Goal: Task Accomplishment & Management: Complete application form

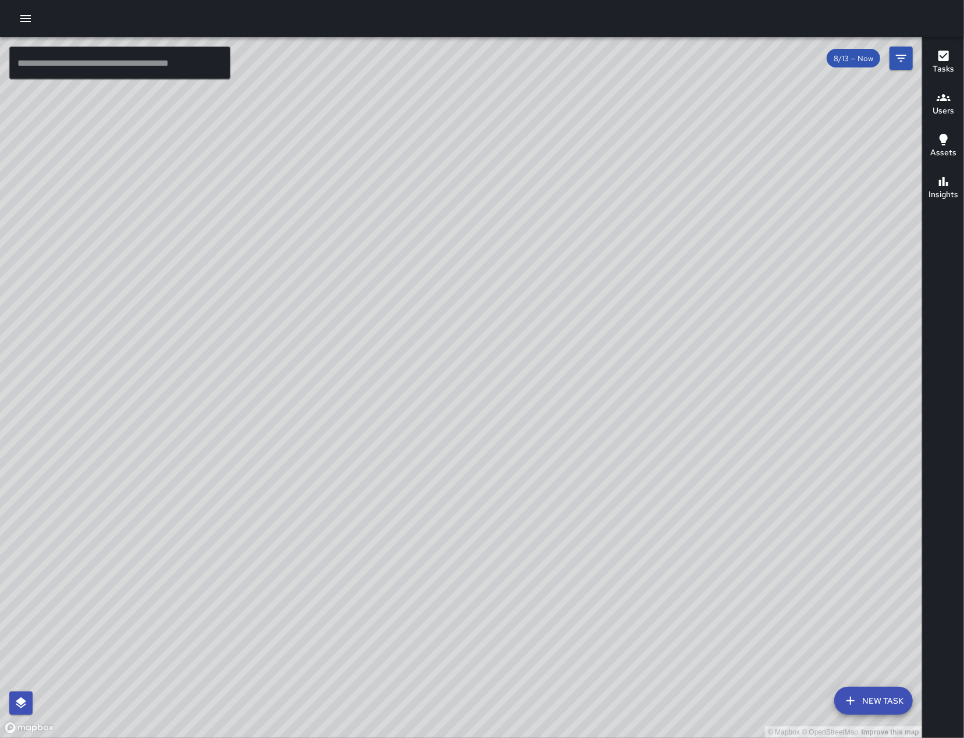
click at [608, 400] on div "© Mapbox © OpenStreetMap Improve this map" at bounding box center [461, 387] width 922 height 701
click at [604, 428] on div "© Mapbox © OpenStreetMap Improve this map" at bounding box center [461, 387] width 922 height 701
click at [605, 432] on div "© Mapbox © OpenStreetMap Improve this map" at bounding box center [461, 387] width 922 height 701
drag, startPoint x: 609, startPoint y: 432, endPoint x: 620, endPoint y: 431, distance: 11.1
click at [620, 431] on div "© Mapbox © OpenStreetMap Improve this map" at bounding box center [461, 387] width 922 height 701
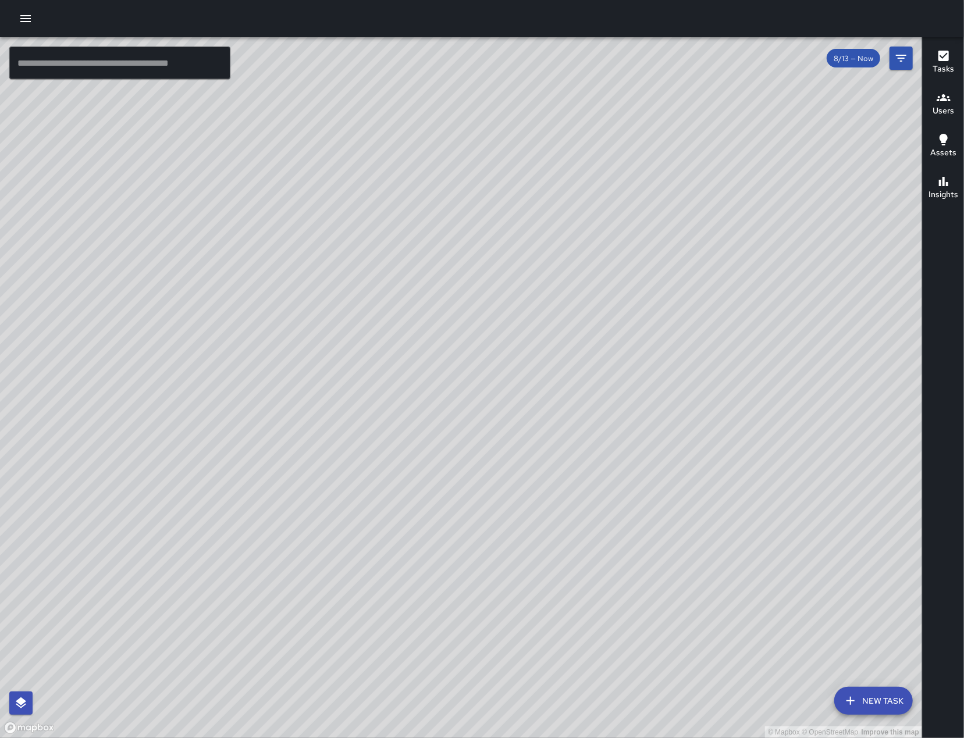
drag, startPoint x: 623, startPoint y: 418, endPoint x: 640, endPoint y: 402, distance: 23.9
click at [639, 404] on div "© Mapbox © OpenStreetMap Improve this map" at bounding box center [461, 387] width 922 height 701
click at [21, 24] on icon "button" at bounding box center [26, 19] width 14 height 14
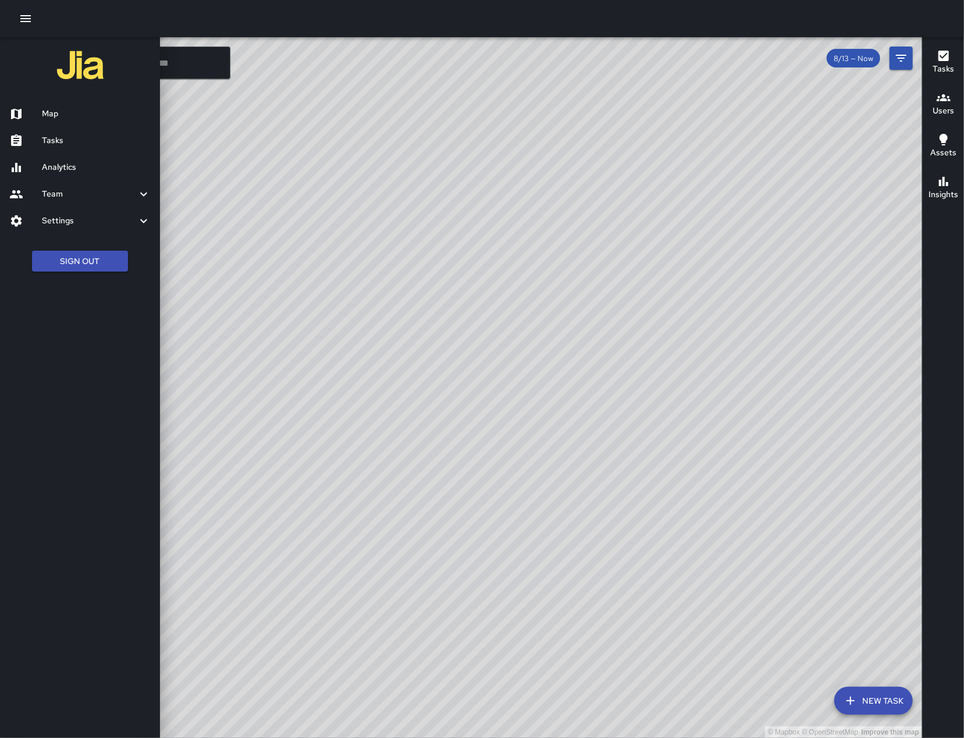
click at [49, 145] on h6 "Tasks" at bounding box center [96, 140] width 109 height 13
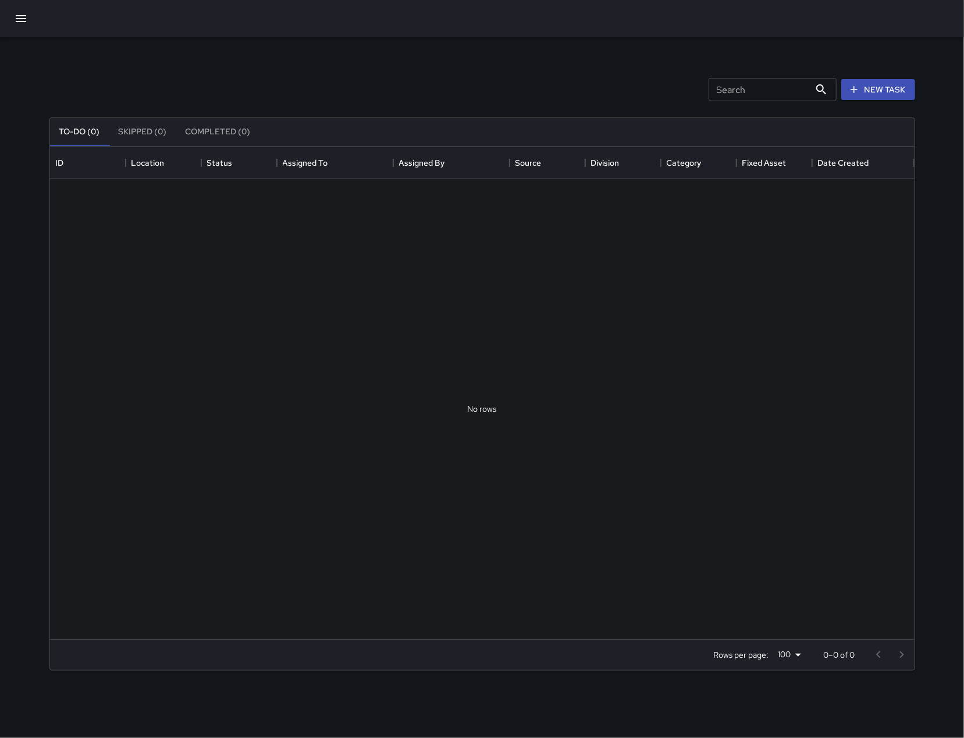
scroll to position [480, 852]
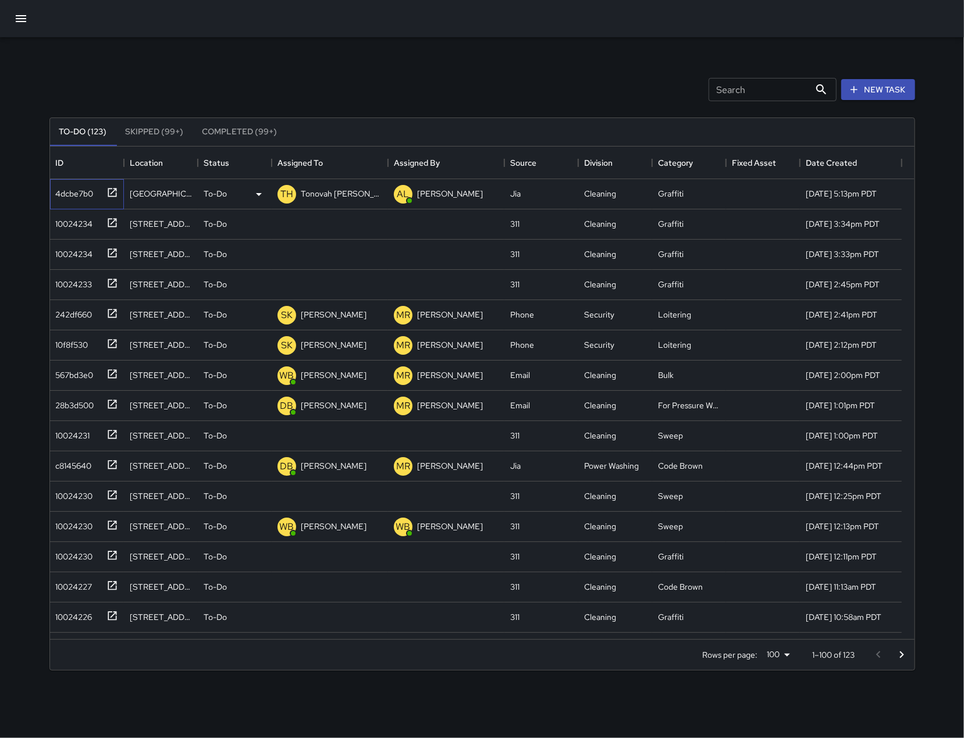
click at [70, 190] on div "4dcbe7b0" at bounding box center [72, 191] width 42 height 16
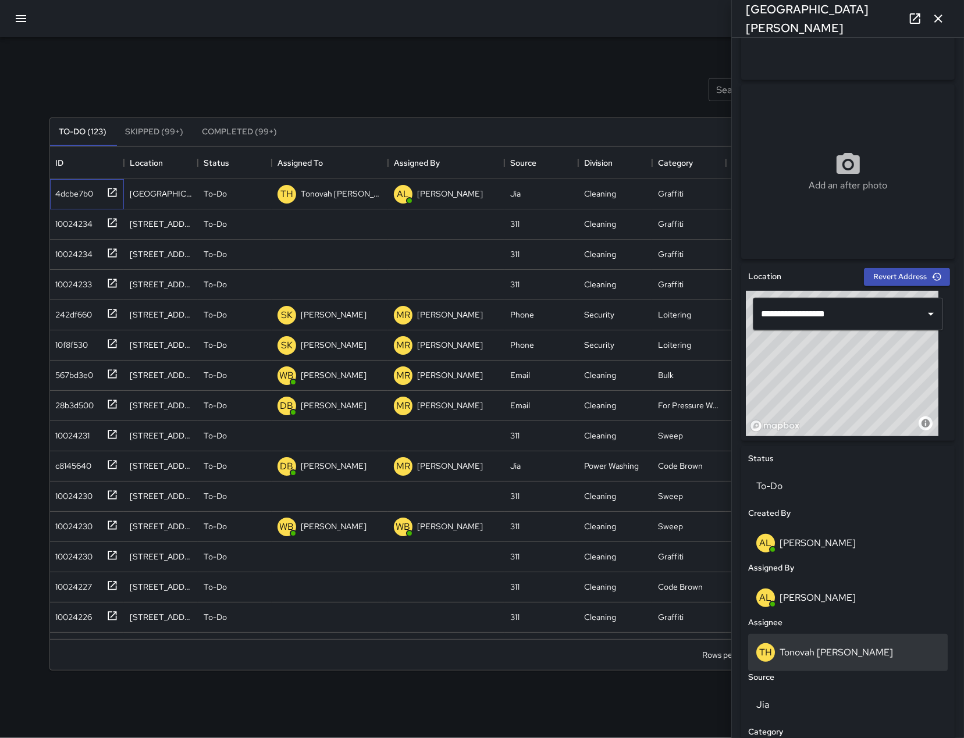
scroll to position [142, 0]
click at [860, 648] on div "TH Tonovah Hillman" at bounding box center [847, 652] width 183 height 19
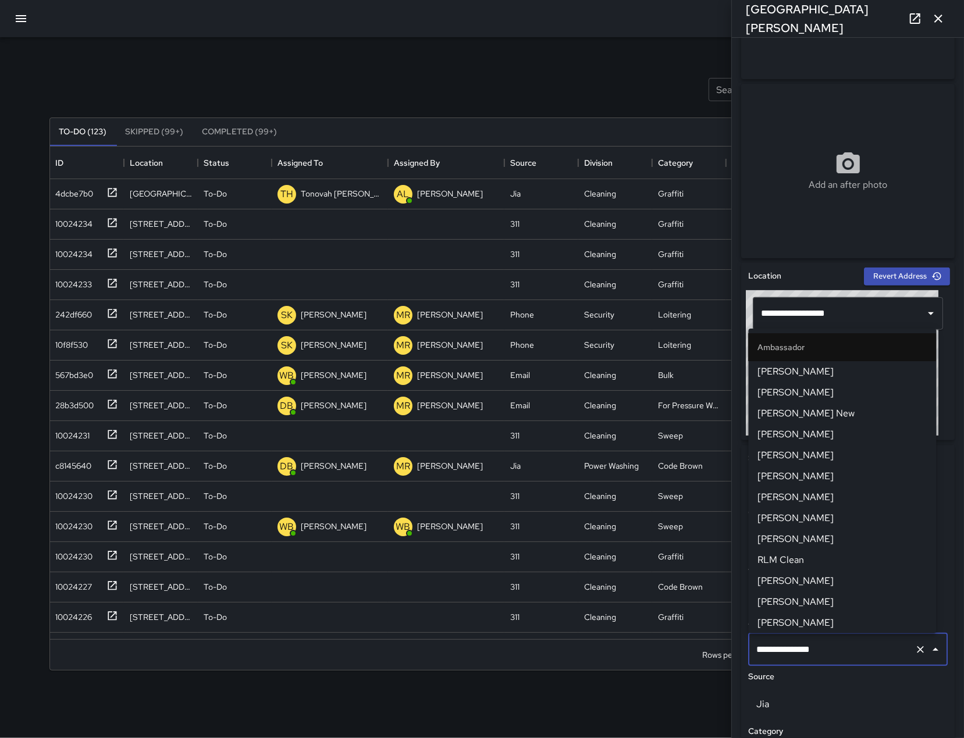
scroll to position [698, 0]
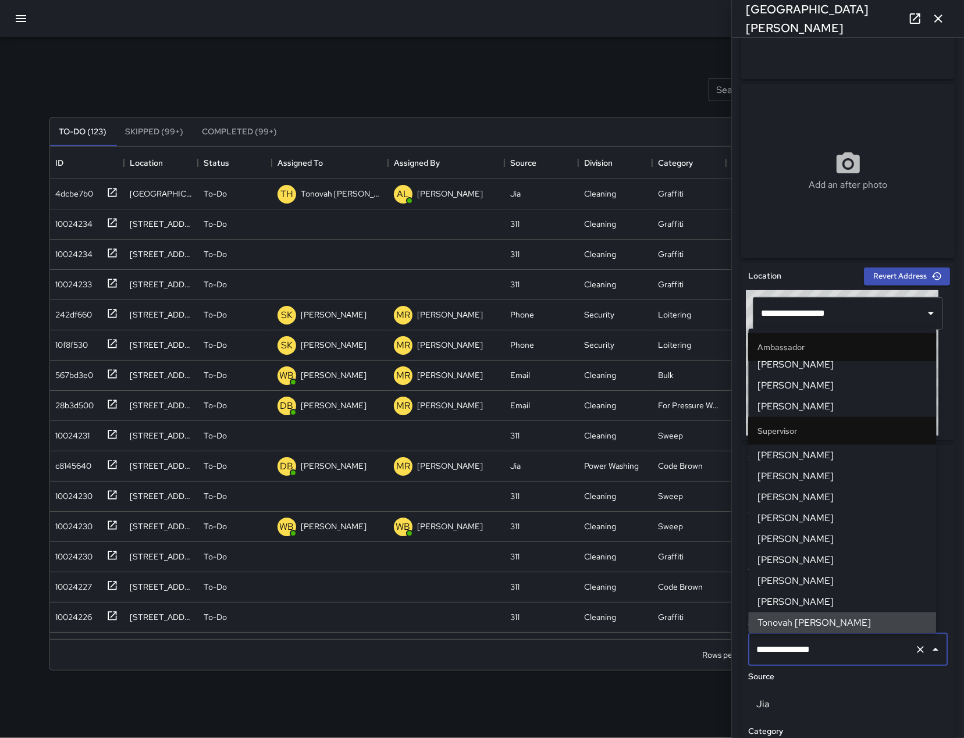
click at [859, 648] on input "**********" at bounding box center [831, 650] width 156 height 22
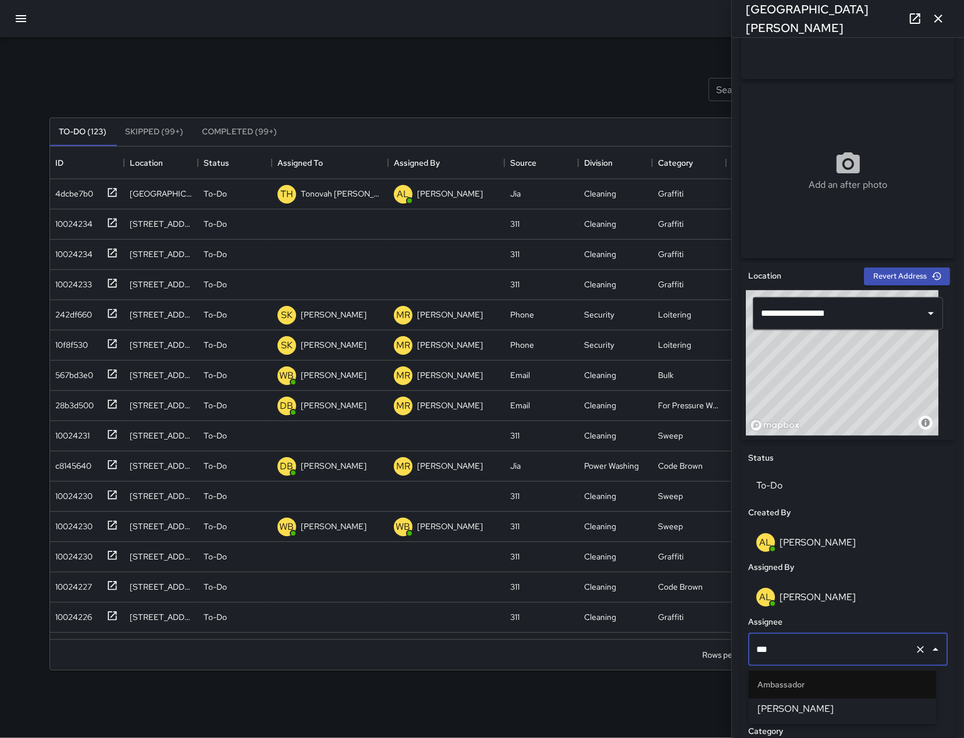
type input "****"
click at [818, 711] on span "[PERSON_NAME]" at bounding box center [842, 709] width 169 height 14
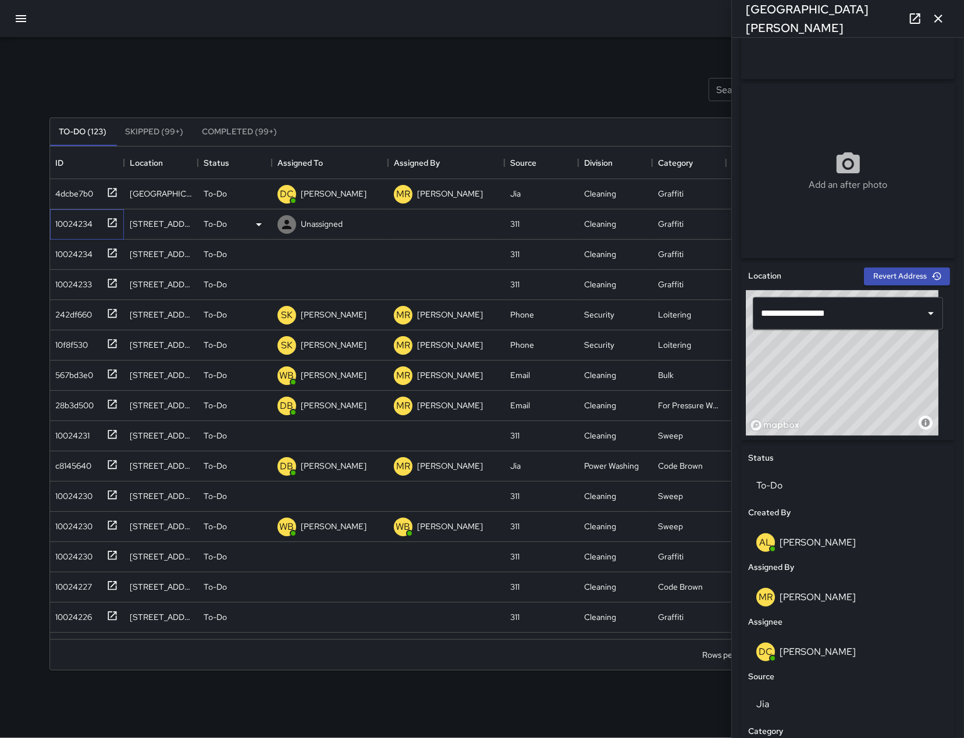
click at [85, 217] on div "10024234" at bounding box center [72, 221] width 42 height 16
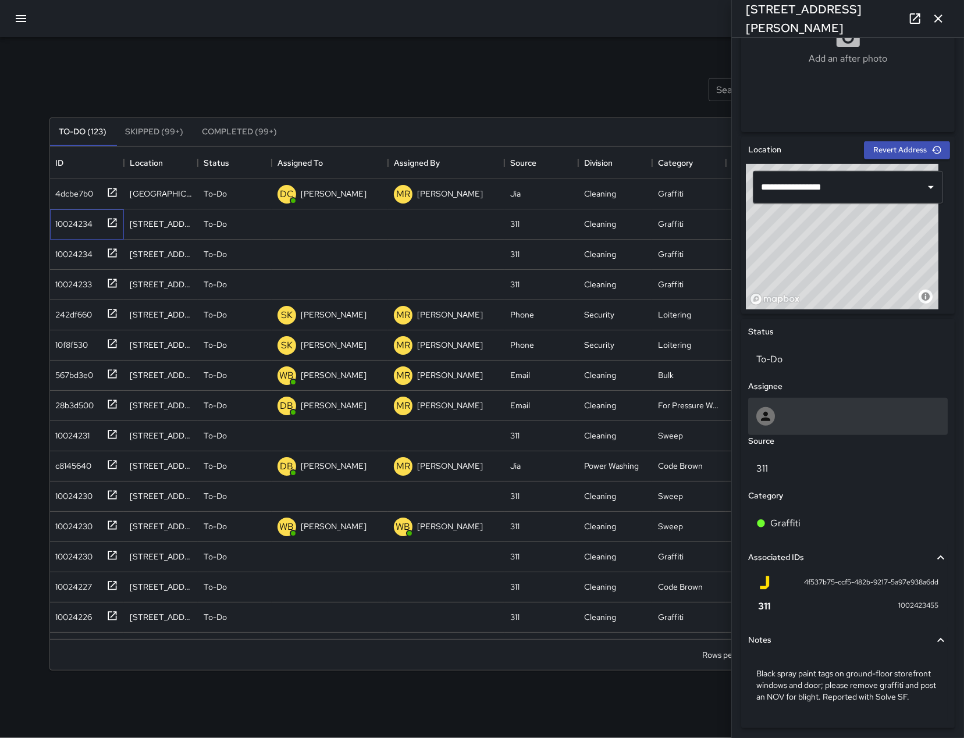
scroll to position [305, 0]
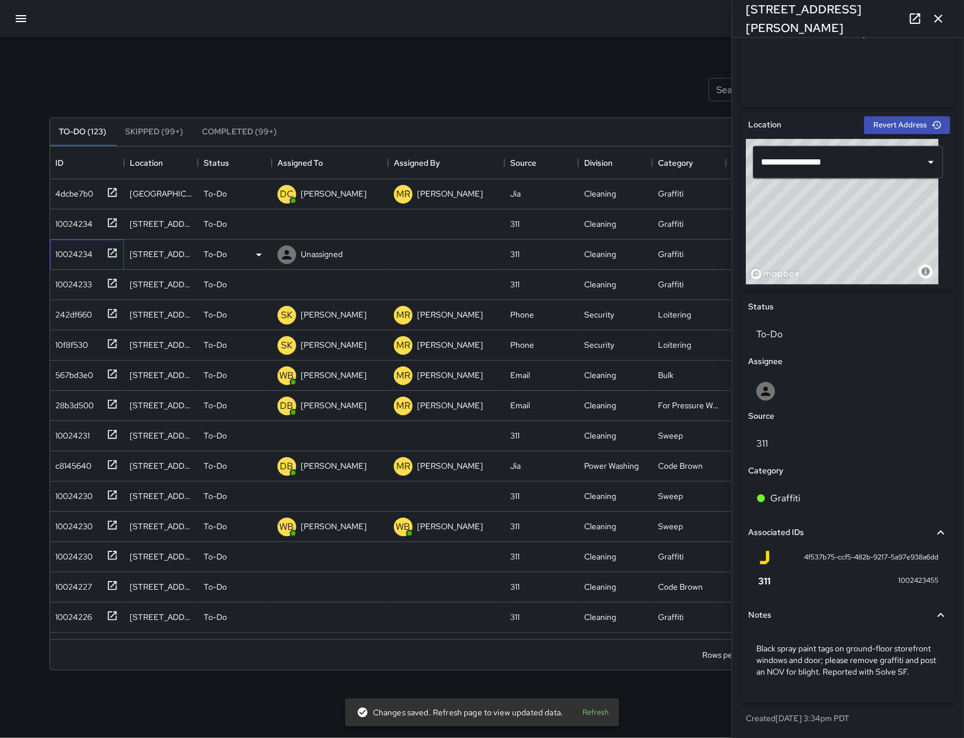
click at [83, 252] on div "10024234" at bounding box center [72, 252] width 42 height 16
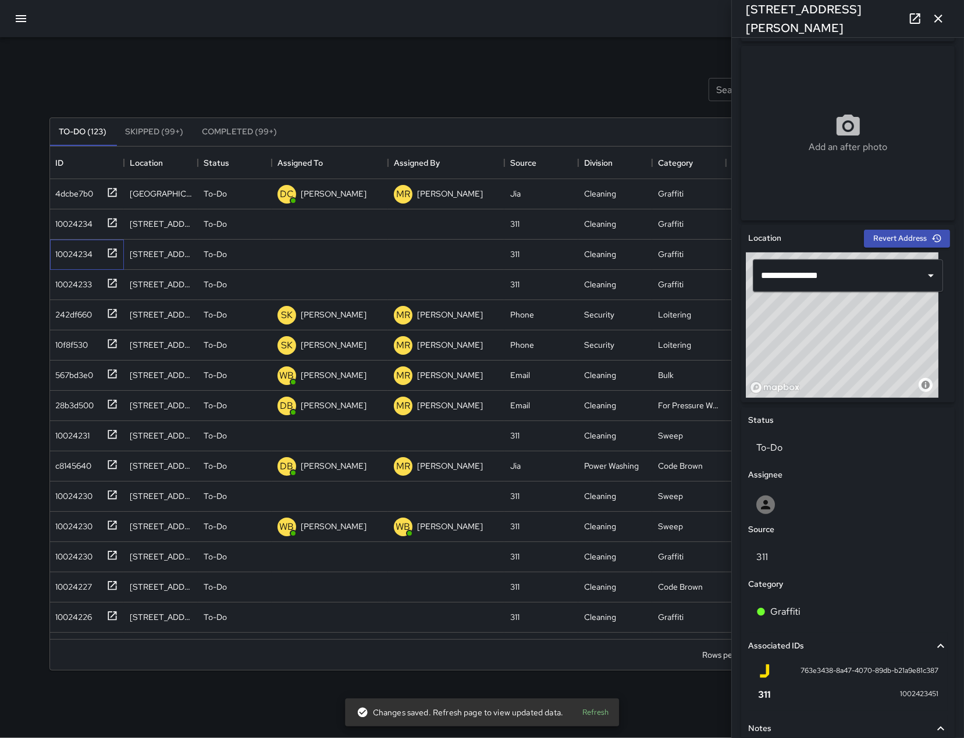
scroll to position [293, 0]
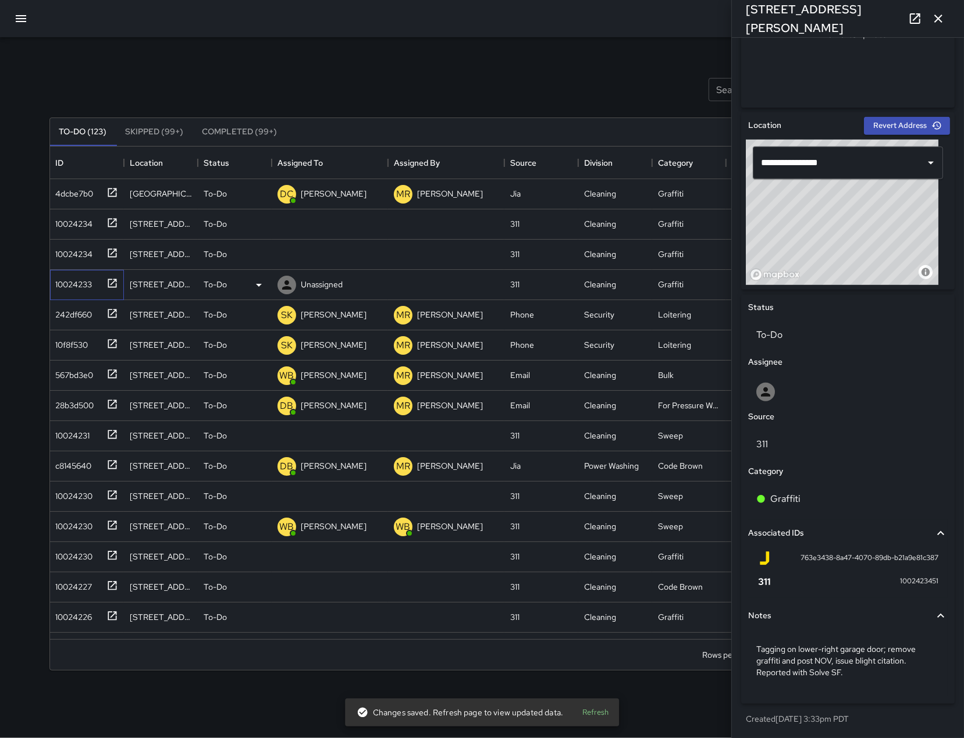
click at [70, 293] on div "10024233" at bounding box center [87, 285] width 74 height 30
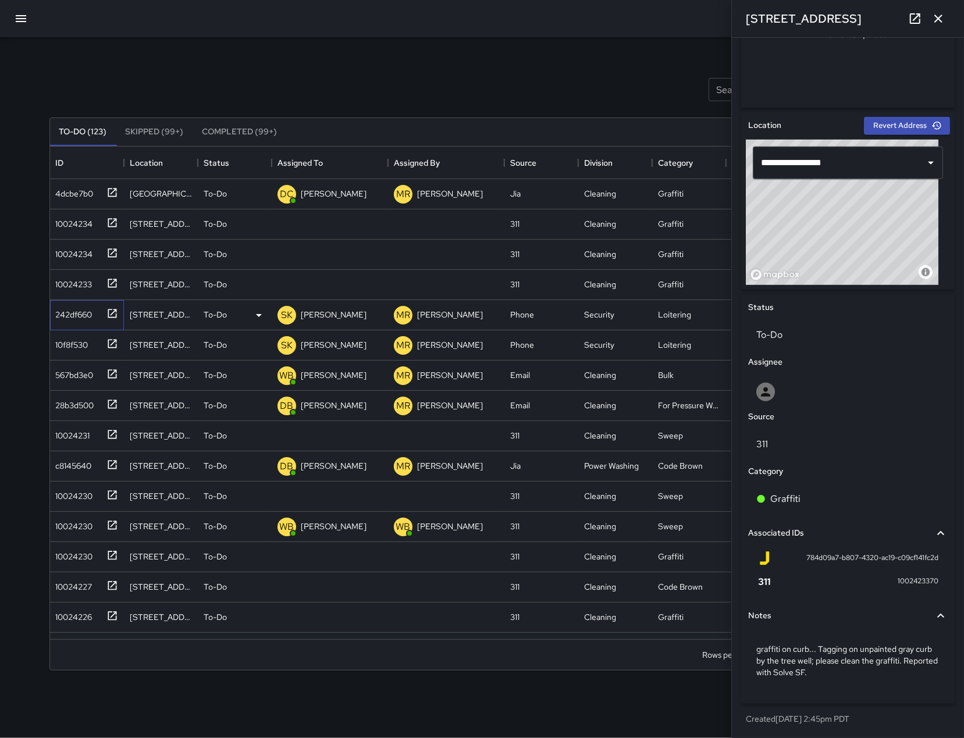
click at [70, 315] on div "242df660" at bounding box center [71, 312] width 41 height 16
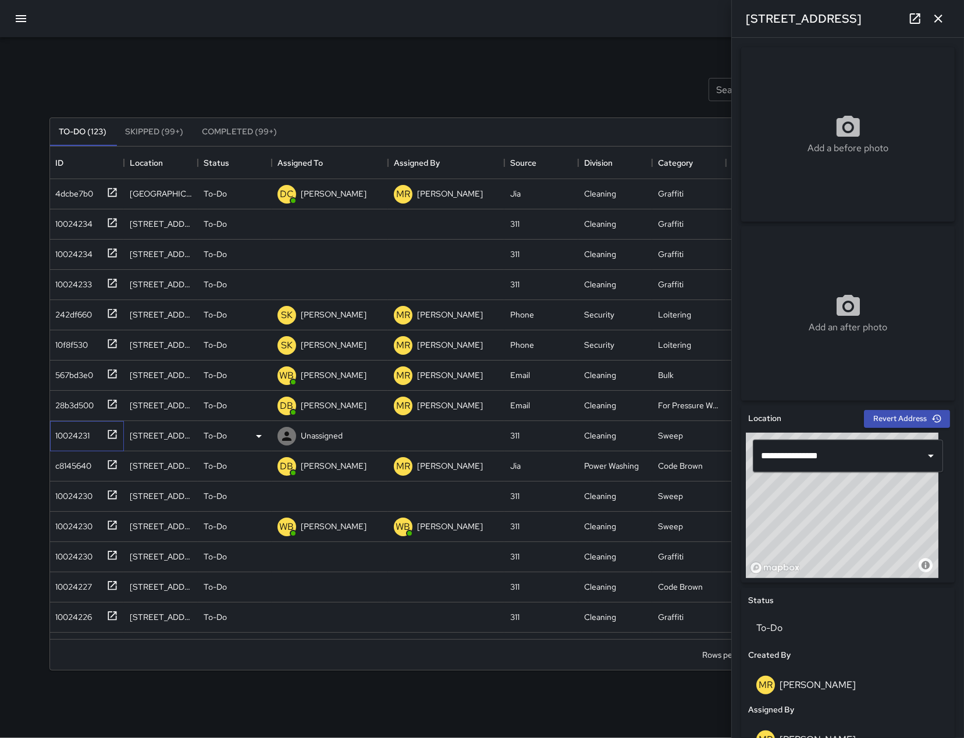
click at [69, 427] on div "10024231" at bounding box center [70, 433] width 39 height 16
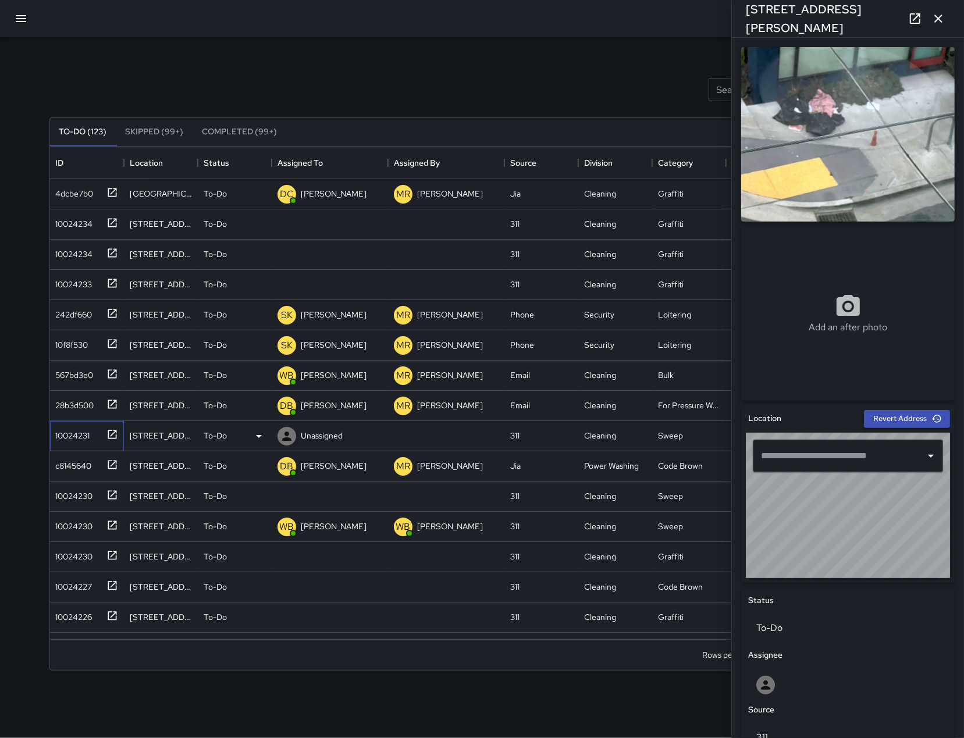
type input "**********"
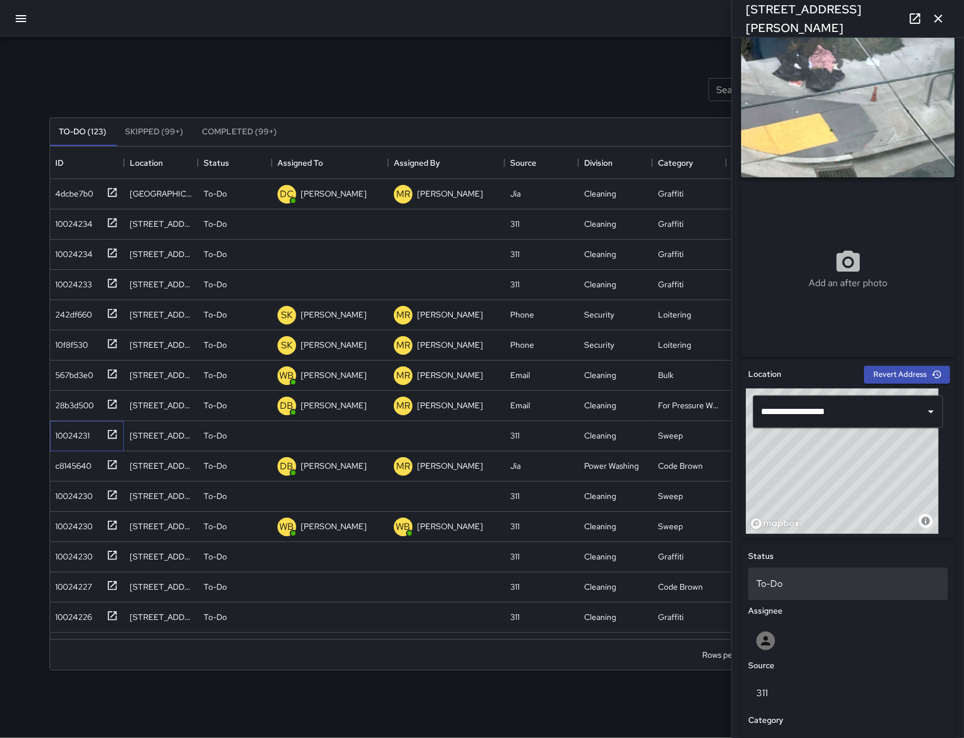
scroll to position [131, 0]
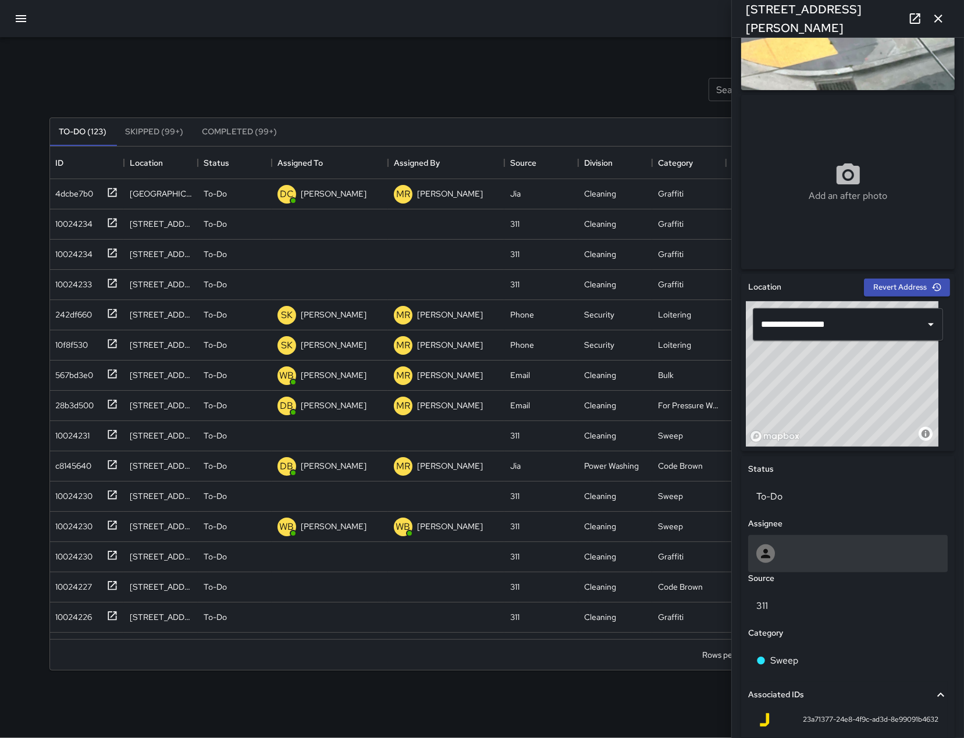
click at [826, 548] on div at bounding box center [847, 553] width 183 height 19
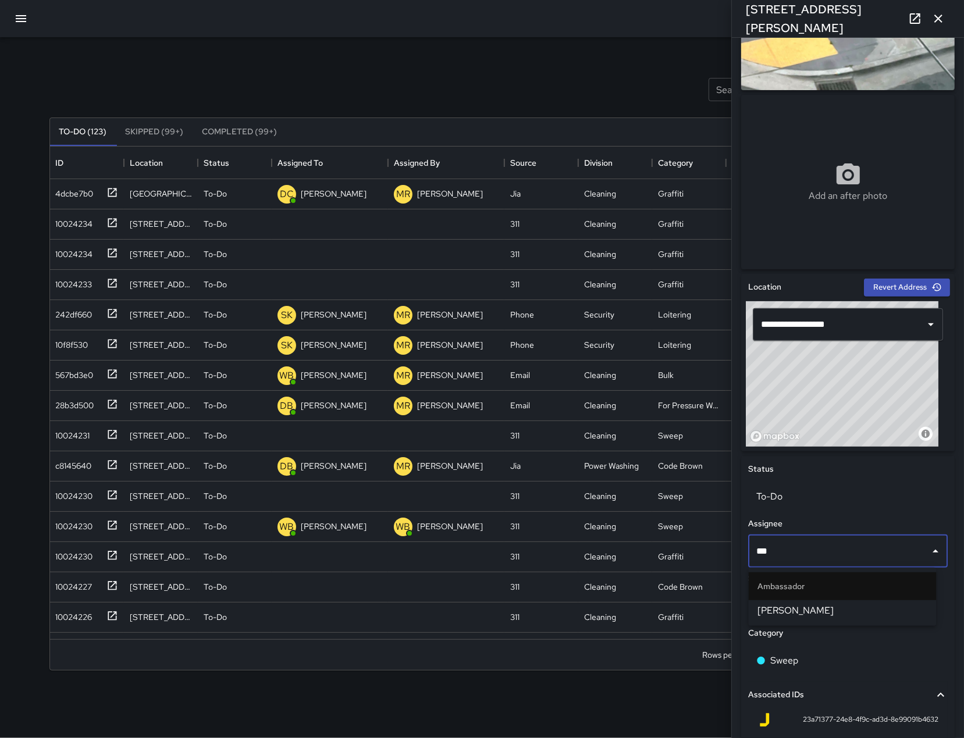
type input "****"
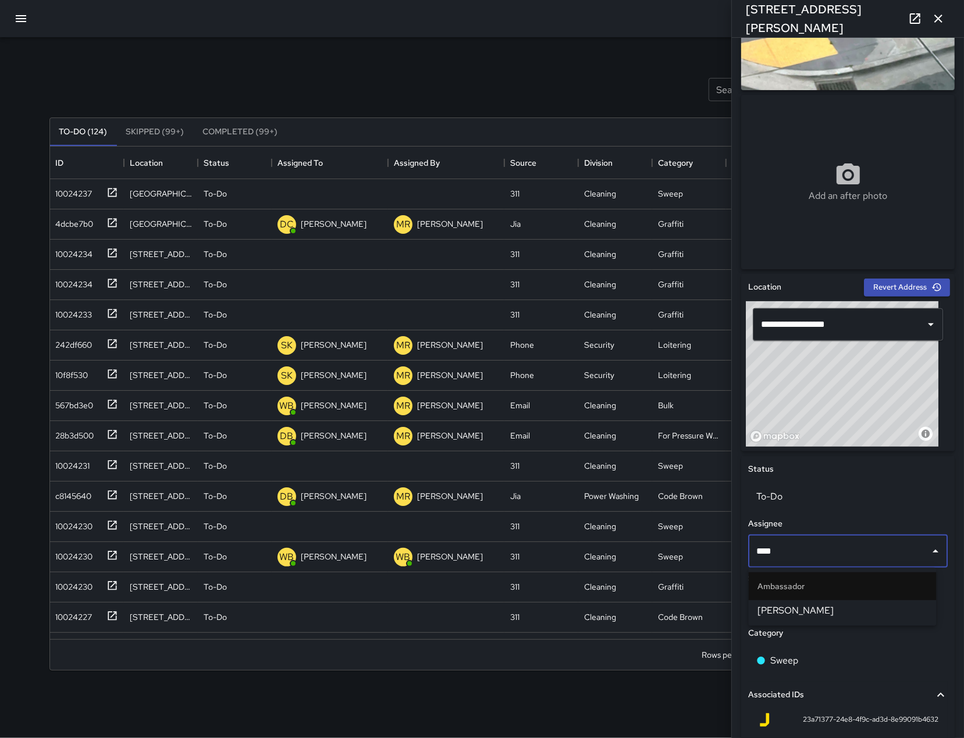
click at [822, 612] on span "[PERSON_NAME]" at bounding box center [842, 611] width 169 height 14
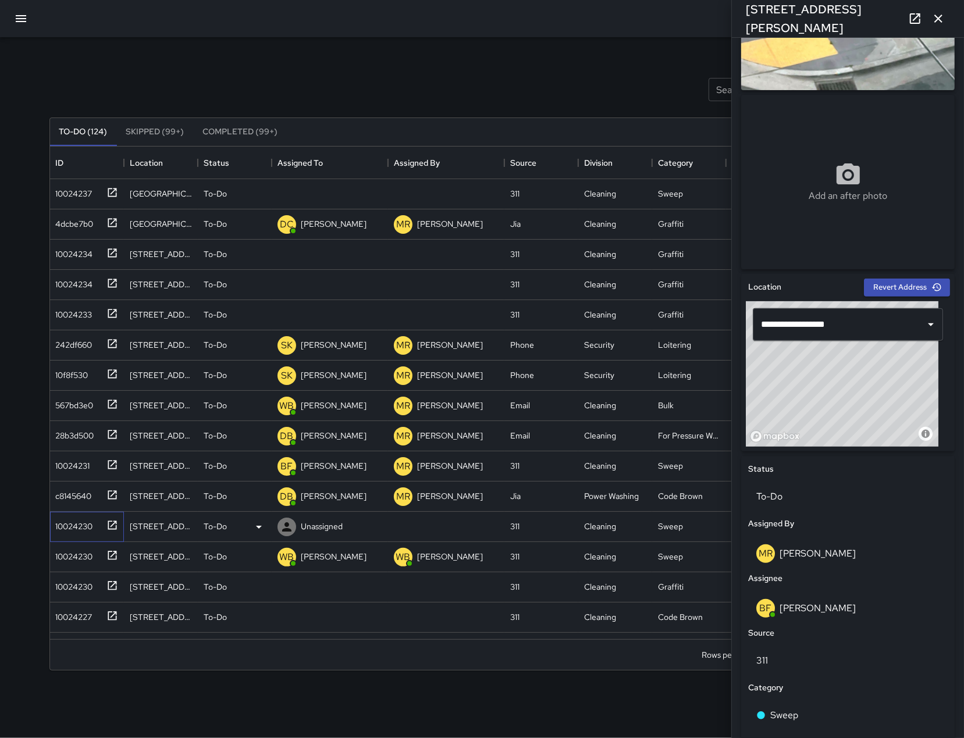
click at [78, 533] on div "10024230" at bounding box center [84, 524] width 67 height 19
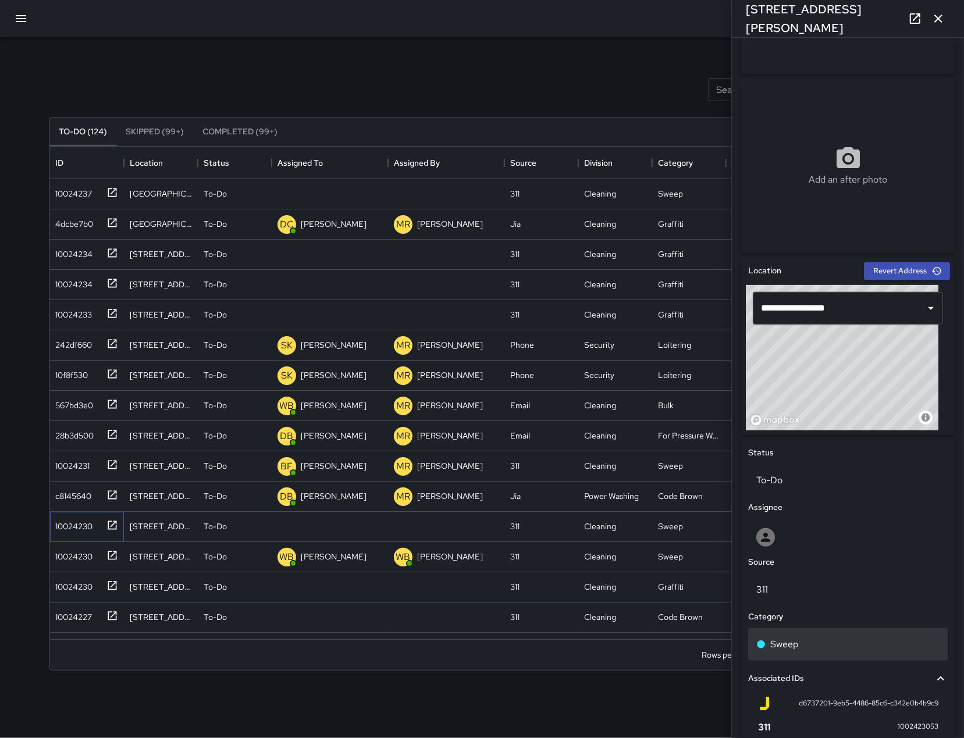
scroll to position [236, 0]
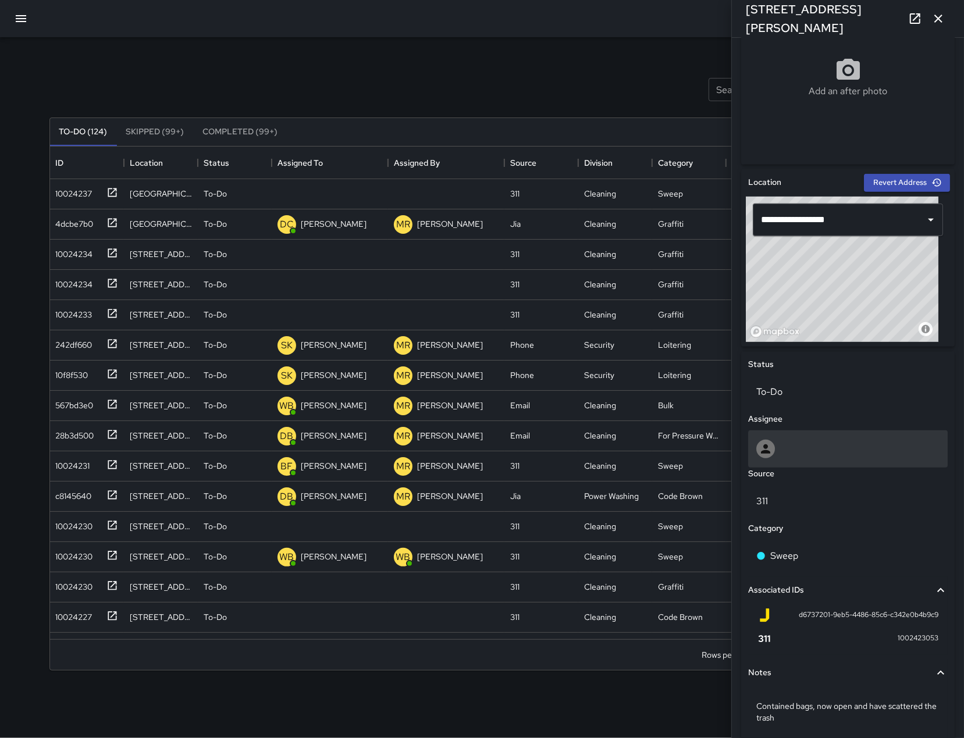
click at [811, 461] on div at bounding box center [847, 448] width 199 height 37
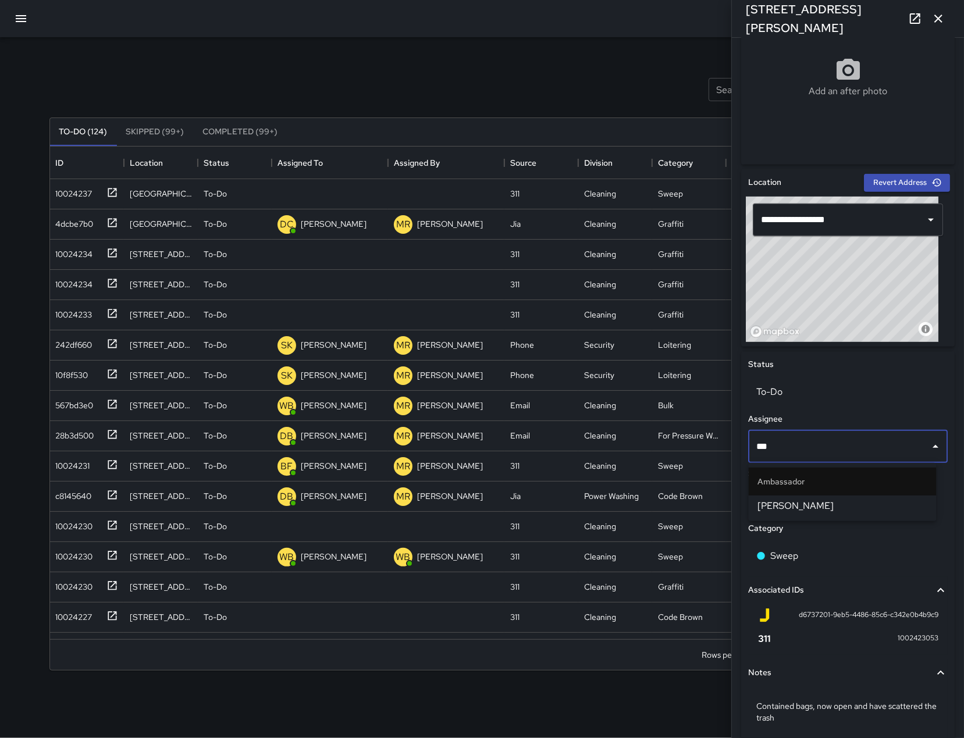
type input "****"
click at [819, 508] on span "[PERSON_NAME]" at bounding box center [842, 506] width 169 height 14
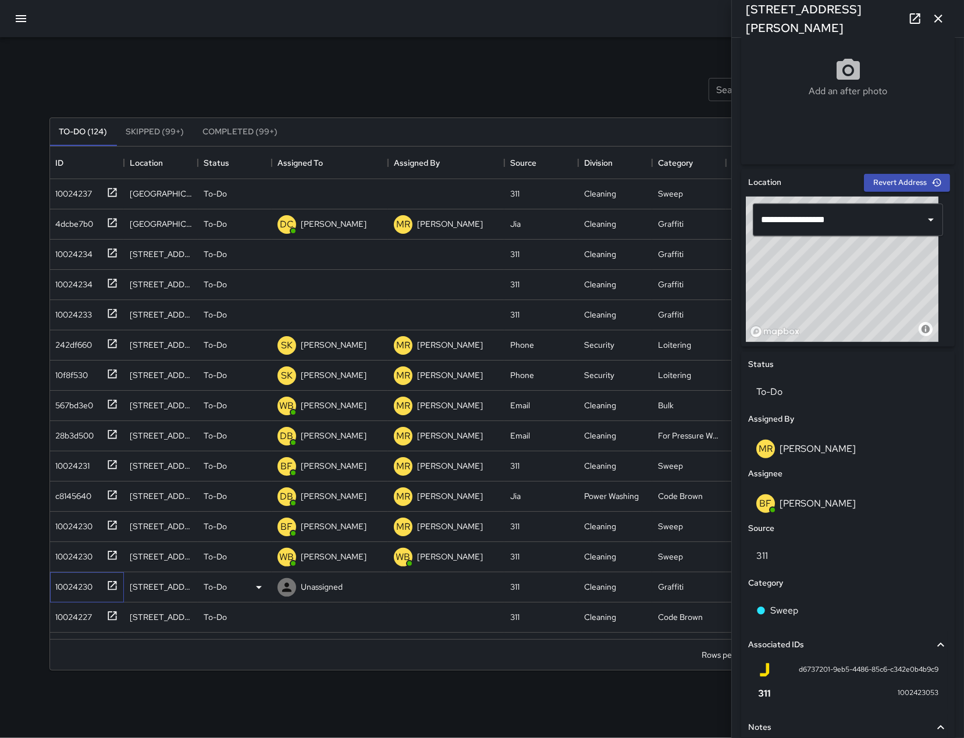
click at [88, 584] on div "10024230" at bounding box center [72, 584] width 42 height 16
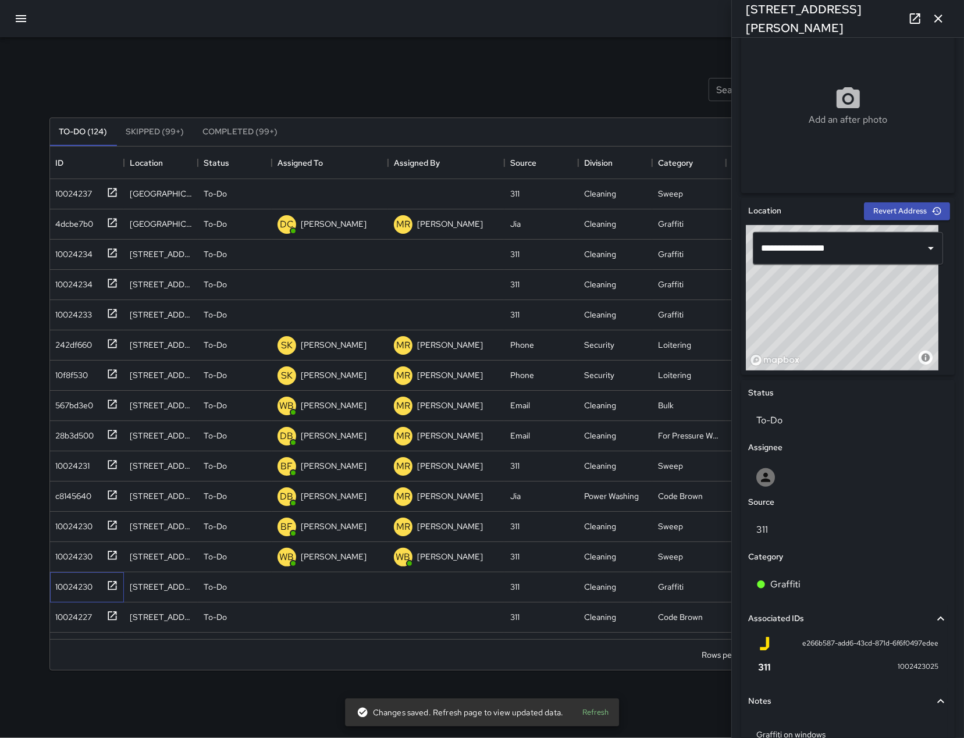
scroll to position [270, 0]
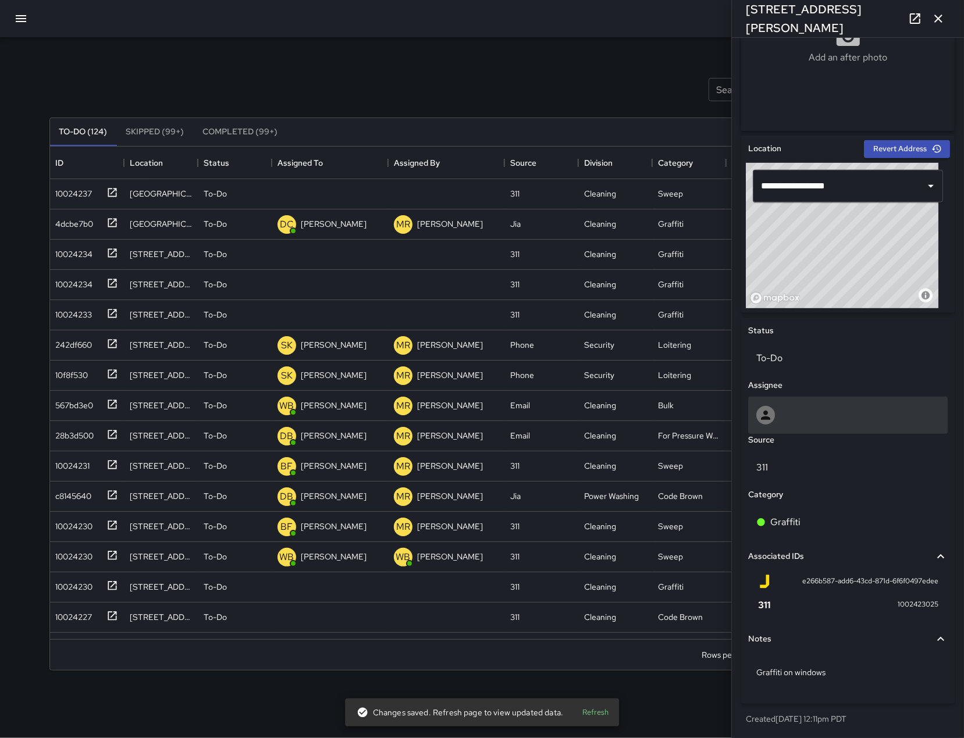
click at [799, 425] on div at bounding box center [847, 415] width 199 height 37
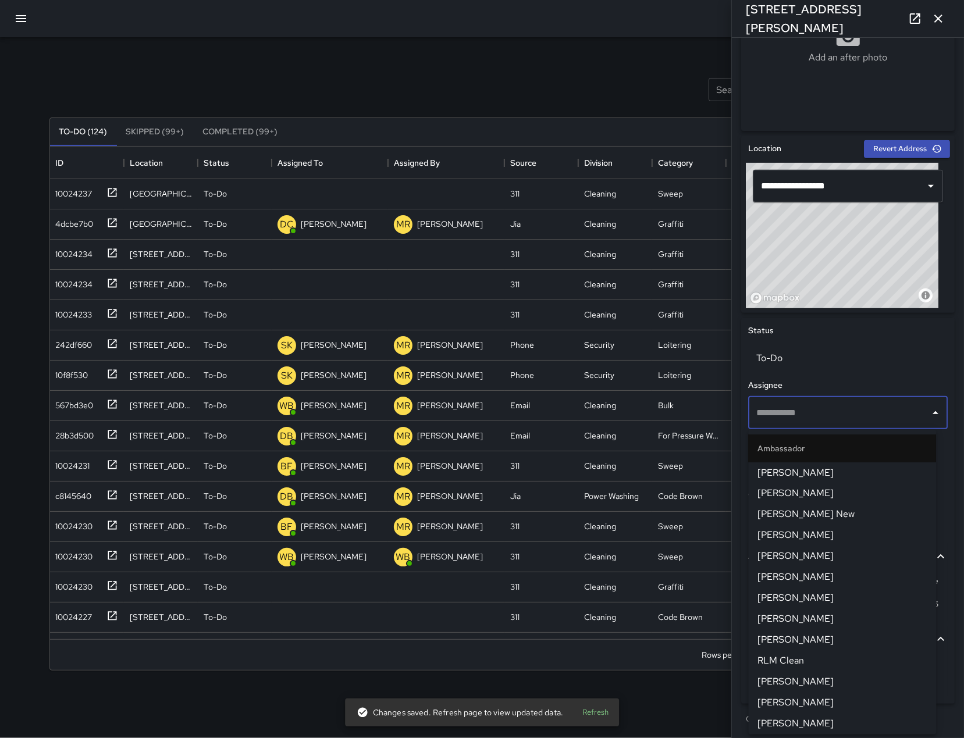
click at [799, 425] on div "​" at bounding box center [847, 413] width 199 height 33
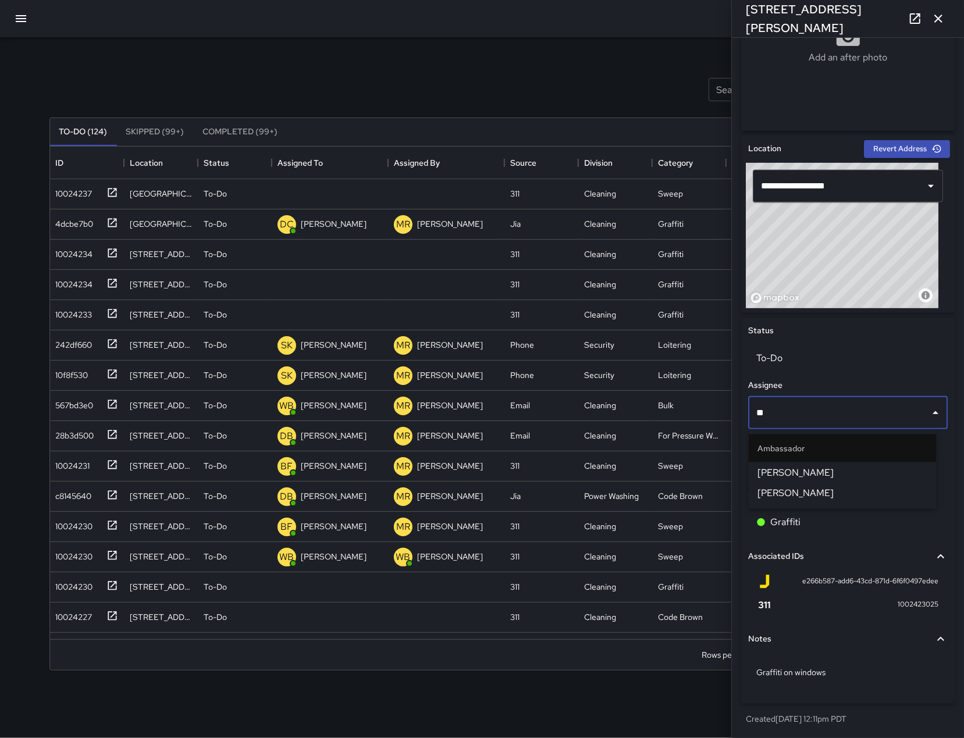
type input "*"
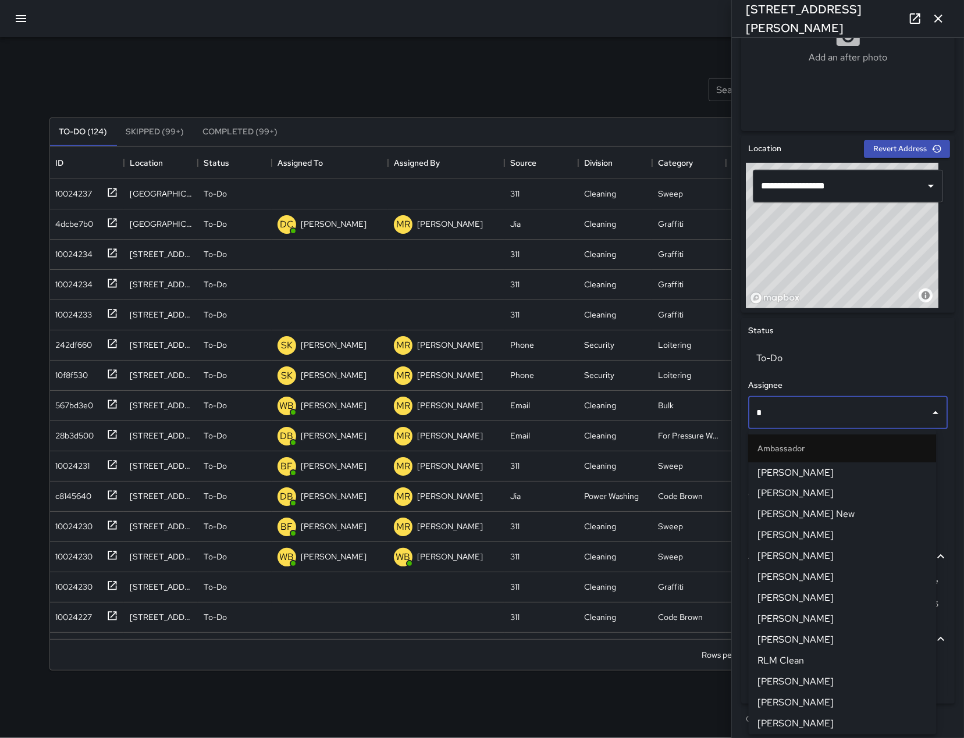
type input "**"
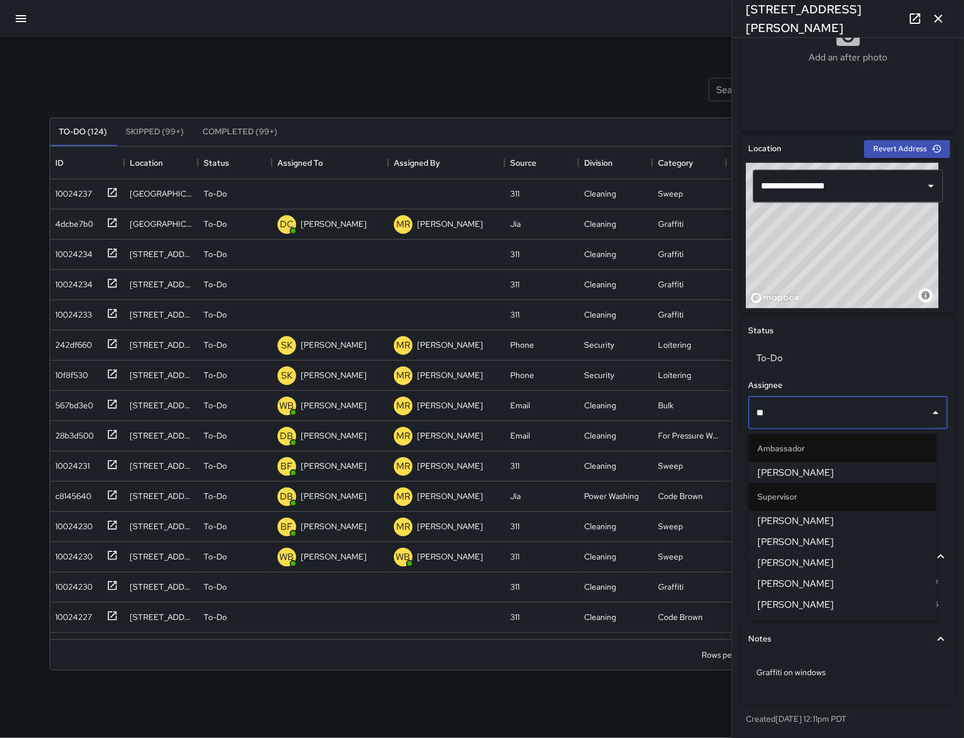
click at [819, 515] on span "[PERSON_NAME]" at bounding box center [842, 522] width 169 height 14
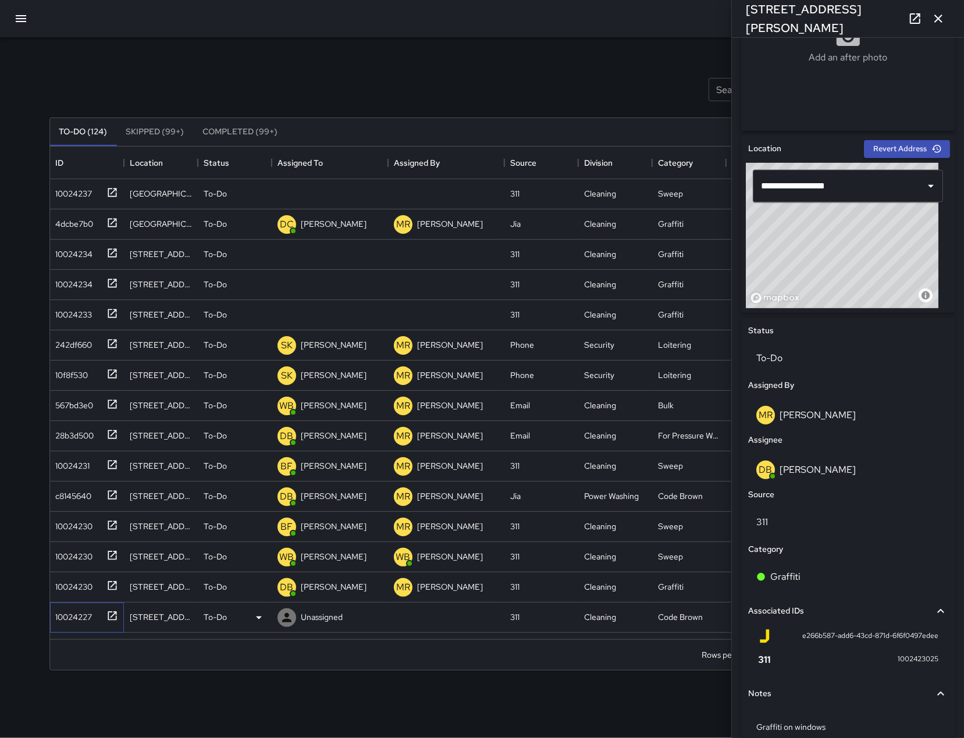
click at [85, 613] on div "10024227" at bounding box center [71, 615] width 41 height 16
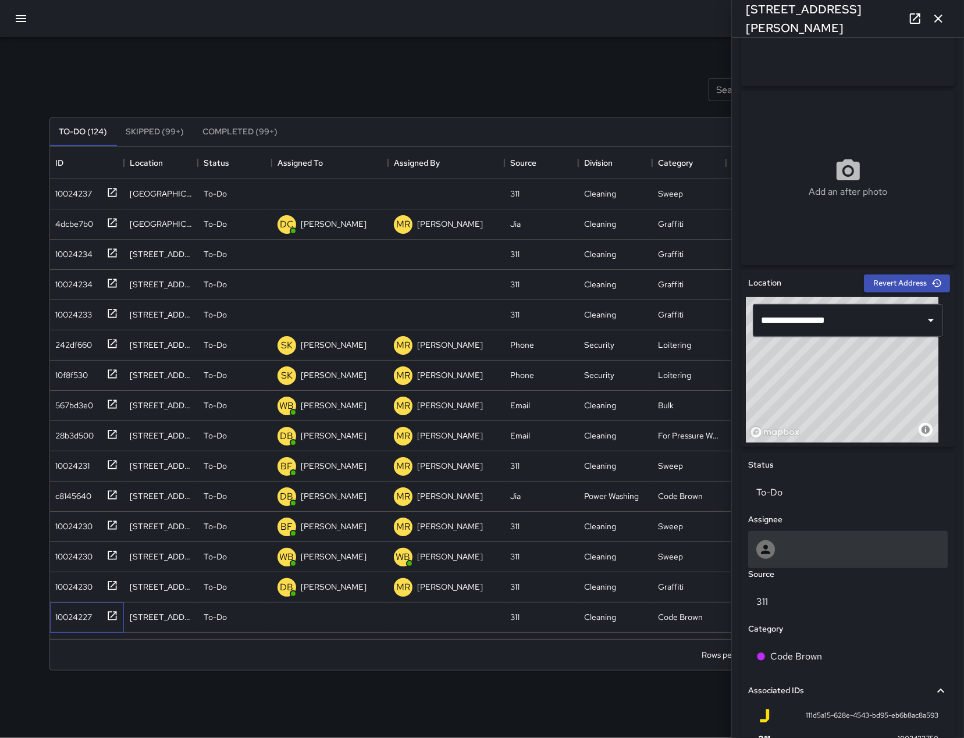
scroll to position [147, 0]
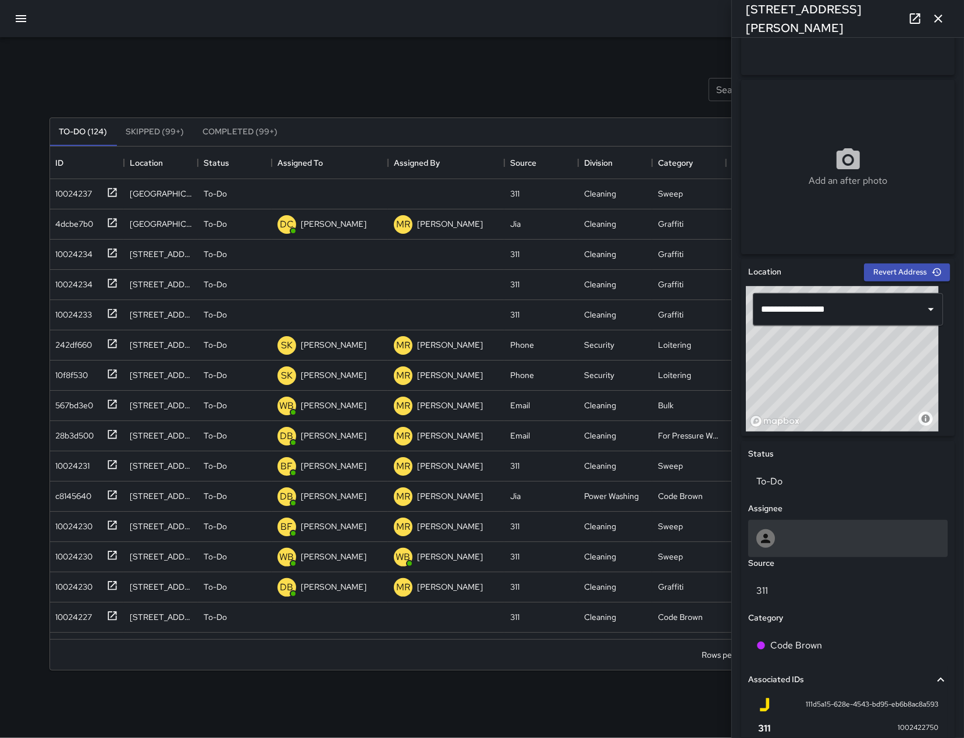
click at [811, 524] on div at bounding box center [847, 538] width 199 height 37
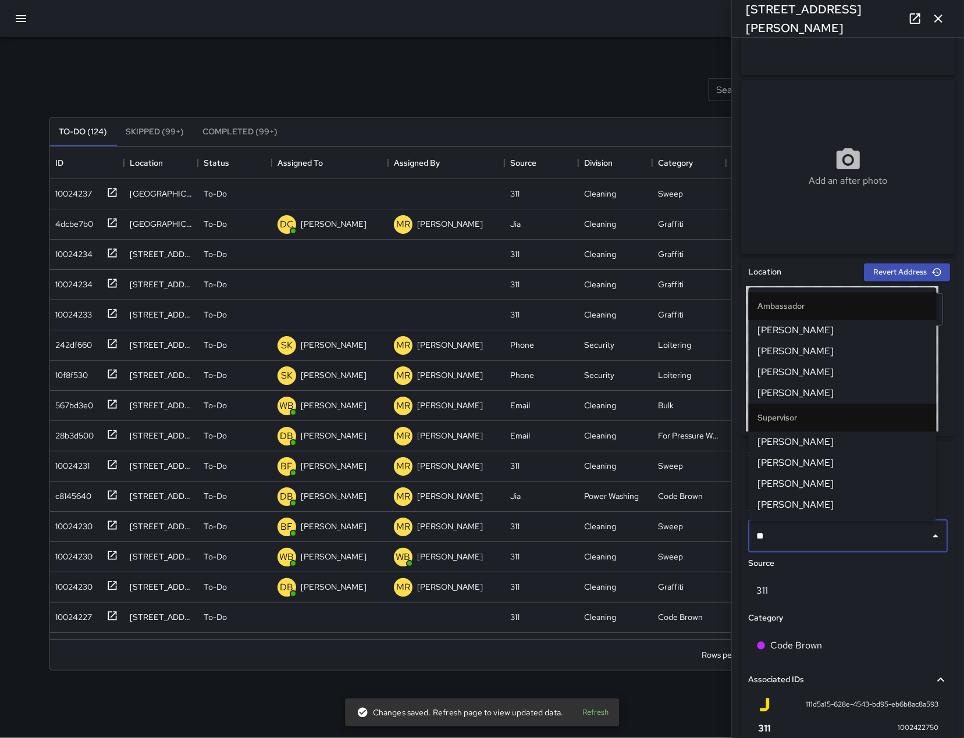
type input "***"
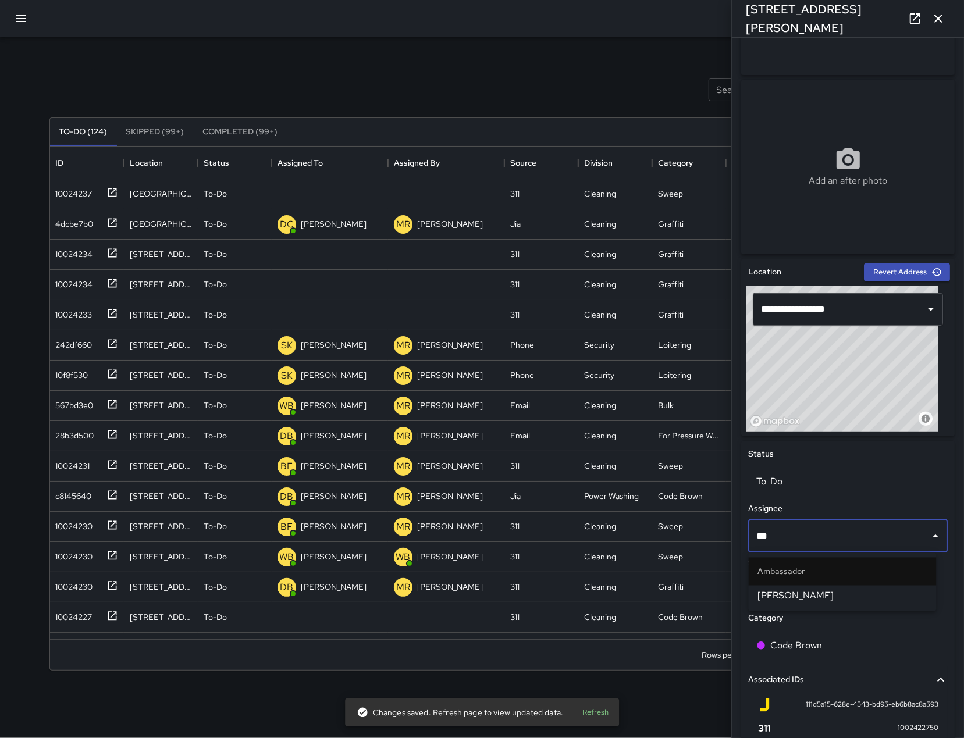
click at [813, 593] on span "[PERSON_NAME]" at bounding box center [842, 596] width 169 height 14
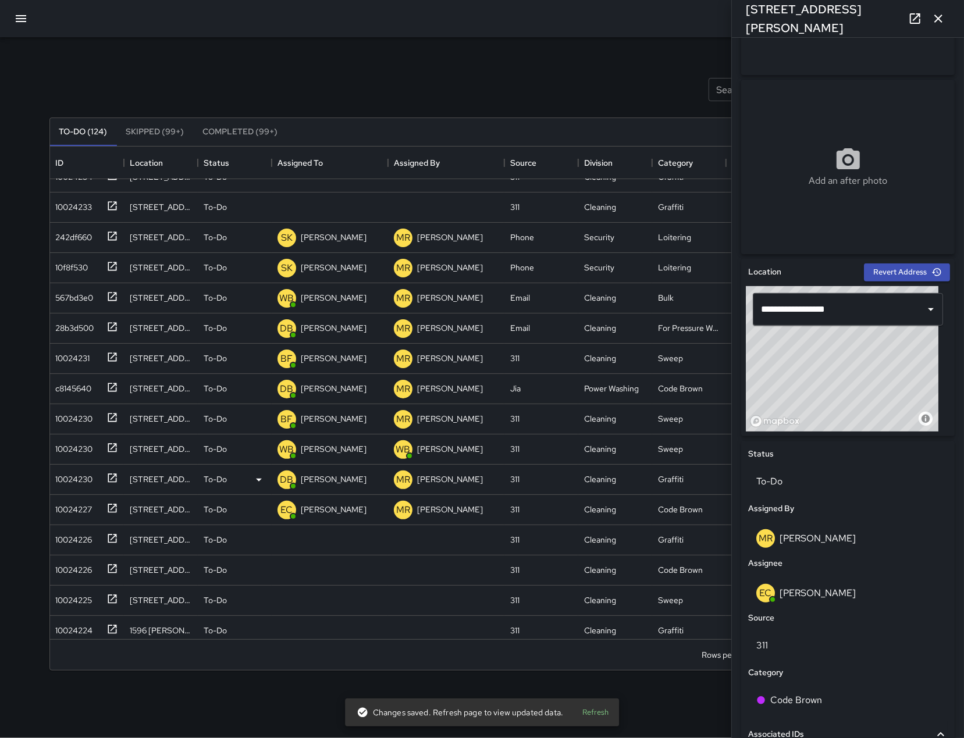
scroll to position [116, 0]
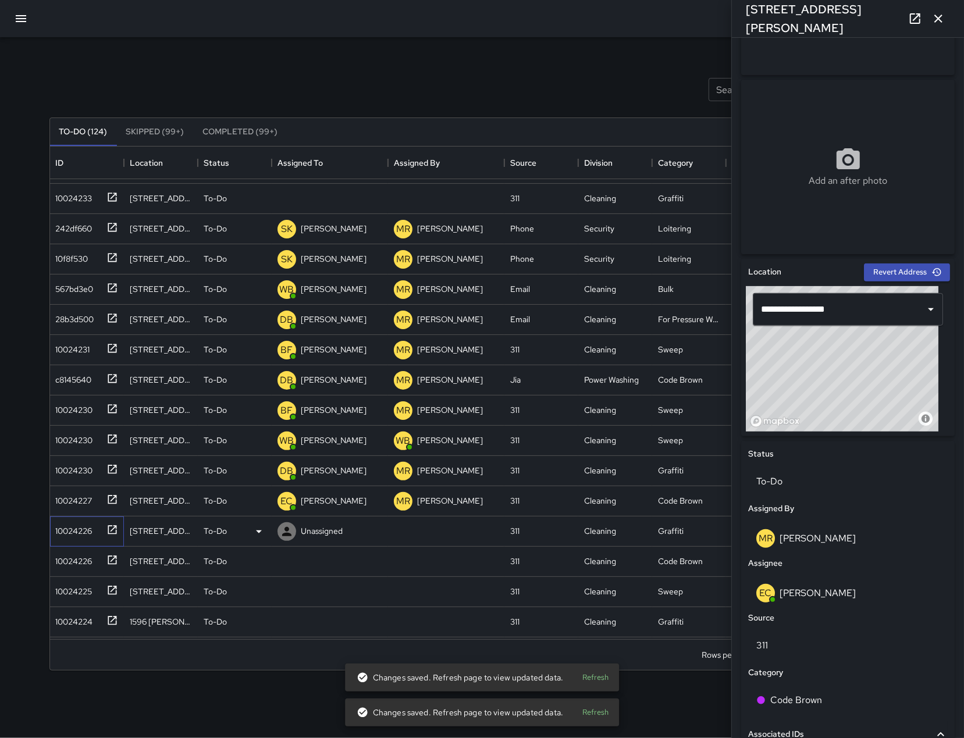
click at [62, 536] on div "10024226" at bounding box center [71, 529] width 41 height 16
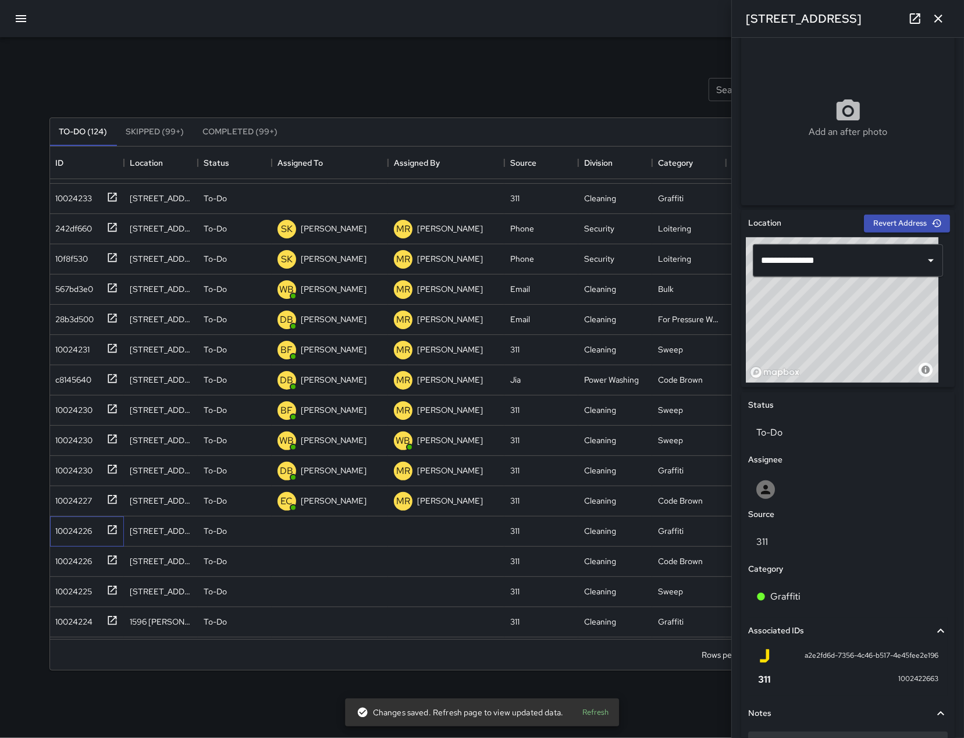
scroll to position [293, 0]
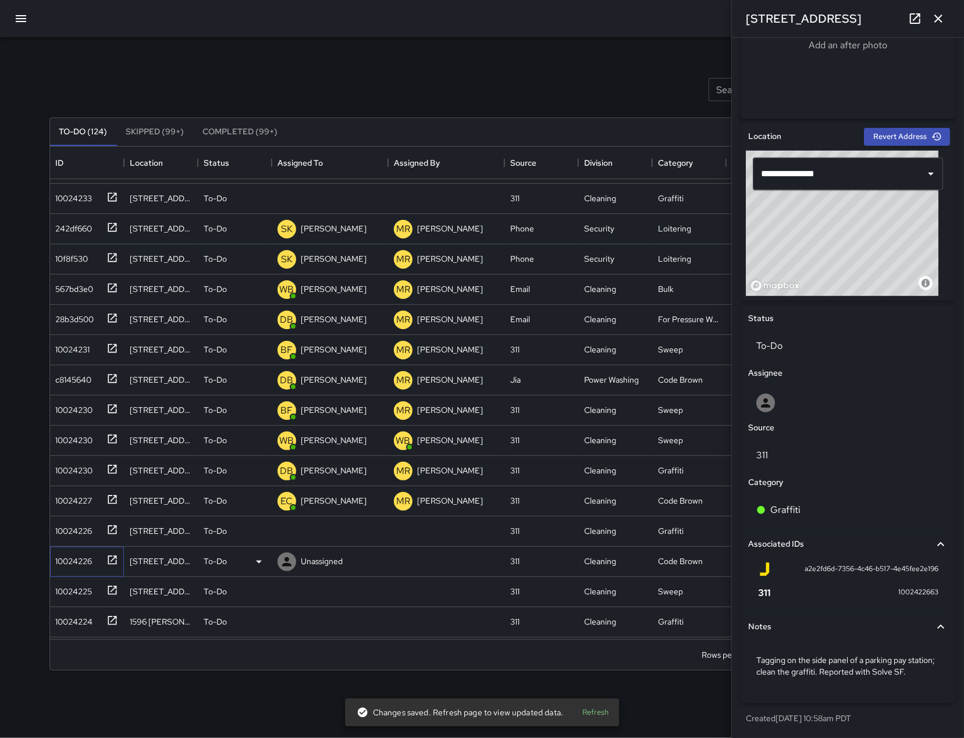
click at [74, 566] on div "10024226" at bounding box center [71, 559] width 41 height 16
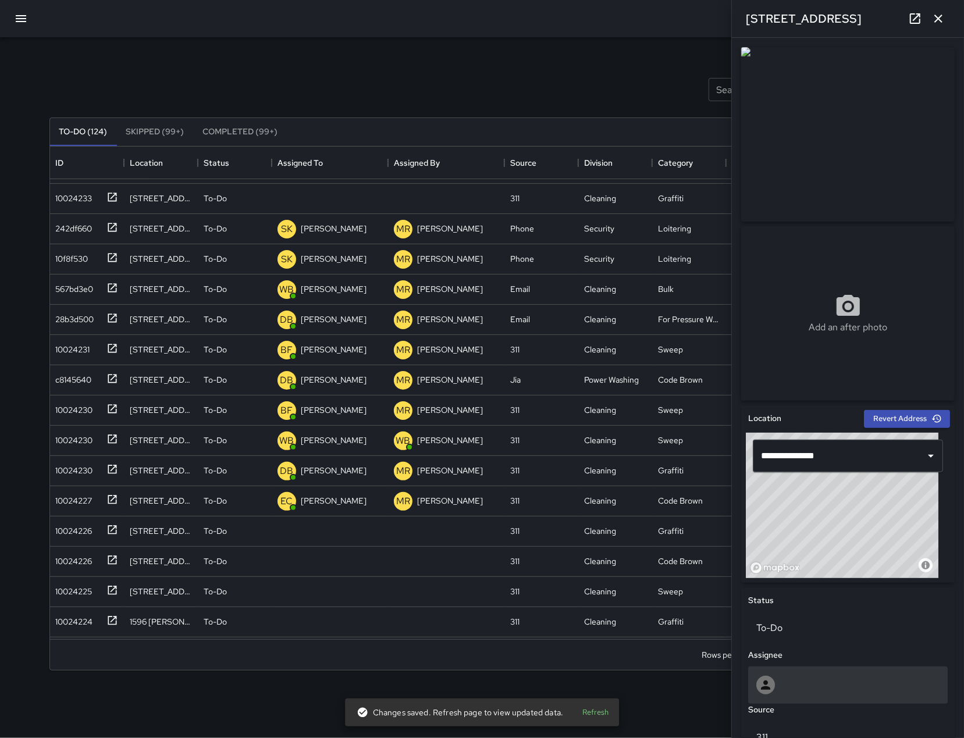
click at [835, 697] on div at bounding box center [847, 685] width 199 height 37
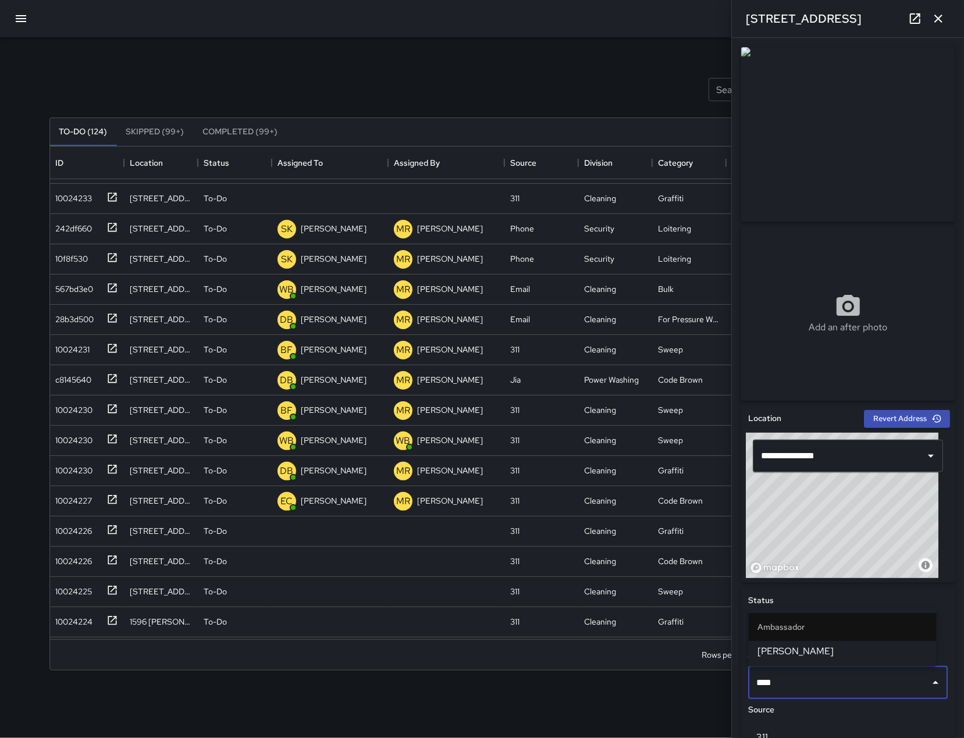
type input "*****"
click at [796, 653] on span "[PERSON_NAME]" at bounding box center [842, 651] width 169 height 14
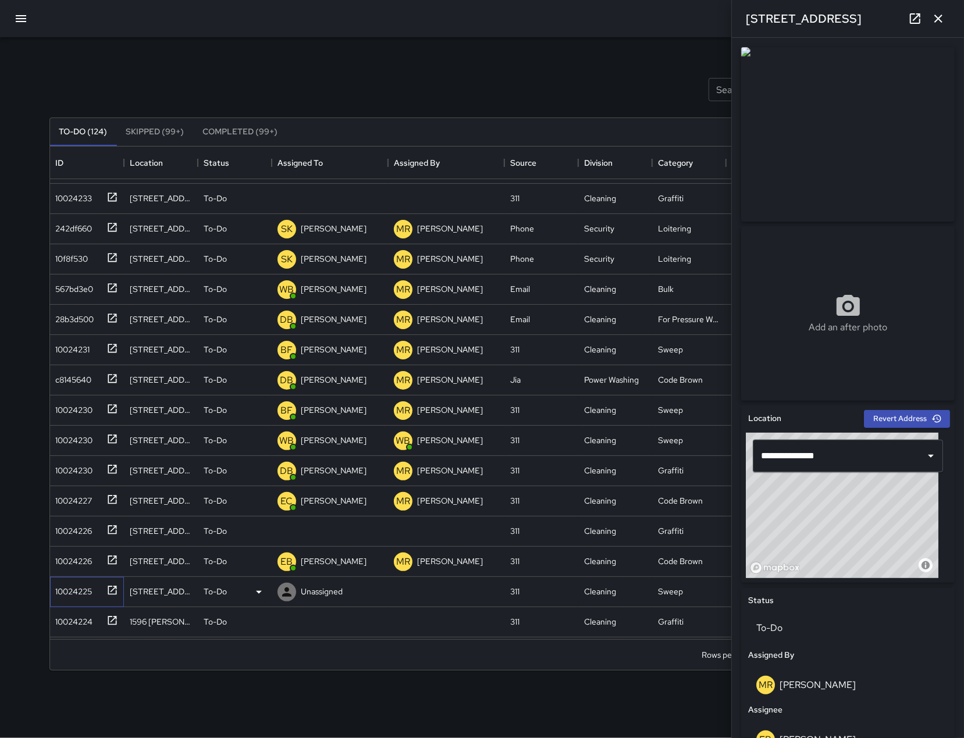
click at [66, 605] on div "10024225" at bounding box center [87, 592] width 74 height 30
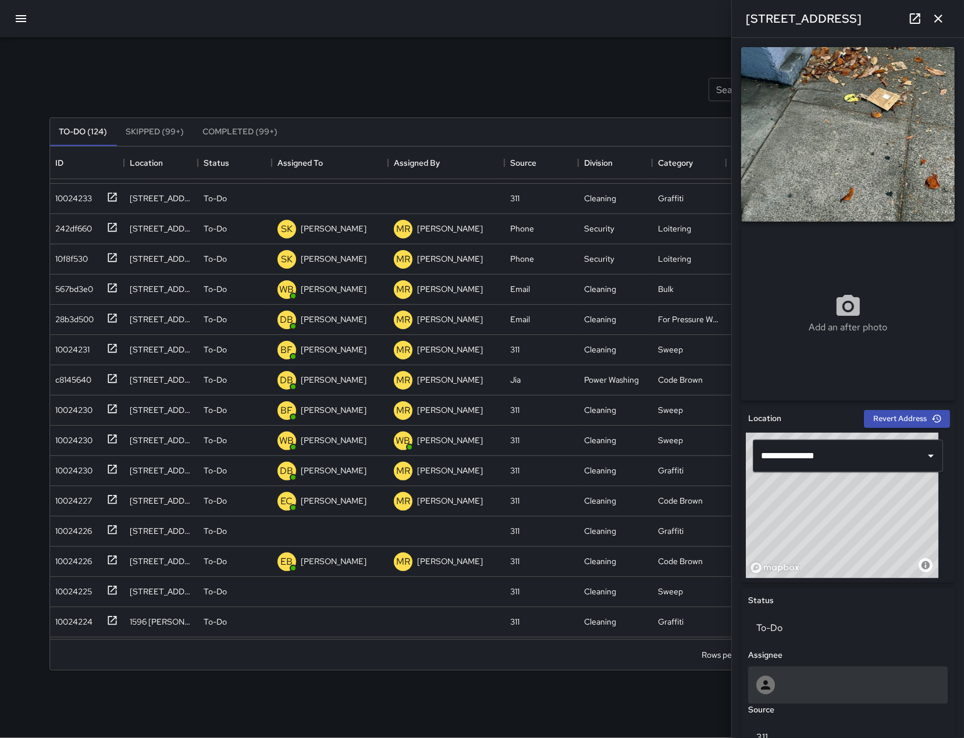
click at [799, 676] on div at bounding box center [847, 685] width 183 height 19
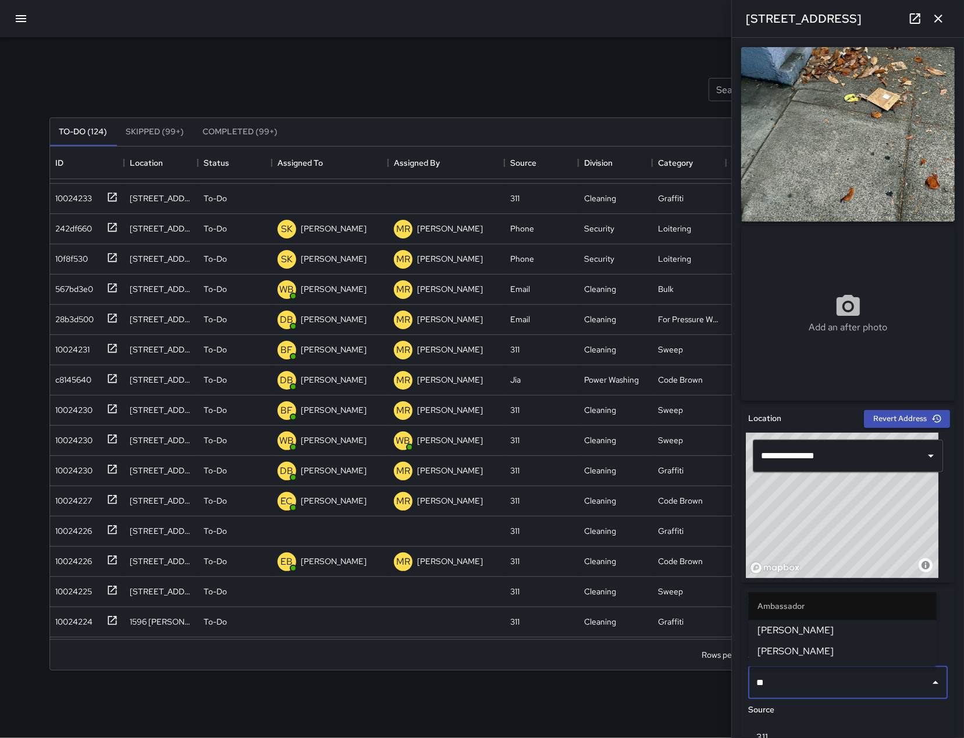
type input "***"
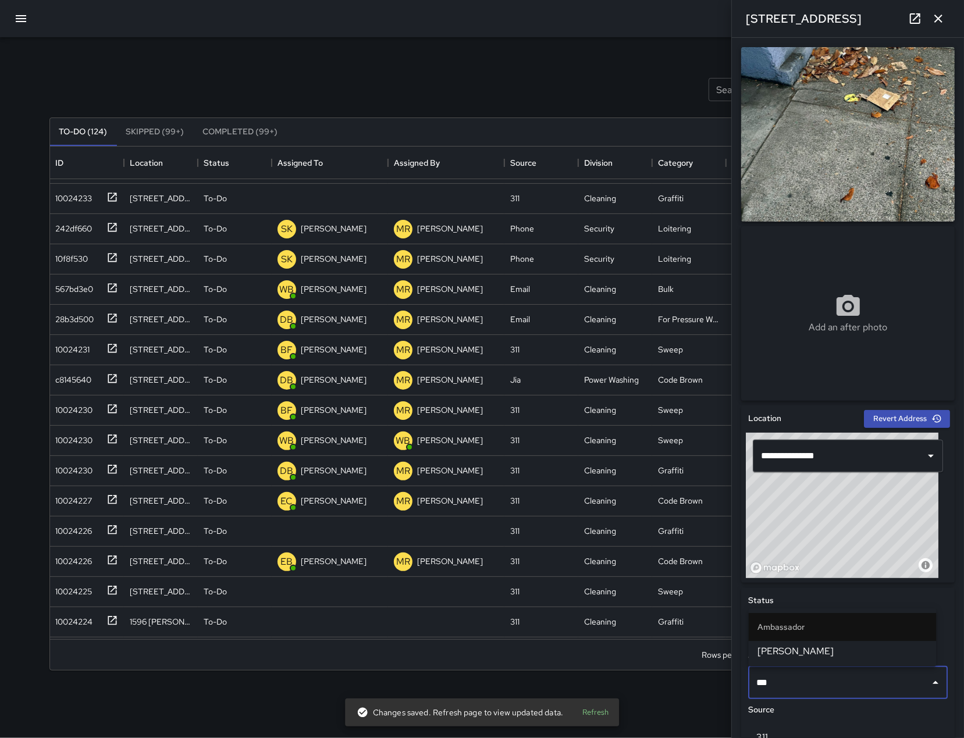
click at [816, 645] on span "[PERSON_NAME]" at bounding box center [842, 651] width 169 height 14
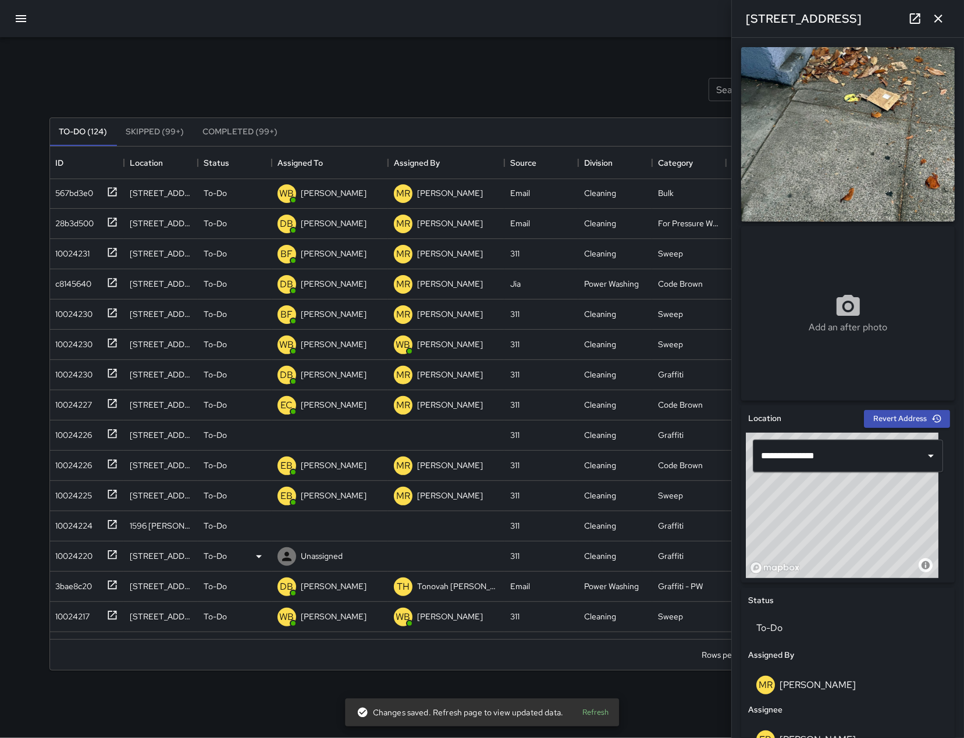
scroll to position [230, 0]
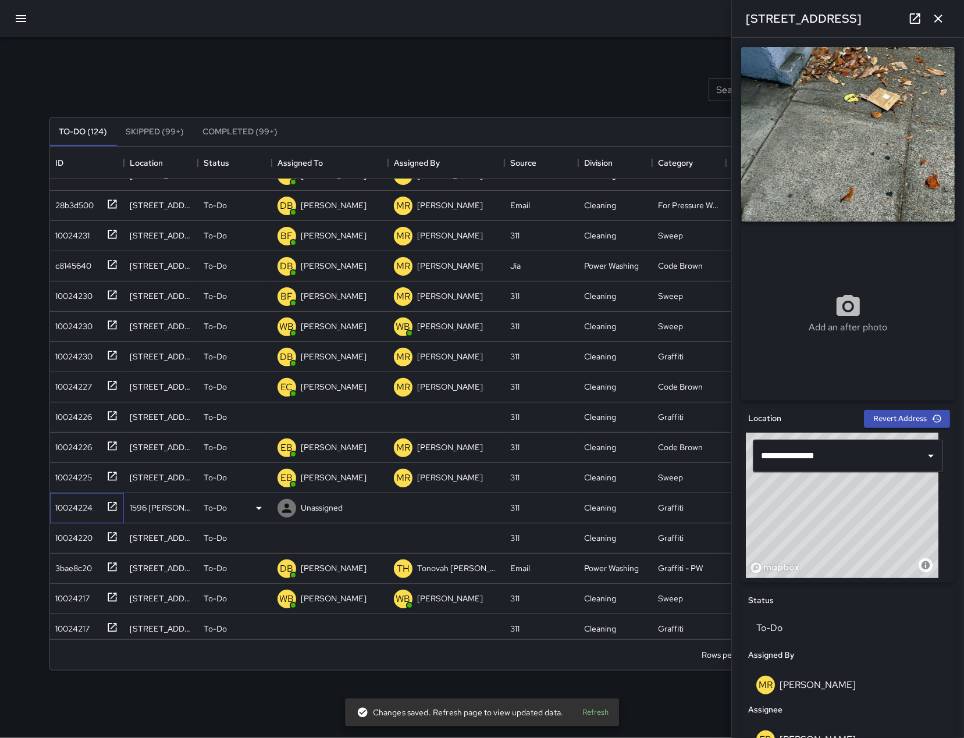
click at [56, 509] on div "10024224" at bounding box center [72, 505] width 42 height 16
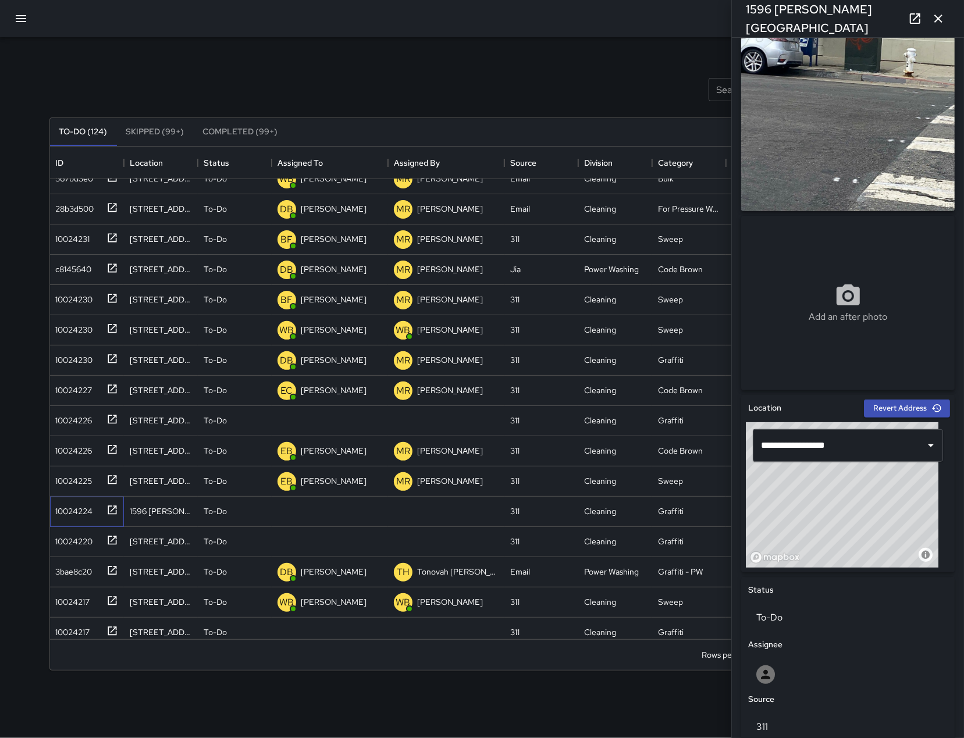
scroll to position [12, 0]
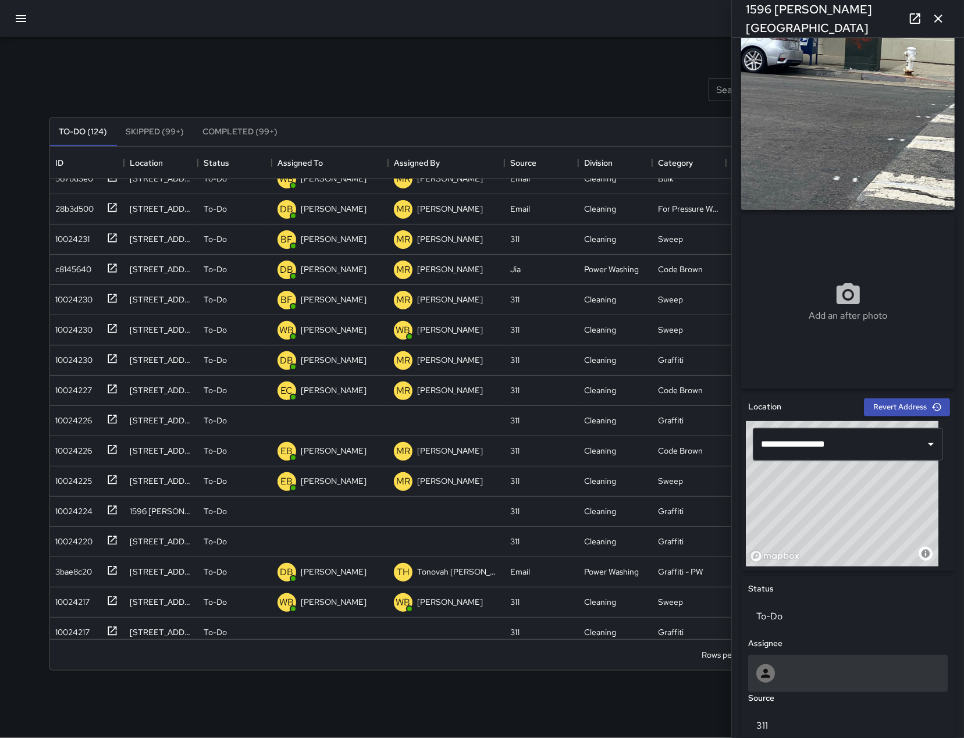
click at [884, 683] on div at bounding box center [847, 673] width 199 height 37
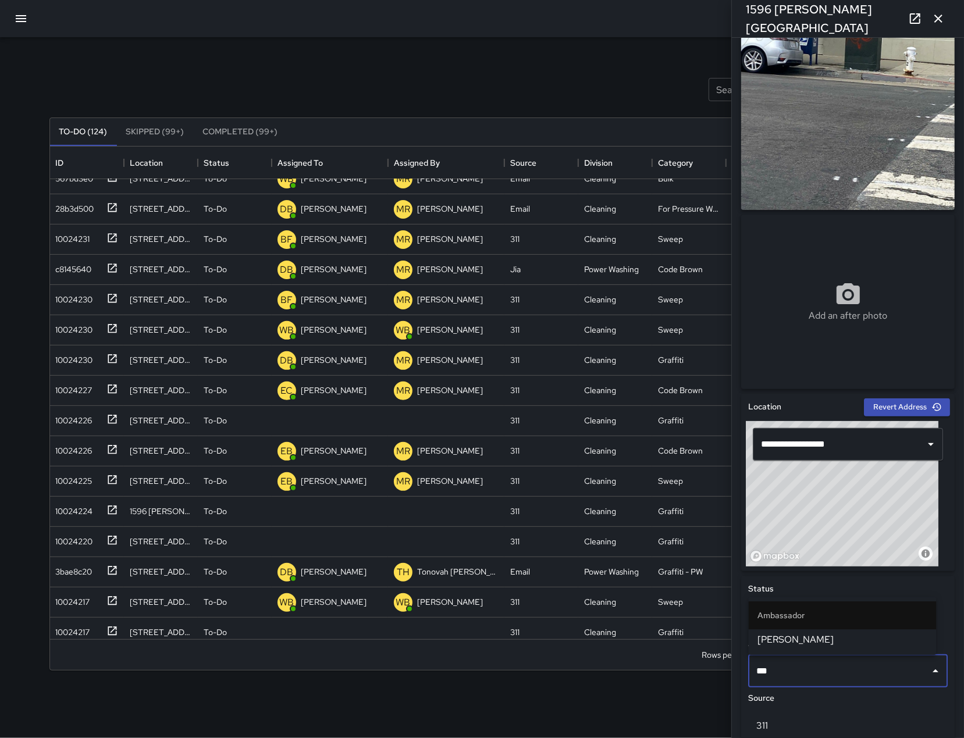
type input "****"
click at [862, 639] on span "[PERSON_NAME]" at bounding box center [842, 640] width 169 height 14
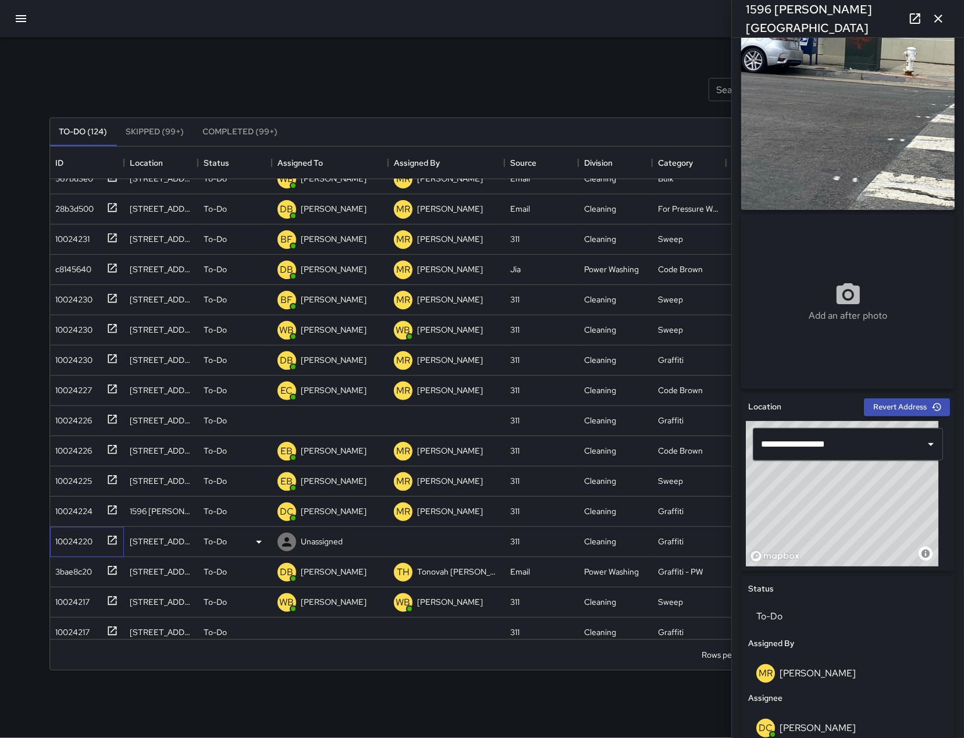
click at [74, 539] on div "10024220" at bounding box center [72, 539] width 42 height 16
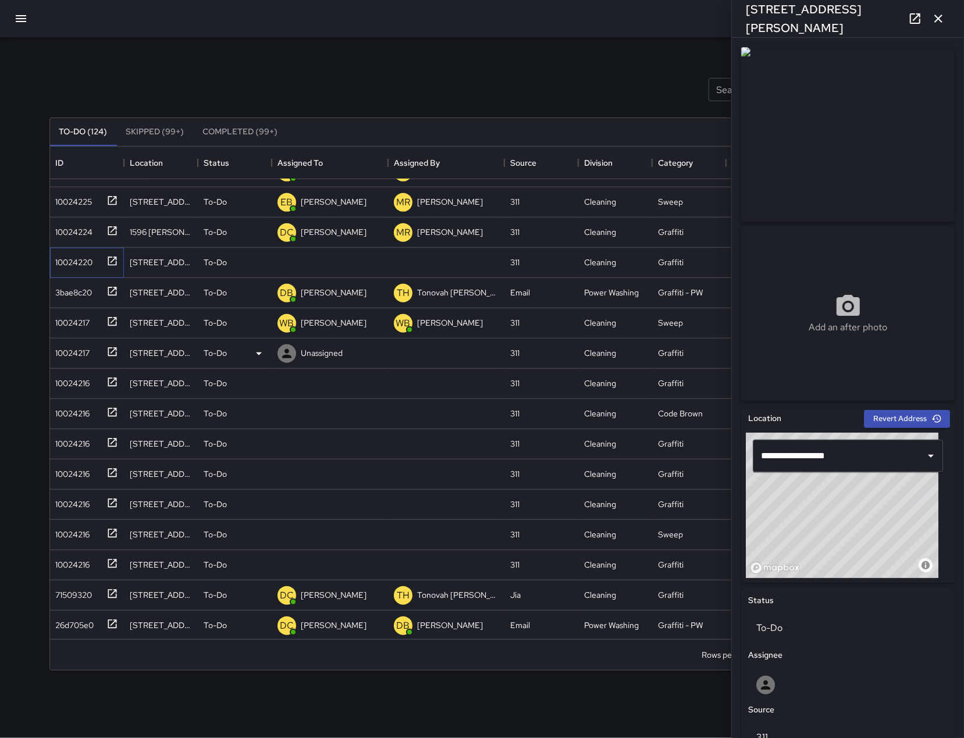
scroll to position [510, 0]
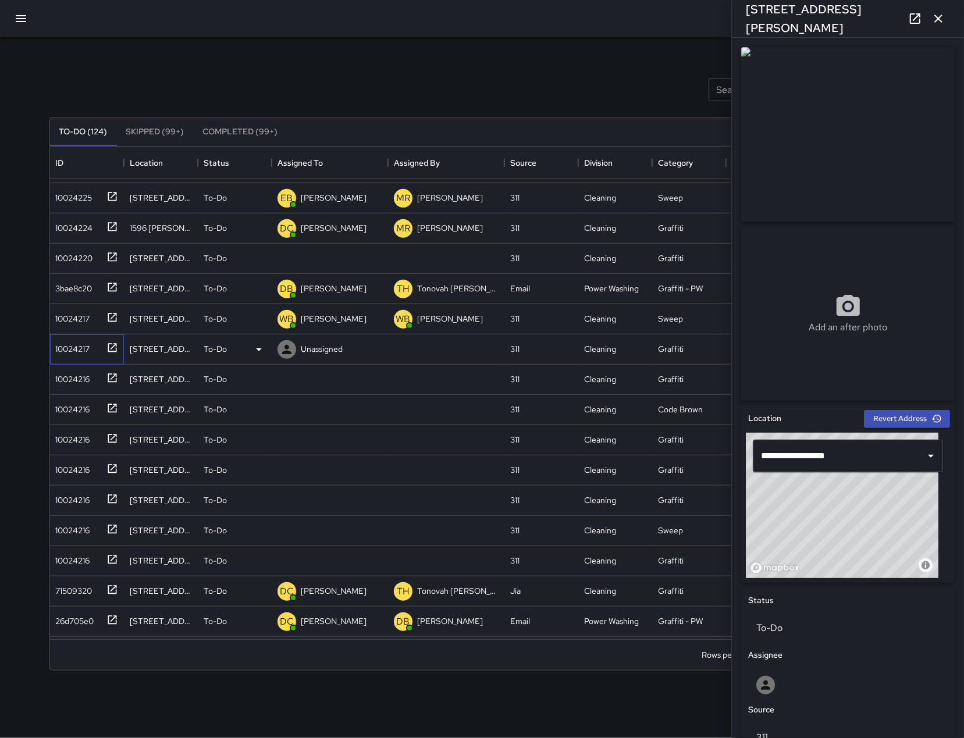
click at [56, 350] on div "10024217" at bounding box center [70, 346] width 39 height 16
click at [84, 376] on div "10024216" at bounding box center [70, 377] width 39 height 16
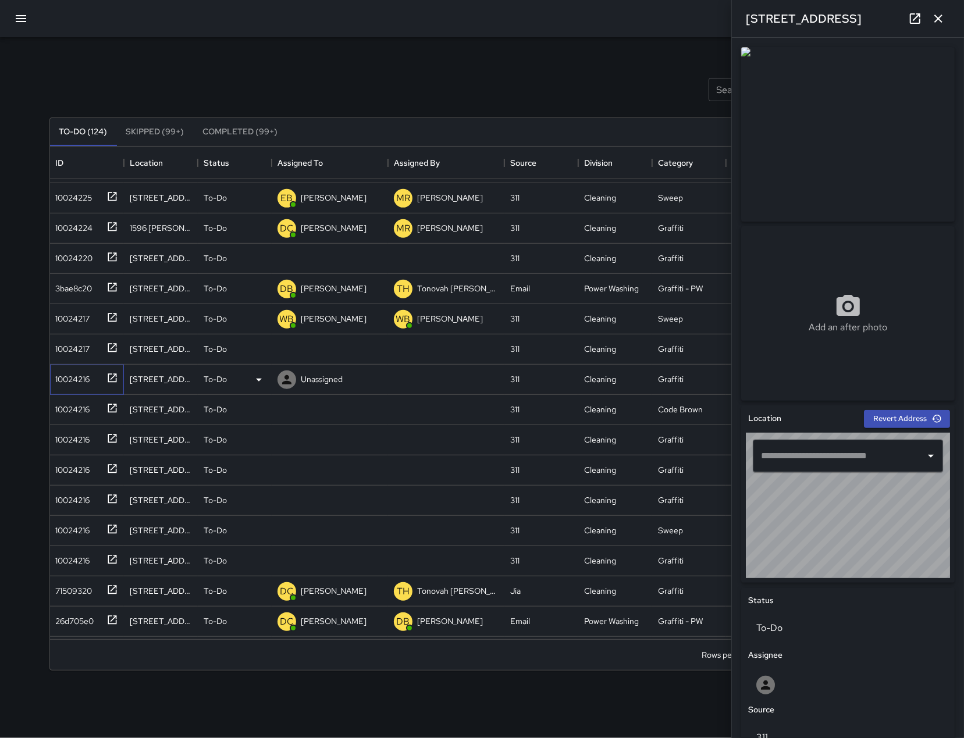
type input "**********"
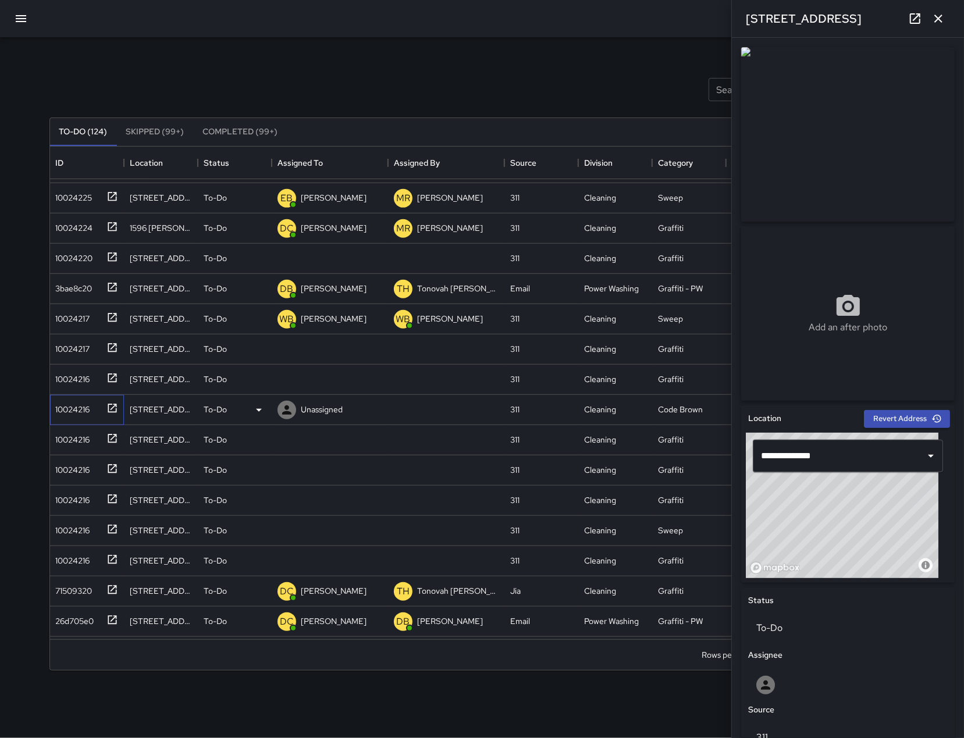
click at [79, 404] on div "10024216" at bounding box center [70, 407] width 39 height 16
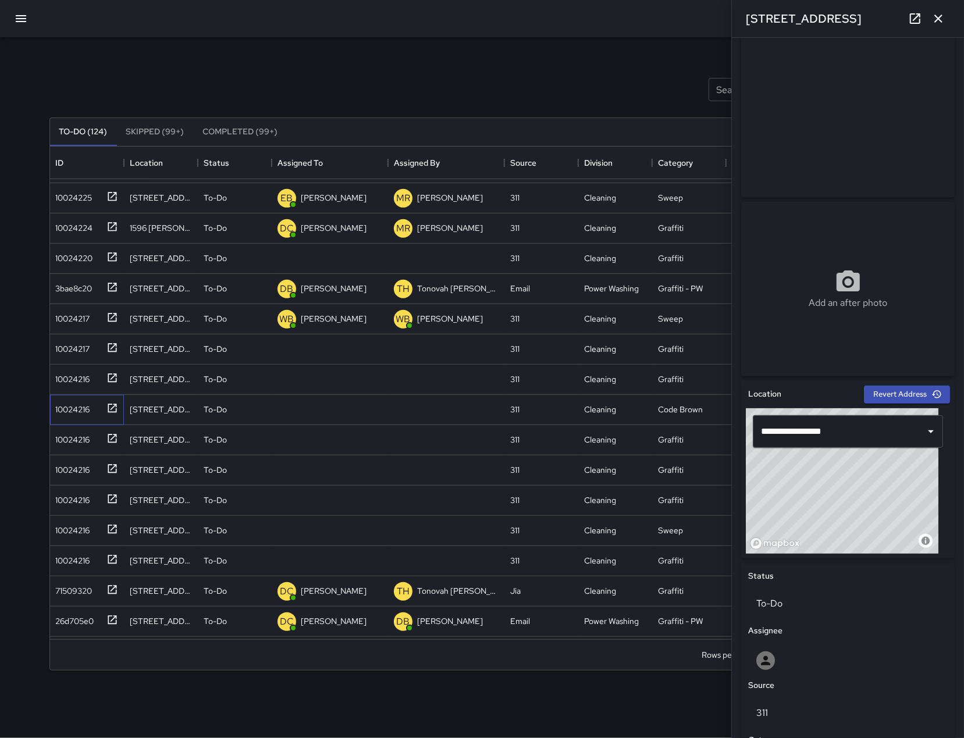
scroll to position [26, 0]
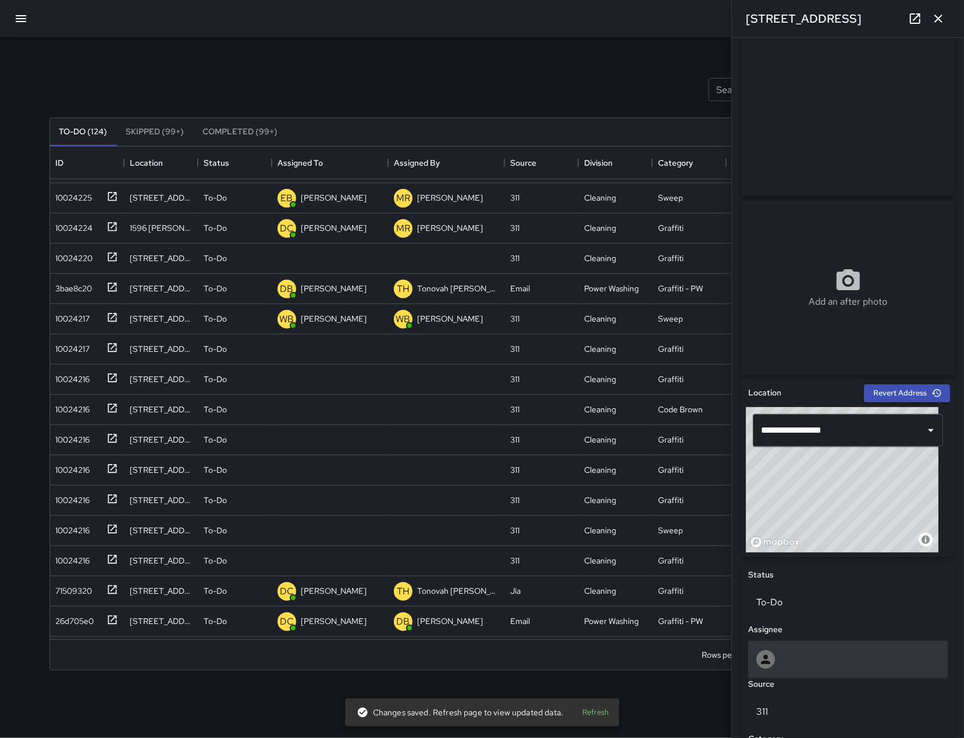
click at [811, 670] on div at bounding box center [847, 659] width 199 height 37
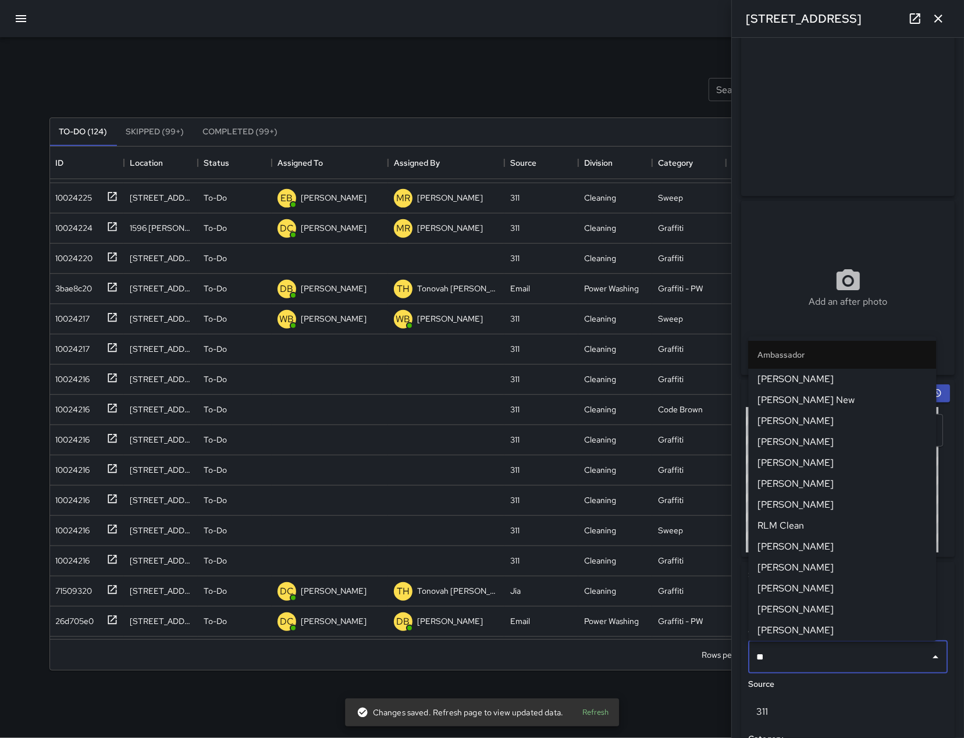
type input "***"
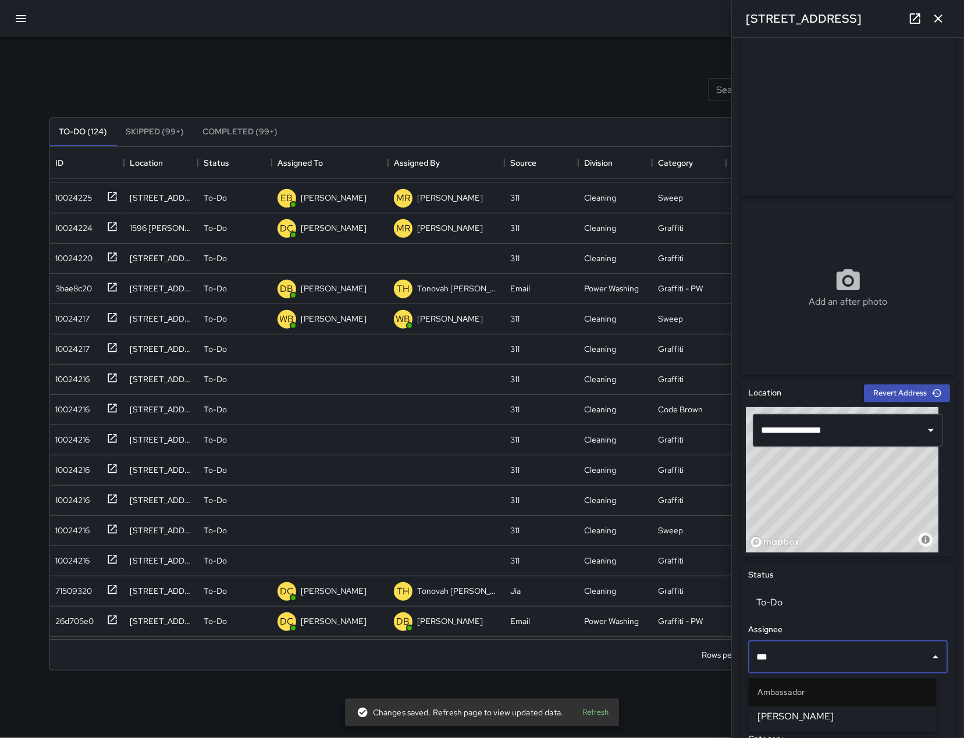
click at [914, 719] on span "[PERSON_NAME]" at bounding box center [842, 717] width 169 height 14
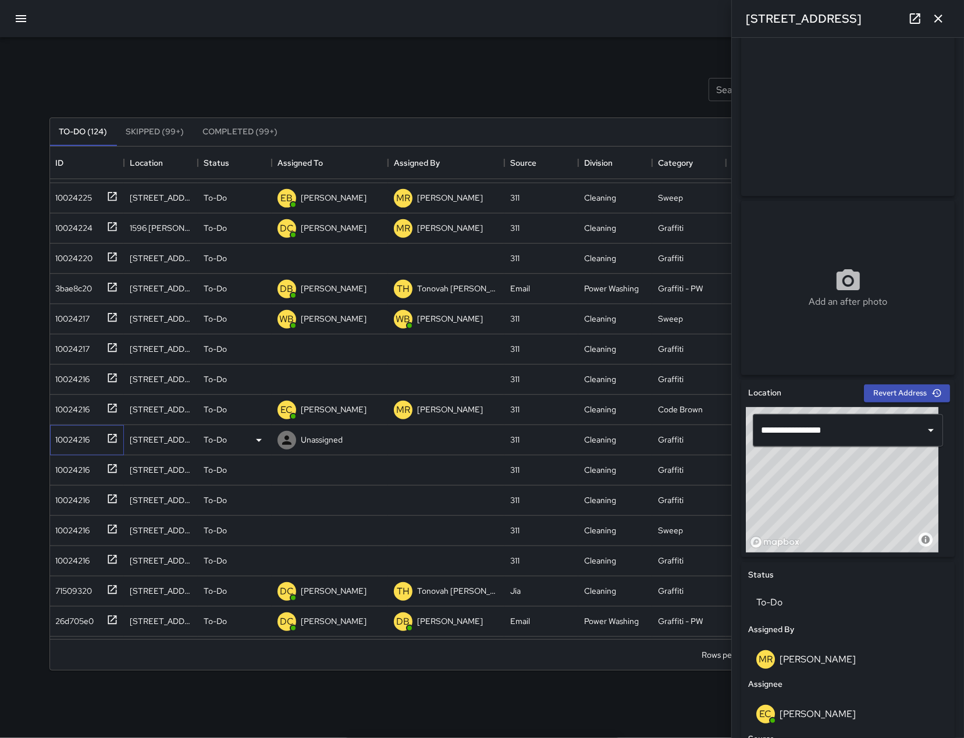
click at [78, 438] on div "10024216" at bounding box center [70, 437] width 39 height 16
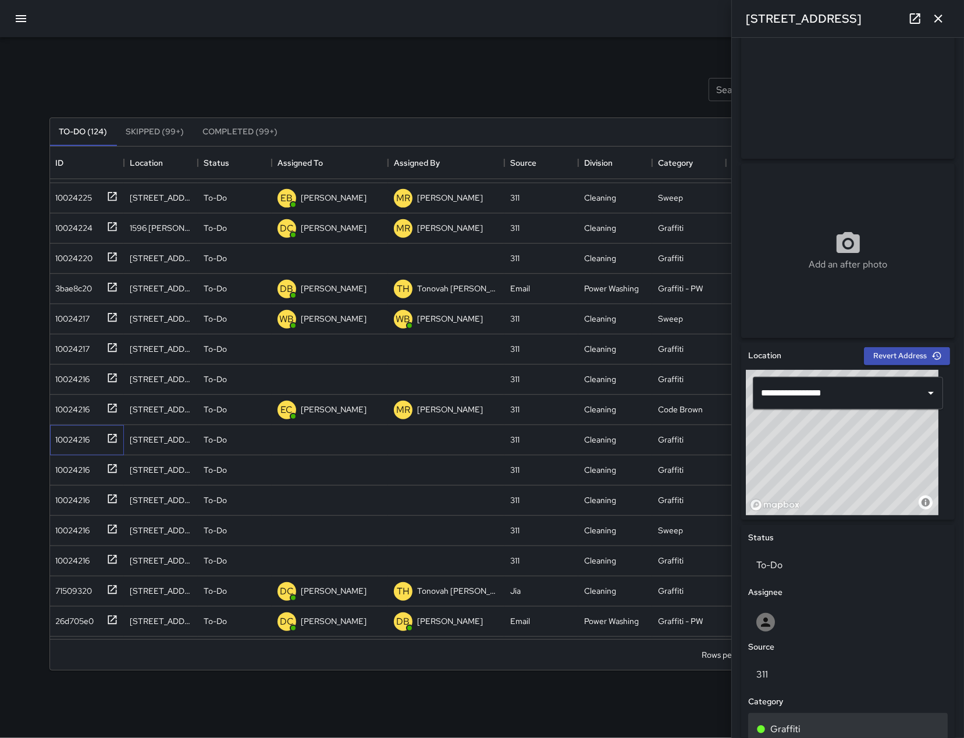
scroll to position [281, 0]
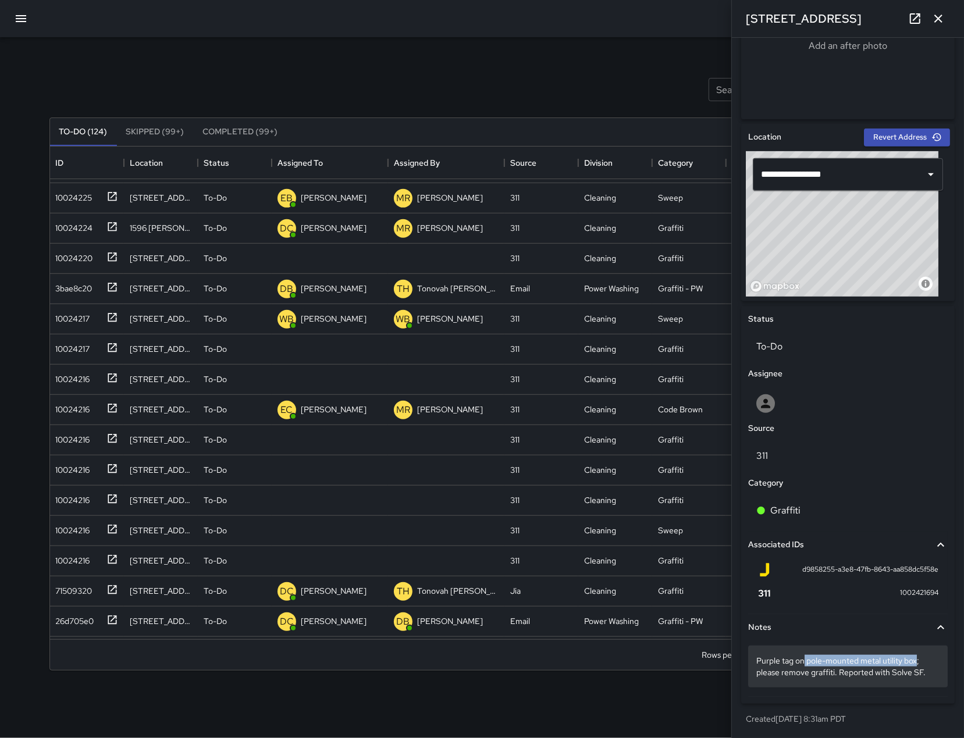
drag, startPoint x: 804, startPoint y: 665, endPoint x: 918, endPoint y: 664, distance: 114.0
click at [918, 664] on p "Purple tag on pole-mounted metal utility box; please remove graffiti. Reported …" at bounding box center [847, 666] width 183 height 23
drag, startPoint x: 918, startPoint y: 664, endPoint x: 813, endPoint y: 658, distance: 104.8
click at [815, 660] on textarea "**********" at bounding box center [842, 666] width 172 height 23
click at [812, 658] on textarea "**********" at bounding box center [842, 666] width 172 height 23
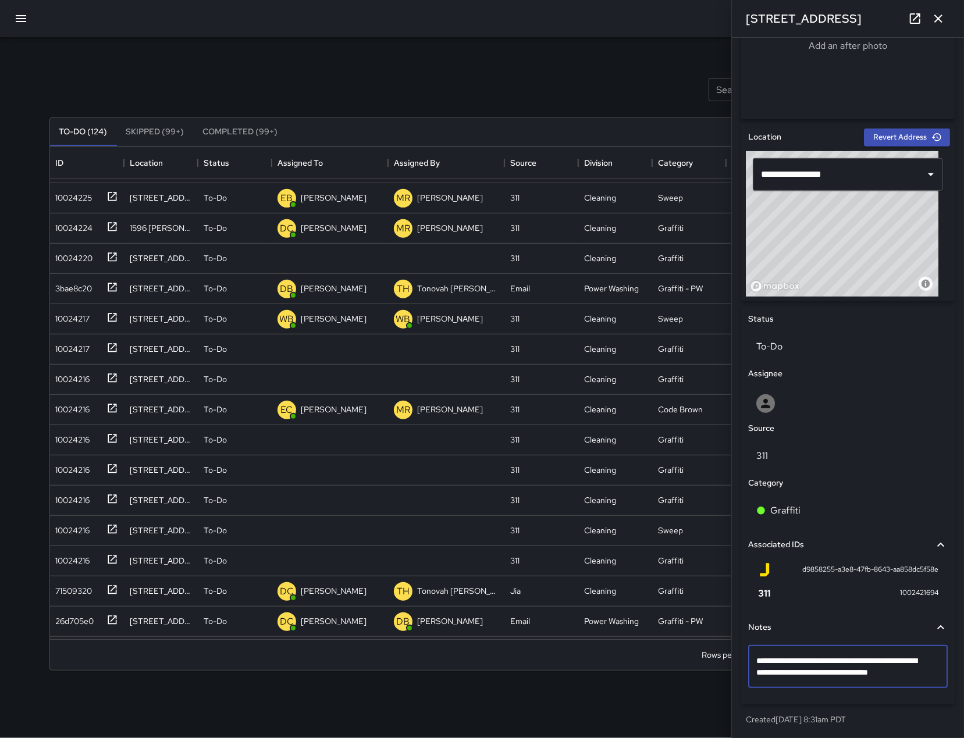
drag, startPoint x: 807, startPoint y: 665, endPoint x: 921, endPoint y: 666, distance: 114.0
click at [921, 666] on textarea "**********" at bounding box center [842, 666] width 172 height 23
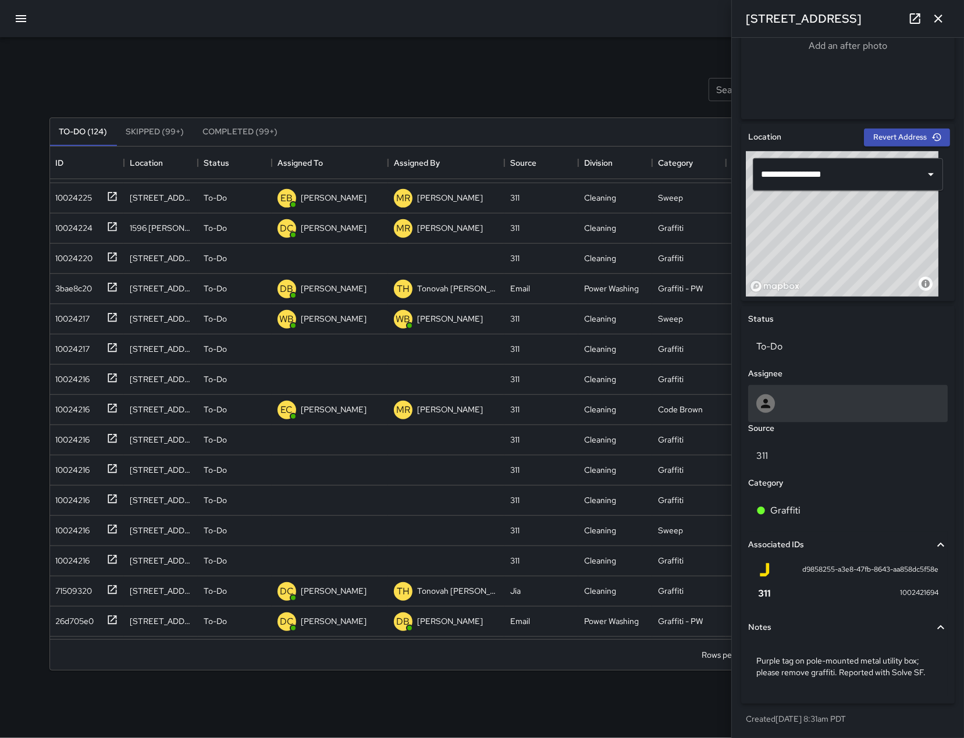
click at [812, 395] on div at bounding box center [847, 403] width 183 height 19
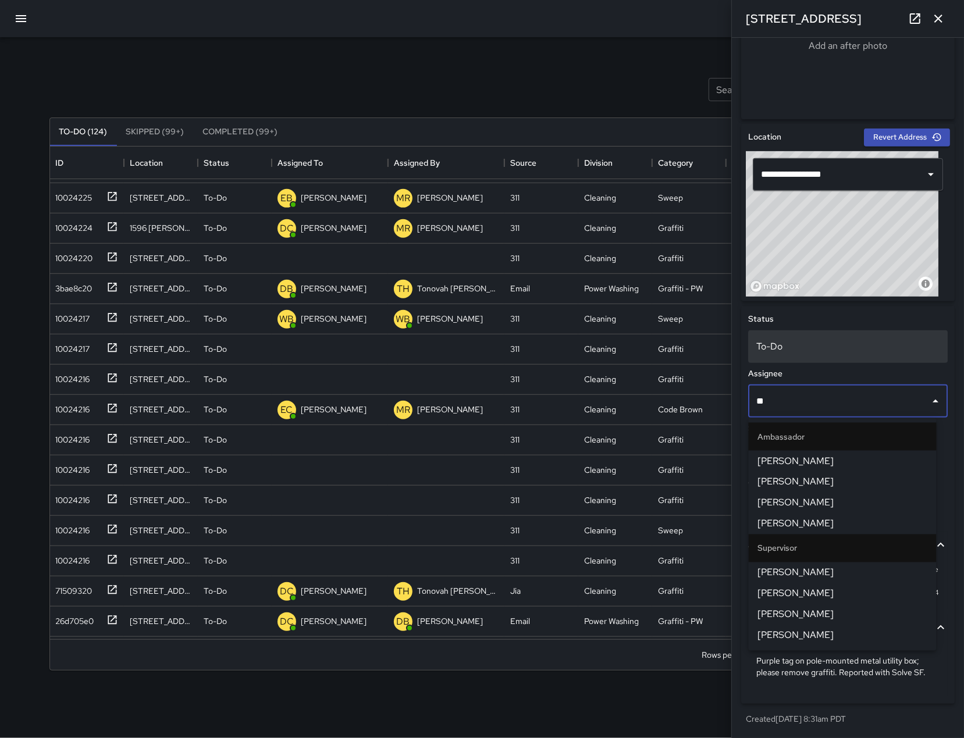
type input "***"
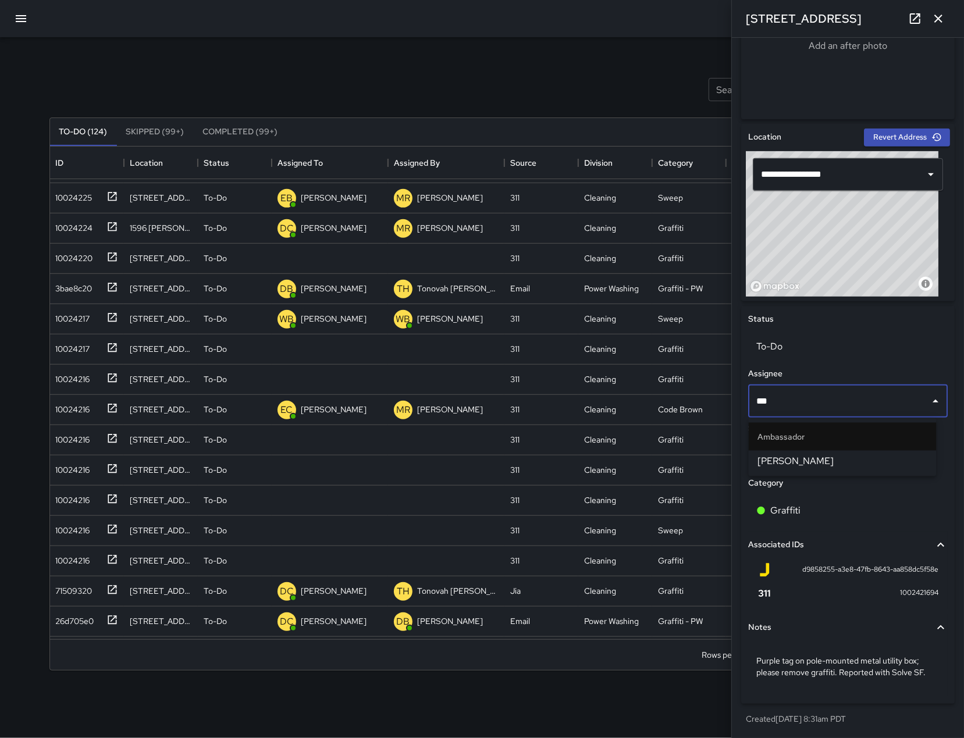
click at [801, 466] on span "[PERSON_NAME]" at bounding box center [842, 461] width 169 height 14
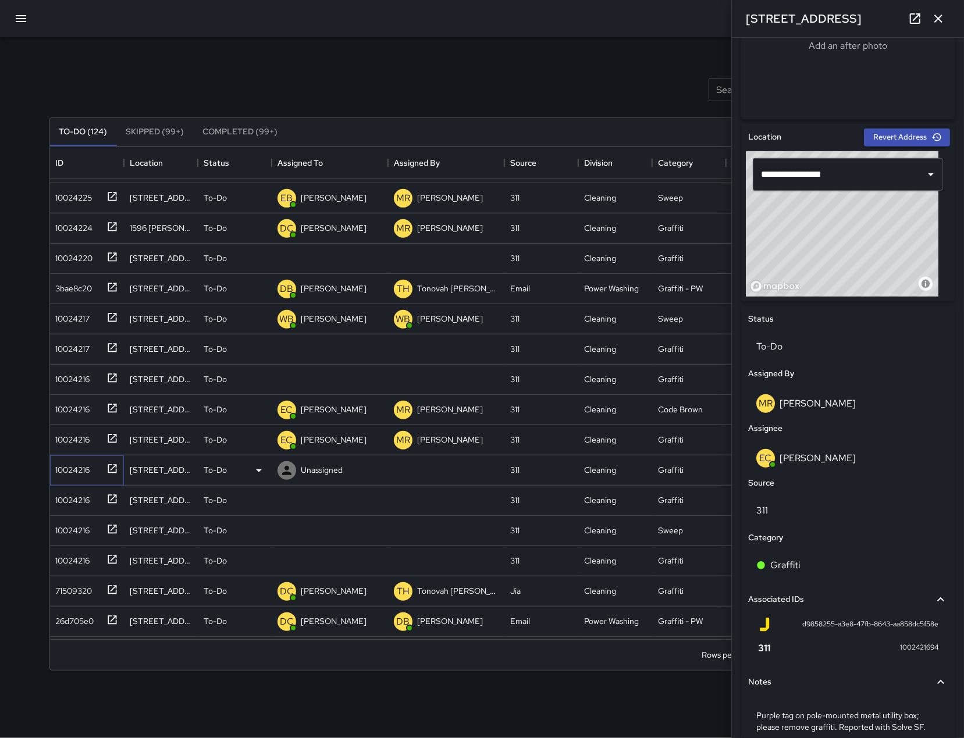
click at [83, 462] on div "10024216" at bounding box center [70, 467] width 39 height 16
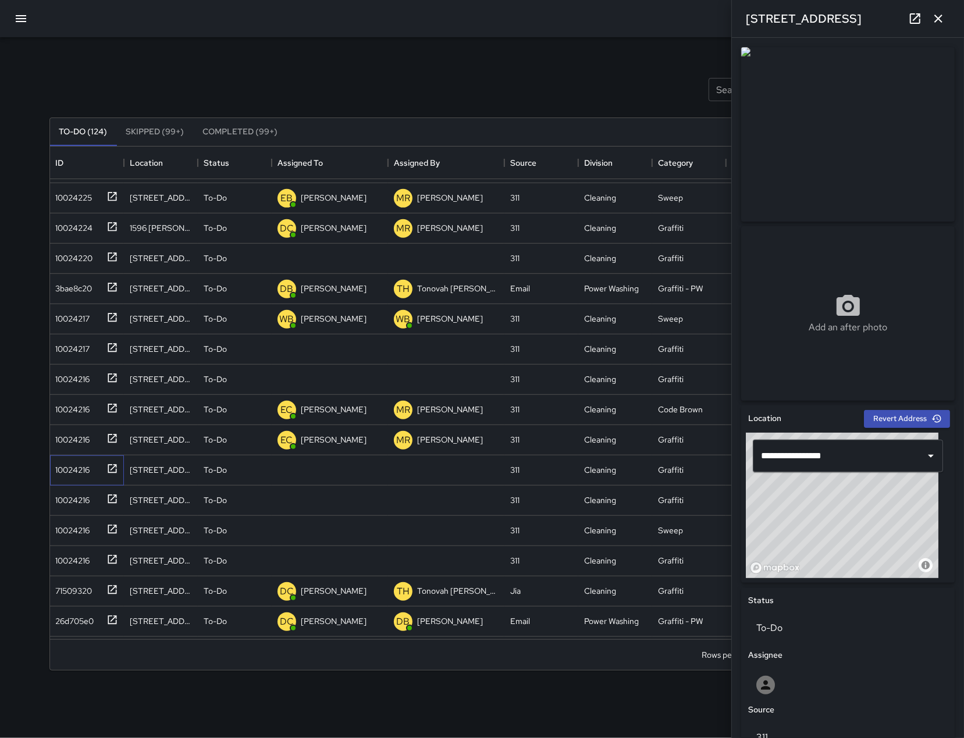
scroll to position [293, 0]
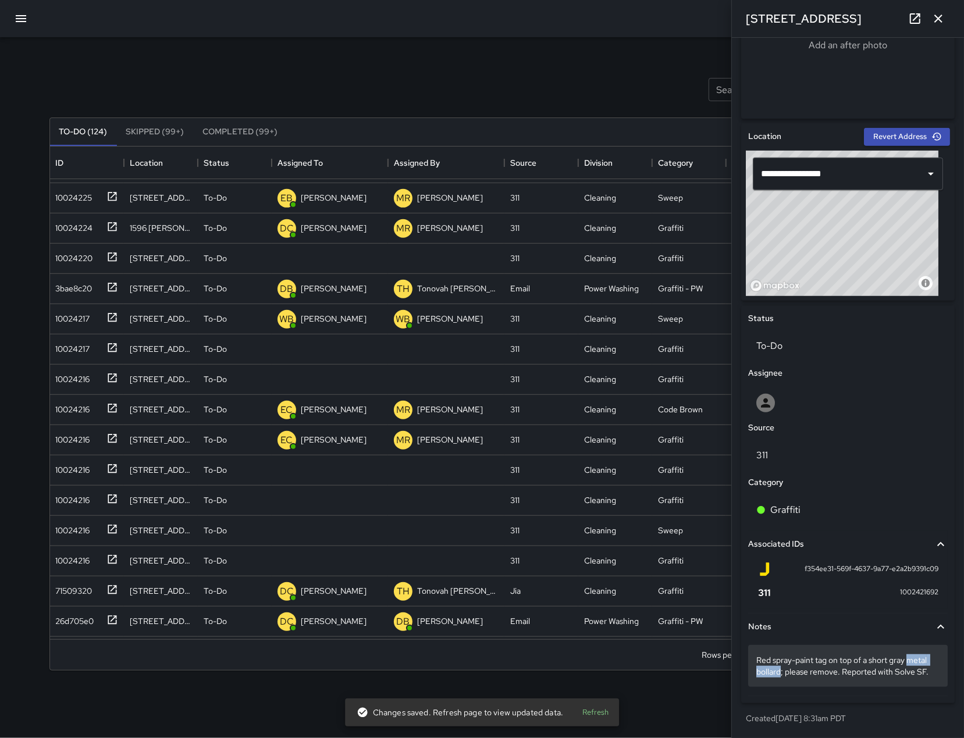
drag, startPoint x: 753, startPoint y: 664, endPoint x: 802, endPoint y: 664, distance: 48.9
click at [802, 664] on div "Red spray-paint tag on top of a short gray metal bollard; please remove. Report…" at bounding box center [847, 666] width 199 height 42
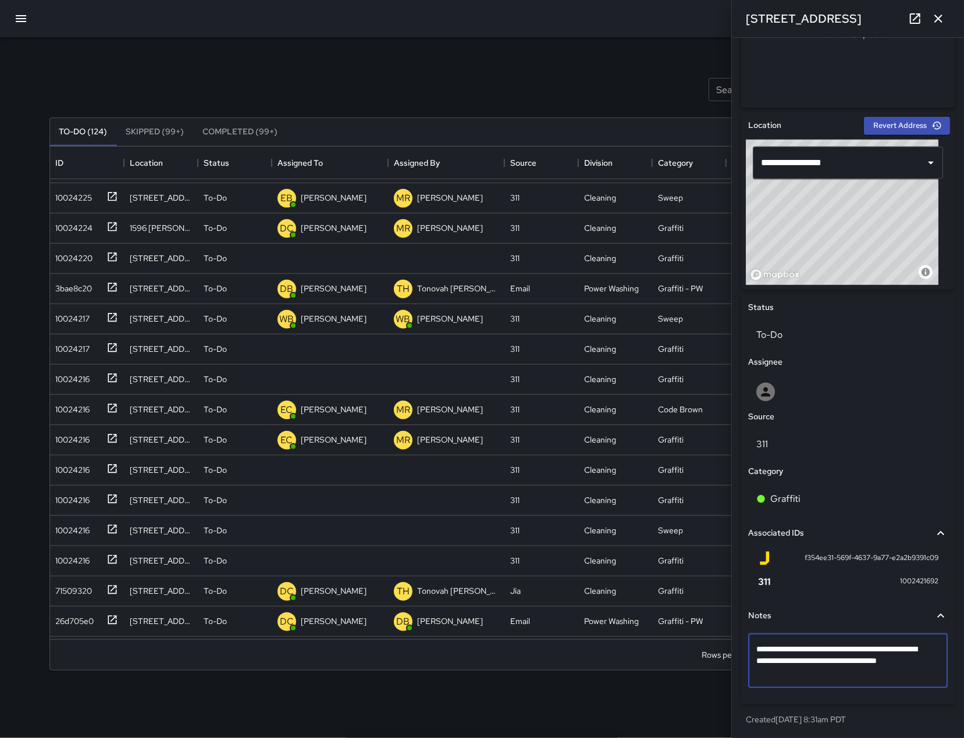
scroll to position [282, 0]
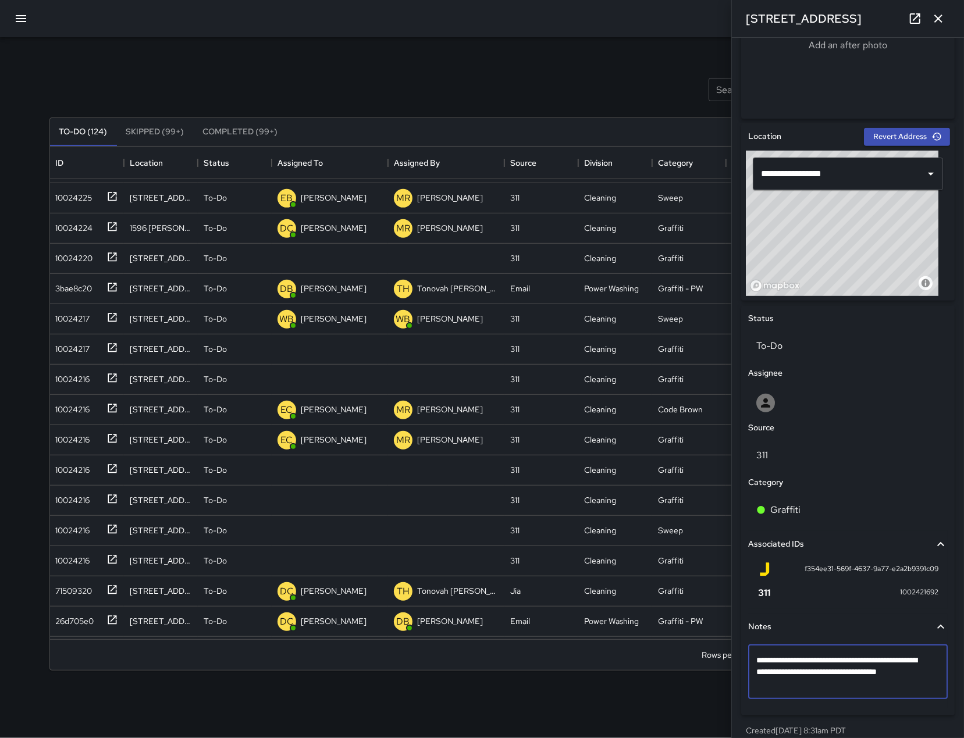
drag, startPoint x: 803, startPoint y: 675, endPoint x: 754, endPoint y: 673, distance: 49.5
click at [754, 673] on div "**********" at bounding box center [847, 672] width 199 height 54
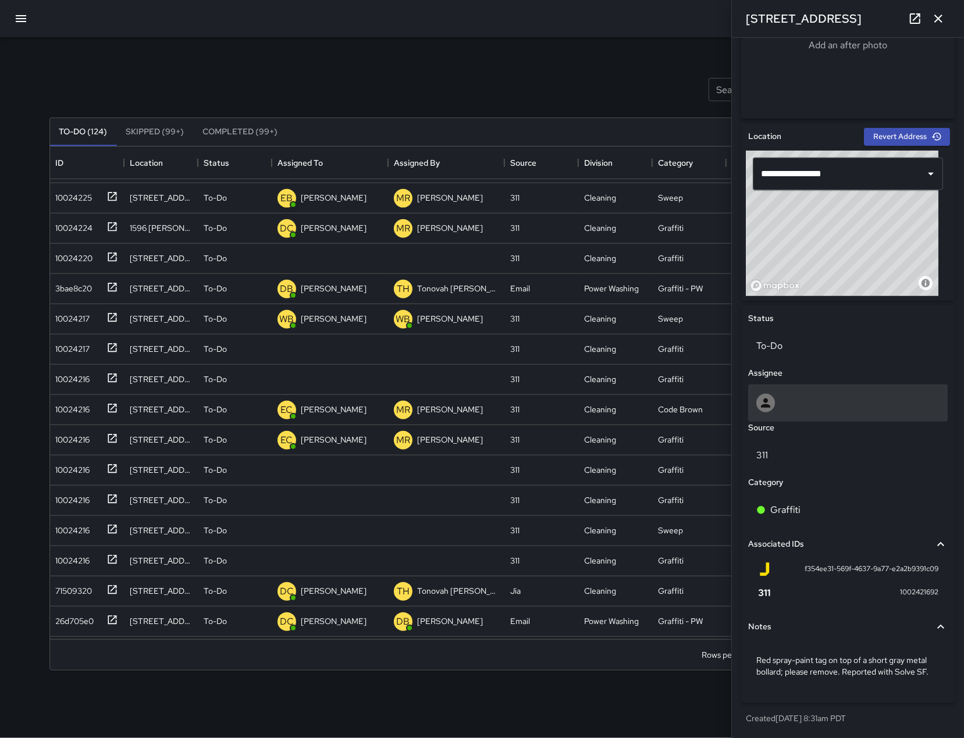
click at [831, 404] on div at bounding box center [847, 403] width 183 height 19
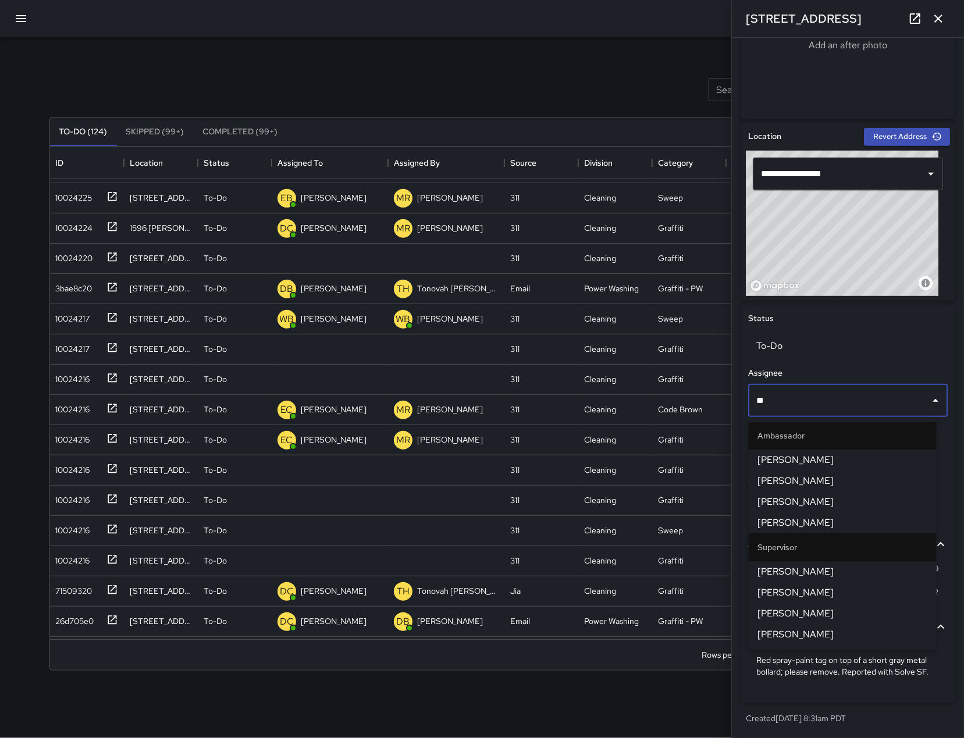
type input "***"
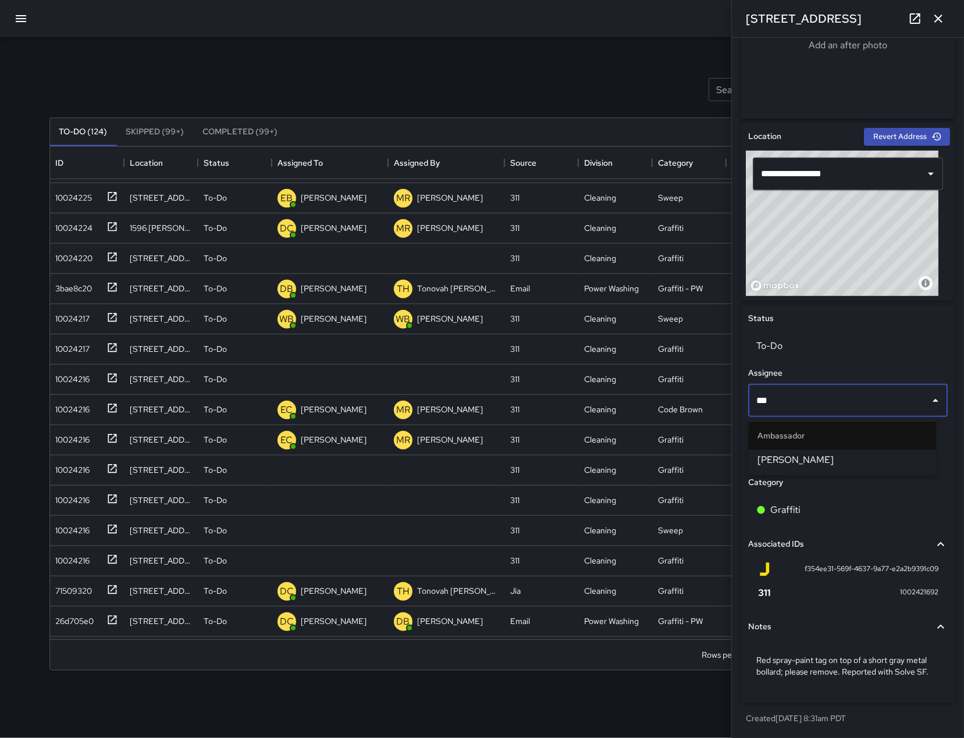
click at [808, 467] on li "[PERSON_NAME]" at bounding box center [843, 460] width 188 height 21
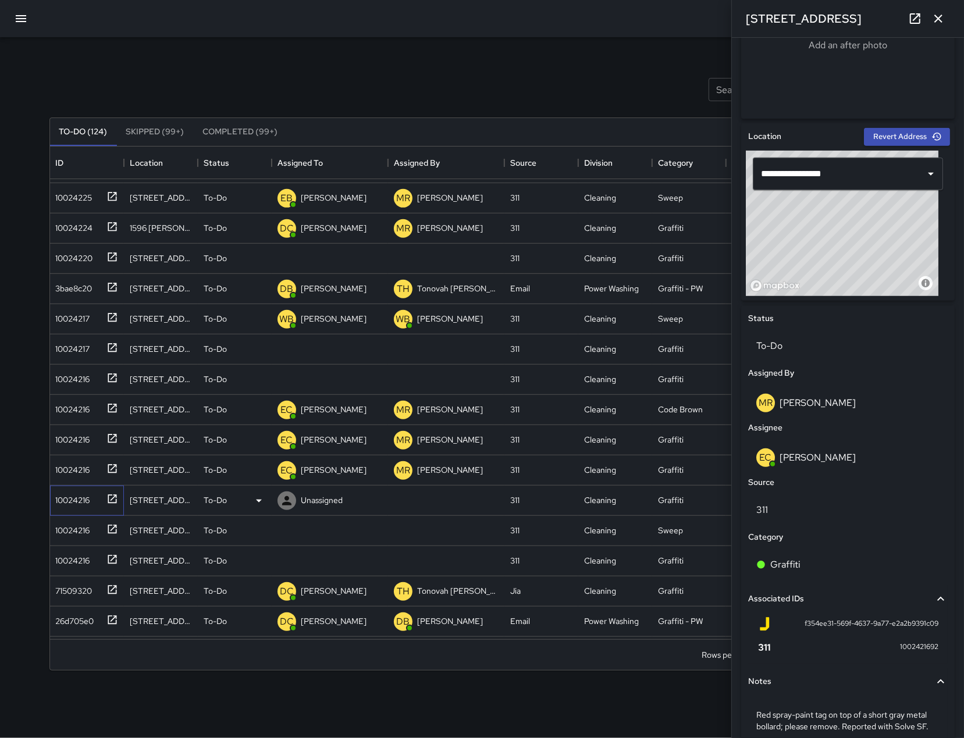
click at [63, 498] on div "10024216" at bounding box center [70, 498] width 39 height 16
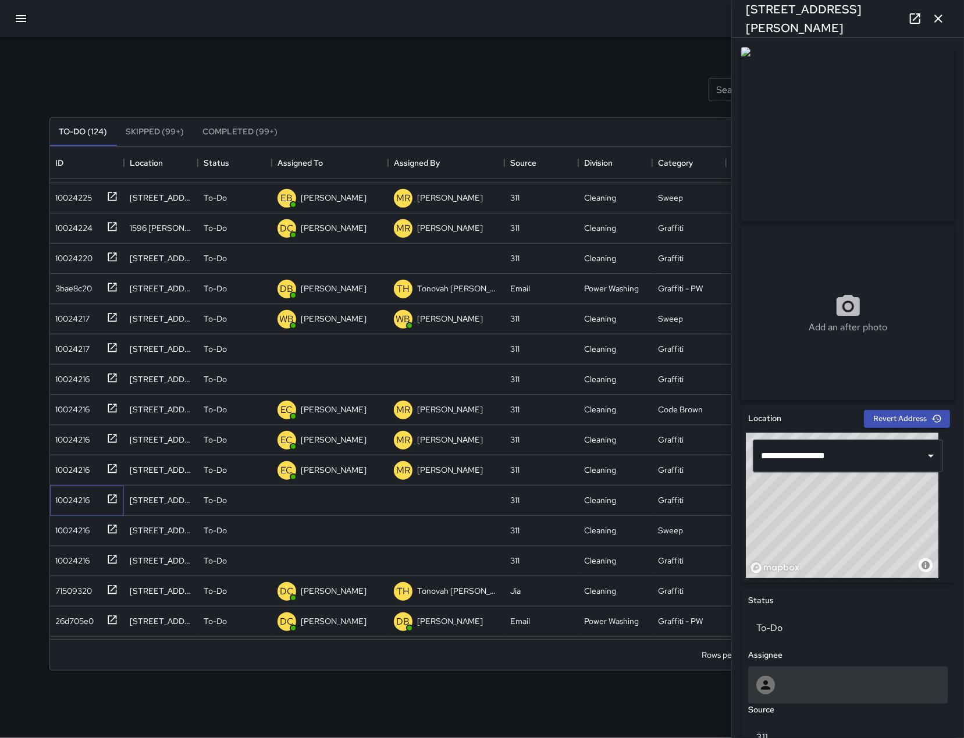
scroll to position [293, 0]
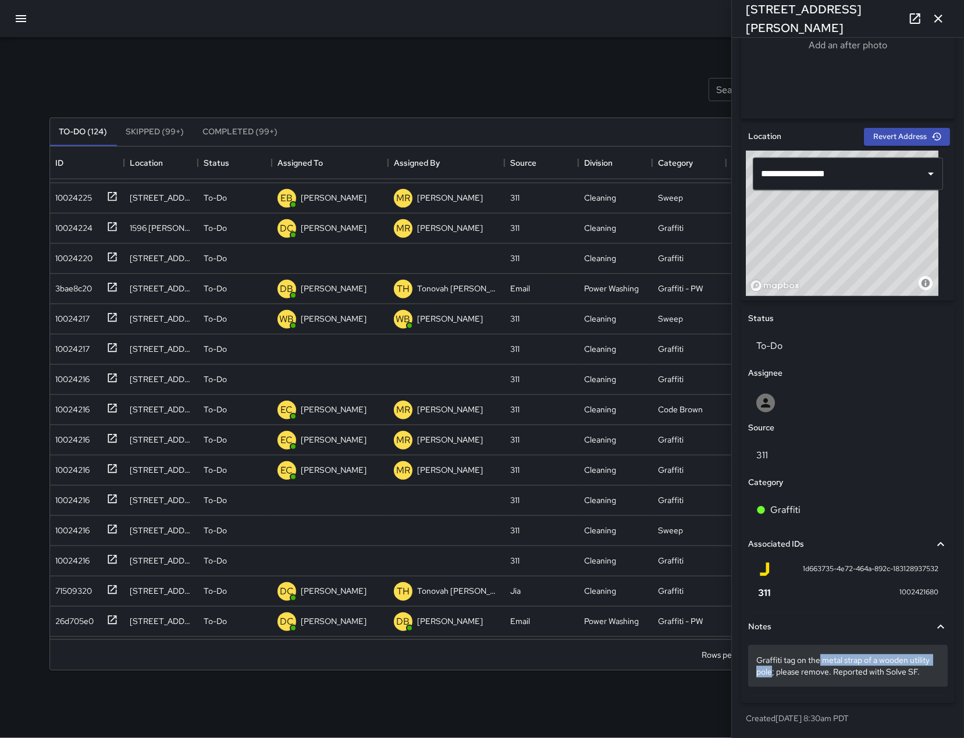
drag, startPoint x: 821, startPoint y: 651, endPoint x: 794, endPoint y: 661, distance: 28.3
click at [794, 661] on p "Graffiti tag on the metal strap of a wooden utility pole; please remove. Report…" at bounding box center [847, 665] width 183 height 23
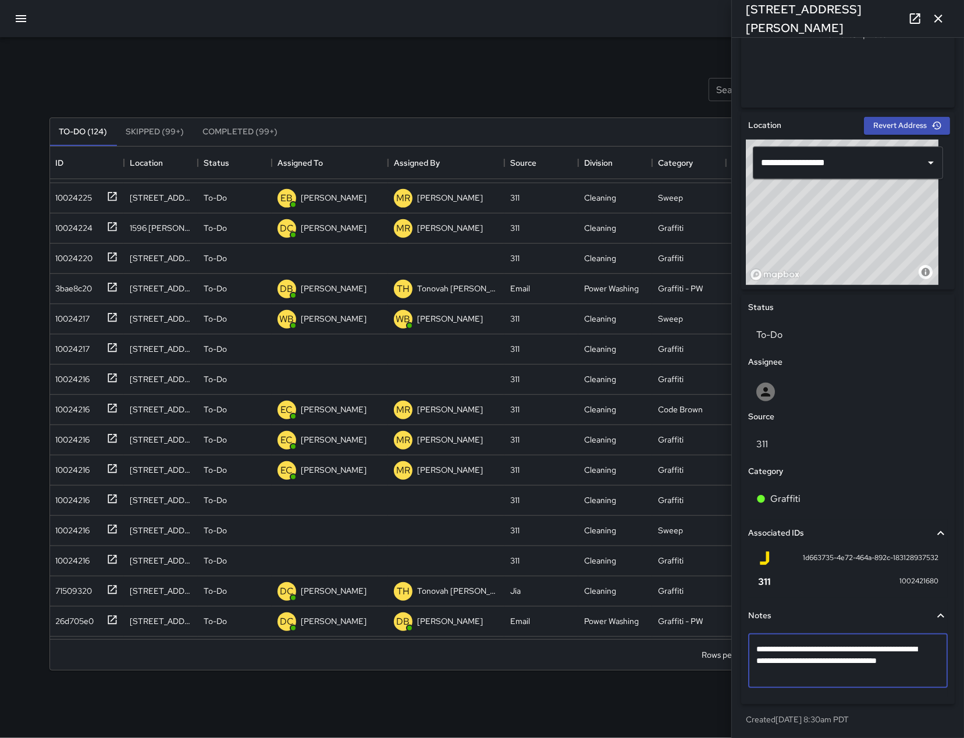
scroll to position [282, 0]
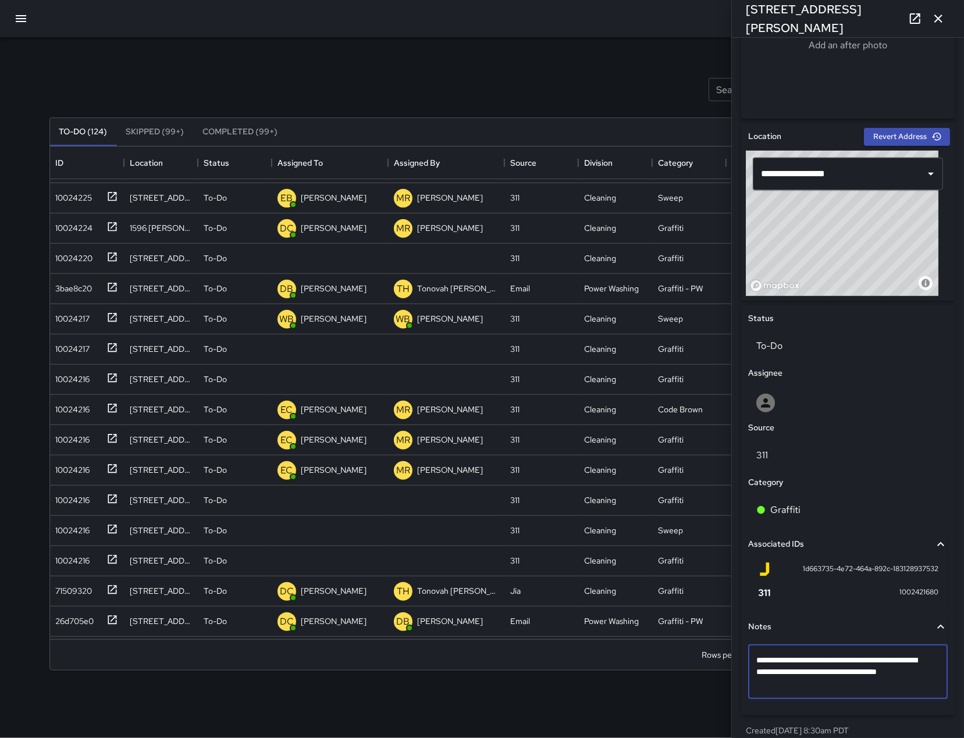
drag, startPoint x: 794, startPoint y: 673, endPoint x: 824, endPoint y: 658, distance: 33.3
click at [824, 658] on textarea "**********" at bounding box center [842, 671] width 172 height 35
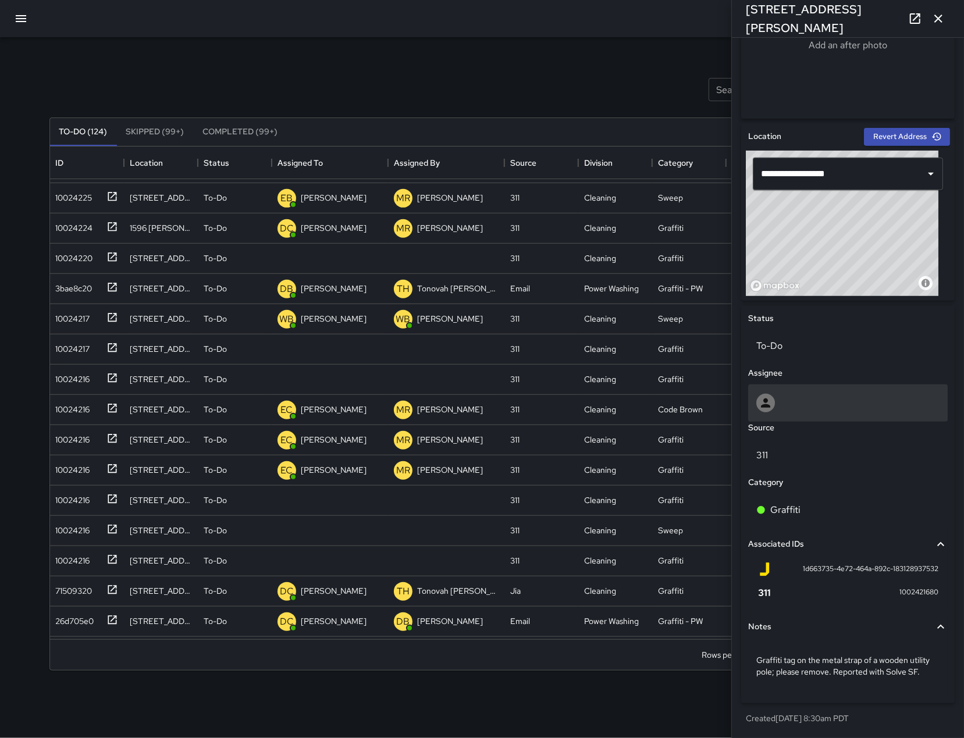
click at [844, 403] on div at bounding box center [847, 403] width 183 height 19
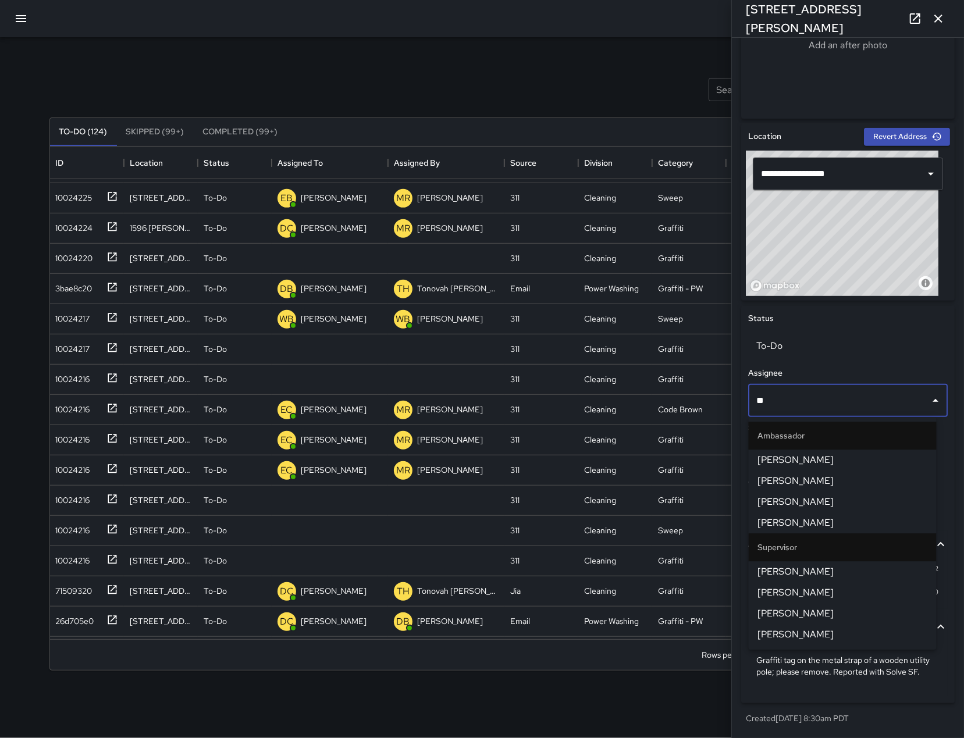
type input "***"
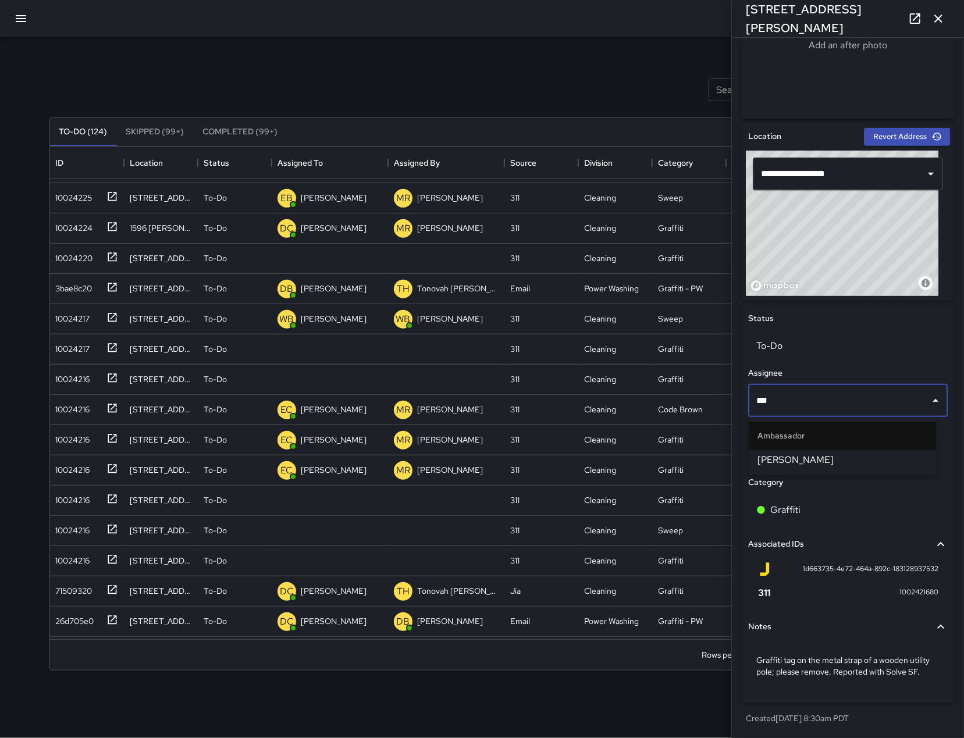
click at [838, 459] on span "[PERSON_NAME]" at bounding box center [842, 460] width 169 height 14
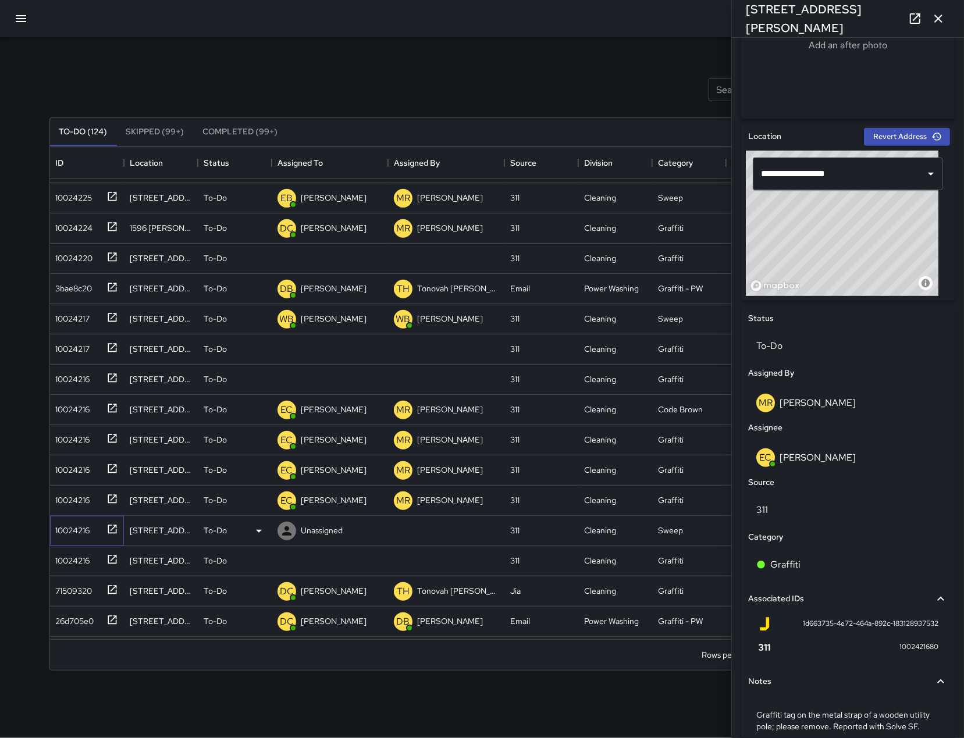
click at [91, 533] on div "10024216" at bounding box center [84, 528] width 67 height 19
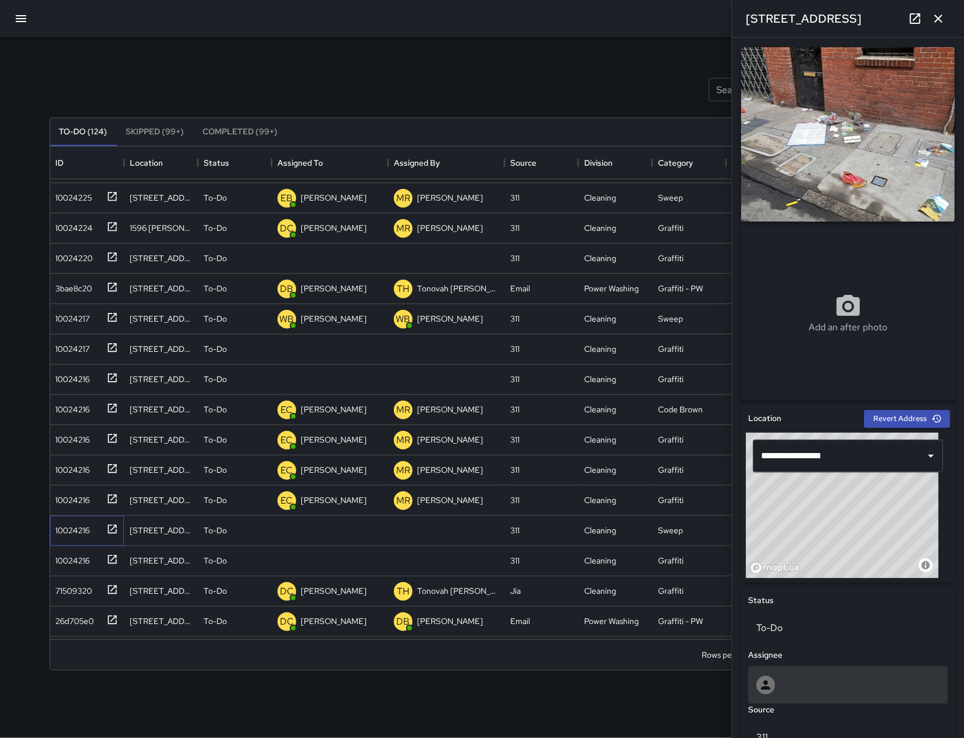
scroll to position [27, 0]
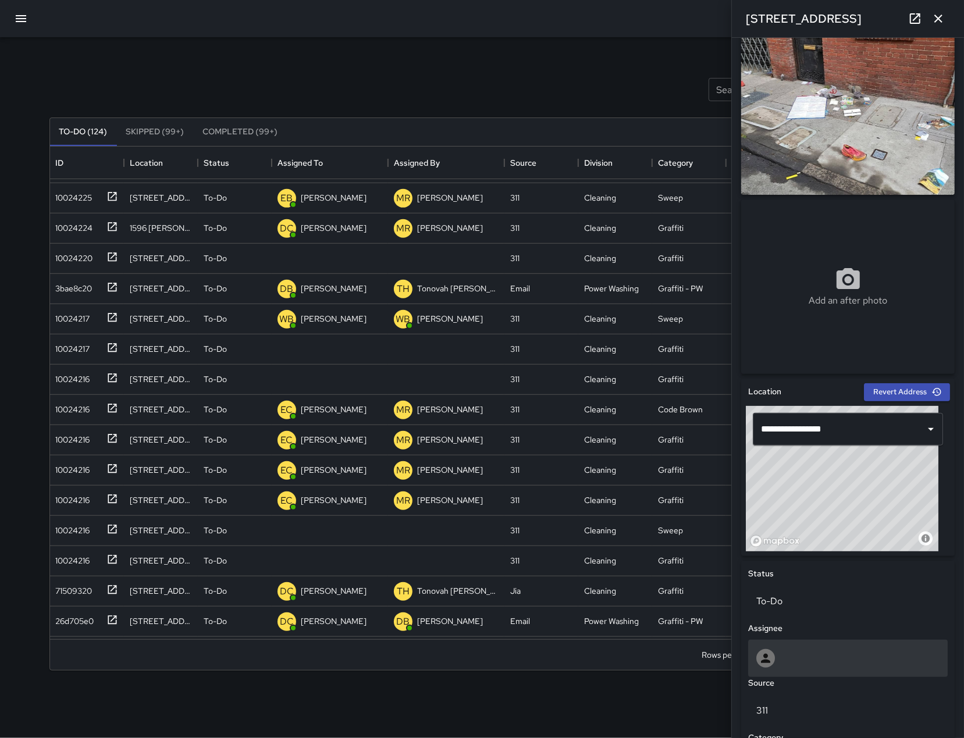
click at [839, 665] on div at bounding box center [847, 658] width 183 height 19
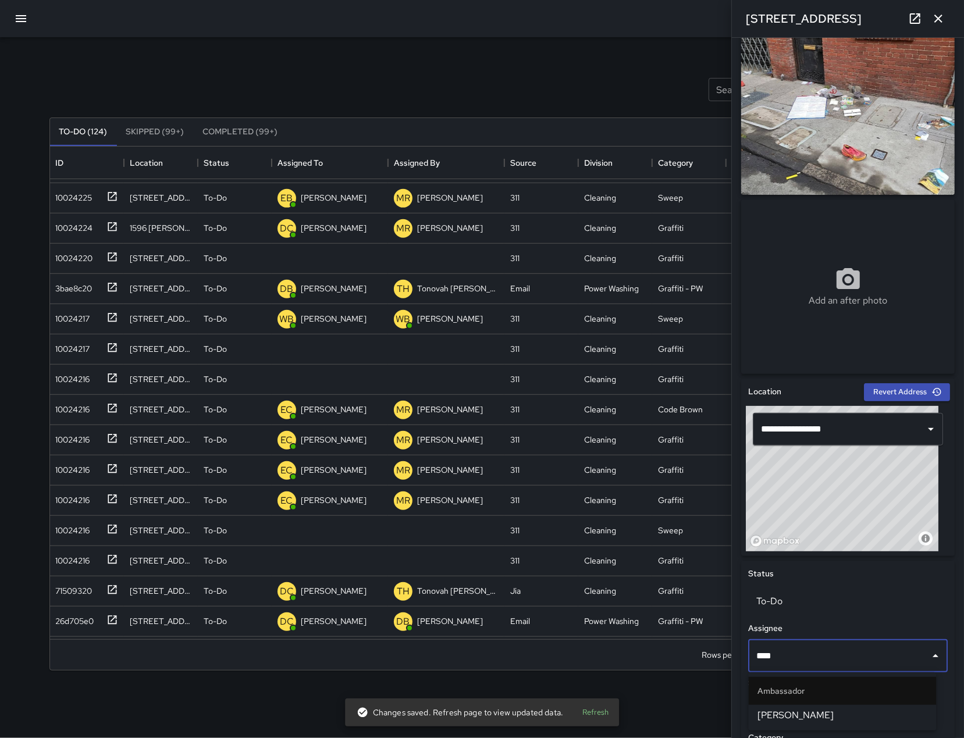
type input "*****"
click at [789, 719] on span "[PERSON_NAME]" at bounding box center [842, 715] width 169 height 14
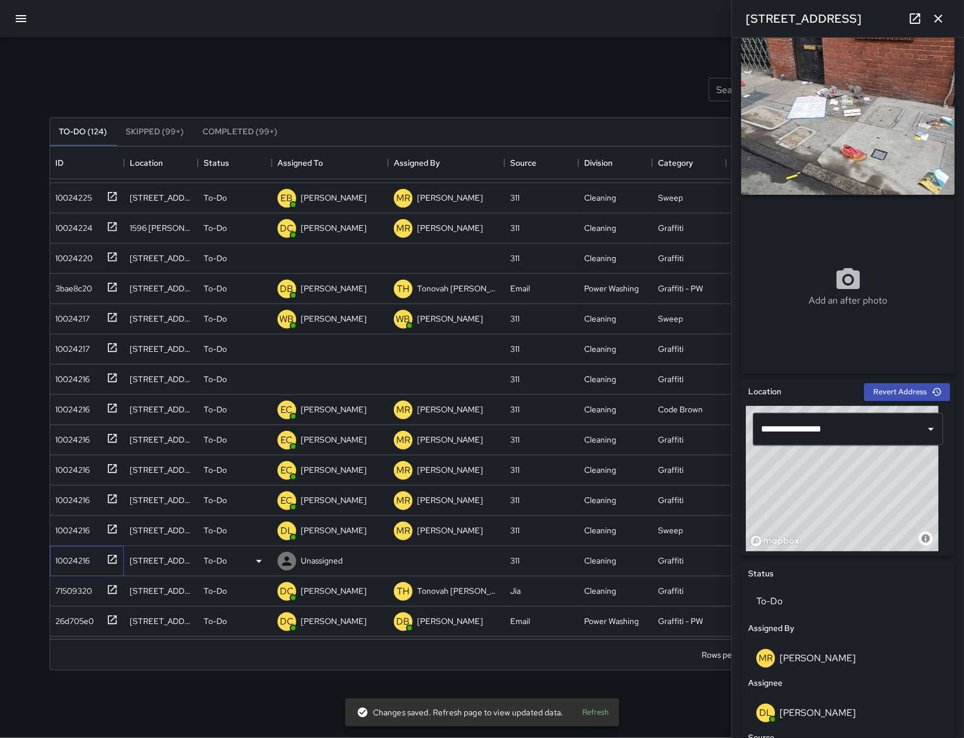
click at [81, 561] on div "10024216" at bounding box center [70, 558] width 39 height 16
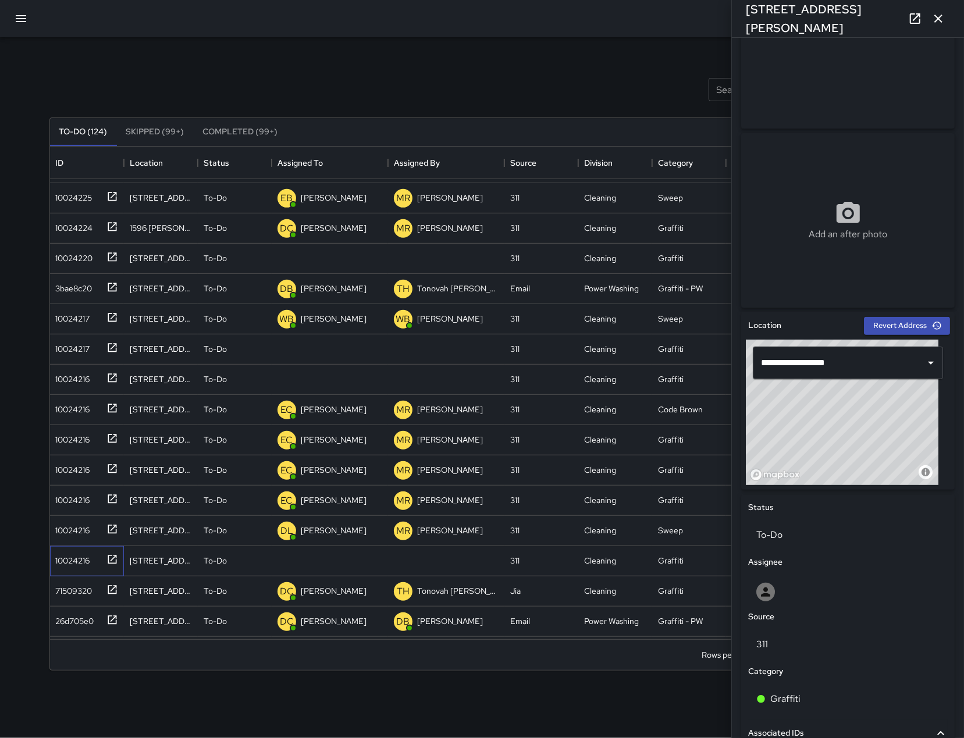
scroll to position [293, 0]
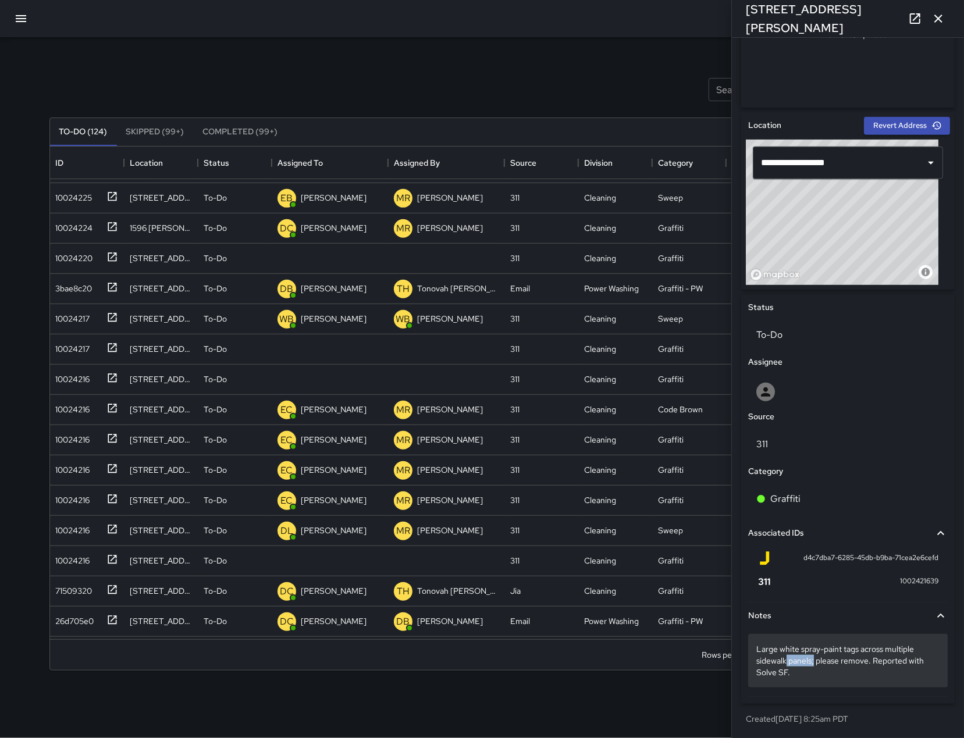
drag, startPoint x: 787, startPoint y: 661, endPoint x: 813, endPoint y: 664, distance: 25.7
click at [813, 664] on p "Large white spray-paint tags across multiple sidewalk panels; please remove. Re…" at bounding box center [847, 660] width 183 height 35
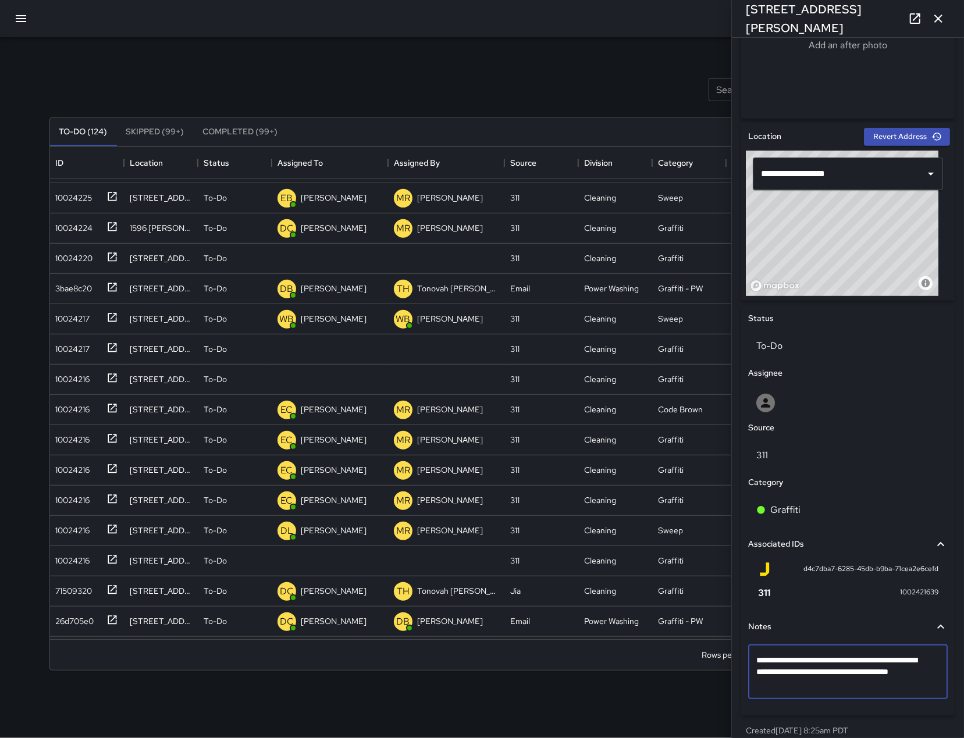
drag, startPoint x: 811, startPoint y: 672, endPoint x: 789, endPoint y: 675, distance: 22.9
click at [789, 675] on textarea "**********" at bounding box center [842, 671] width 172 height 35
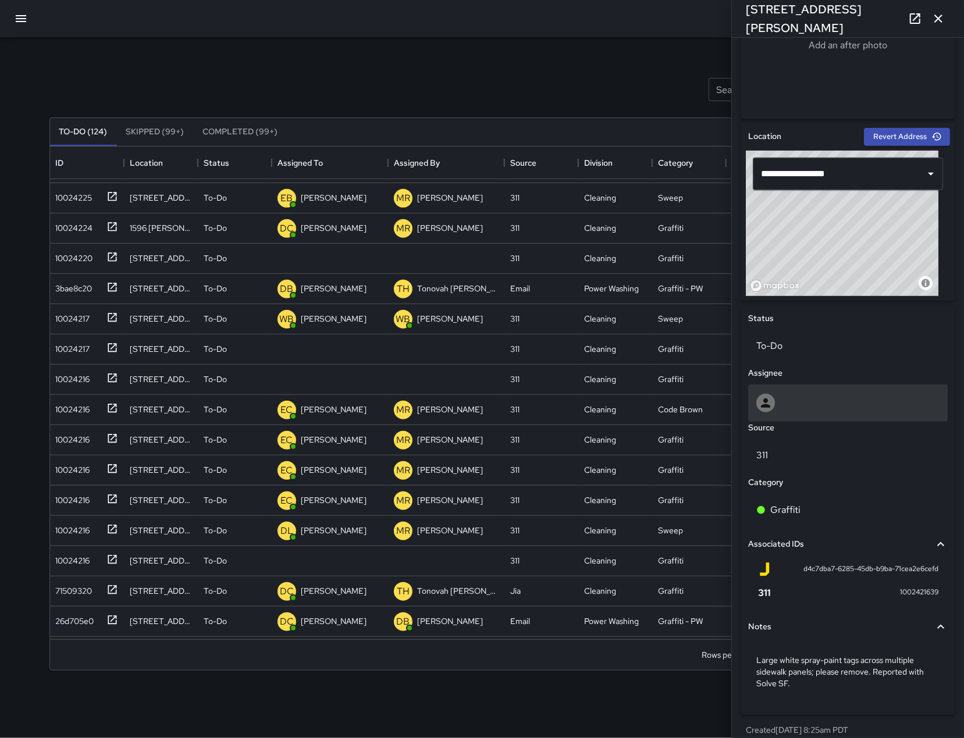
click at [819, 392] on div at bounding box center [847, 402] width 199 height 37
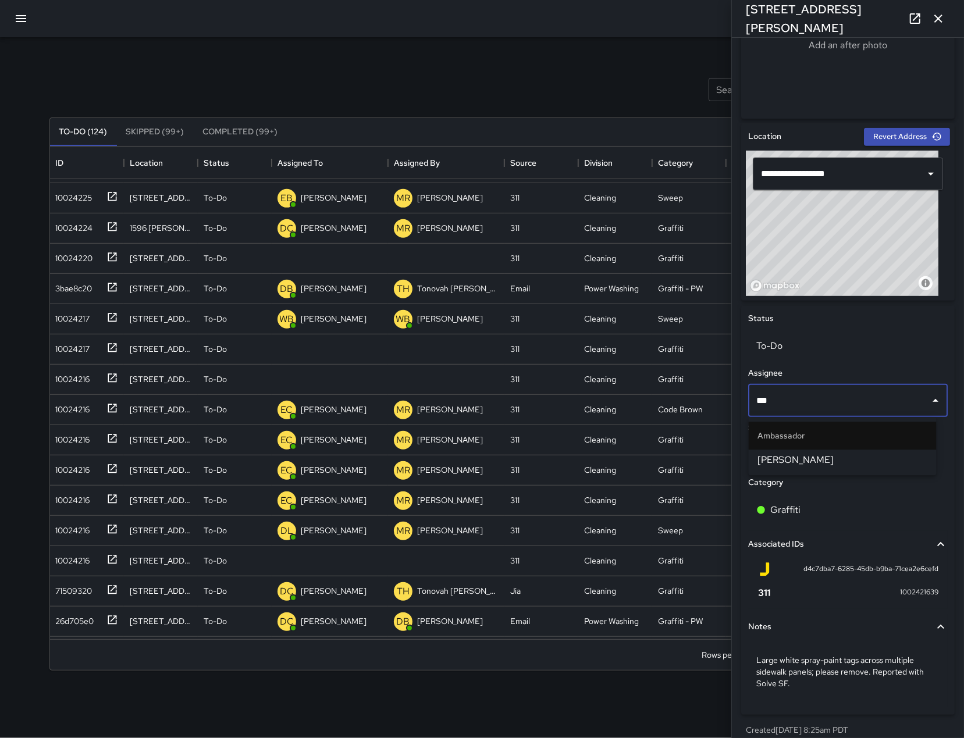
type input "****"
click at [806, 460] on span "[PERSON_NAME]" at bounding box center [842, 460] width 169 height 14
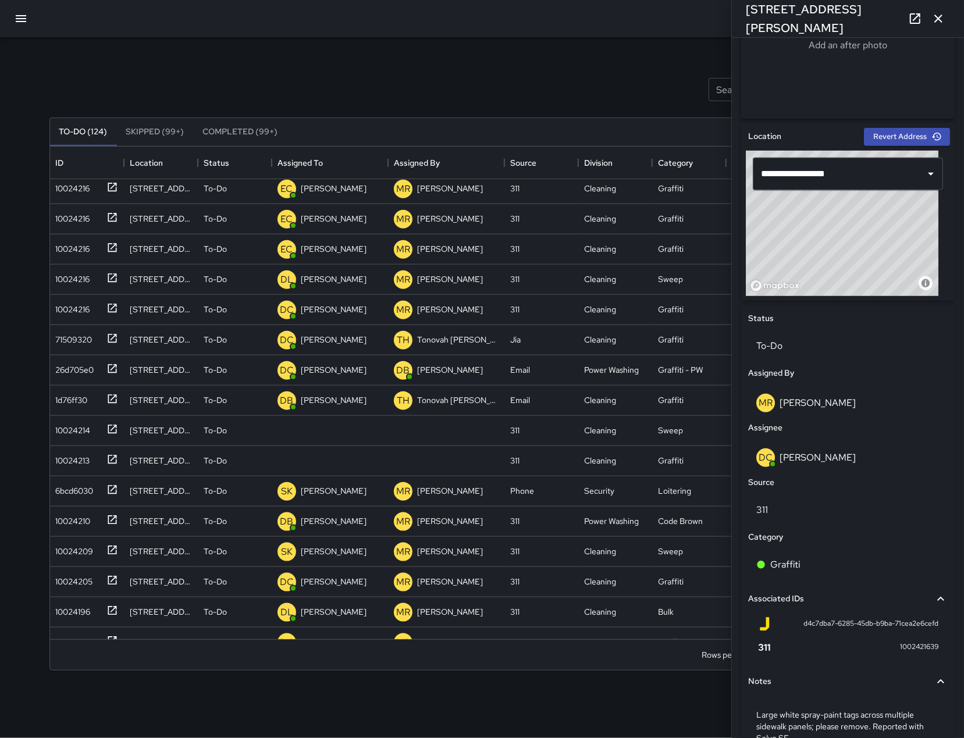
scroll to position [927, 0]
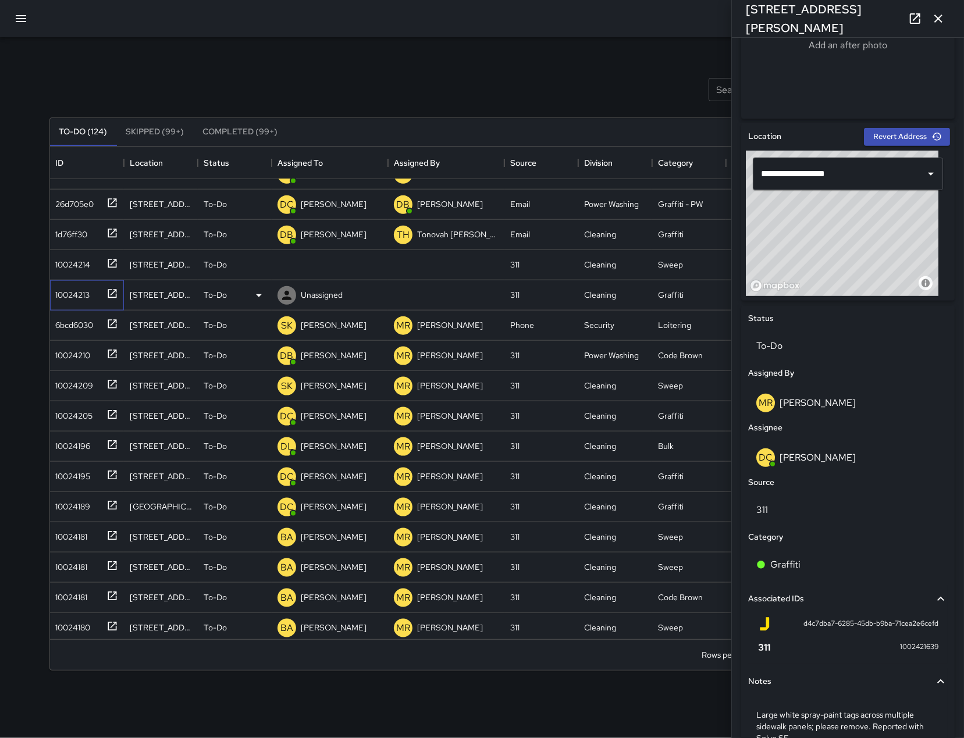
click at [70, 301] on div "10024213" at bounding box center [84, 292] width 67 height 19
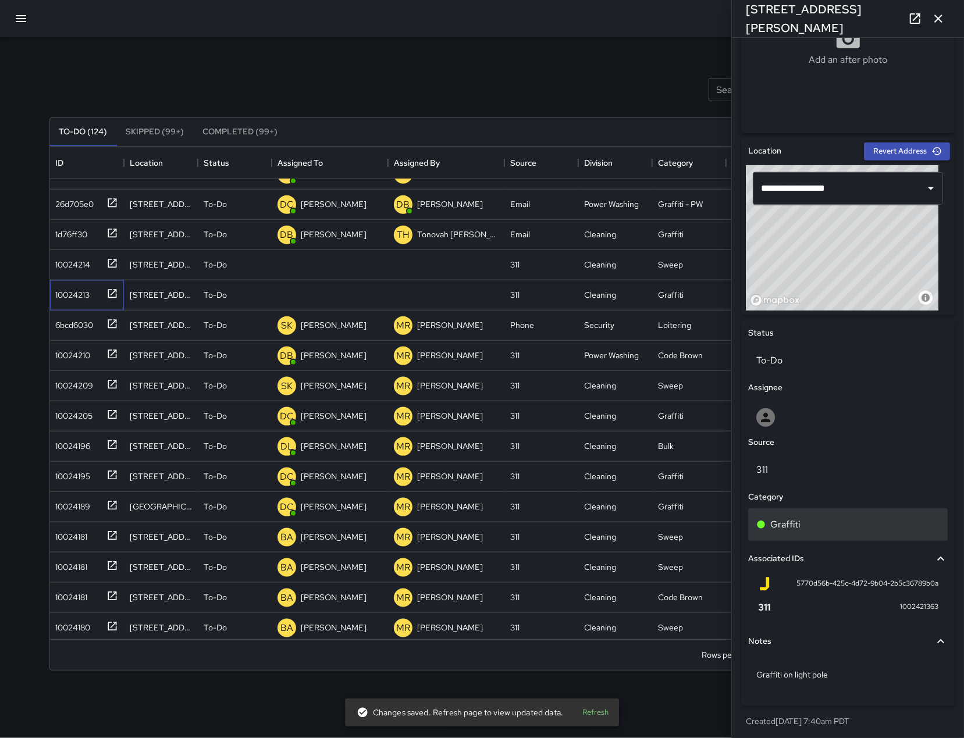
scroll to position [270, 0]
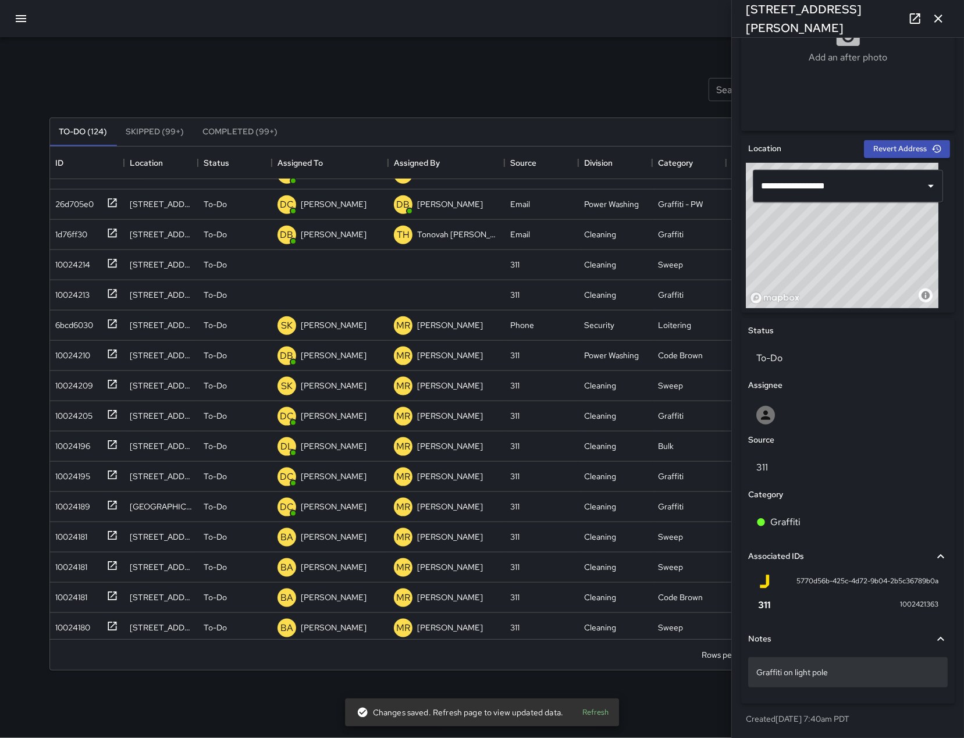
click at [853, 678] on p "Graffiti on light pole" at bounding box center [847, 673] width 183 height 12
type textarea "**********"
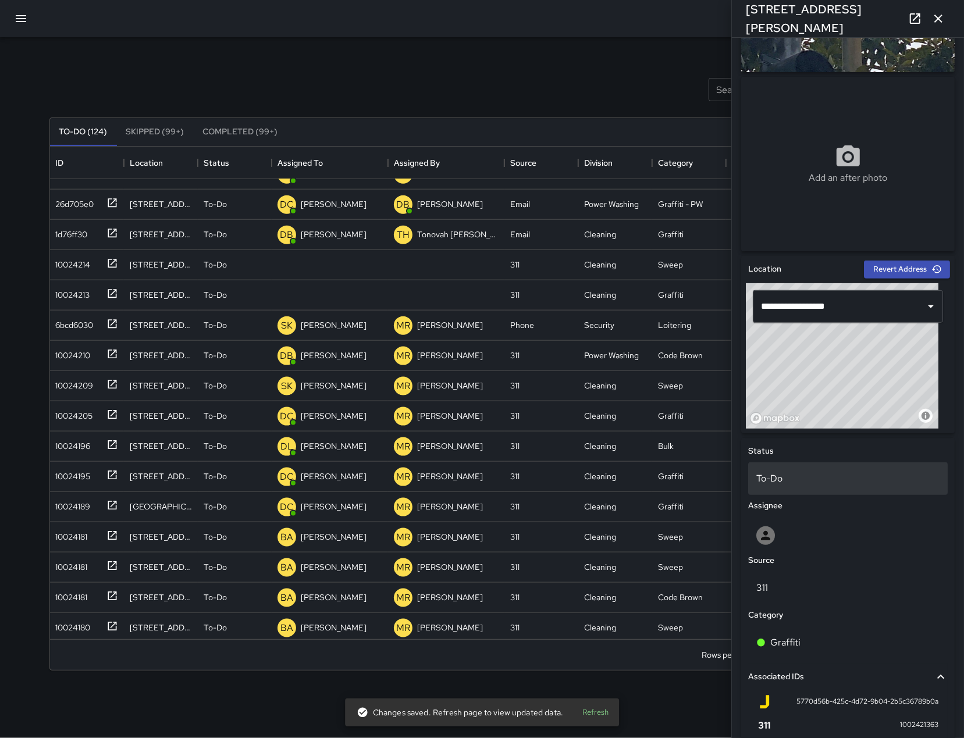
scroll to position [0, 0]
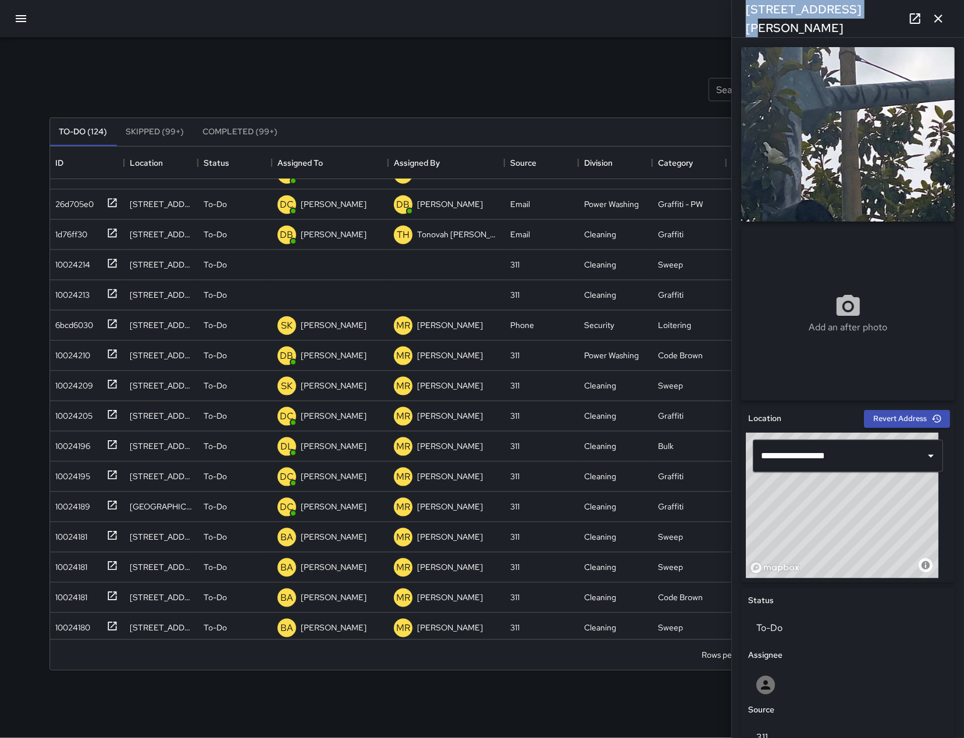
drag, startPoint x: 865, startPoint y: 9, endPoint x: 739, endPoint y: 20, distance: 126.7
click at [739, 20] on div "[STREET_ADDRESS][PERSON_NAME]" at bounding box center [848, 18] width 232 height 37
copy h6 "[STREET_ADDRESS][PERSON_NAME]"
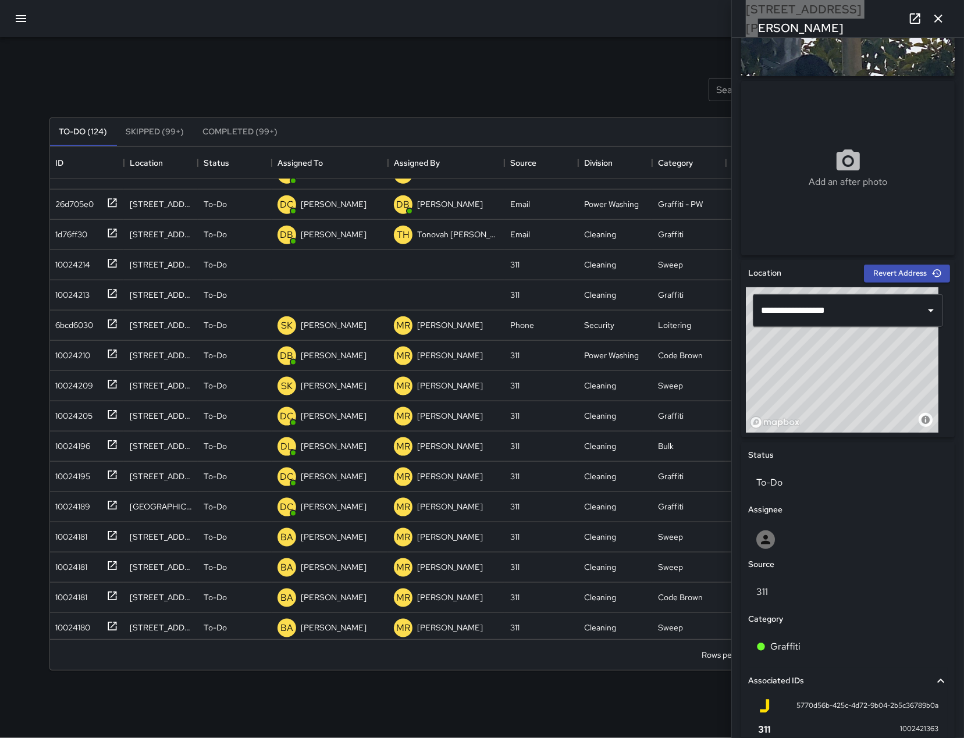
scroll to position [270, 0]
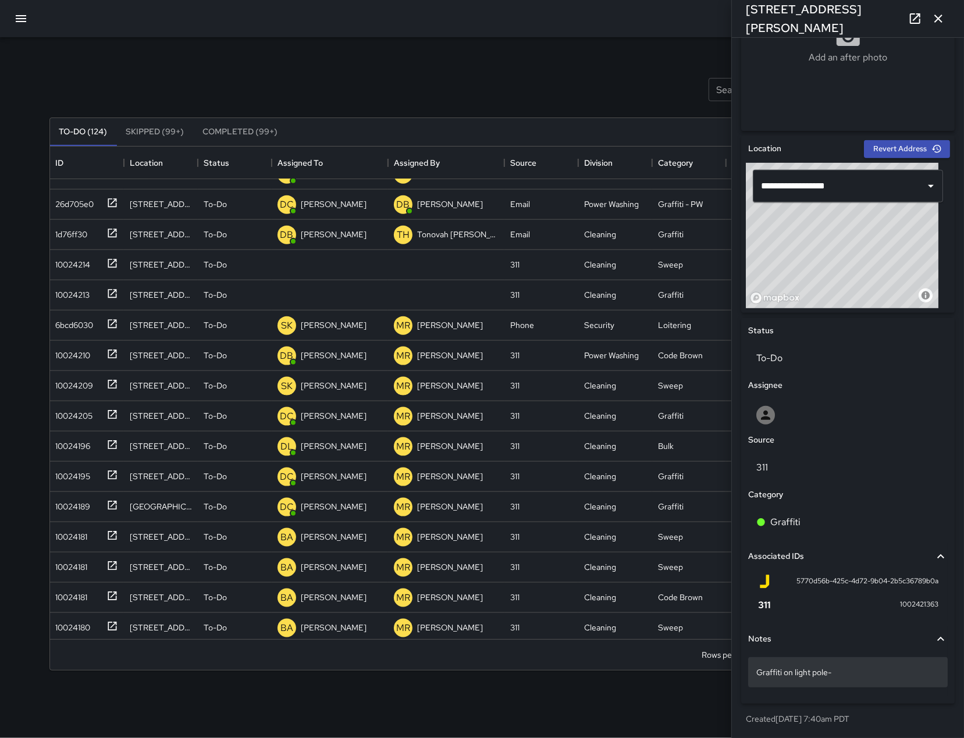
click at [864, 675] on p "Graffiti on light pole-" at bounding box center [847, 673] width 183 height 12
type textarea "**********"
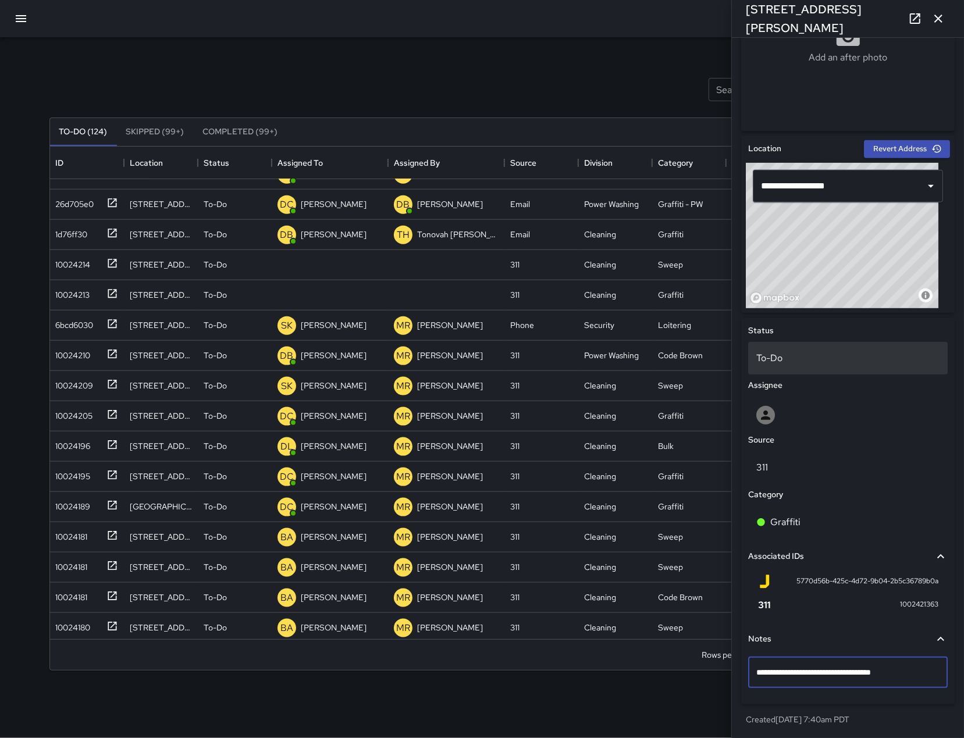
click at [772, 354] on p "To-Do" at bounding box center [847, 358] width 183 height 14
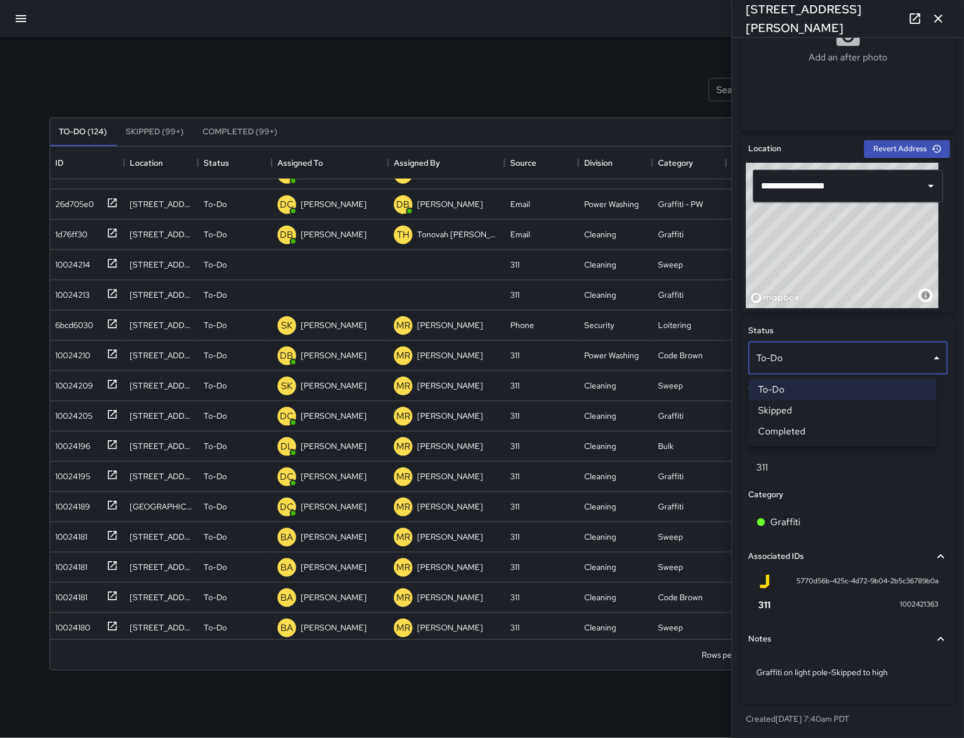
click at [804, 414] on li "Skipped" at bounding box center [843, 410] width 188 height 21
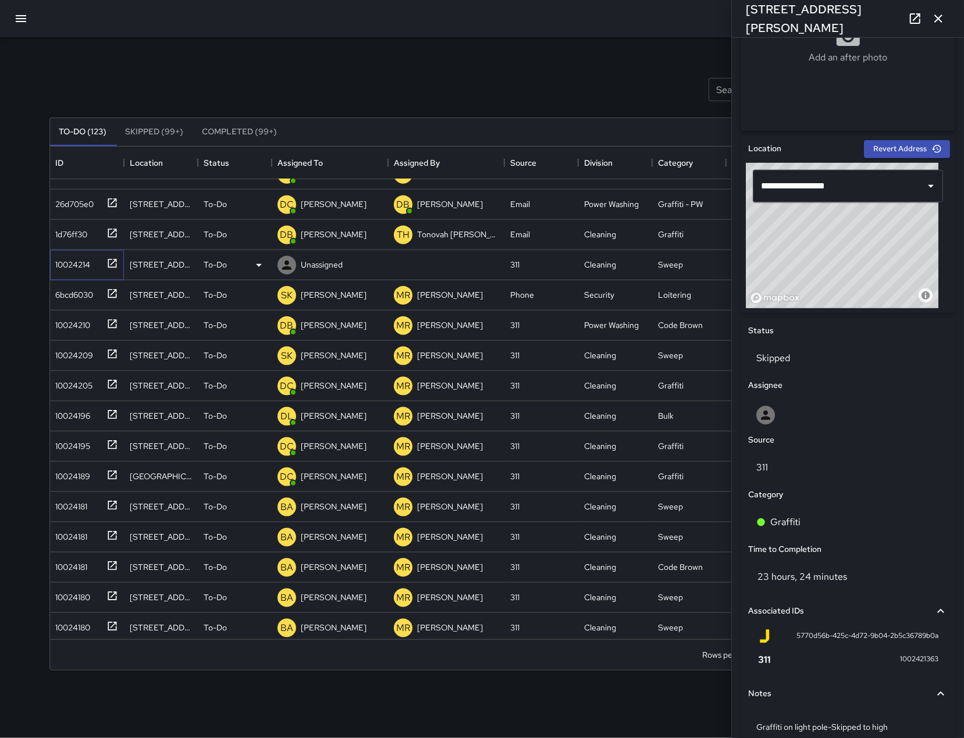
click at [58, 263] on div "10024214" at bounding box center [71, 262] width 40 height 16
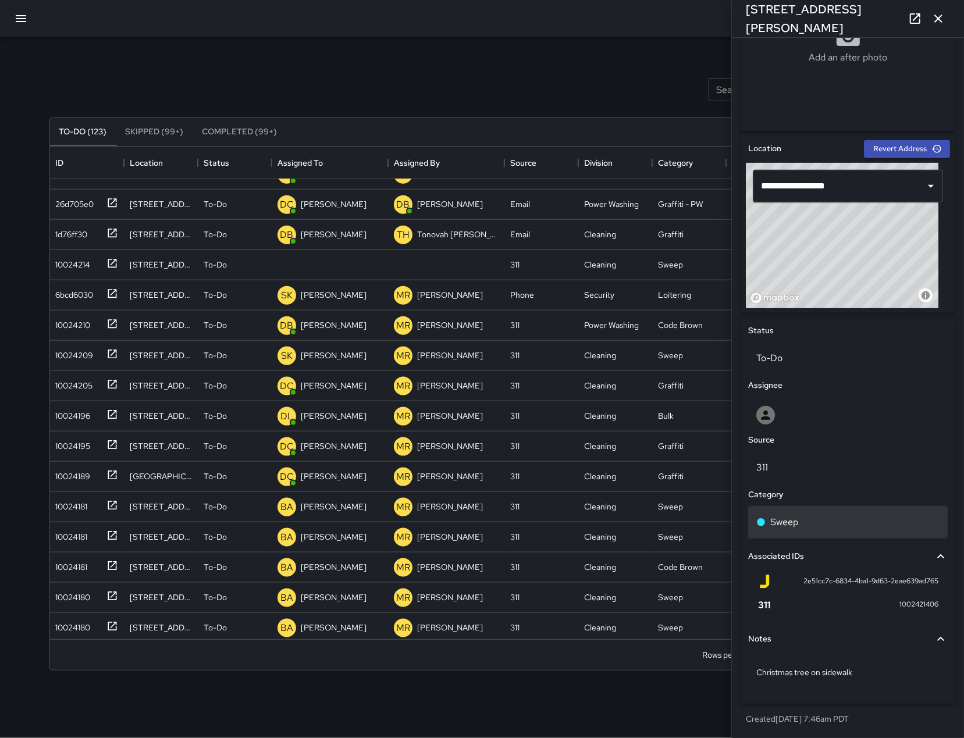
click at [812, 532] on div "Sweep" at bounding box center [847, 522] width 199 height 33
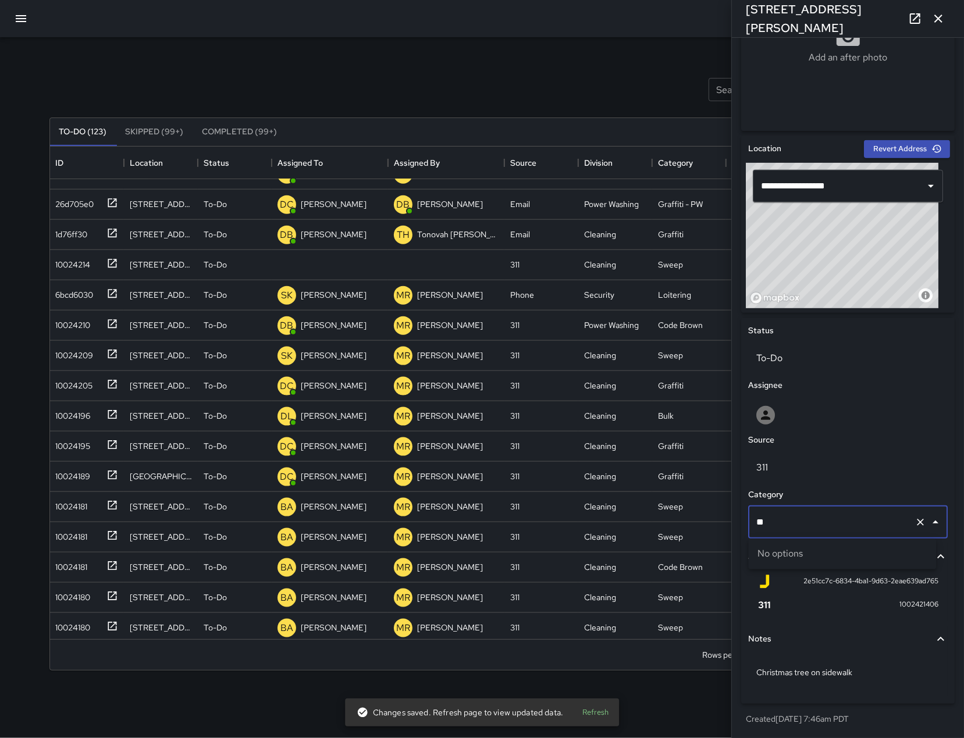
type input "*"
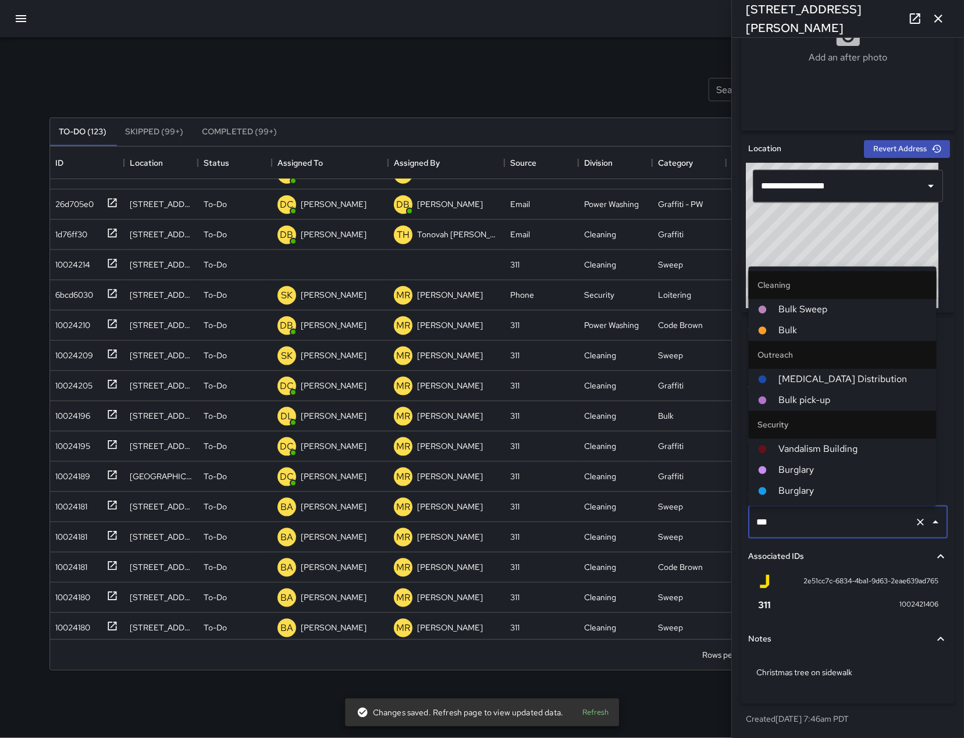
type input "****"
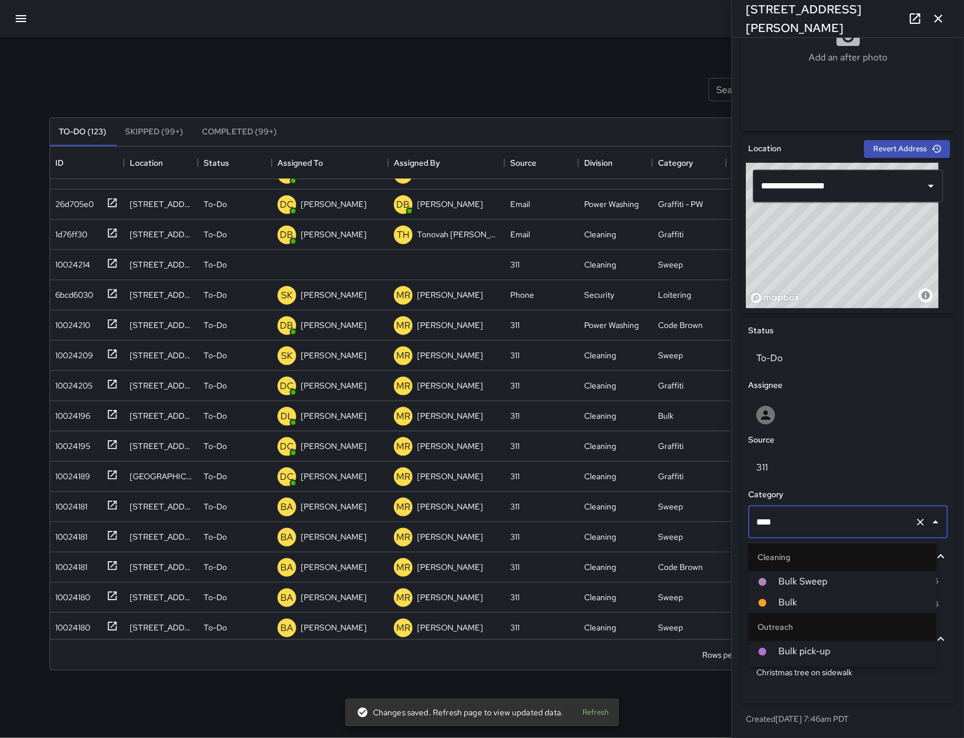
click at [820, 600] on span "Bulk" at bounding box center [853, 603] width 148 height 14
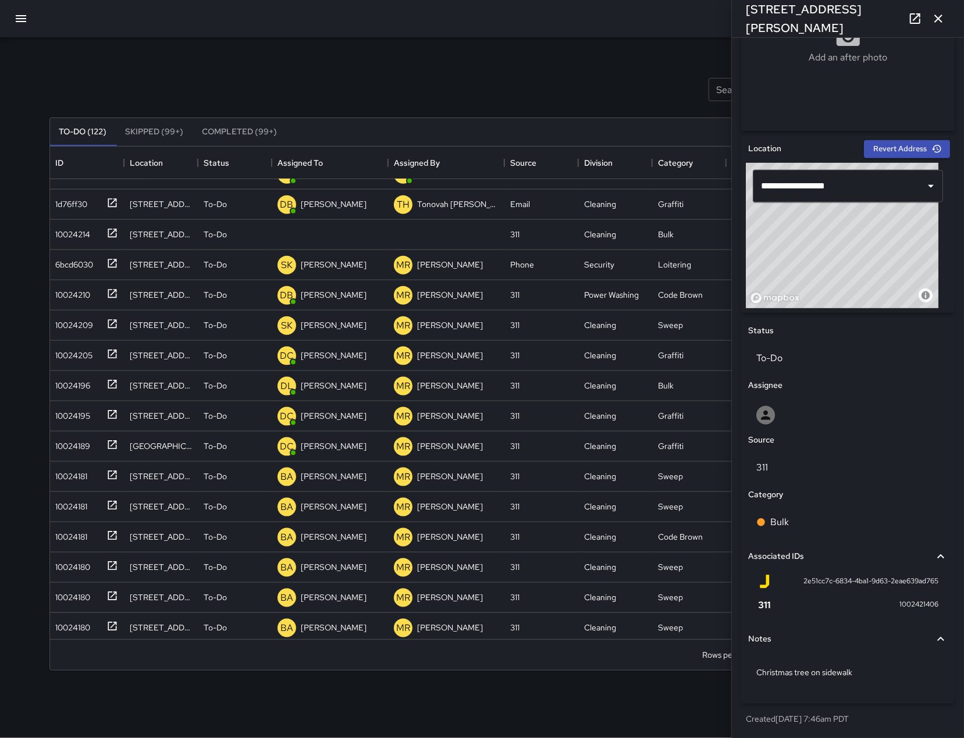
scroll to position [897, 0]
click at [85, 262] on div "10024214" at bounding box center [71, 262] width 40 height 16
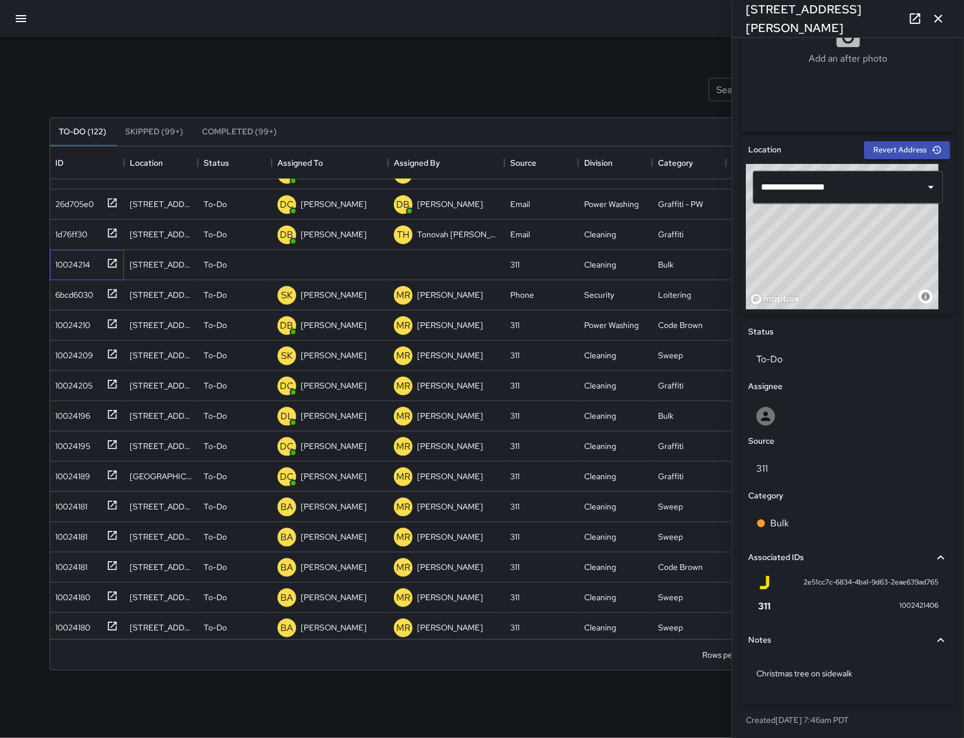
scroll to position [270, 0]
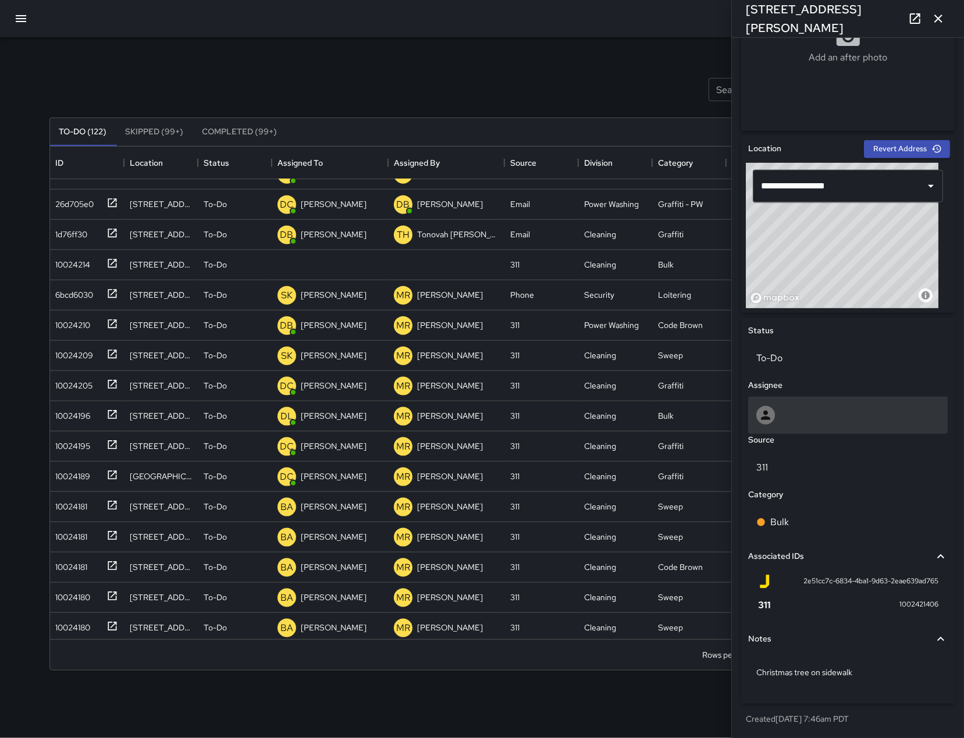
click at [804, 397] on div at bounding box center [847, 415] width 199 height 37
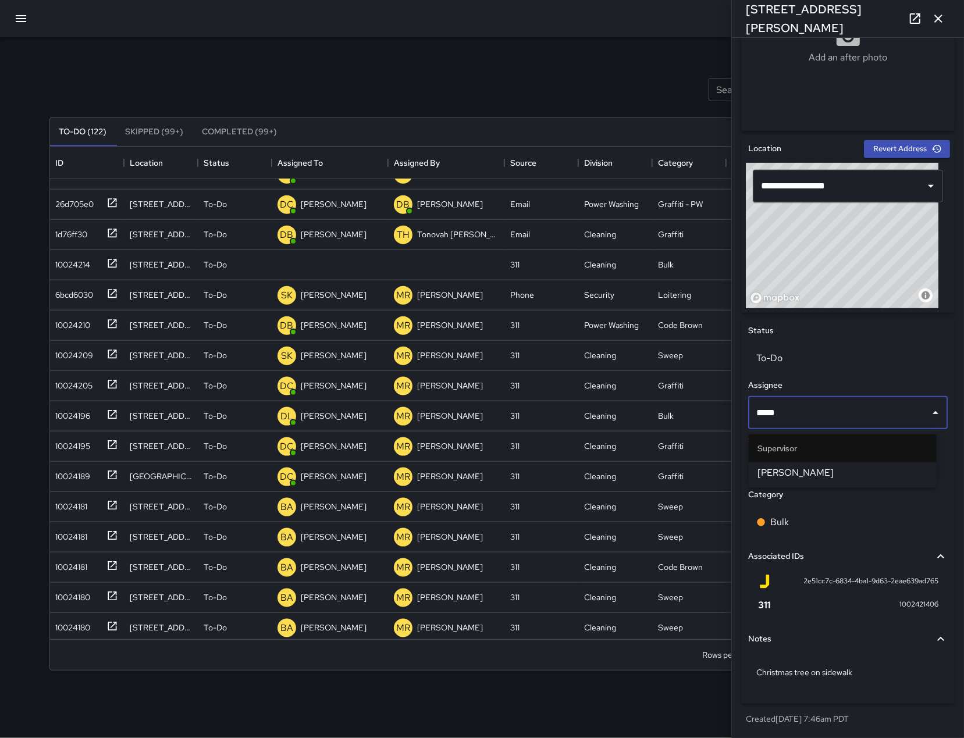
type input "******"
click at [818, 477] on span "[PERSON_NAME]" at bounding box center [842, 473] width 169 height 14
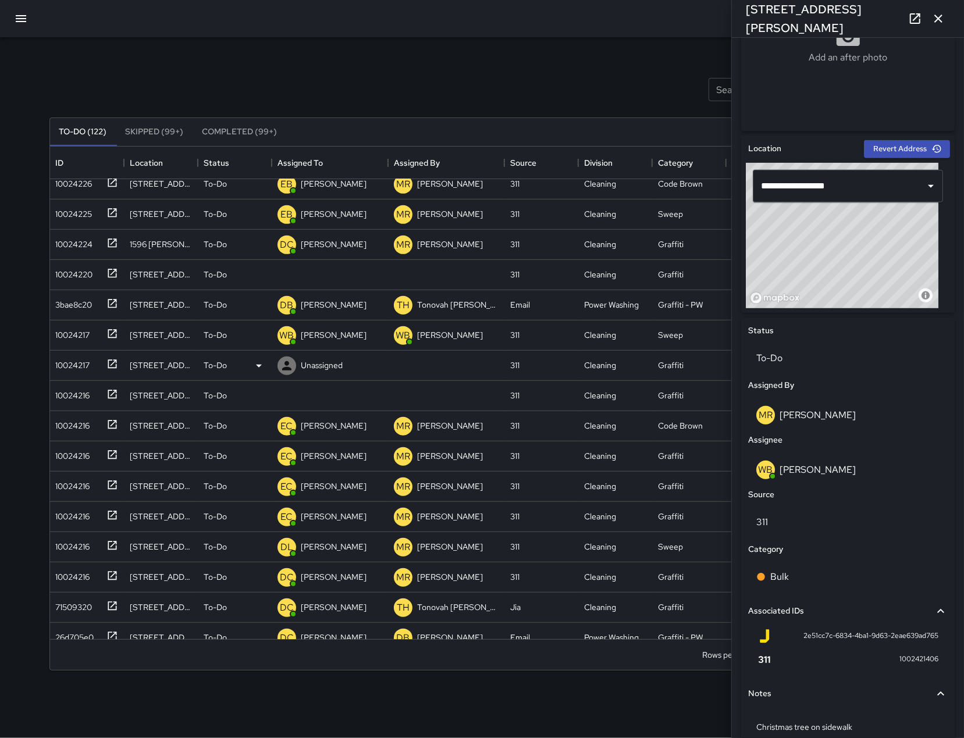
scroll to position [452, 0]
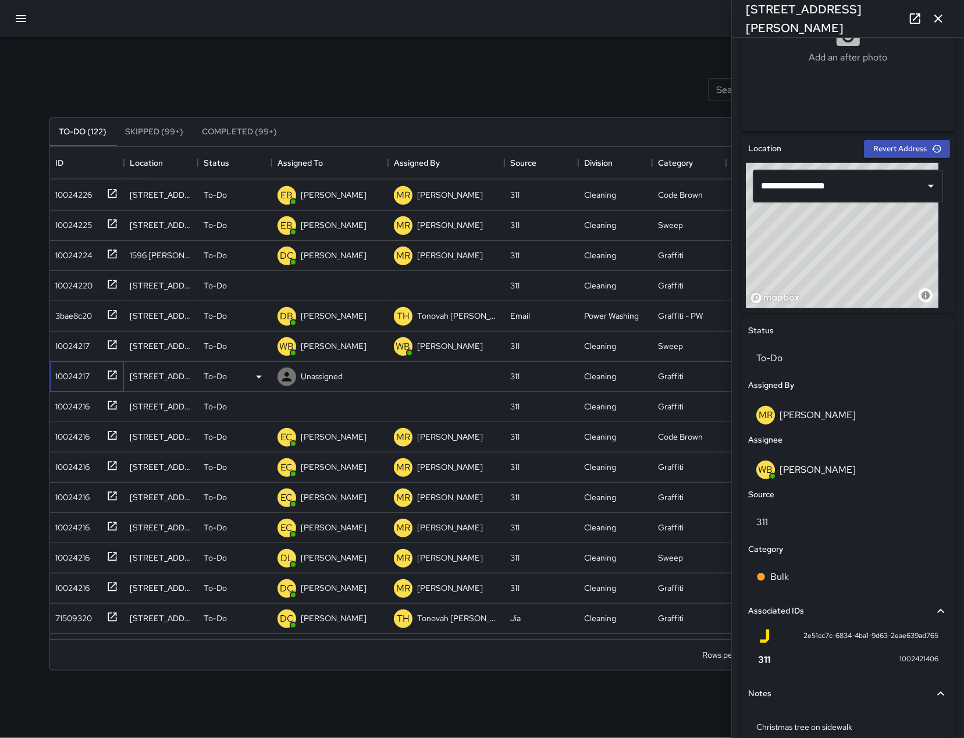
click at [89, 378] on div "10024217" at bounding box center [70, 374] width 39 height 16
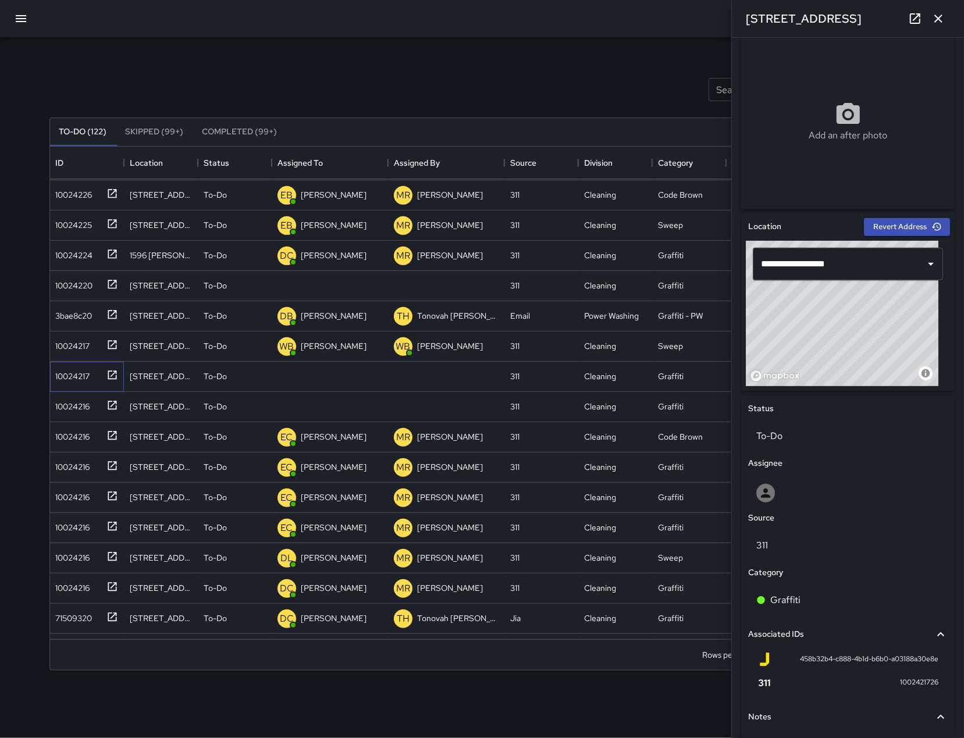
scroll to position [281, 0]
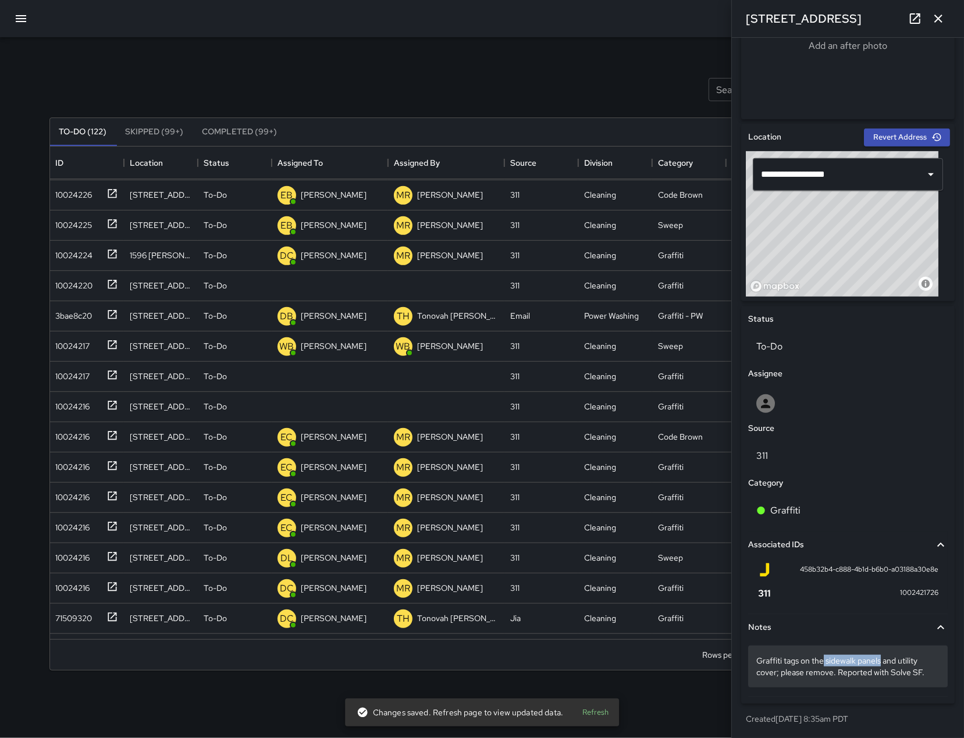
drag, startPoint x: 825, startPoint y: 661, endPoint x: 882, endPoint y: 662, distance: 57.0
click at [882, 662] on p "Graffiti tags on the sidewalk panels and utility cover; please remove. Reported…" at bounding box center [847, 666] width 183 height 23
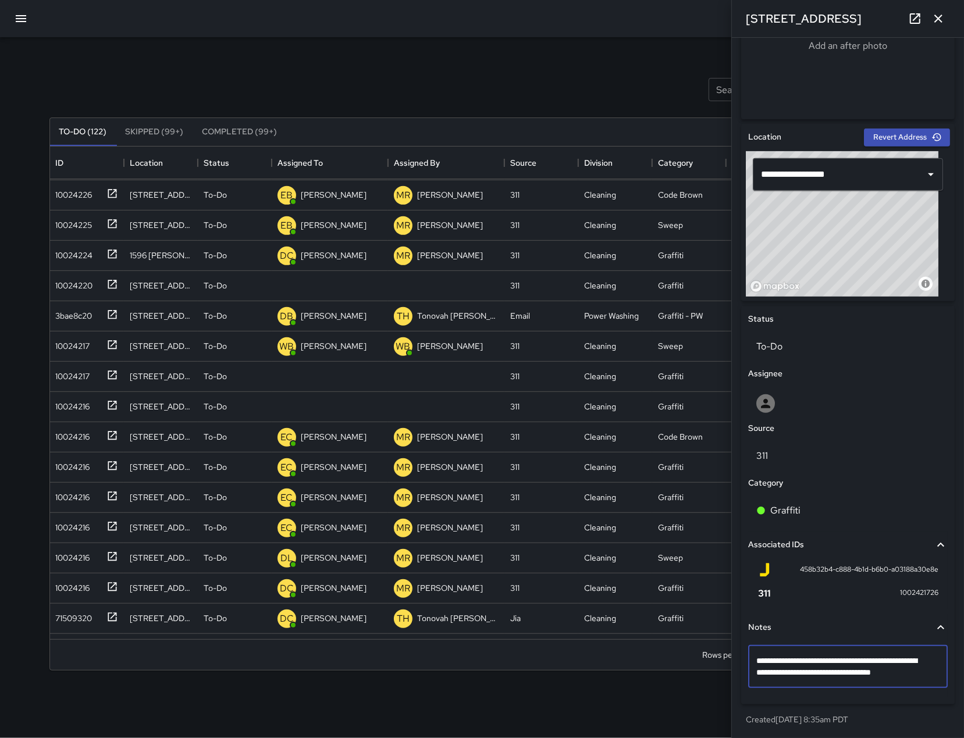
drag, startPoint x: 831, startPoint y: 663, endPoint x: 882, endPoint y: 663, distance: 51.2
click at [882, 663] on textarea "**********" at bounding box center [842, 666] width 172 height 23
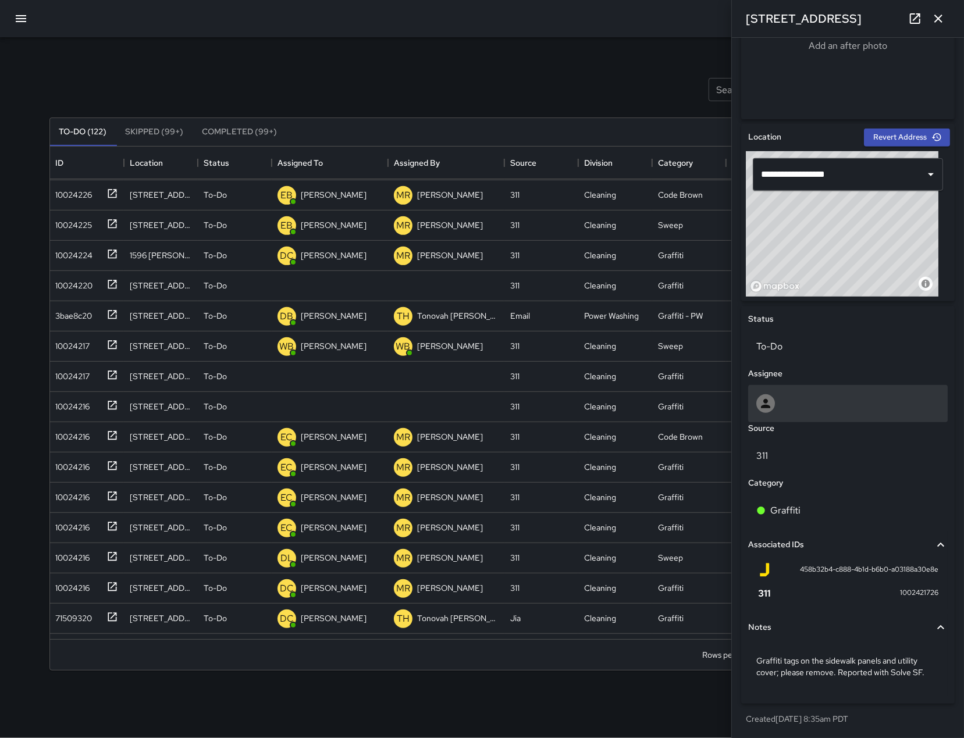
click at [811, 411] on div at bounding box center [847, 403] width 183 height 19
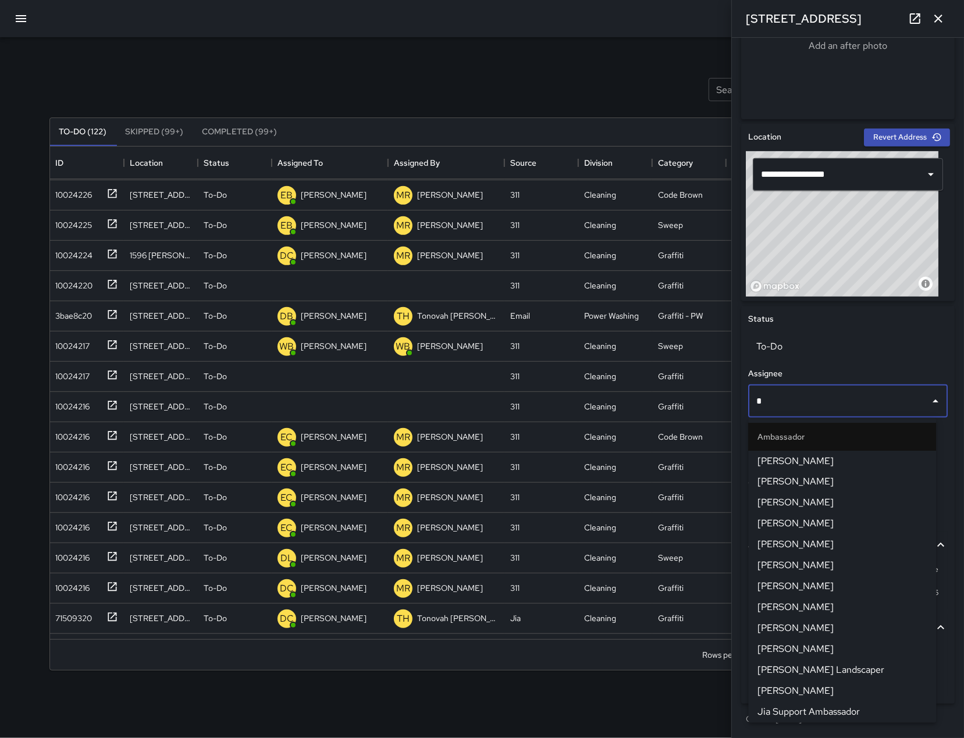
type input "**"
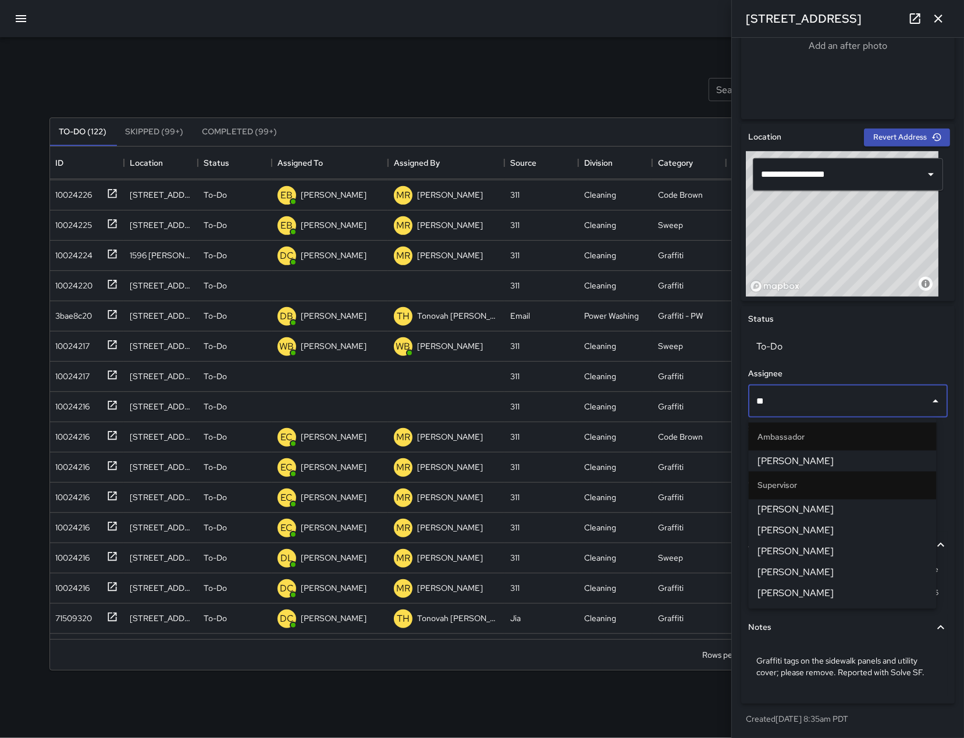
click at [806, 508] on span "[PERSON_NAME]" at bounding box center [842, 510] width 169 height 14
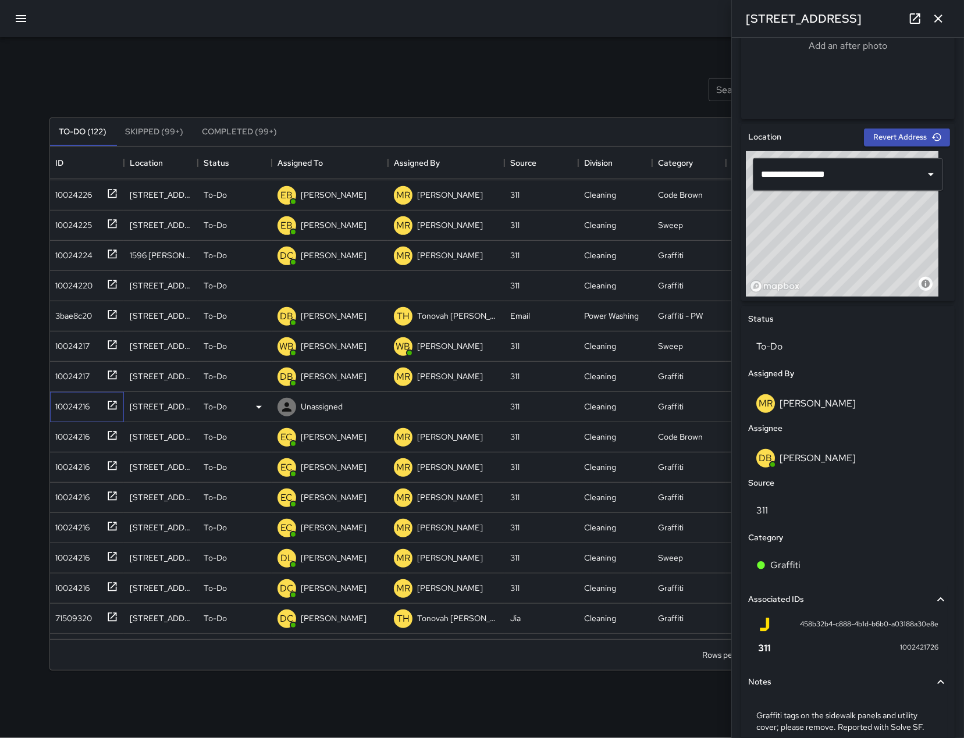
click at [85, 405] on div "10024216" at bounding box center [70, 404] width 39 height 16
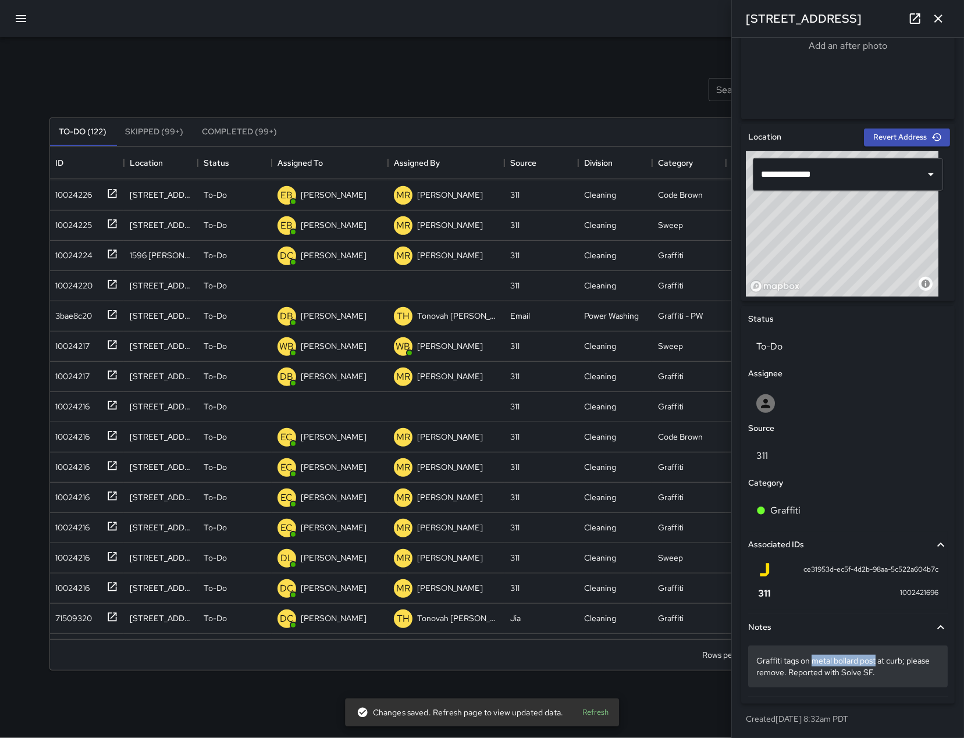
drag, startPoint x: 814, startPoint y: 661, endPoint x: 878, endPoint y: 658, distance: 64.0
click at [878, 658] on p "Graffiti tags on metal bollard post at curb; please remove. Reported with Solve…" at bounding box center [847, 666] width 183 height 23
drag, startPoint x: 879, startPoint y: 661, endPoint x: 816, endPoint y: 661, distance: 63.4
click at [816, 661] on textarea "**********" at bounding box center [842, 666] width 172 height 23
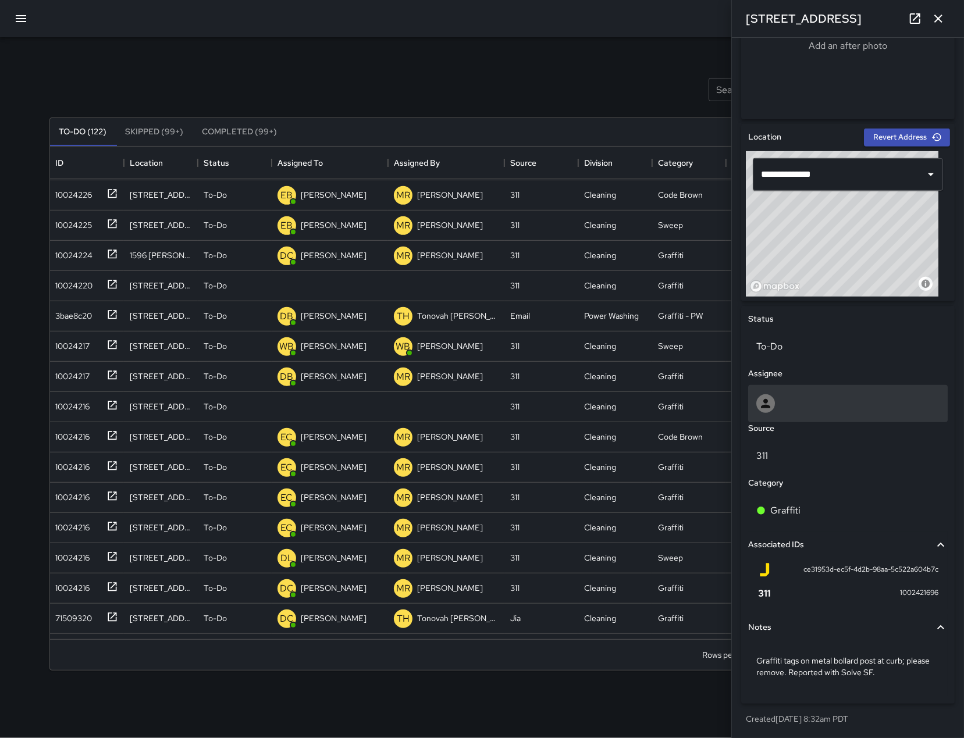
click at [832, 403] on div at bounding box center [847, 403] width 183 height 19
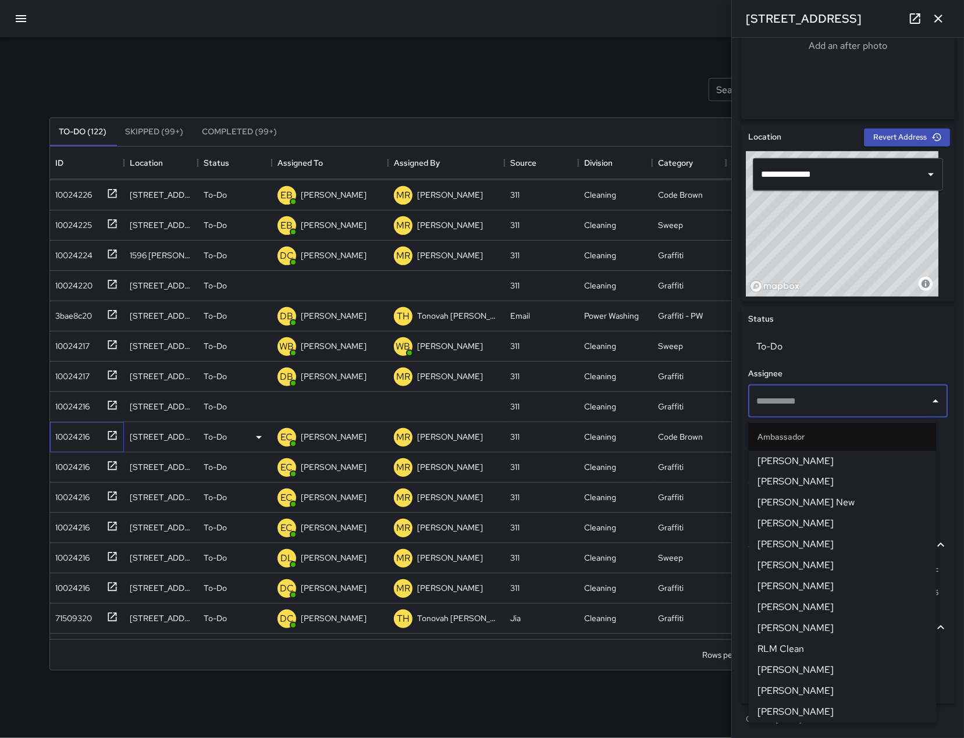
click at [74, 436] on div "10024216" at bounding box center [70, 434] width 39 height 16
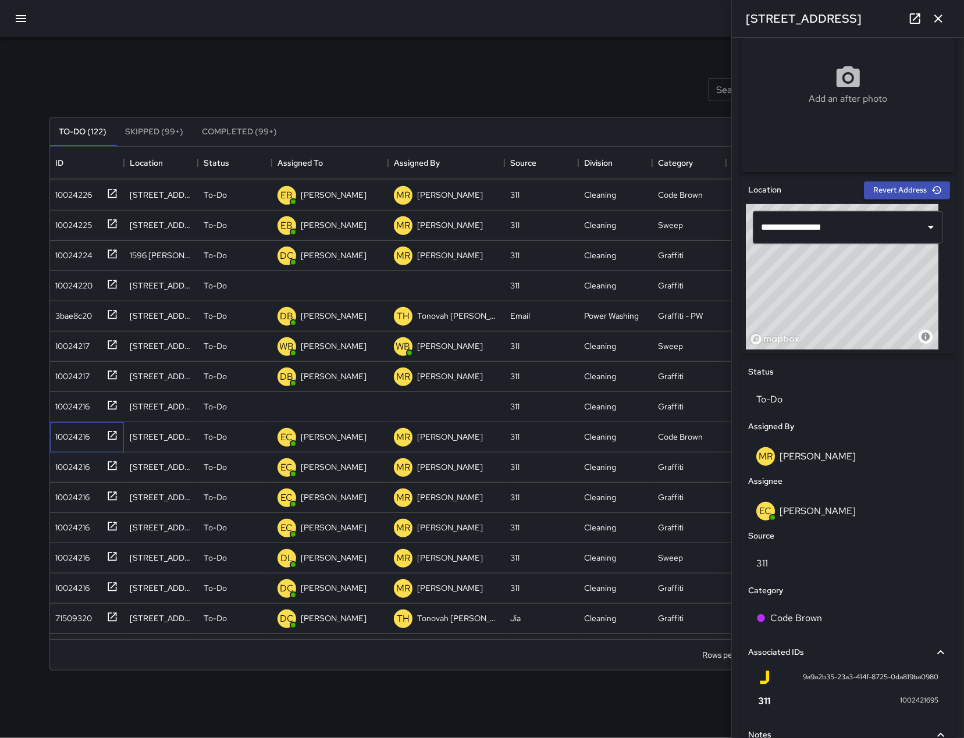
scroll to position [359, 0]
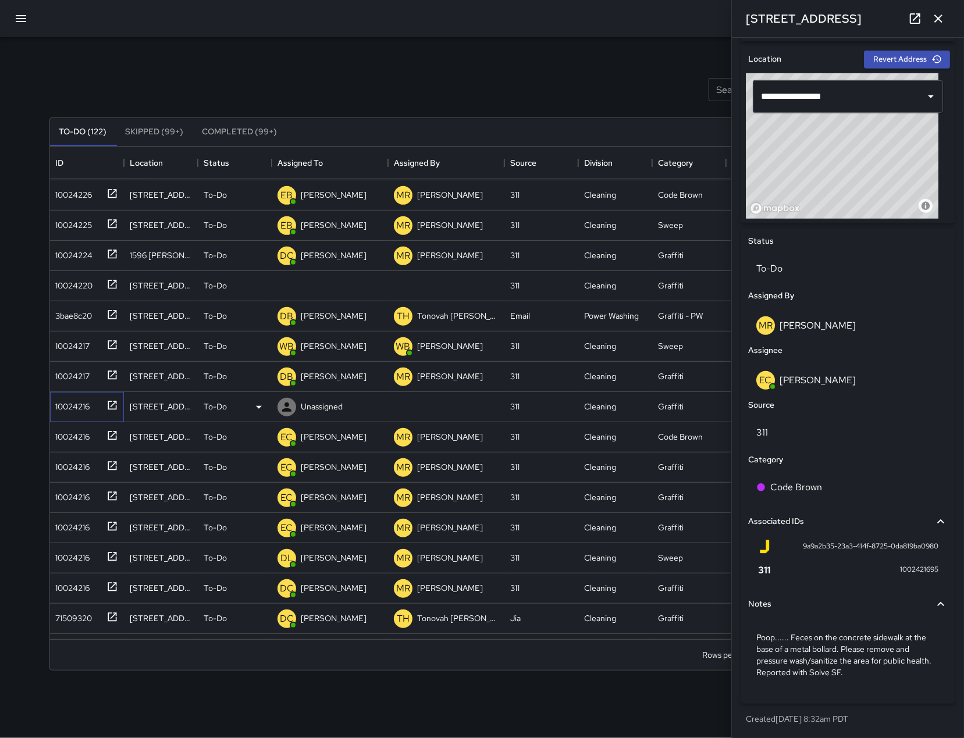
click at [79, 415] on div "10024216" at bounding box center [87, 407] width 74 height 30
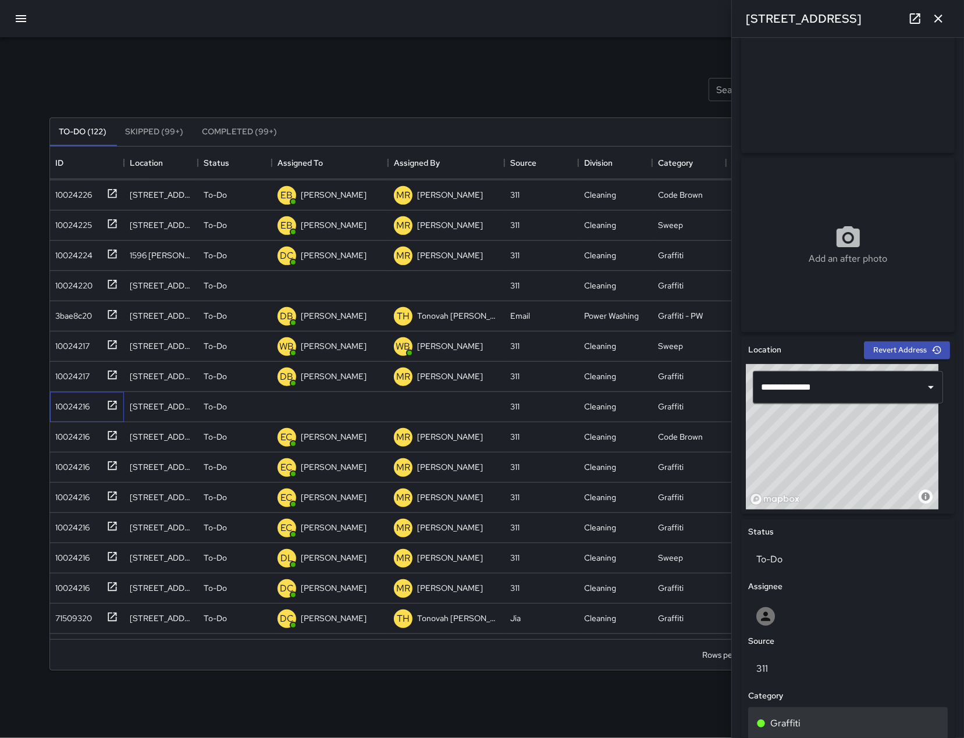
scroll to position [150, 0]
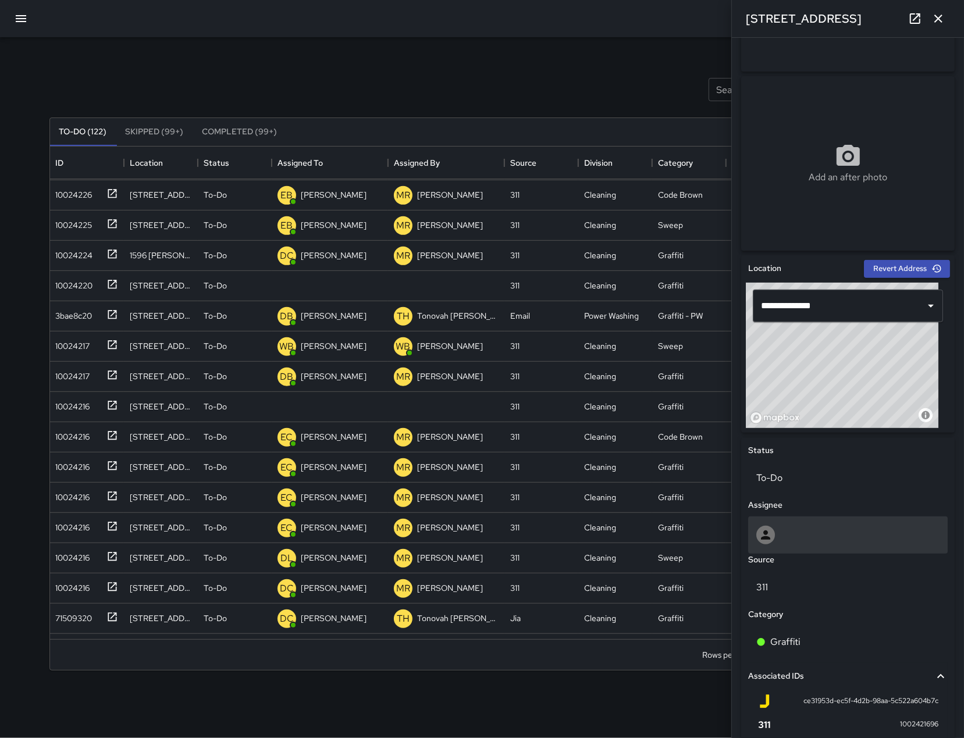
click at [822, 526] on div at bounding box center [847, 535] width 183 height 19
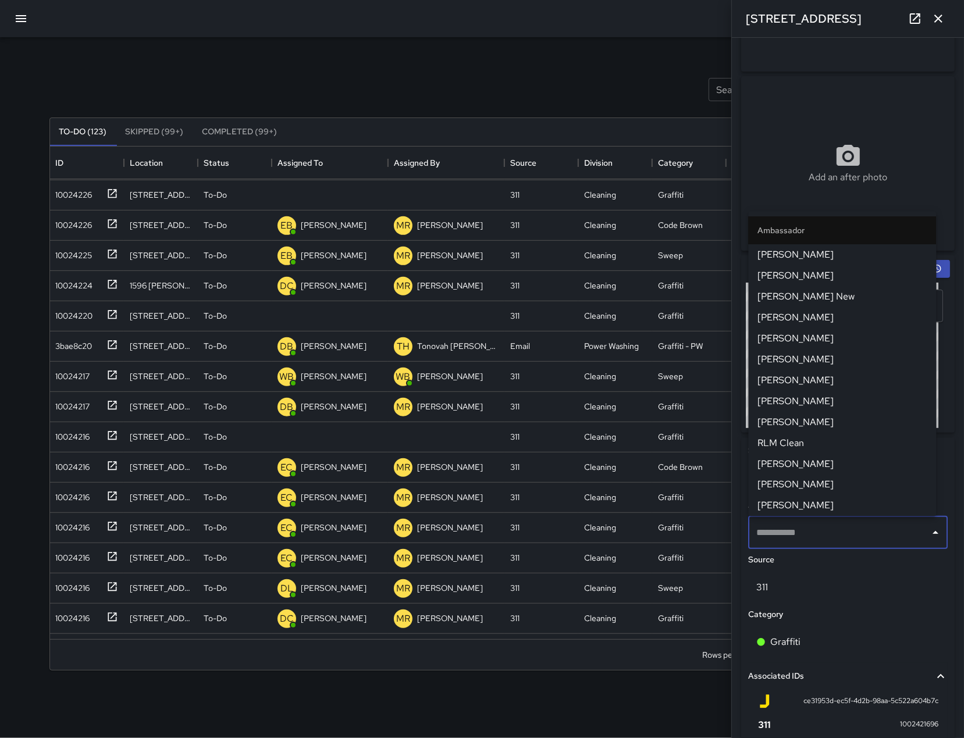
scroll to position [483, 0]
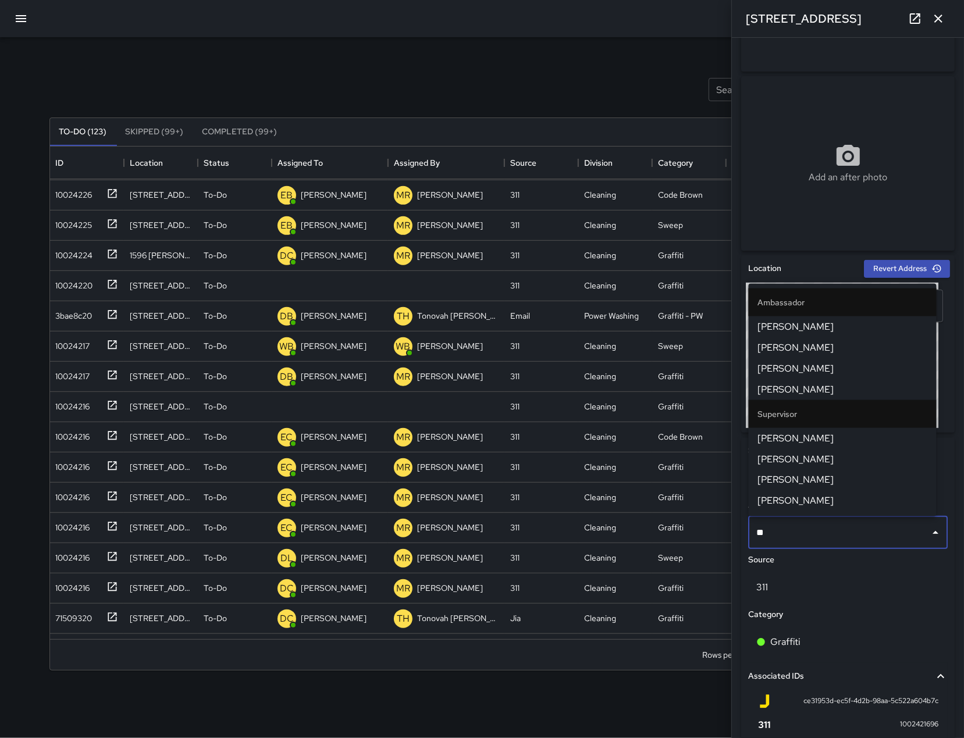
type input "***"
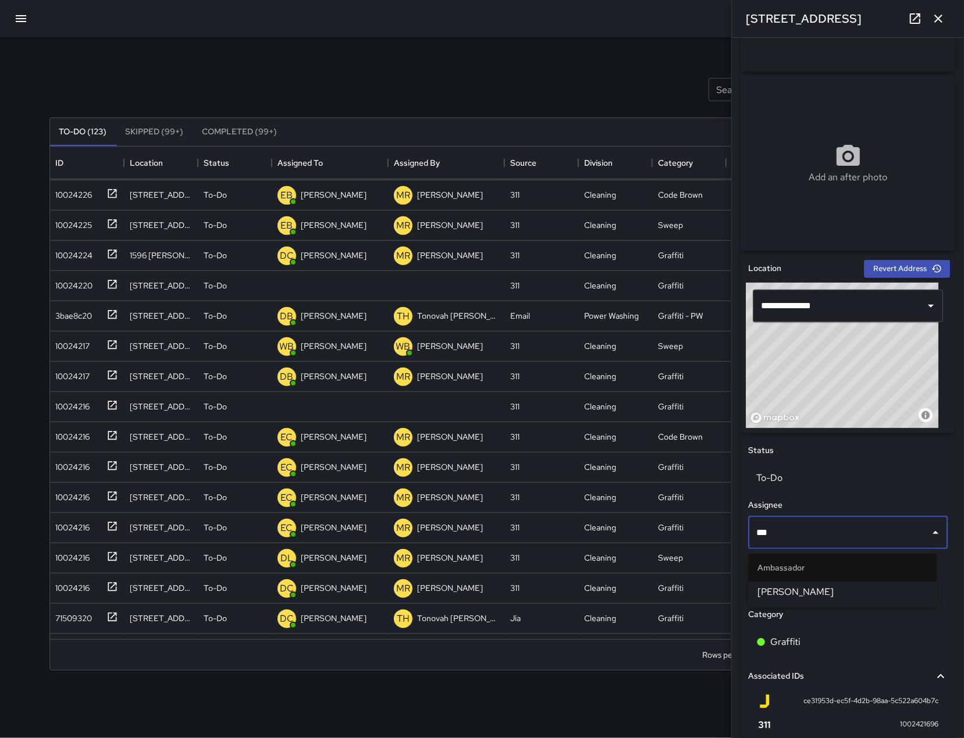
click at [843, 585] on li "[PERSON_NAME]" at bounding box center [843, 592] width 188 height 21
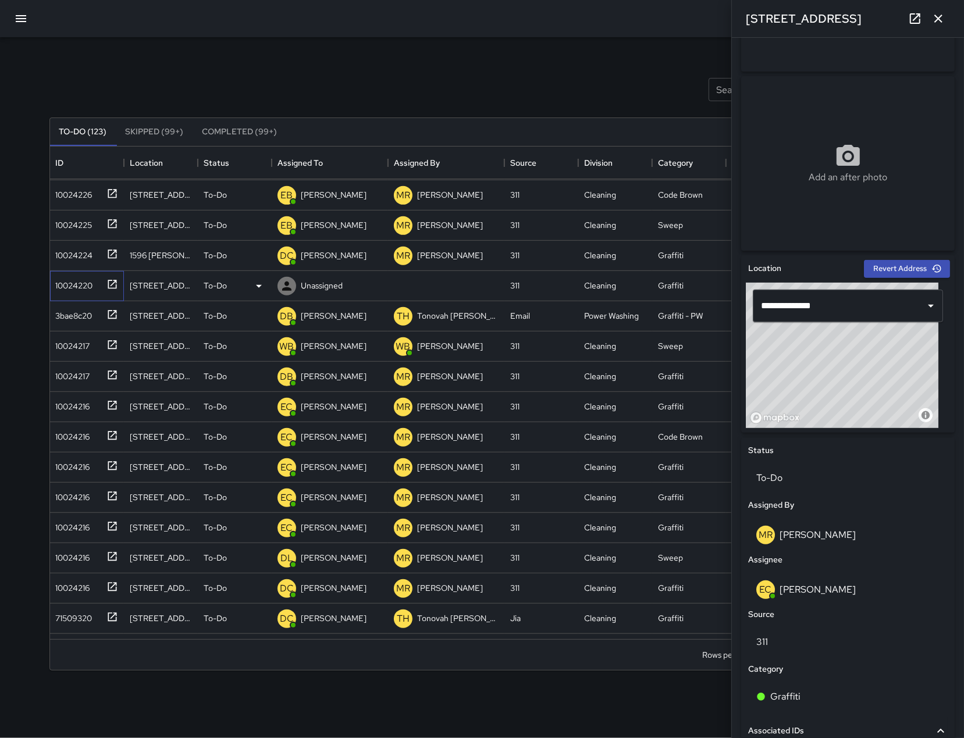
click at [94, 294] on div "10024220" at bounding box center [87, 286] width 74 height 30
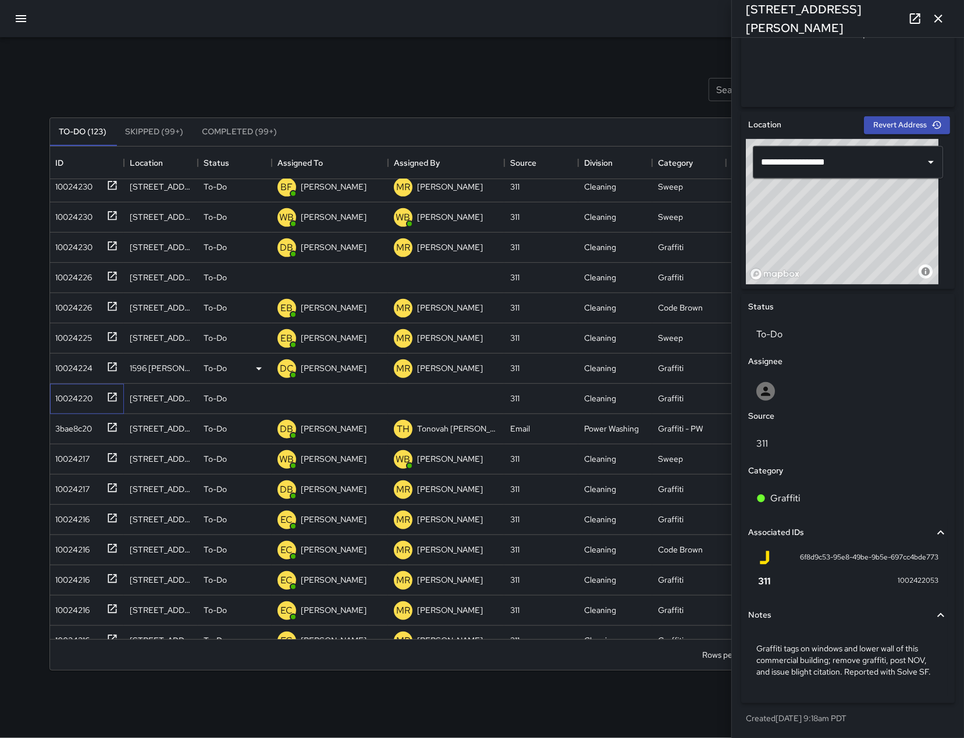
scroll to position [295, 0]
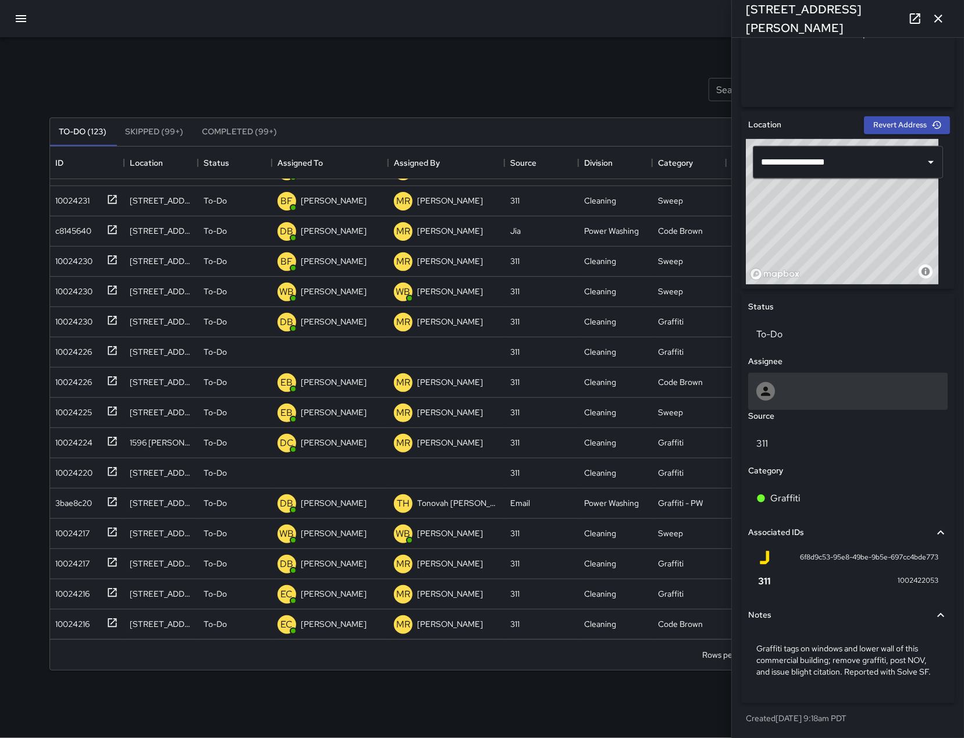
click at [831, 389] on div at bounding box center [847, 391] width 183 height 19
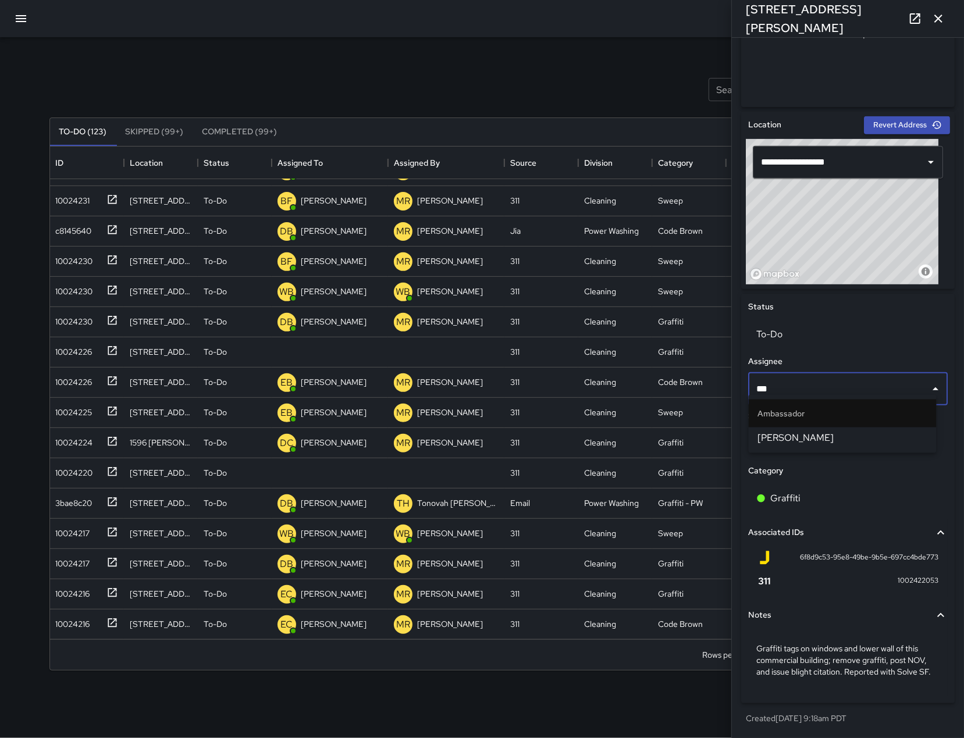
type input "****"
click at [860, 447] on li "[PERSON_NAME]" at bounding box center [843, 437] width 188 height 21
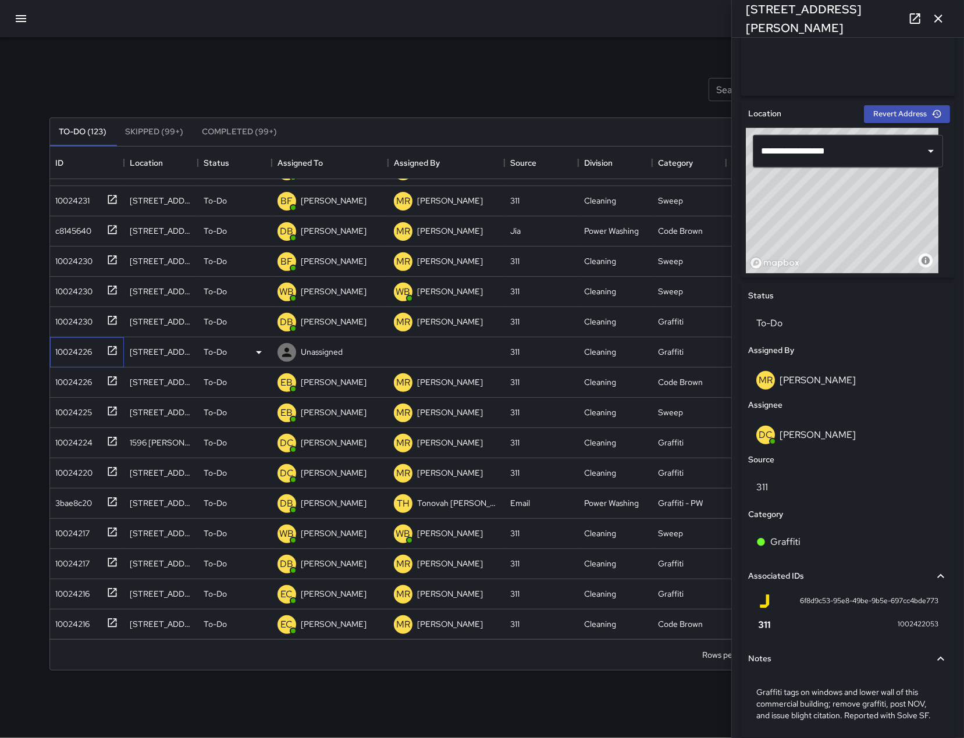
click at [90, 339] on div "10024226" at bounding box center [87, 352] width 74 height 30
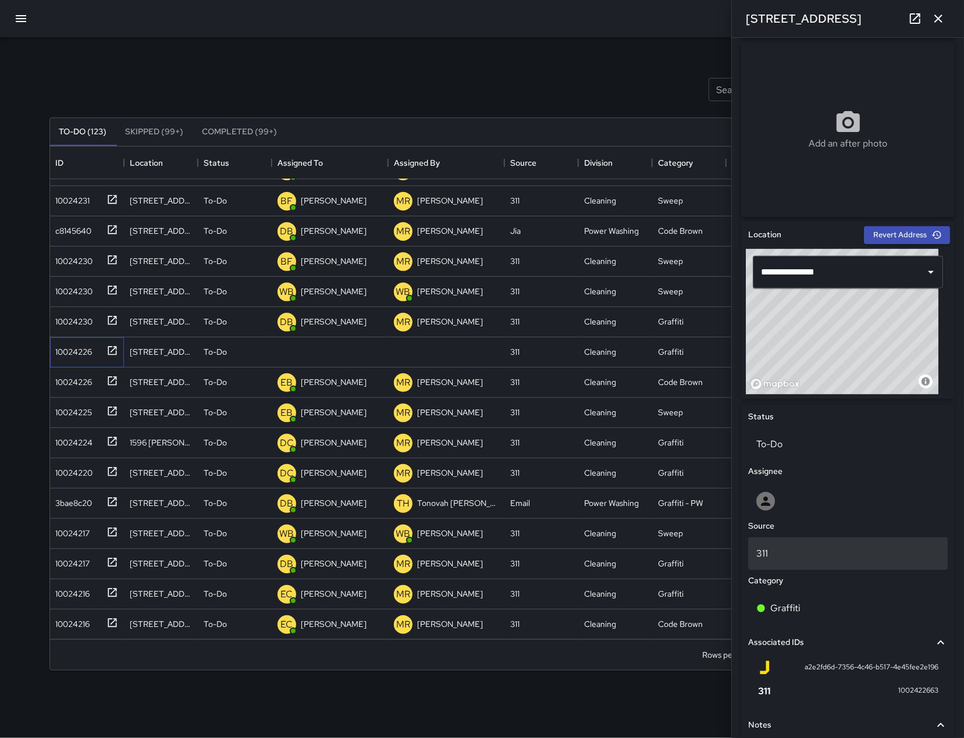
scroll to position [293, 0]
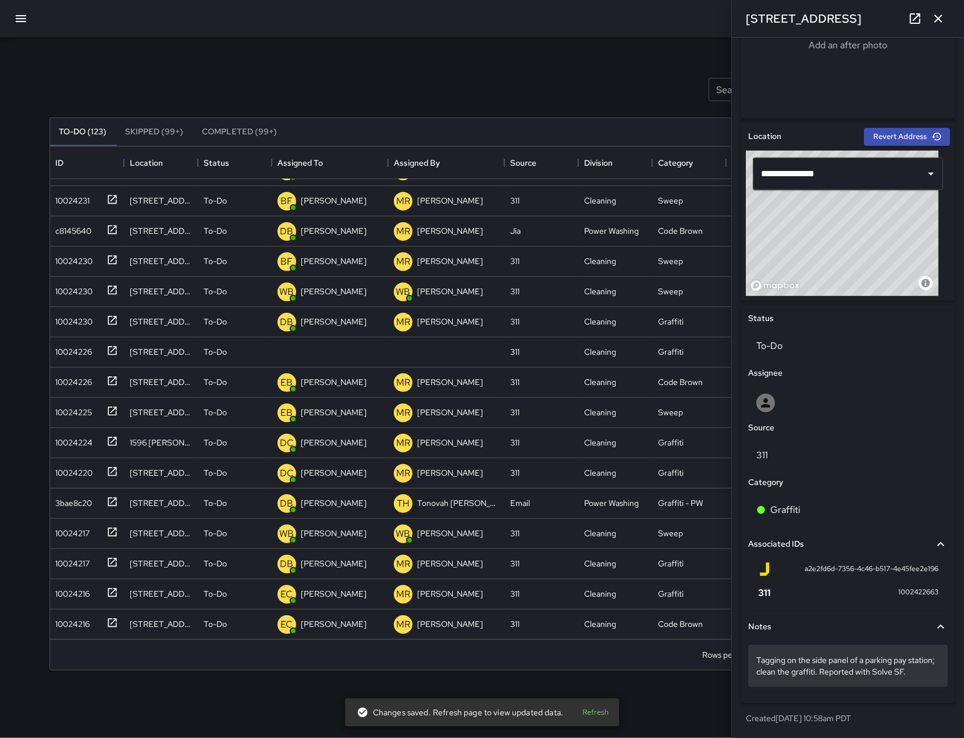
drag, startPoint x: 828, startPoint y: 651, endPoint x: 858, endPoint y: 650, distance: 29.7
click at [858, 654] on p "Tagging on the side panel of a parking pay station; clean the graffiti. Reporte…" at bounding box center [847, 665] width 183 height 23
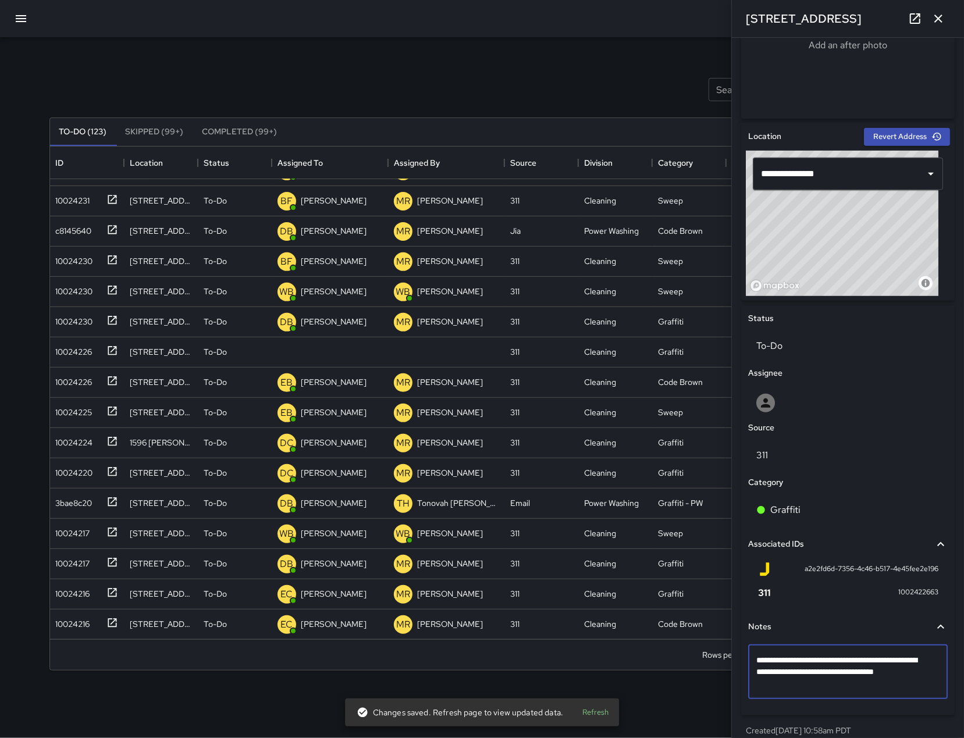
drag, startPoint x: 829, startPoint y: 663, endPoint x: 895, endPoint y: 662, distance: 66.3
click at [889, 663] on textarea "**********" at bounding box center [842, 671] width 172 height 35
click at [893, 662] on textarea "**********" at bounding box center [842, 671] width 172 height 35
drag, startPoint x: 897, startPoint y: 662, endPoint x: 912, endPoint y: 661, distance: 14.6
click at [910, 661] on textarea "**********" at bounding box center [842, 671] width 172 height 35
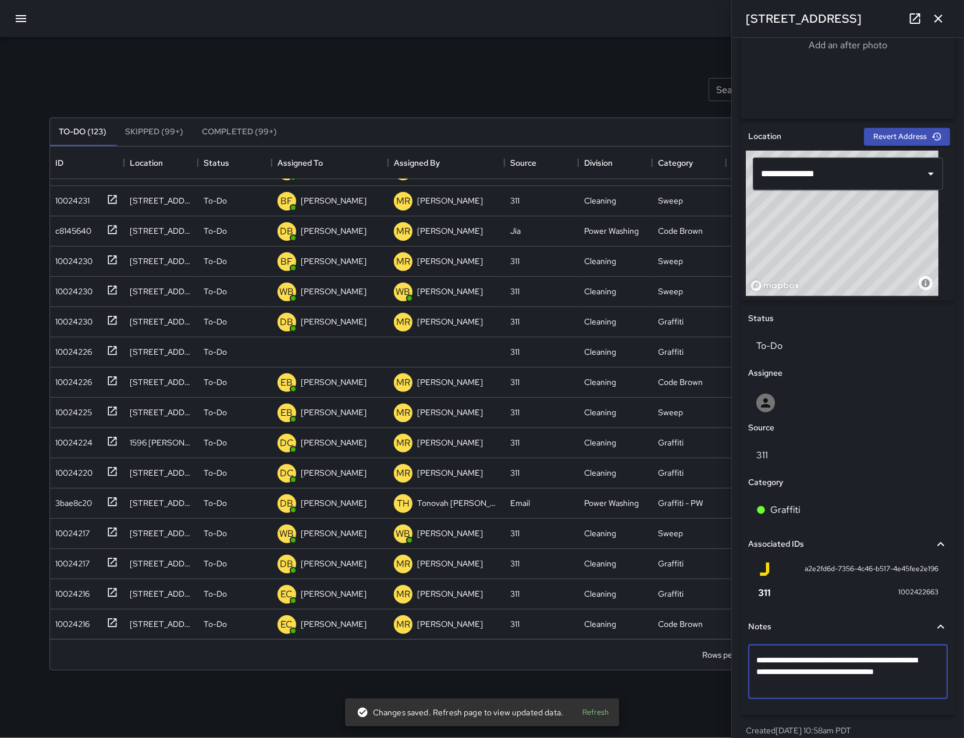
click at [914, 660] on textarea "**********" at bounding box center [842, 671] width 172 height 35
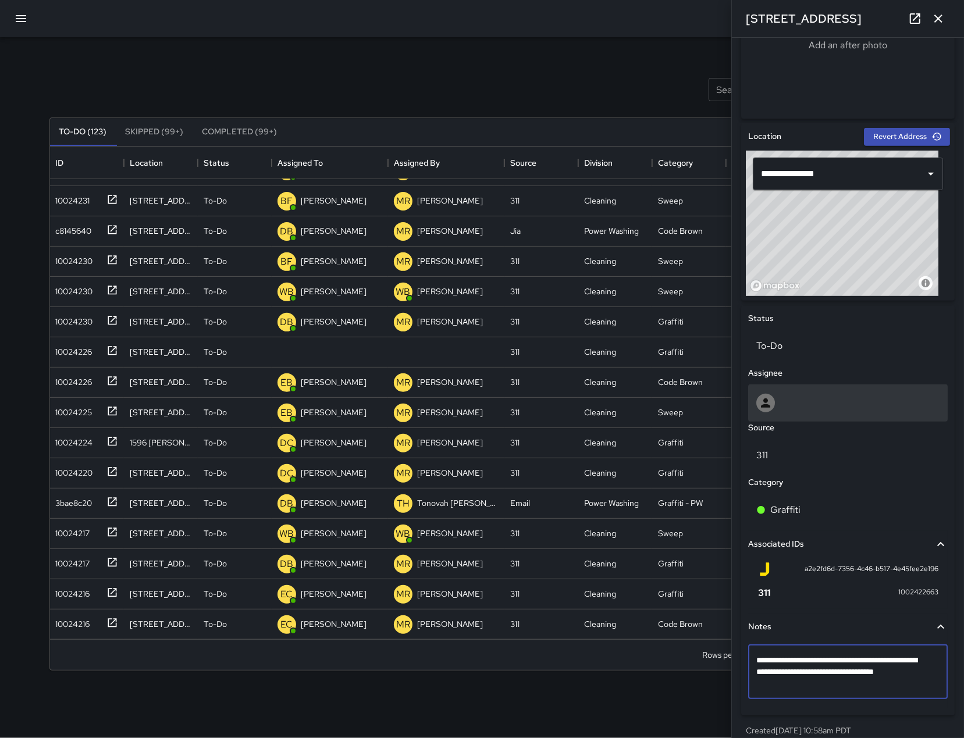
click at [839, 411] on div at bounding box center [847, 403] width 183 height 19
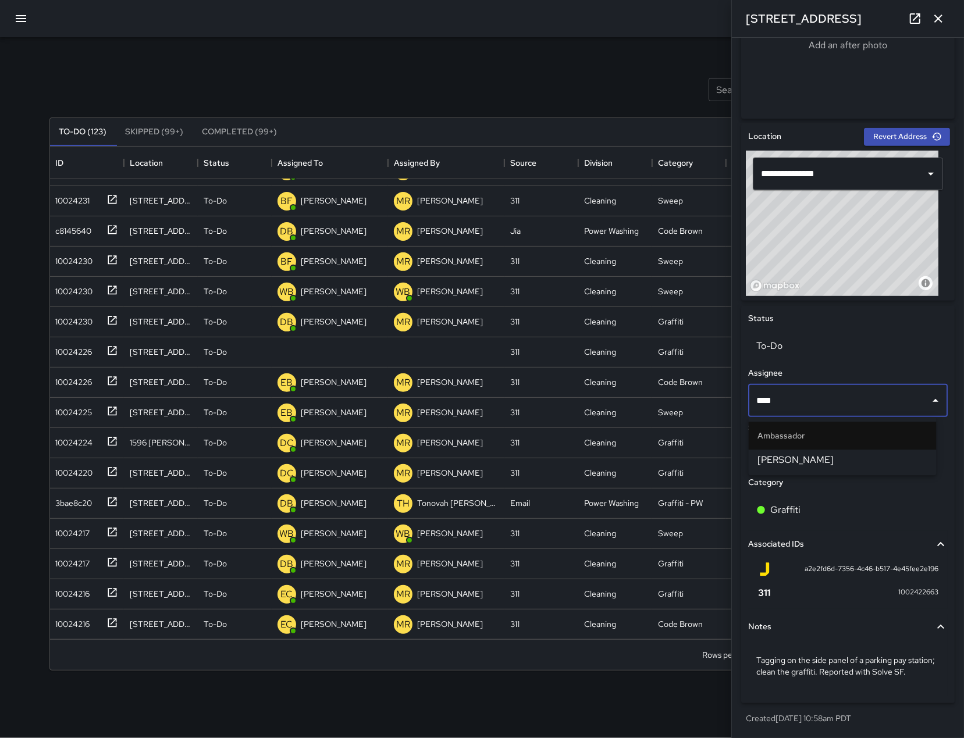
type input "*****"
click at [851, 451] on li "[PERSON_NAME]" at bounding box center [843, 460] width 188 height 21
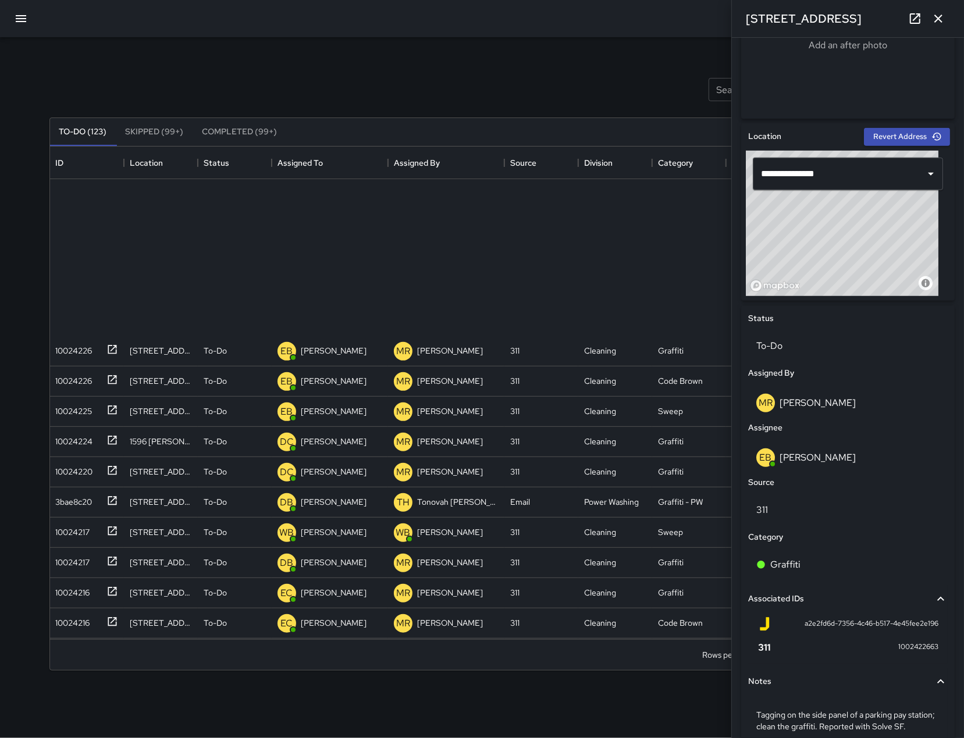
scroll to position [0, 0]
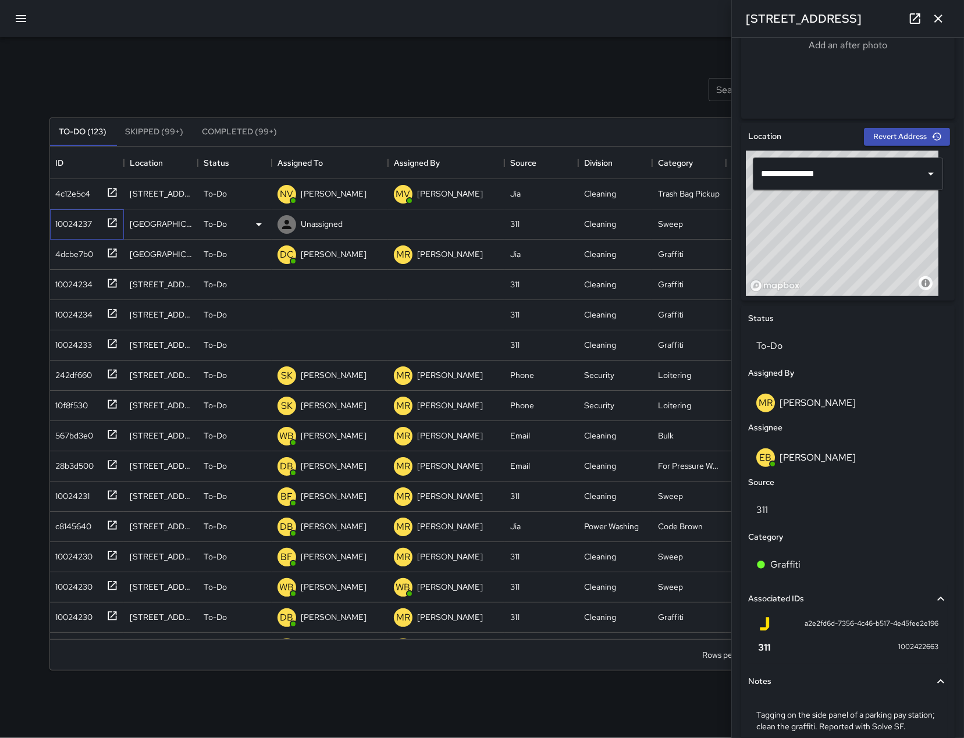
click at [70, 237] on div "10024237" at bounding box center [87, 224] width 74 height 30
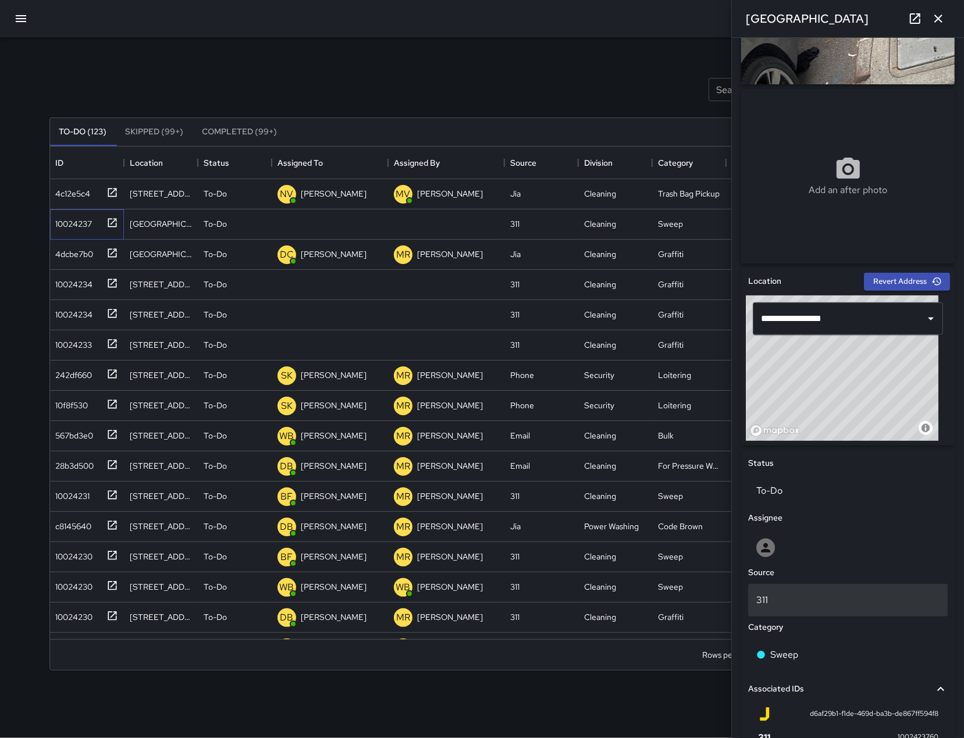
scroll to position [140, 0]
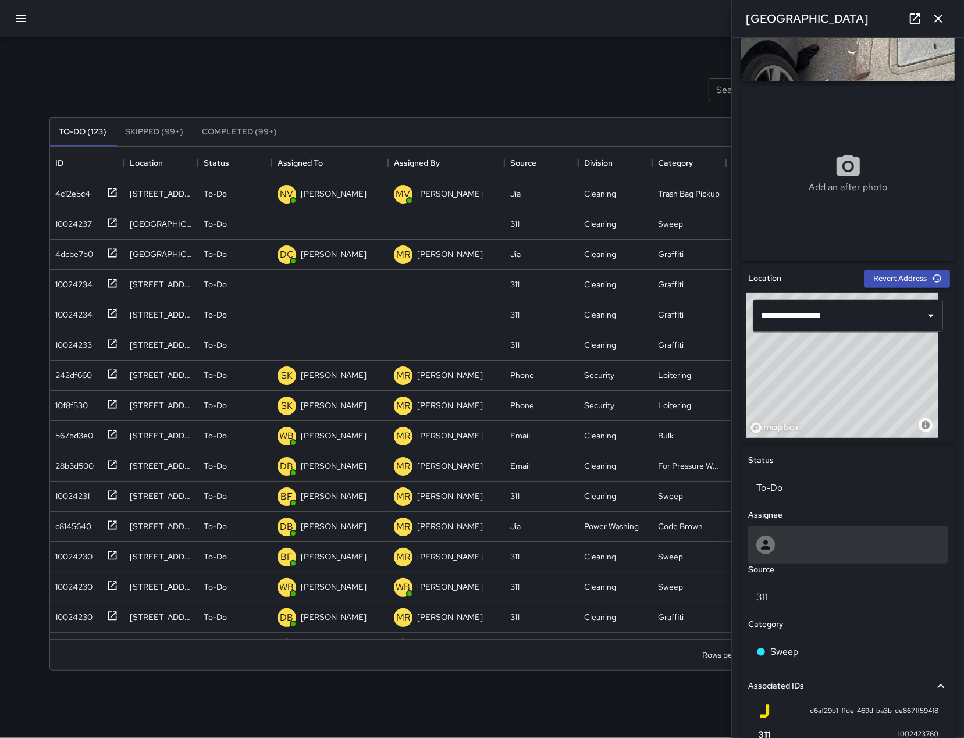
click at [803, 559] on div at bounding box center [847, 544] width 199 height 37
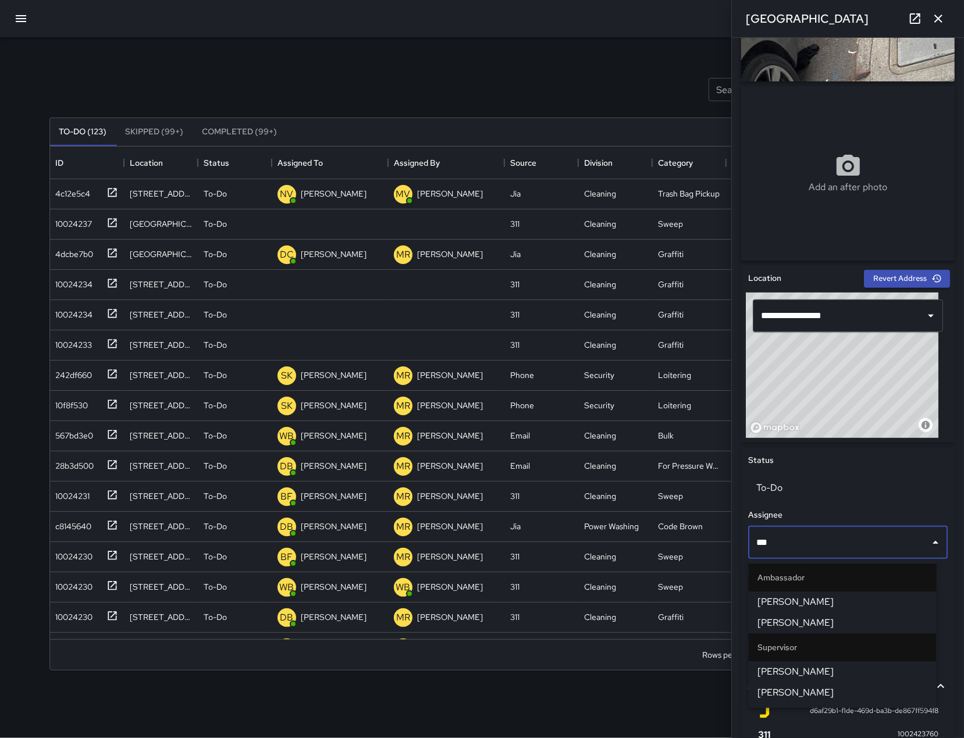
type input "****"
click at [806, 621] on span "[PERSON_NAME]" at bounding box center [842, 623] width 169 height 14
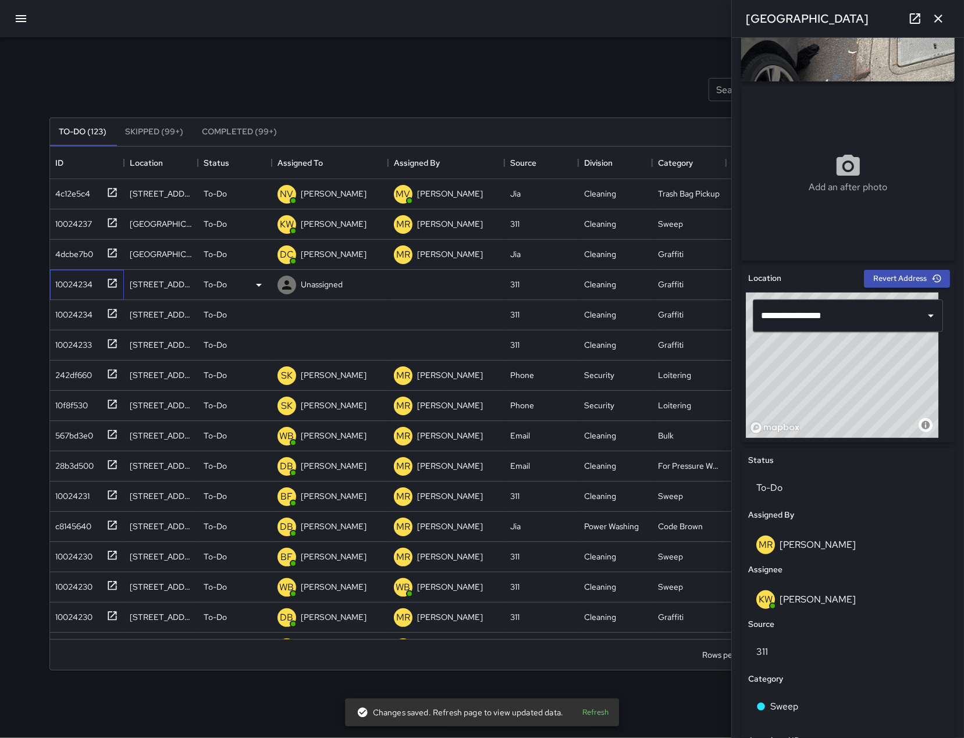
click at [65, 293] on div "10024234" at bounding box center [87, 285] width 74 height 30
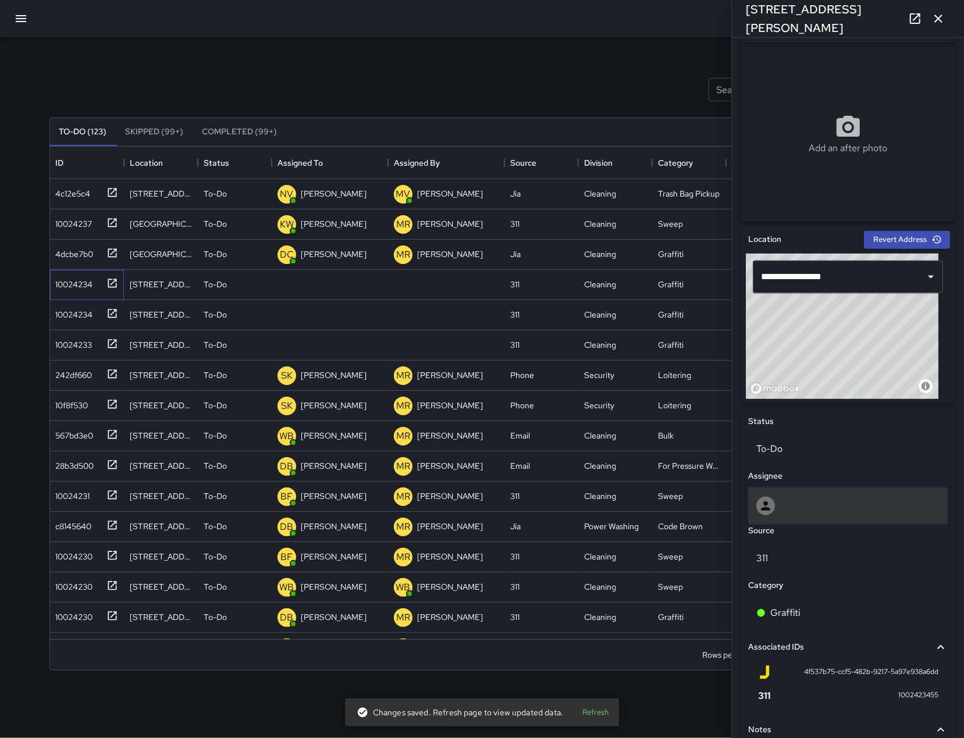
scroll to position [305, 0]
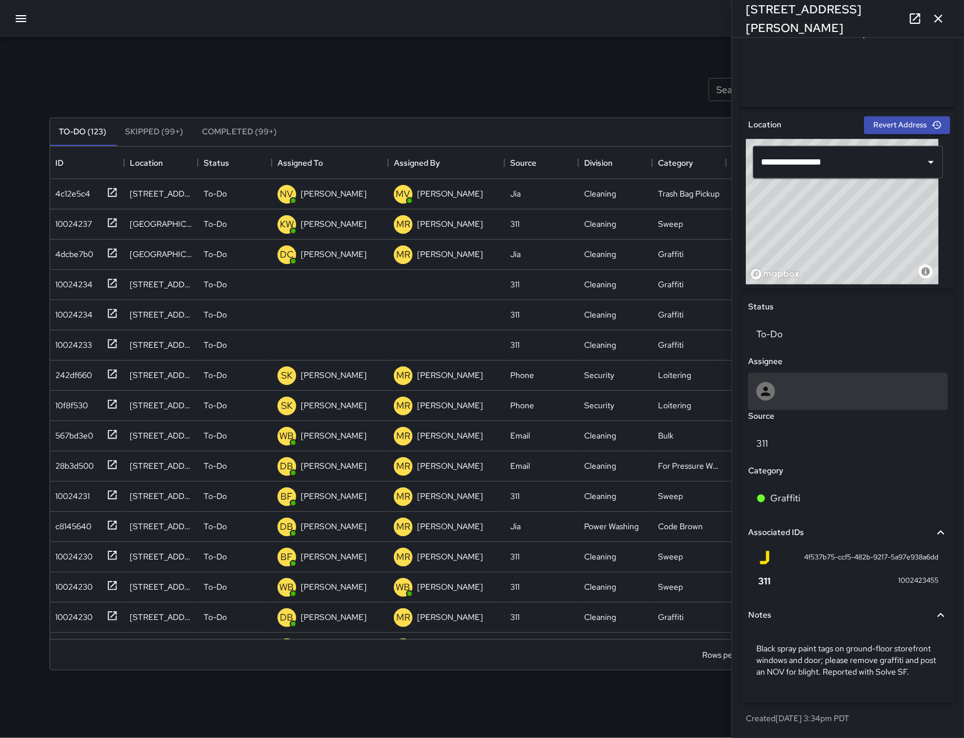
click at [847, 382] on div at bounding box center [847, 391] width 183 height 19
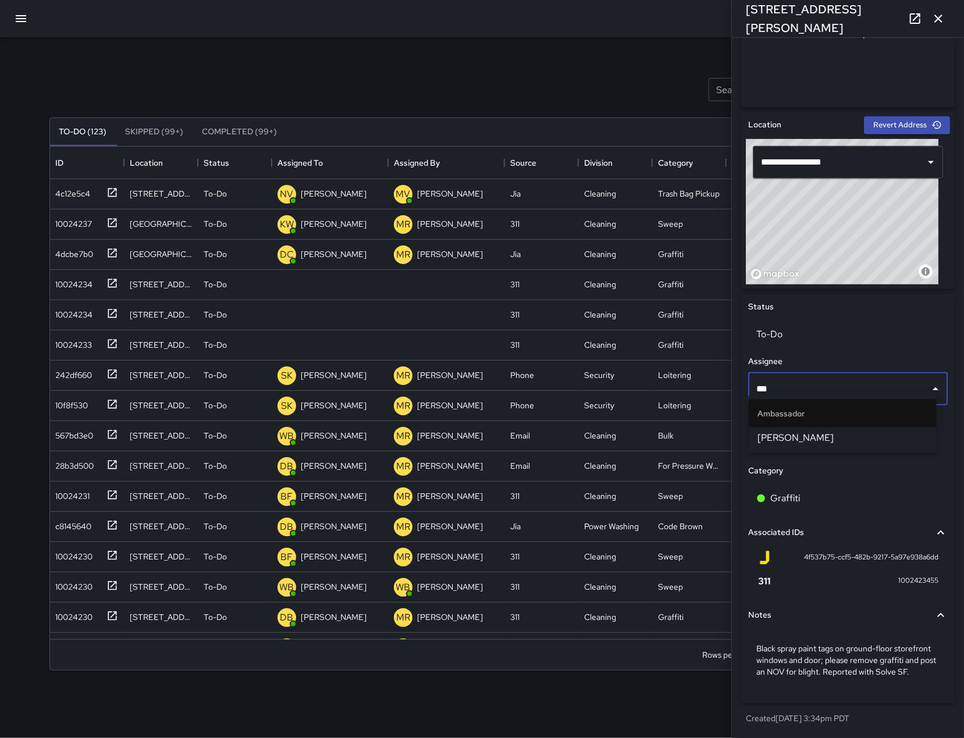
type input "****"
click at [846, 431] on span "[PERSON_NAME]" at bounding box center [842, 438] width 169 height 14
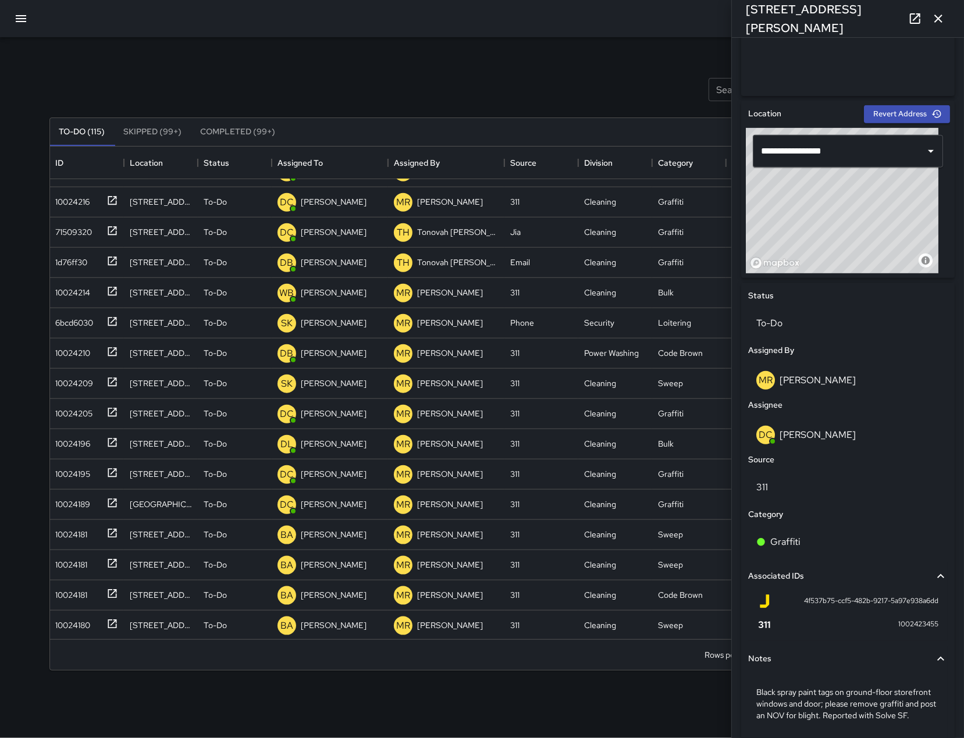
scroll to position [0, 0]
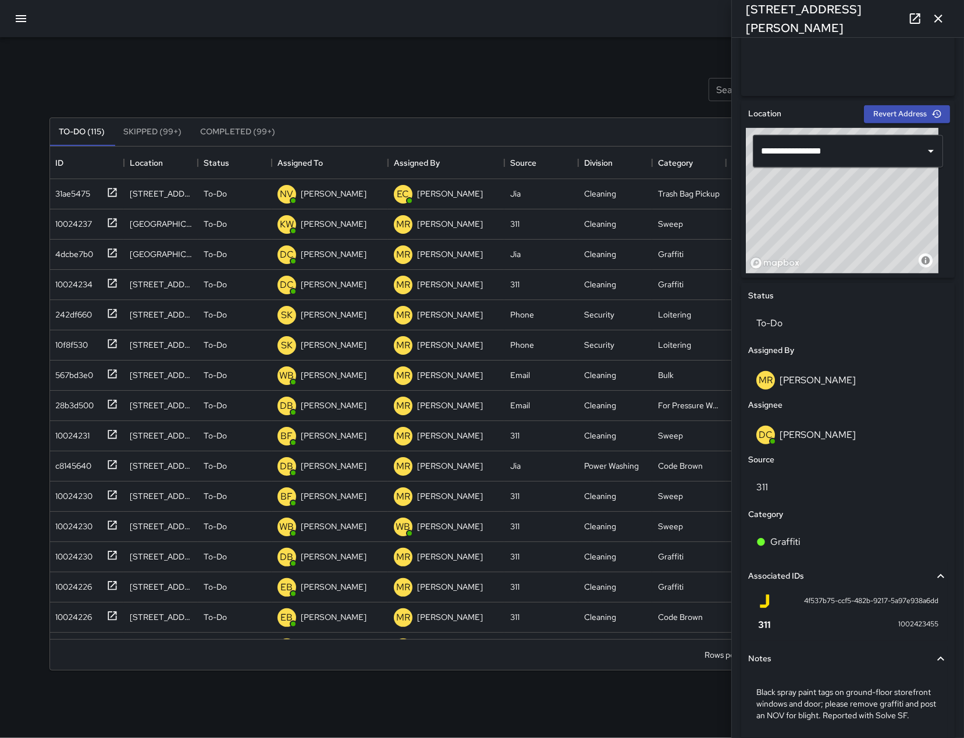
click at [941, 18] on icon "button" at bounding box center [938, 19] width 14 height 14
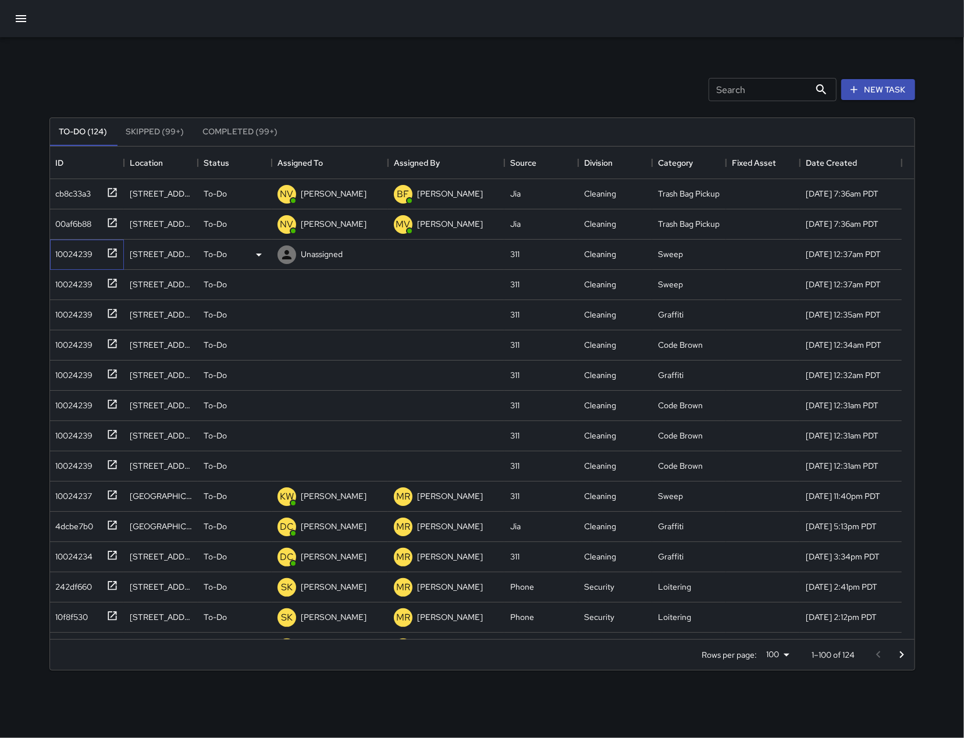
click at [66, 255] on div "10024239" at bounding box center [72, 252] width 42 height 16
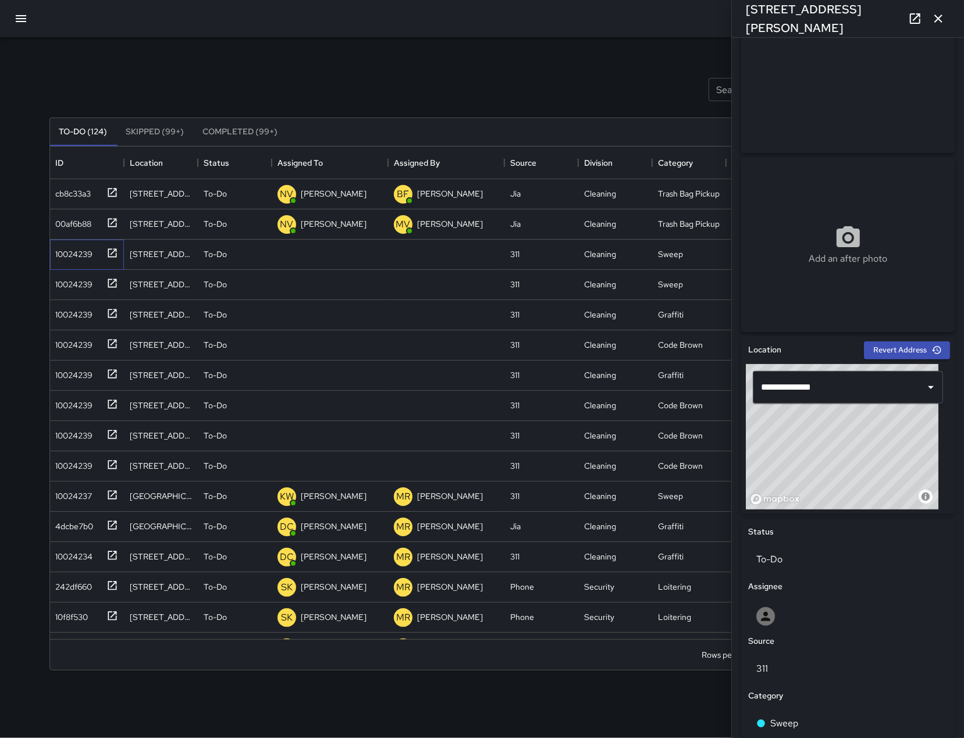
scroll to position [75, 0]
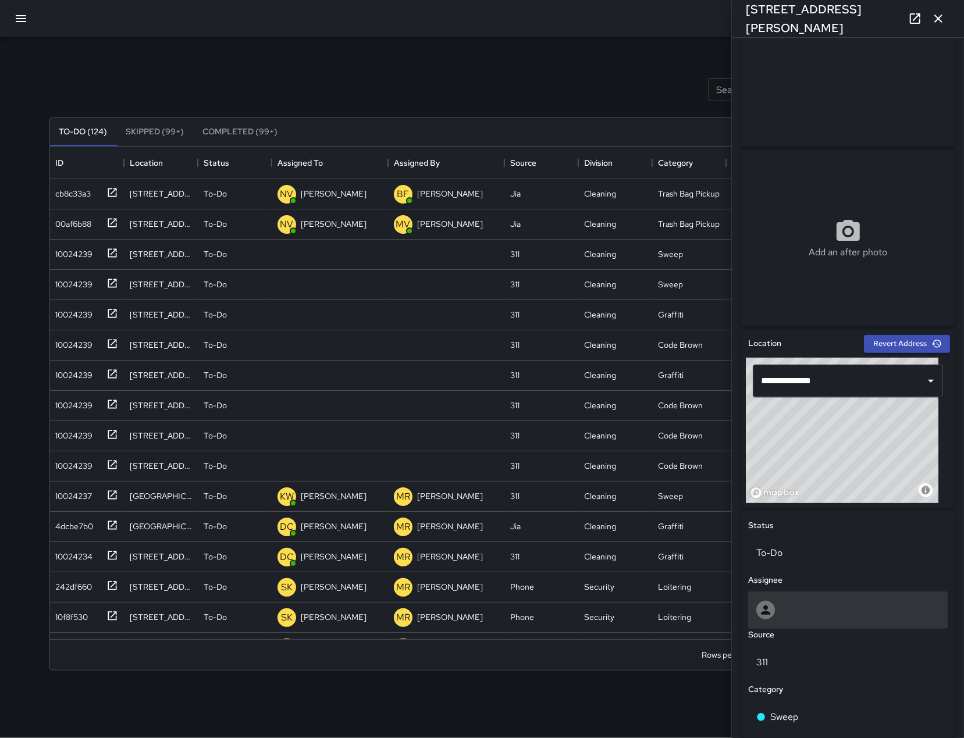
click at [821, 617] on div at bounding box center [847, 610] width 183 height 19
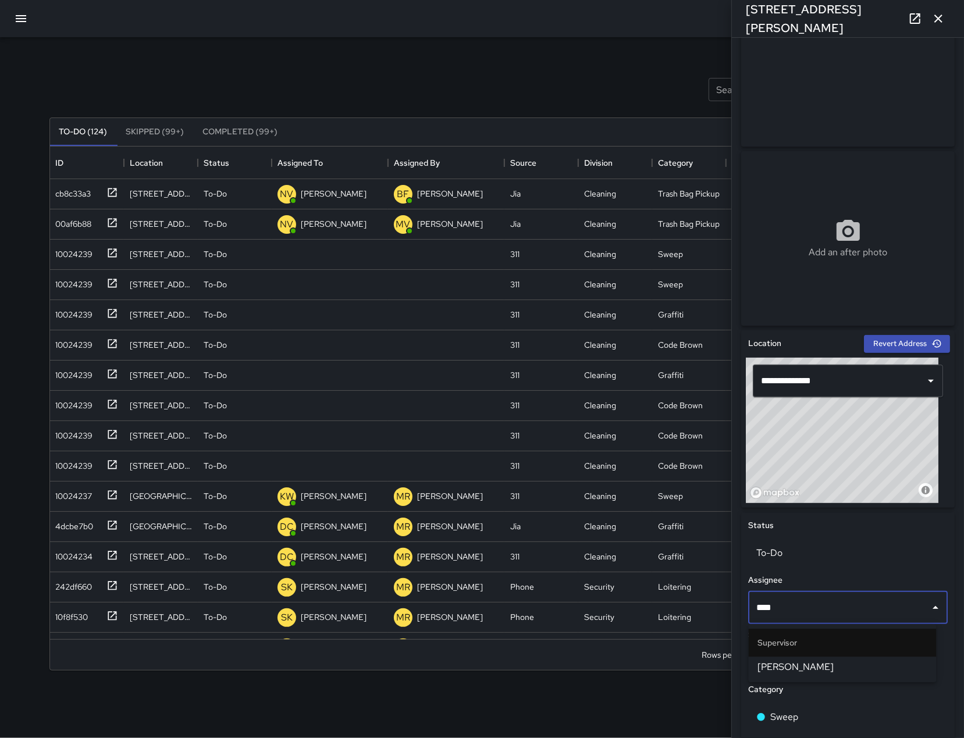
type input "*****"
click at [833, 661] on span "[PERSON_NAME]" at bounding box center [842, 667] width 169 height 14
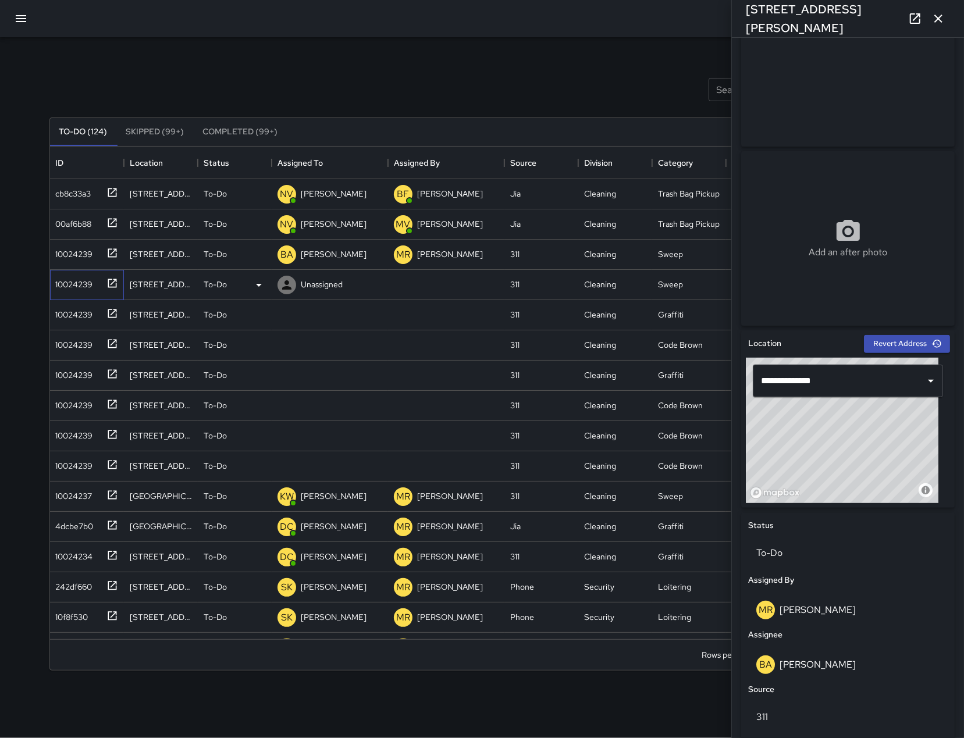
click at [78, 290] on div "10024239" at bounding box center [72, 282] width 42 height 16
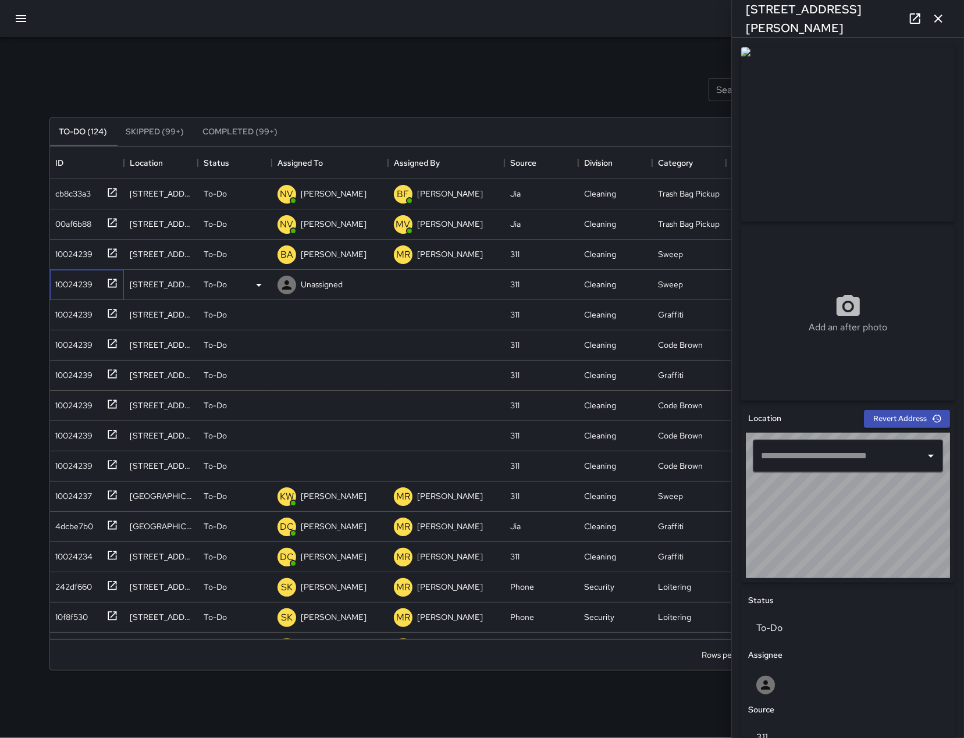
type input "**********"
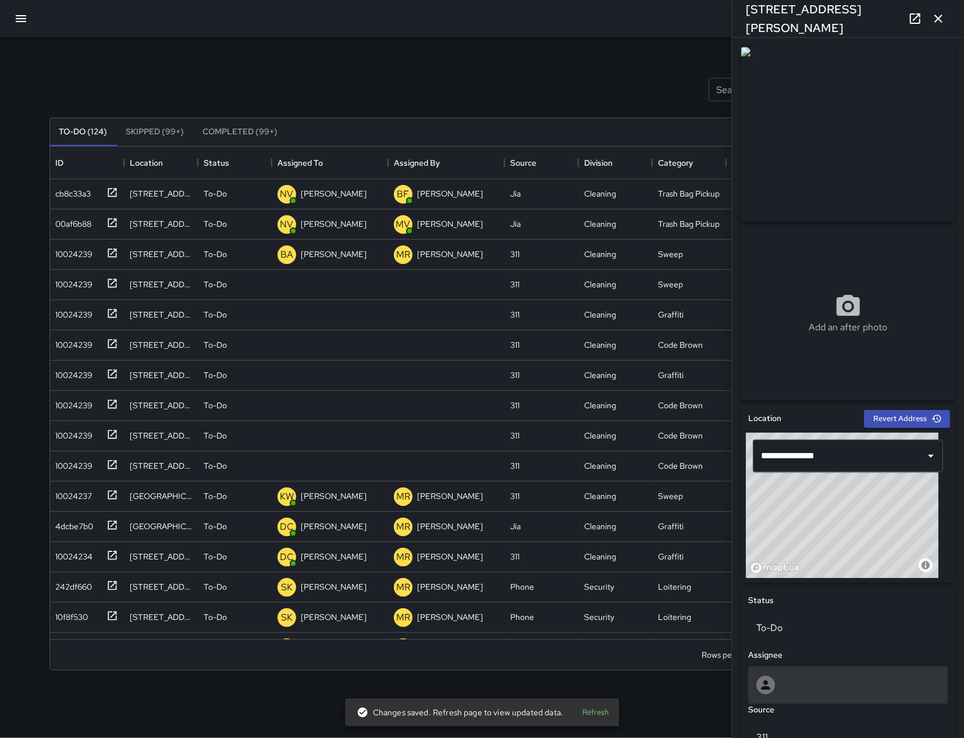
click at [819, 676] on div at bounding box center [847, 685] width 183 height 19
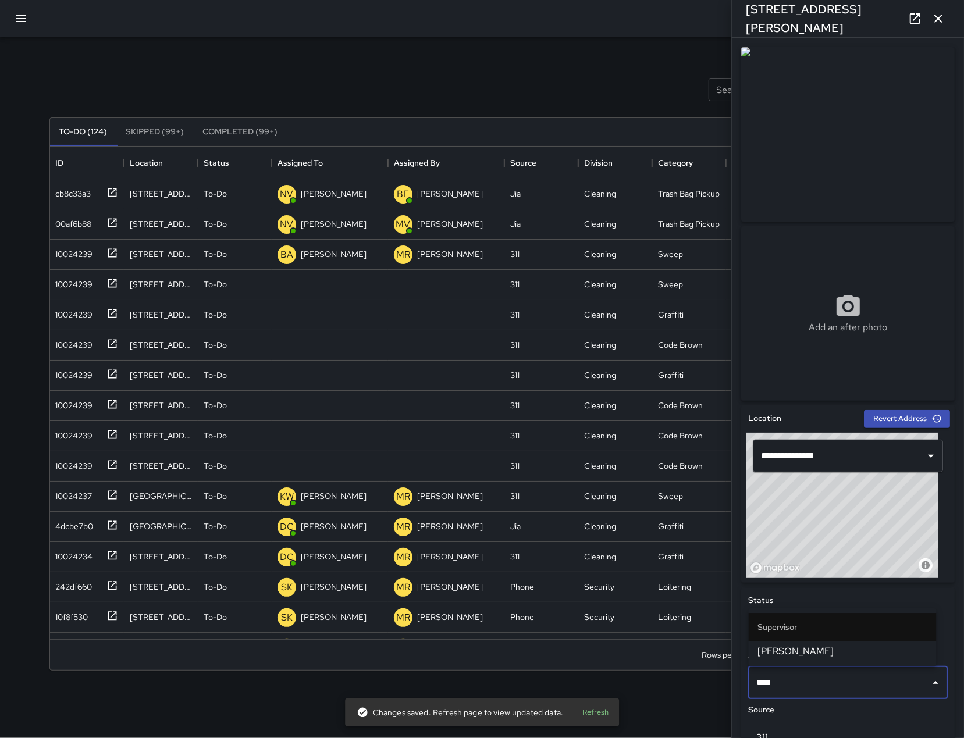
type input "*****"
click at [837, 654] on span "[PERSON_NAME]" at bounding box center [842, 651] width 169 height 14
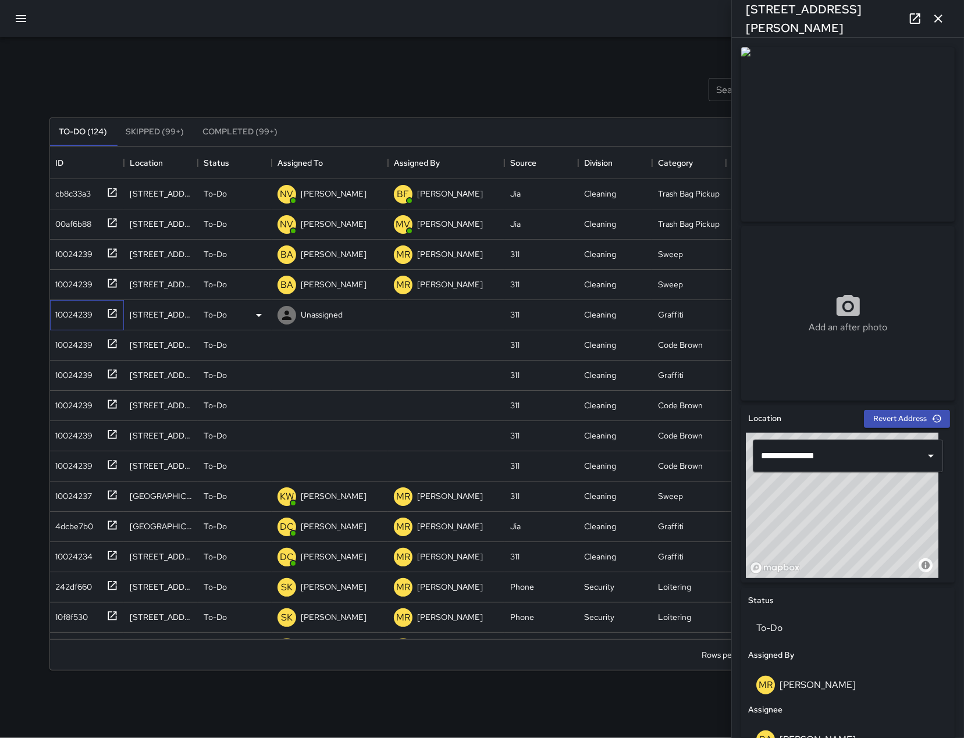
click at [54, 314] on div "10024239" at bounding box center [72, 312] width 42 height 16
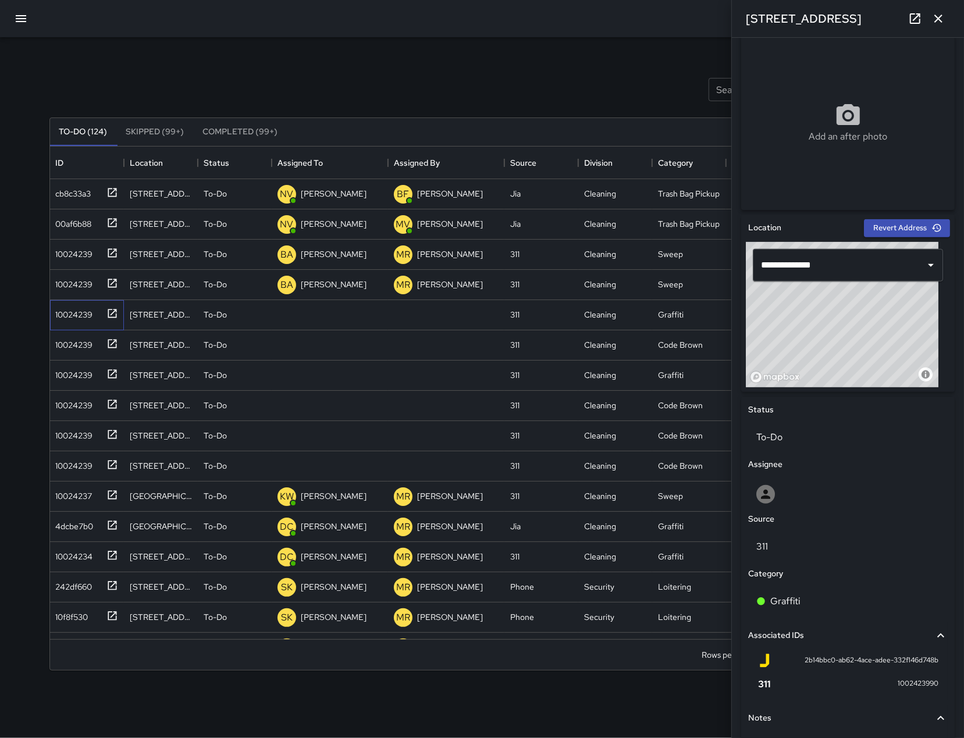
scroll to position [305, 0]
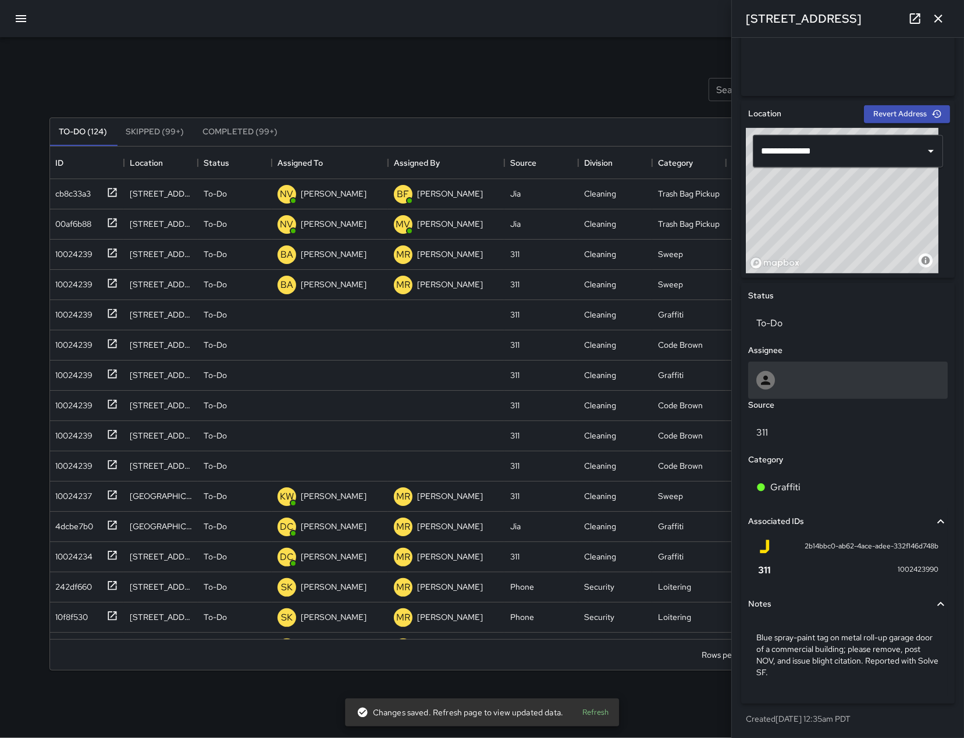
click at [820, 394] on div at bounding box center [847, 380] width 199 height 37
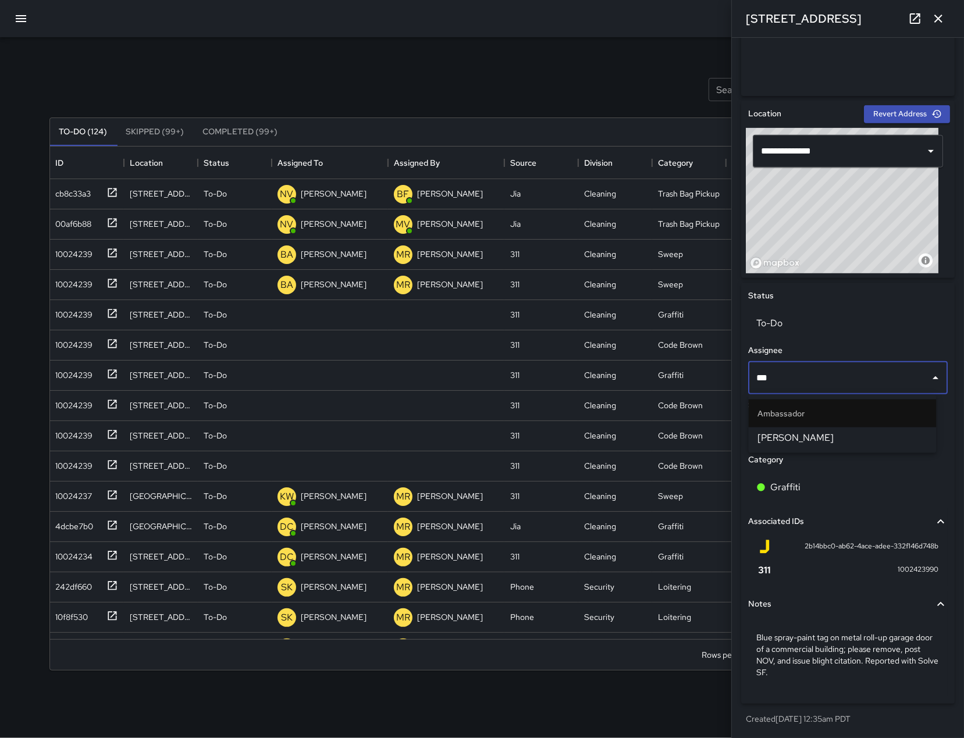
type input "****"
click at [799, 441] on span "[PERSON_NAME]" at bounding box center [842, 438] width 169 height 14
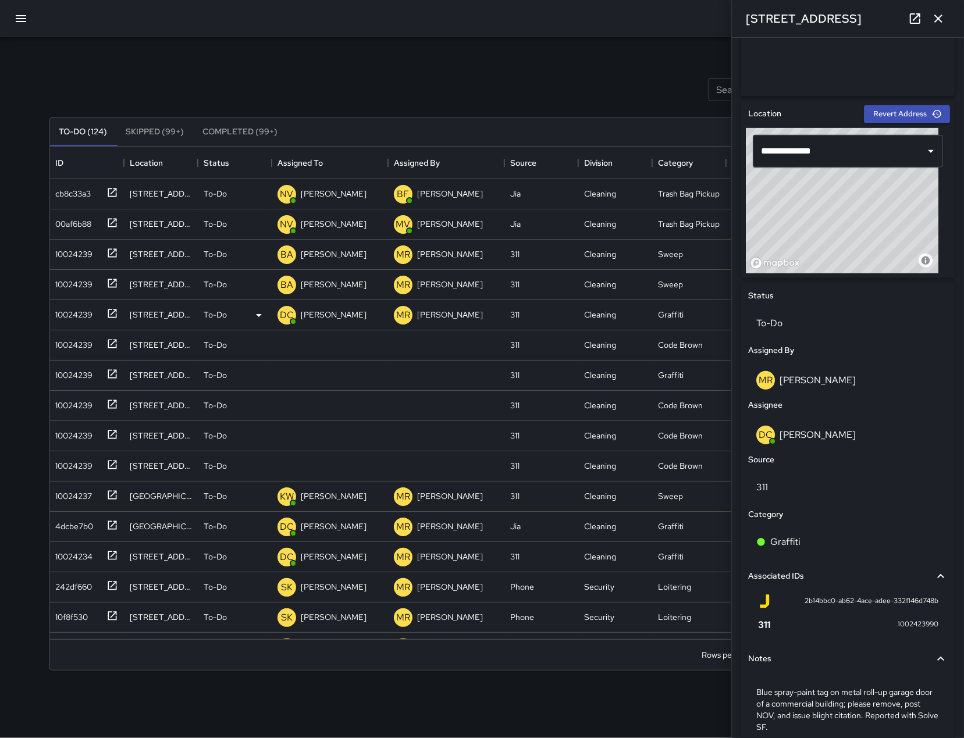
scroll to position [3, 0]
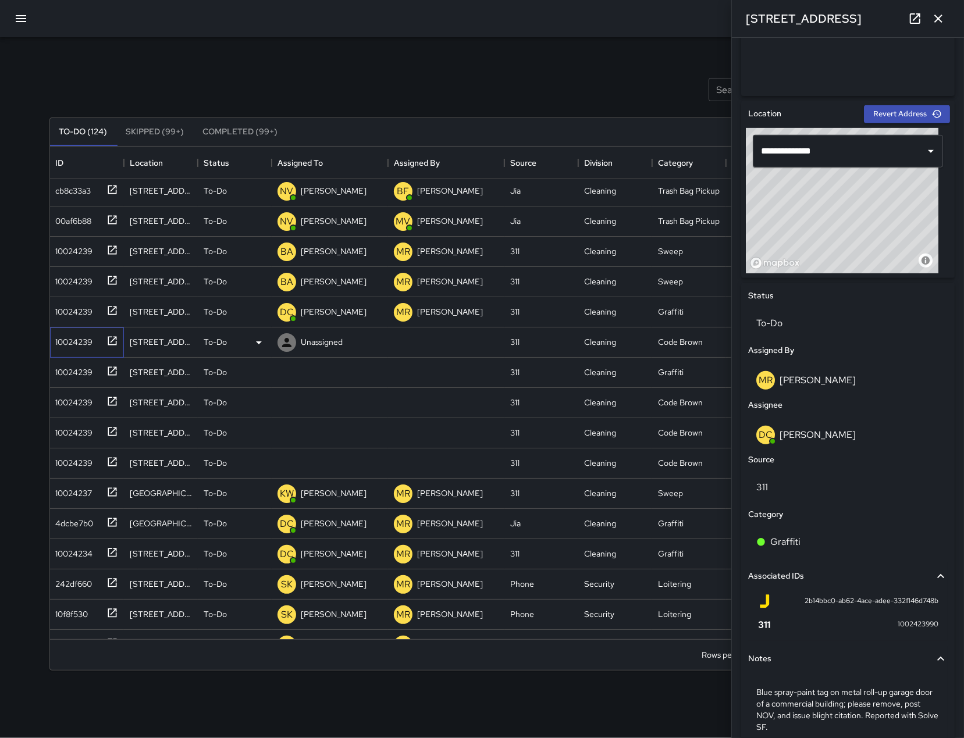
click at [52, 347] on div "10024239" at bounding box center [72, 340] width 42 height 16
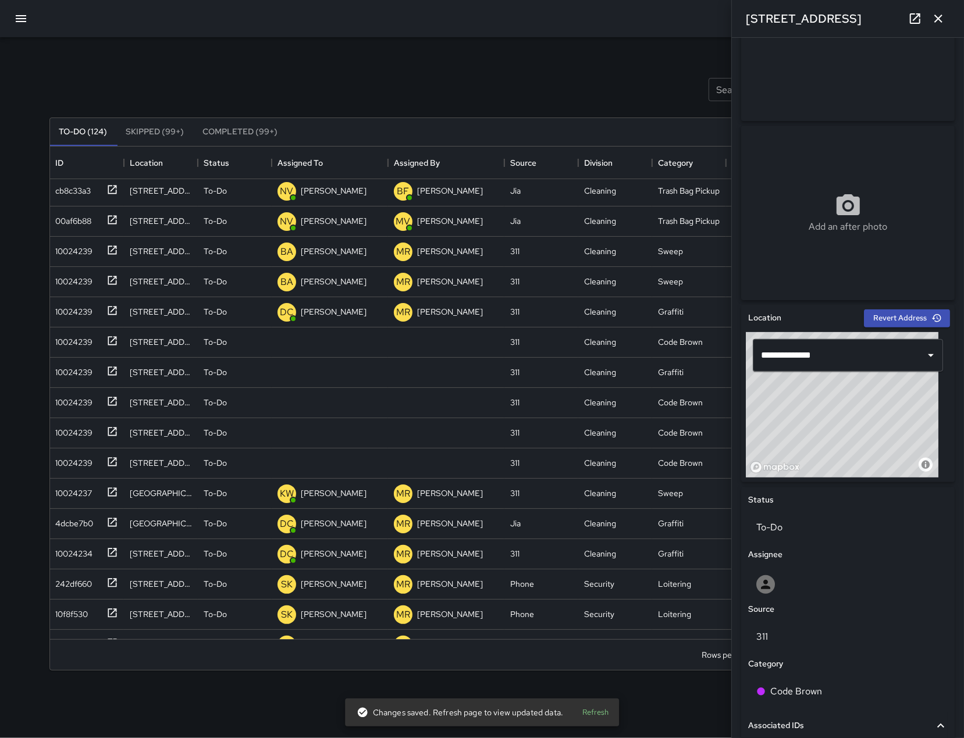
scroll to position [115, 0]
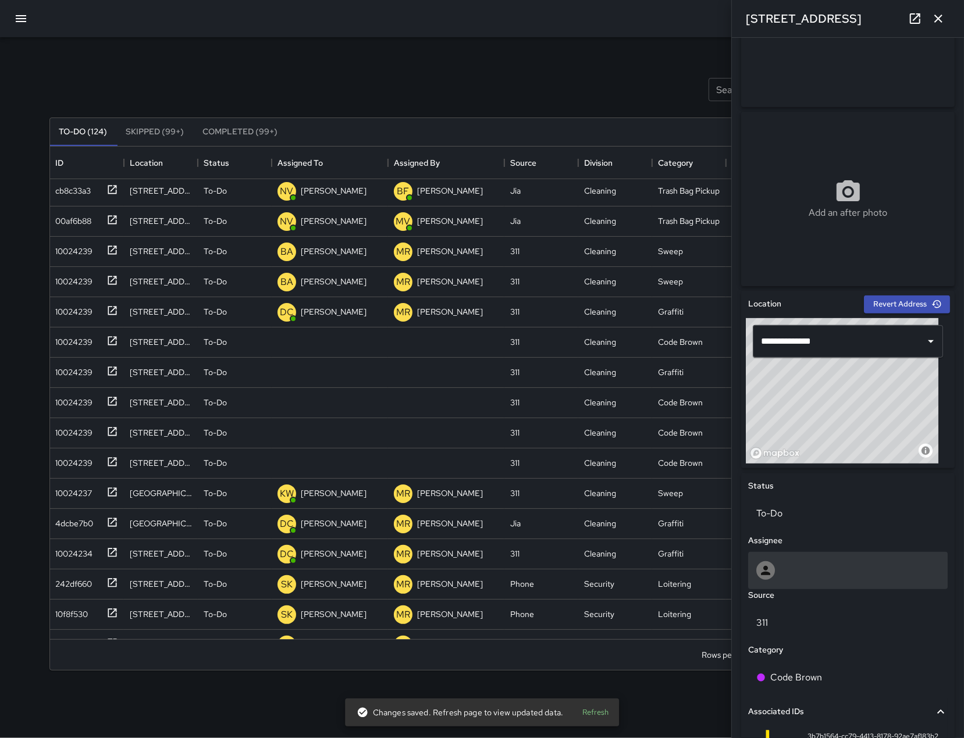
click at [802, 569] on div at bounding box center [847, 570] width 183 height 19
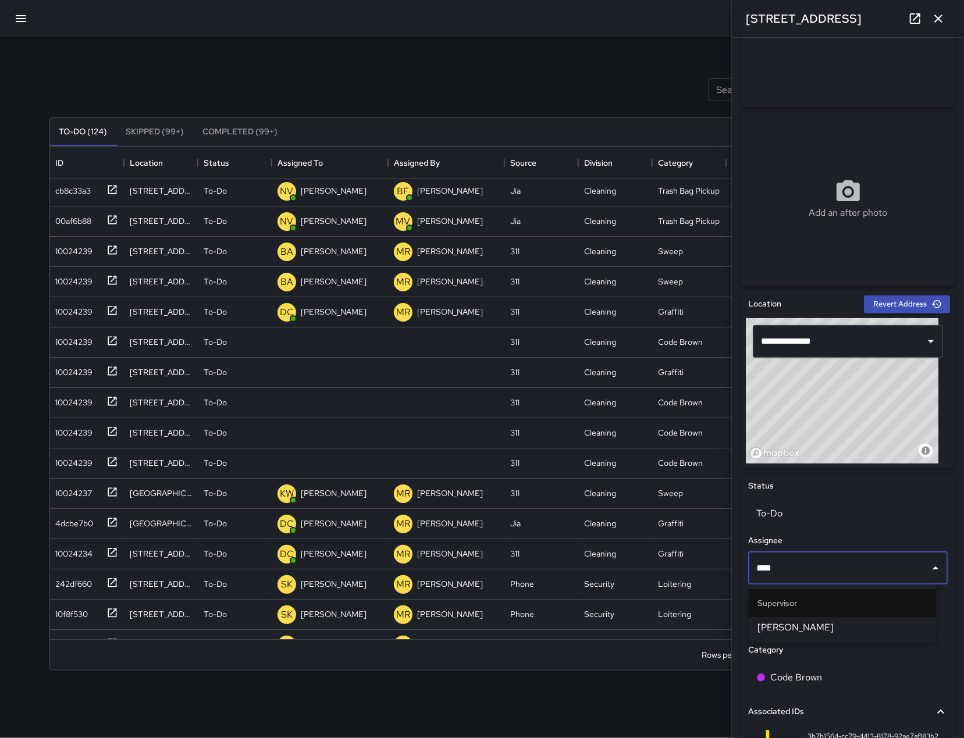
type input "*****"
click at [812, 633] on span "[PERSON_NAME]" at bounding box center [842, 628] width 169 height 14
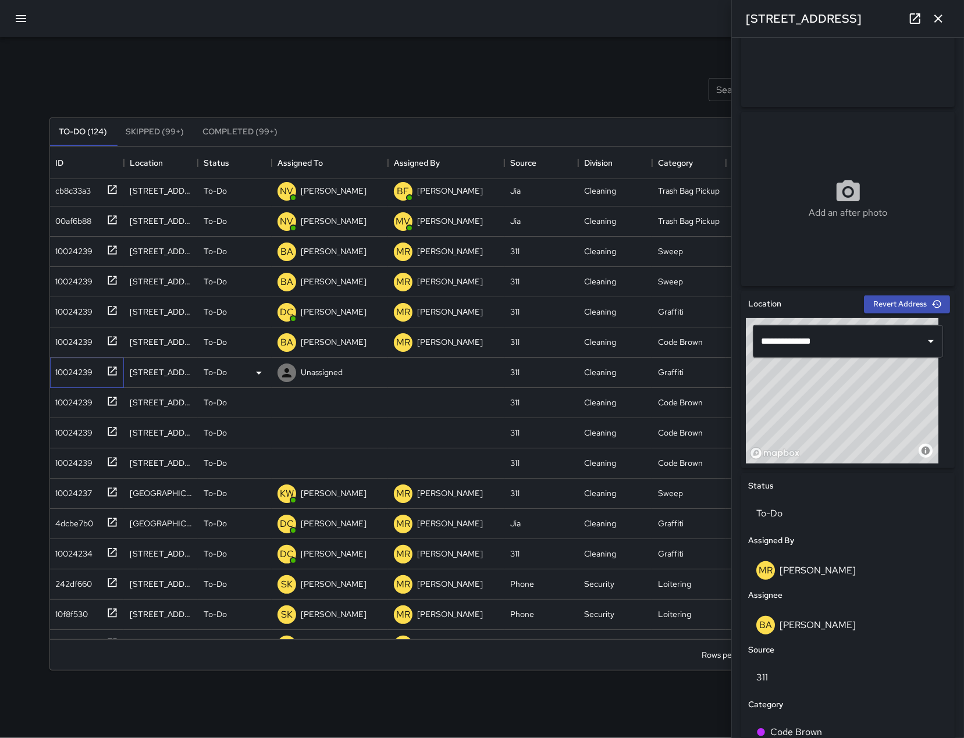
click at [58, 381] on div "10024239" at bounding box center [87, 373] width 74 height 30
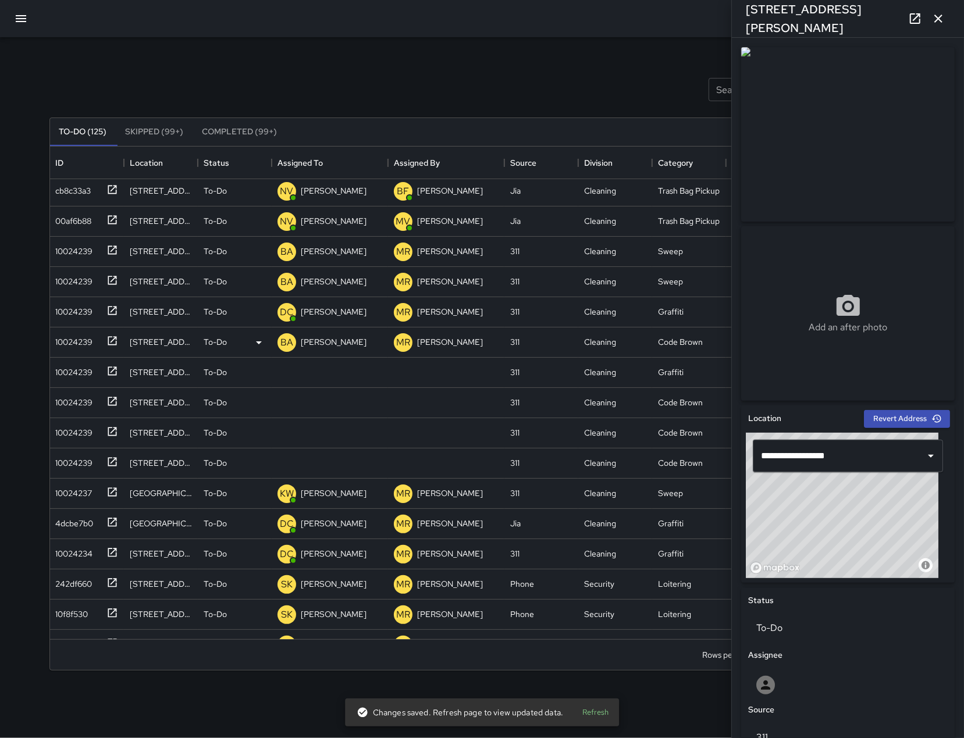
scroll to position [63, 0]
click at [938, 23] on icon "button" at bounding box center [938, 19] width 14 height 14
click at [938, 23] on div at bounding box center [482, 18] width 964 height 37
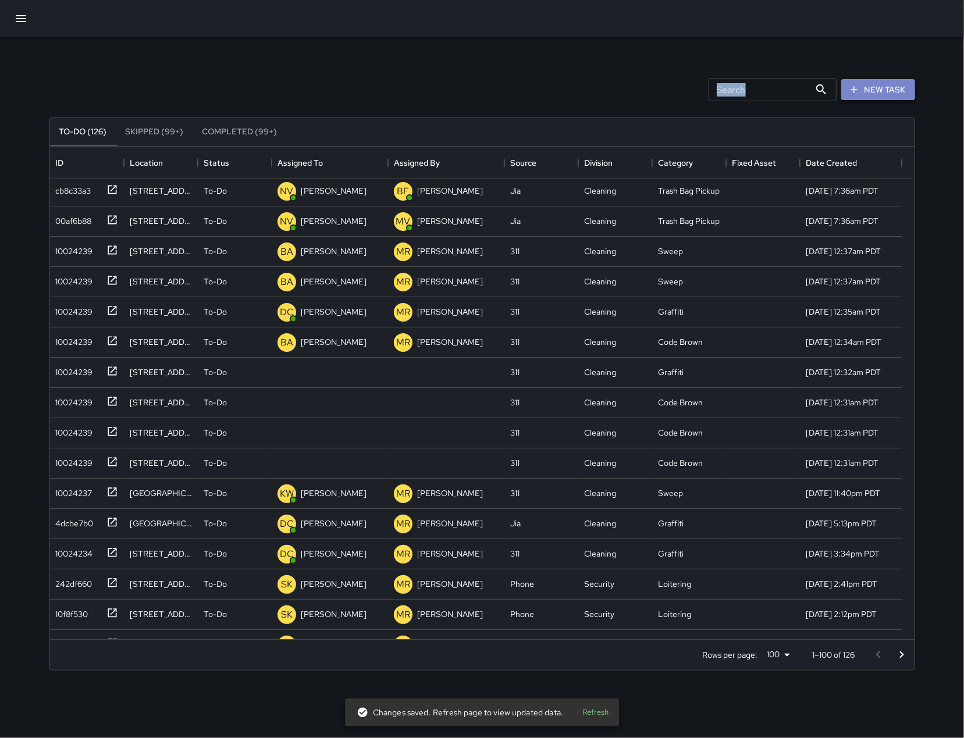
click at [846, 93] on button "New Task" at bounding box center [878, 90] width 74 height 22
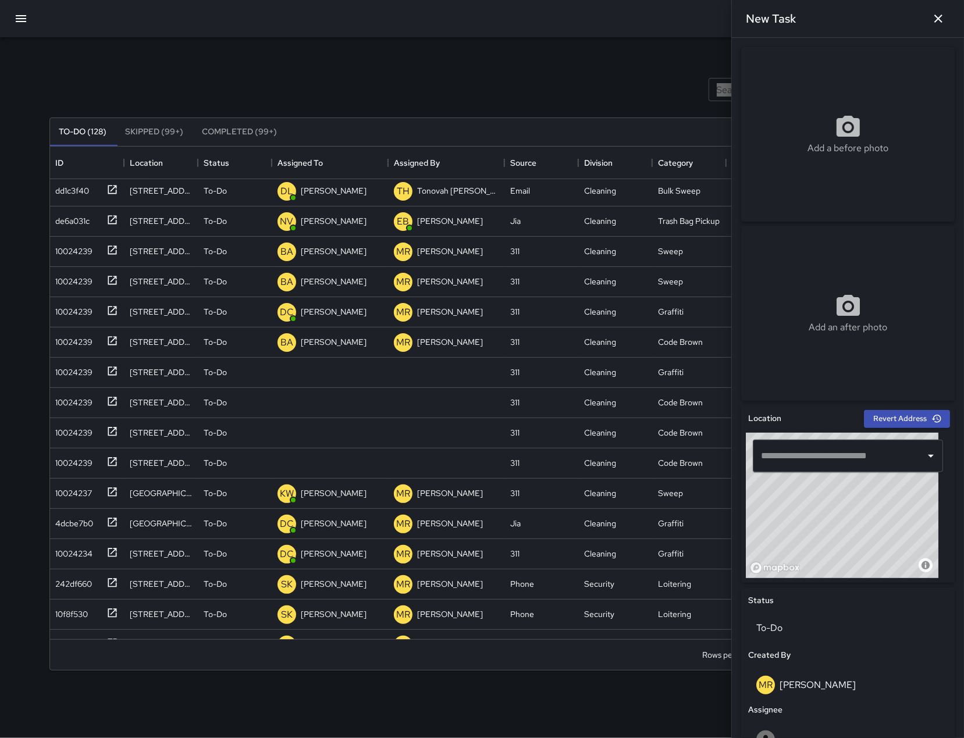
scroll to position [154, 0]
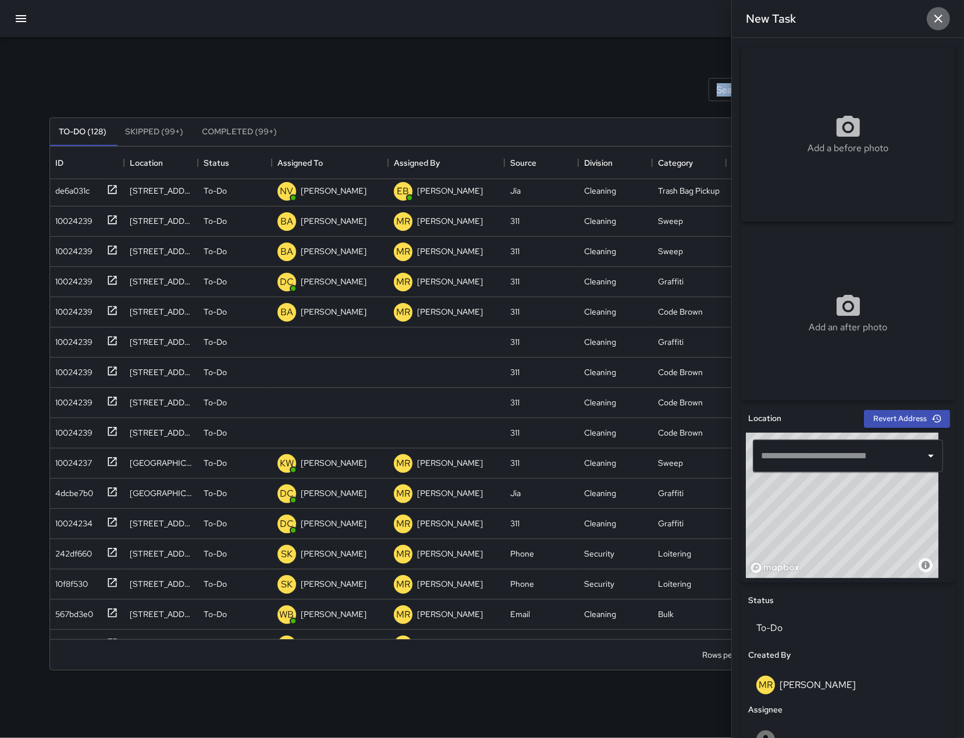
click at [939, 22] on icon "button" at bounding box center [938, 19] width 14 height 14
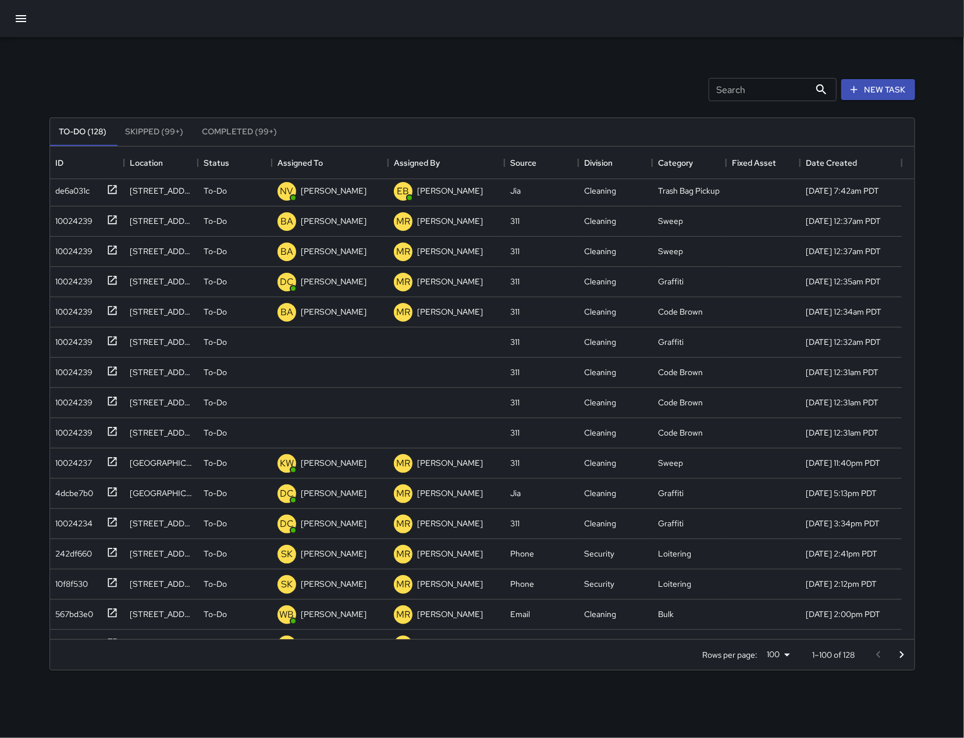
click at [659, 84] on div "Search Search New Task" at bounding box center [482, 89] width 870 height 60
click at [85, 344] on div "10024239" at bounding box center [72, 340] width 42 height 16
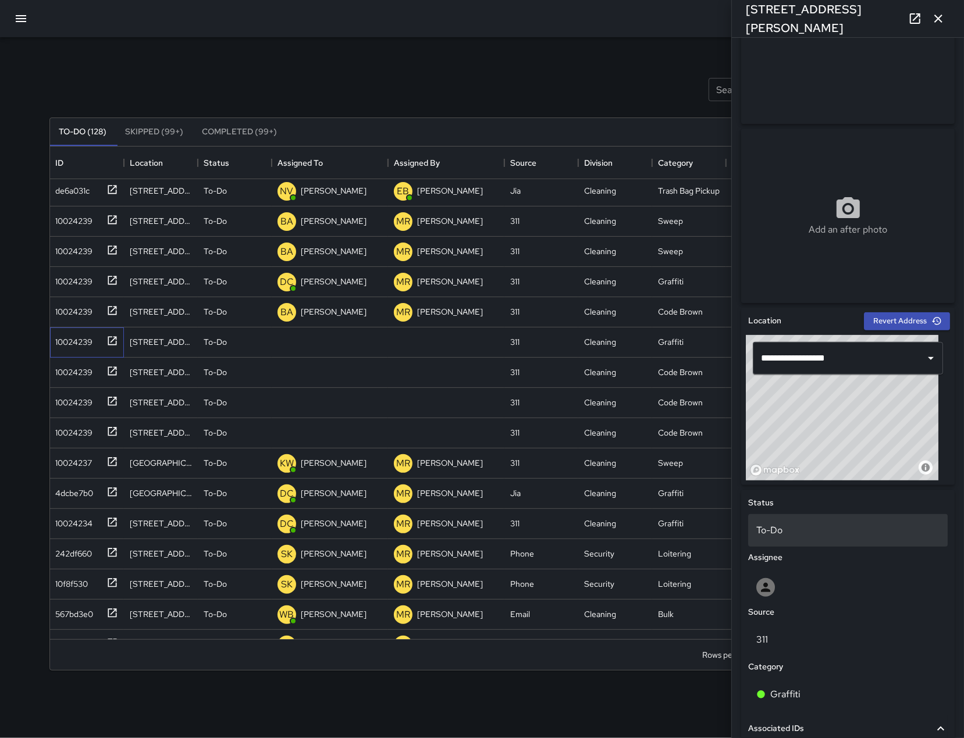
scroll to position [305, 0]
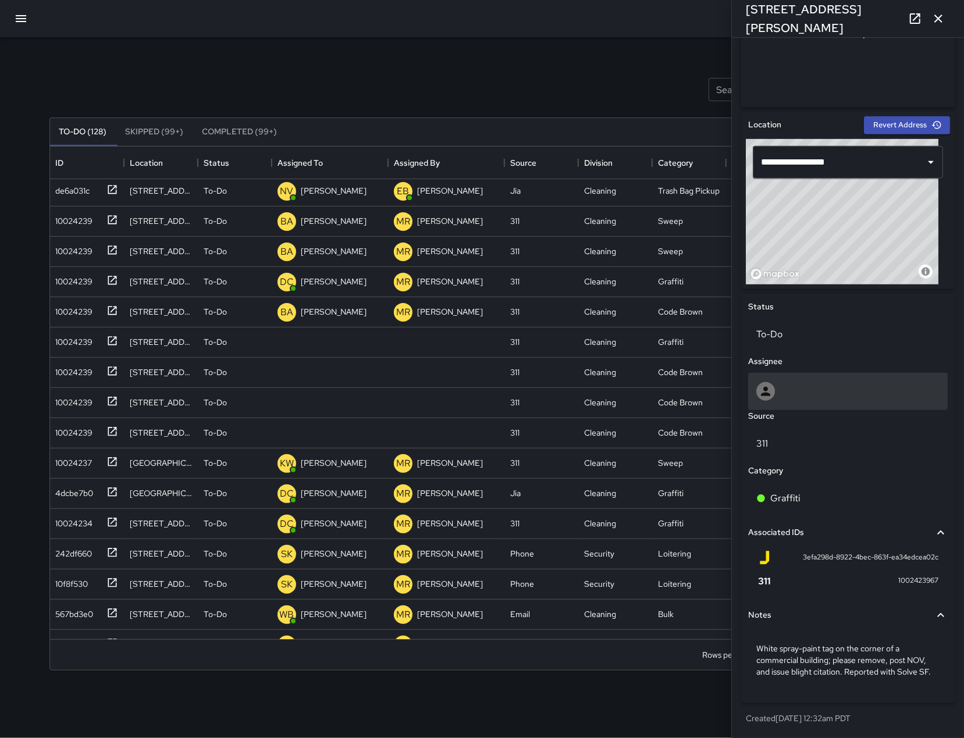
click at [775, 382] on div at bounding box center [847, 391] width 183 height 19
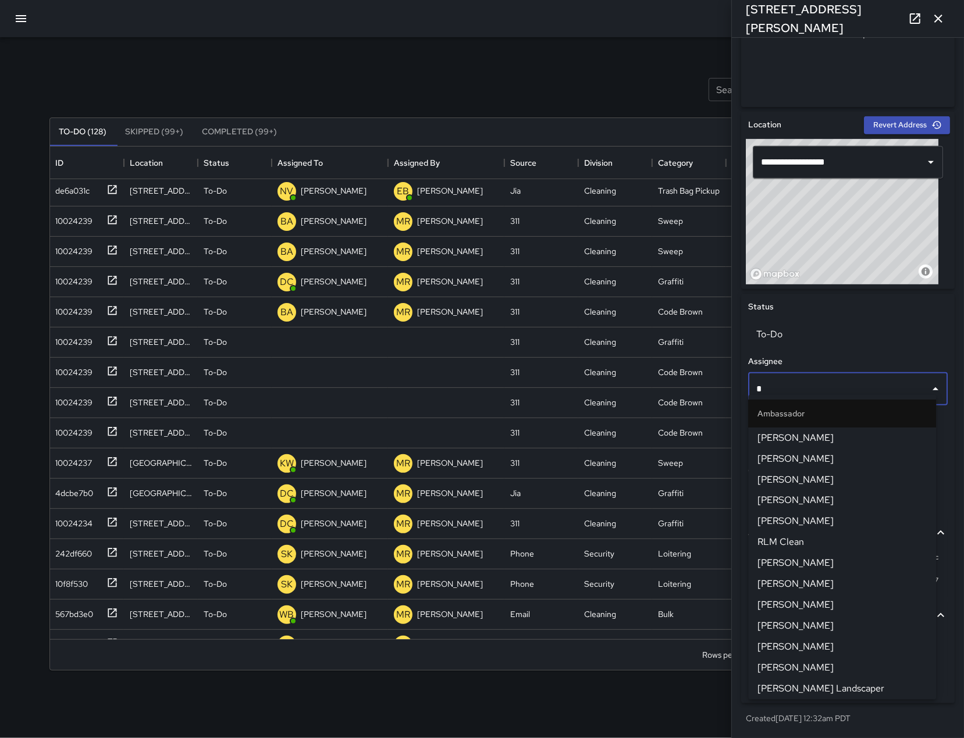
type input "**"
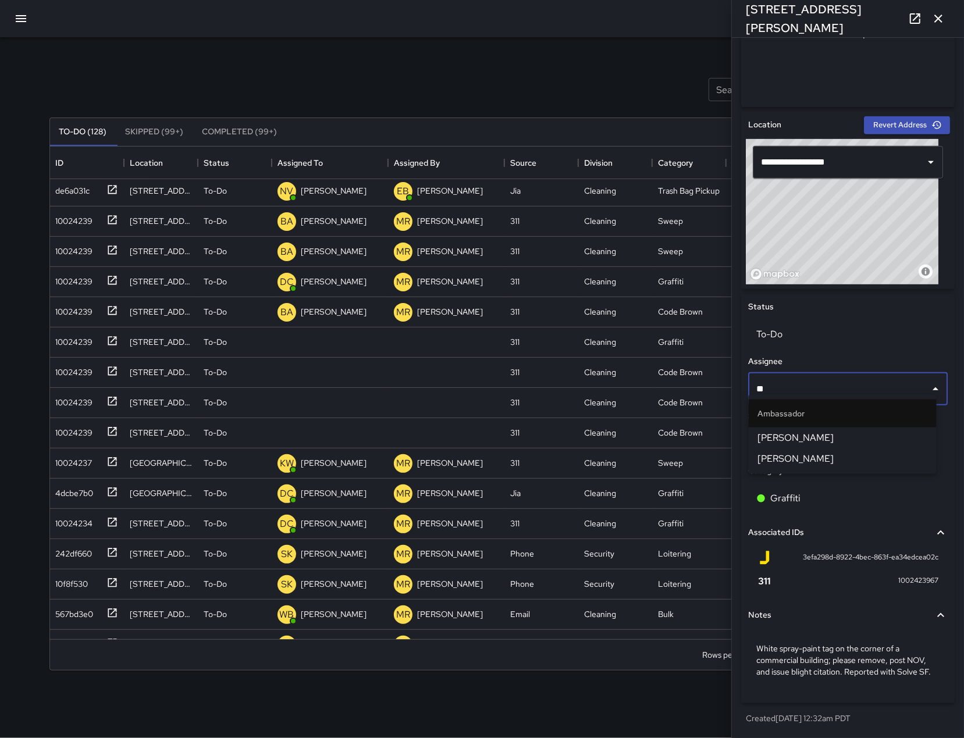
click at [815, 462] on span "[PERSON_NAME]" at bounding box center [842, 459] width 169 height 14
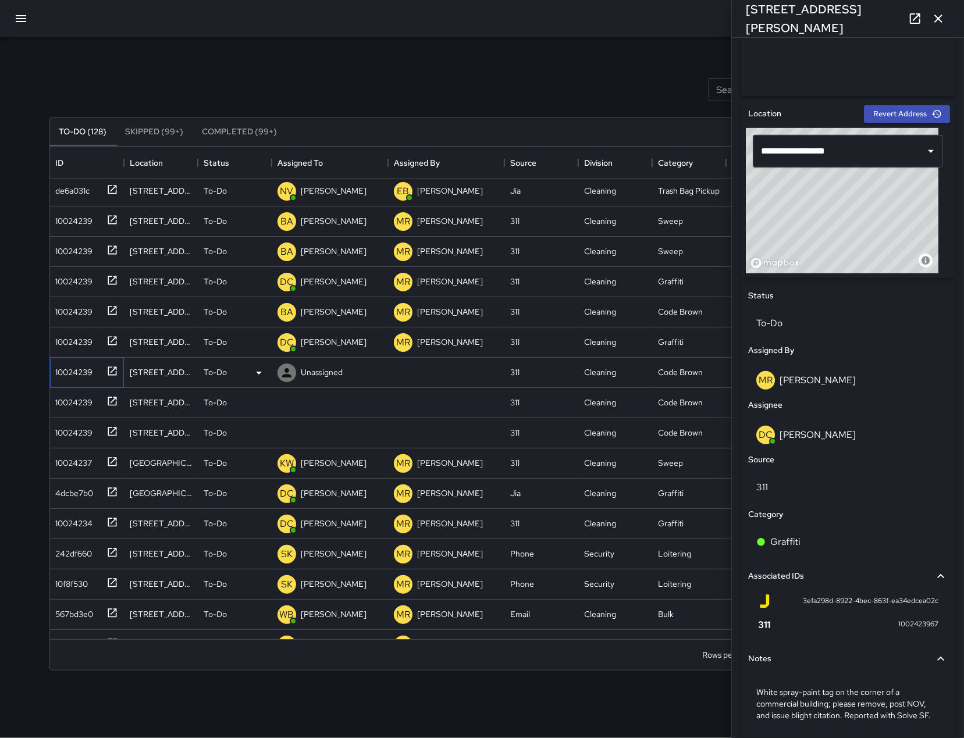
click at [70, 370] on div "10024239" at bounding box center [72, 370] width 42 height 16
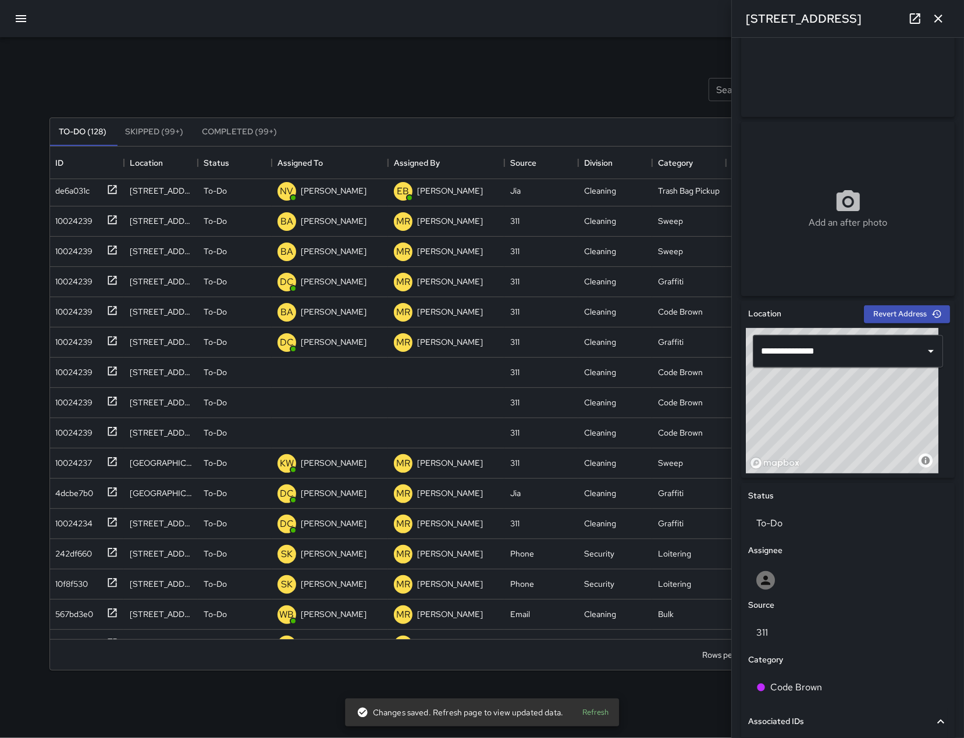
scroll to position [106, 0]
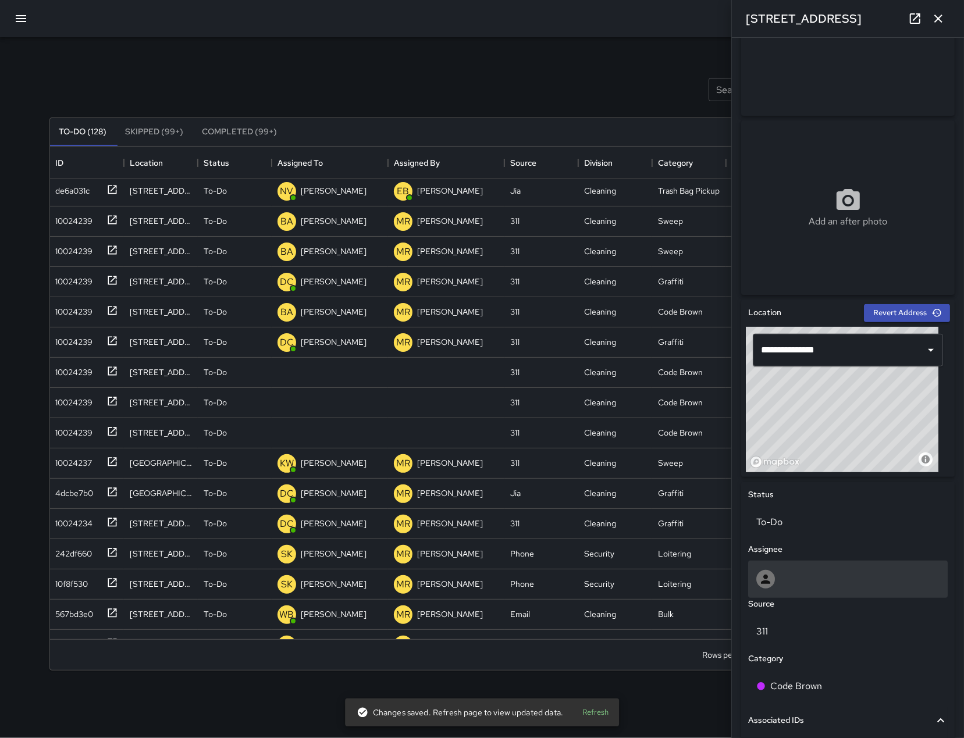
click at [857, 588] on div at bounding box center [847, 579] width 183 height 19
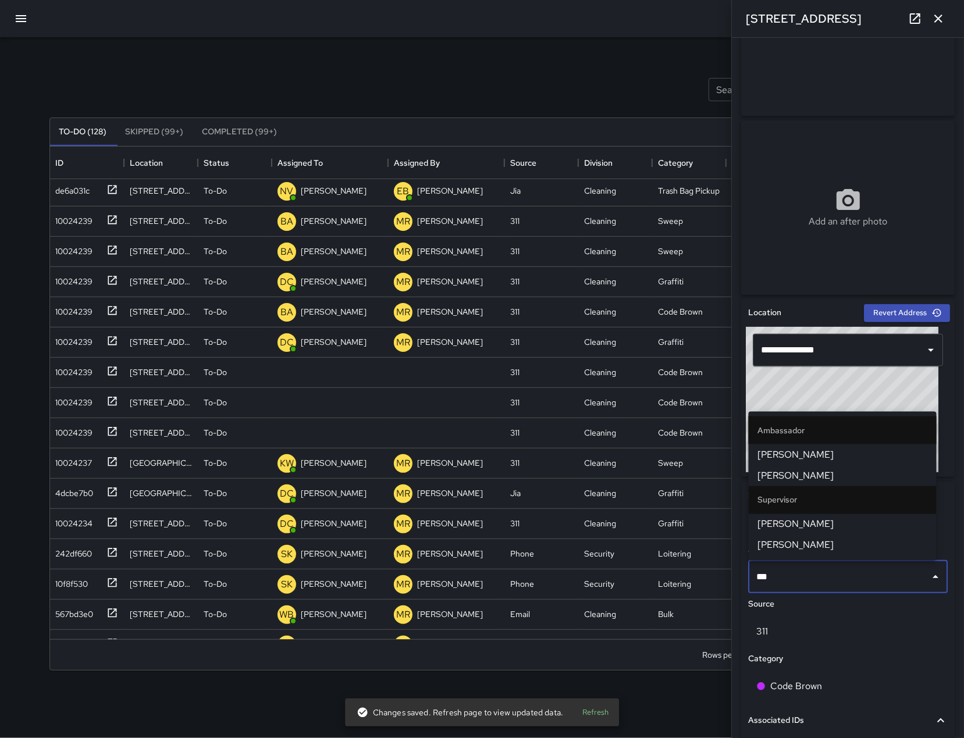
type input "****"
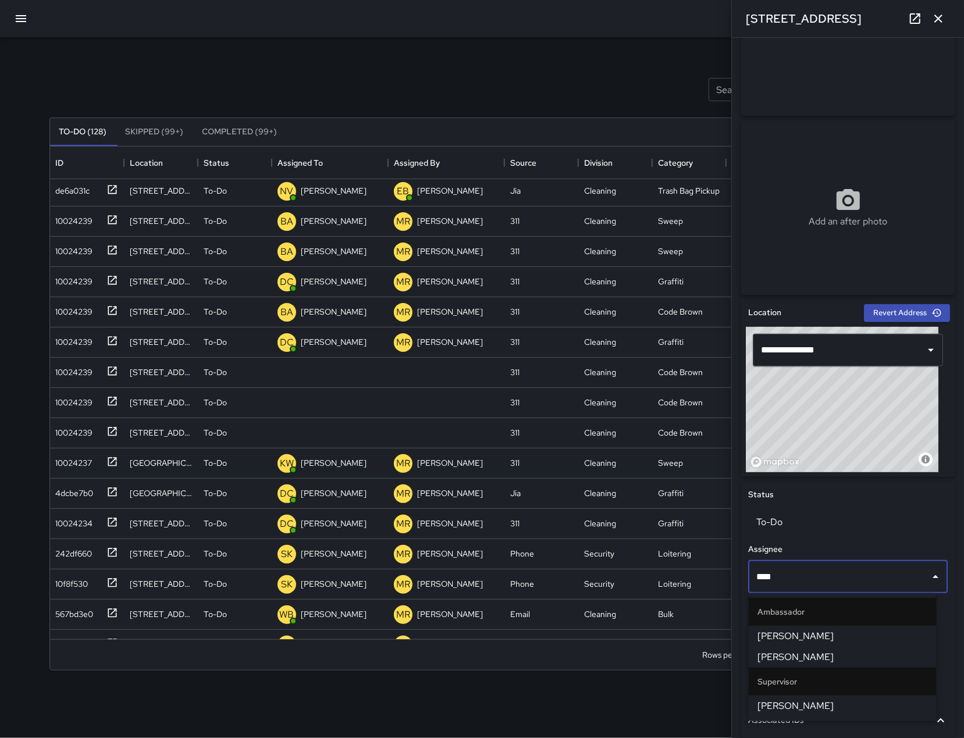
click at [847, 651] on span "[PERSON_NAME]" at bounding box center [842, 657] width 169 height 14
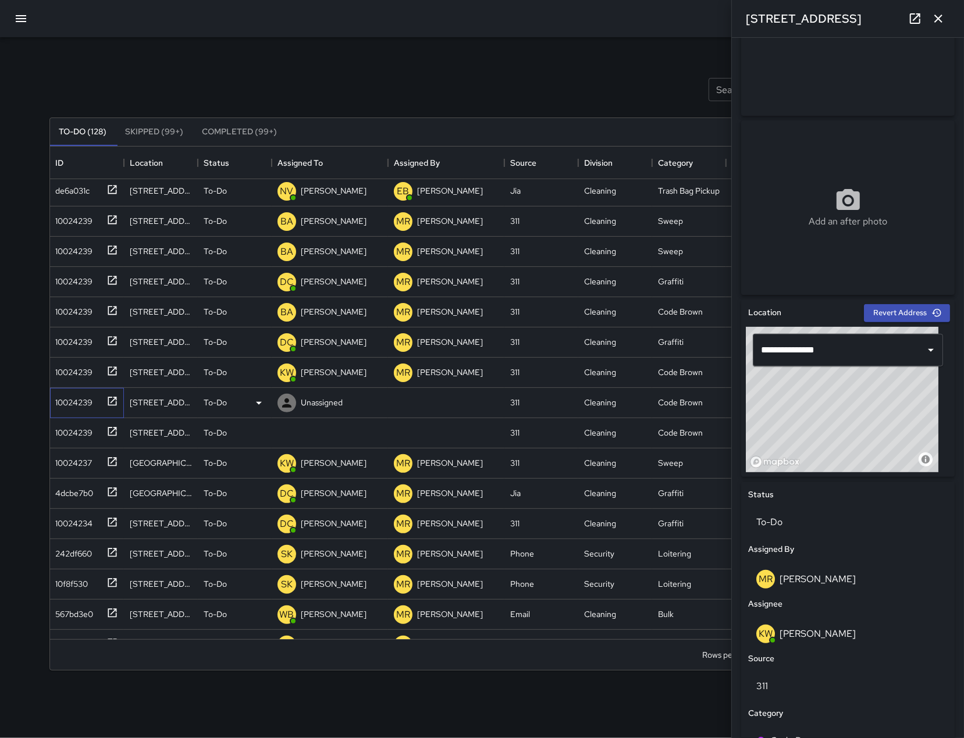
click at [70, 395] on div "10024239" at bounding box center [72, 400] width 42 height 16
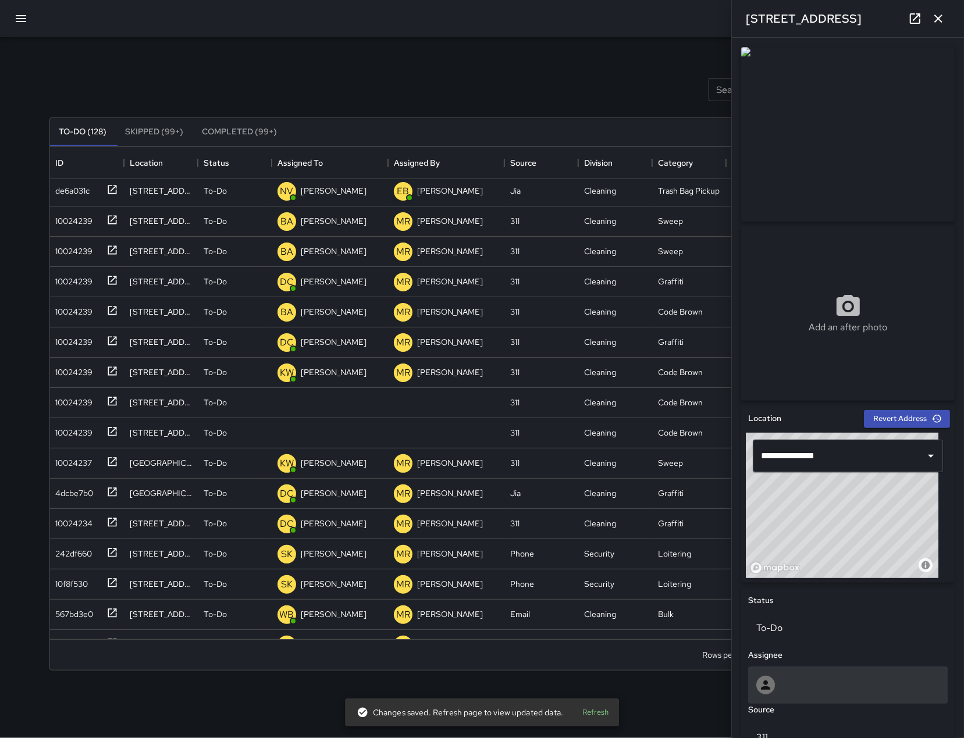
click at [834, 690] on div at bounding box center [847, 685] width 183 height 19
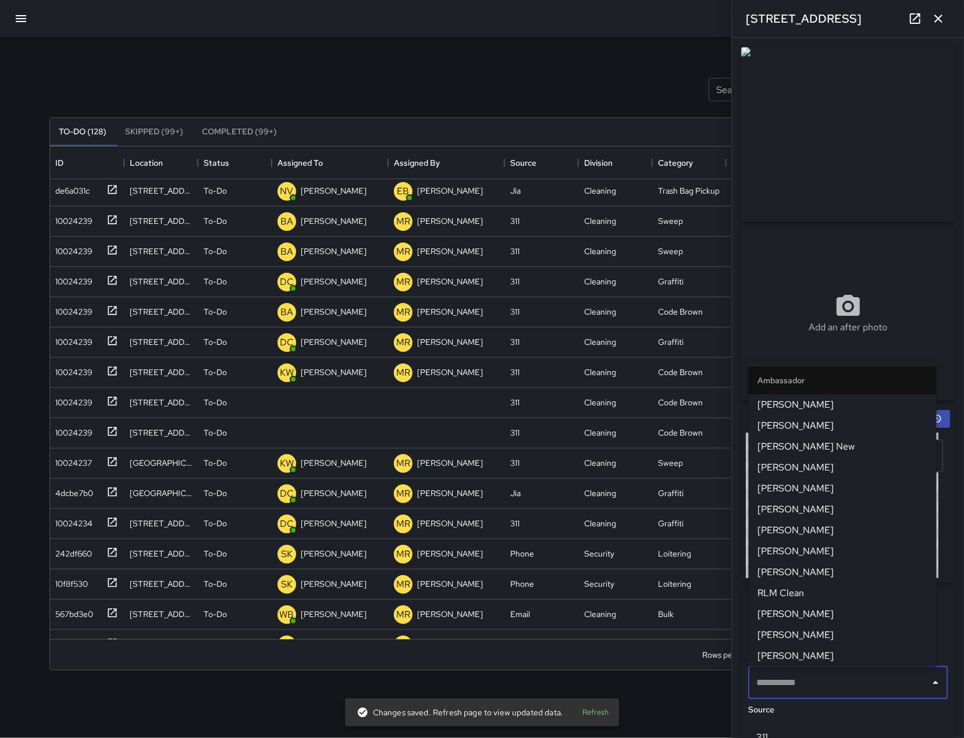
type input "*"
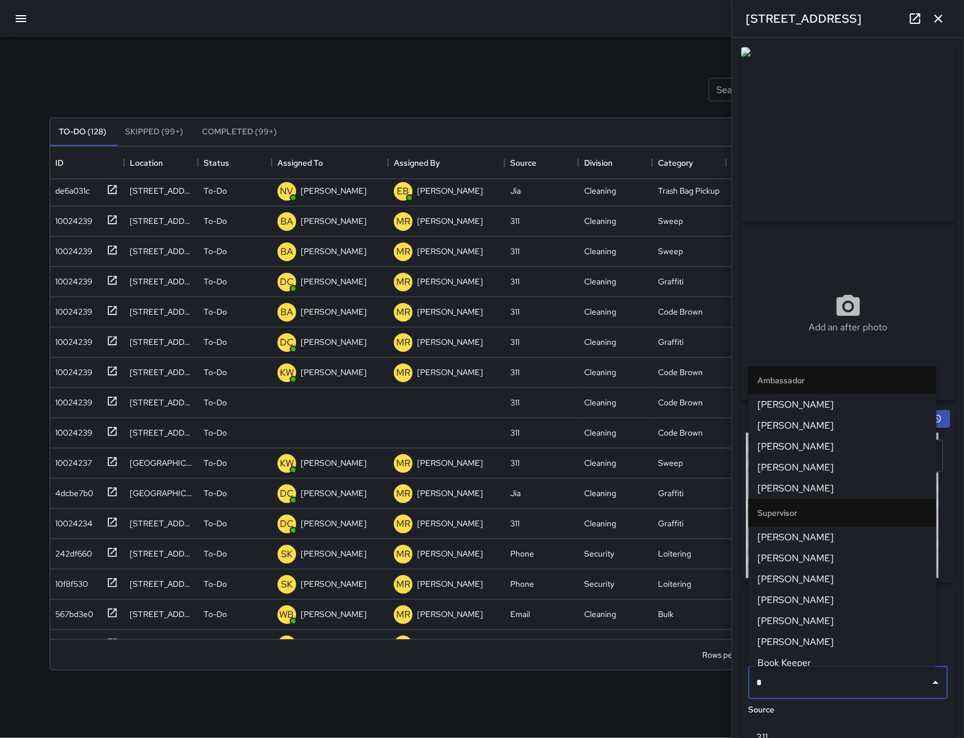
click at [799, 403] on span "[PERSON_NAME]" at bounding box center [842, 405] width 169 height 14
click at [799, 403] on div "**********" at bounding box center [847, 720] width 223 height 638
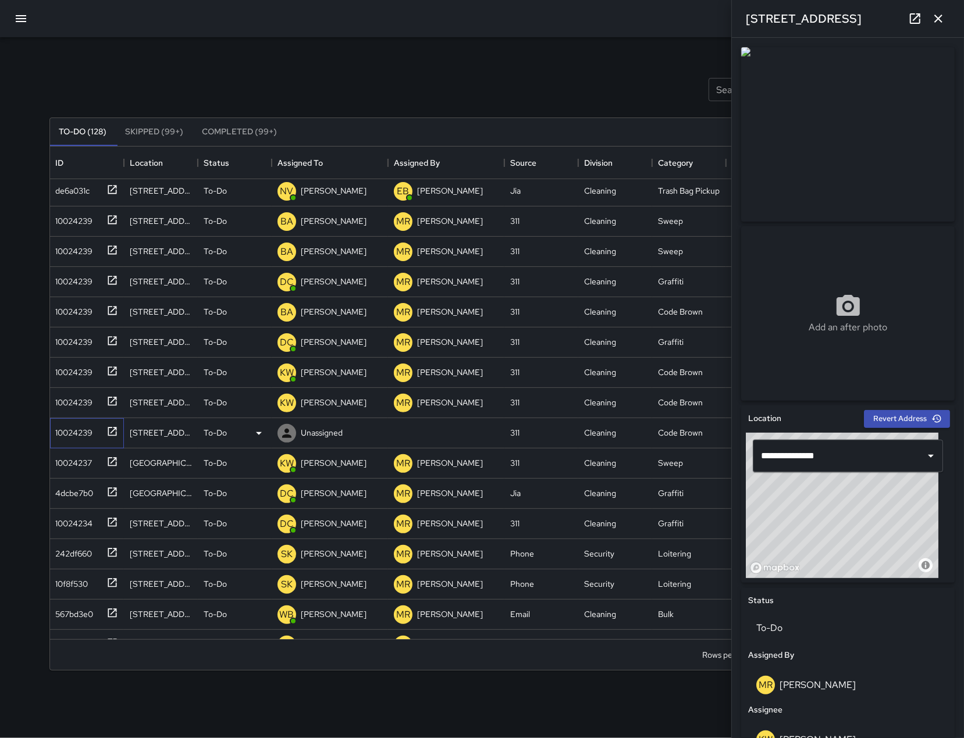
click at [73, 435] on div "10024239" at bounding box center [72, 430] width 42 height 16
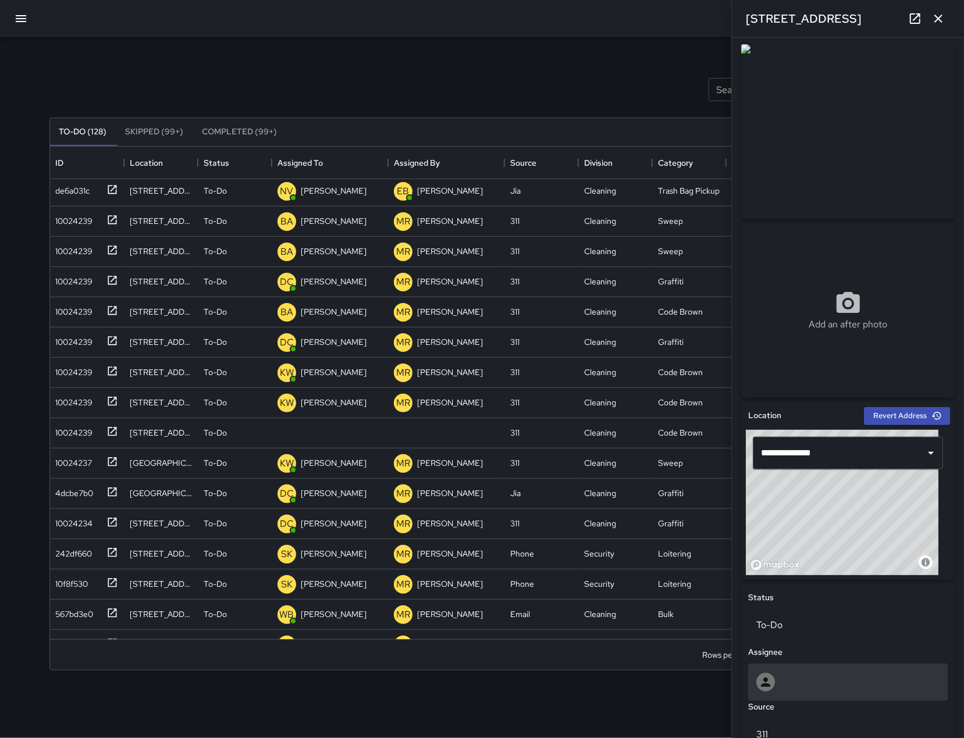
click at [849, 680] on div at bounding box center [847, 682] width 183 height 19
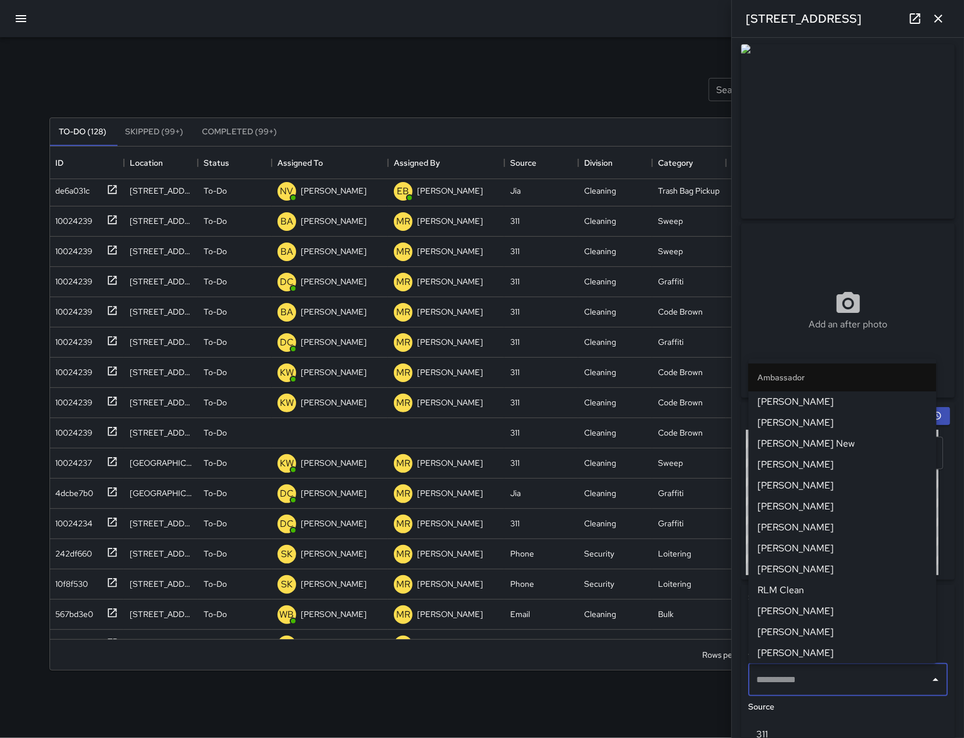
type input "*"
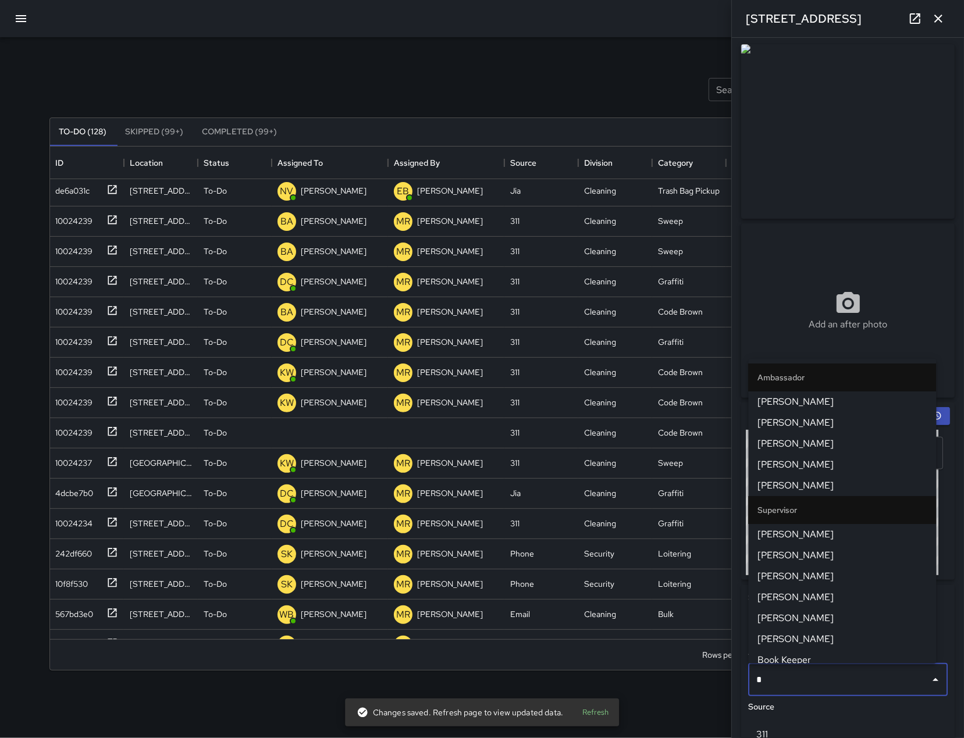
click at [868, 435] on li "[PERSON_NAME]" at bounding box center [843, 443] width 188 height 21
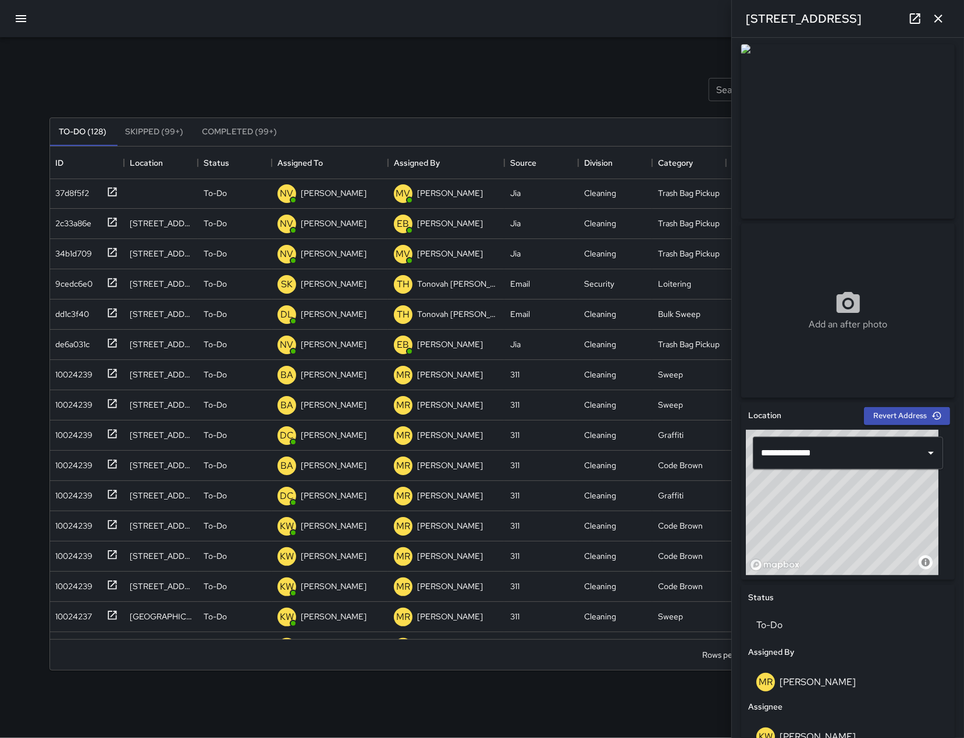
scroll to position [0, 0]
click at [942, 23] on icon "button" at bounding box center [938, 19] width 14 height 14
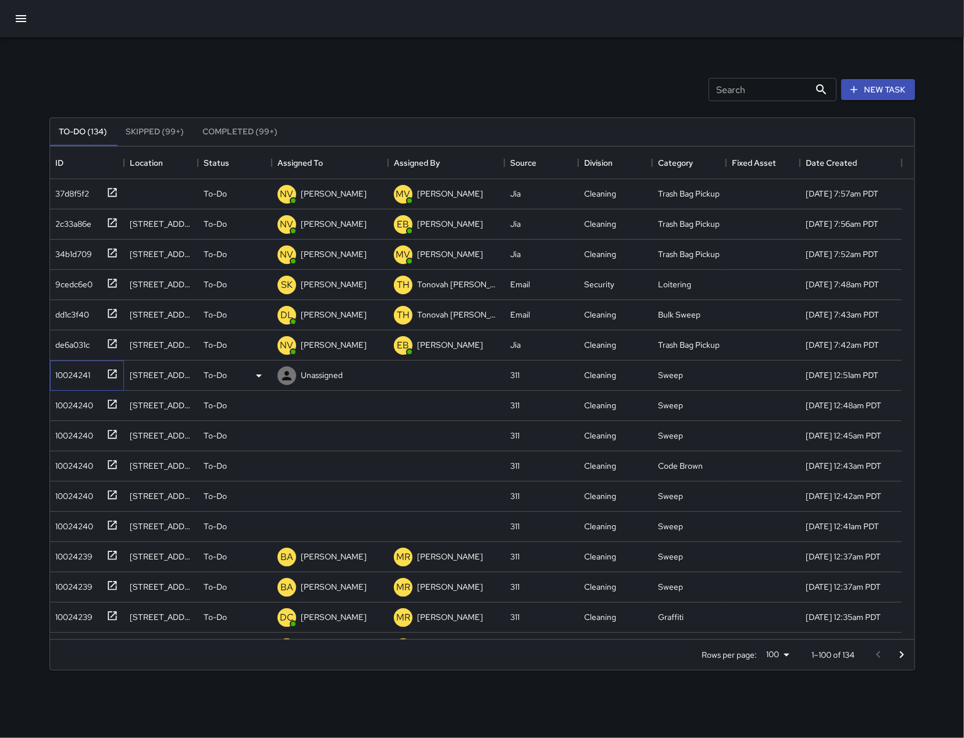
click at [84, 381] on div "10024241" at bounding box center [71, 373] width 40 height 16
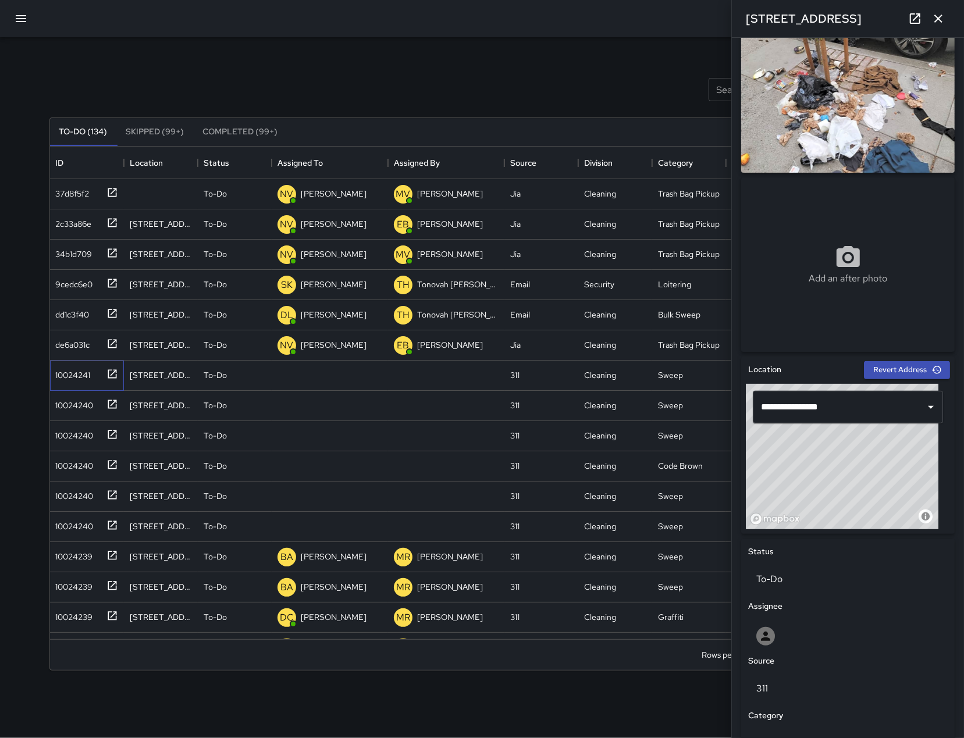
scroll to position [79, 0]
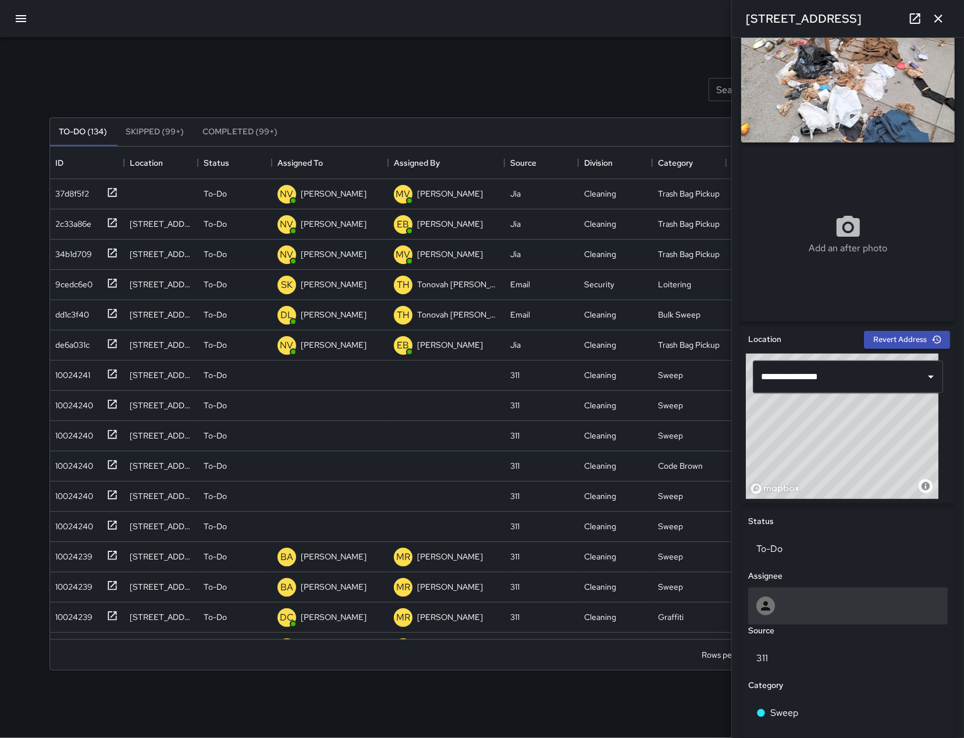
click at [839, 618] on div at bounding box center [847, 605] width 199 height 37
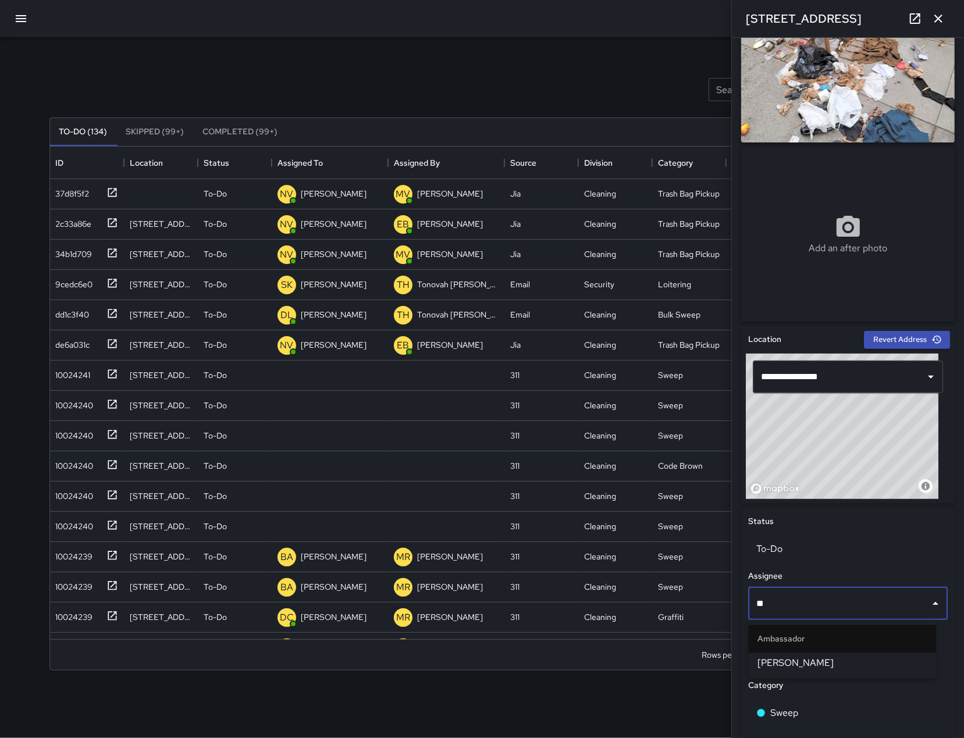
type input "*"
type input "****"
click at [851, 661] on span "[PERSON_NAME]" at bounding box center [842, 664] width 169 height 14
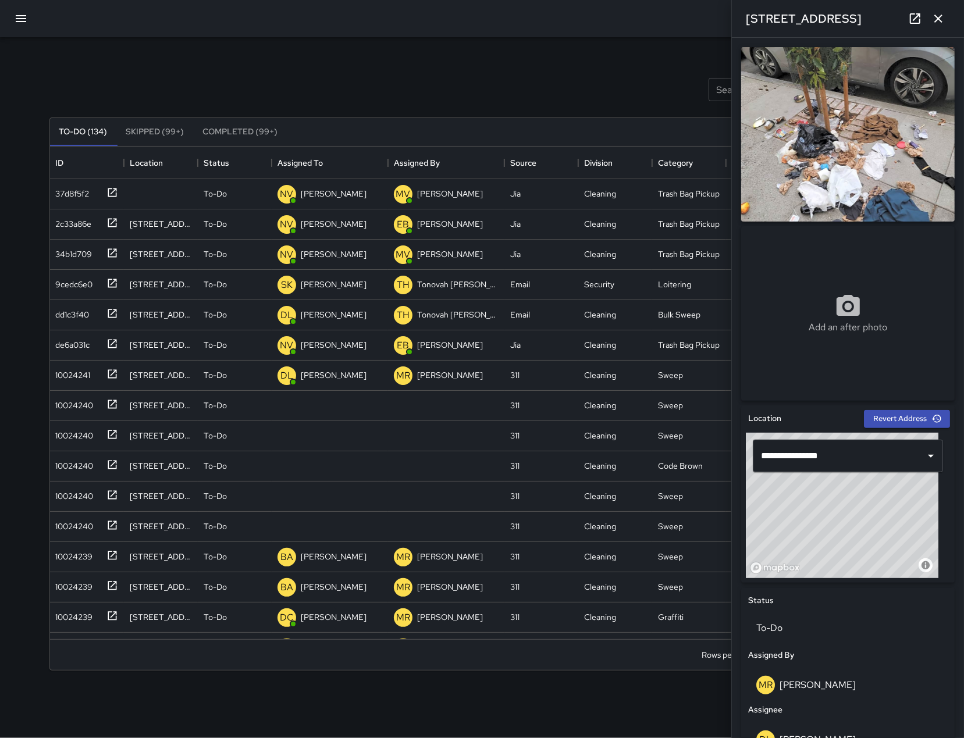
scroll to position [325, 0]
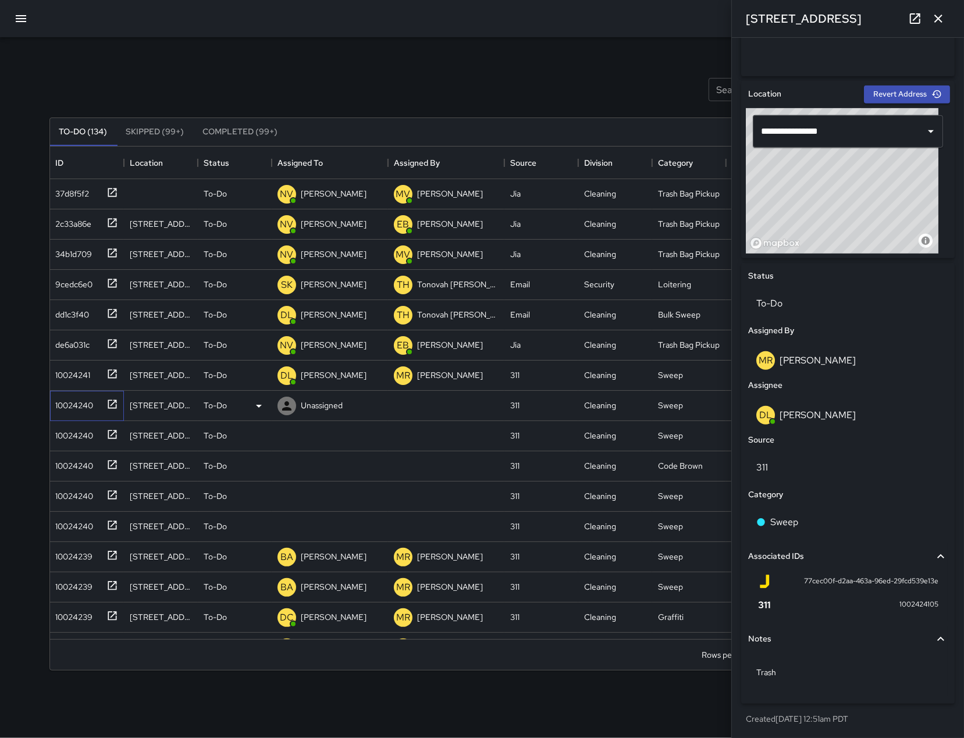
click at [76, 410] on div "10024240" at bounding box center [72, 403] width 42 height 16
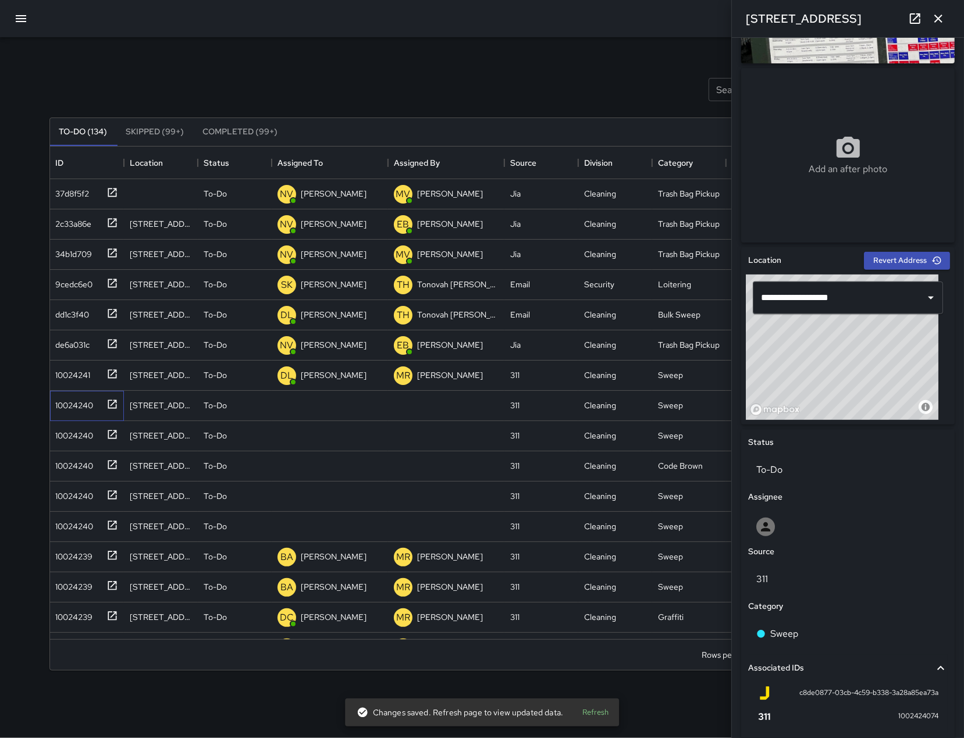
scroll to position [128, 0]
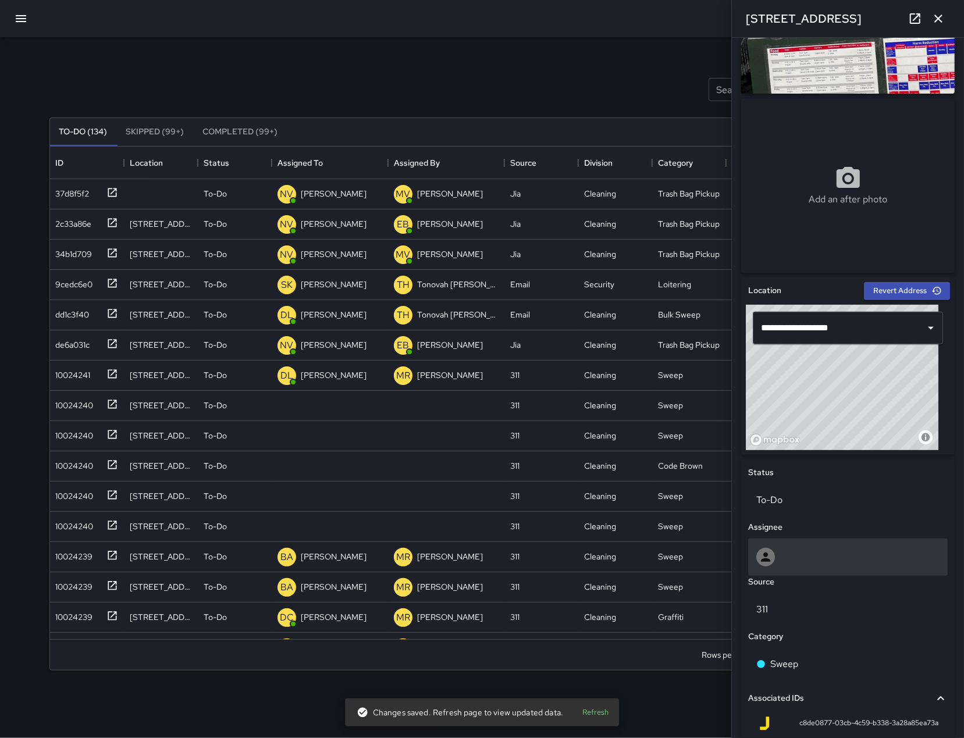
click at [819, 554] on div at bounding box center [847, 557] width 183 height 19
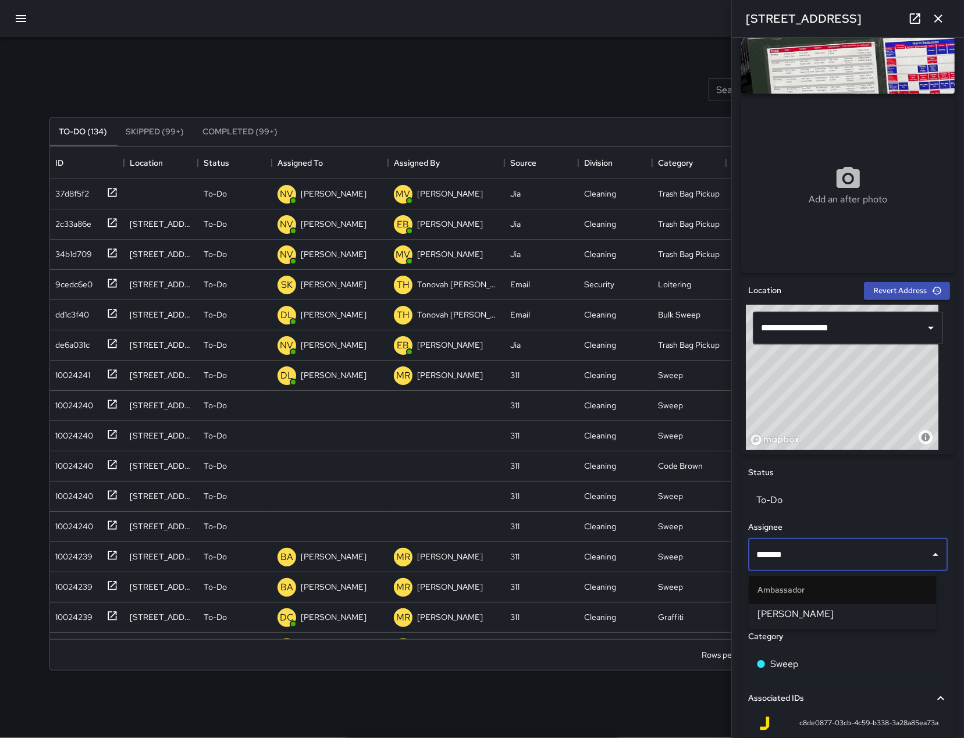
type input "********"
click at [832, 610] on span "[PERSON_NAME]" at bounding box center [842, 615] width 169 height 14
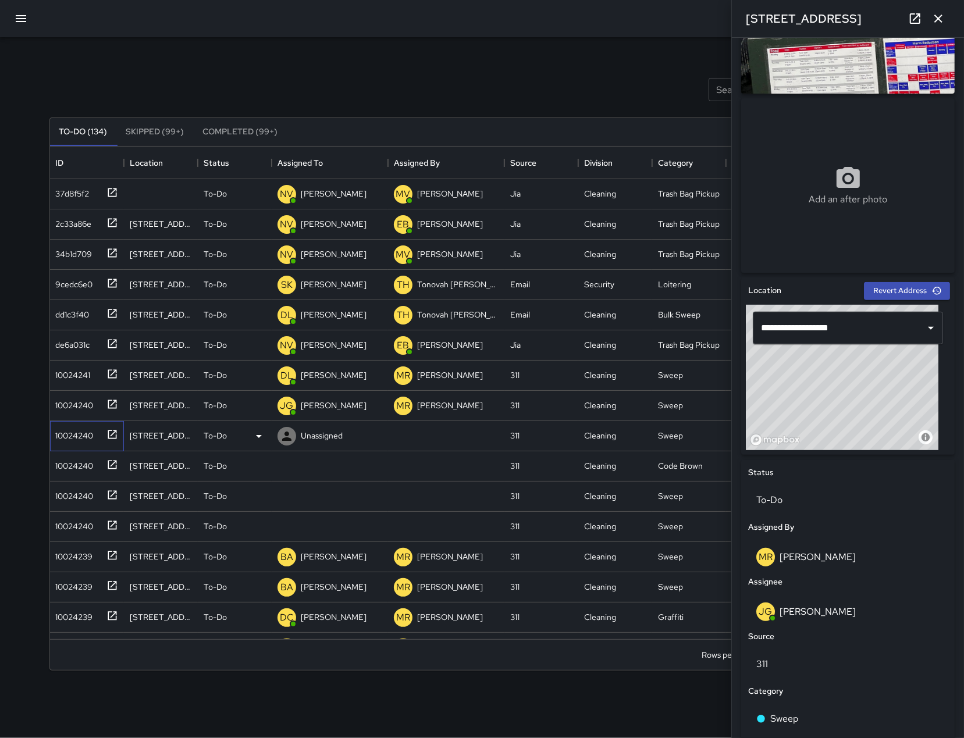
click at [76, 436] on div "10024240" at bounding box center [72, 433] width 42 height 16
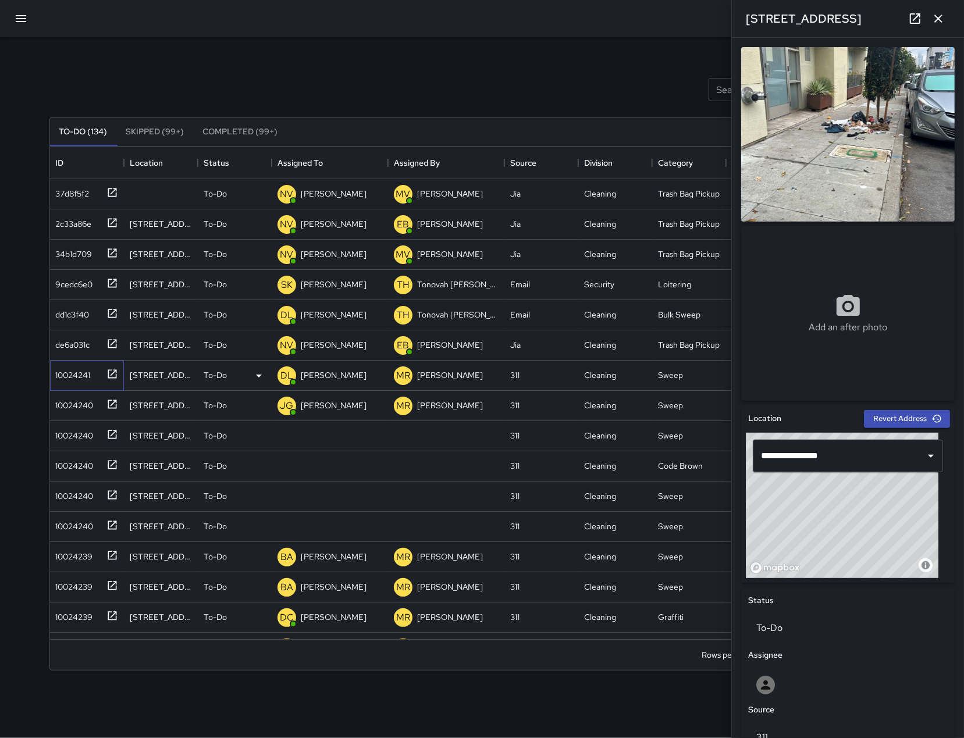
click at [69, 371] on div "10024241" at bounding box center [71, 373] width 40 height 16
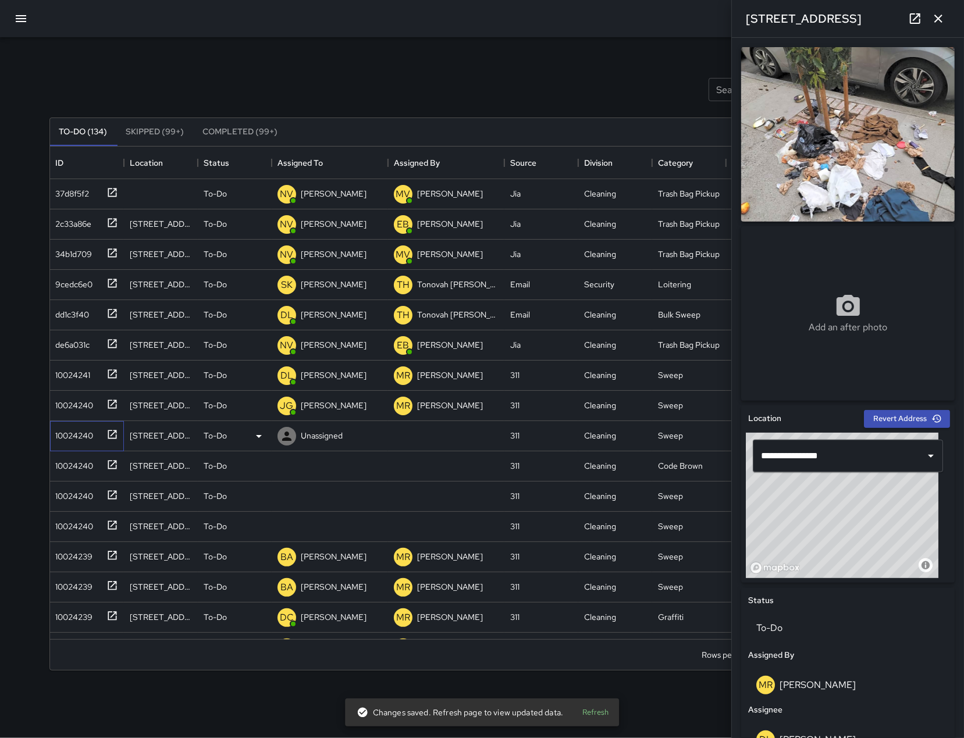
click at [76, 444] on div "10024240" at bounding box center [87, 436] width 74 height 30
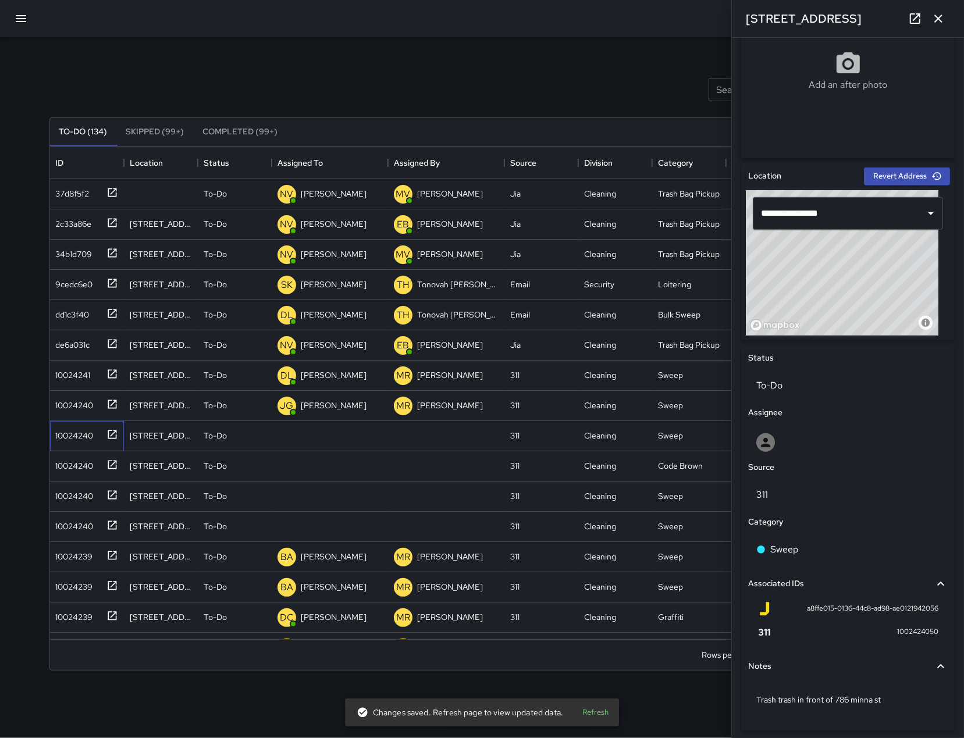
scroll to position [270, 0]
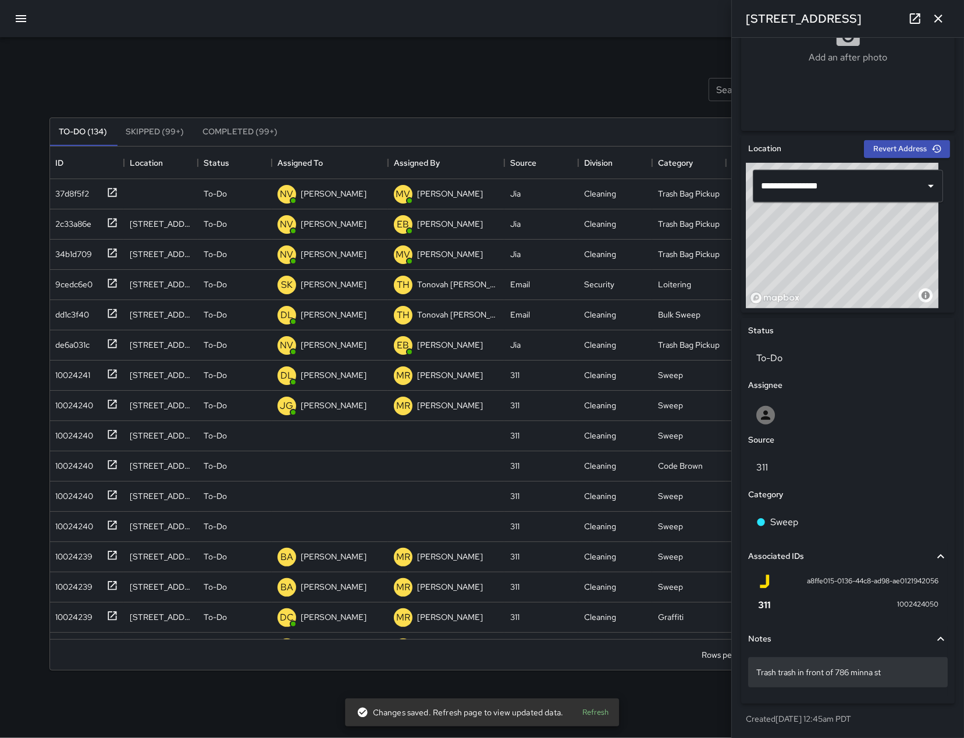
click at [903, 676] on p "Trash trash in front of 786 minna st" at bounding box center [847, 673] width 183 height 12
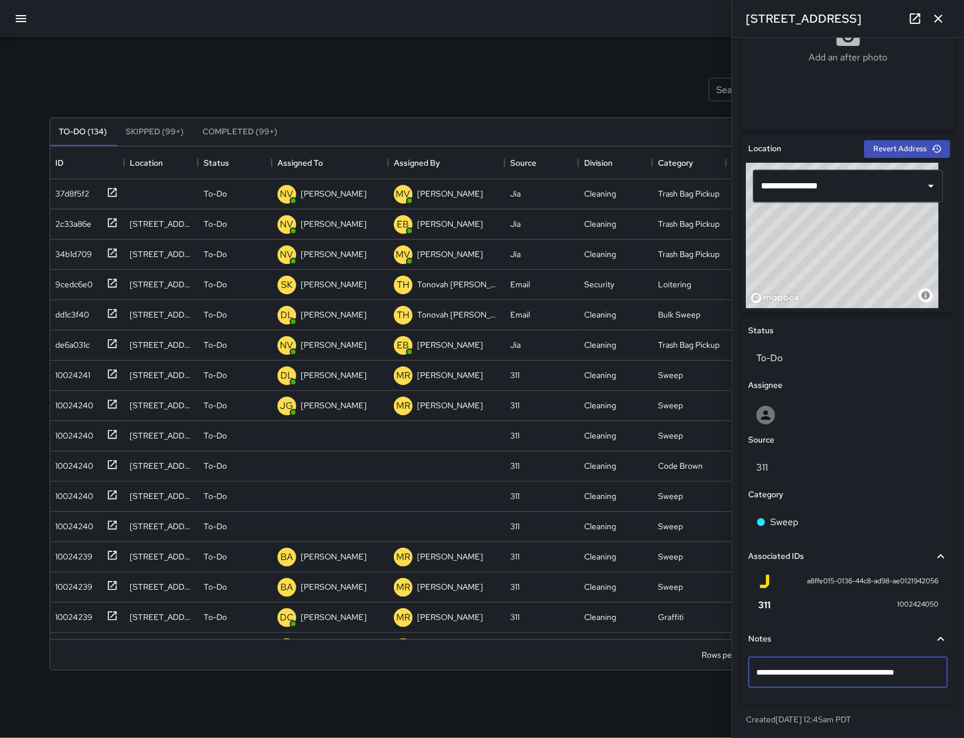
type textarea "**********"
click at [852, 363] on p "To-Do" at bounding box center [847, 358] width 183 height 14
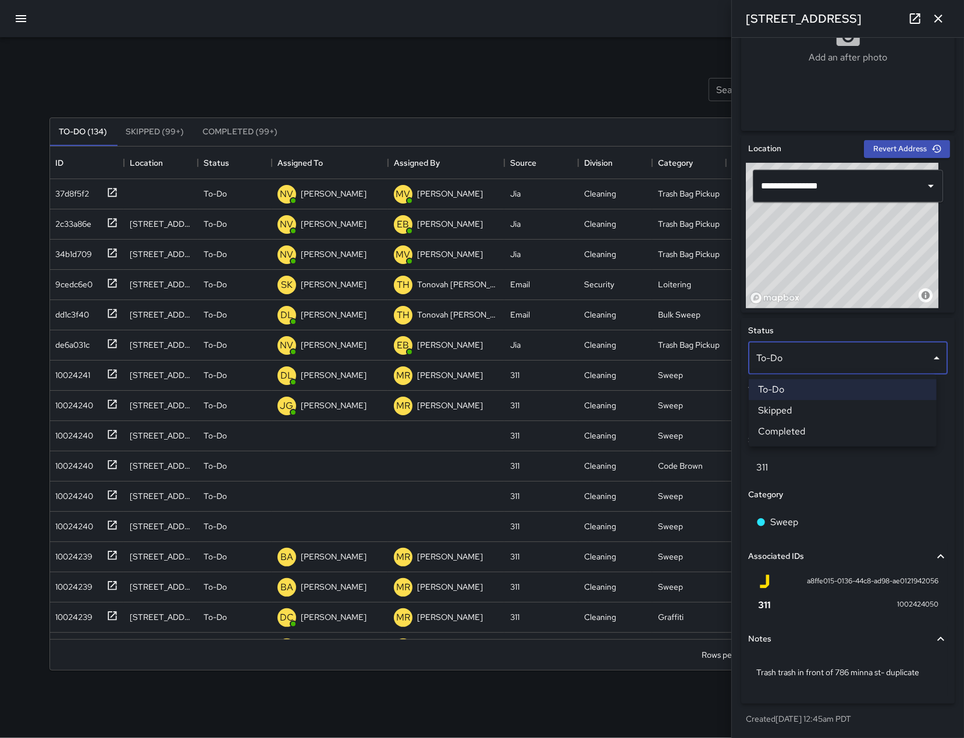
click at [839, 400] on li "Skipped" at bounding box center [843, 410] width 188 height 21
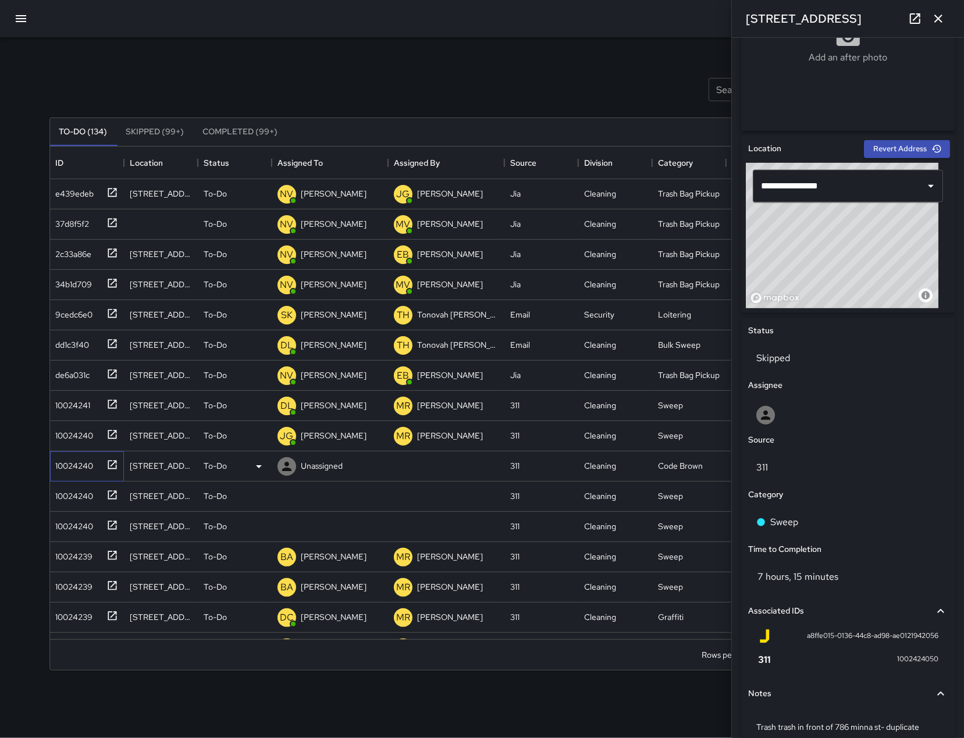
click at [80, 471] on div "10024240" at bounding box center [72, 463] width 42 height 16
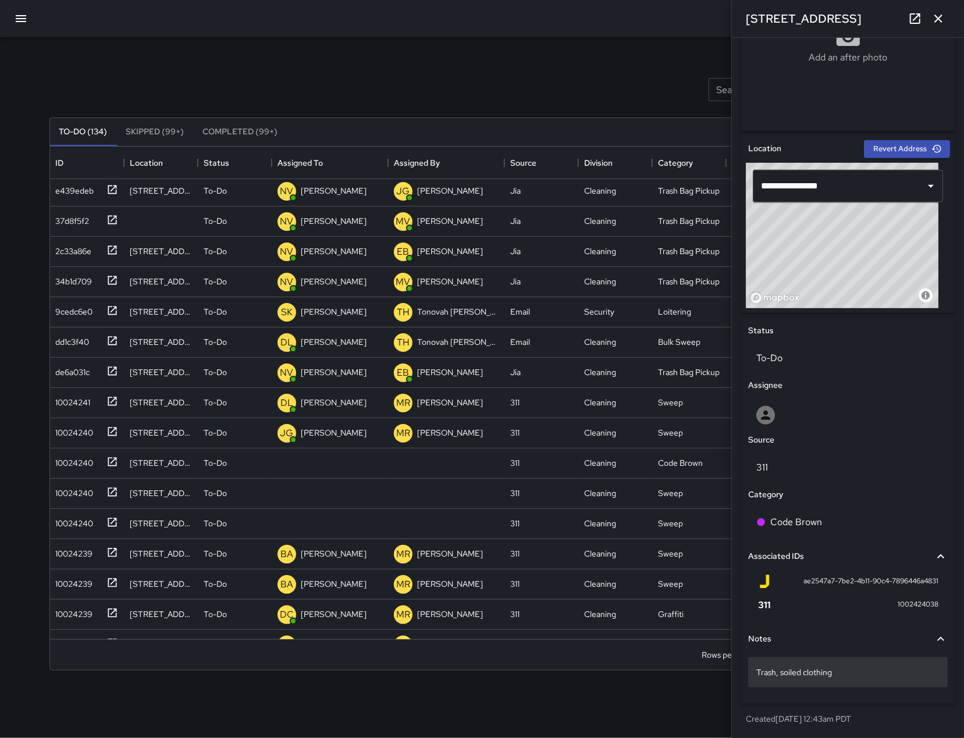
click at [886, 662] on div "Trash, soiled clothing" at bounding box center [847, 672] width 199 height 30
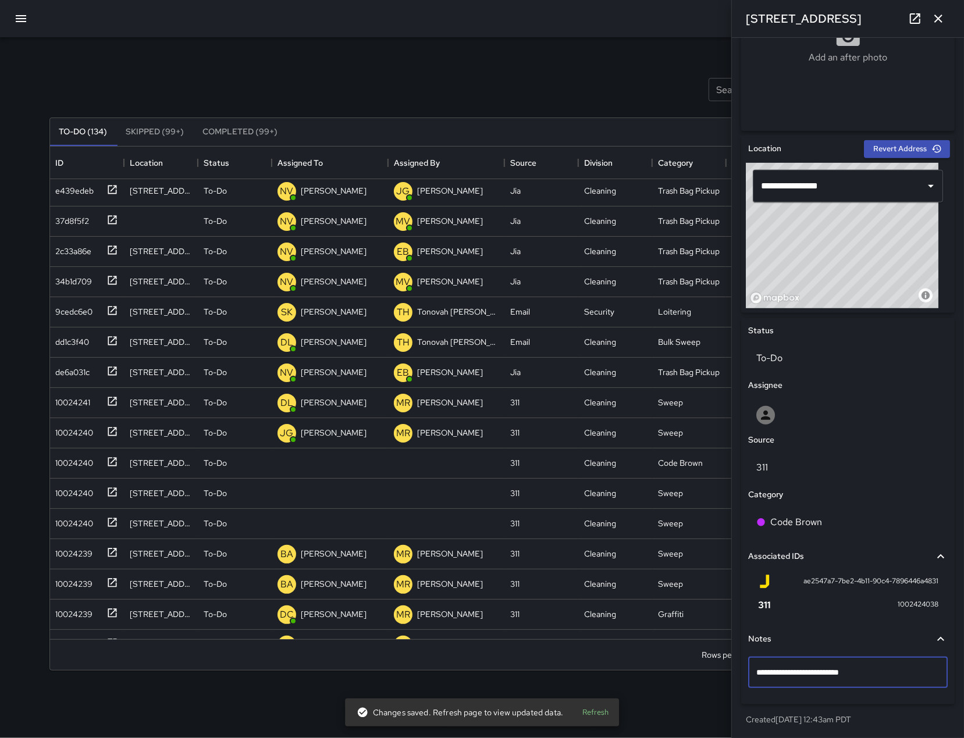
scroll to position [0, 0]
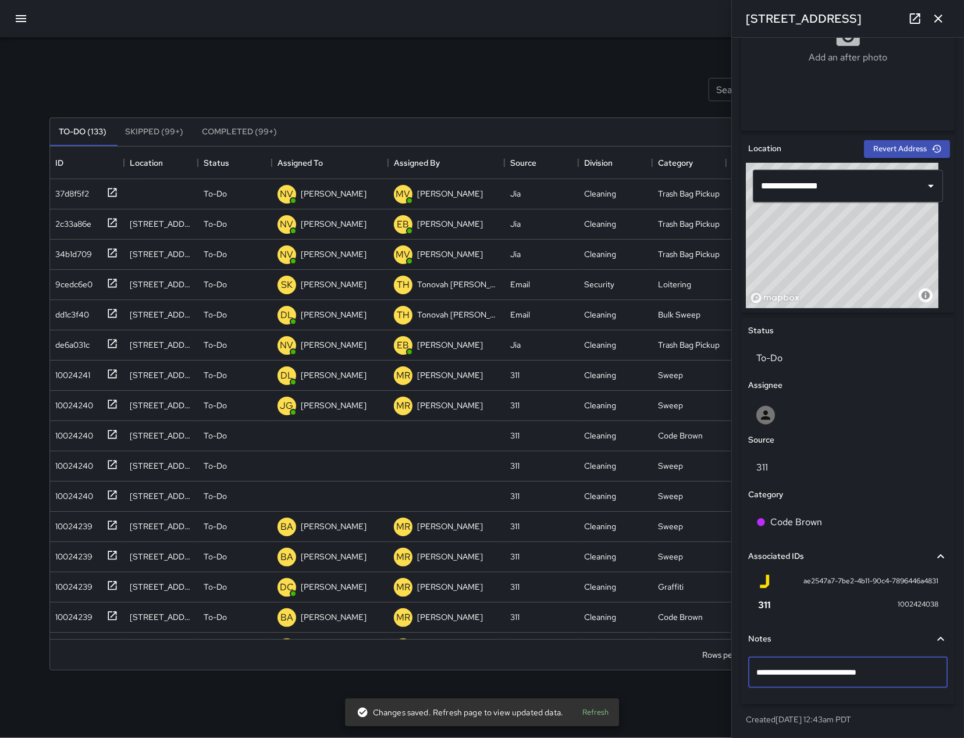
type textarea "**********"
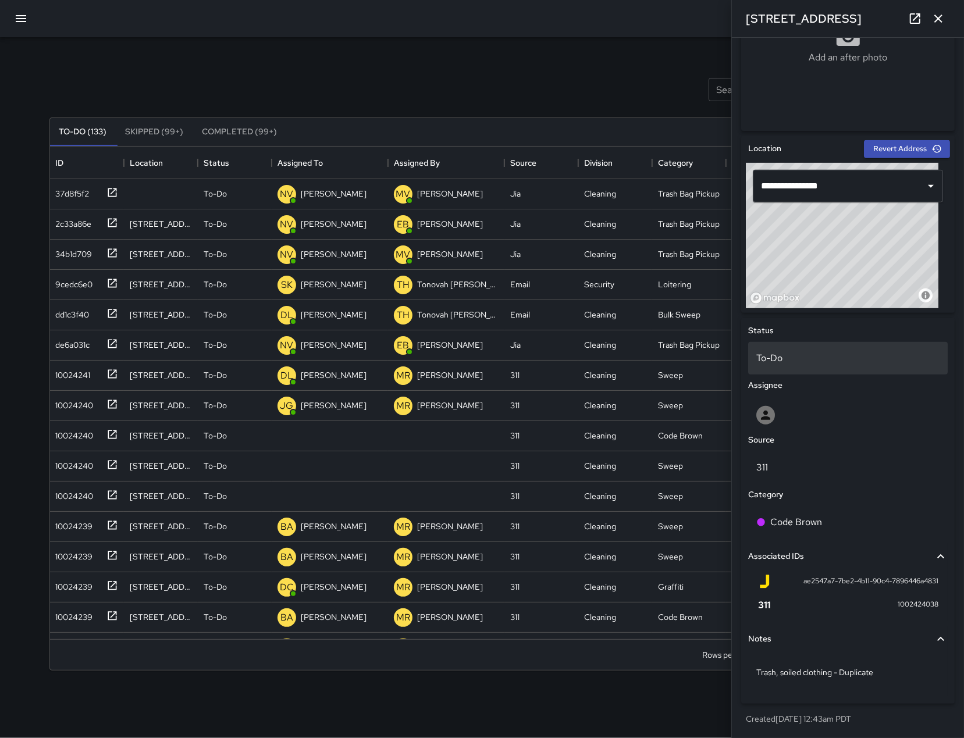
click at [853, 368] on div "To-Do" at bounding box center [847, 358] width 199 height 33
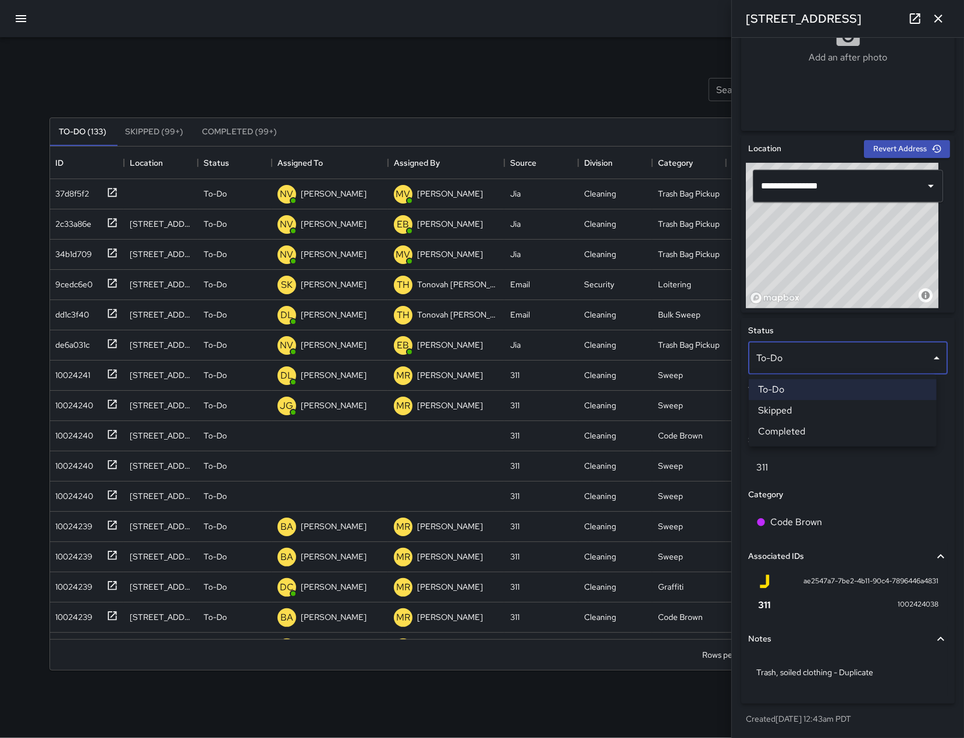
click at [842, 408] on li "Skipped" at bounding box center [843, 410] width 188 height 21
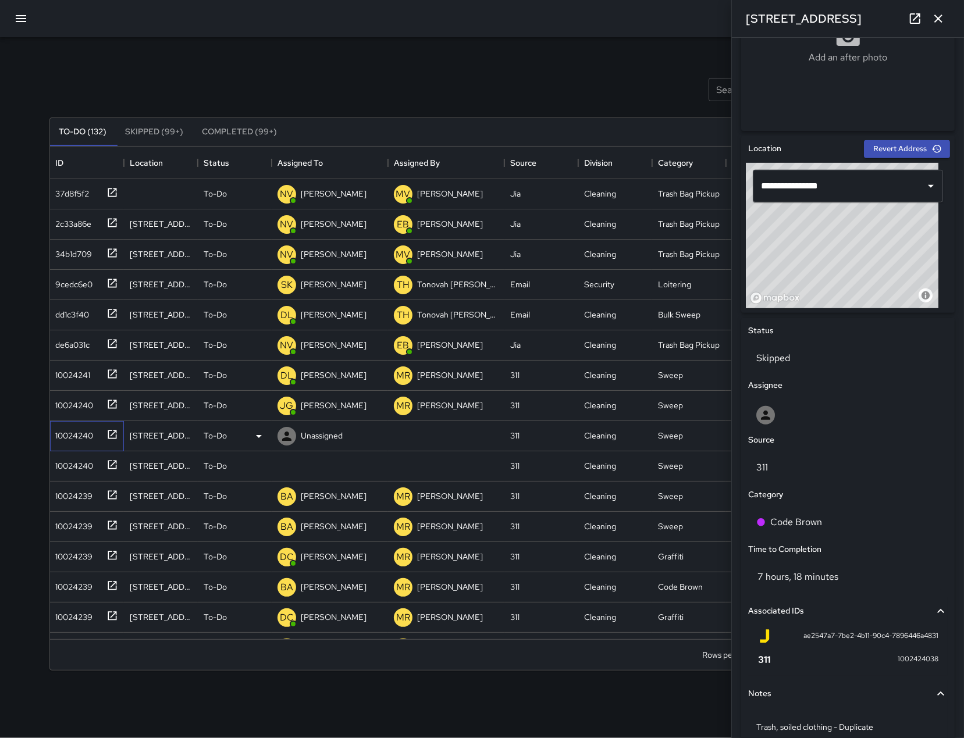
click at [64, 441] on div "10024240" at bounding box center [72, 433] width 42 height 16
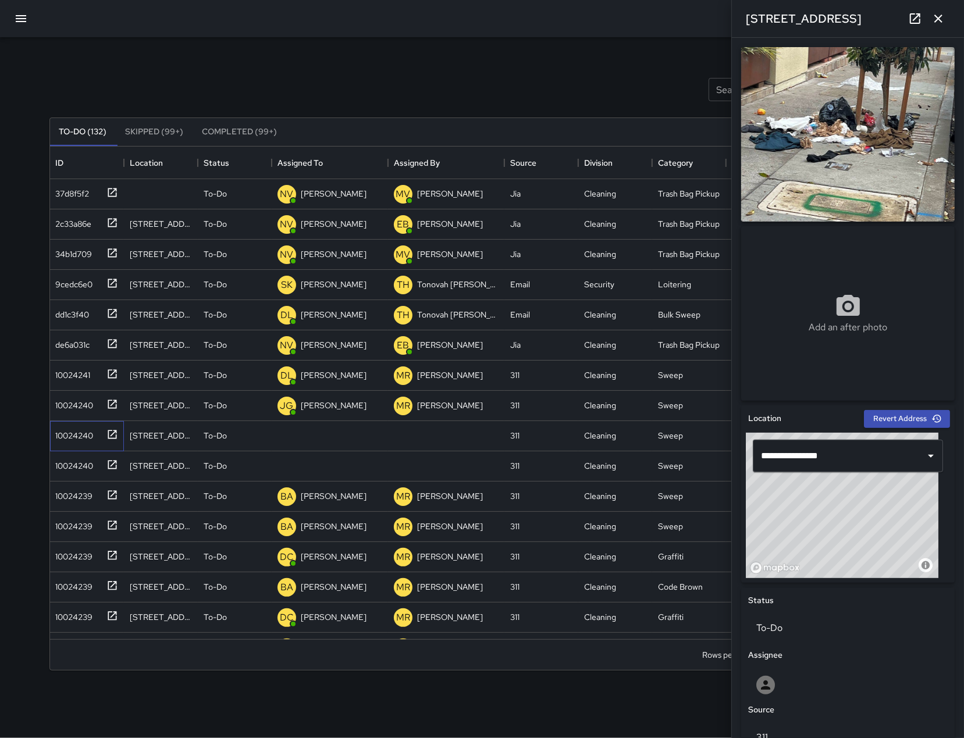
scroll to position [270, 0]
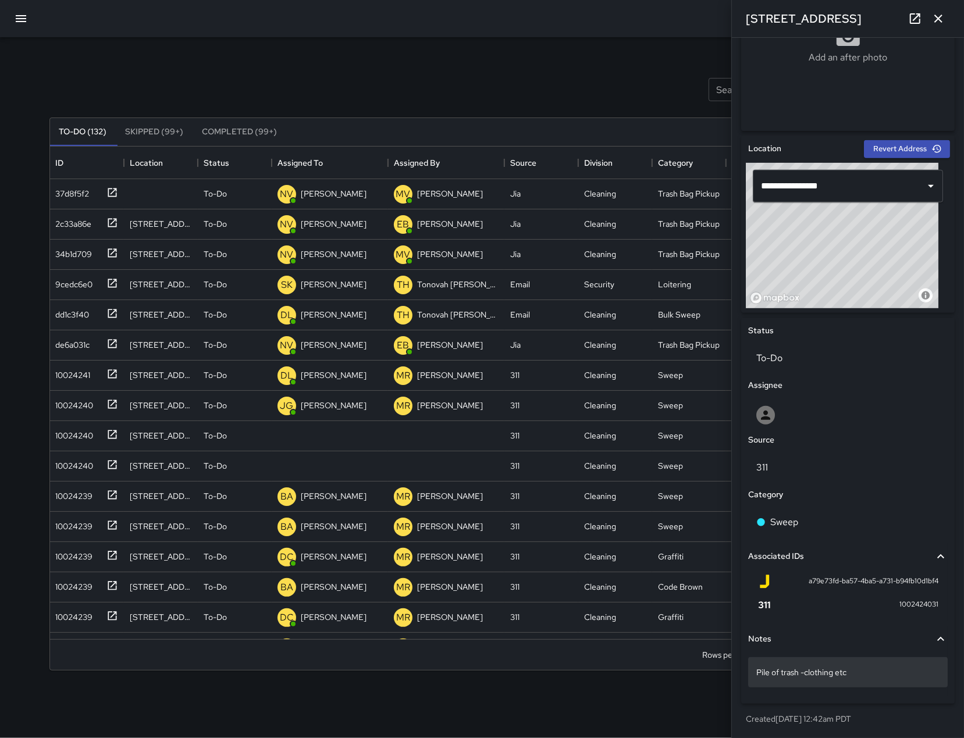
click at [886, 667] on p "Pile of trash -clothing etc" at bounding box center [847, 673] width 183 height 12
type textarea "**********"
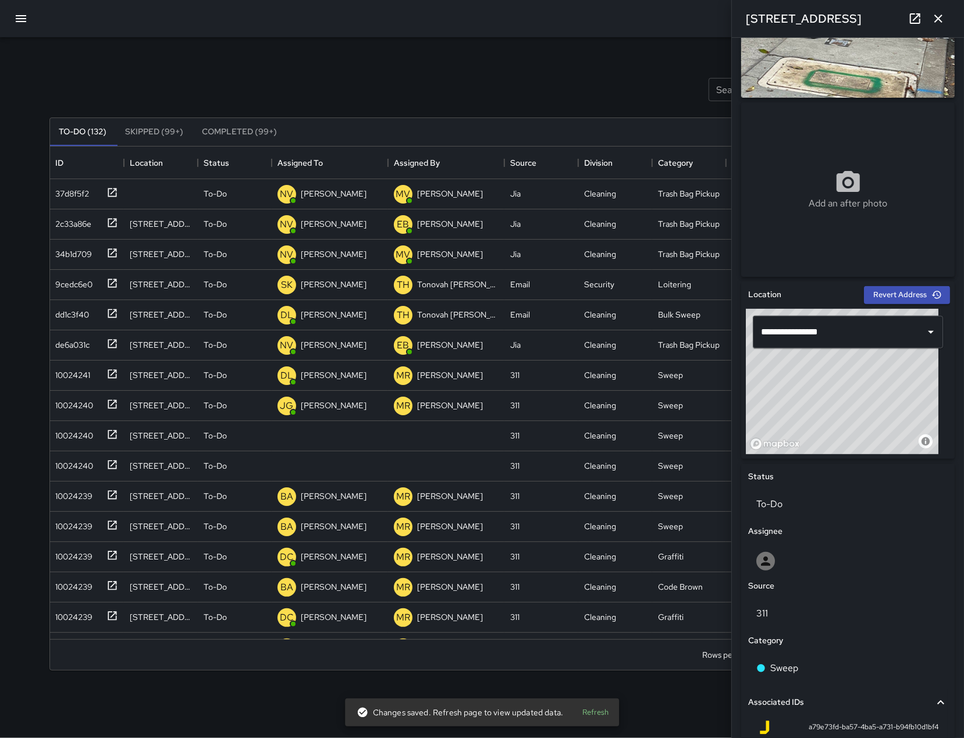
scroll to position [0, 0]
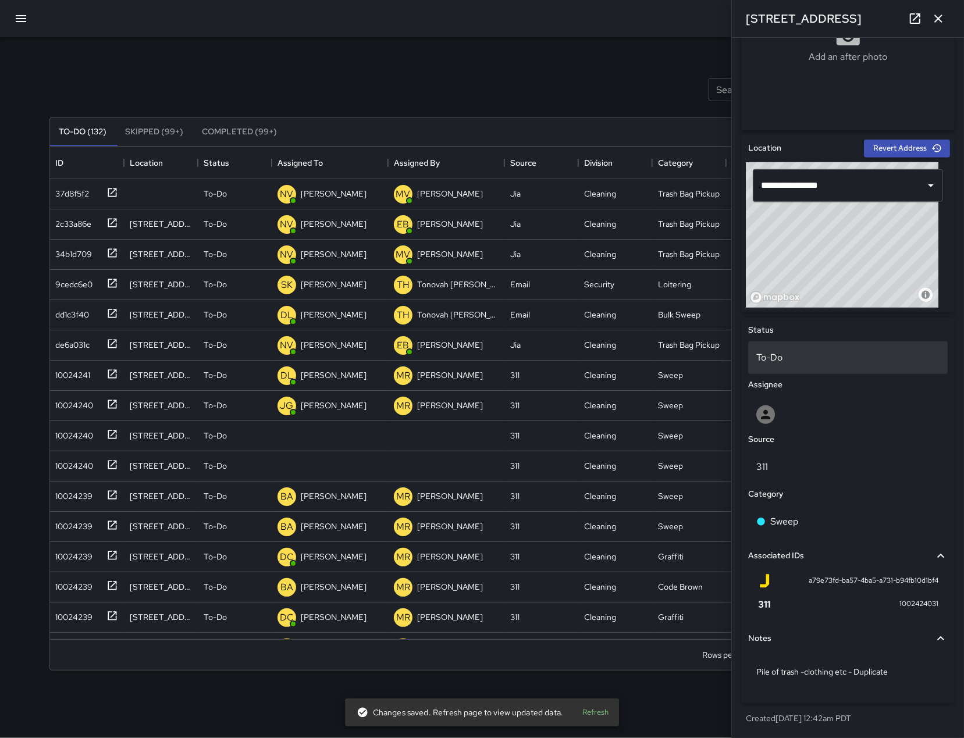
click at [847, 366] on div "To-Do" at bounding box center [847, 357] width 199 height 33
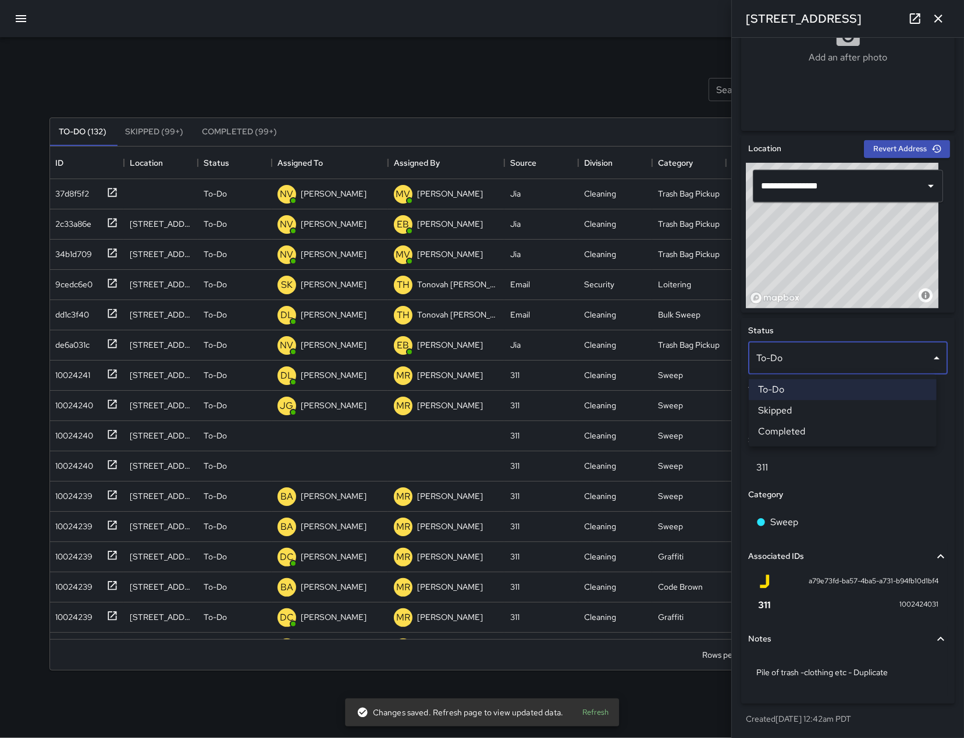
click at [817, 405] on li "Skipped" at bounding box center [843, 410] width 188 height 21
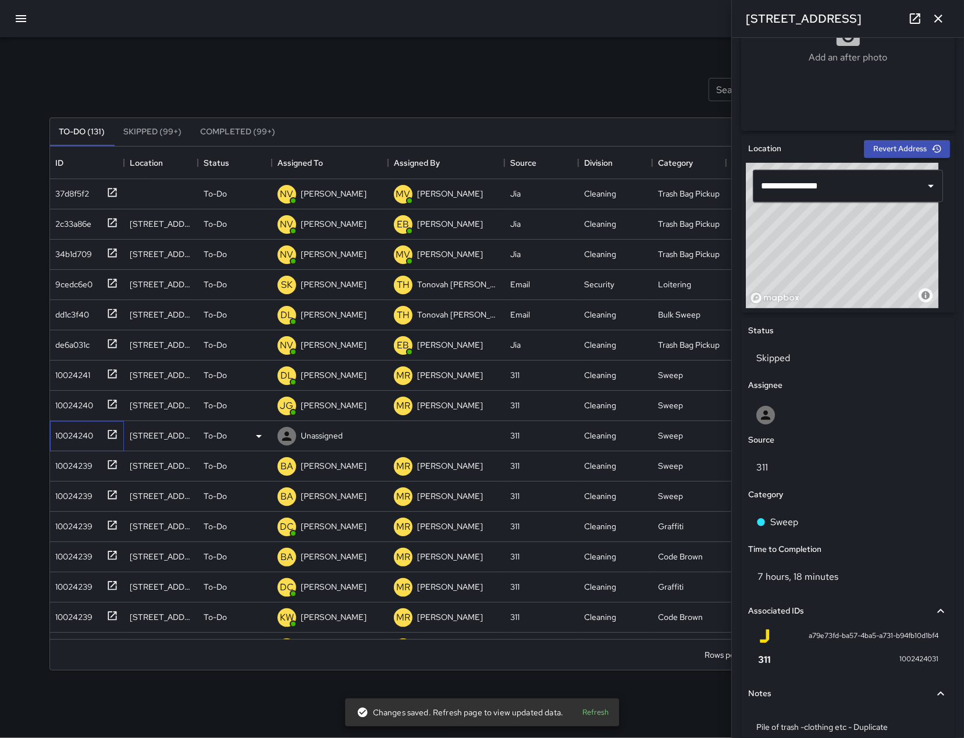
click at [86, 439] on div "10024240" at bounding box center [72, 433] width 42 height 16
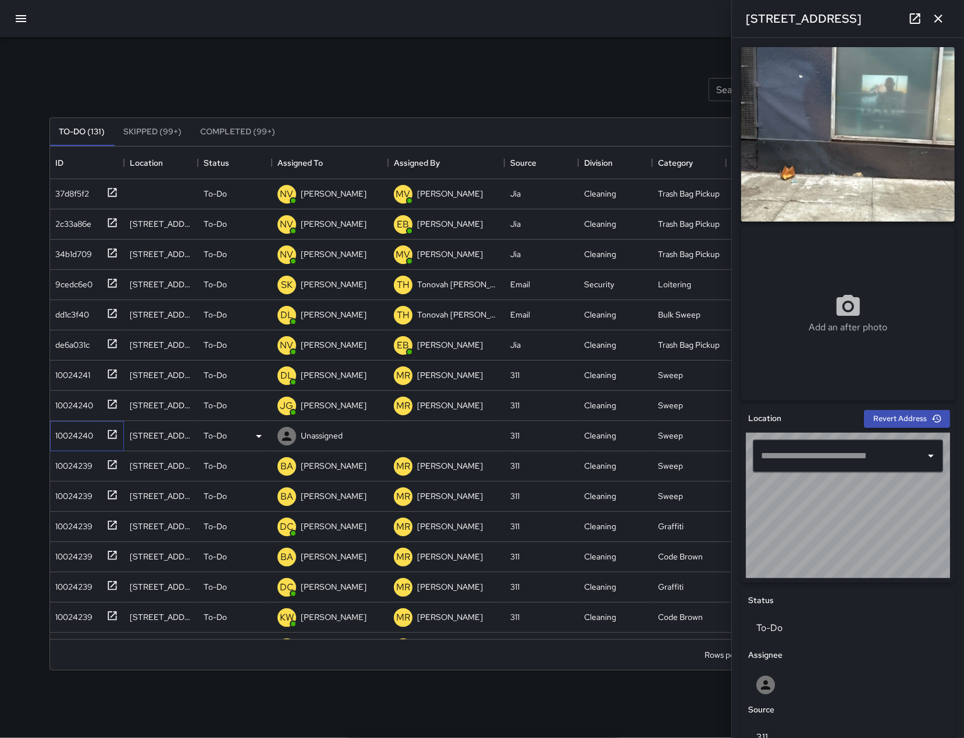
type input "**********"
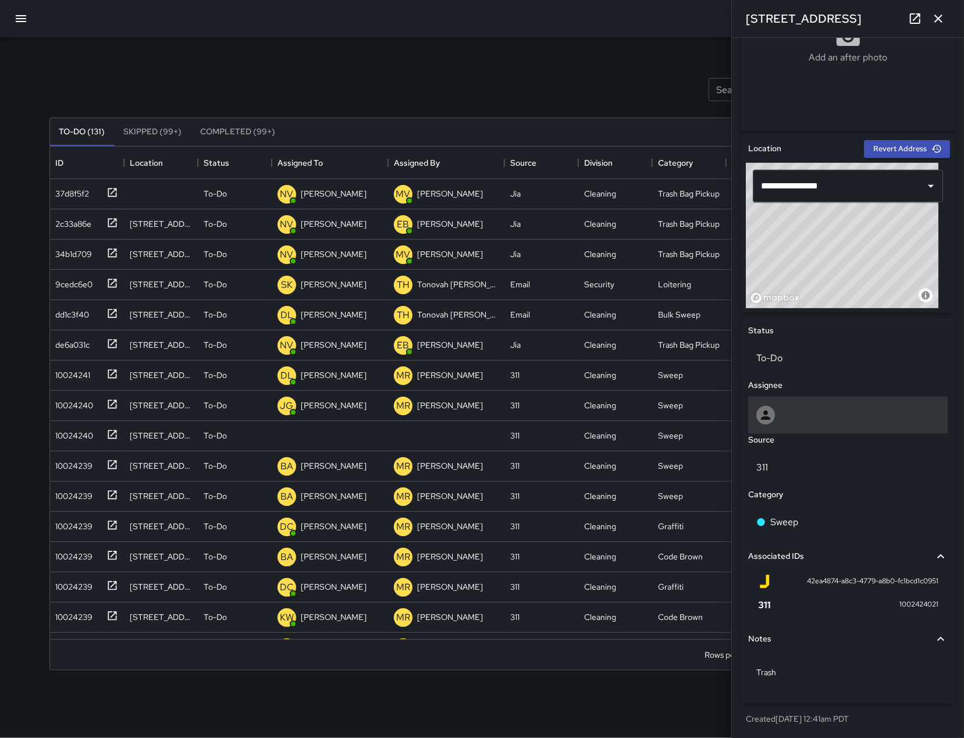
click at [841, 410] on div at bounding box center [847, 415] width 183 height 19
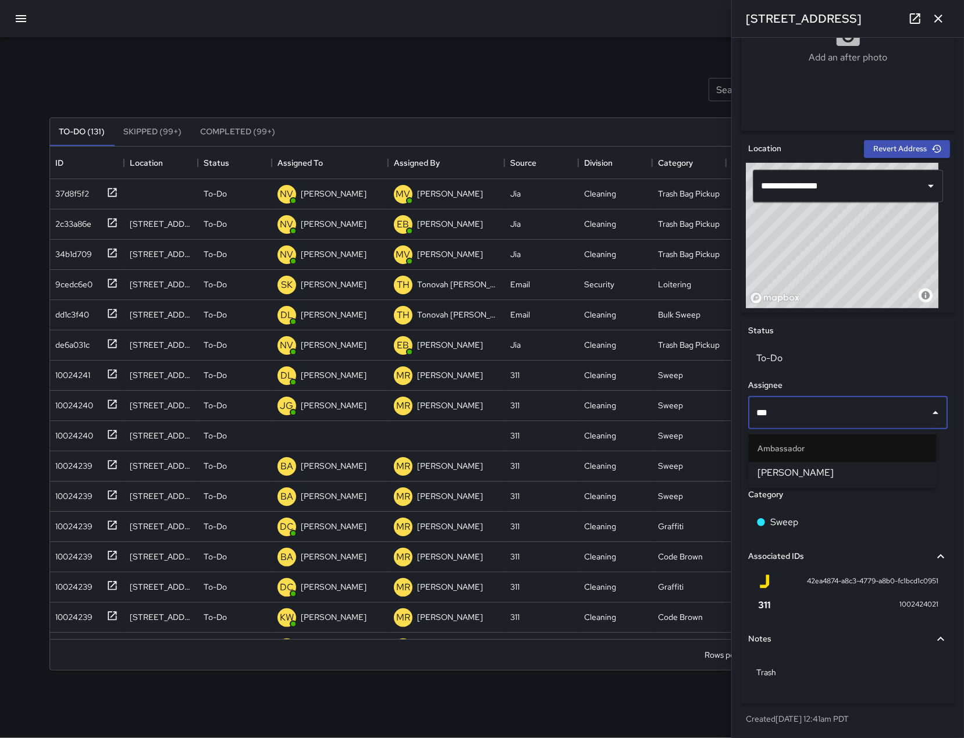
type input "****"
click at [862, 477] on span "[PERSON_NAME]" at bounding box center [842, 473] width 169 height 14
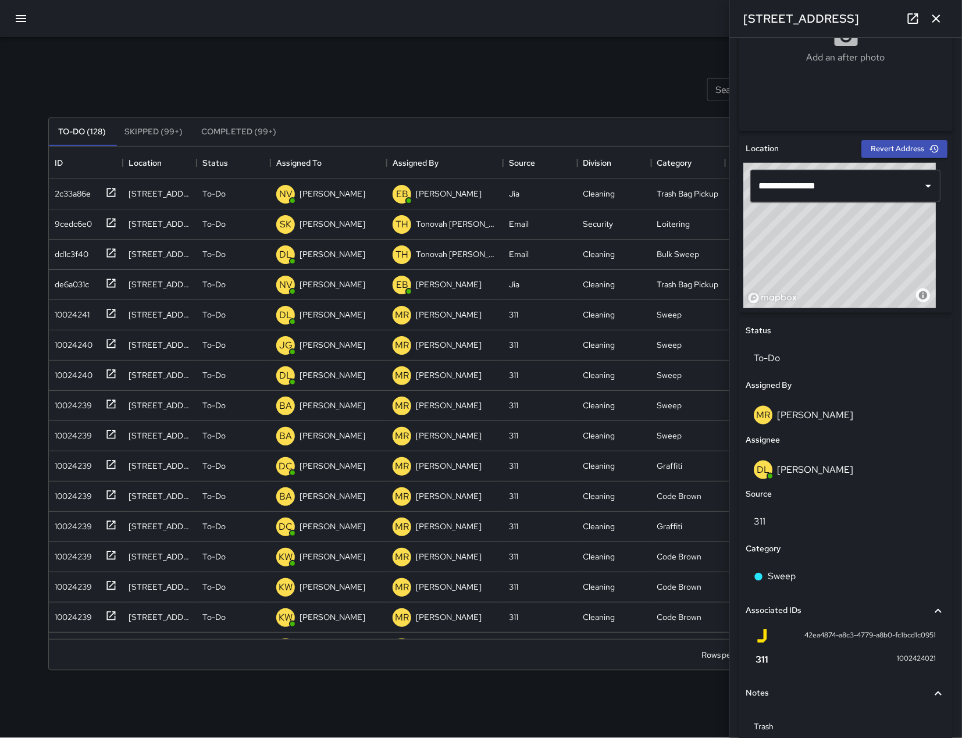
click at [19, 20] on icon "button" at bounding box center [21, 19] width 14 height 14
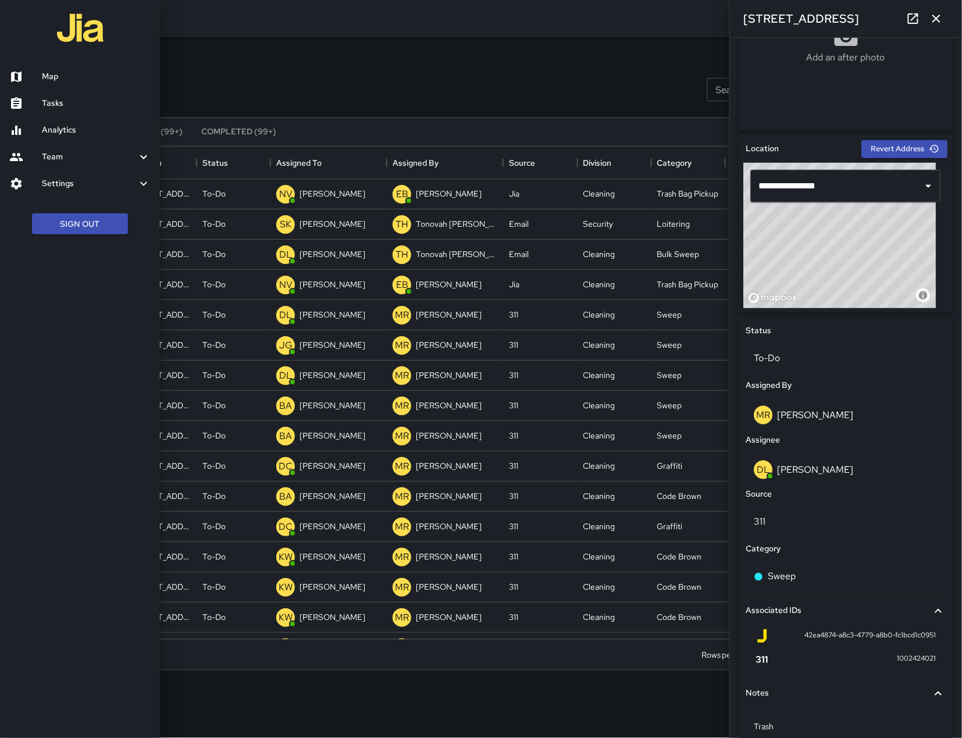
click at [72, 161] on h6 "Team" at bounding box center [89, 157] width 95 height 13
click at [60, 131] on h6 "Analytics" at bounding box center [96, 130] width 109 height 13
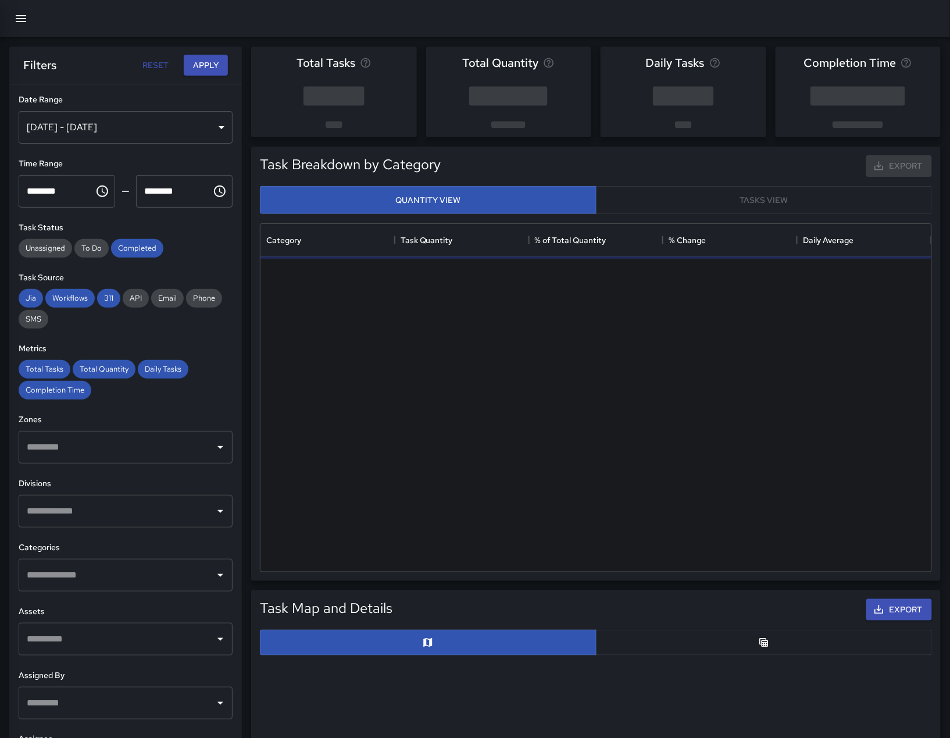
scroll to position [336, 659]
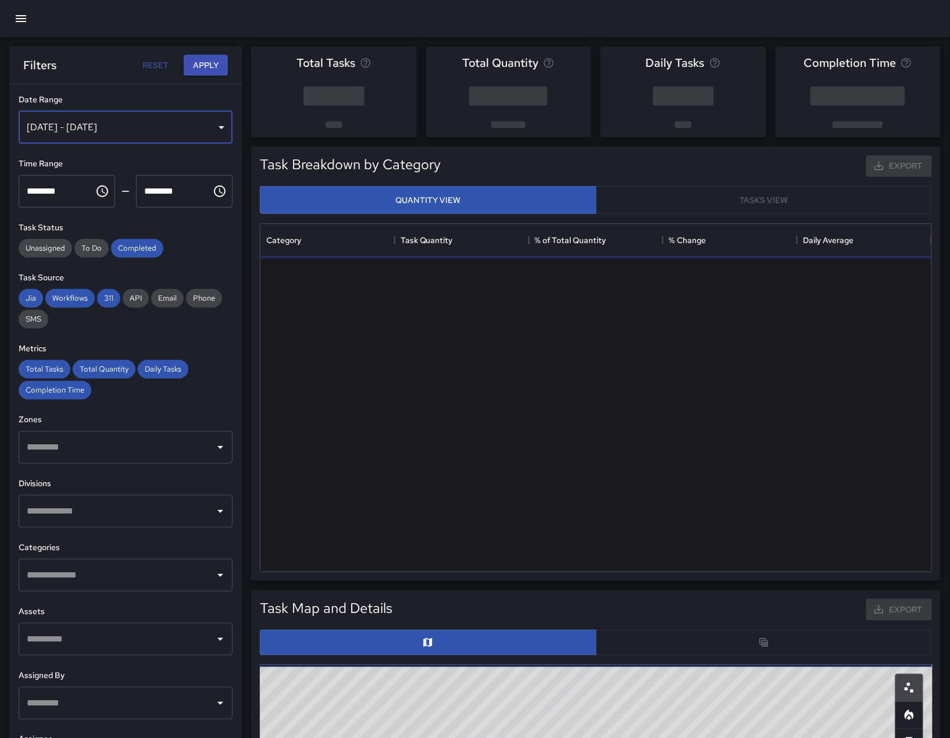
click at [161, 136] on div "Aug 07, 2025 - Aug 13, 2025" at bounding box center [126, 127] width 214 height 33
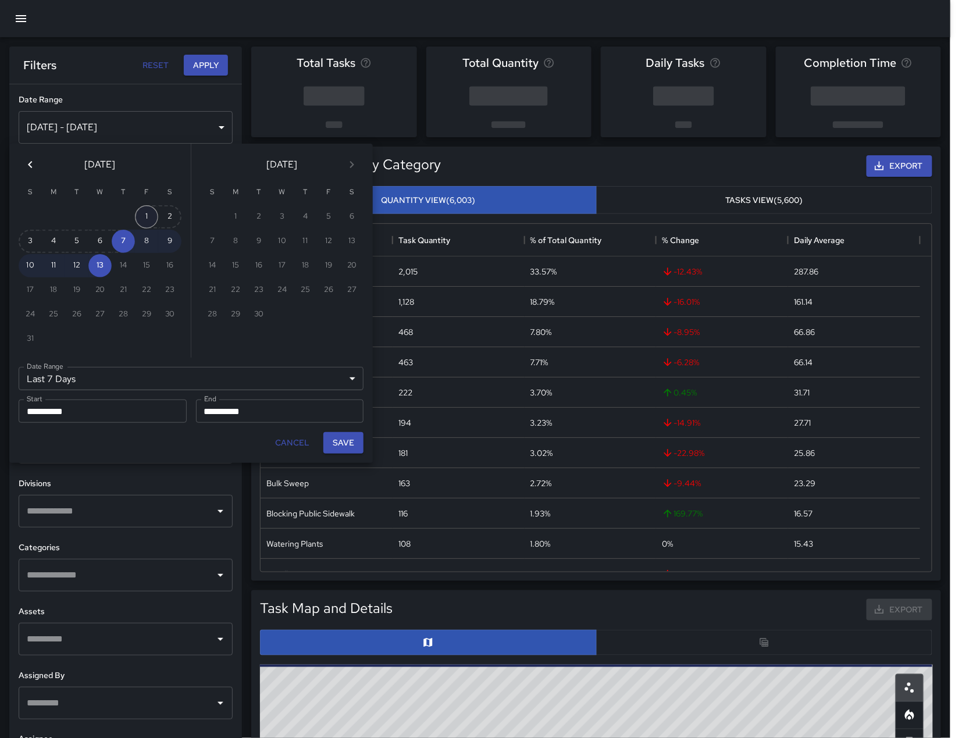
click at [147, 218] on button "1" at bounding box center [146, 216] width 23 height 23
type input "******"
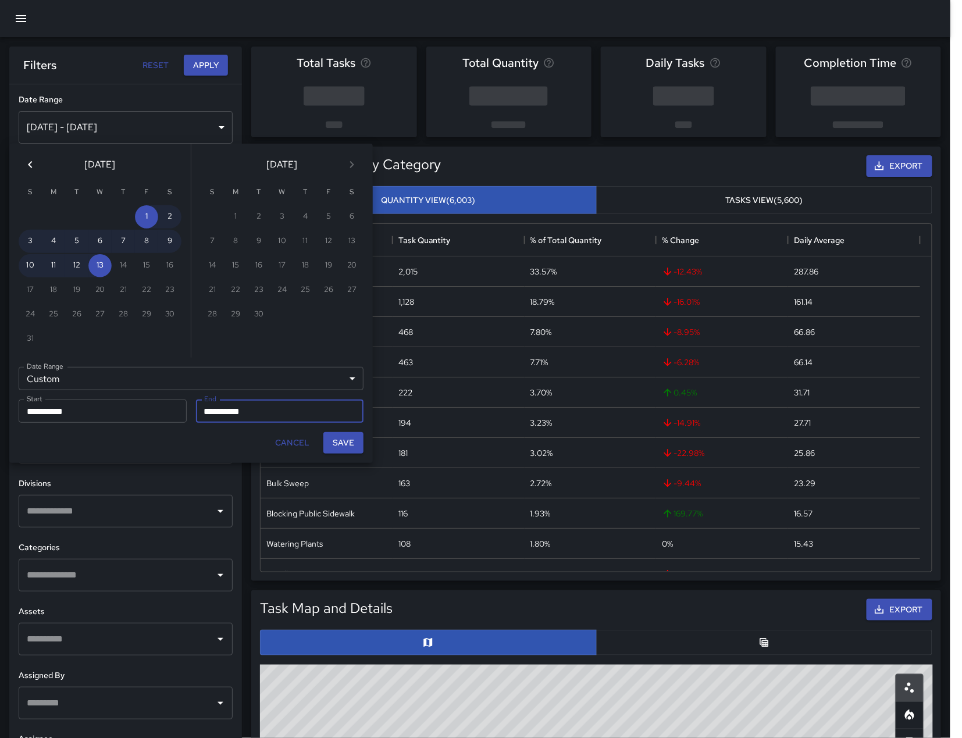
click at [34, 161] on icon "Previous month" at bounding box center [30, 165] width 14 height 14
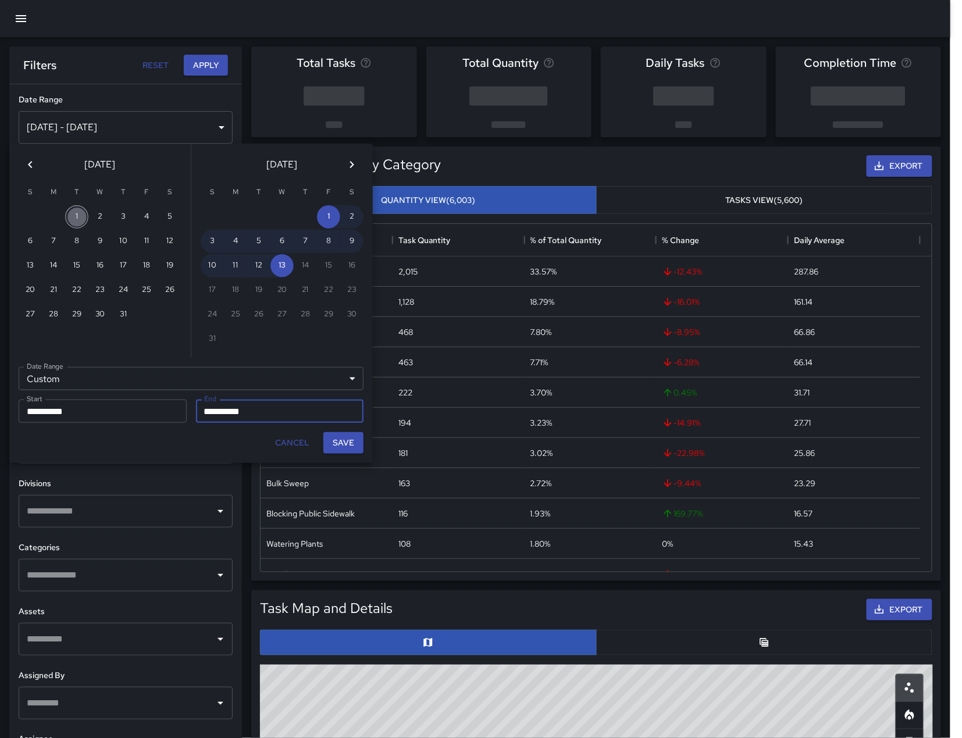
click at [83, 213] on button "1" at bounding box center [76, 216] width 23 height 23
type input "**********"
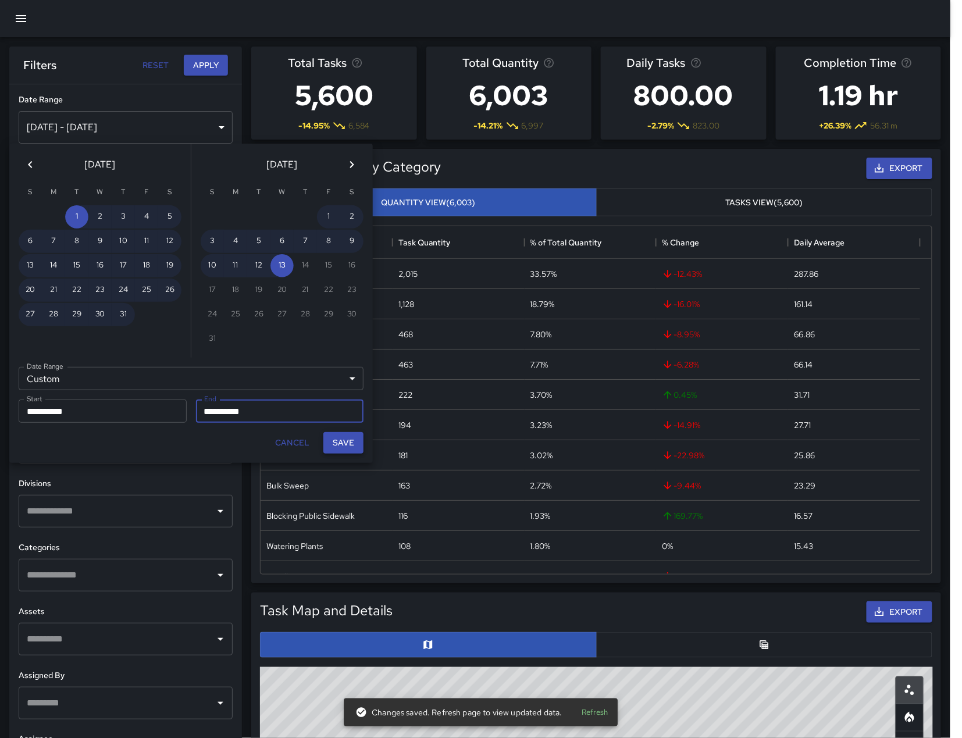
click at [359, 443] on button "Save" at bounding box center [343, 443] width 40 height 22
type input "**********"
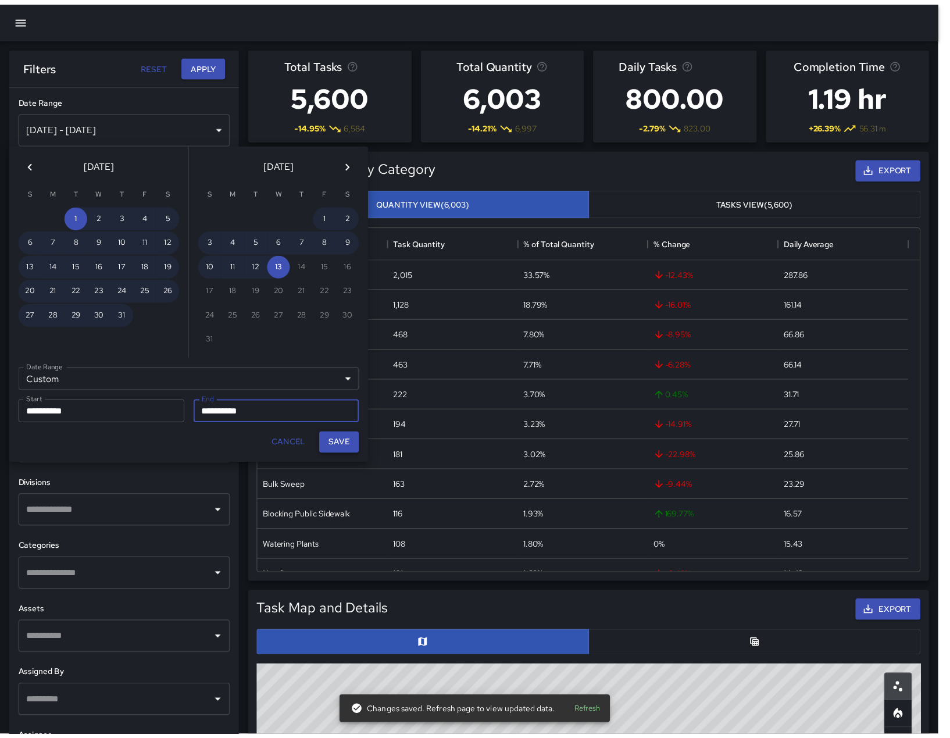
scroll to position [1, 12]
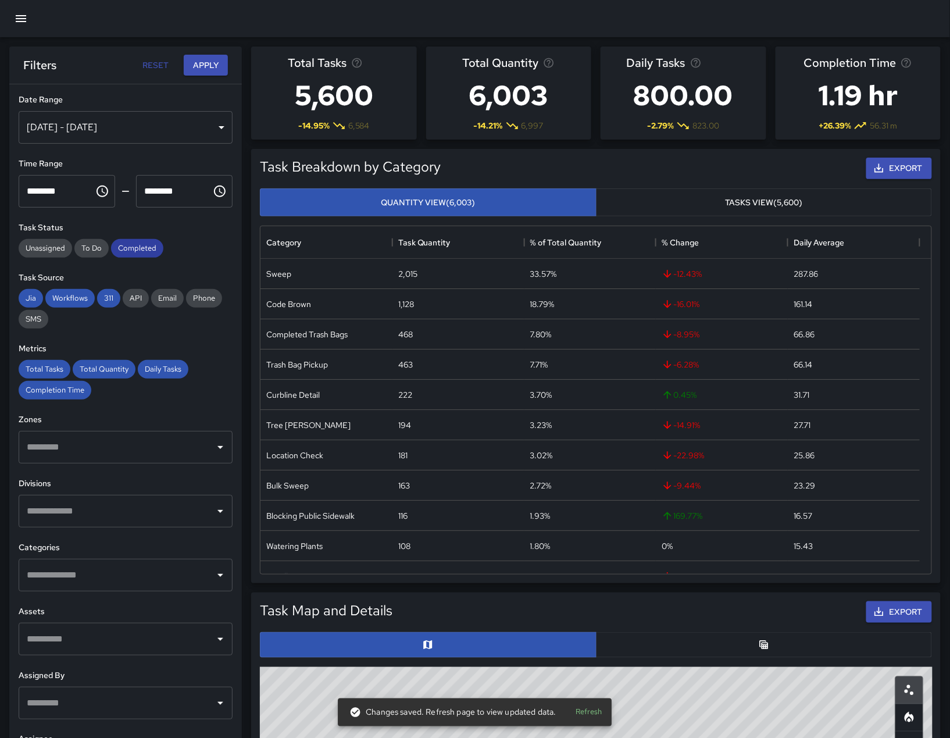
click at [132, 251] on span "Completed" at bounding box center [137, 248] width 52 height 10
click at [114, 274] on h6 "Task Source" at bounding box center [126, 278] width 214 height 13
click at [112, 297] on span "311" at bounding box center [108, 298] width 23 height 10
click at [63, 300] on span "Workflows" at bounding box center [69, 298] width 49 height 10
click at [28, 300] on span "Jia" at bounding box center [31, 298] width 24 height 10
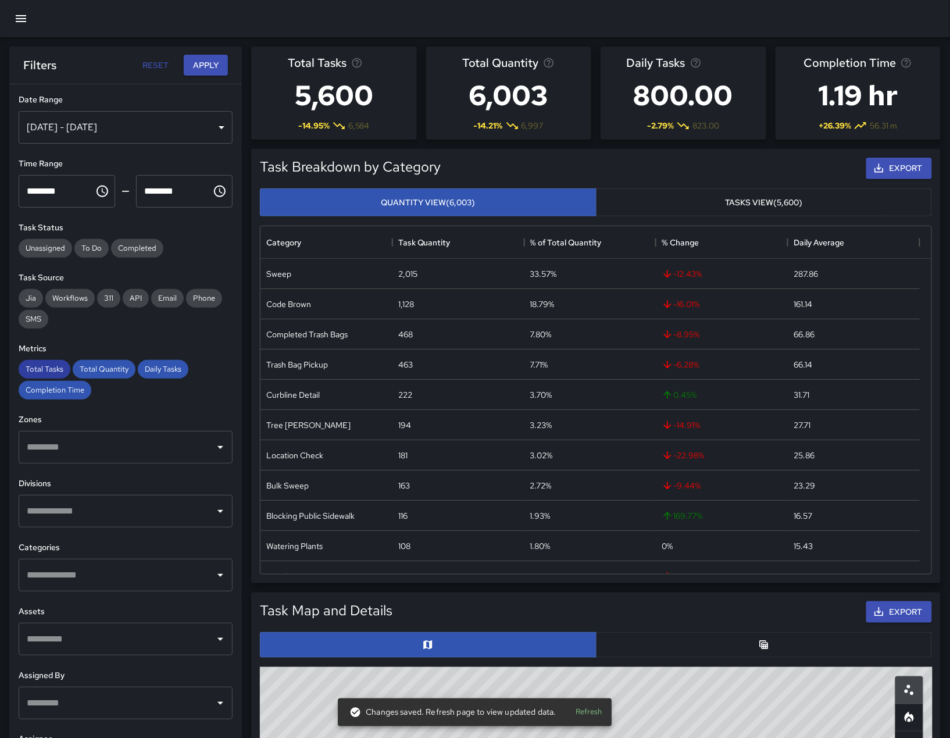
click at [44, 369] on span "Total Tasks" at bounding box center [45, 369] width 52 height 10
click at [101, 367] on span "Total Quantity" at bounding box center [104, 369] width 63 height 10
drag, startPoint x: 149, startPoint y: 370, endPoint x: 91, endPoint y: 395, distance: 63.0
click at [149, 370] on span "Daily Tasks" at bounding box center [163, 369] width 51 height 10
click at [63, 401] on div "**********" at bounding box center [125, 434] width 233 height 700
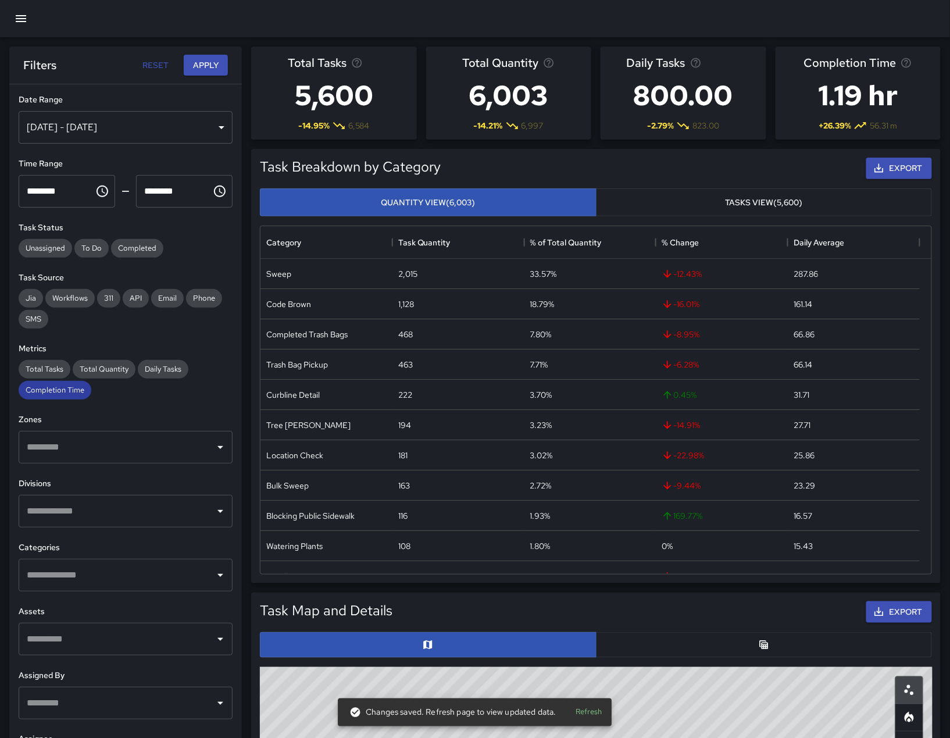
click at [62, 398] on div "Completion Time" at bounding box center [55, 390] width 73 height 19
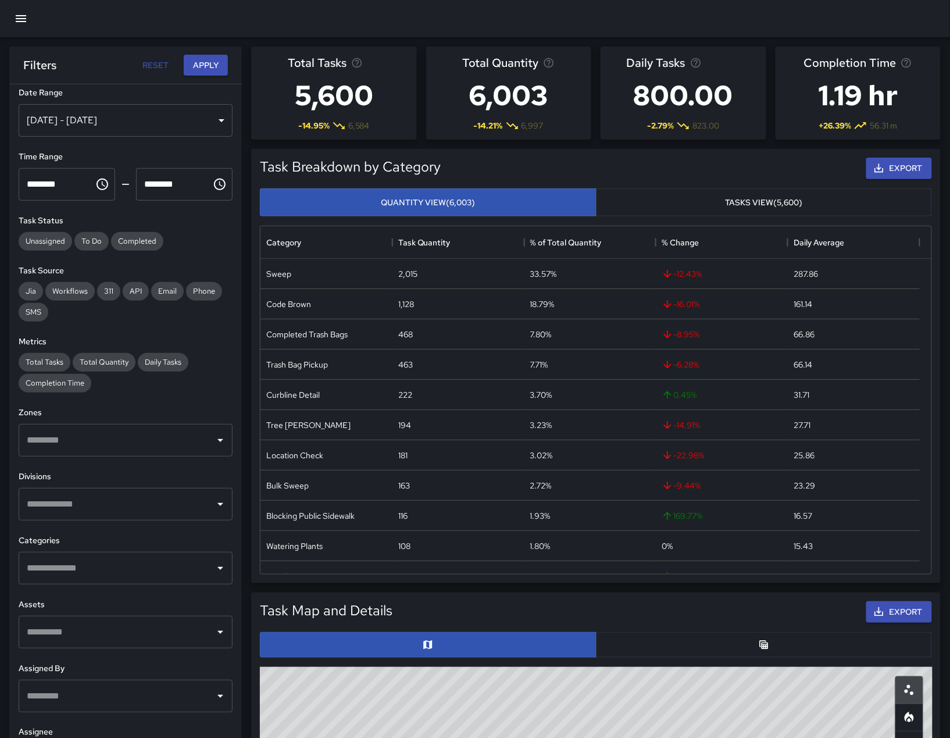
scroll to position [8, 0]
click at [122, 557] on input "text" at bounding box center [117, 568] width 186 height 22
type input "***"
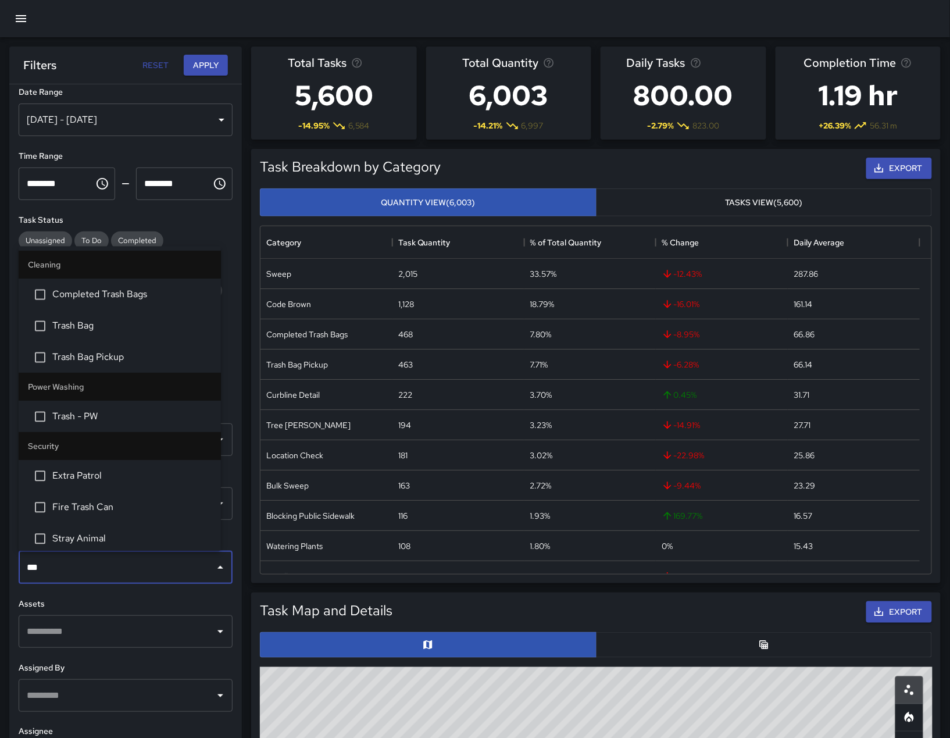
click at [81, 348] on li "Trash Bag Pickup" at bounding box center [120, 357] width 202 height 31
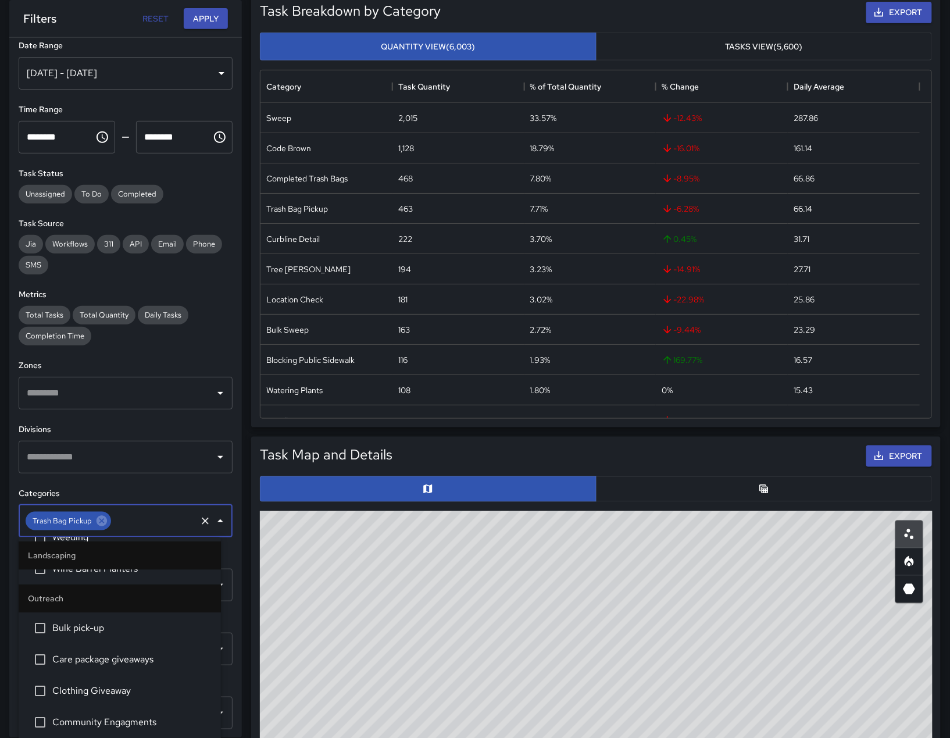
scroll to position [509, 0]
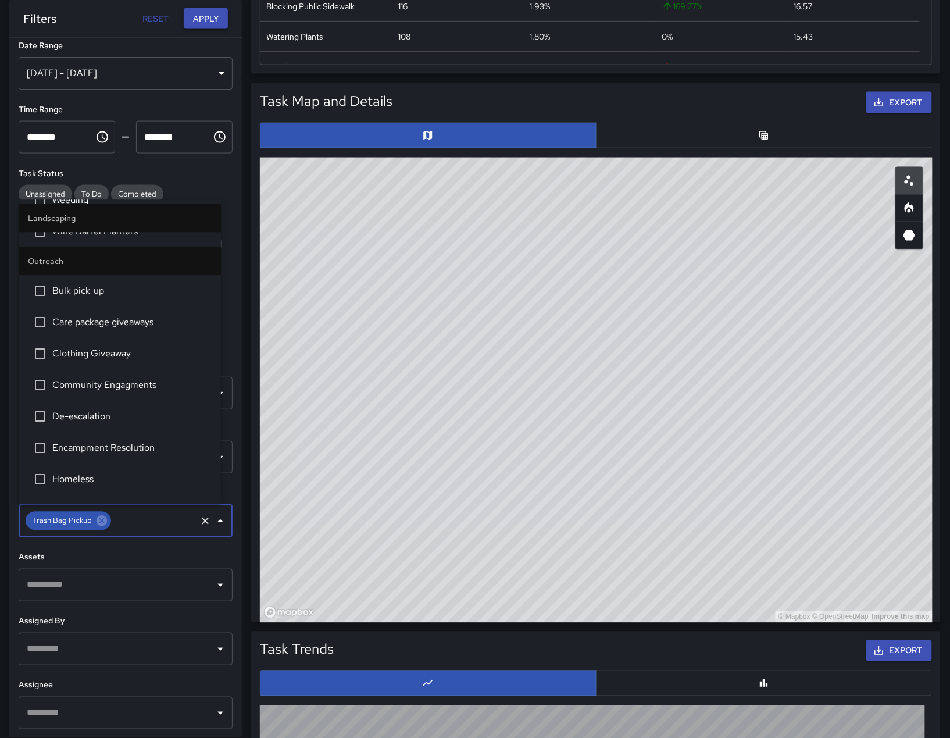
click at [202, 22] on button "Apply" at bounding box center [206, 19] width 44 height 22
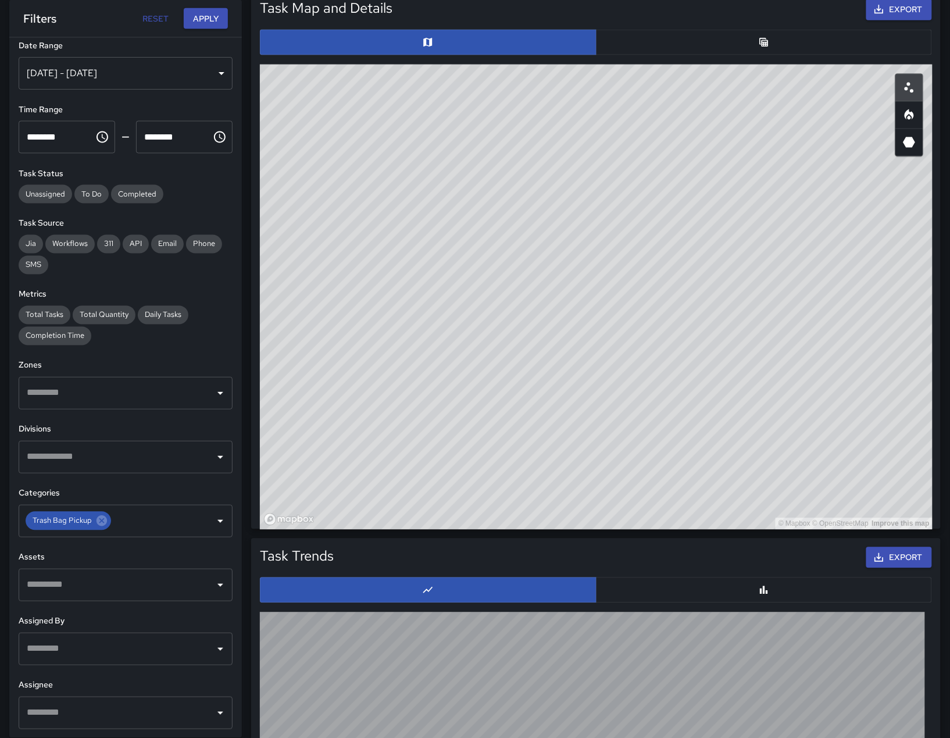
drag, startPoint x: 718, startPoint y: 258, endPoint x: 511, endPoint y: 301, distance: 211.0
click at [512, 301] on div "© Mapbox © OpenStreetMap Improve this map" at bounding box center [596, 297] width 673 height 465
click at [597, 334] on div "© Mapbox © OpenStreetMap Improve this map" at bounding box center [596, 297] width 673 height 465
click at [686, 35] on button "button" at bounding box center [764, 43] width 337 height 26
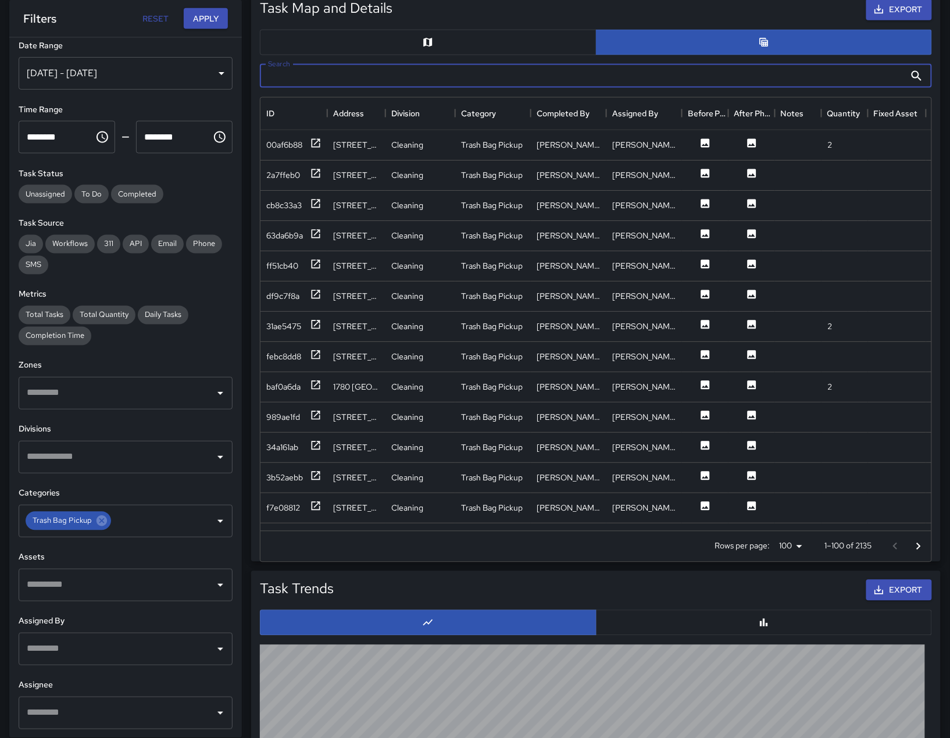
click at [796, 76] on input "Search" at bounding box center [583, 76] width 646 height 23
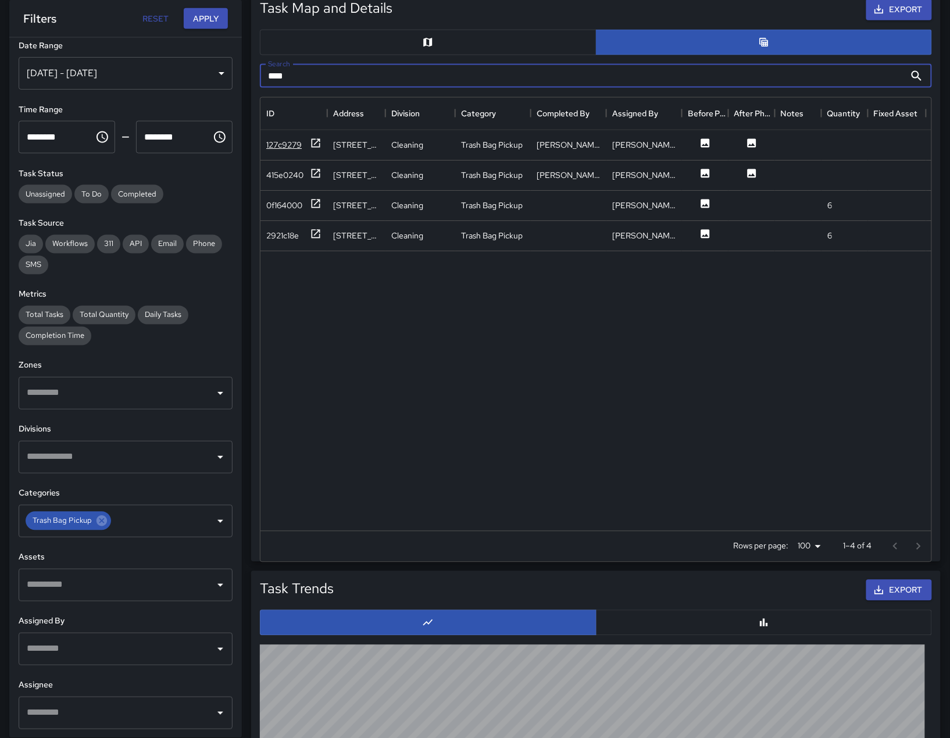
type input "****"
click at [303, 147] on div "127c9279" at bounding box center [293, 144] width 55 height 15
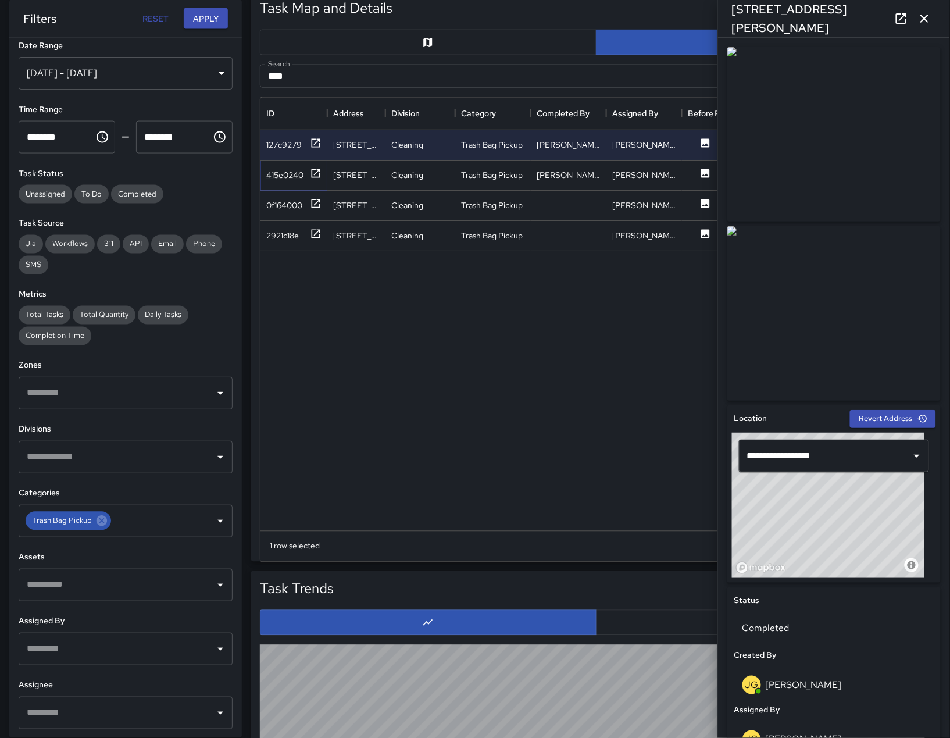
click at [284, 168] on div "415e0240" at bounding box center [293, 175] width 55 height 15
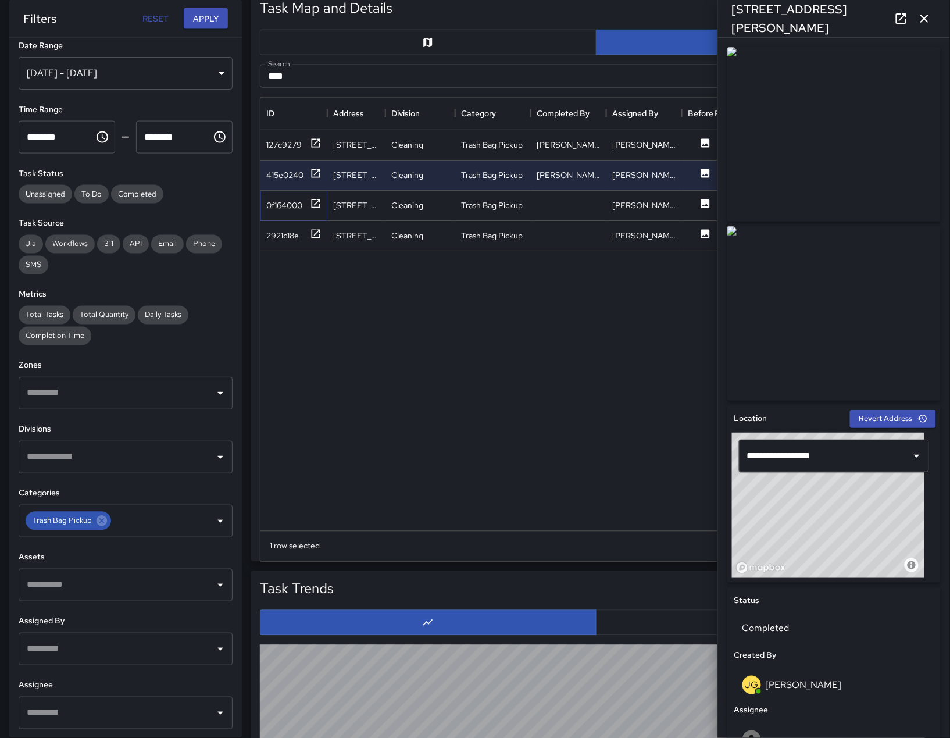
click at [287, 209] on div "0f164000" at bounding box center [284, 205] width 36 height 12
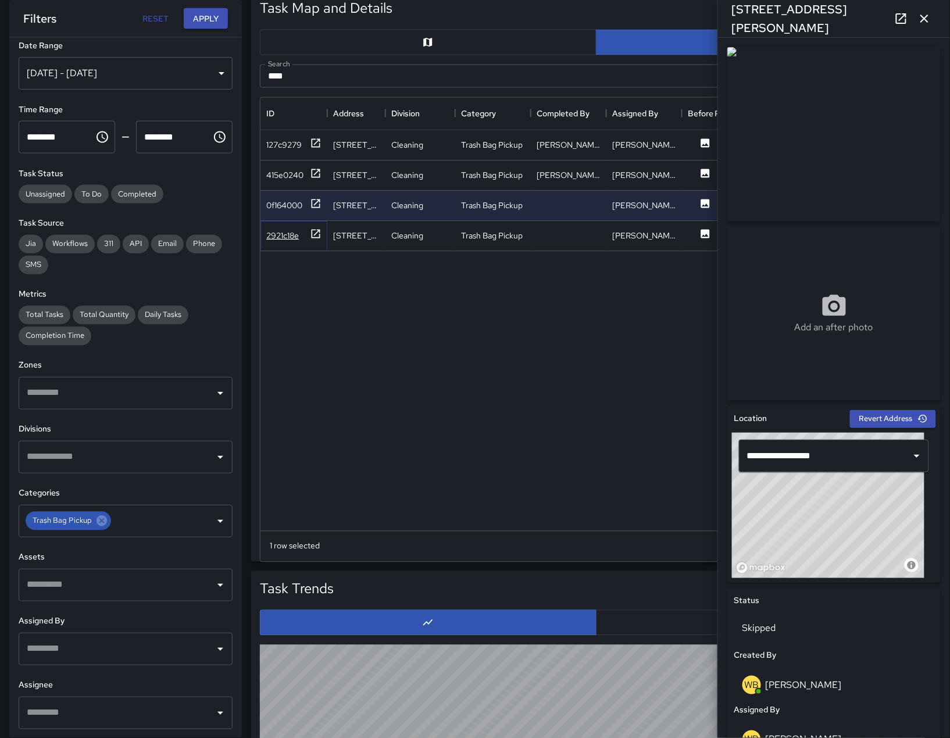
drag, startPoint x: 286, startPoint y: 240, endPoint x: 287, endPoint y: 230, distance: 10.0
click at [287, 240] on div "2921c18e" at bounding box center [282, 236] width 33 height 12
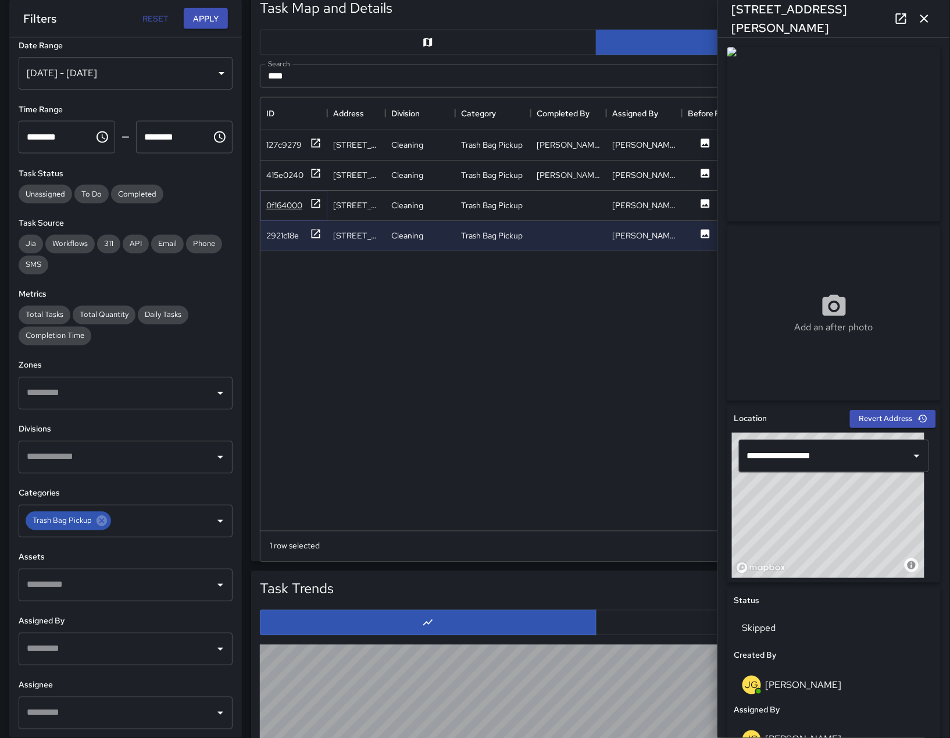
click at [286, 207] on div "0f164000" at bounding box center [284, 205] width 36 height 12
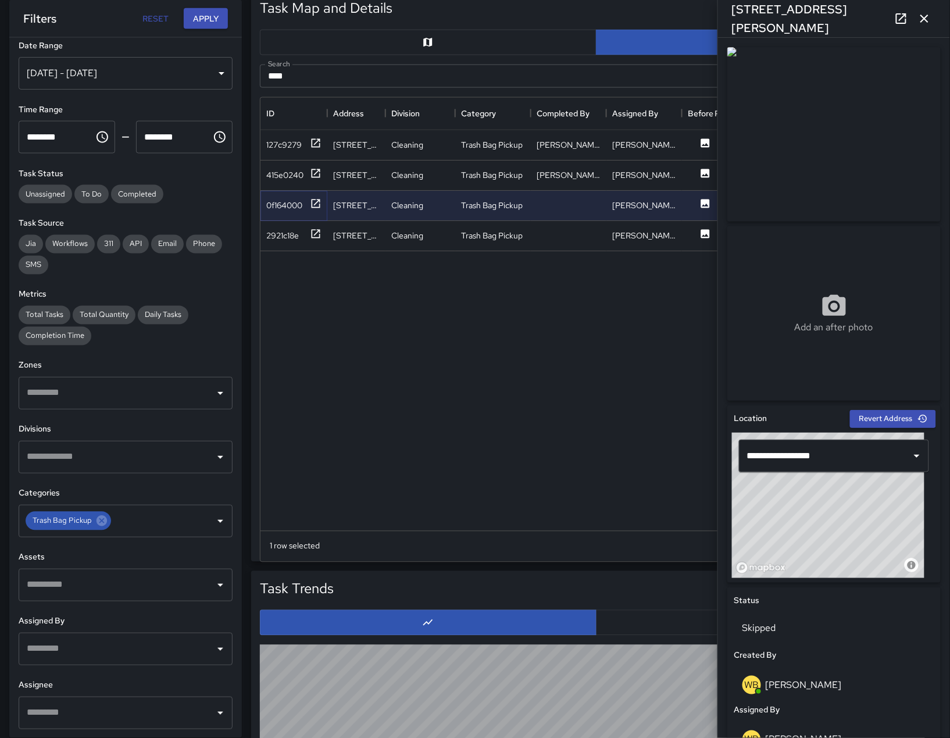
scroll to position [427, 0]
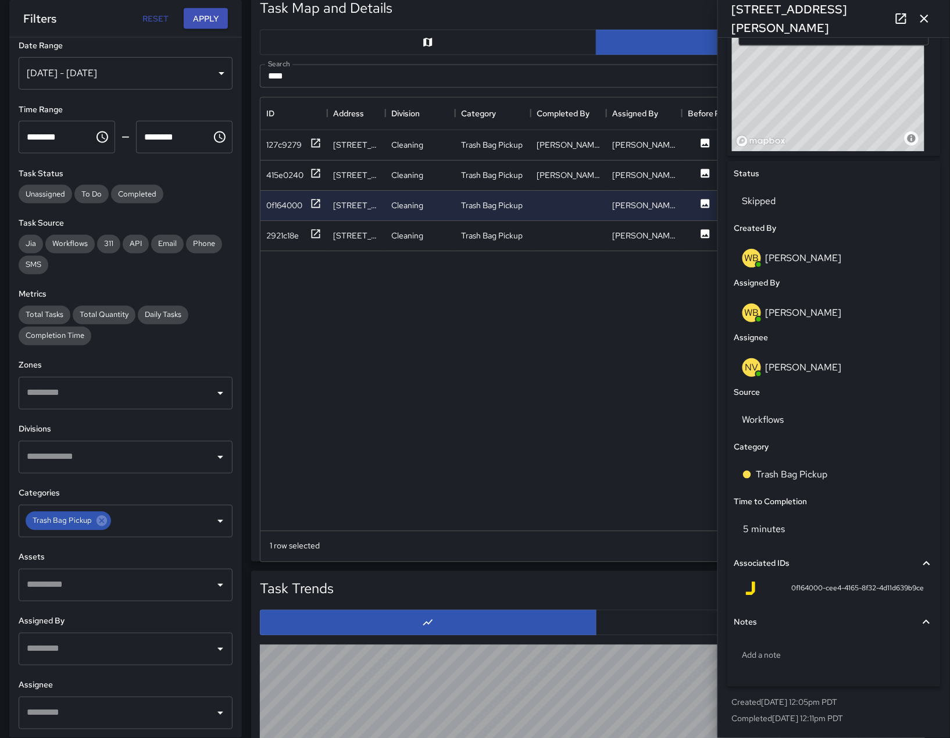
click at [927, 22] on icon "button" at bounding box center [925, 19] width 14 height 14
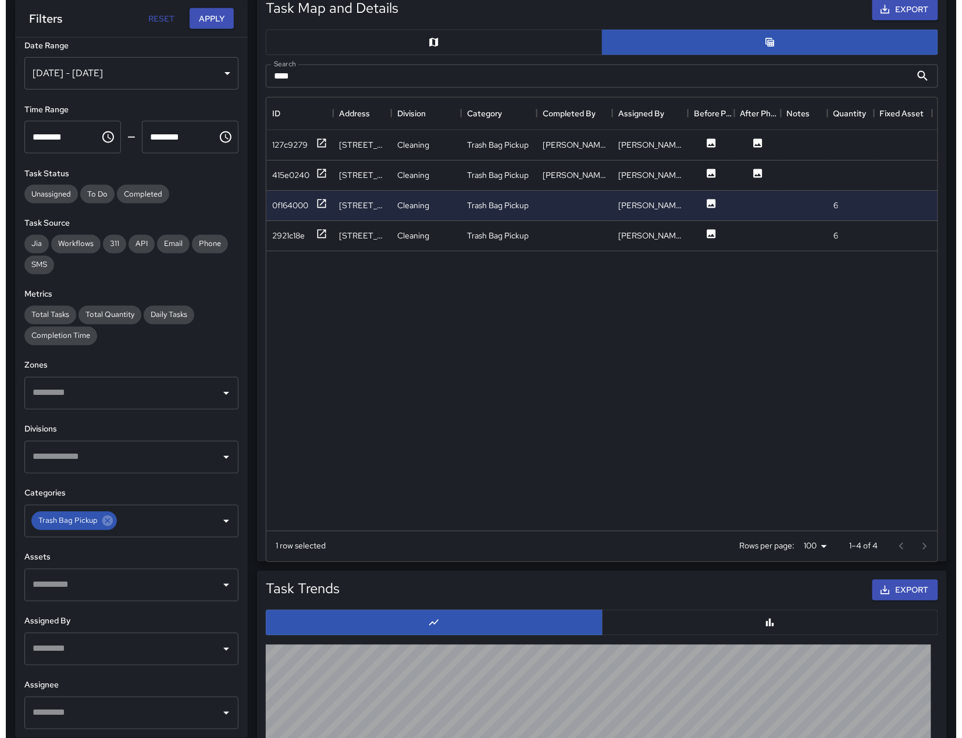
scroll to position [0, 0]
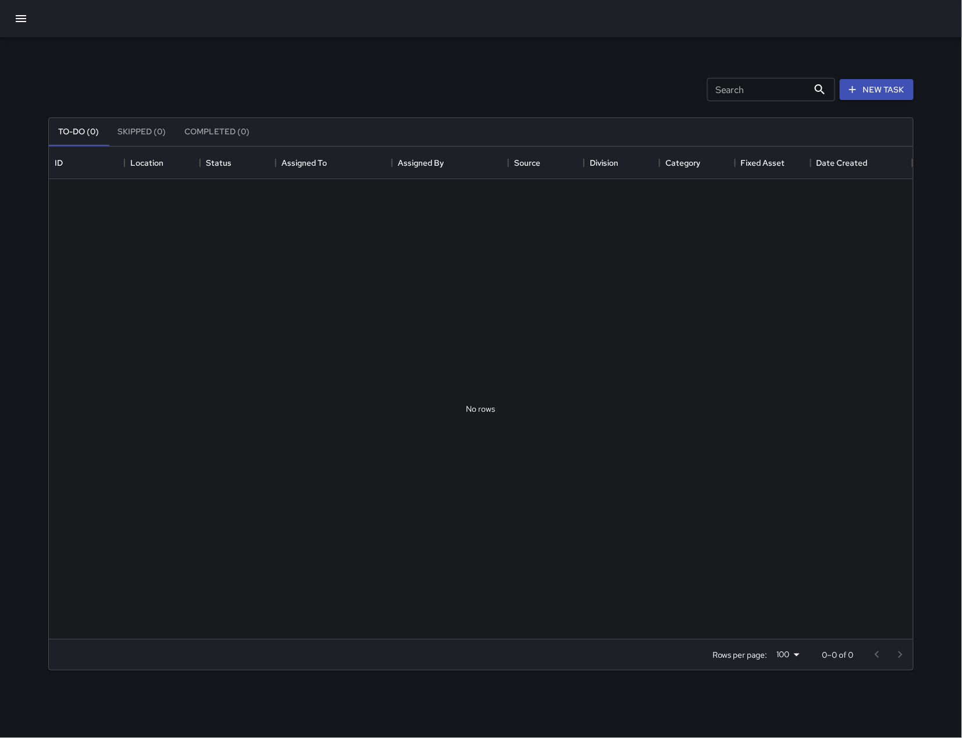
scroll to position [480, 852]
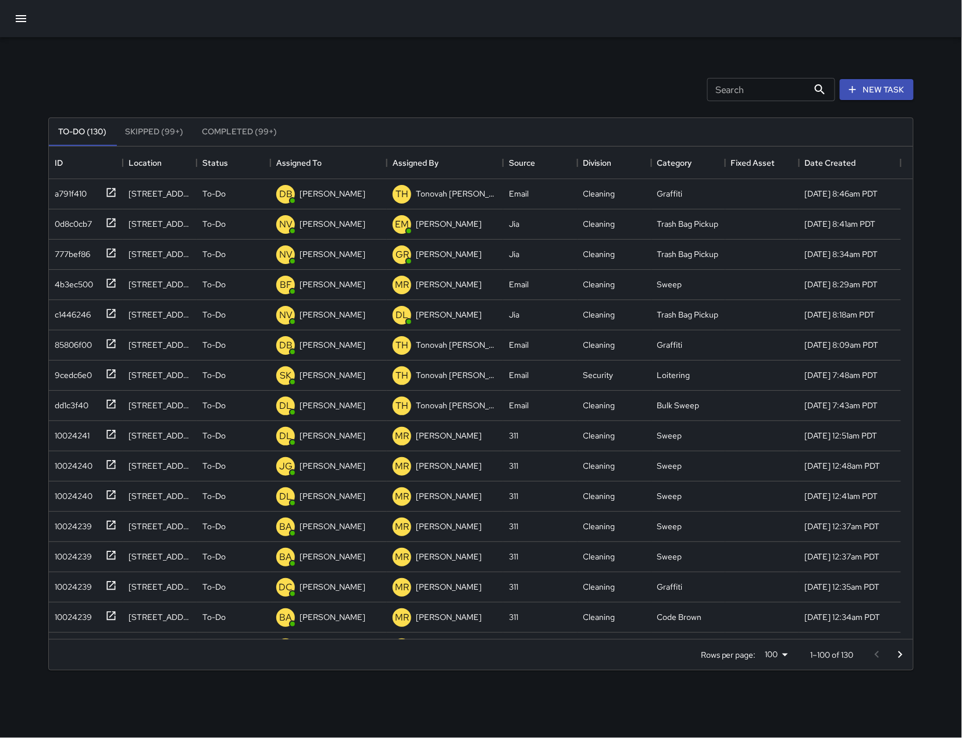
click at [722, 94] on div "Search Search" at bounding box center [771, 89] width 128 height 23
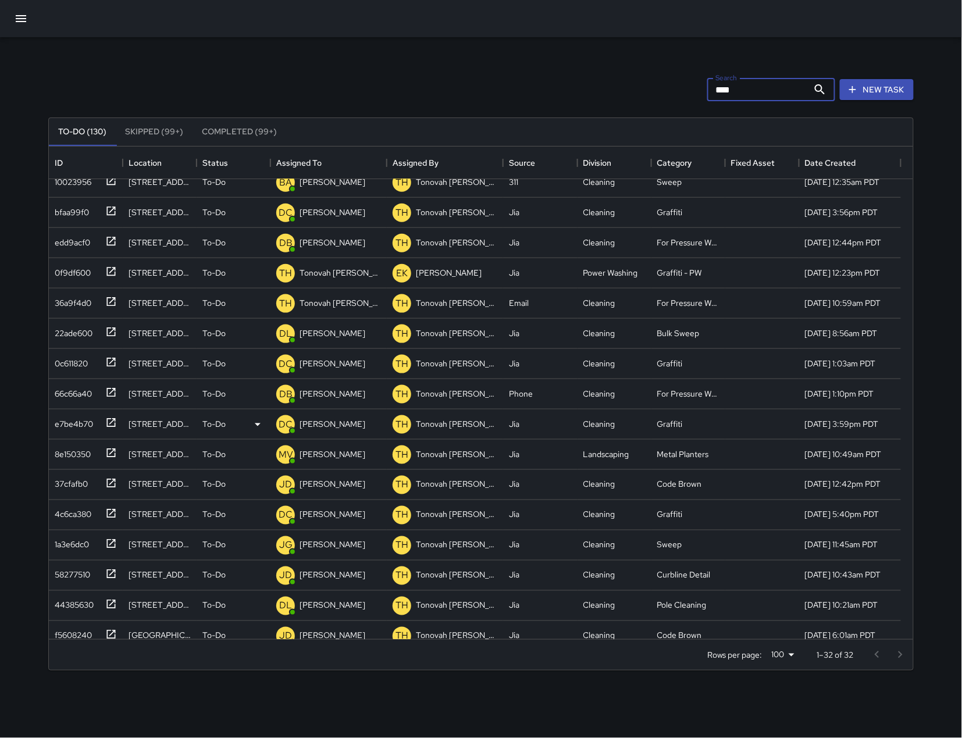
scroll to position [408, 0]
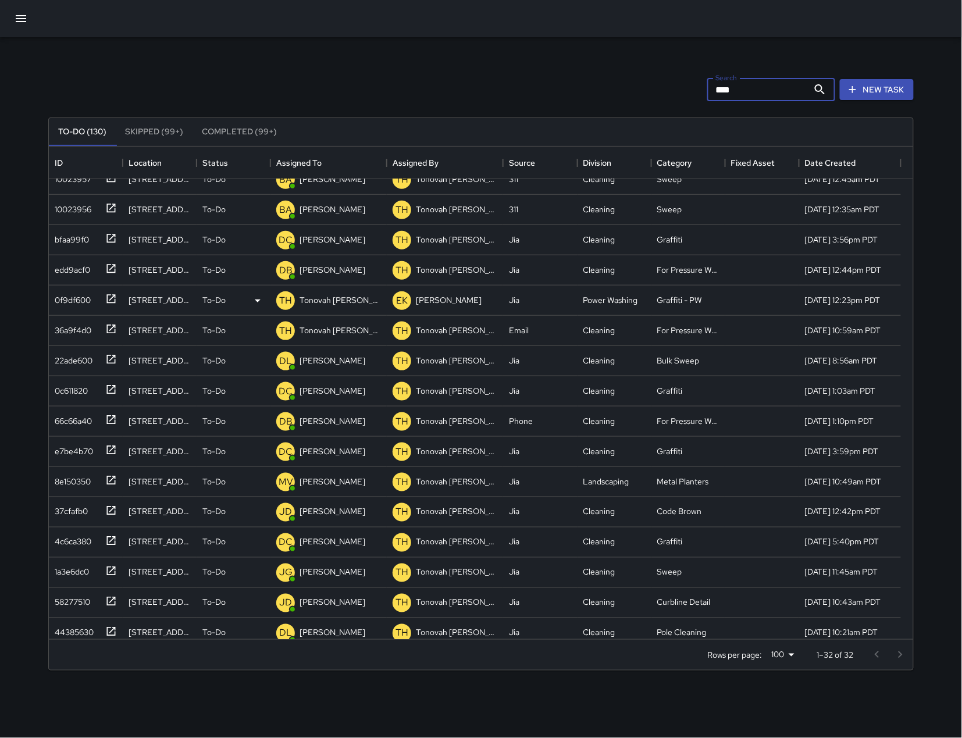
type input "****"
click at [62, 303] on div "0f9df600" at bounding box center [70, 298] width 41 height 16
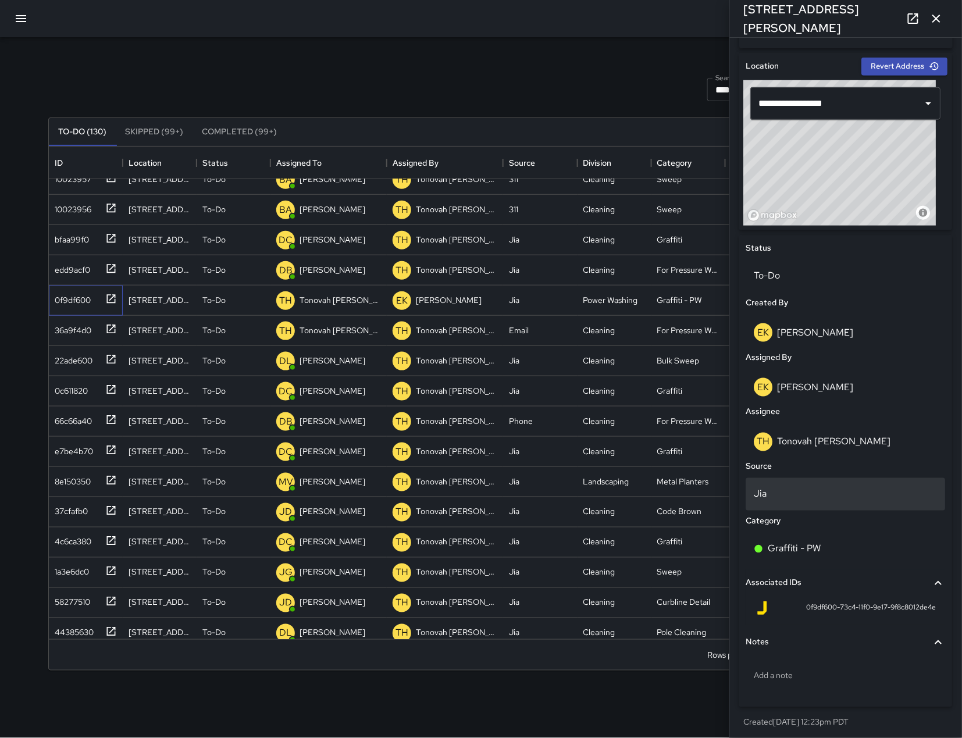
scroll to position [356, 0]
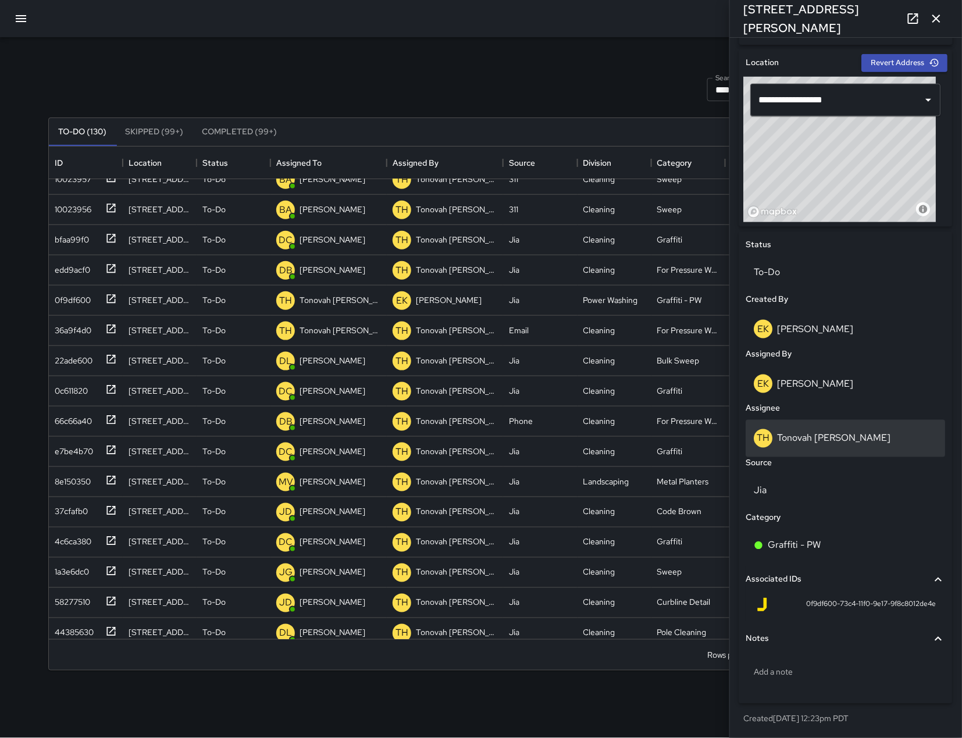
click at [888, 420] on div "TH Tonovah Hillman" at bounding box center [845, 438] width 199 height 37
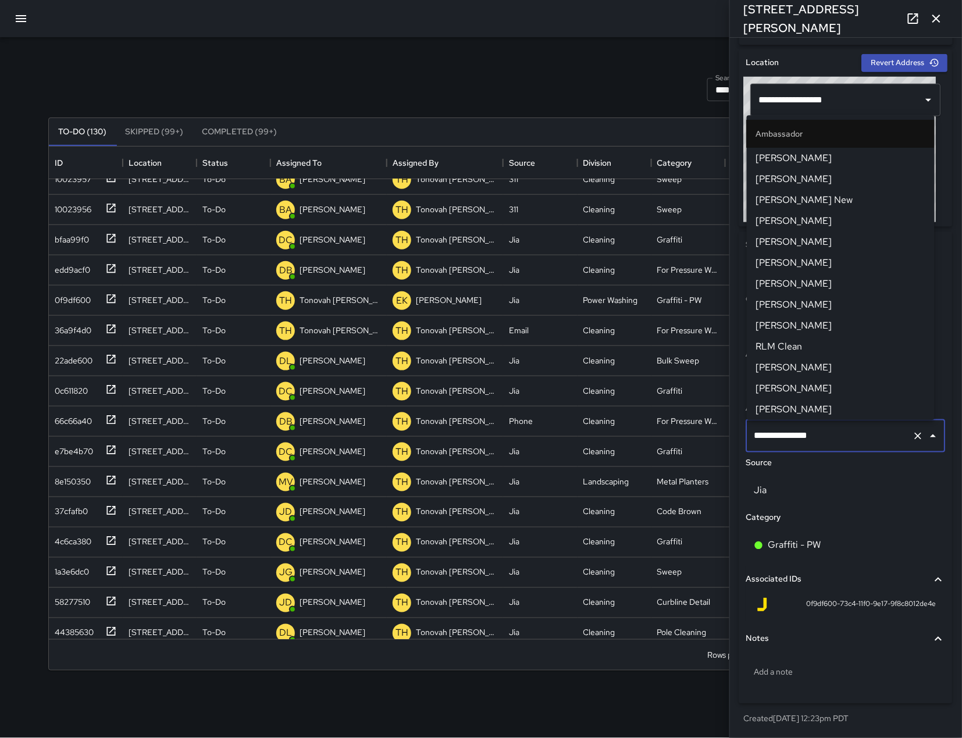
scroll to position [698, 0]
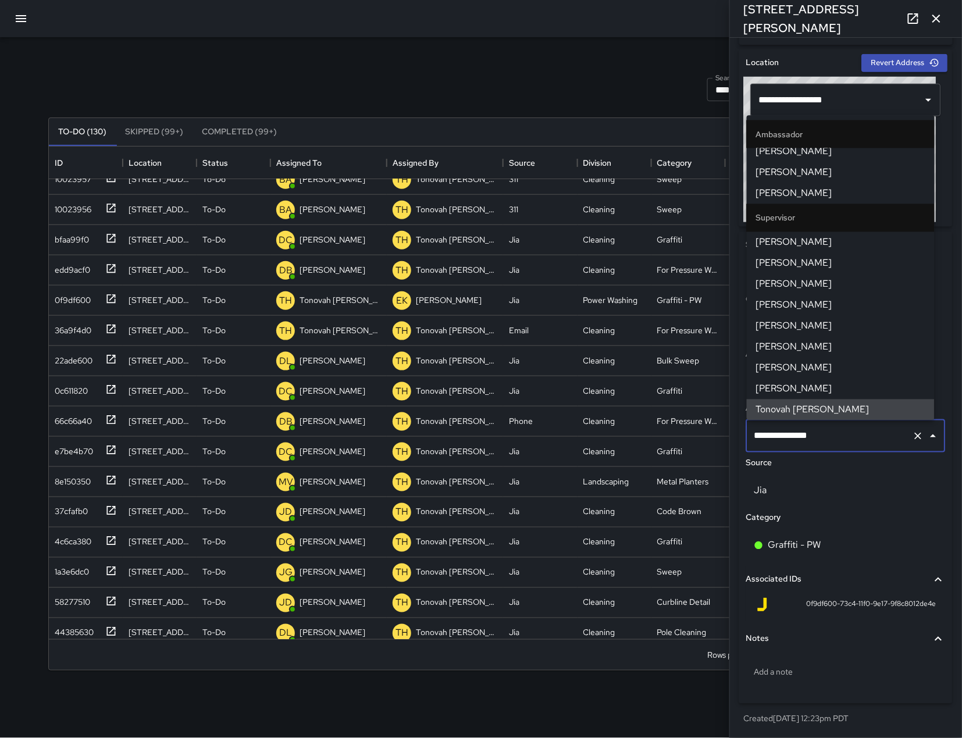
click at [888, 419] on li "Tonovah [PERSON_NAME]" at bounding box center [841, 410] width 188 height 21
click at [836, 459] on div "Source" at bounding box center [846, 463] width 204 height 17
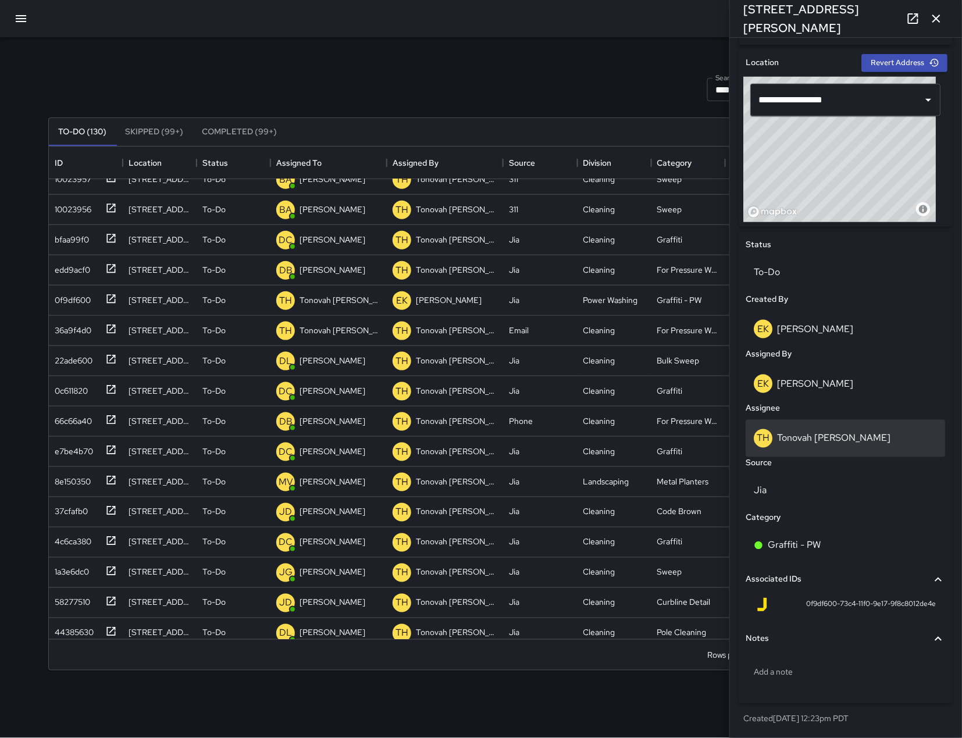
click at [838, 425] on div "TH Tonovah Hillman" at bounding box center [845, 438] width 199 height 37
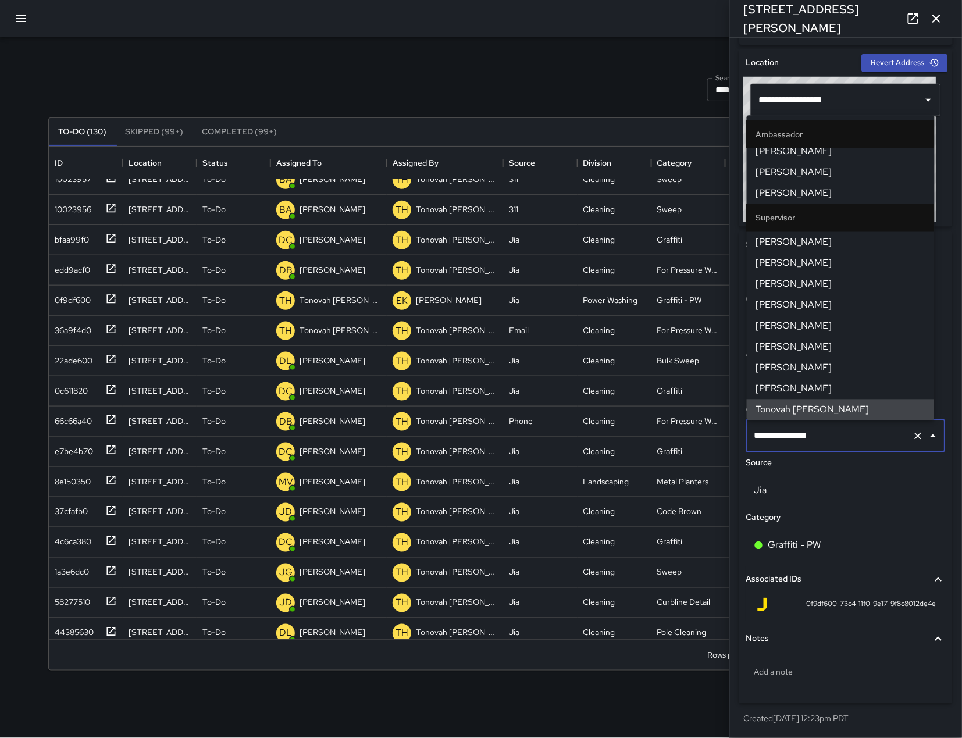
click at [848, 433] on input "**********" at bounding box center [829, 436] width 156 height 22
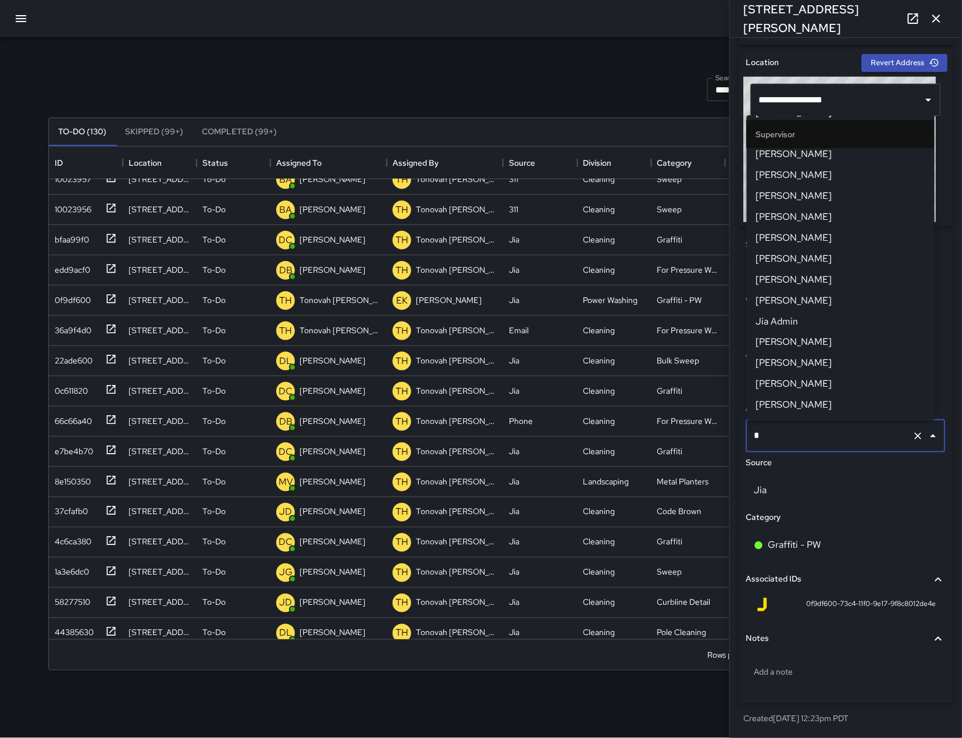
scroll to position [0, 0]
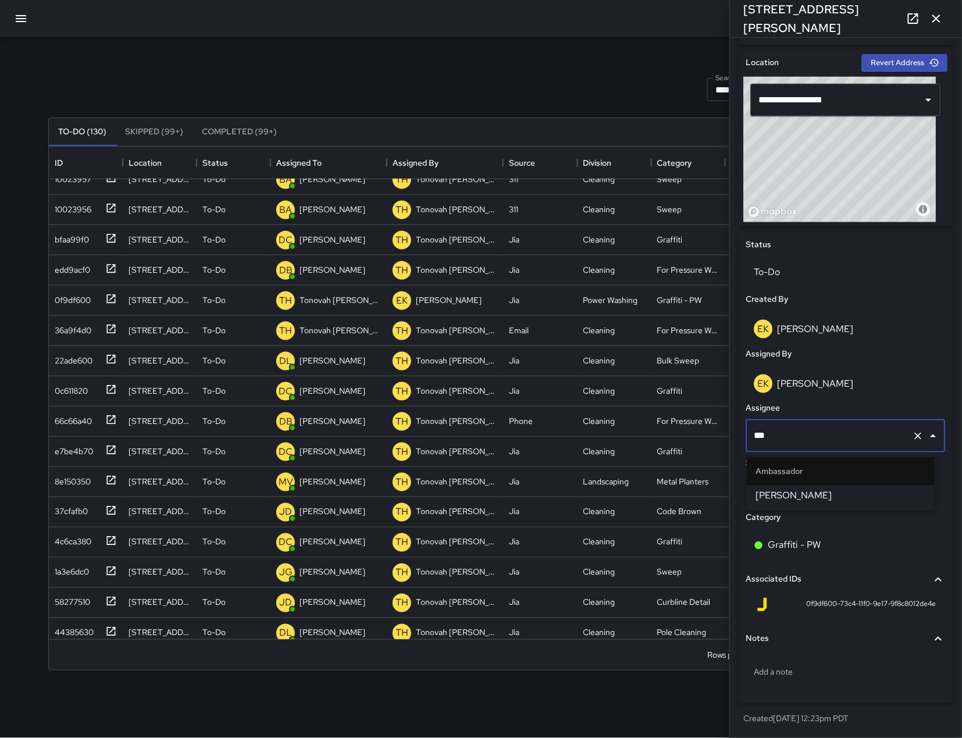
type input "****"
click at [850, 502] on span "[PERSON_NAME]" at bounding box center [840, 496] width 169 height 14
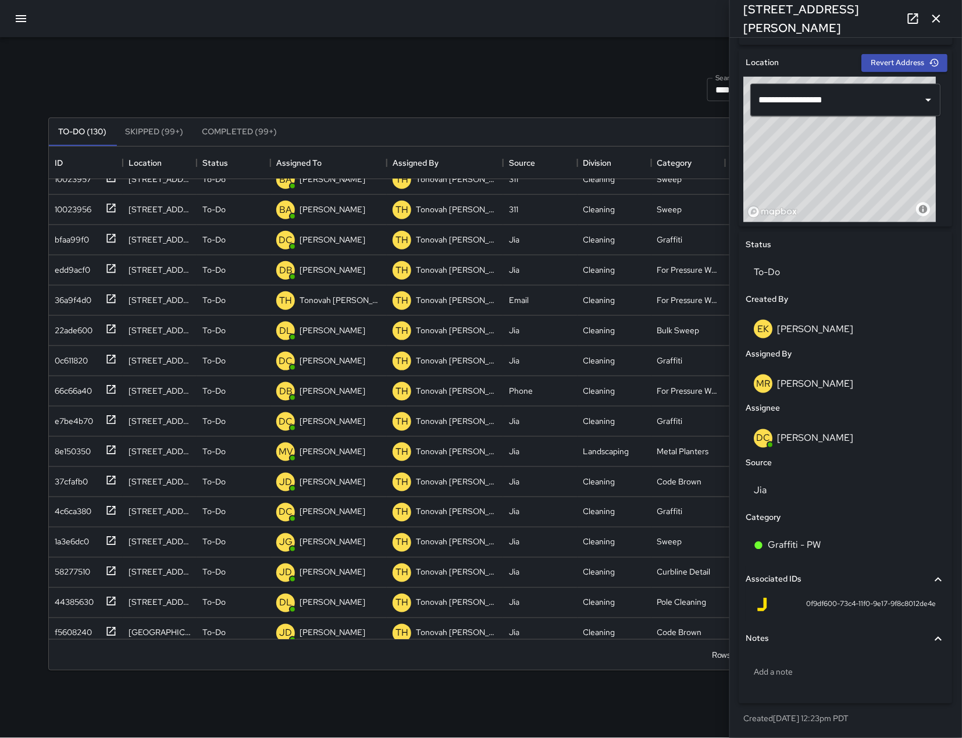
click at [44, 303] on div "Search **** Search New Task To-Do (130) Skipped (99+) Completed (99+) ID Locati…" at bounding box center [480, 362] width 893 height 650
click at [53, 309] on div "36a9f4d0" at bounding box center [86, 301] width 74 height 30
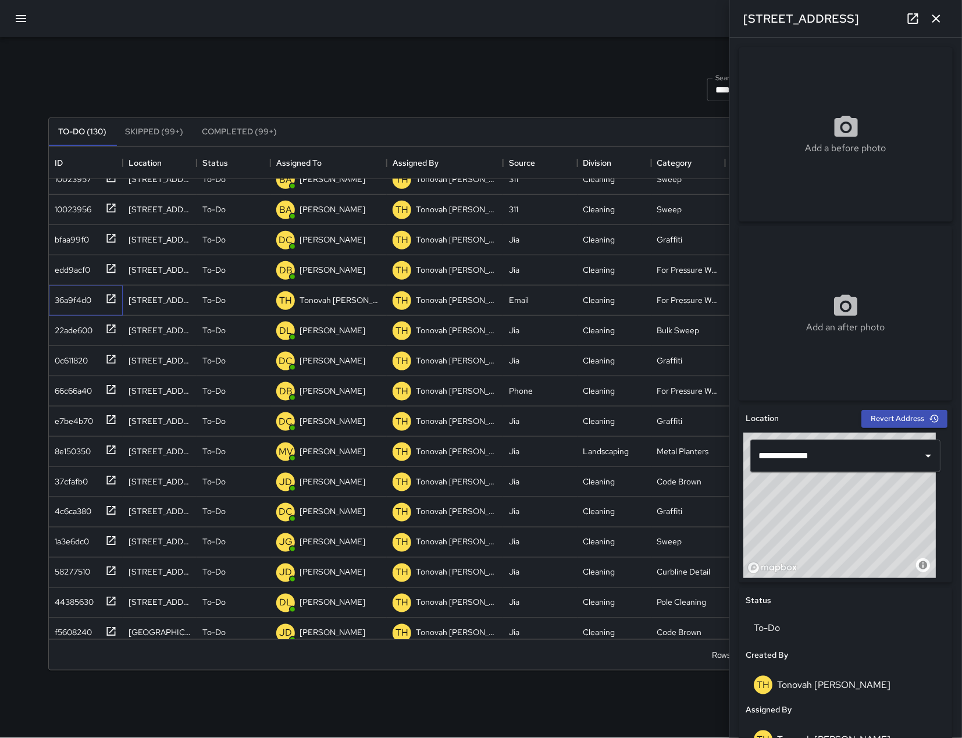
scroll to position [368, 0]
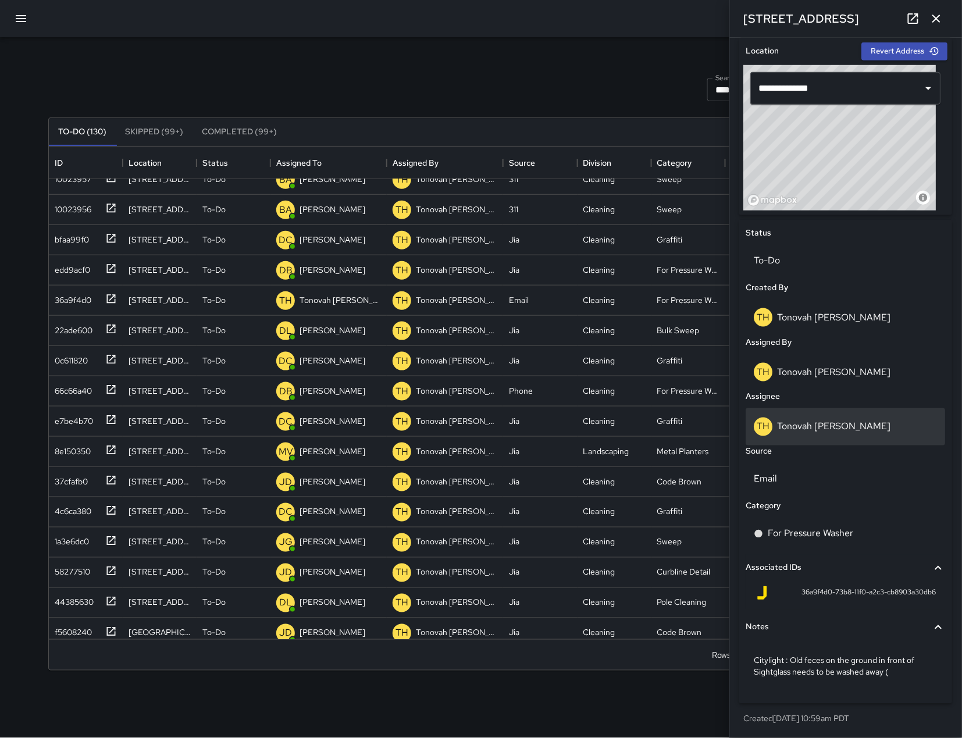
click at [859, 436] on div "TH Tonovah Hillman" at bounding box center [845, 427] width 183 height 19
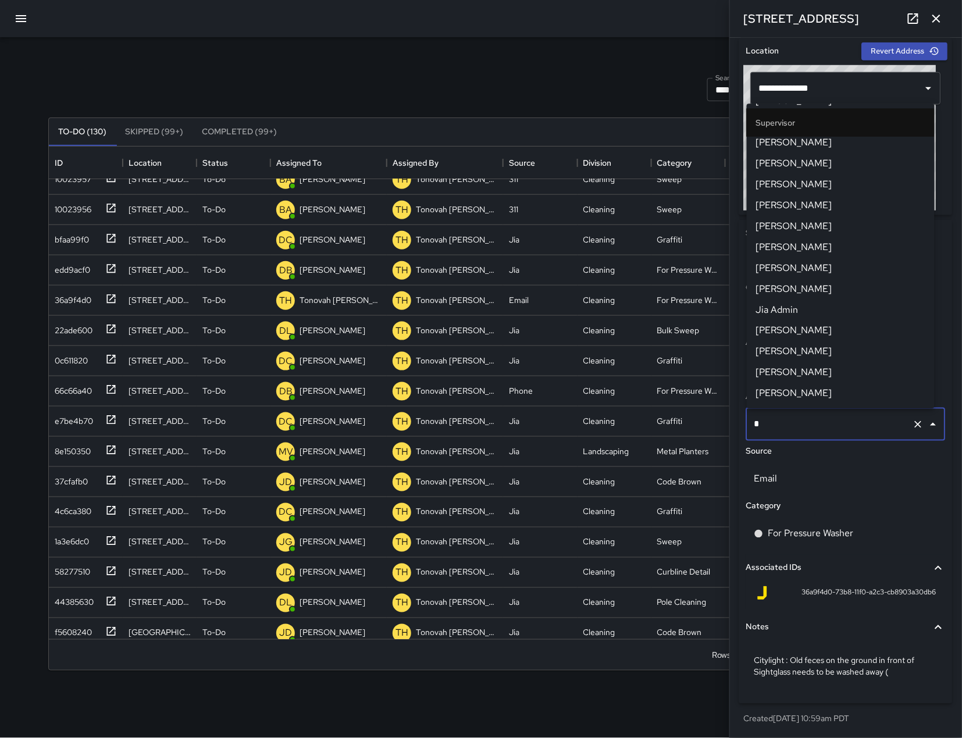
scroll to position [0, 0]
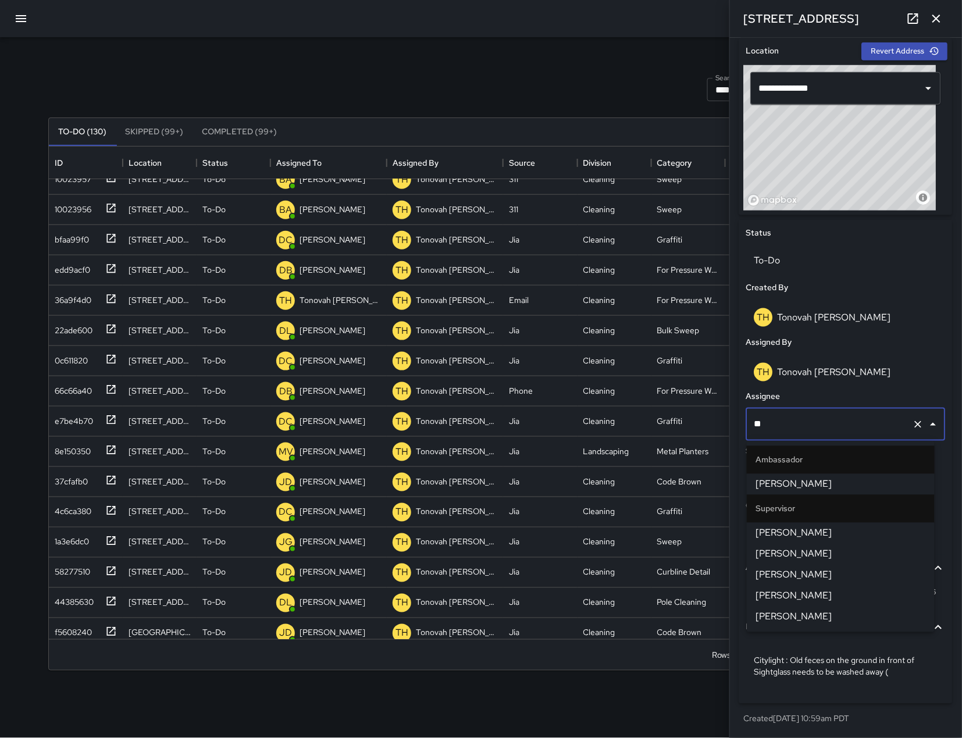
type input "***"
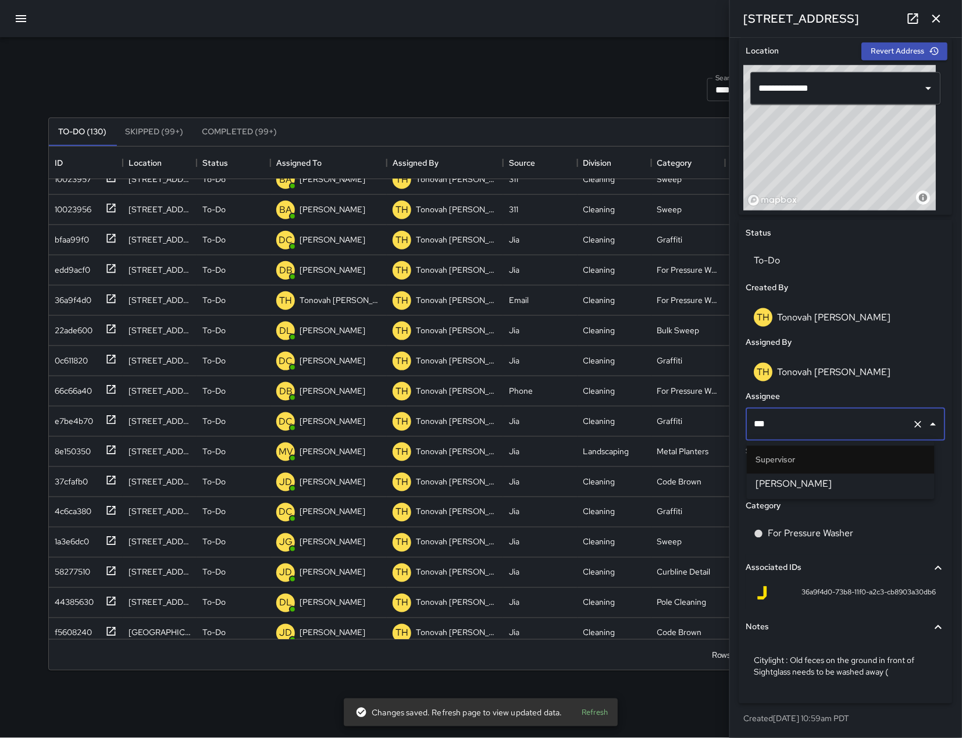
click at [890, 490] on span "[PERSON_NAME]" at bounding box center [840, 484] width 169 height 14
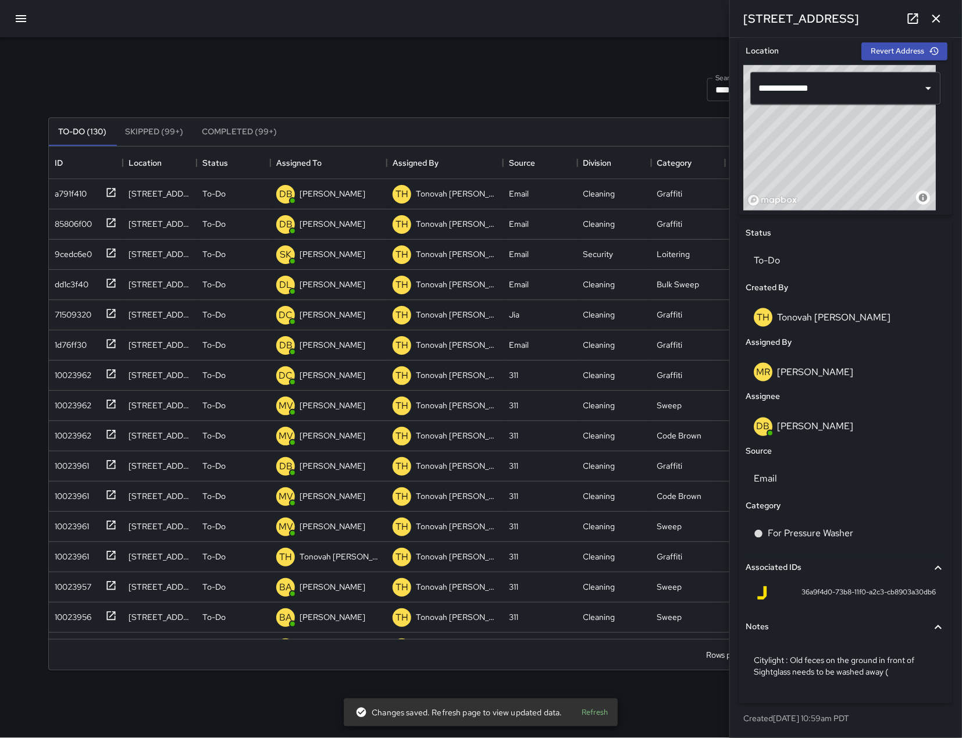
click at [940, 12] on icon "button" at bounding box center [936, 19] width 14 height 14
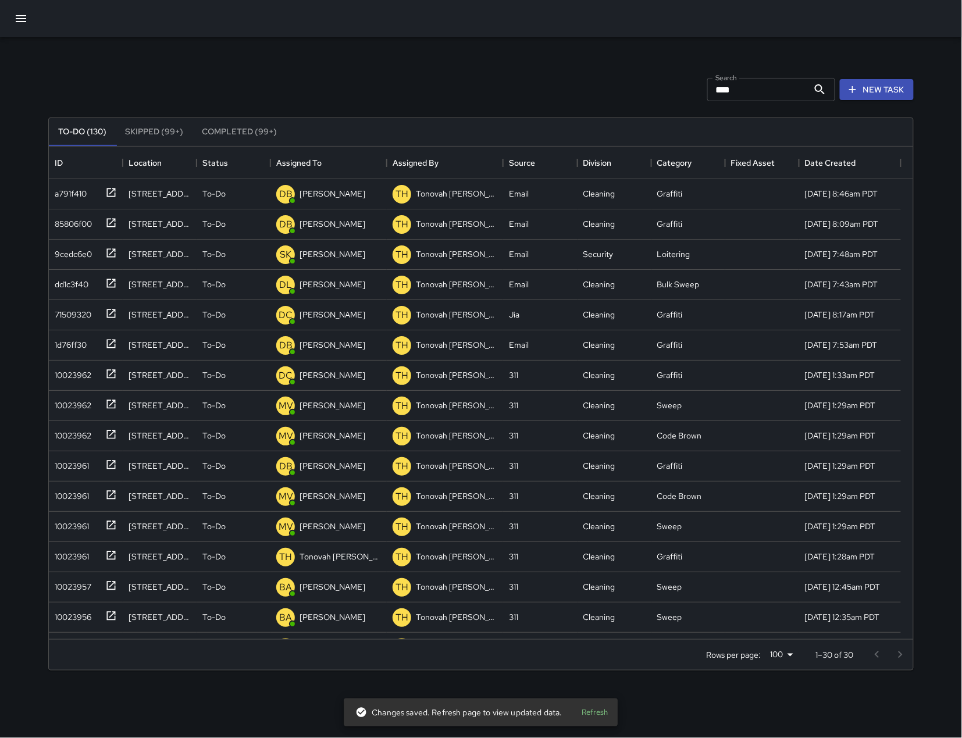
click at [794, 80] on input "****" at bounding box center [757, 89] width 101 height 23
type input "*"
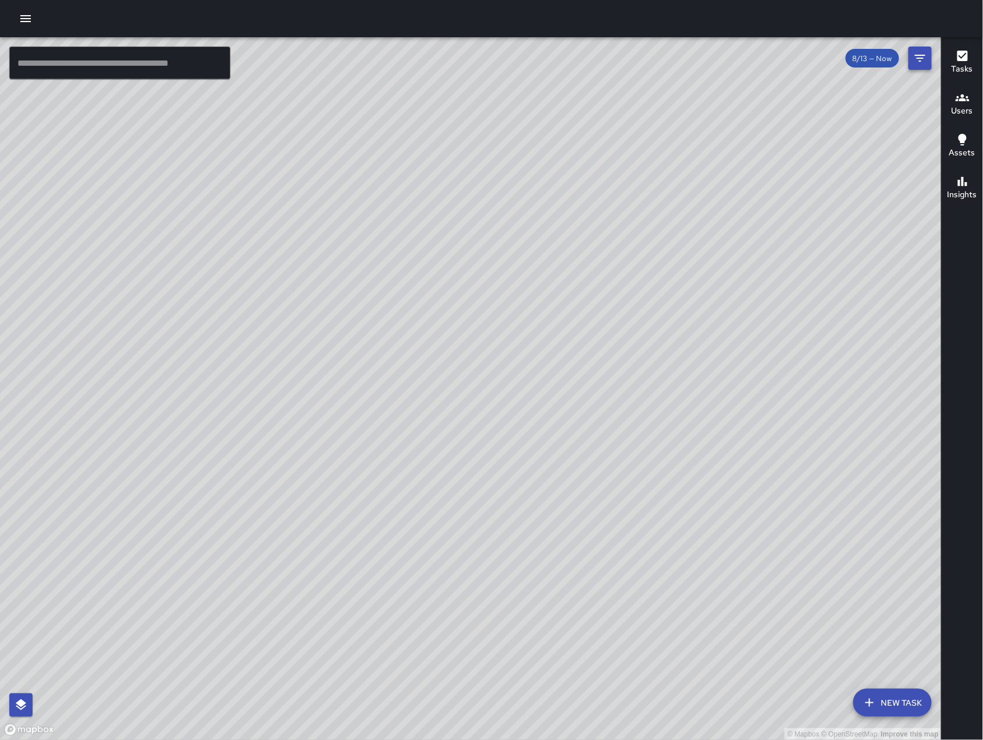
click at [924, 54] on icon "Filters" at bounding box center [920, 58] width 14 height 14
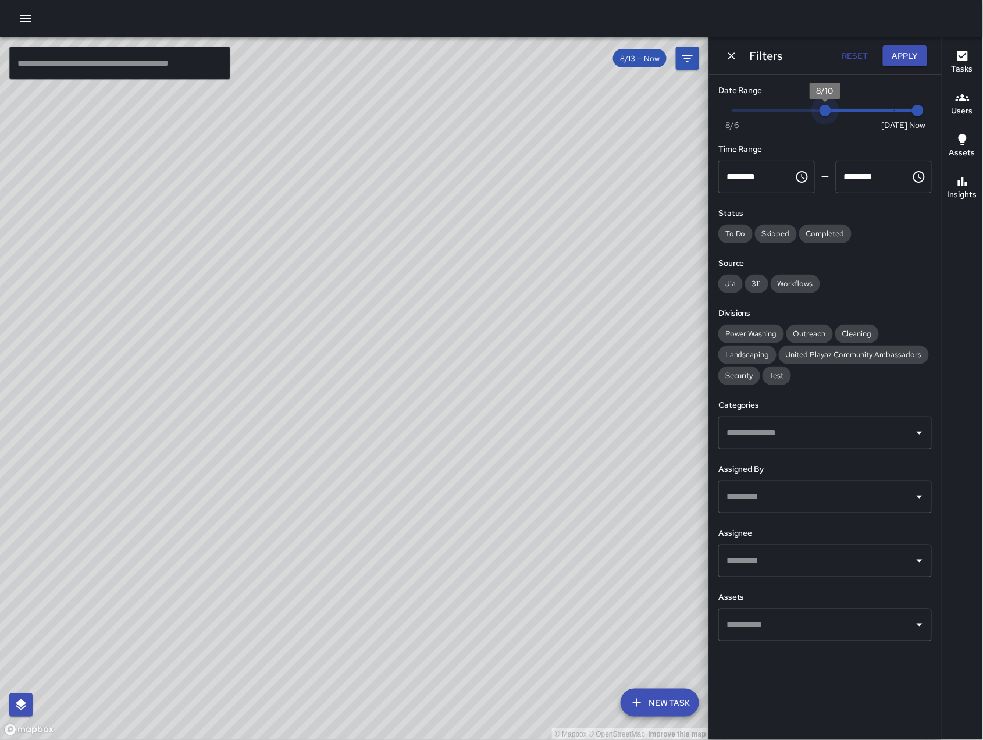
type input "*"
drag, startPoint x: 892, startPoint y: 110, endPoint x: 712, endPoint y: 90, distance: 180.3
click at [712, 88] on div "Date Range Now [DATE] [DATE] 6:30 am Time Range ******** ​ ******** ​ Status To…" at bounding box center [825, 362] width 232 height 575
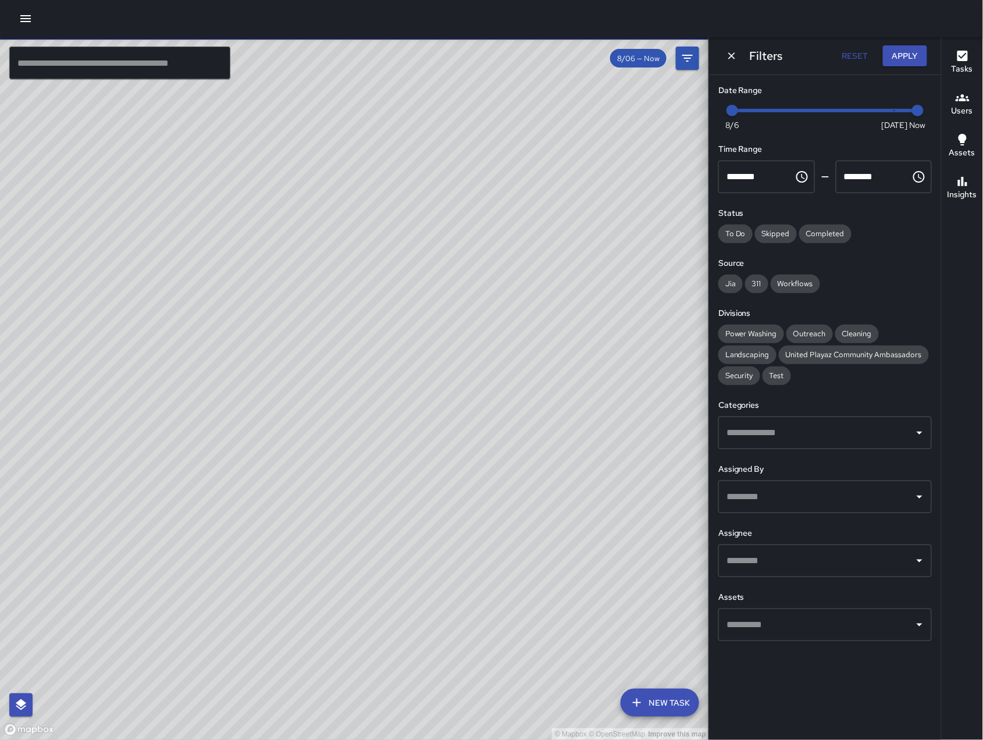
click at [822, 561] on input "text" at bounding box center [817, 561] width 186 height 22
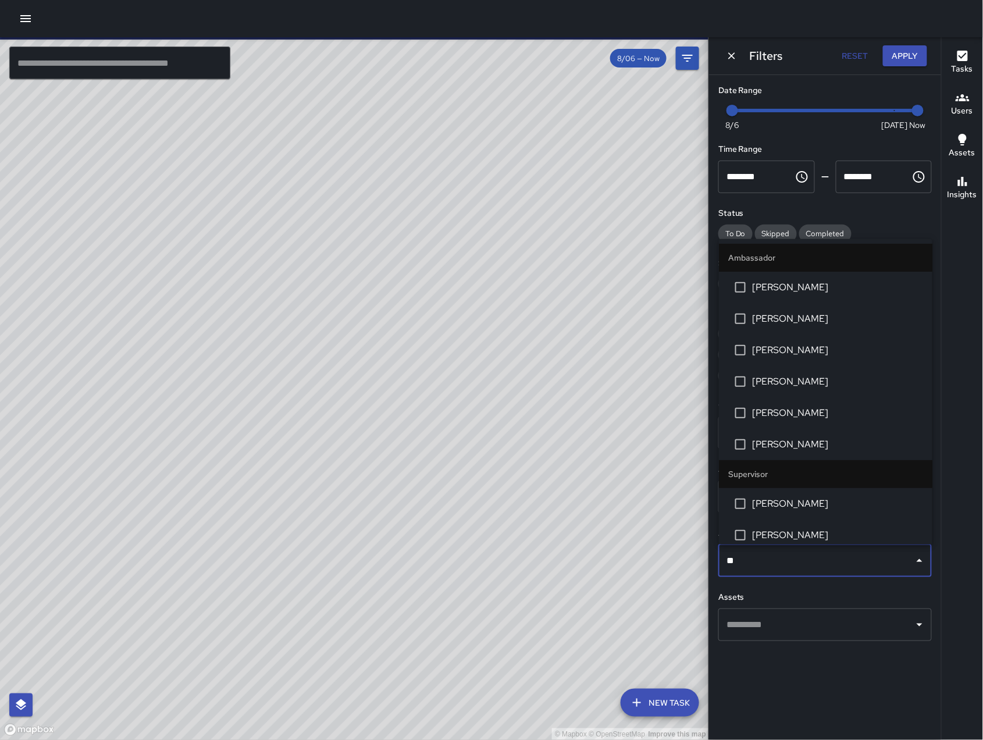
type input "***"
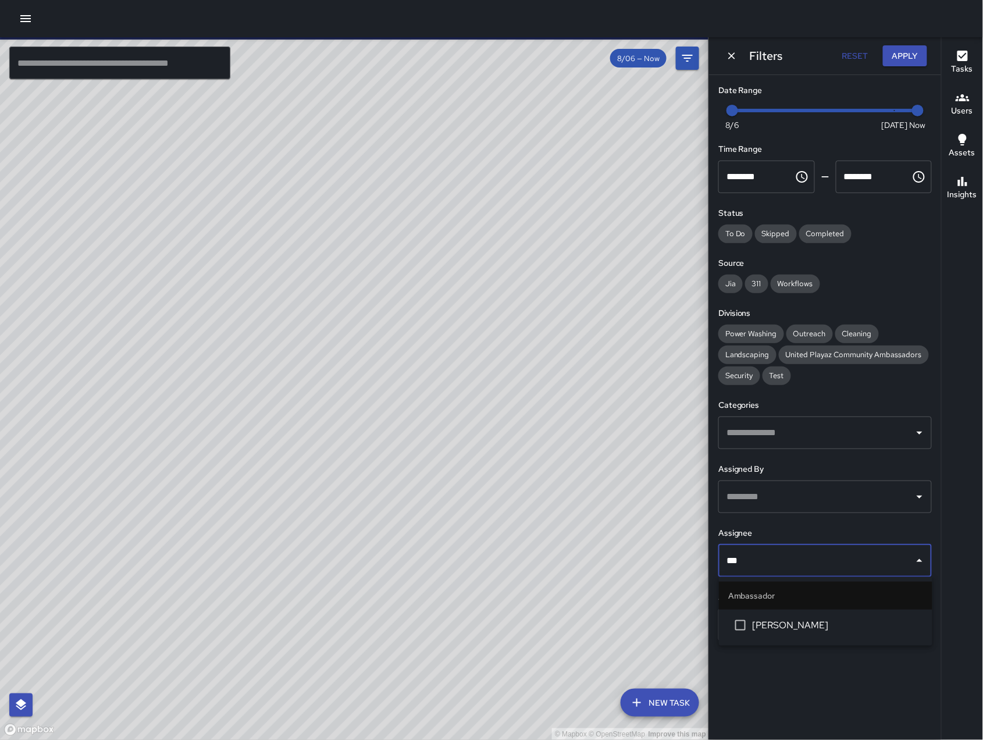
click at [811, 628] on span "[PERSON_NAME]" at bounding box center [838, 625] width 170 height 14
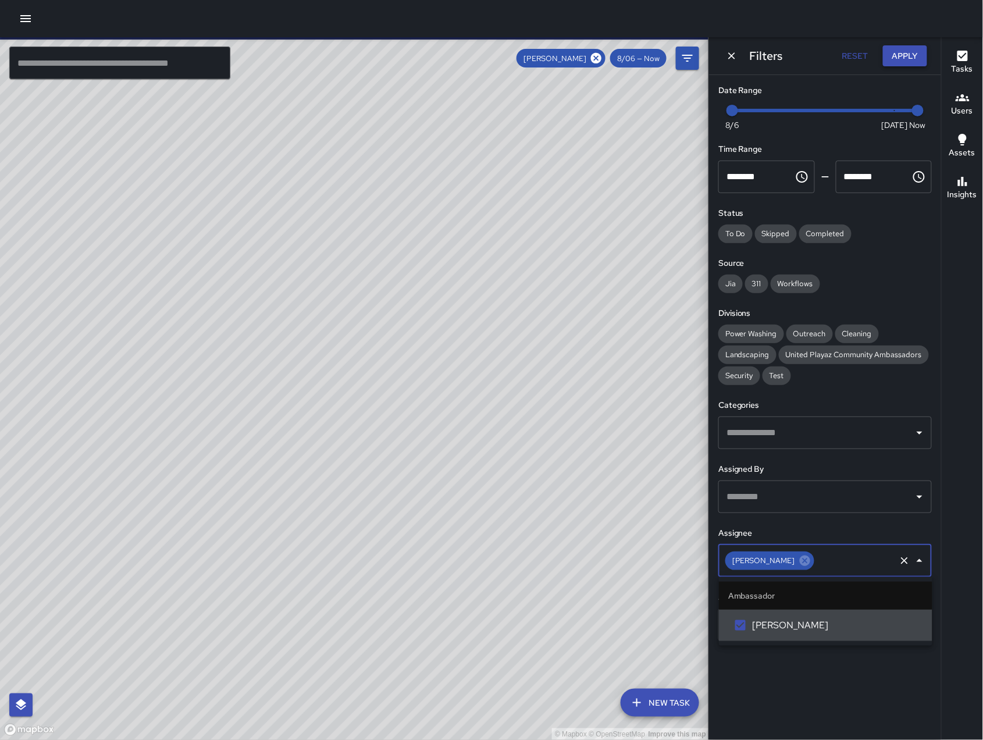
click at [886, 63] on button "Apply" at bounding box center [905, 56] width 44 height 22
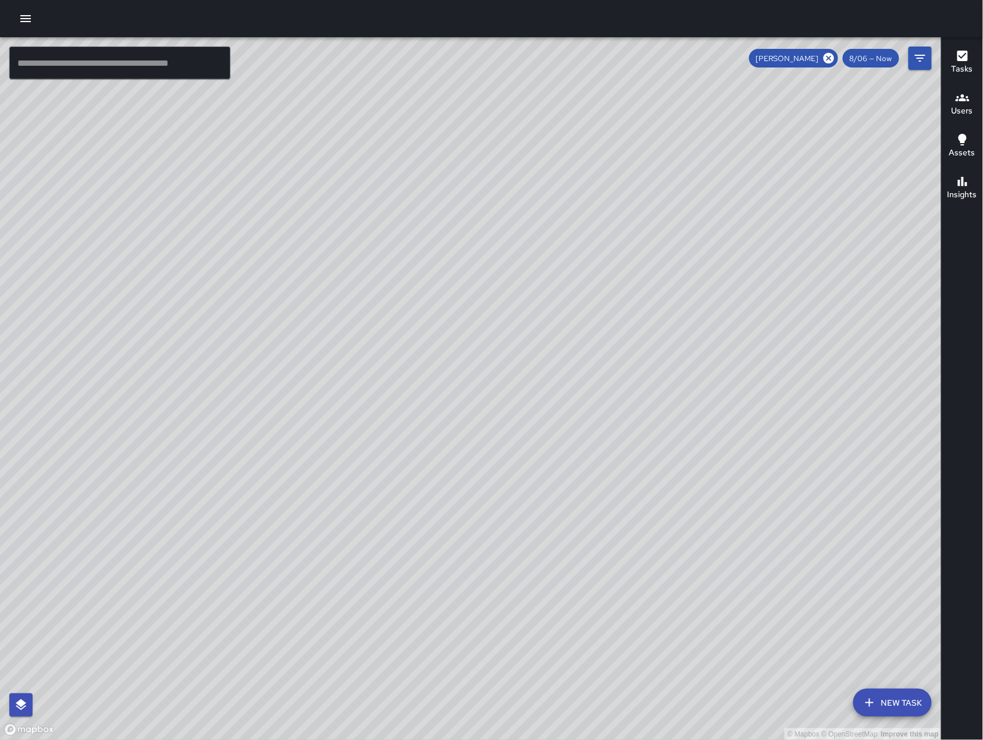
click at [961, 65] on h6 "Tasks" at bounding box center [962, 69] width 22 height 13
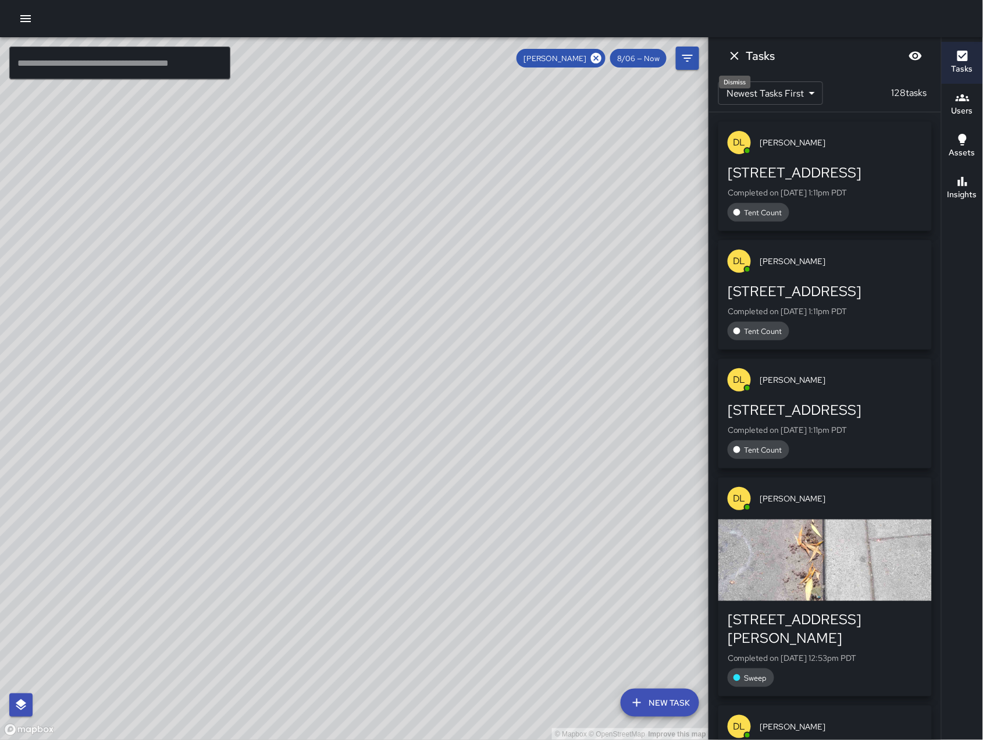
click at [739, 59] on icon "Dismiss" at bounding box center [735, 56] width 14 height 14
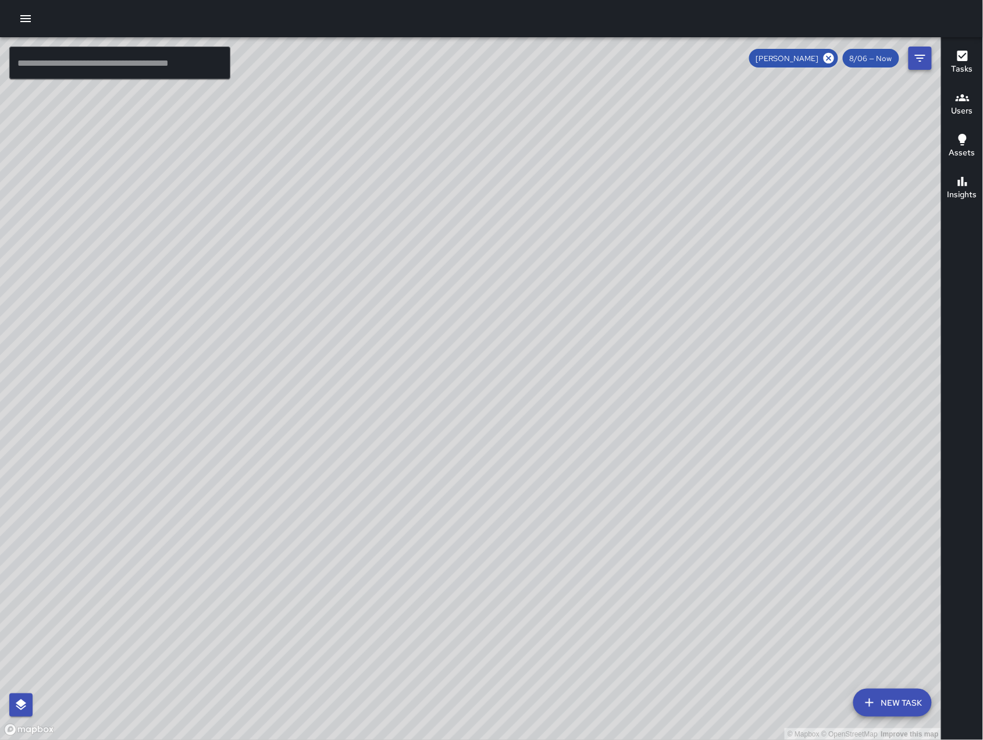
click at [917, 54] on icon "Filters" at bounding box center [920, 58] width 14 height 14
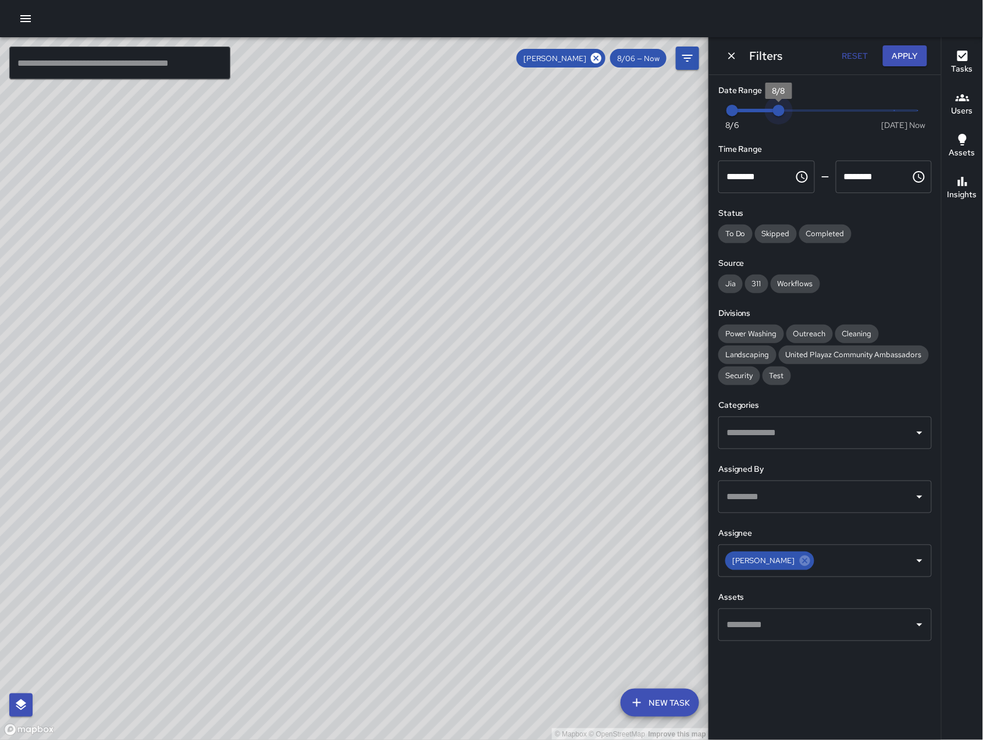
drag, startPoint x: 693, startPoint y: 133, endPoint x: 665, endPoint y: 136, distance: 27.4
click at [665, 136] on div "© Mapbox © OpenStreetMap Improve this map ​ New Task [PERSON_NAME] 8/06 — Now M…" at bounding box center [491, 388] width 983 height 703
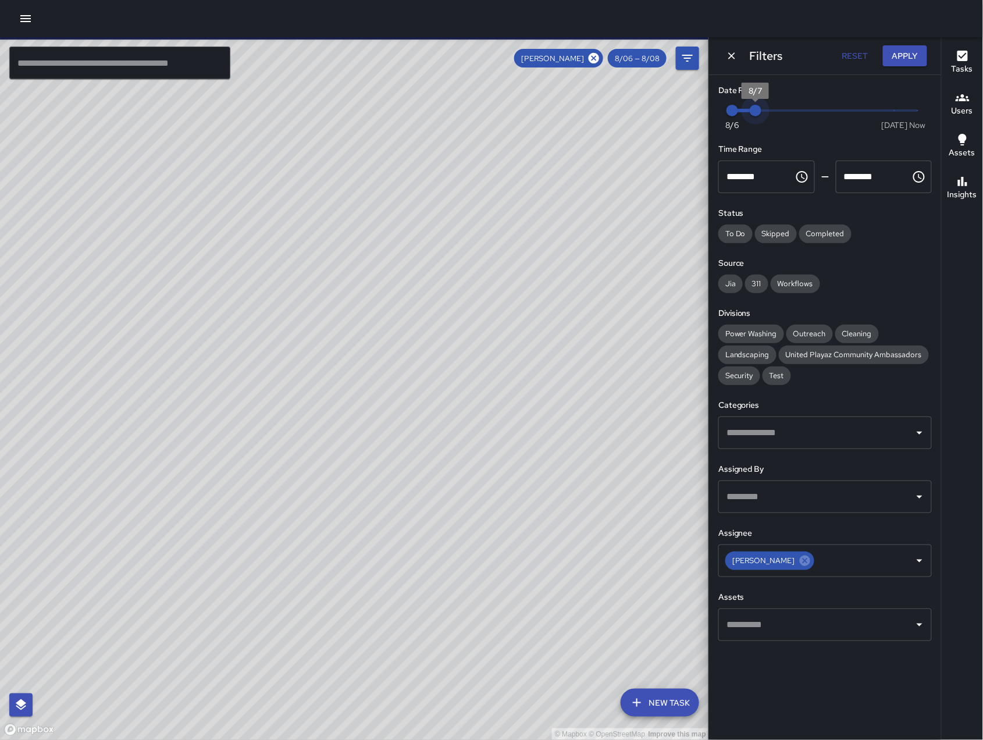
drag, startPoint x: 777, startPoint y: 117, endPoint x: 717, endPoint y: 115, distance: 60.5
click at [717, 115] on div "Date Range Now [DATE] 8/6 8/7 Time Range ******** ​ ******** ​ Status To Do Ski…" at bounding box center [825, 362] width 232 height 575
click at [964, 69] on h6 "Tasks" at bounding box center [962, 69] width 22 height 13
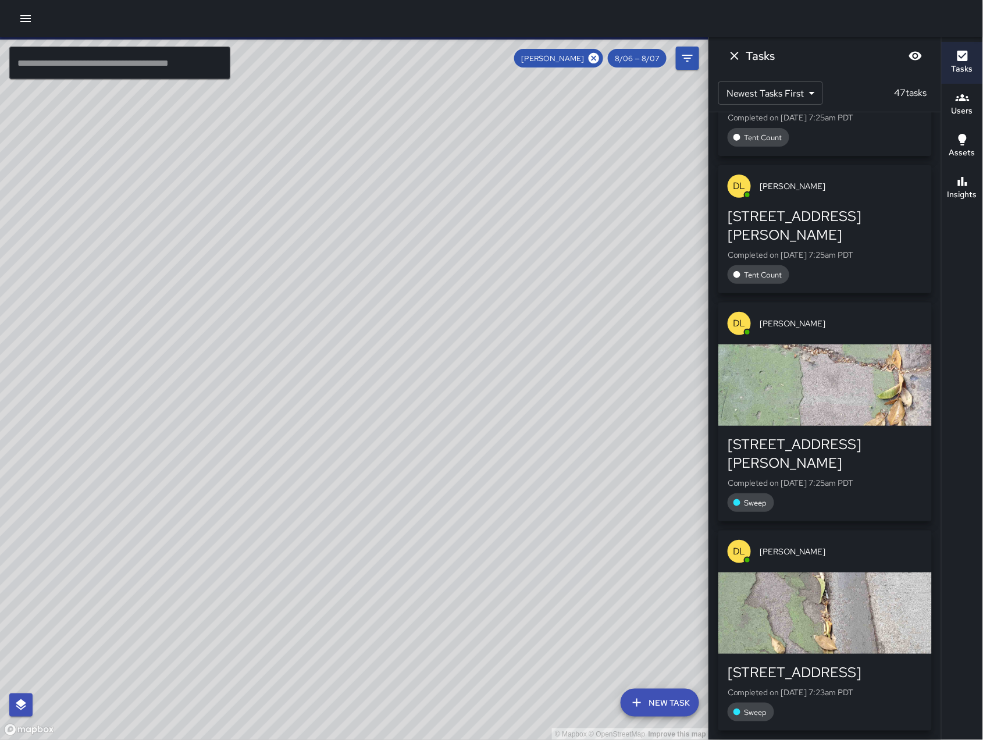
scroll to position [2125, 0]
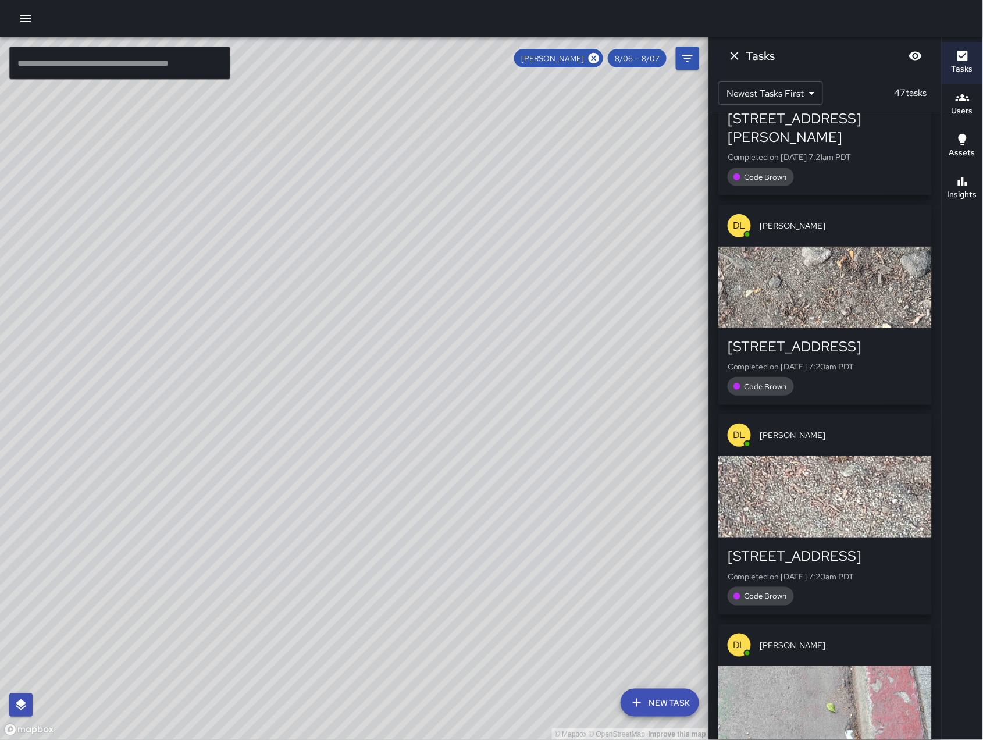
click at [731, 52] on icon "Dismiss" at bounding box center [735, 56] width 14 height 14
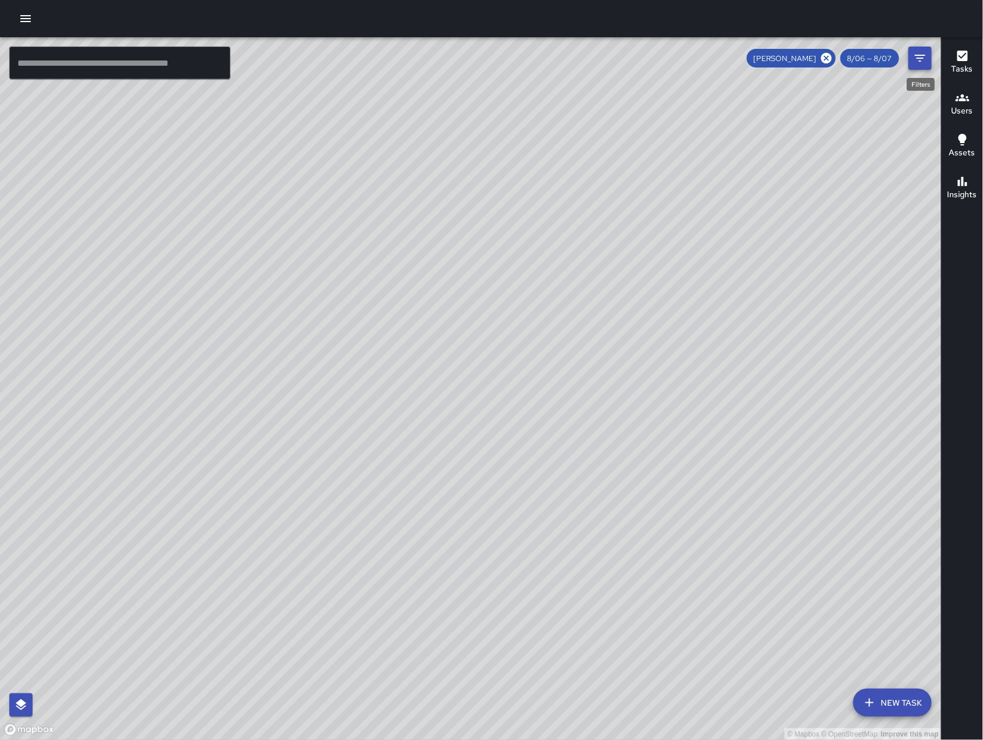
click at [913, 63] on icon "Filters" at bounding box center [920, 58] width 14 height 14
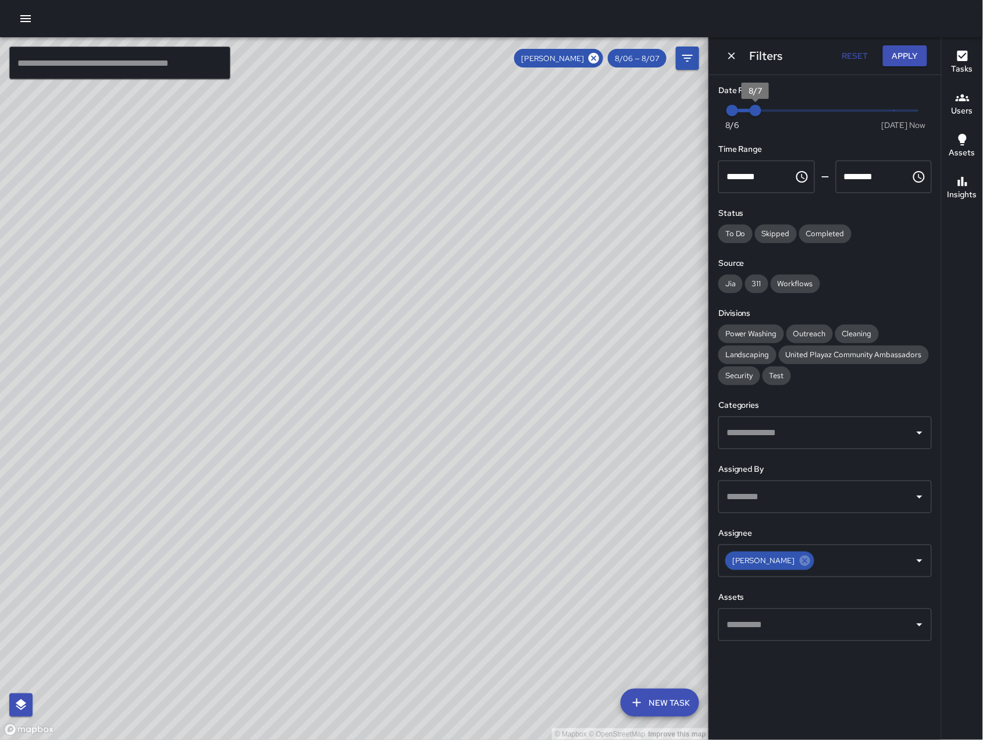
type input "*"
drag, startPoint x: 767, startPoint y: 117, endPoint x: 775, endPoint y: 116, distance: 8.2
click at [775, 116] on span "8/8" at bounding box center [779, 111] width 12 height 12
type input "*"
drag, startPoint x: 739, startPoint y: 114, endPoint x: 749, endPoint y: 115, distance: 9.9
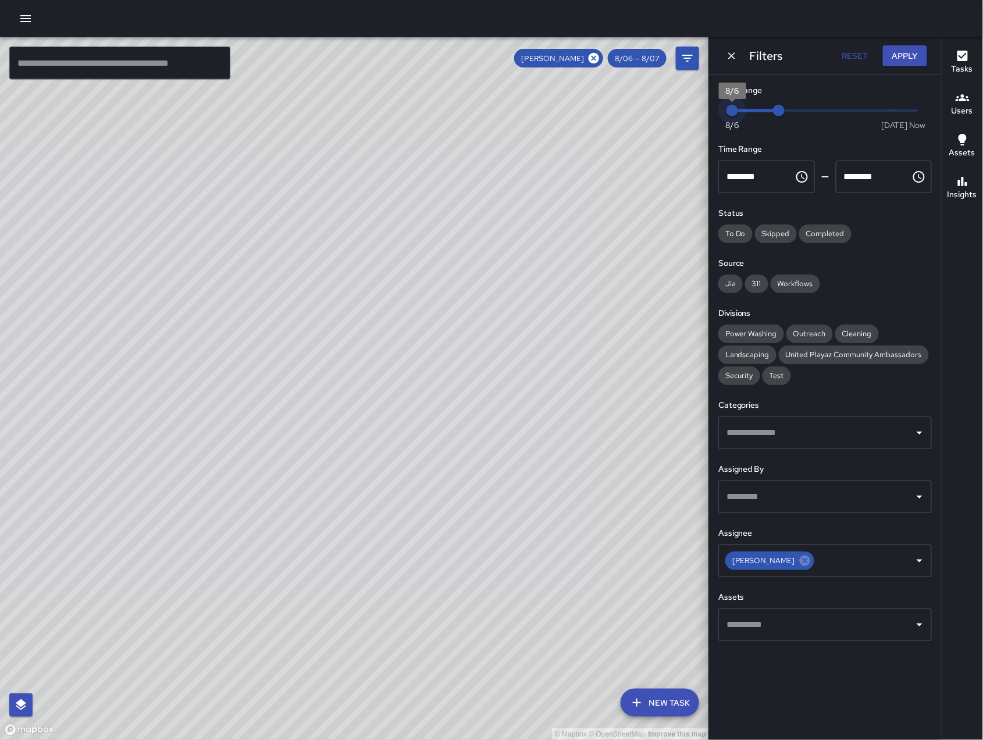
click at [738, 116] on span "8/6" at bounding box center [732, 111] width 12 height 12
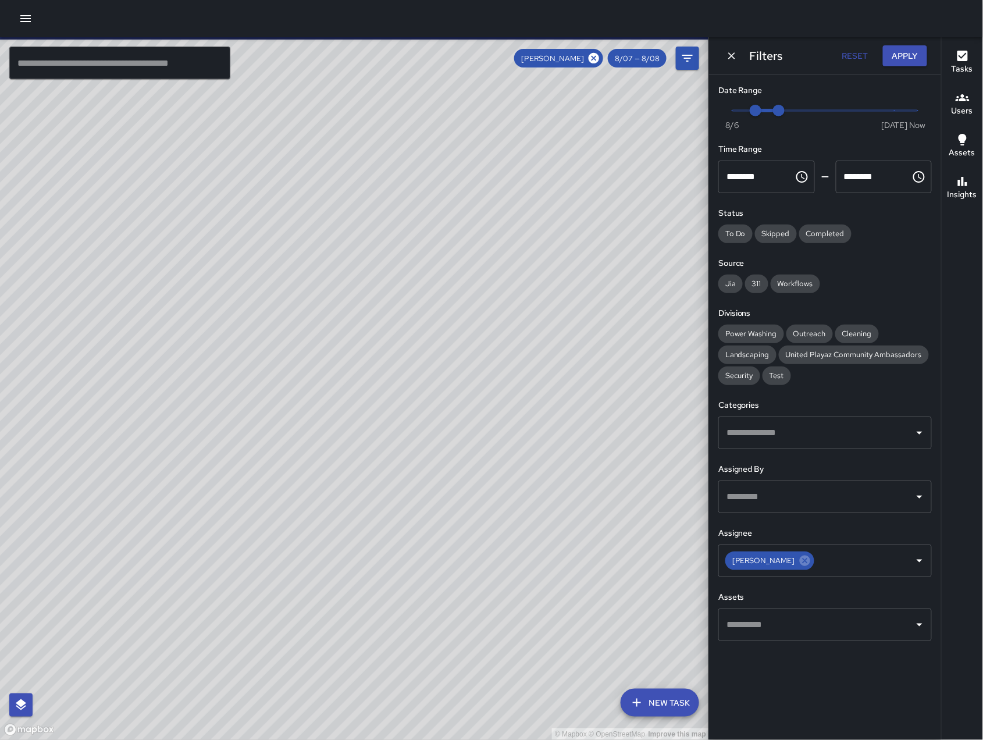
click at [955, 80] on button "Tasks" at bounding box center [962, 63] width 41 height 42
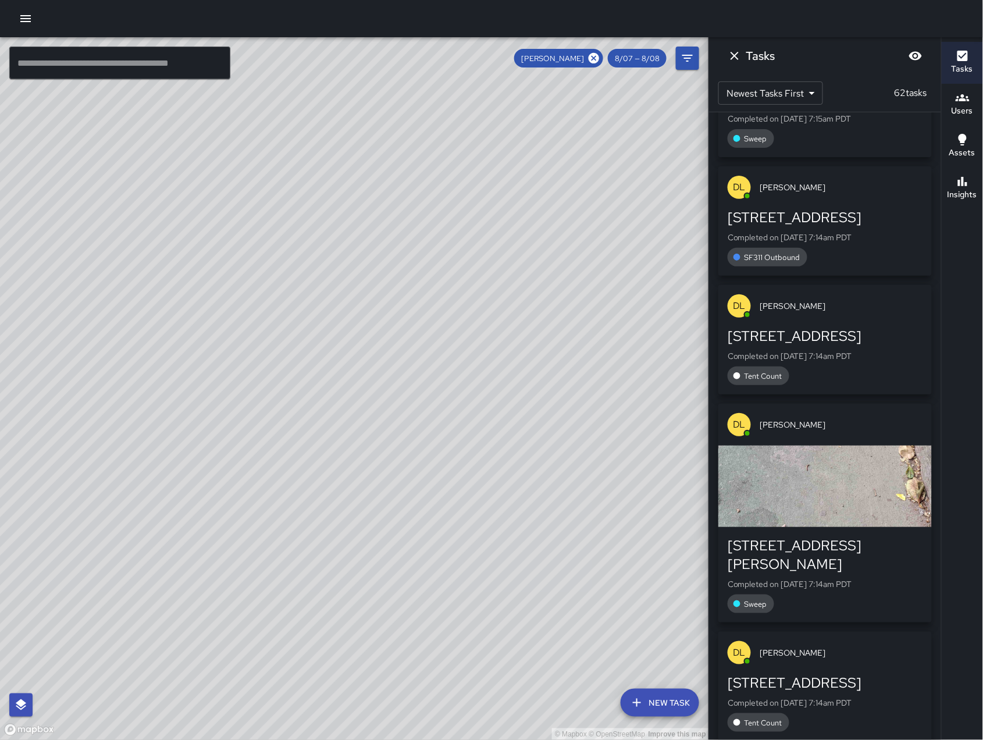
scroll to position [10514, 0]
click at [736, 56] on icon "Dismiss" at bounding box center [735, 56] width 14 height 14
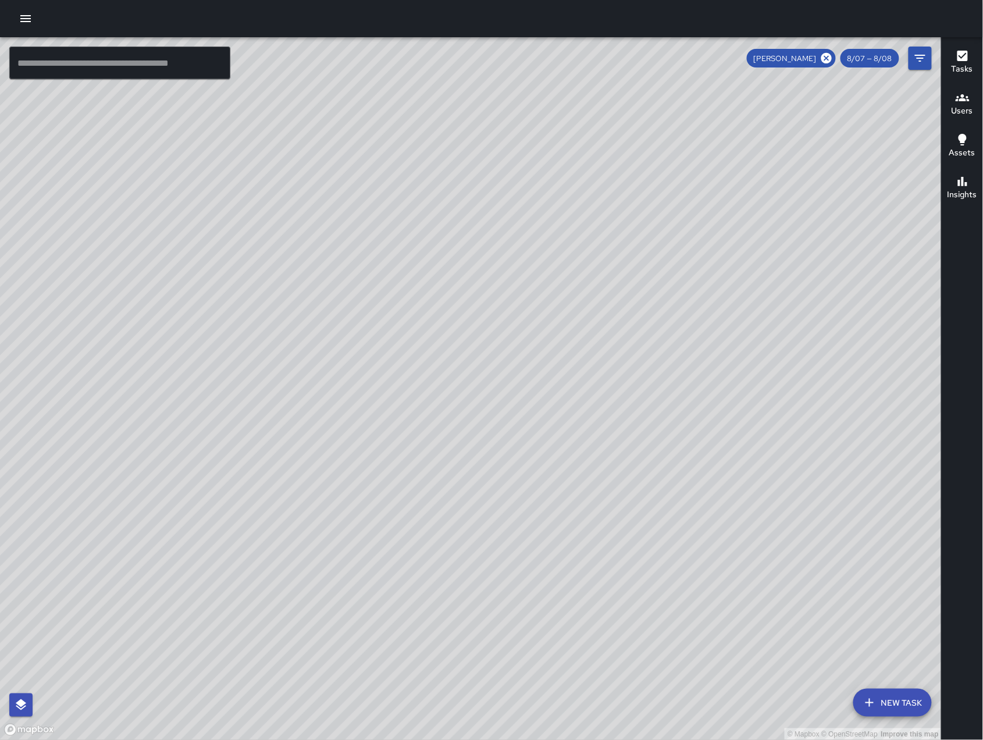
click at [927, 61] on icon "Filters" at bounding box center [920, 58] width 14 height 14
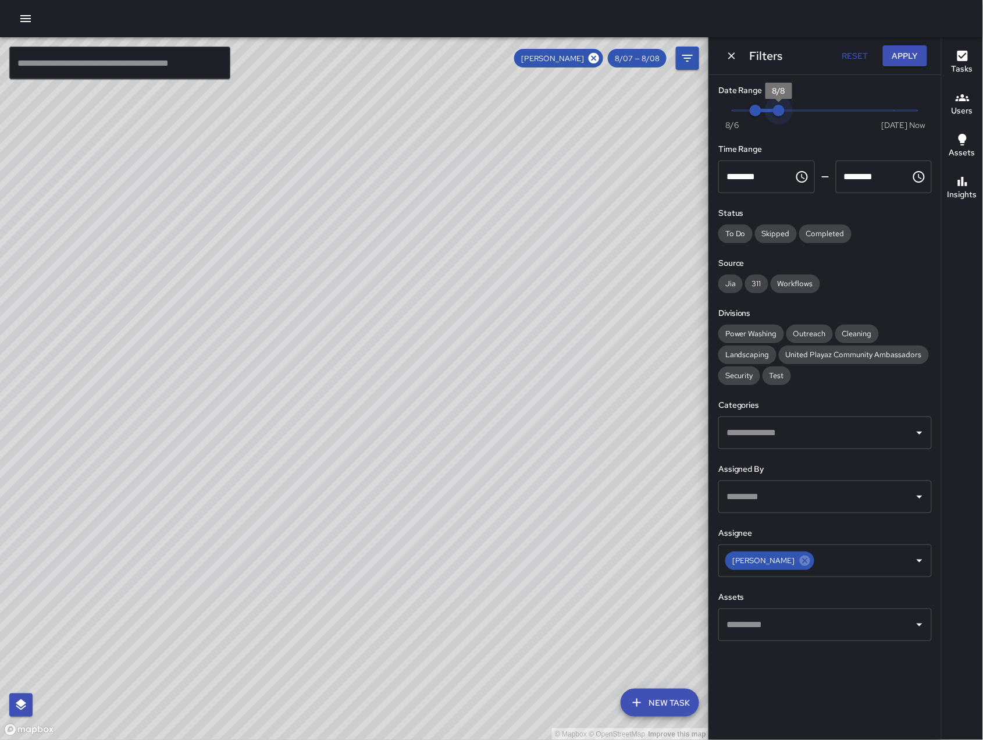
drag, startPoint x: 776, startPoint y: 107, endPoint x: 786, endPoint y: 111, distance: 10.5
click at [785, 111] on span "8/8" at bounding box center [779, 111] width 12 height 12
drag, startPoint x: 780, startPoint y: 109, endPoint x: 789, endPoint y: 112, distance: 9.7
click at [785, 112] on span "8/8" at bounding box center [779, 111] width 12 height 12
drag, startPoint x: 780, startPoint y: 118, endPoint x: 787, endPoint y: 119, distance: 7.6
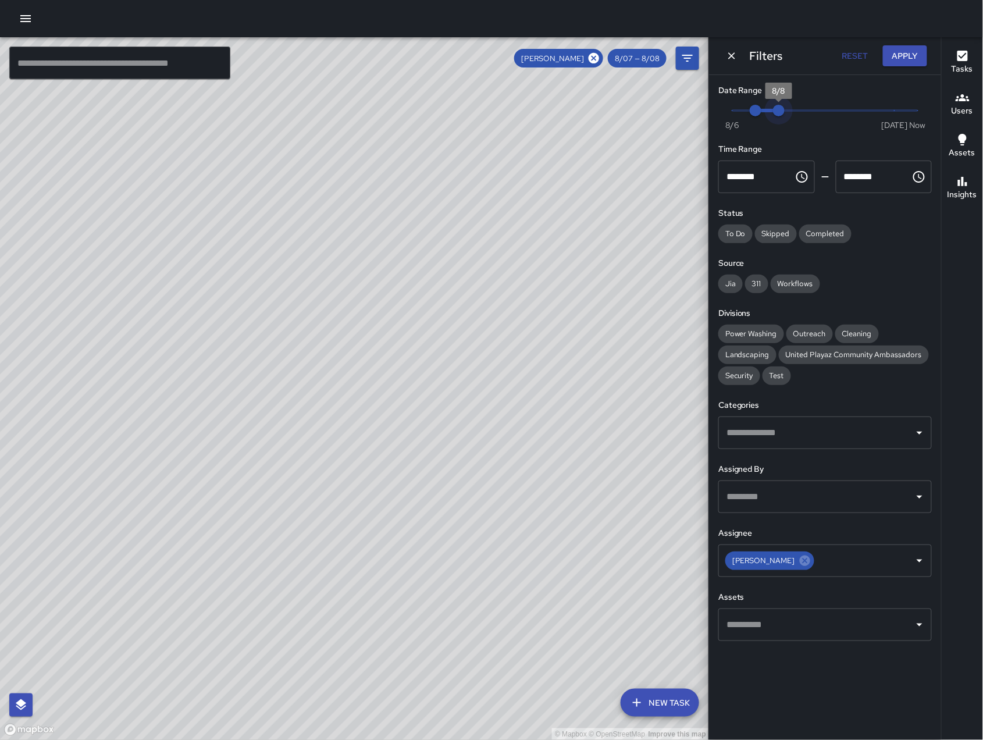
click at [785, 116] on span "8/8" at bounding box center [779, 111] width 12 height 12
type input "*"
drag, startPoint x: 787, startPoint y: 119, endPoint x: 814, endPoint y: 109, distance: 27.8
click at [808, 109] on span "8/9" at bounding box center [802, 111] width 12 height 12
type input "*"
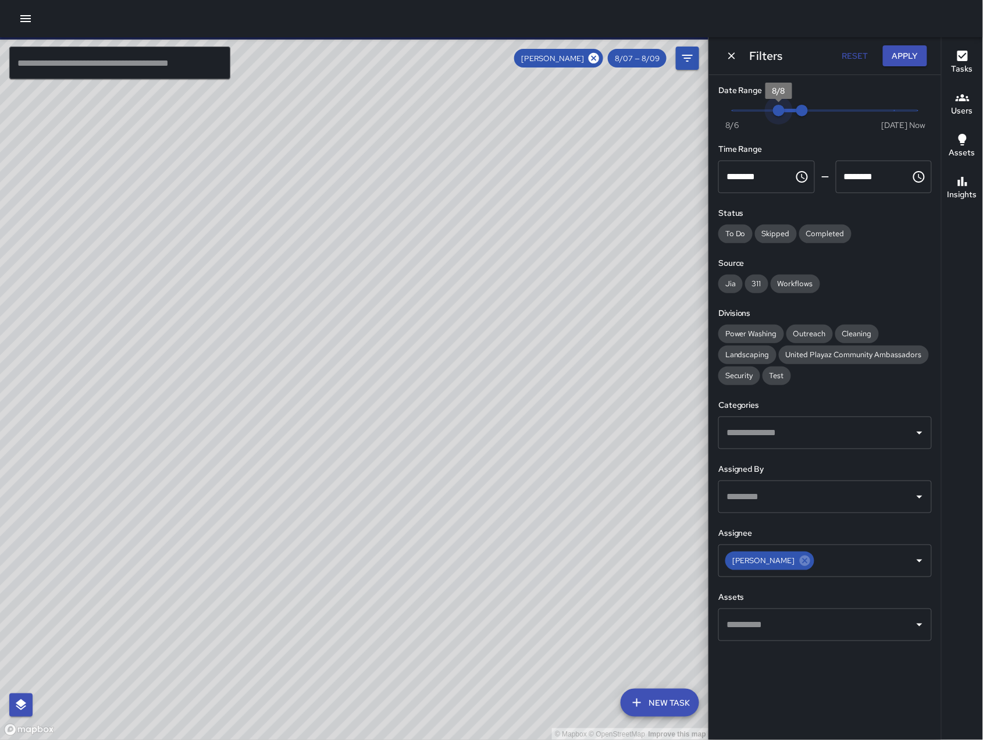
click at [775, 116] on span "8/8" at bounding box center [779, 111] width 12 height 12
click at [903, 59] on button "Apply" at bounding box center [905, 56] width 44 height 22
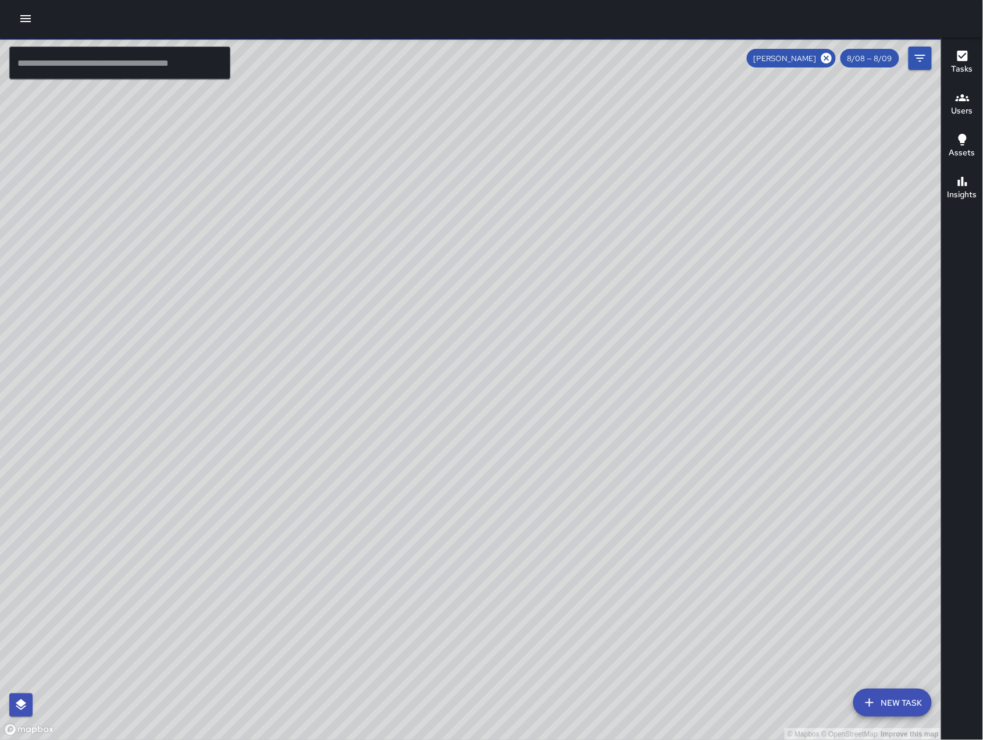
scroll to position [6368, 0]
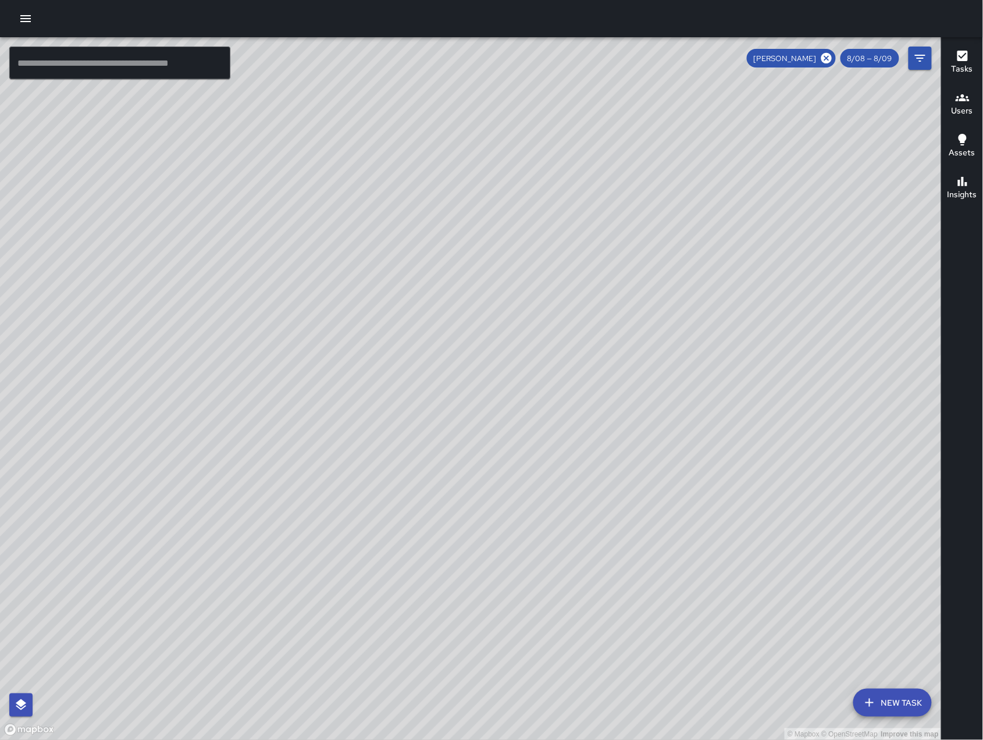
click at [967, 67] on h6 "Tasks" at bounding box center [962, 69] width 22 height 13
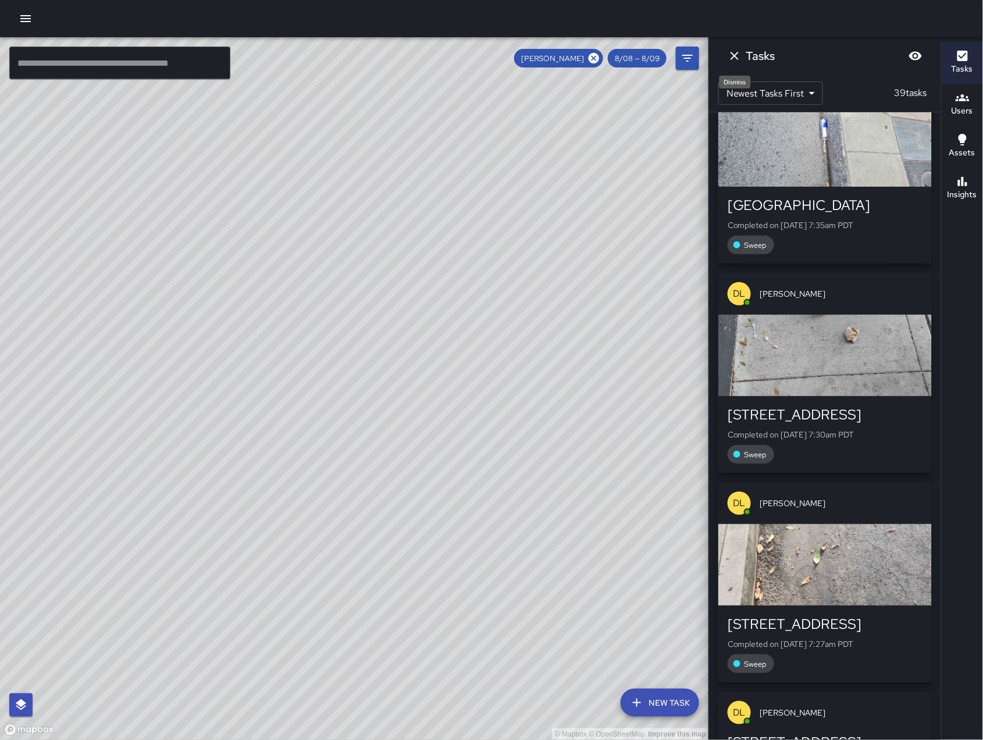
click at [733, 62] on icon "Dismiss" at bounding box center [735, 56] width 14 height 14
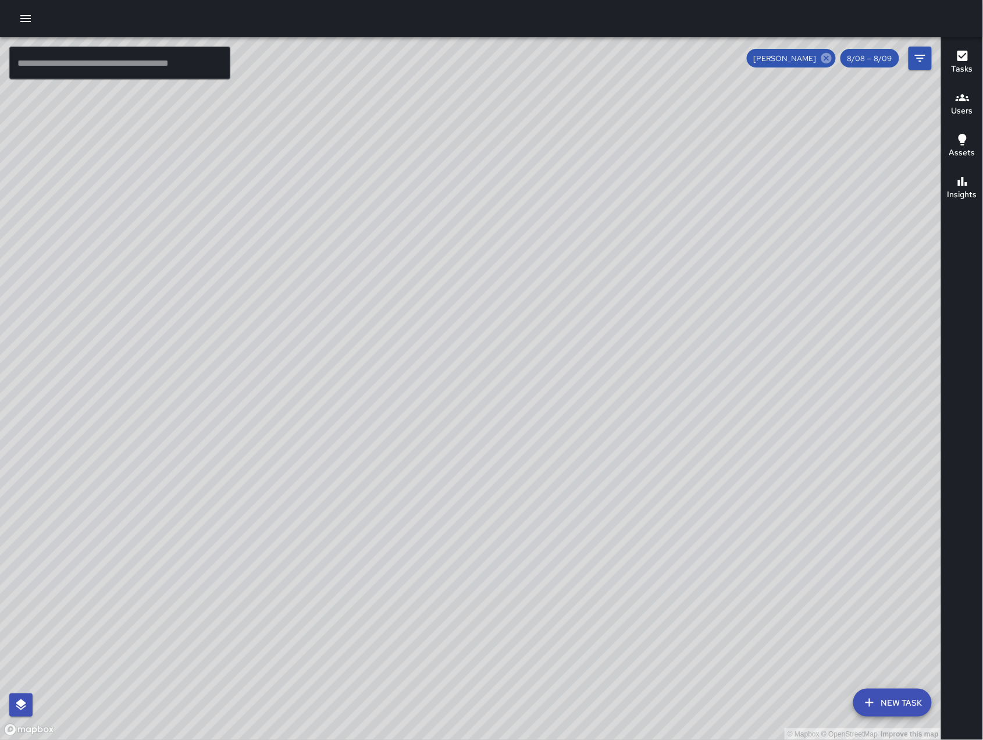
click at [826, 57] on icon at bounding box center [826, 58] width 13 height 13
click at [932, 54] on div "© Mapbox © OpenStreetMap Improve this map" at bounding box center [471, 388] width 942 height 703
click at [925, 56] on icon "Filters" at bounding box center [920, 58] width 14 height 14
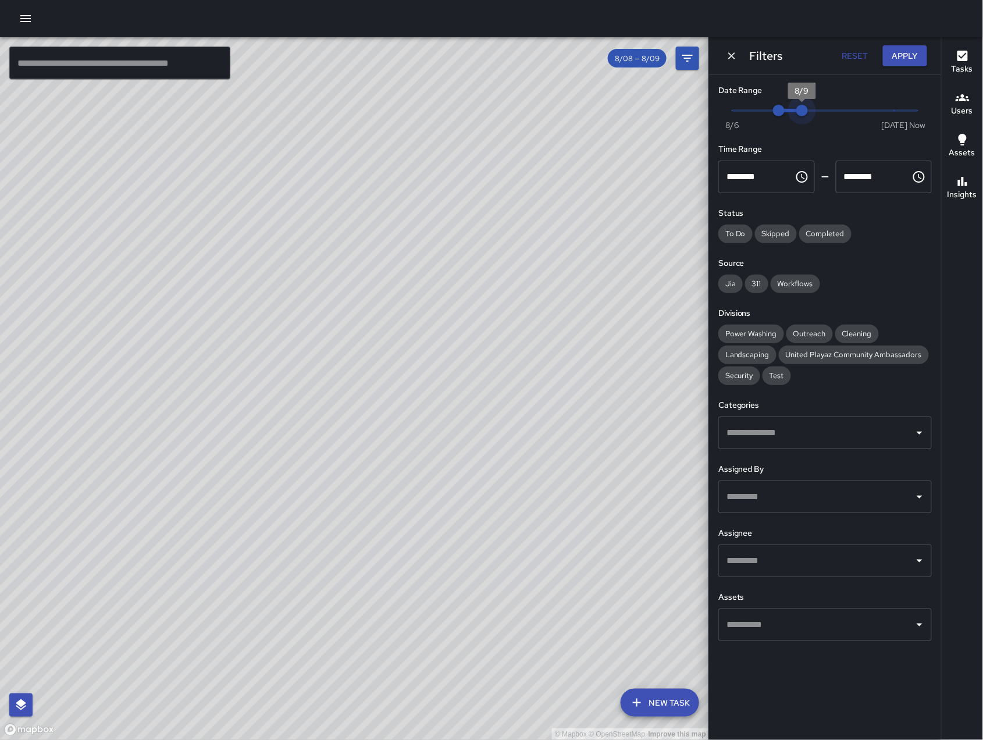
type input "*"
drag, startPoint x: 809, startPoint y: 113, endPoint x: 820, endPoint y: 115, distance: 11.2
click at [820, 115] on span "8/10" at bounding box center [825, 111] width 12 height 12
type input "*"
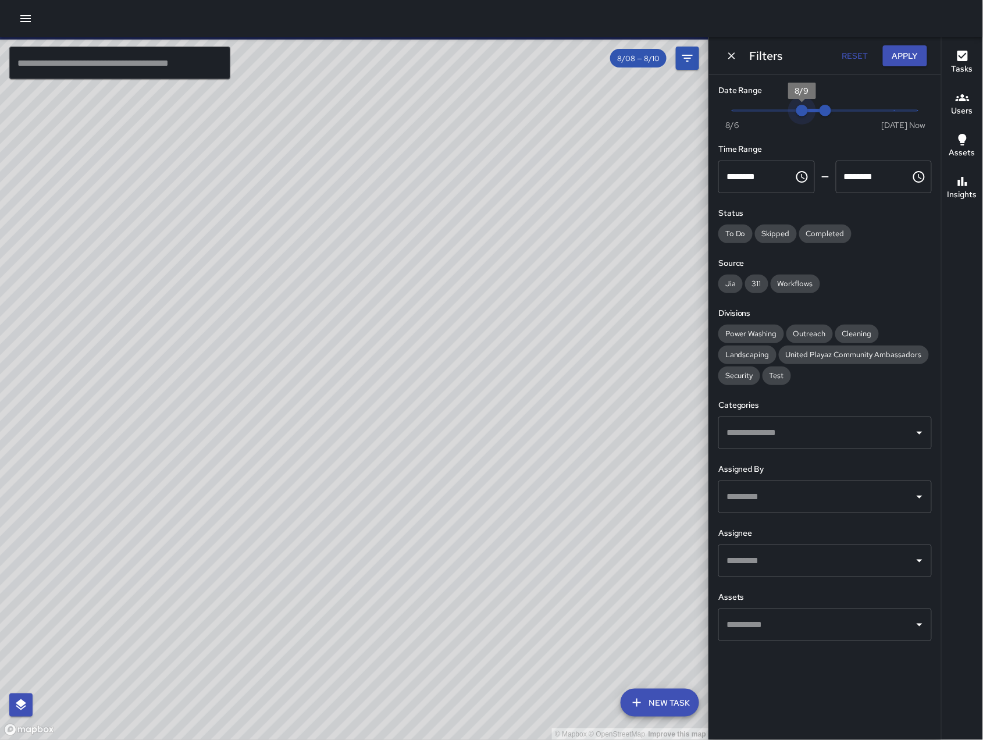
click at [807, 124] on div "Now [DATE] 8/9 8/10" at bounding box center [824, 118] width 213 height 32
click at [808, 124] on div "Now [DATE] 8/9 8/10" at bounding box center [824, 118] width 213 height 32
click at [838, 116] on span "Now [DATE] 8/9 8/10" at bounding box center [825, 110] width 186 height 17
type input "*"
click at [803, 113] on span "8/9" at bounding box center [802, 111] width 12 height 12
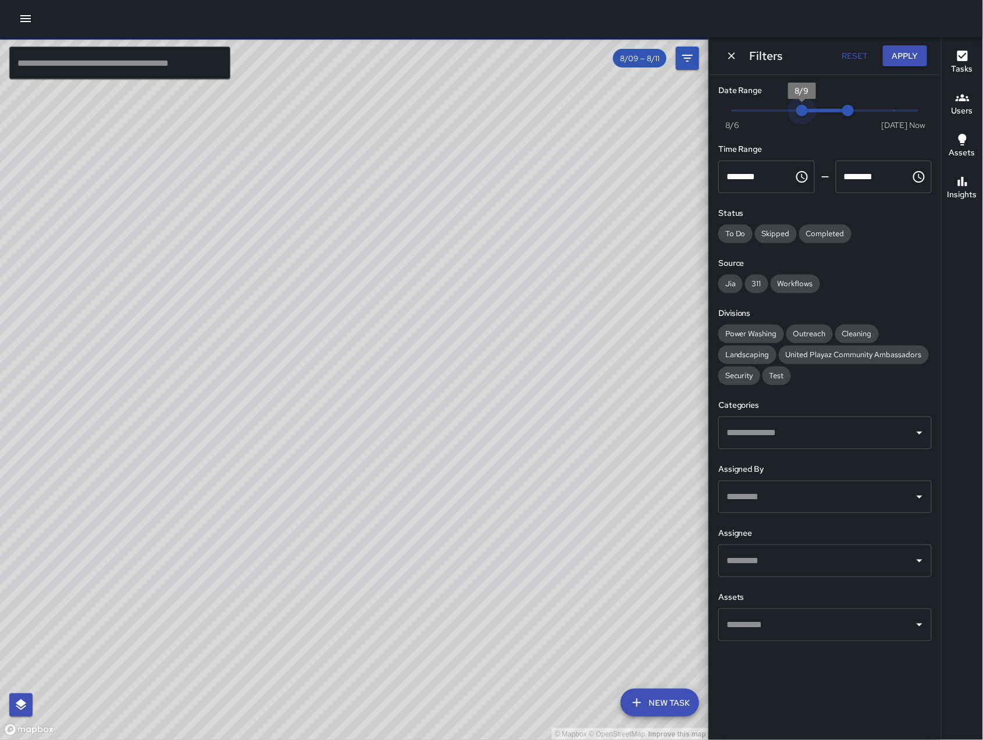
drag, startPoint x: 803, startPoint y: 113, endPoint x: 814, endPoint y: 118, distance: 11.5
click at [814, 118] on span "Now [DATE] 8/9 8/11" at bounding box center [825, 110] width 186 height 17
type input "*"
drag, startPoint x: 813, startPoint y: 114, endPoint x: 822, endPoint y: 113, distance: 8.7
click at [808, 113] on span "8/9" at bounding box center [802, 111] width 12 height 12
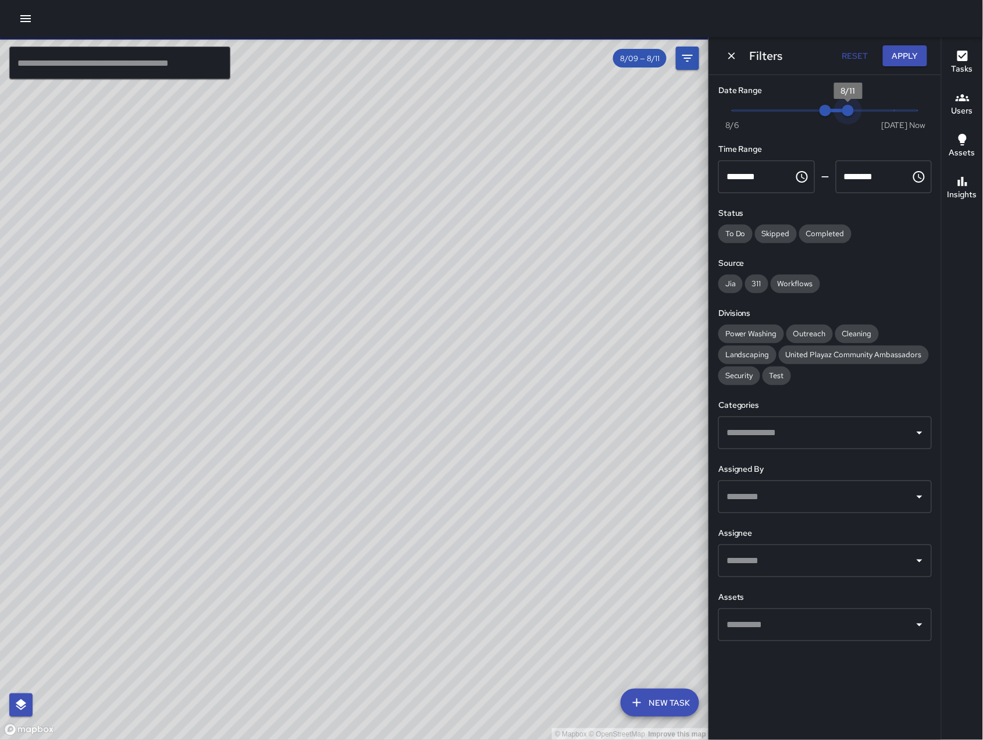
type input "*"
drag, startPoint x: 846, startPoint y: 112, endPoint x: 865, endPoint y: 115, distance: 18.8
click at [865, 115] on span "8/12" at bounding box center [871, 111] width 12 height 12
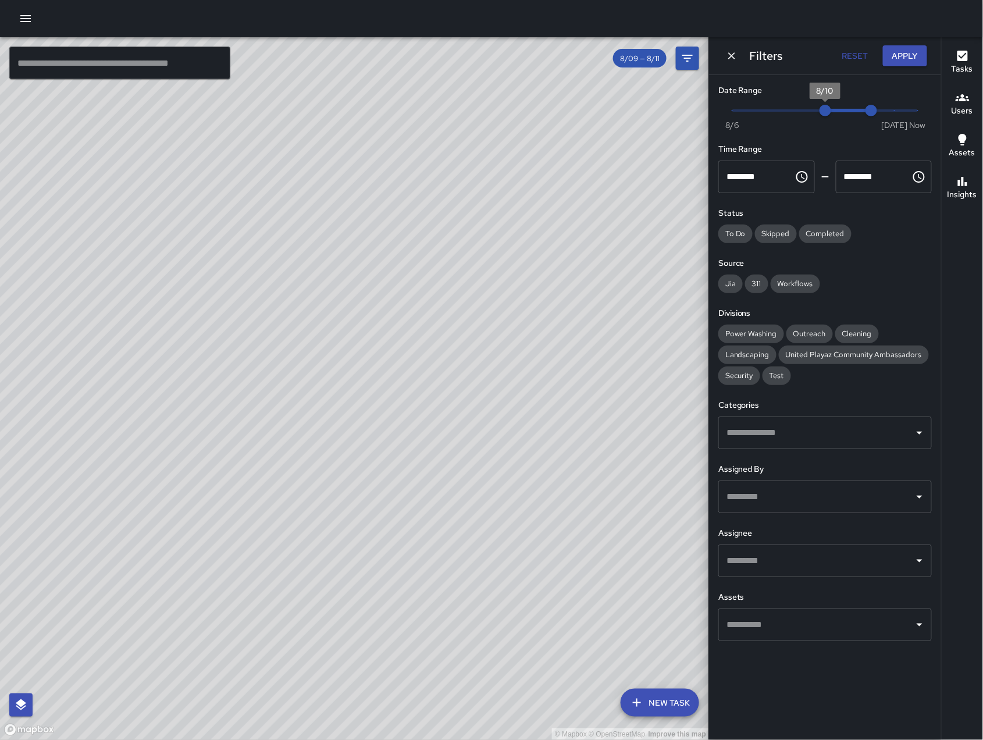
type input "*"
drag, startPoint x: 828, startPoint y: 113, endPoint x: 852, endPoint y: 119, distance: 25.0
click at [852, 116] on span "8/11" at bounding box center [848, 111] width 12 height 12
click at [902, 56] on button "Apply" at bounding box center [905, 56] width 44 height 22
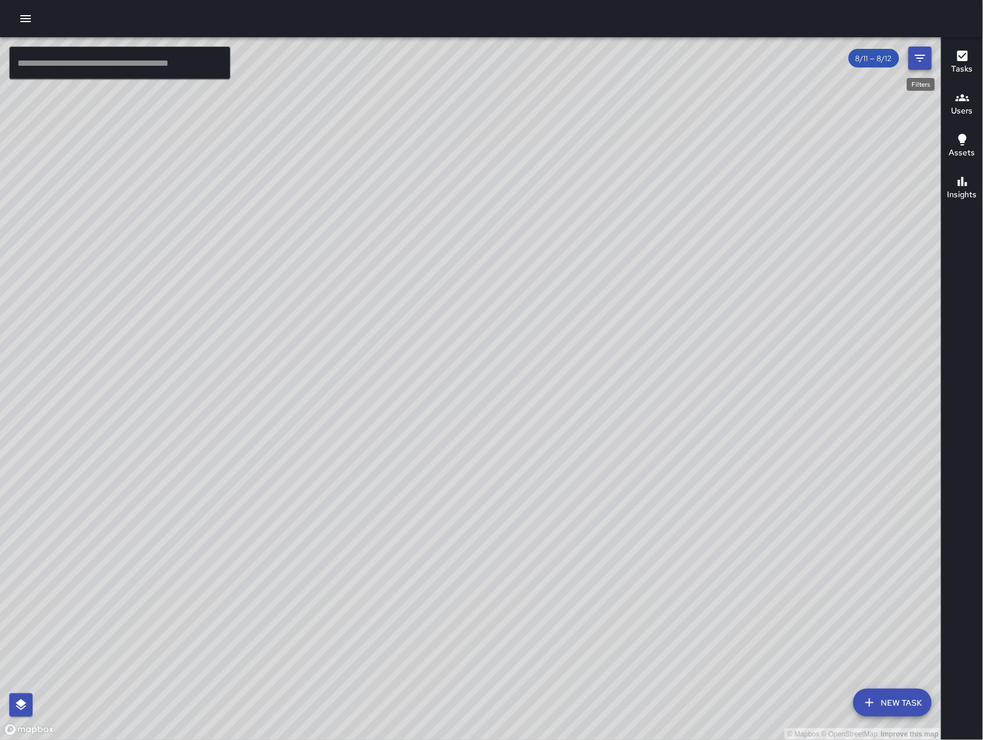
click at [918, 62] on icon "Filters" at bounding box center [920, 58] width 14 height 14
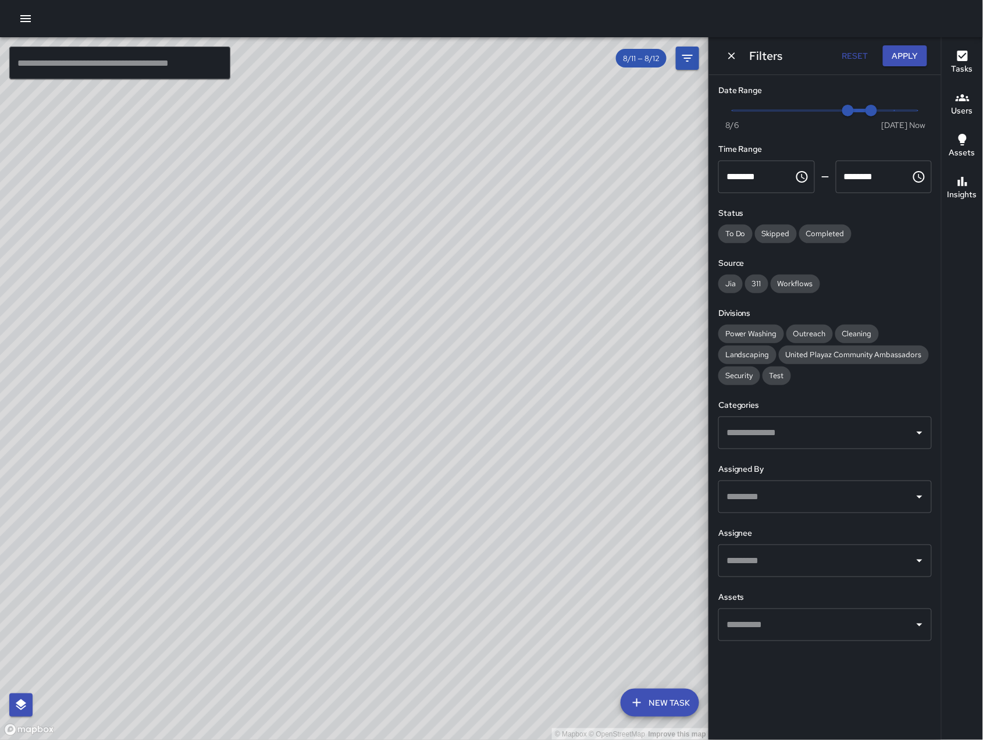
click at [804, 568] on input "text" at bounding box center [817, 561] width 186 height 22
type input "****"
click at [788, 618] on span "[PERSON_NAME]" at bounding box center [838, 625] width 170 height 14
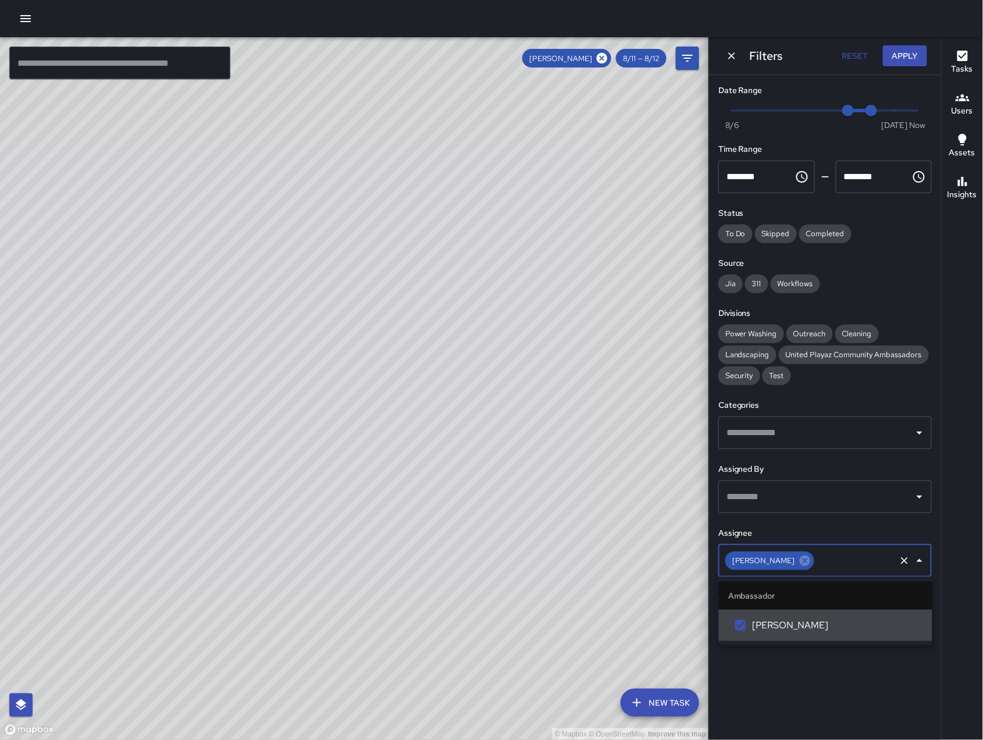
scroll to position [7305, 0]
click at [958, 48] on button "Tasks" at bounding box center [962, 63] width 41 height 42
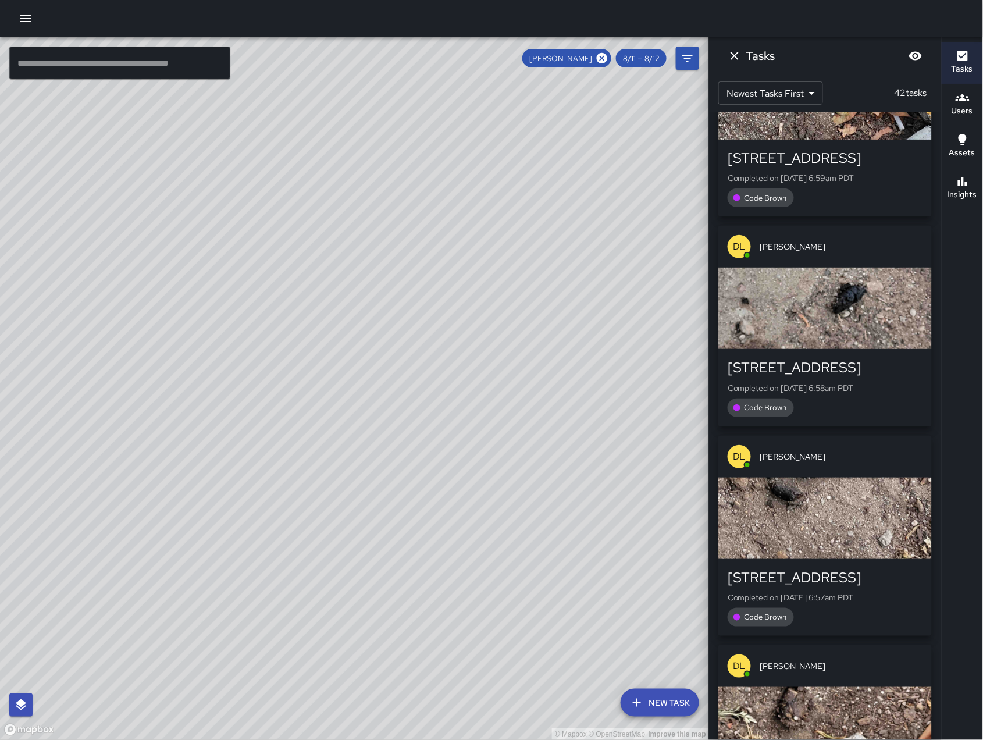
scroll to position [7121, 0]
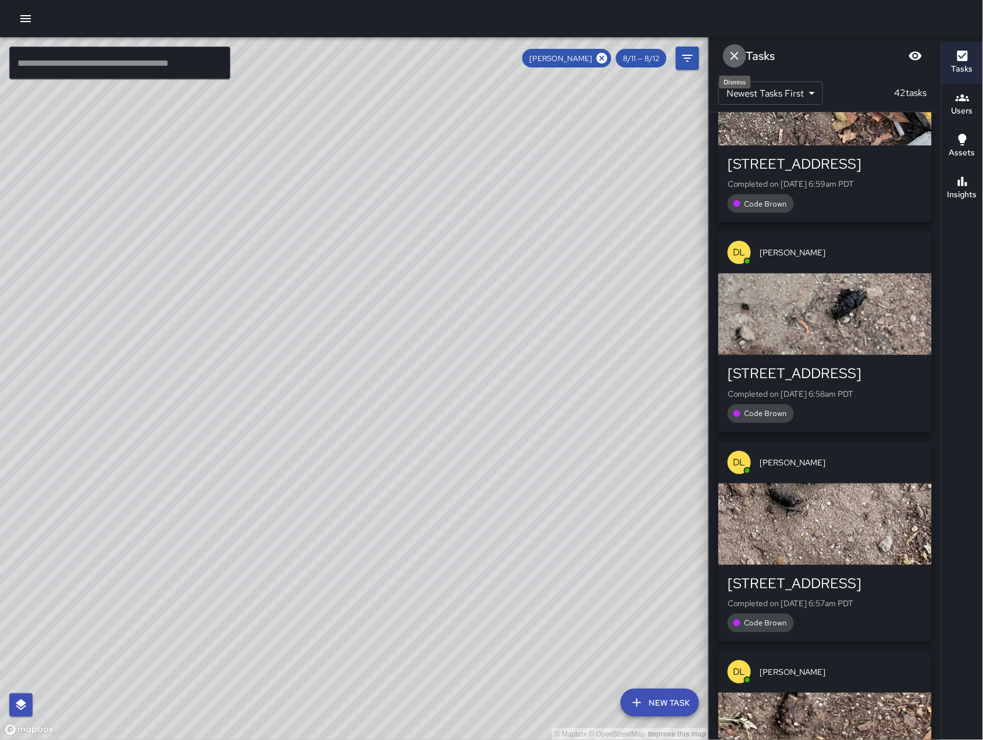
click at [736, 64] on button "Dismiss" at bounding box center [734, 55] width 23 height 23
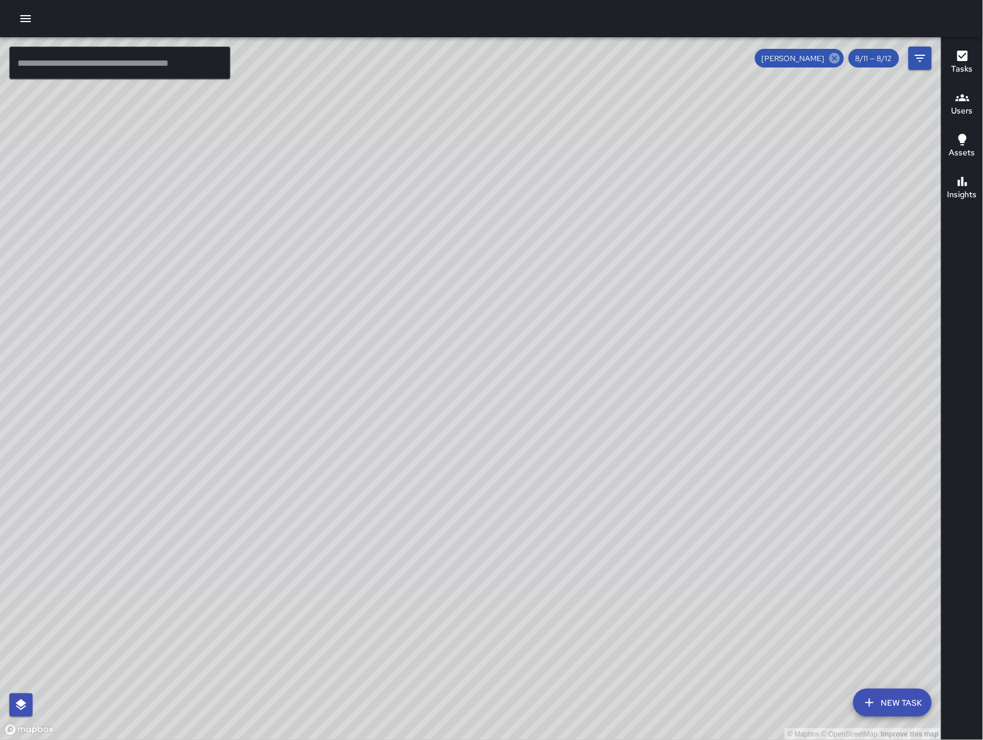
click at [832, 60] on icon at bounding box center [834, 58] width 10 height 10
drag, startPoint x: 762, startPoint y: 565, endPoint x: 561, endPoint y: 493, distance: 214.3
click at [562, 495] on div "© Mapbox © OpenStreetMap Improve this map" at bounding box center [471, 388] width 942 height 703
drag, startPoint x: 579, startPoint y: 457, endPoint x: 647, endPoint y: 462, distance: 68.2
click at [647, 462] on div "© Mapbox © OpenStreetMap Improve this map" at bounding box center [471, 388] width 942 height 703
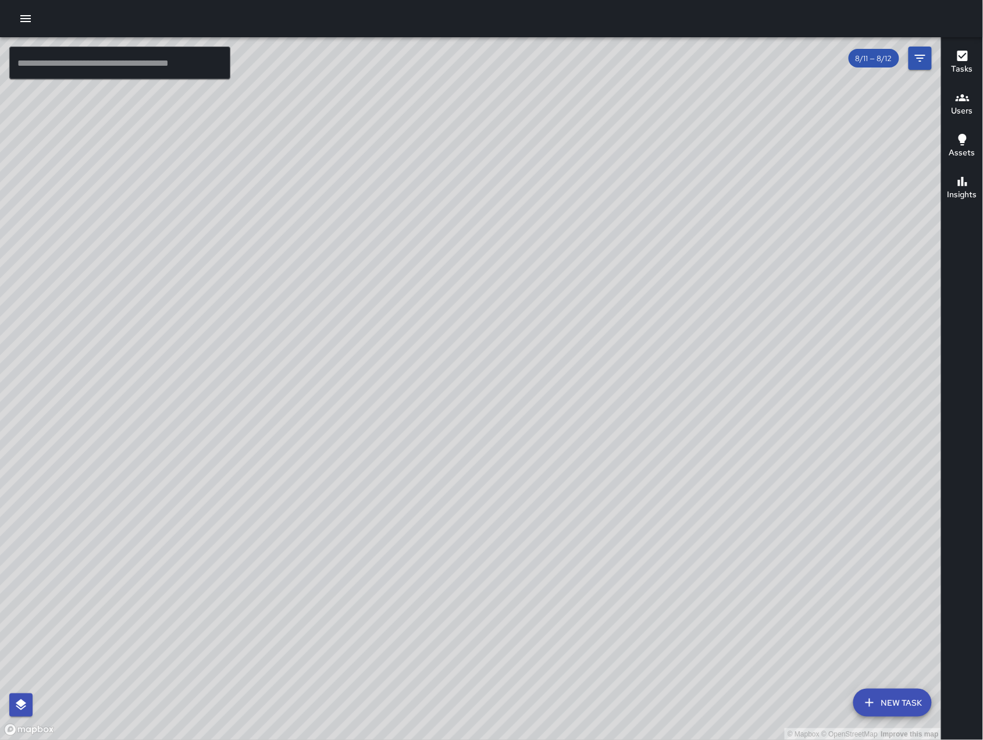
click at [647, 462] on div "© Mapbox © OpenStreetMap Improve this map" at bounding box center [471, 388] width 942 height 703
click at [921, 55] on icon "Filters" at bounding box center [920, 58] width 10 height 7
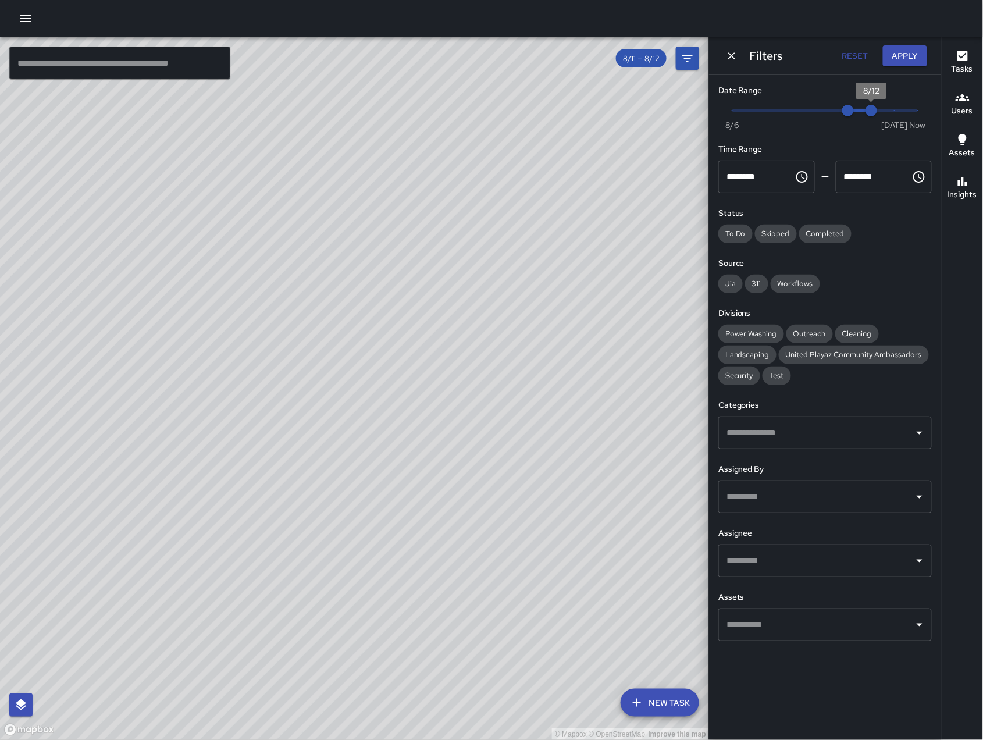
type input "*"
drag, startPoint x: 906, startPoint y: 117, endPoint x: 970, endPoint y: 113, distance: 64.1
click at [970, 113] on div "© Mapbox © OpenStreetMap Improve this map ​ New Task 8/11 — 8/12 Map Layers Tas…" at bounding box center [491, 388] width 983 height 703
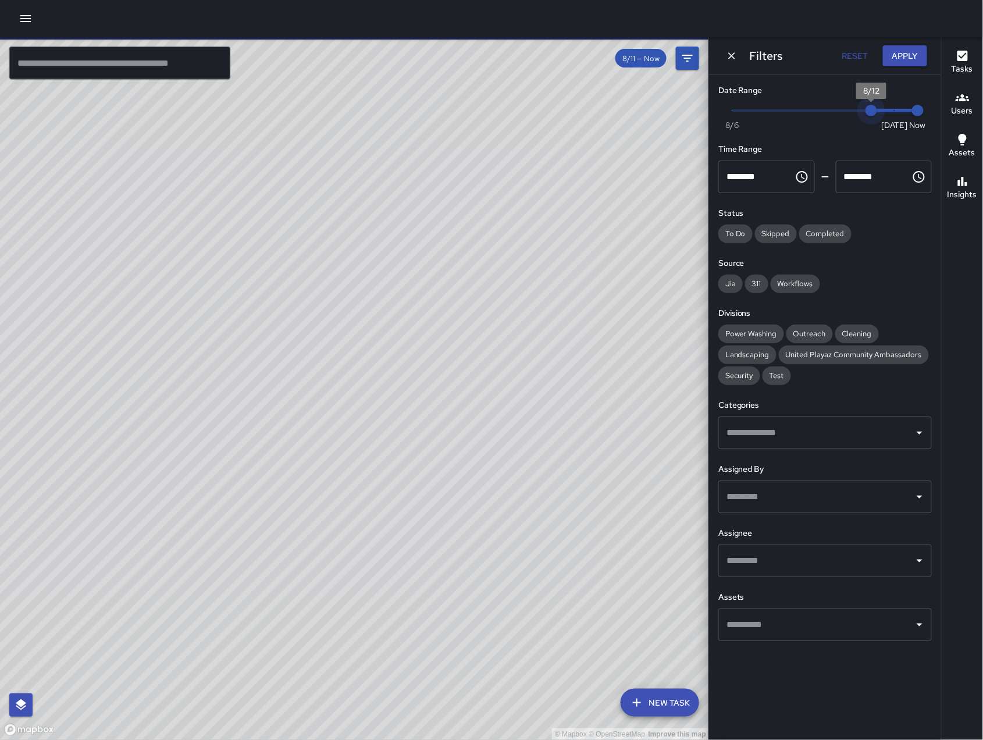
drag, startPoint x: 878, startPoint y: 113, endPoint x: 1006, endPoint y: 108, distance: 128.6
click at [983, 108] on html "© Mapbox © OpenStreetMap Improve this map ​ New Task 8/11 — Now Map Layers Task…" at bounding box center [491, 370] width 983 height 740
type input "*"
drag, startPoint x: 875, startPoint y: 116, endPoint x: 889, endPoint y: 98, distance: 22.0
click at [889, 115] on span "8/13" at bounding box center [895, 111] width 12 height 12
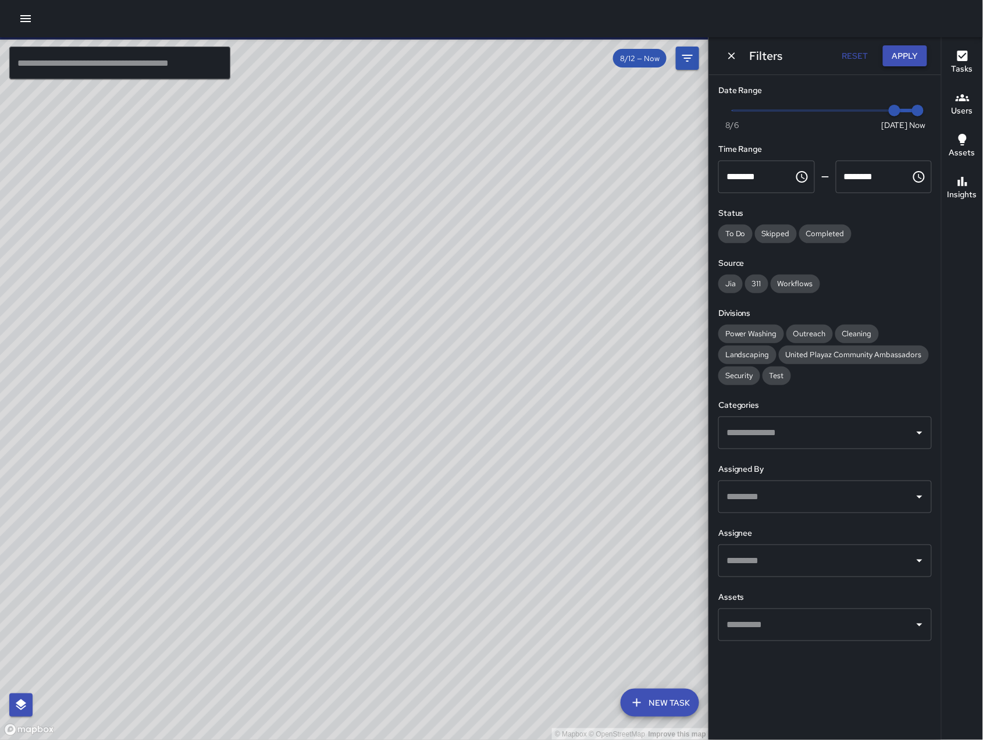
click at [897, 49] on button "Apply" at bounding box center [905, 56] width 44 height 22
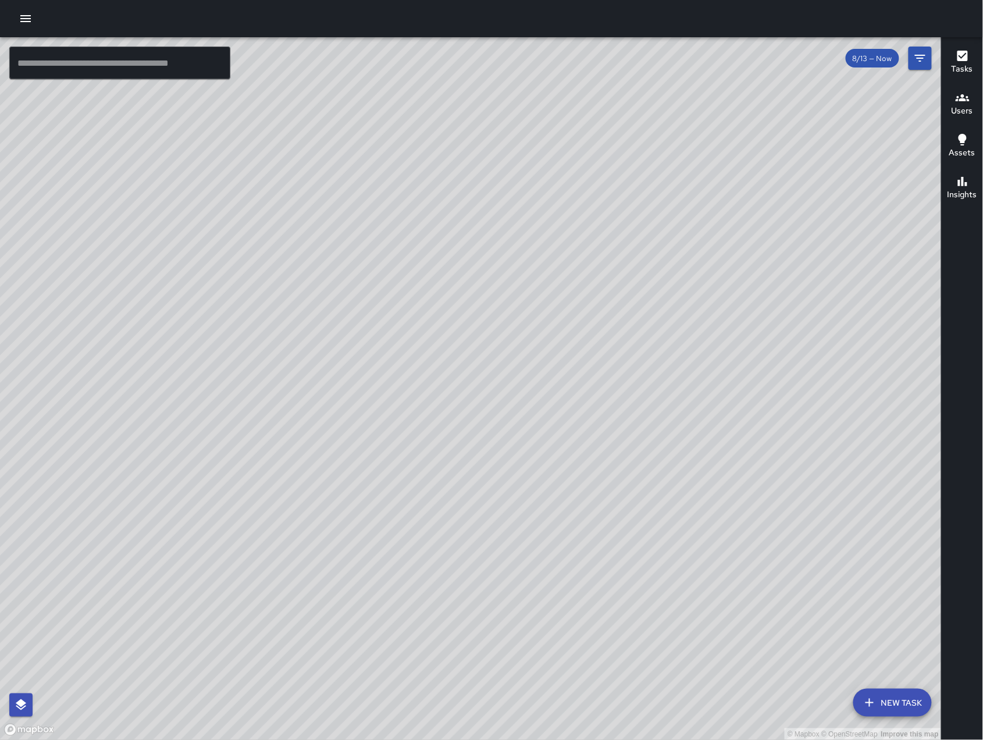
scroll to position [6156, 0]
drag, startPoint x: 696, startPoint y: 381, endPoint x: 527, endPoint y: 362, distance: 169.8
click at [528, 362] on div "© Mapbox © OpenStreetMap Improve this map" at bounding box center [471, 388] width 942 height 703
drag, startPoint x: 622, startPoint y: 475, endPoint x: 678, endPoint y: 471, distance: 56.0
click at [678, 471] on div "© Mapbox © OpenStreetMap Improve this map" at bounding box center [471, 388] width 942 height 703
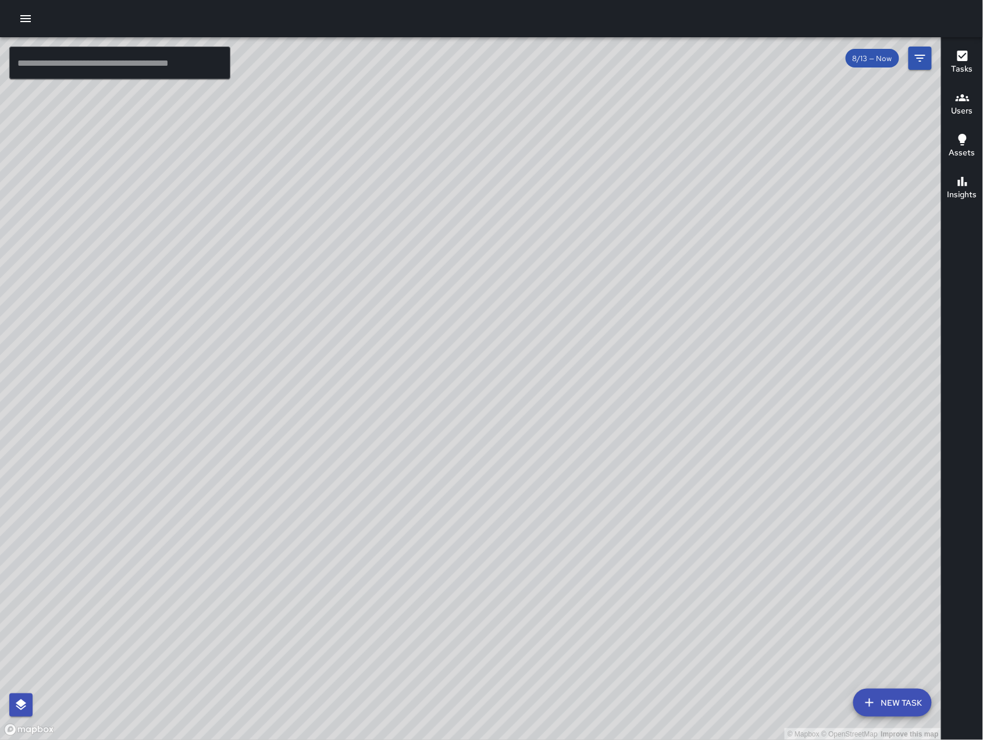
scroll to position [7121, 0]
drag, startPoint x: 603, startPoint y: 511, endPoint x: 540, endPoint y: 566, distance: 84.0
click at [541, 566] on div "© Mapbox © OpenStreetMap Improve this map" at bounding box center [471, 388] width 942 height 703
drag, startPoint x: 573, startPoint y: 423, endPoint x: 385, endPoint y: 676, distance: 314.6
click at [385, 676] on div "© Mapbox © OpenStreetMap Improve this map" at bounding box center [471, 388] width 942 height 703
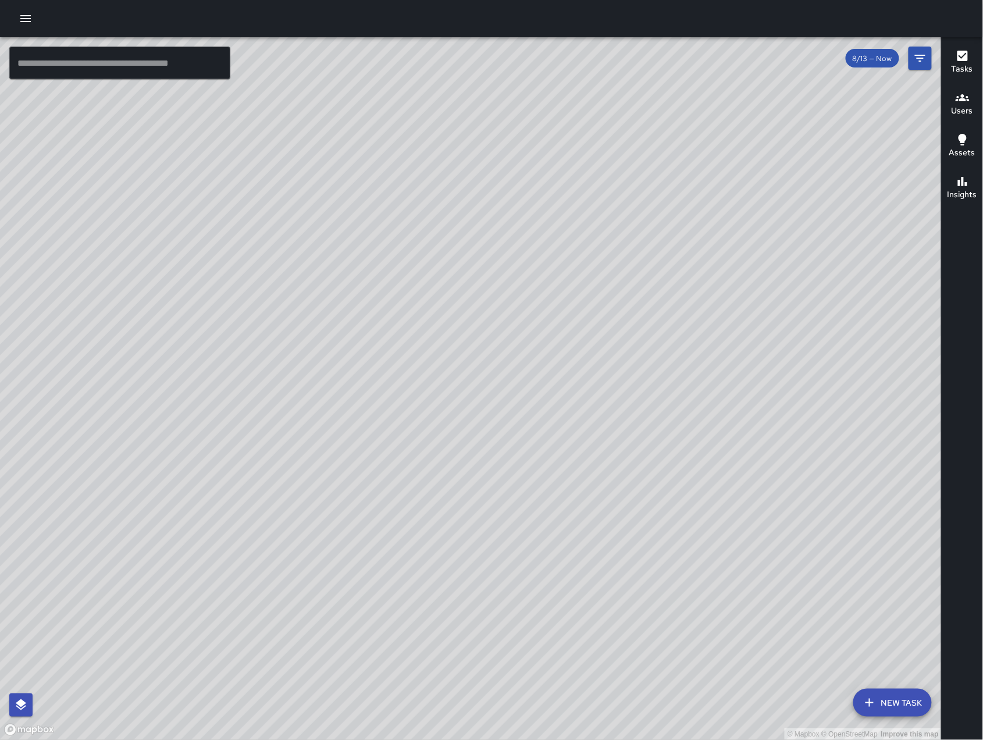
drag, startPoint x: 694, startPoint y: 337, endPoint x: 413, endPoint y: 547, distance: 350.7
click at [413, 547] on div "© Mapbox © OpenStreetMap Improve this map" at bounding box center [471, 388] width 942 height 703
drag, startPoint x: 400, startPoint y: 610, endPoint x: 679, endPoint y: 279, distance: 432.1
click at [679, 279] on div "© Mapbox © OpenStreetMap Improve this map" at bounding box center [471, 388] width 942 height 703
drag, startPoint x: 659, startPoint y: 315, endPoint x: 644, endPoint y: 386, distance: 72.5
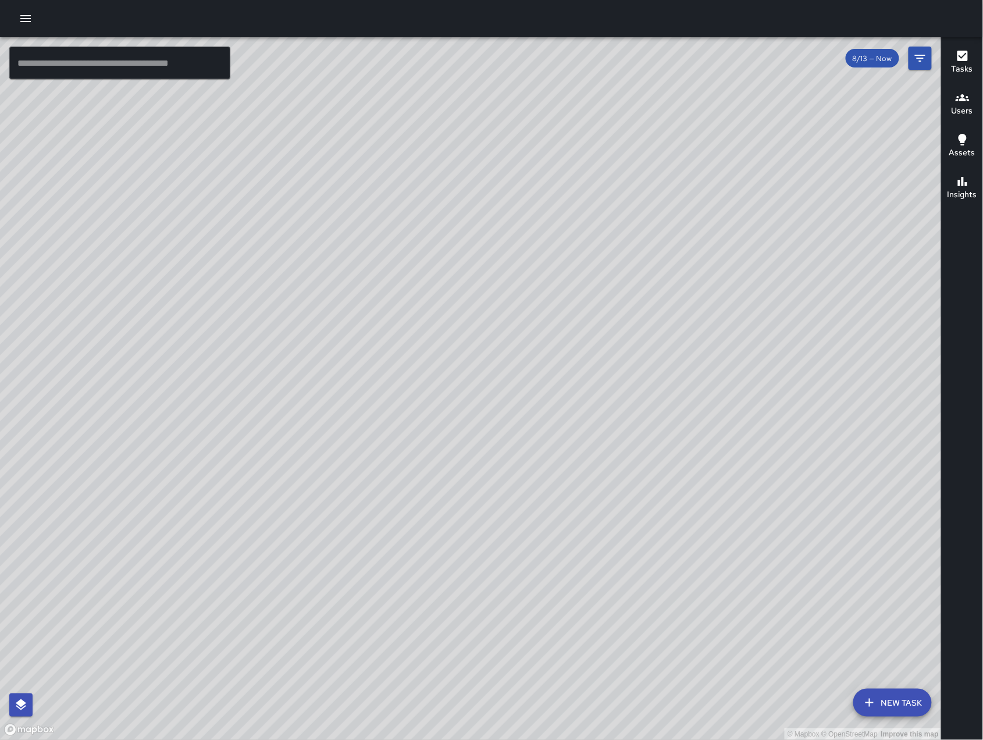
click at [644, 386] on div "© Mapbox © OpenStreetMap Improve this map" at bounding box center [471, 388] width 942 height 703
drag, startPoint x: 465, startPoint y: 618, endPoint x: 594, endPoint y: 368, distance: 281.2
click at [592, 379] on div "© Mapbox © OpenStreetMap Improve this map" at bounding box center [471, 388] width 942 height 703
drag, startPoint x: 593, startPoint y: 428, endPoint x: 558, endPoint y: 484, distance: 66.3
click at [558, 485] on div "© Mapbox © OpenStreetMap Improve this map" at bounding box center [471, 388] width 942 height 703
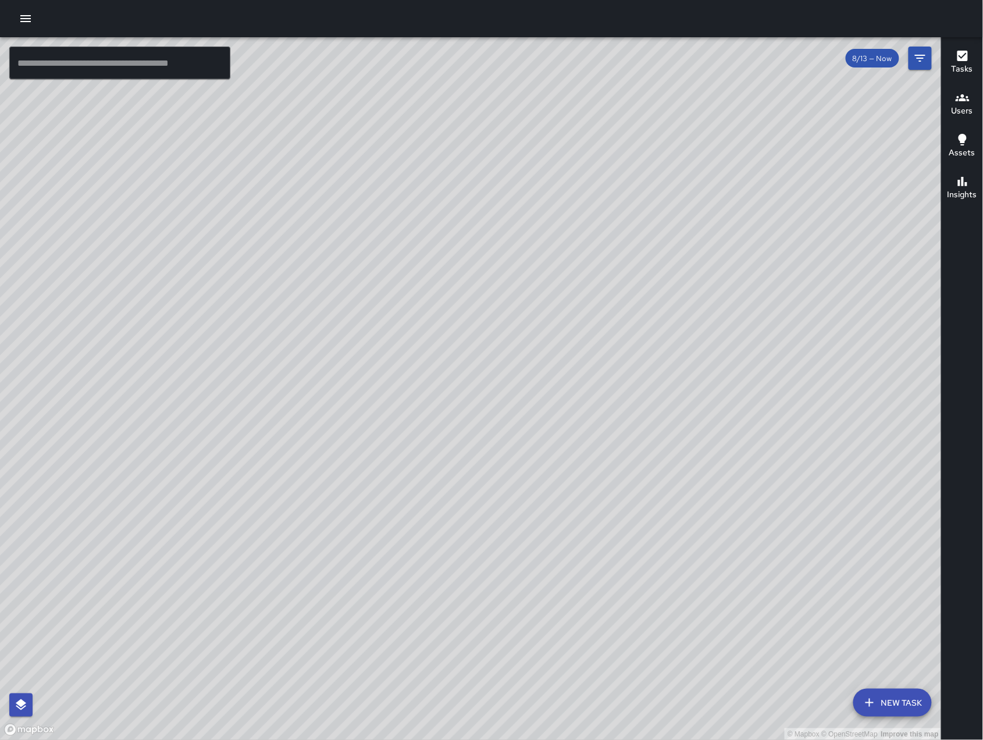
drag, startPoint x: 558, startPoint y: 448, endPoint x: 457, endPoint y: 568, distance: 156.8
click at [457, 568] on div "© Mapbox © OpenStreetMap Improve this map" at bounding box center [471, 388] width 942 height 703
drag, startPoint x: 596, startPoint y: 445, endPoint x: 614, endPoint y: 449, distance: 18.5
click at [614, 449] on div "© Mapbox © OpenStreetMap Improve this map" at bounding box center [471, 388] width 942 height 703
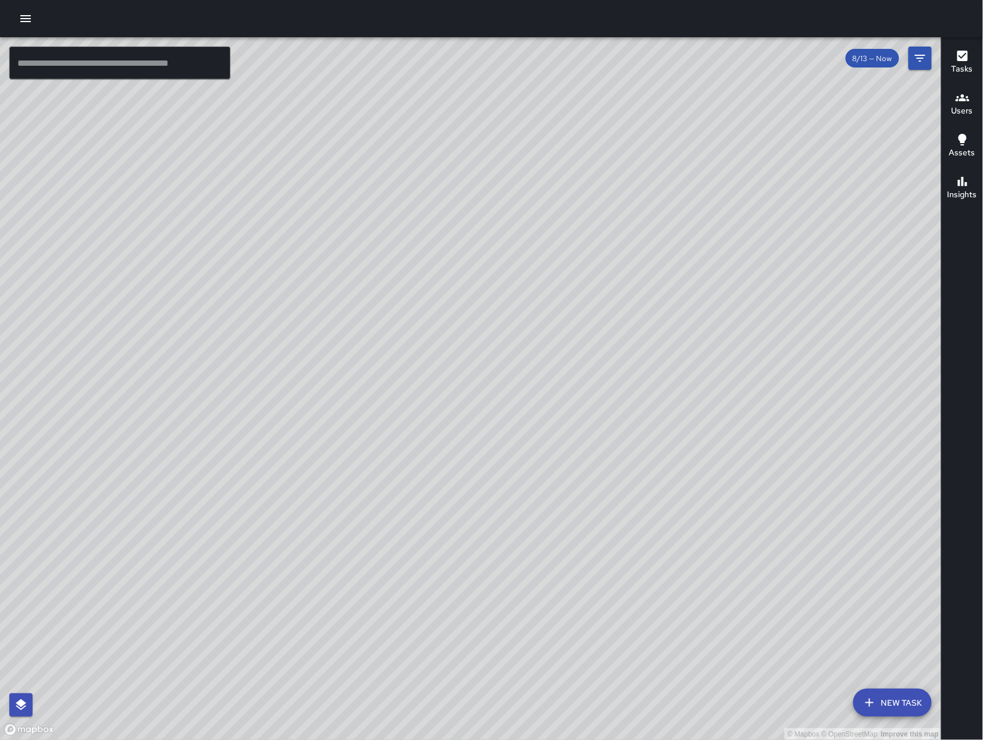
click at [610, 446] on div "© Mapbox © OpenStreetMap Improve this map" at bounding box center [471, 388] width 942 height 703
click at [224, 371] on div "© Mapbox © OpenStreetMap Improve this map DL [PERSON_NAME] Ambassador Tasks 7 /…" at bounding box center [471, 388] width 942 height 703
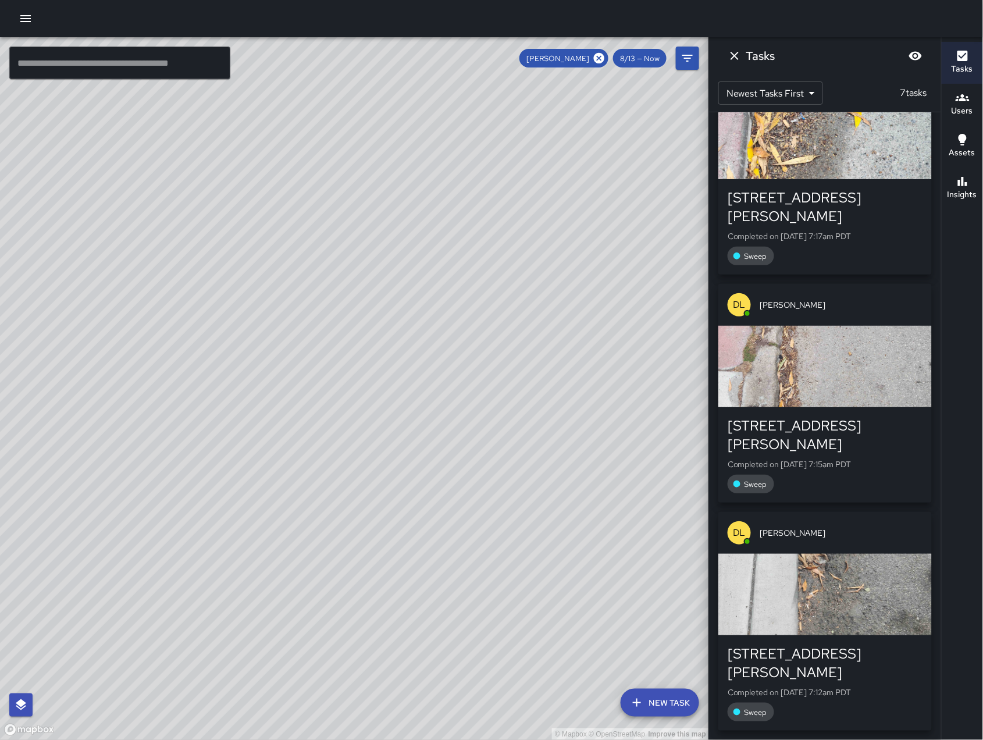
scroll to position [666, 0]
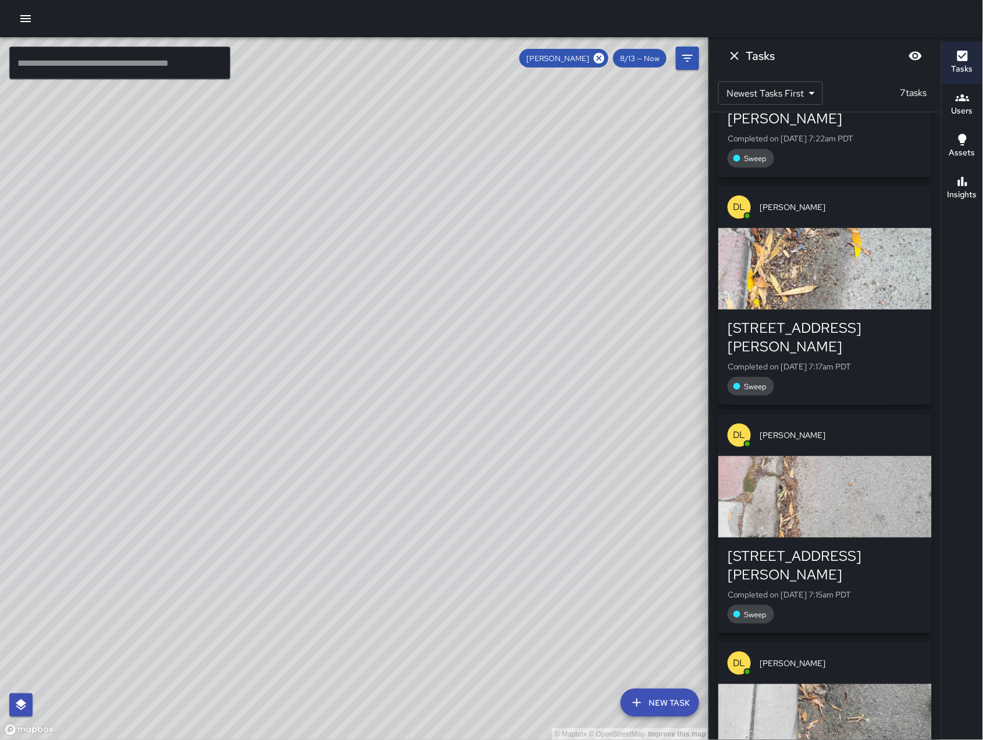
click at [737, 55] on icon "Dismiss" at bounding box center [735, 56] width 14 height 14
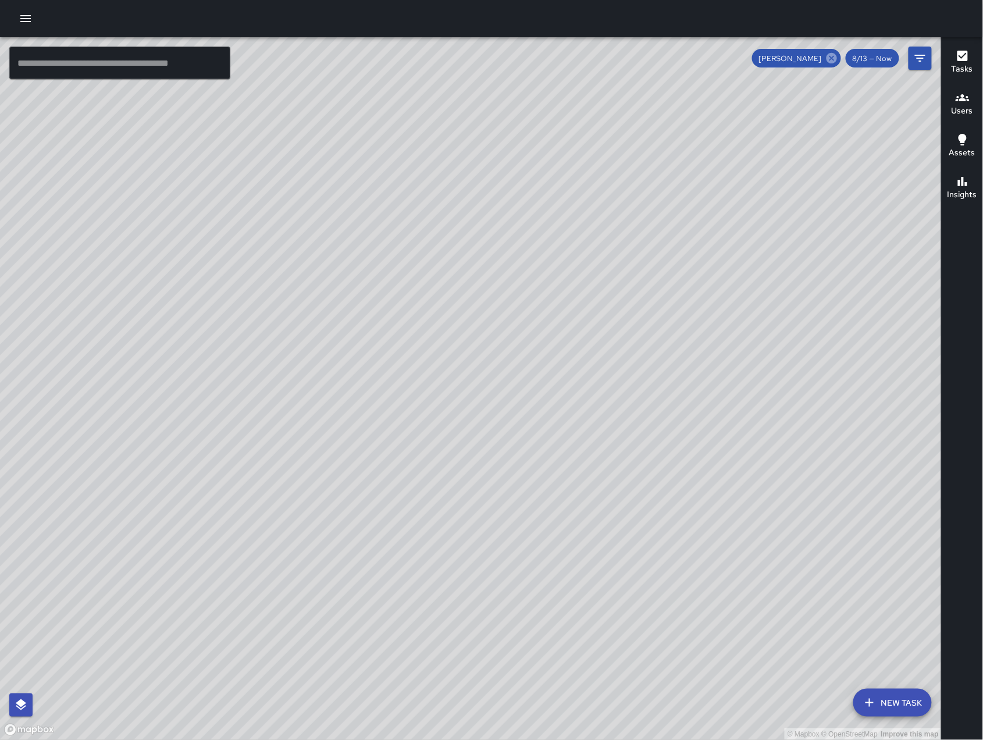
click at [832, 58] on icon at bounding box center [831, 58] width 13 height 13
drag, startPoint x: 477, startPoint y: 626, endPoint x: 534, endPoint y: 496, distance: 142.7
click at [534, 496] on div "© Mapbox © OpenStreetMap Improve this map" at bounding box center [471, 388] width 942 height 703
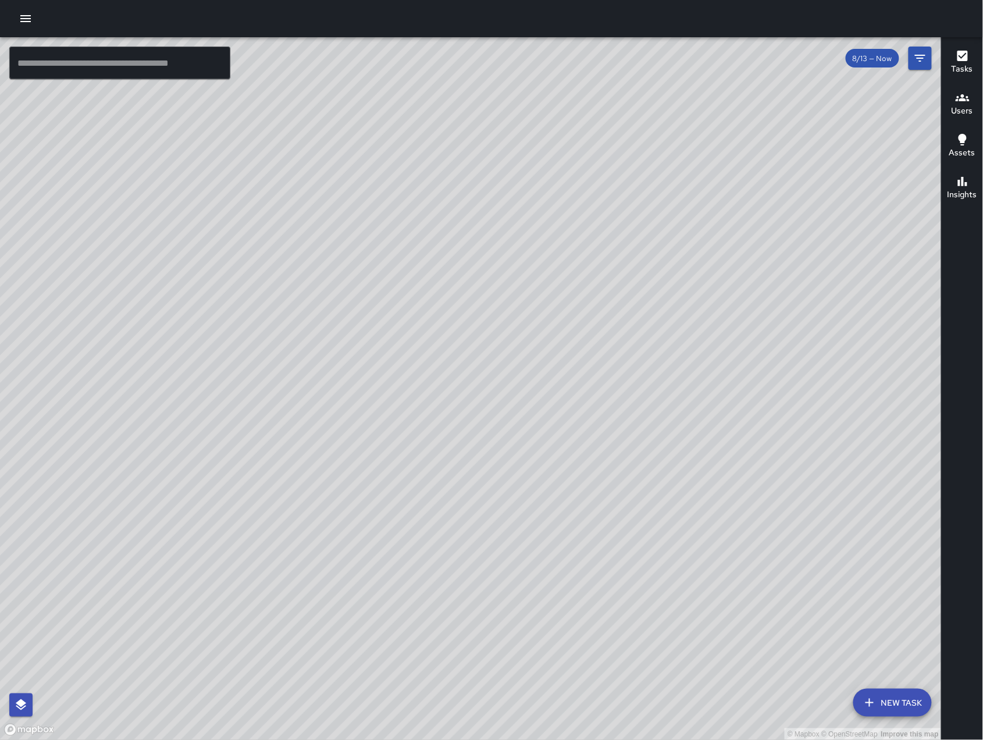
drag, startPoint x: 519, startPoint y: 316, endPoint x: 512, endPoint y: 555, distance: 239.1
click at [512, 555] on div "© Mapbox © OpenStreetMap Improve this map" at bounding box center [471, 388] width 942 height 703
drag, startPoint x: 504, startPoint y: 484, endPoint x: 496, endPoint y: 576, distance: 92.3
click at [497, 578] on div "© Mapbox © OpenStreetMap Improve this map" at bounding box center [471, 388] width 942 height 703
drag, startPoint x: 742, startPoint y: 630, endPoint x: 561, endPoint y: 354, distance: 329.7
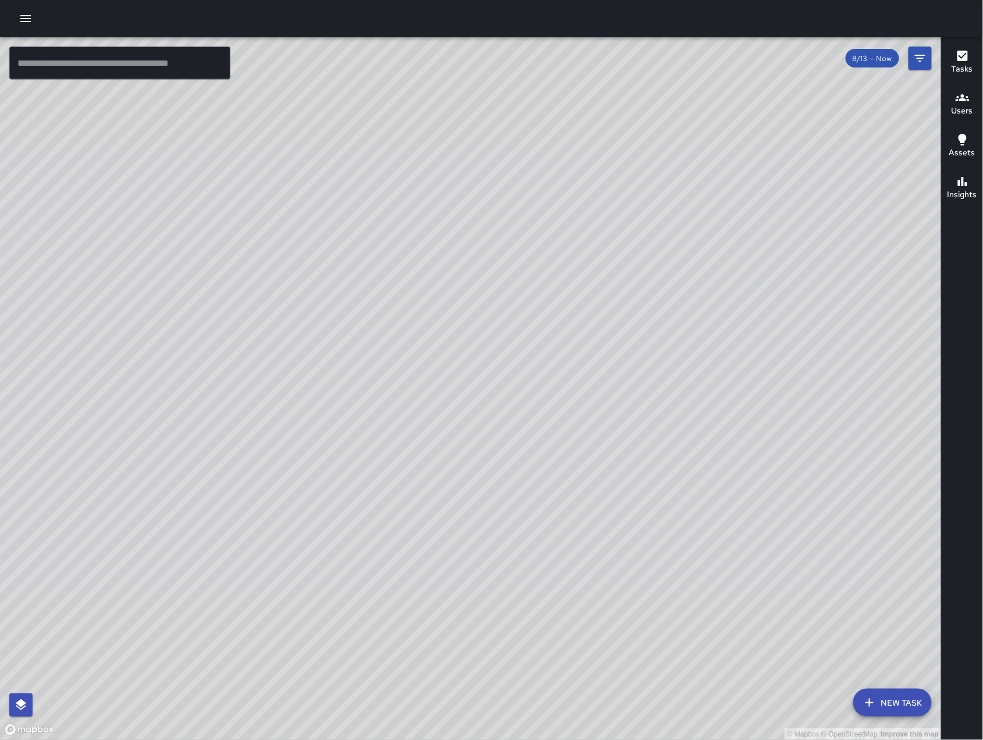
click at [561, 357] on div "© Mapbox © OpenStreetMap Improve this map" at bounding box center [471, 388] width 942 height 703
drag, startPoint x: 439, startPoint y: 495, endPoint x: 503, endPoint y: 470, distance: 69.2
click at [503, 470] on div "© Mapbox © OpenStreetMap Improve this map" at bounding box center [471, 388] width 942 height 703
drag, startPoint x: 528, startPoint y: 457, endPoint x: 580, endPoint y: 437, distance: 55.6
click at [580, 437] on div "© Mapbox © OpenStreetMap Improve this map" at bounding box center [471, 388] width 942 height 703
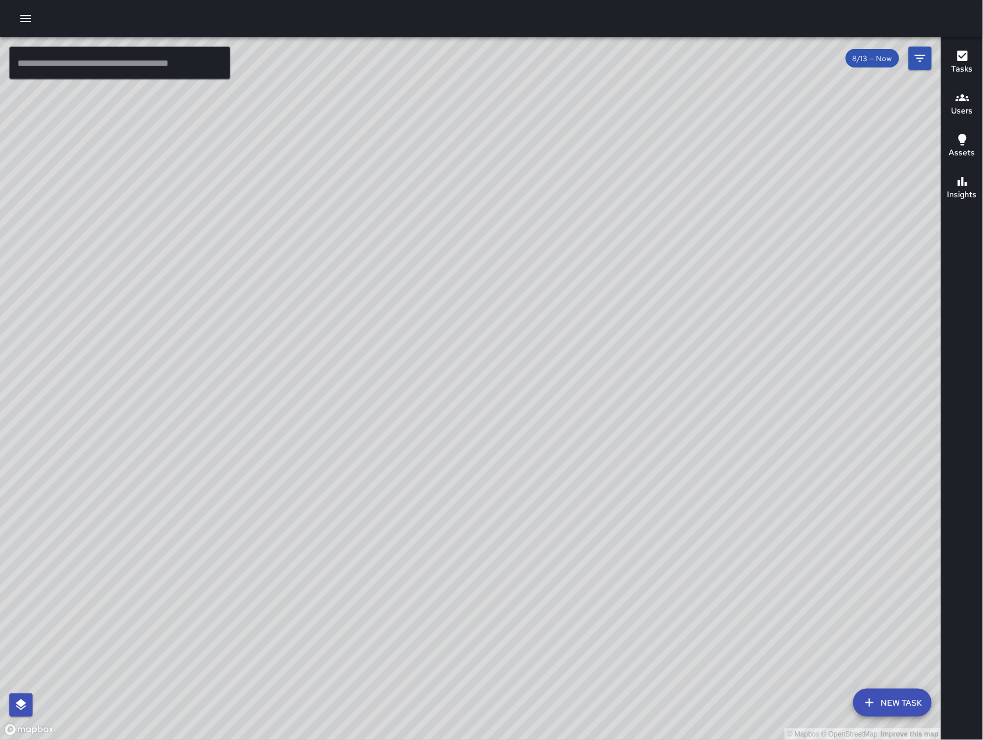
drag, startPoint x: 318, startPoint y: 409, endPoint x: 435, endPoint y: 333, distance: 139.7
click at [435, 333] on div "© Mapbox © OpenStreetMap Improve this map" at bounding box center [471, 388] width 942 height 703
drag, startPoint x: 407, startPoint y: 368, endPoint x: 411, endPoint y: 288, distance: 79.8
click at [411, 288] on div "© Mapbox © OpenStreetMap Improve this map" at bounding box center [471, 388] width 942 height 703
drag, startPoint x: 404, startPoint y: 277, endPoint x: 433, endPoint y: 310, distance: 44.1
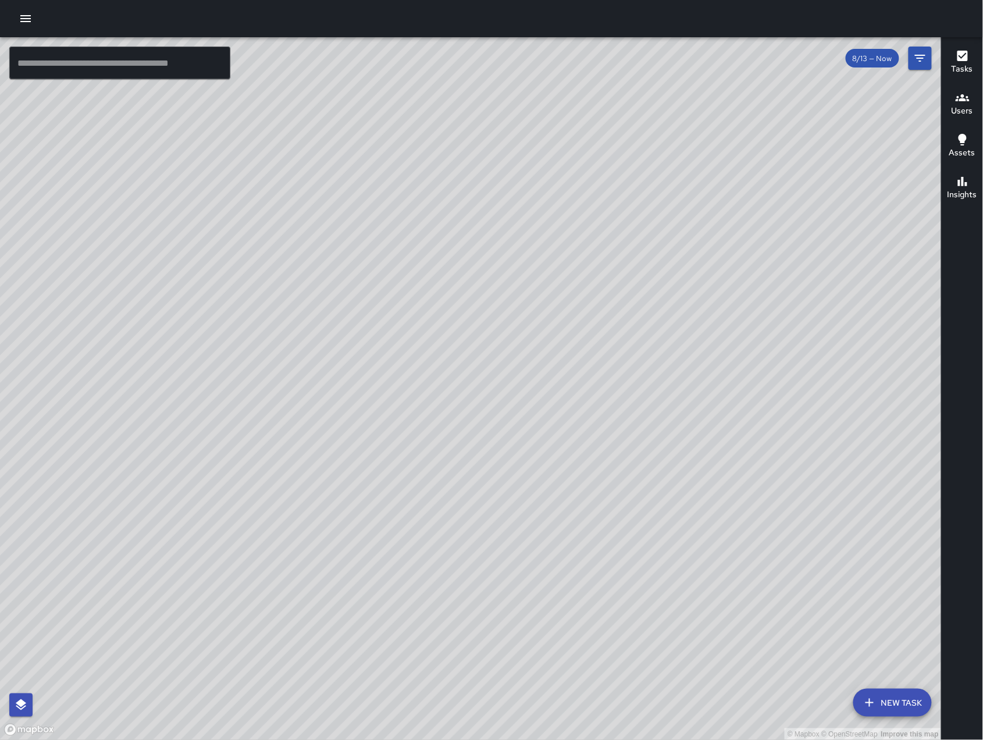
click at [433, 310] on div "© Mapbox © OpenStreetMap Improve this map" at bounding box center [471, 388] width 942 height 703
drag, startPoint x: 402, startPoint y: 298, endPoint x: 412, endPoint y: 309, distance: 14.8
click at [413, 309] on div "© Mapbox © OpenStreetMap Improve this map" at bounding box center [471, 388] width 942 height 703
drag, startPoint x: 569, startPoint y: 424, endPoint x: 544, endPoint y: 393, distance: 39.7
click at [544, 394] on div "© Mapbox © OpenStreetMap Improve this map" at bounding box center [471, 388] width 942 height 703
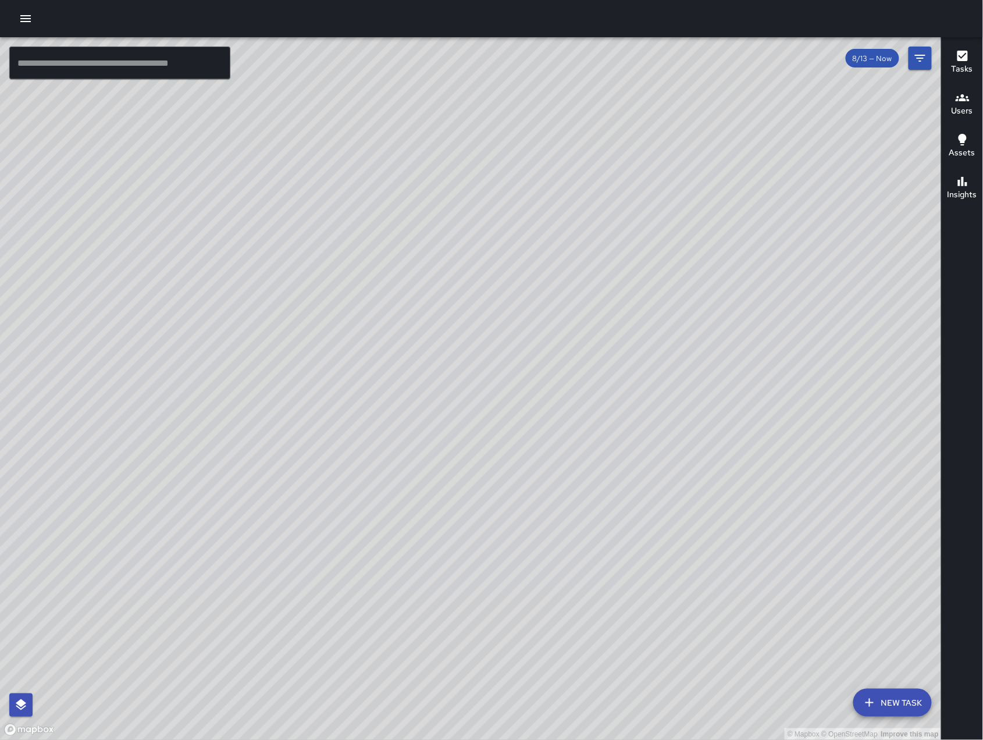
drag, startPoint x: 345, startPoint y: 347, endPoint x: 355, endPoint y: 364, distance: 20.3
click at [355, 364] on div "© Mapbox © OpenStreetMap Improve this map" at bounding box center [471, 388] width 942 height 703
drag, startPoint x: 560, startPoint y: 243, endPoint x: 539, endPoint y: 277, distance: 40.2
click at [539, 277] on div "© Mapbox © OpenStreetMap Improve this map" at bounding box center [471, 388] width 942 height 703
drag, startPoint x: 725, startPoint y: 582, endPoint x: 487, endPoint y: 509, distance: 248.6
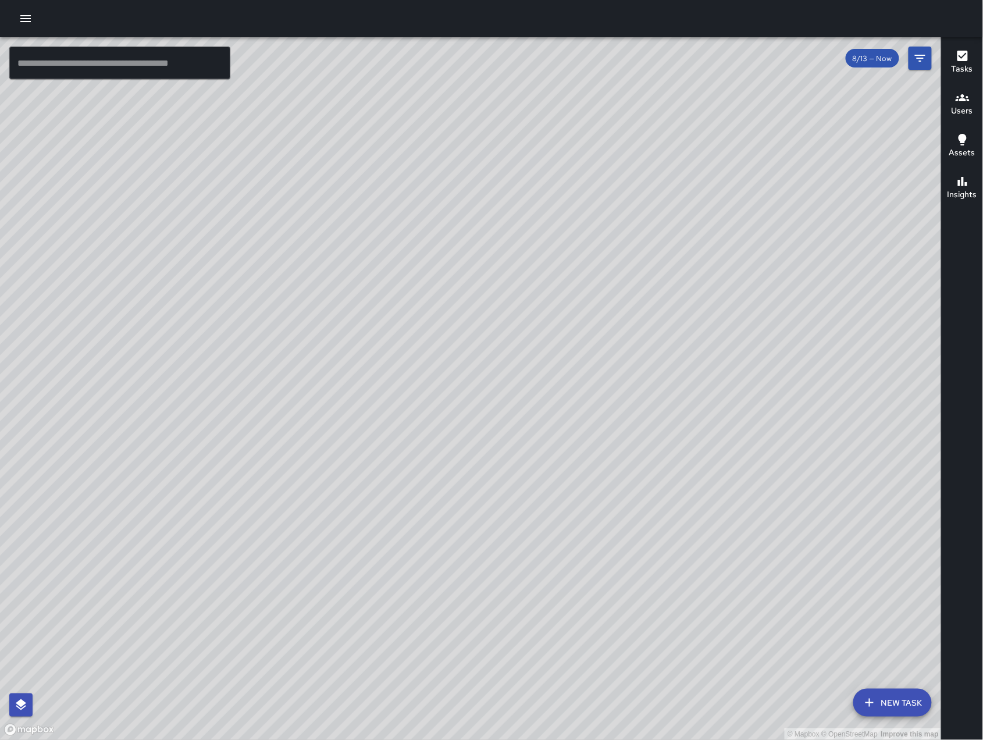
click at [487, 509] on div "© Mapbox © OpenStreetMap Improve this map" at bounding box center [471, 388] width 942 height 703
drag, startPoint x: 729, startPoint y: 539, endPoint x: 449, endPoint y: 508, distance: 281.4
click at [450, 509] on div "© Mapbox © OpenStreetMap Improve this map" at bounding box center [471, 388] width 942 height 703
drag, startPoint x: 639, startPoint y: 638, endPoint x: 632, endPoint y: 399, distance: 239.1
click at [632, 398] on div "© Mapbox © OpenStreetMap Improve this map" at bounding box center [471, 388] width 942 height 703
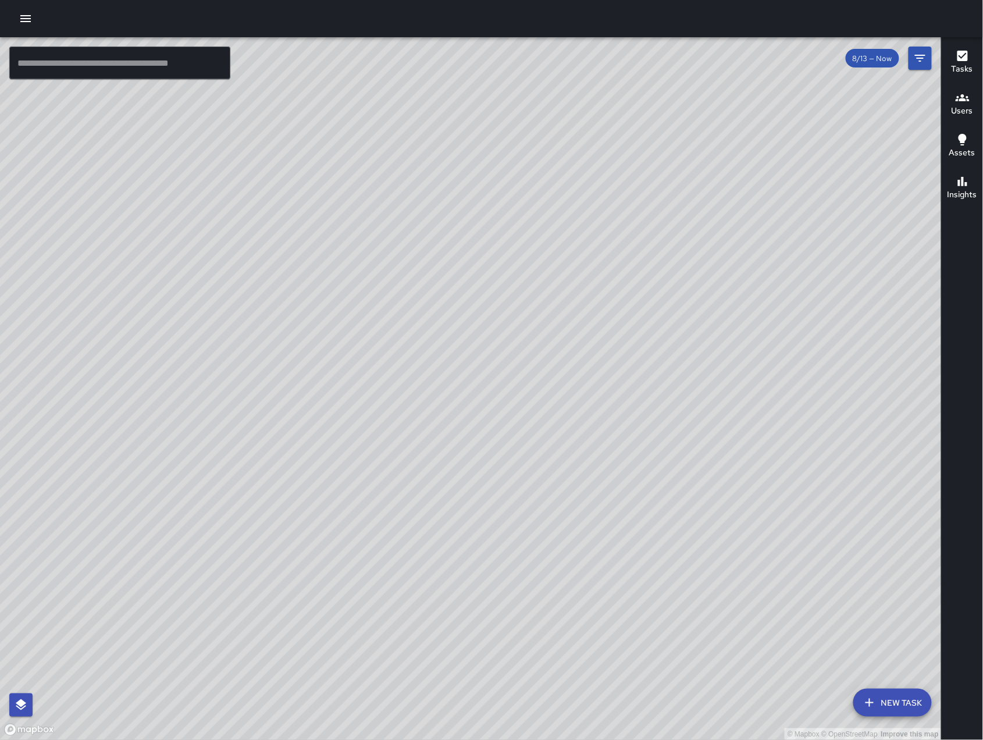
drag, startPoint x: 511, startPoint y: 684, endPoint x: 601, endPoint y: 653, distance: 95.8
click at [605, 656] on div "© Mapbox © OpenStreetMap Improve this map" at bounding box center [471, 388] width 942 height 703
drag, startPoint x: 520, startPoint y: 536, endPoint x: 591, endPoint y: 578, distance: 82.9
click at [591, 578] on div "© Mapbox © OpenStreetMap Improve this map" at bounding box center [471, 388] width 942 height 703
drag, startPoint x: 607, startPoint y: 633, endPoint x: 625, endPoint y: 664, distance: 36.0
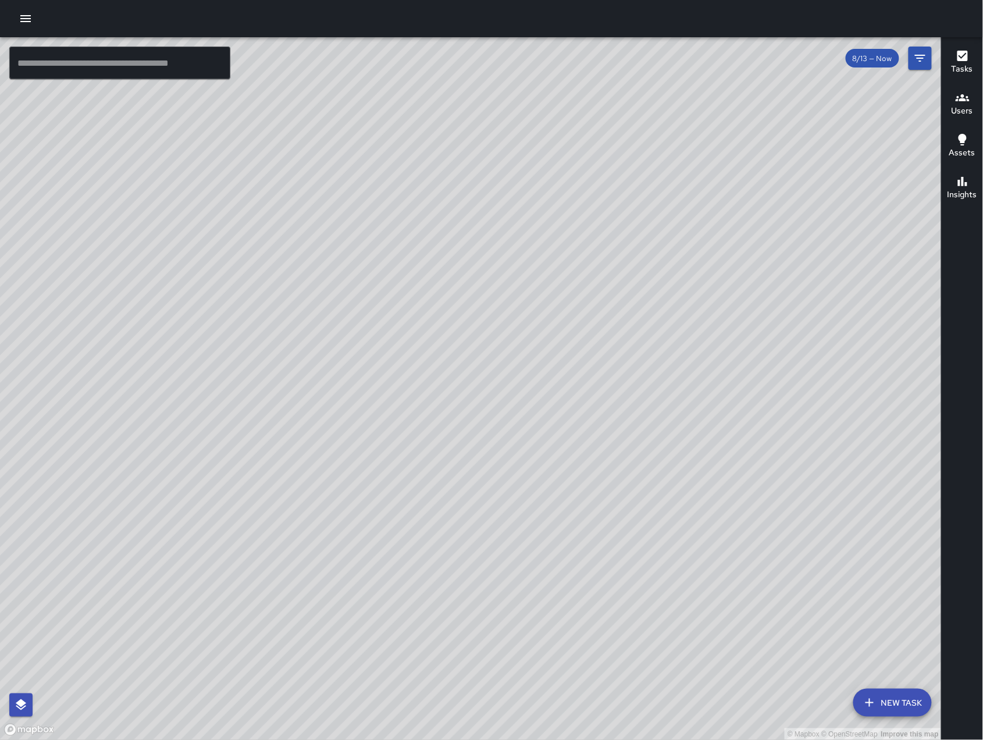
click at [625, 664] on div "© Mapbox © OpenStreetMap Improve this map" at bounding box center [471, 388] width 942 height 703
drag, startPoint x: 594, startPoint y: 432, endPoint x: 654, endPoint y: 395, distance: 69.7
click at [654, 396] on div "© Mapbox © OpenStreetMap Improve this map" at bounding box center [471, 388] width 942 height 703
click at [585, 556] on div "© Mapbox © OpenStreetMap Improve this map" at bounding box center [471, 388] width 942 height 703
drag, startPoint x: 572, startPoint y: 509, endPoint x: 578, endPoint y: 472, distance: 38.2
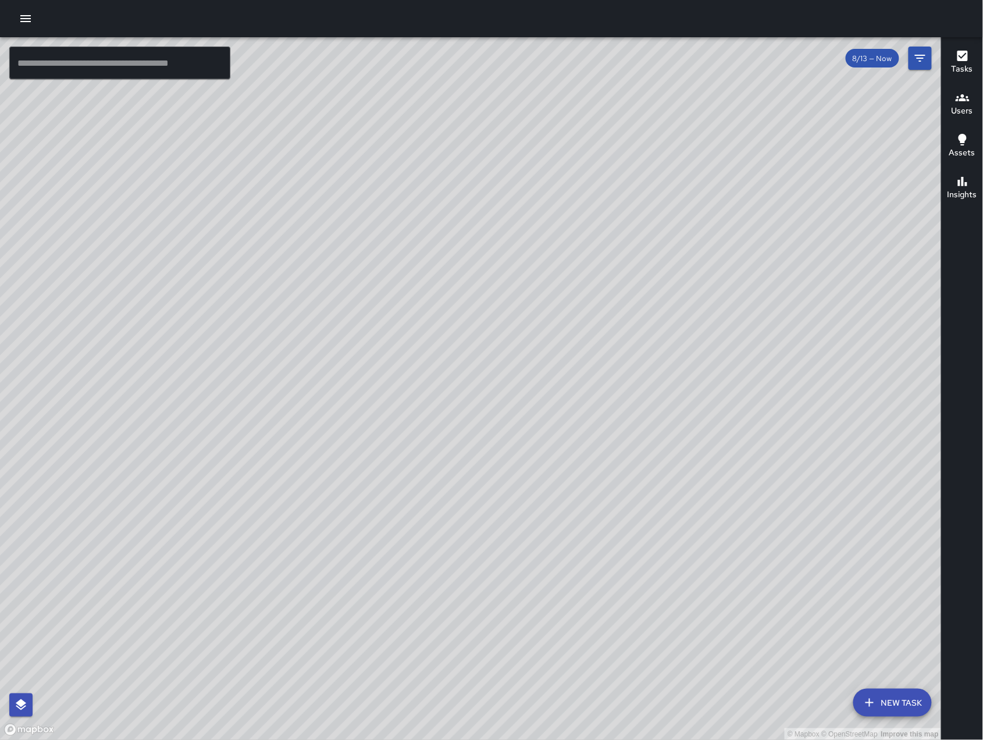
click at [569, 475] on div "© Mapbox © OpenStreetMap Improve this map" at bounding box center [471, 388] width 942 height 703
drag, startPoint x: 707, startPoint y: 609, endPoint x: 566, endPoint y: 472, distance: 196.6
click at [566, 472] on div "© Mapbox © OpenStreetMap Improve this map" at bounding box center [471, 388] width 942 height 703
drag, startPoint x: 294, startPoint y: 644, endPoint x: 366, endPoint y: 589, distance: 91.3
click at [366, 589] on div "© Mapbox © OpenStreetMap Improve this map" at bounding box center [471, 388] width 942 height 703
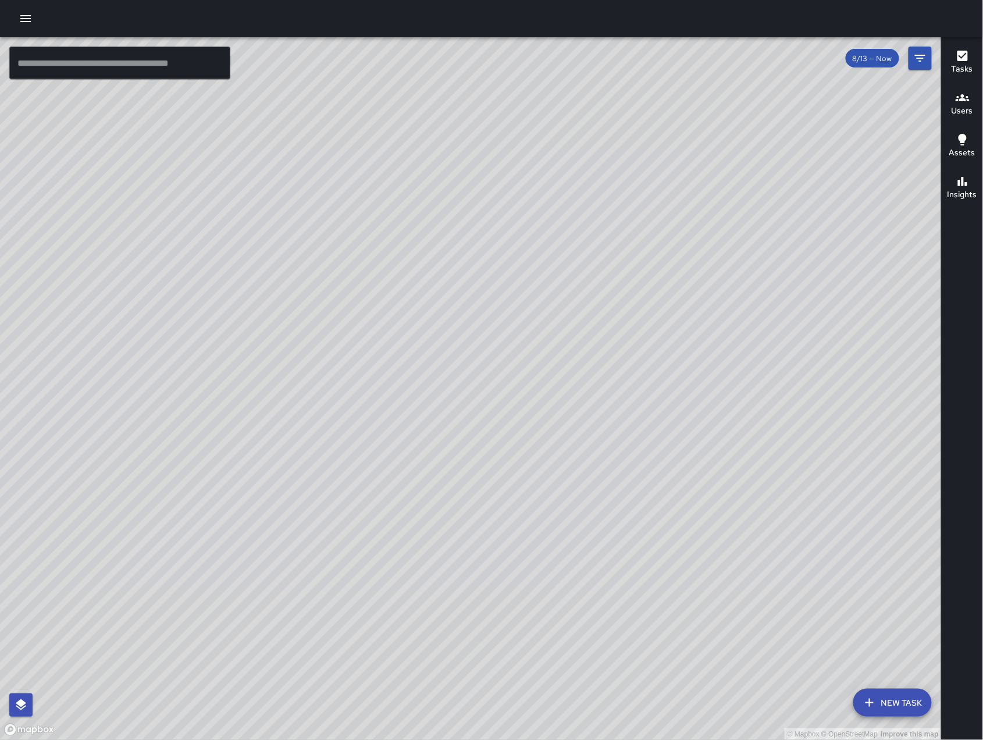
drag, startPoint x: 520, startPoint y: 497, endPoint x: 513, endPoint y: 464, distance: 33.9
click at [512, 471] on div "© Mapbox © OpenStreetMap Improve this map" at bounding box center [471, 388] width 942 height 703
drag, startPoint x: 689, startPoint y: 614, endPoint x: 693, endPoint y: 576, distance: 38.0
click at [693, 576] on div "© Mapbox © OpenStreetMap Improve this map" at bounding box center [471, 388] width 942 height 703
drag, startPoint x: 412, startPoint y: 533, endPoint x: 666, endPoint y: 464, distance: 262.9
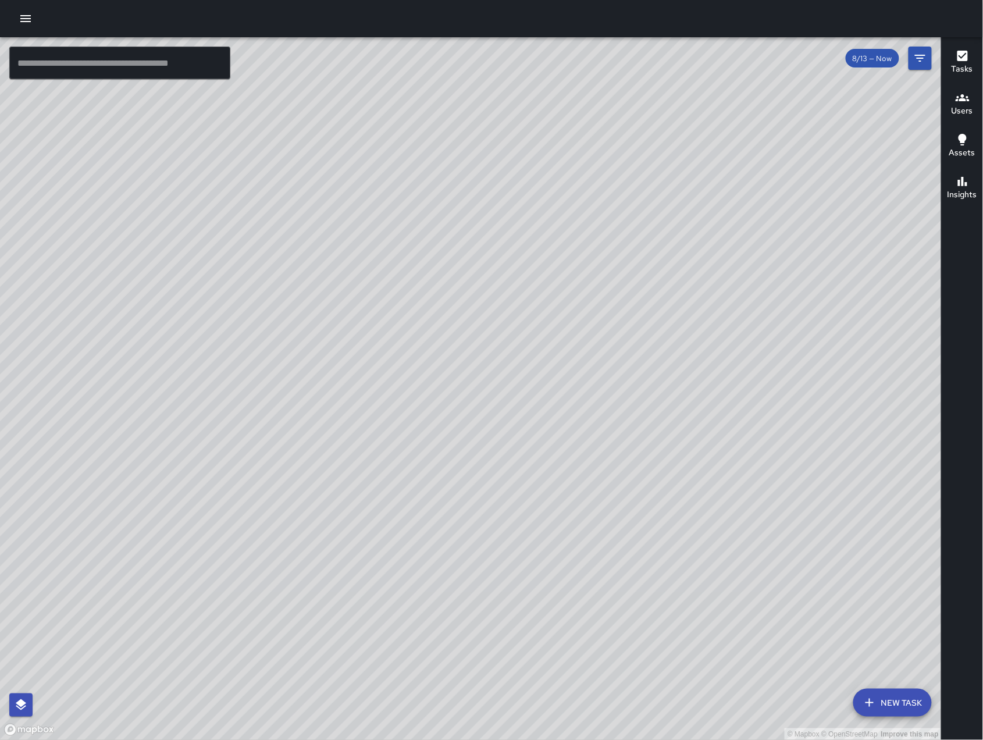
click at [666, 464] on div "© Mapbox © OpenStreetMap Improve this map" at bounding box center [471, 388] width 942 height 703
drag, startPoint x: 587, startPoint y: 567, endPoint x: 509, endPoint y: 353, distance: 227.6
click at [509, 353] on div "© Mapbox © OpenStreetMap Improve this map" at bounding box center [471, 388] width 942 height 703
drag, startPoint x: 508, startPoint y: 600, endPoint x: 494, endPoint y: 626, distance: 29.4
click at [494, 626] on div "© Mapbox © OpenStreetMap Improve this map" at bounding box center [471, 388] width 942 height 703
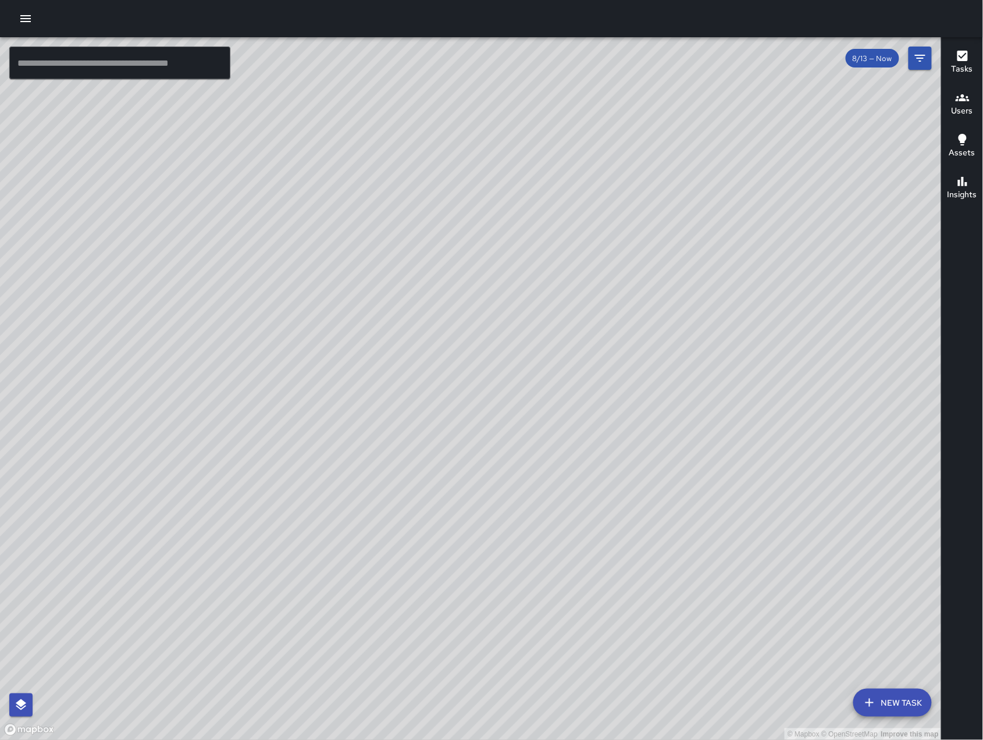
drag, startPoint x: 583, startPoint y: 394, endPoint x: 484, endPoint y: 550, distance: 185.1
click at [484, 558] on div "© Mapbox © OpenStreetMap Improve this map" at bounding box center [471, 388] width 942 height 703
click at [158, 58] on input "text" at bounding box center [119, 63] width 221 height 33
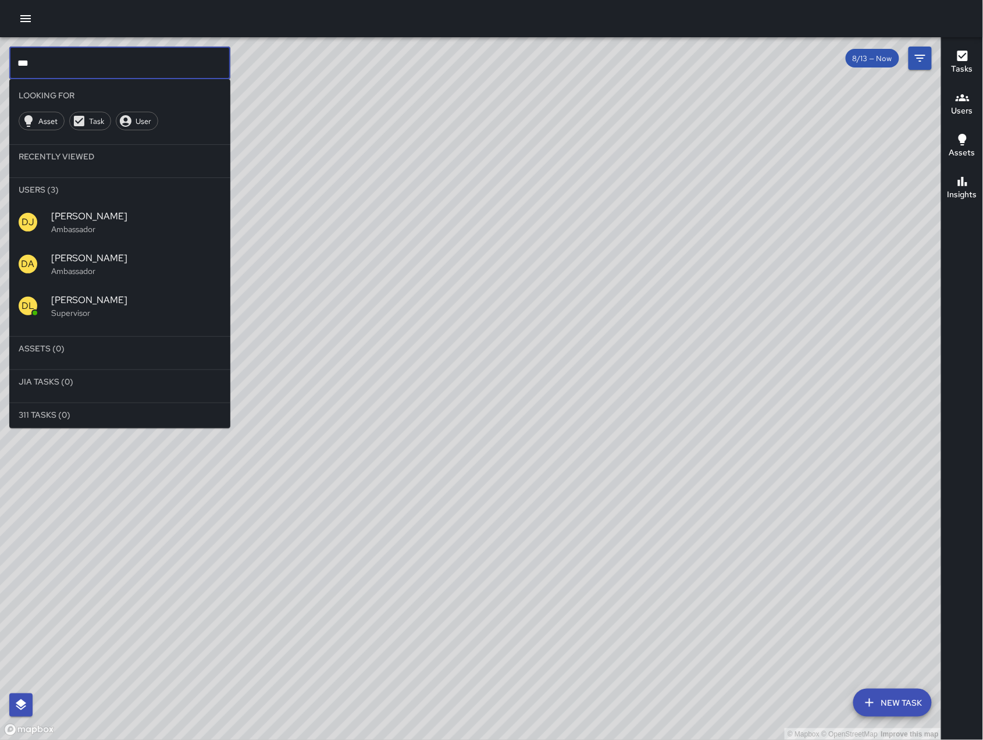
click at [112, 303] on span "[PERSON_NAME]" at bounding box center [136, 300] width 170 height 14
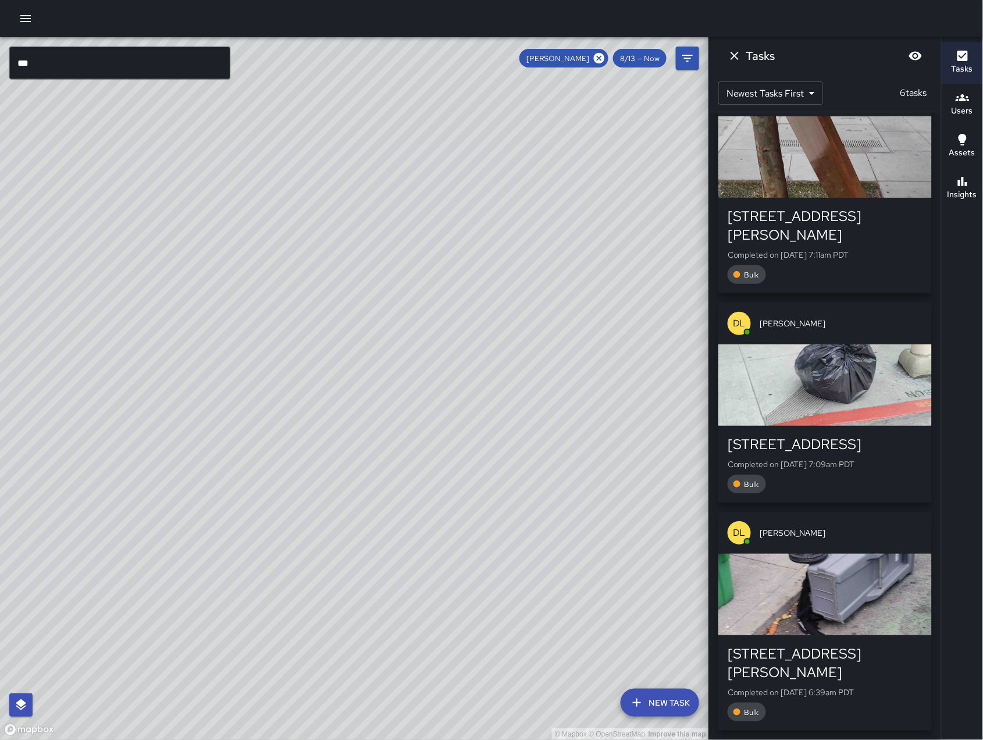
scroll to position [638, 0]
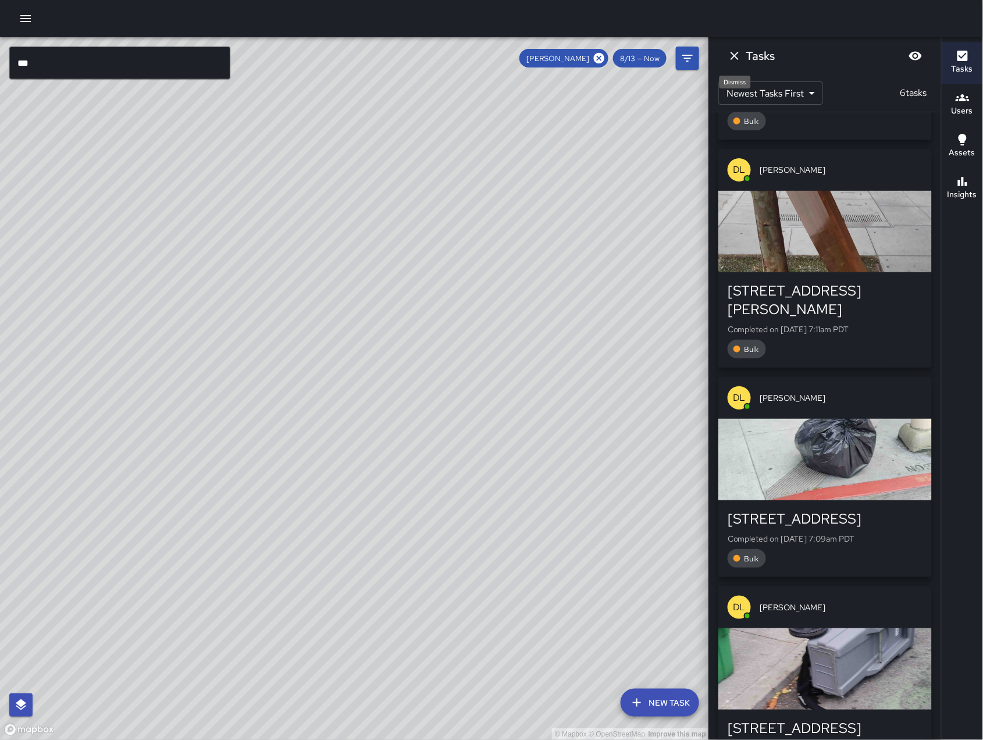
click at [731, 54] on icon "Dismiss" at bounding box center [735, 56] width 14 height 14
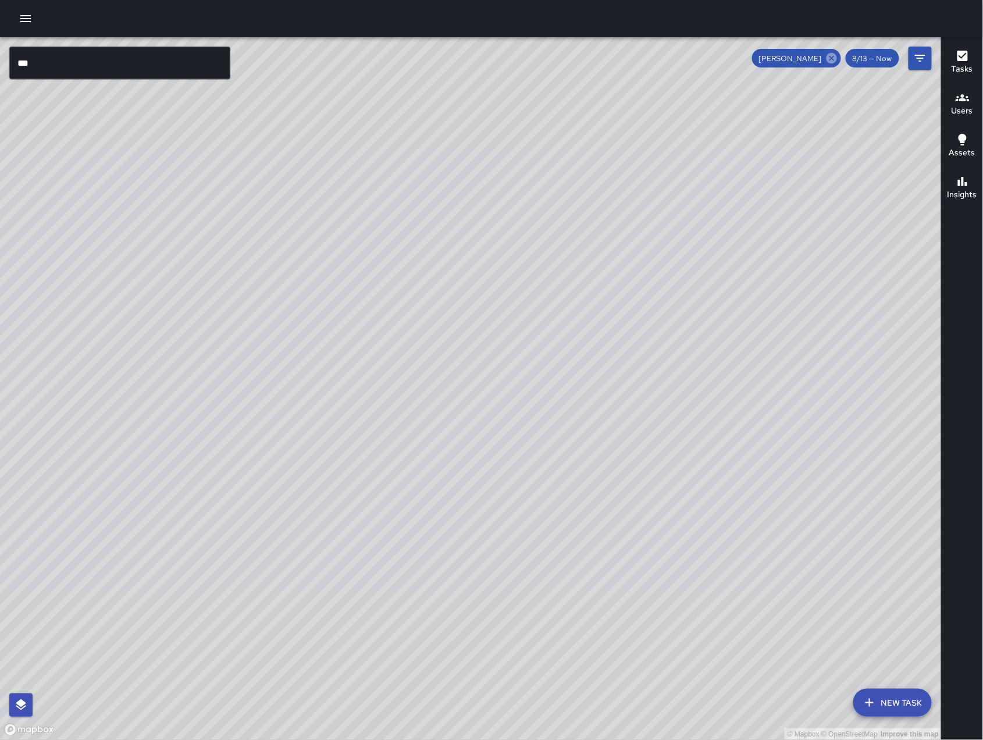
click at [828, 62] on icon at bounding box center [831, 58] width 13 height 13
click at [190, 73] on input "***" at bounding box center [119, 63] width 221 height 33
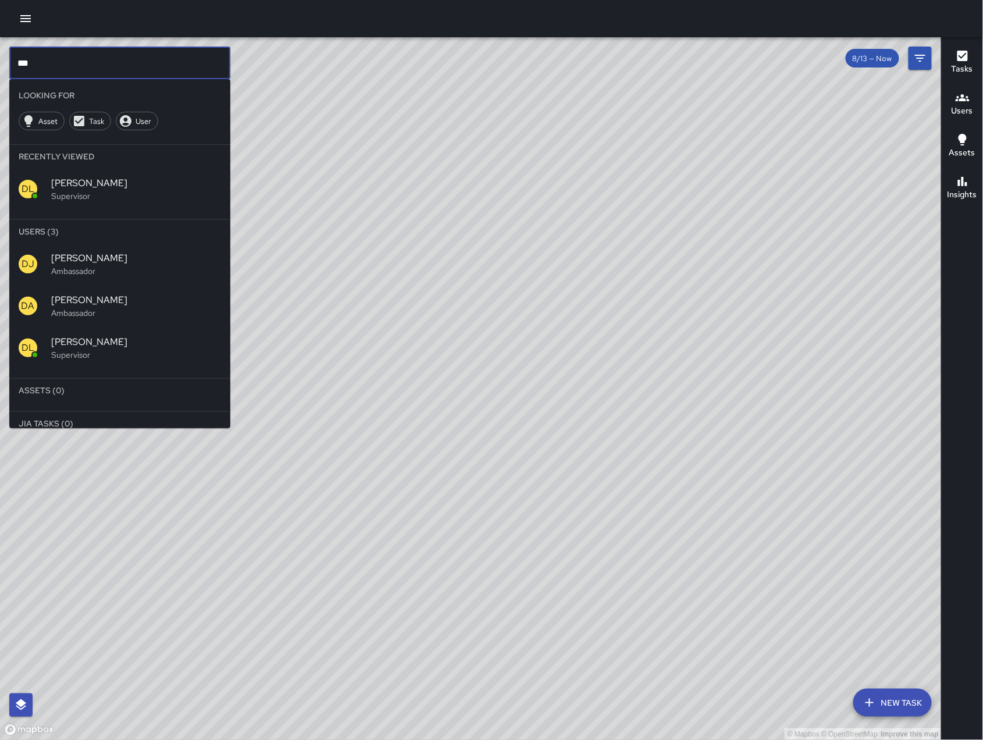
click at [190, 73] on input "***" at bounding box center [119, 63] width 221 height 33
type input "*"
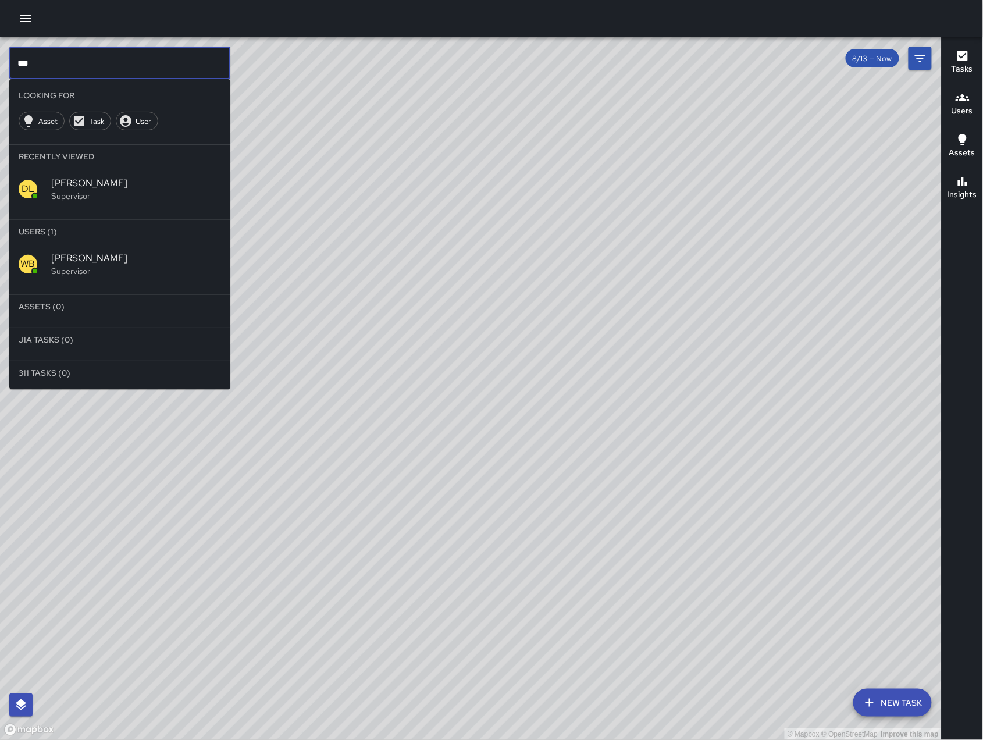
type input "***"
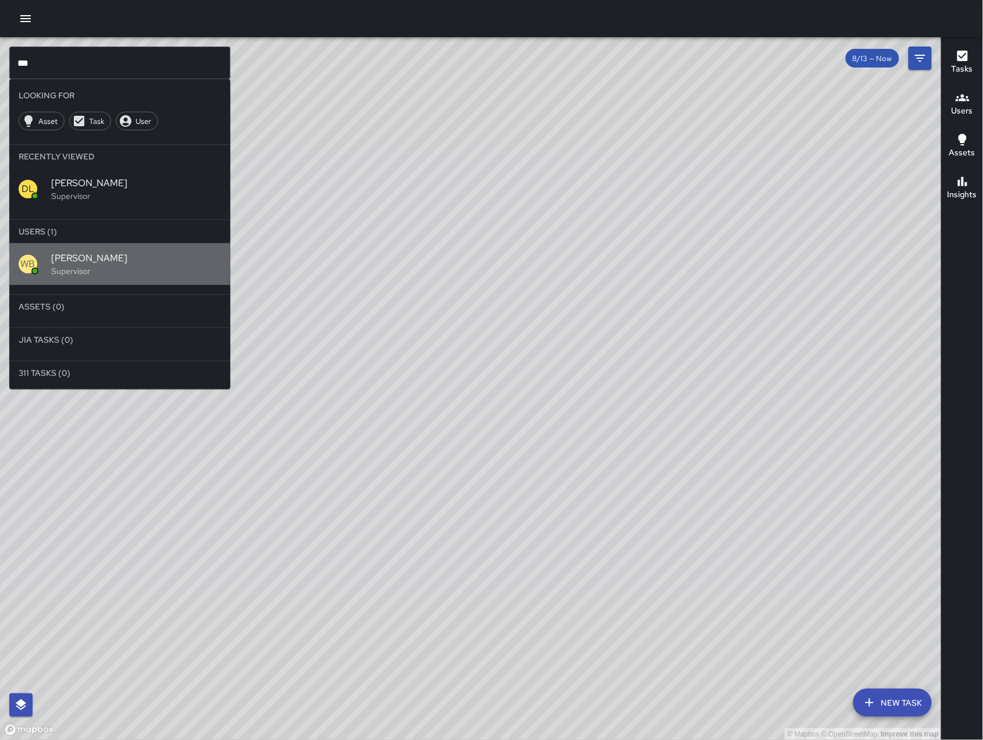
click at [130, 252] on span "[PERSON_NAME]" at bounding box center [136, 258] width 170 height 14
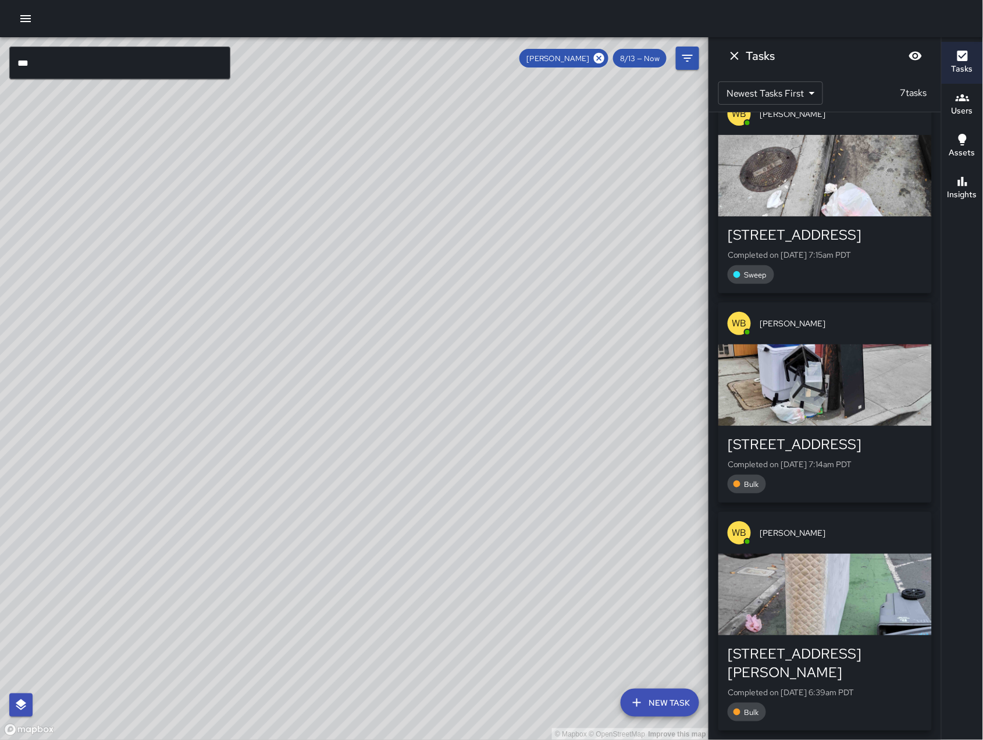
scroll to position [847, 0]
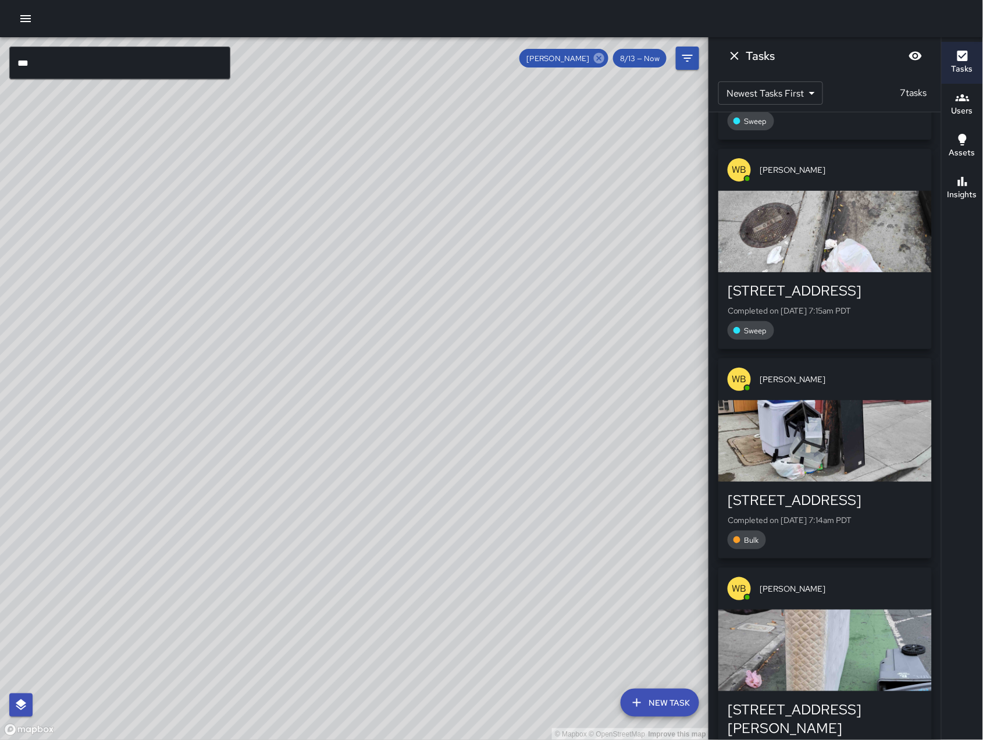
click at [604, 59] on icon at bounding box center [599, 58] width 10 height 10
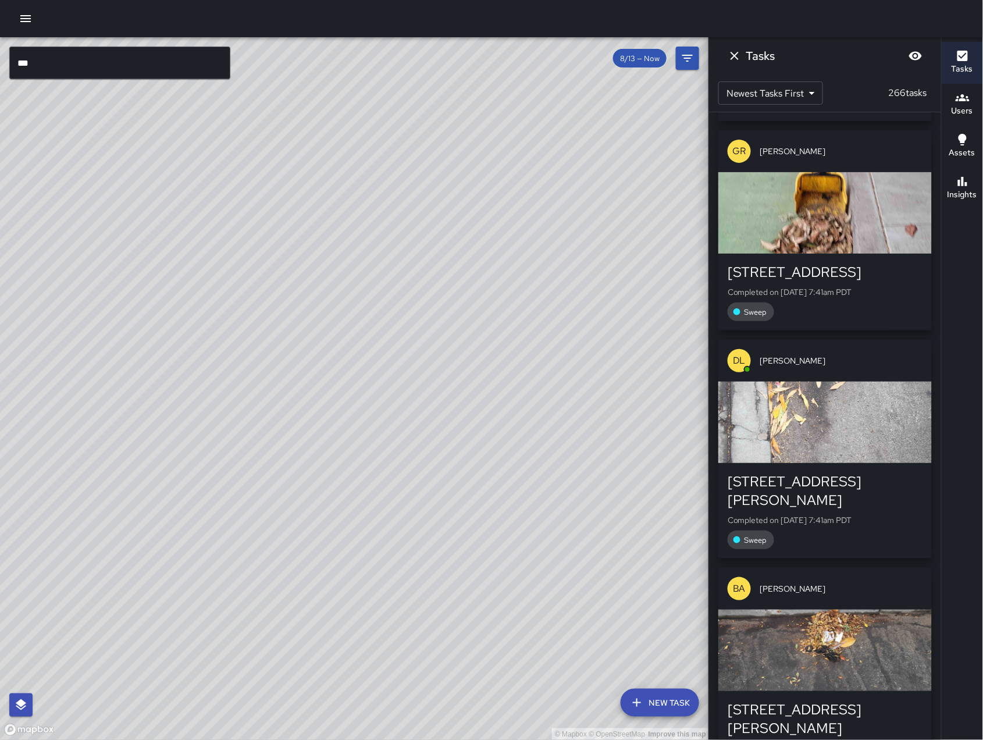
scroll to position [7121, 0]
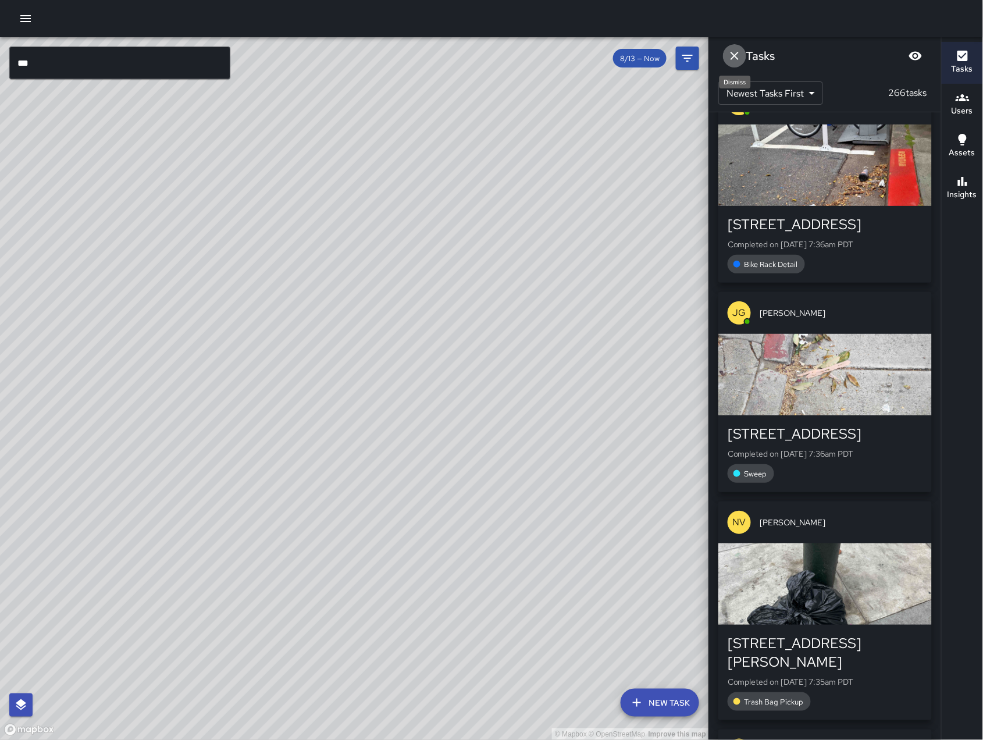
click at [735, 56] on icon "Dismiss" at bounding box center [734, 56] width 8 height 8
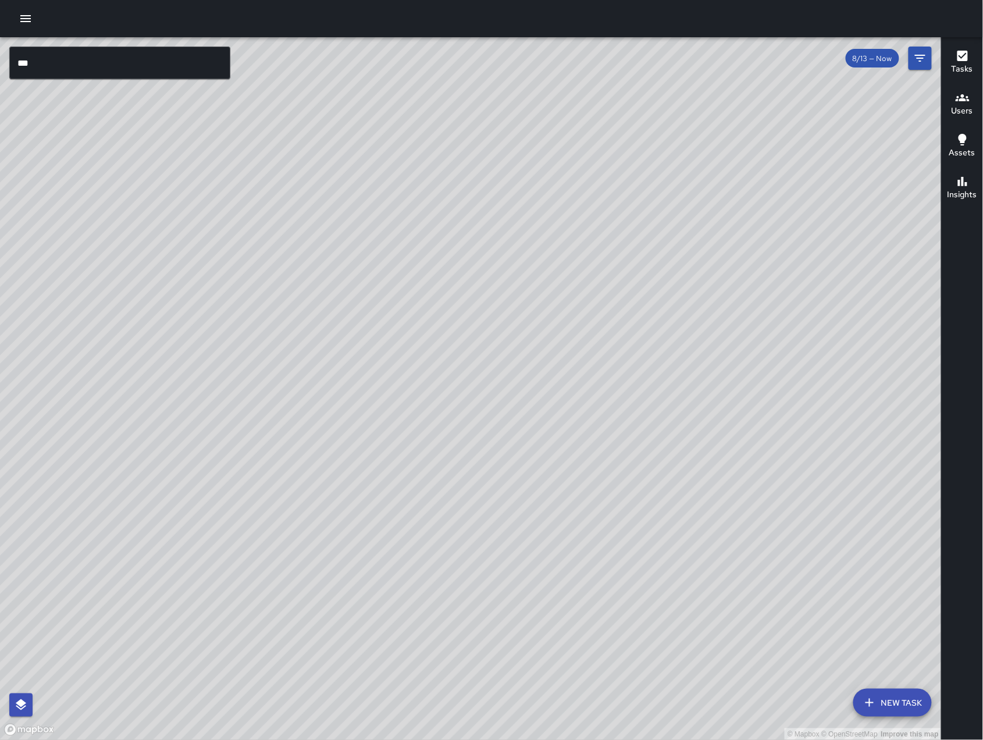
drag, startPoint x: 660, startPoint y: 611, endPoint x: 514, endPoint y: 592, distance: 146.7
click at [486, 593] on div "© Mapbox © OpenStreetMap Improve this map" at bounding box center [471, 388] width 942 height 703
drag, startPoint x: 607, startPoint y: 611, endPoint x: 393, endPoint y: 530, distance: 228.2
click at [444, 607] on div "© Mapbox © OpenStreetMap Improve this map" at bounding box center [471, 388] width 942 height 703
click at [611, 589] on div "© Mapbox © OpenStreetMap Improve this map" at bounding box center [471, 388] width 942 height 703
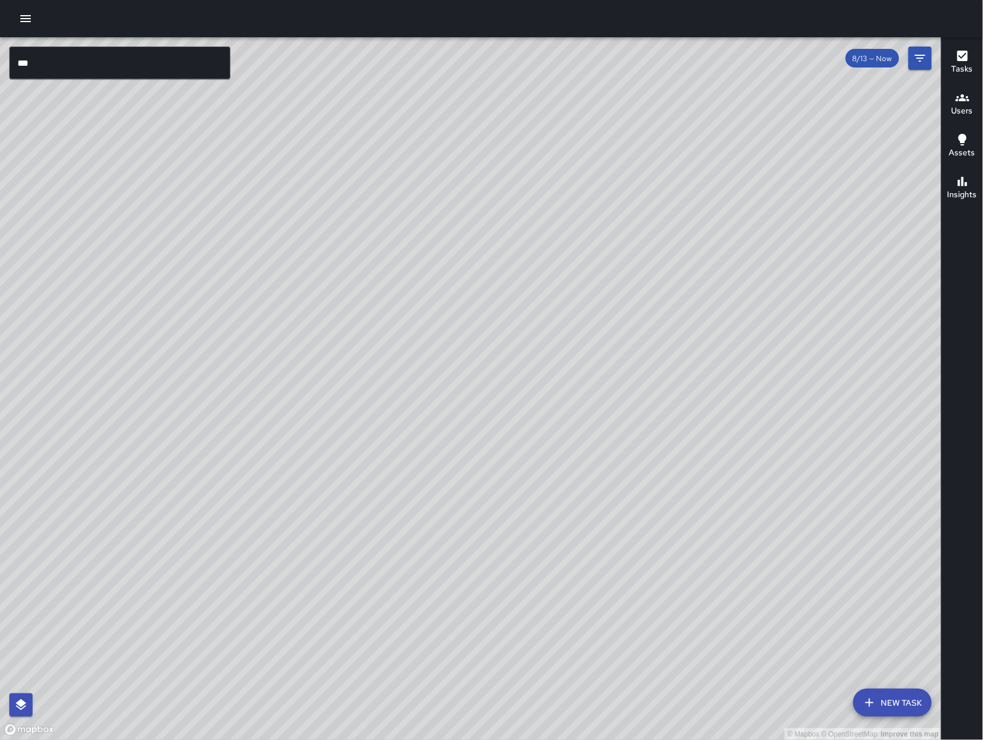
drag, startPoint x: 142, startPoint y: 515, endPoint x: 346, endPoint y: 642, distance: 240.3
click at [341, 640] on div "© Mapbox © OpenStreetMap Improve this map" at bounding box center [471, 388] width 942 height 703
drag, startPoint x: 432, startPoint y: 655, endPoint x: 500, endPoint y: 602, distance: 87.0
click at [526, 671] on div "© Mapbox © OpenStreetMap Improve this map" at bounding box center [471, 388] width 942 height 703
drag, startPoint x: 220, startPoint y: 367, endPoint x: 237, endPoint y: 476, distance: 110.1
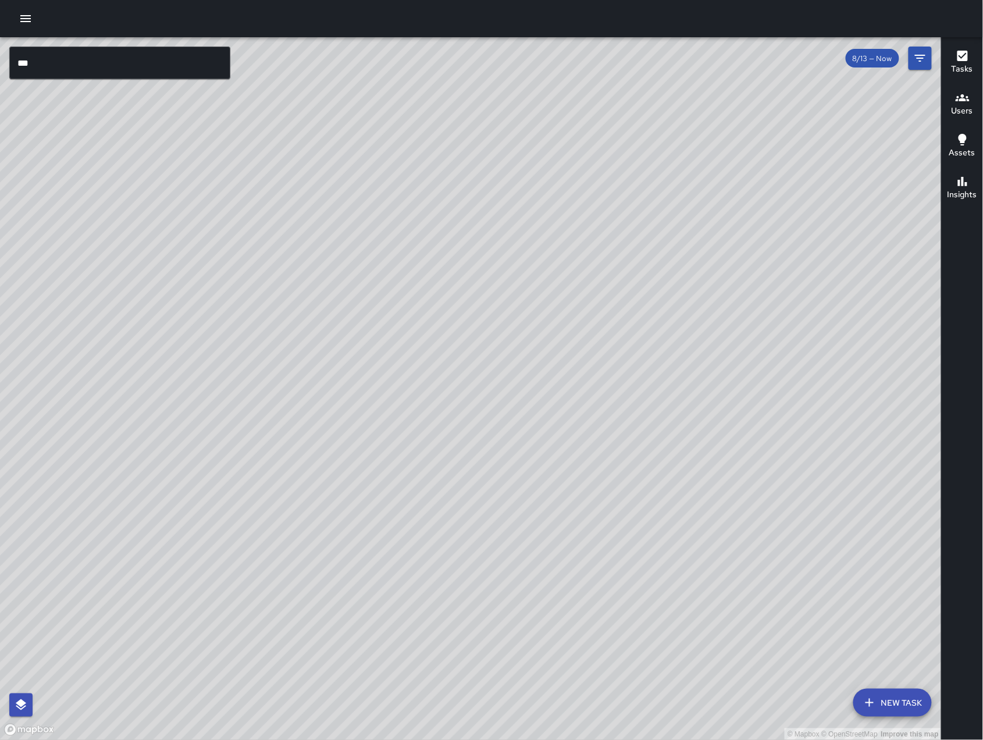
click at [237, 476] on div "© Mapbox © OpenStreetMap Improve this map" at bounding box center [471, 388] width 942 height 703
click at [122, 59] on input "***" at bounding box center [119, 63] width 221 height 33
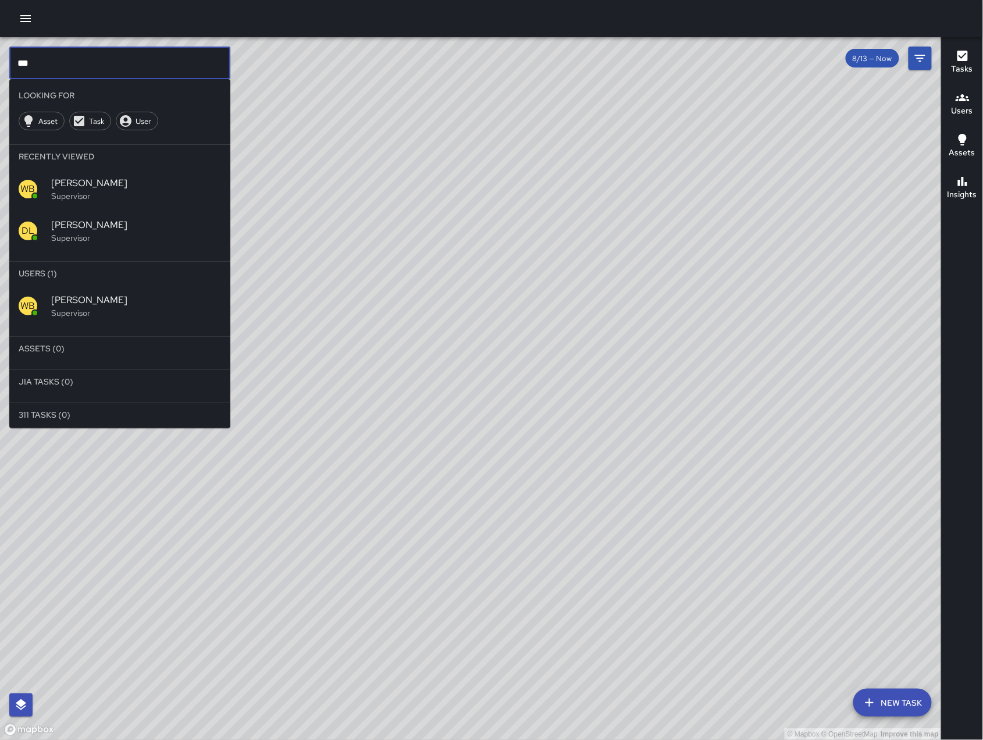
click at [122, 59] on input "***" at bounding box center [119, 63] width 221 height 33
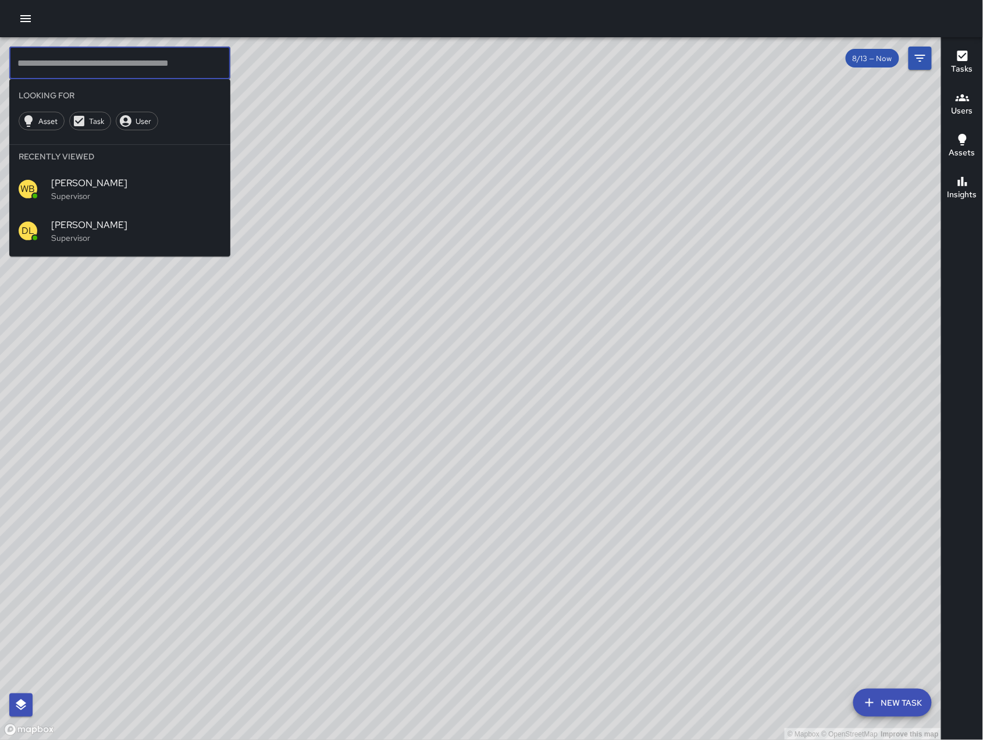
click at [329, 196] on div "© Mapbox © OpenStreetMap Improve this map" at bounding box center [471, 388] width 942 height 703
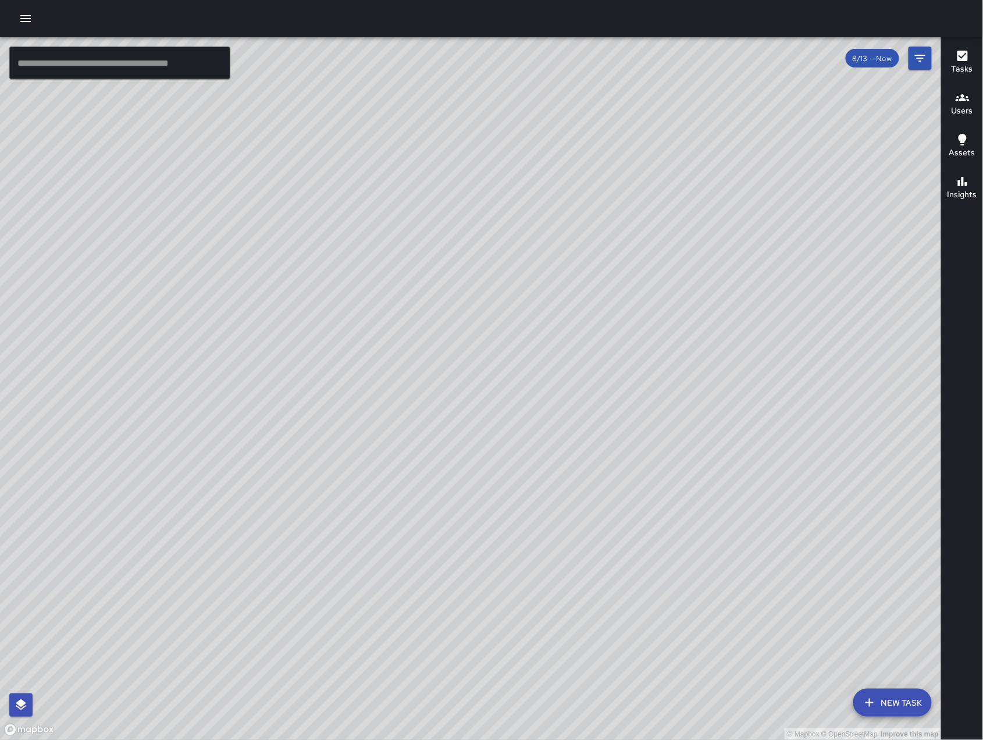
drag, startPoint x: 237, startPoint y: 245, endPoint x: 341, endPoint y: 294, distance: 115.2
click at [344, 295] on div "© Mapbox © OpenStreetMap Improve this map" at bounding box center [471, 388] width 942 height 703
click at [338, 329] on div "© Mapbox © OpenStreetMap Improve this map" at bounding box center [471, 388] width 942 height 703
click at [408, 333] on div "© Mapbox © OpenStreetMap Improve this map" at bounding box center [471, 388] width 942 height 703
drag, startPoint x: 369, startPoint y: 289, endPoint x: 337, endPoint y: 268, distance: 38.6
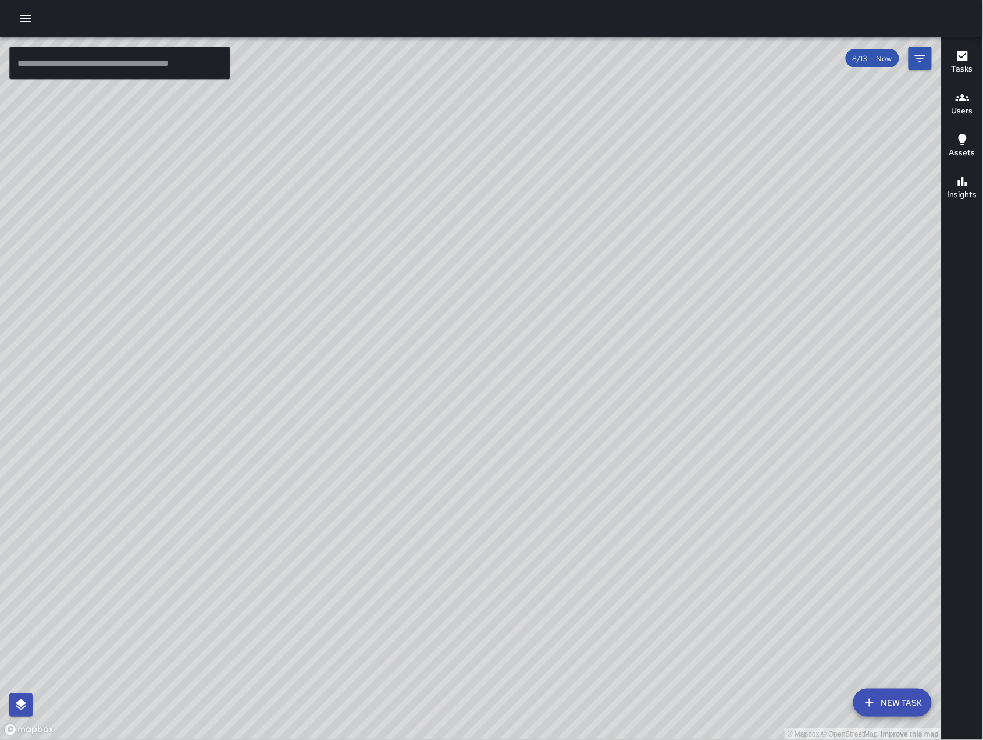
click at [337, 268] on div "© Mapbox © OpenStreetMap Improve this map" at bounding box center [471, 388] width 942 height 703
drag, startPoint x: 319, startPoint y: 278, endPoint x: 237, endPoint y: 367, distance: 121.0
click at [241, 392] on div "© Mapbox © OpenStreetMap Improve this map" at bounding box center [471, 388] width 942 height 703
click at [350, 336] on div "© Mapbox © OpenStreetMap Improve this map" at bounding box center [471, 388] width 942 height 703
drag, startPoint x: 229, startPoint y: 430, endPoint x: 457, endPoint y: 412, distance: 229.3
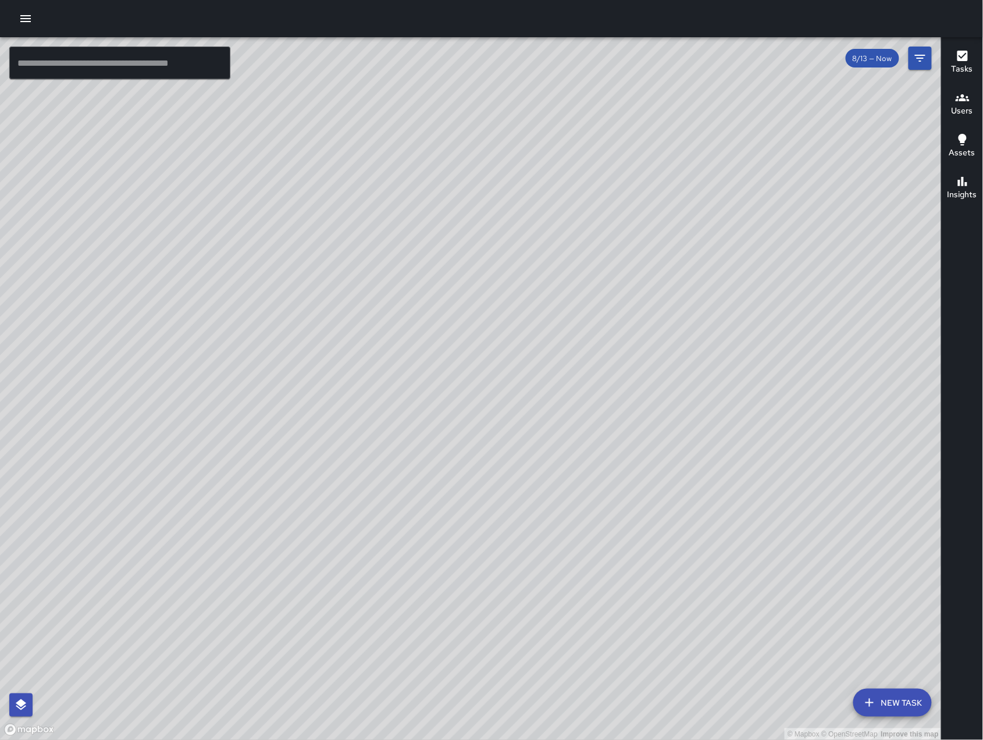
click at [457, 412] on div "© Mapbox © OpenStreetMap Improve this map" at bounding box center [471, 388] width 942 height 703
drag, startPoint x: 441, startPoint y: 437, endPoint x: 512, endPoint y: 437, distance: 70.4
click at [512, 438] on div "© Mapbox © OpenStreetMap Improve this map" at bounding box center [471, 388] width 942 height 703
drag, startPoint x: 692, startPoint y: 541, endPoint x: 598, endPoint y: 396, distance: 172.1
click at [598, 396] on div "© Mapbox © OpenStreetMap Improve this map" at bounding box center [471, 388] width 942 height 703
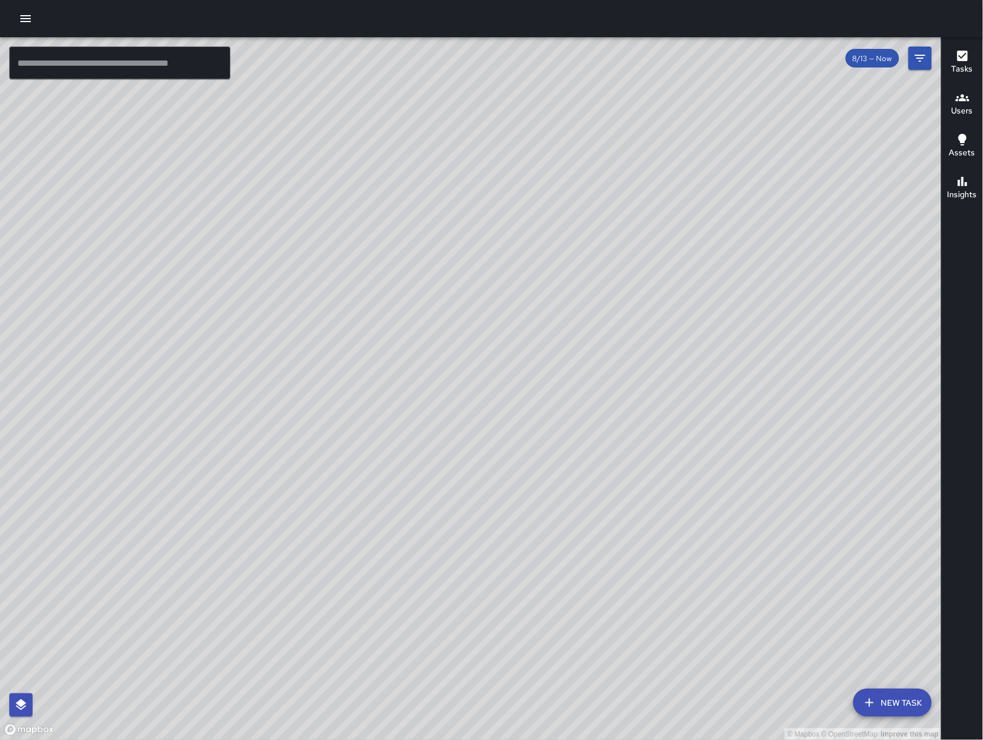
drag, startPoint x: 665, startPoint y: 554, endPoint x: 446, endPoint y: 358, distance: 294.1
click at [446, 359] on div "© Mapbox © OpenStreetMap Improve this map" at bounding box center [471, 388] width 942 height 703
drag, startPoint x: 430, startPoint y: 399, endPoint x: 484, endPoint y: 614, distance: 221.5
click at [502, 655] on div "© Mapbox © OpenStreetMap Improve this map" at bounding box center [471, 388] width 942 height 703
click at [489, 650] on div "© Mapbox © OpenStreetMap Improve this map" at bounding box center [471, 388] width 942 height 703
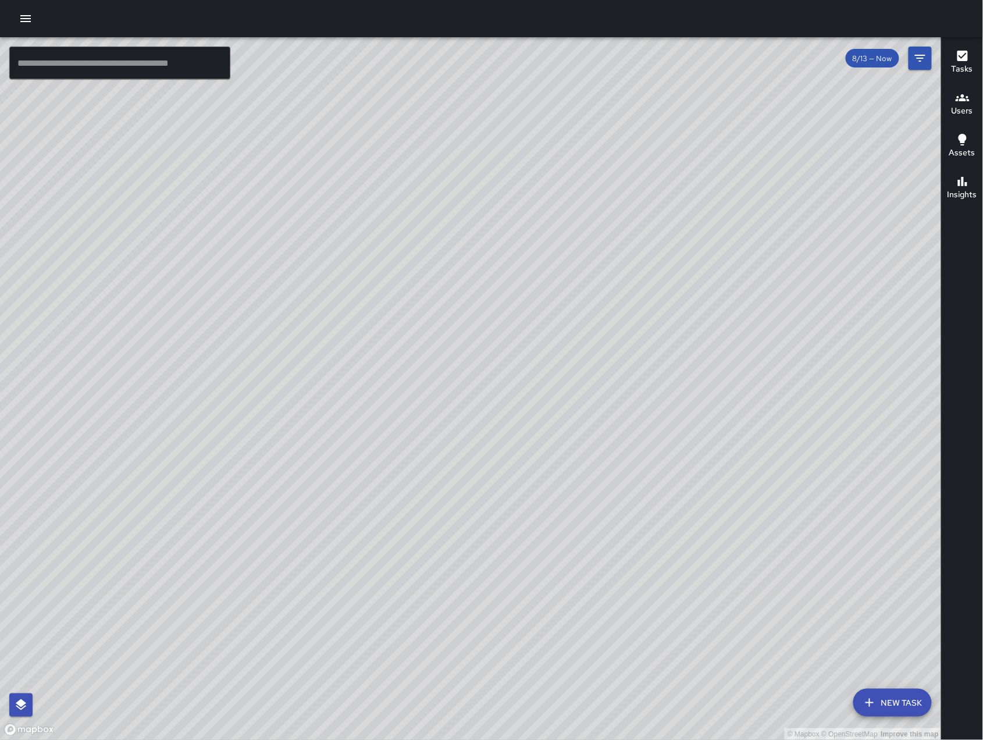
drag, startPoint x: 603, startPoint y: 712, endPoint x: 446, endPoint y: 454, distance: 302.2
click at [446, 454] on div "© Mapbox © OpenStreetMap Improve this map" at bounding box center [471, 388] width 942 height 703
drag, startPoint x: 490, startPoint y: 524, endPoint x: 423, endPoint y: 541, distance: 69.0
click at [423, 541] on div "© Mapbox © OpenStreetMap Improve this map" at bounding box center [471, 388] width 942 height 703
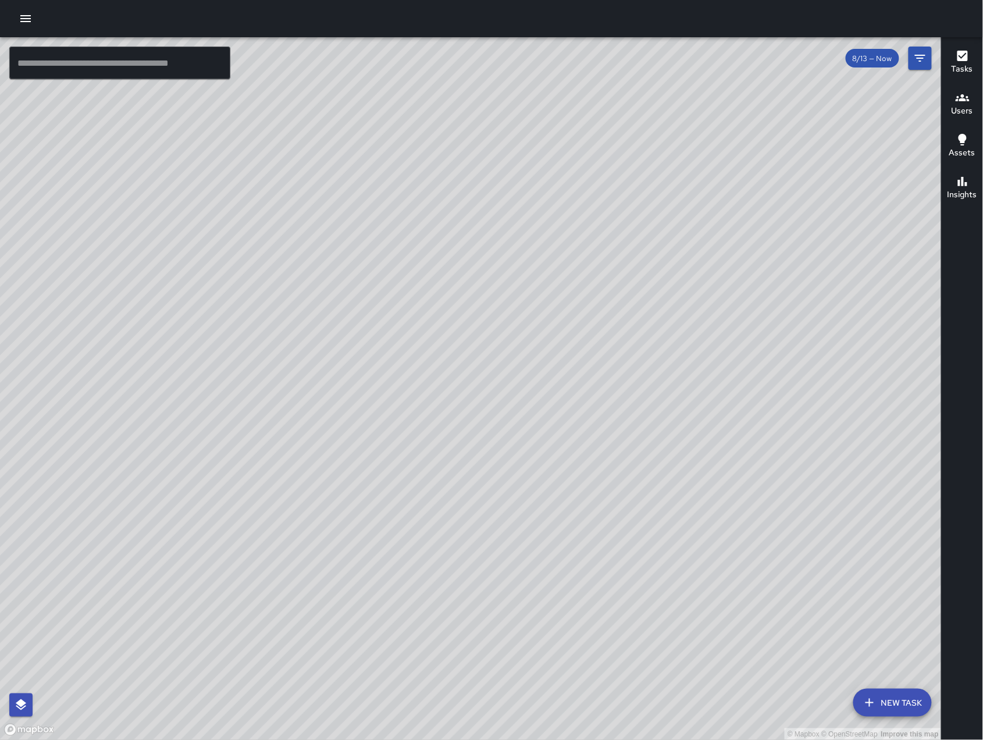
drag, startPoint x: 564, startPoint y: 471, endPoint x: 554, endPoint y: 522, distance: 52.0
click at [554, 523] on div "© Mapbox © OpenStreetMap Improve this map" at bounding box center [471, 388] width 942 height 703
drag, startPoint x: 506, startPoint y: 535, endPoint x: 421, endPoint y: 458, distance: 114.5
click at [421, 459] on div "© Mapbox © OpenStreetMap Improve this map" at bounding box center [471, 388] width 942 height 703
drag, startPoint x: 590, startPoint y: 579, endPoint x: 620, endPoint y: 599, distance: 36.5
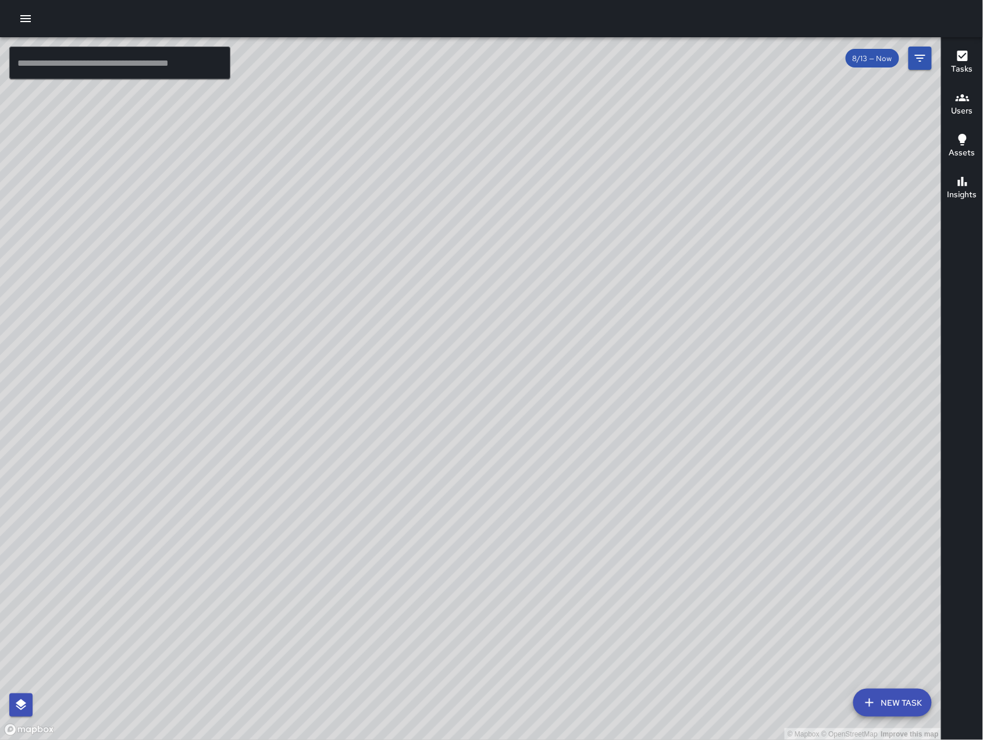
click at [626, 603] on div "© Mapbox © OpenStreetMap Improve this map" at bounding box center [471, 388] width 942 height 703
drag, startPoint x: 503, startPoint y: 562, endPoint x: 654, endPoint y: 610, distance: 157.8
click at [652, 612] on div "© Mapbox © OpenStreetMap Improve this map" at bounding box center [471, 388] width 942 height 703
drag, startPoint x: 643, startPoint y: 603, endPoint x: 431, endPoint y: 416, distance: 282.3
click at [431, 416] on div "© Mapbox © OpenStreetMap Improve this map" at bounding box center [471, 388] width 942 height 703
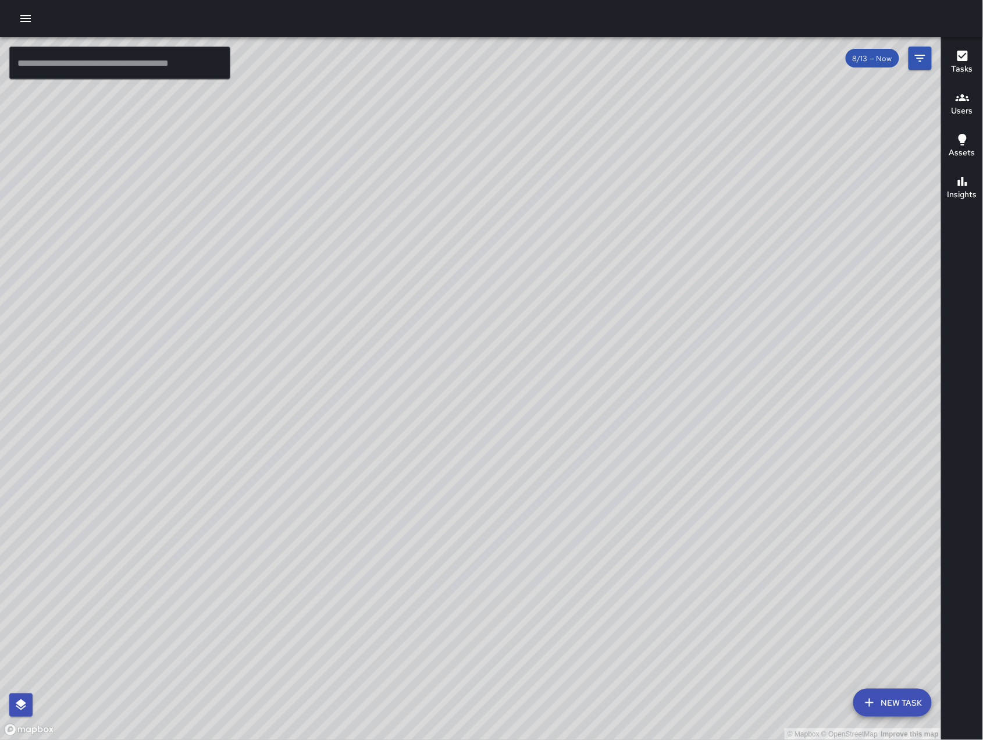
drag, startPoint x: 685, startPoint y: 519, endPoint x: 532, endPoint y: 502, distance: 153.3
click at [532, 502] on div "© Mapbox © OpenStreetMap Improve this map" at bounding box center [471, 388] width 942 height 703
drag, startPoint x: 532, startPoint y: 504, endPoint x: 597, endPoint y: 557, distance: 84.0
click at [597, 557] on div "© Mapbox © OpenStreetMap Improve this map" at bounding box center [471, 388] width 942 height 703
click at [480, 537] on div "© Mapbox © OpenStreetMap Improve this map" at bounding box center [471, 388] width 942 height 703
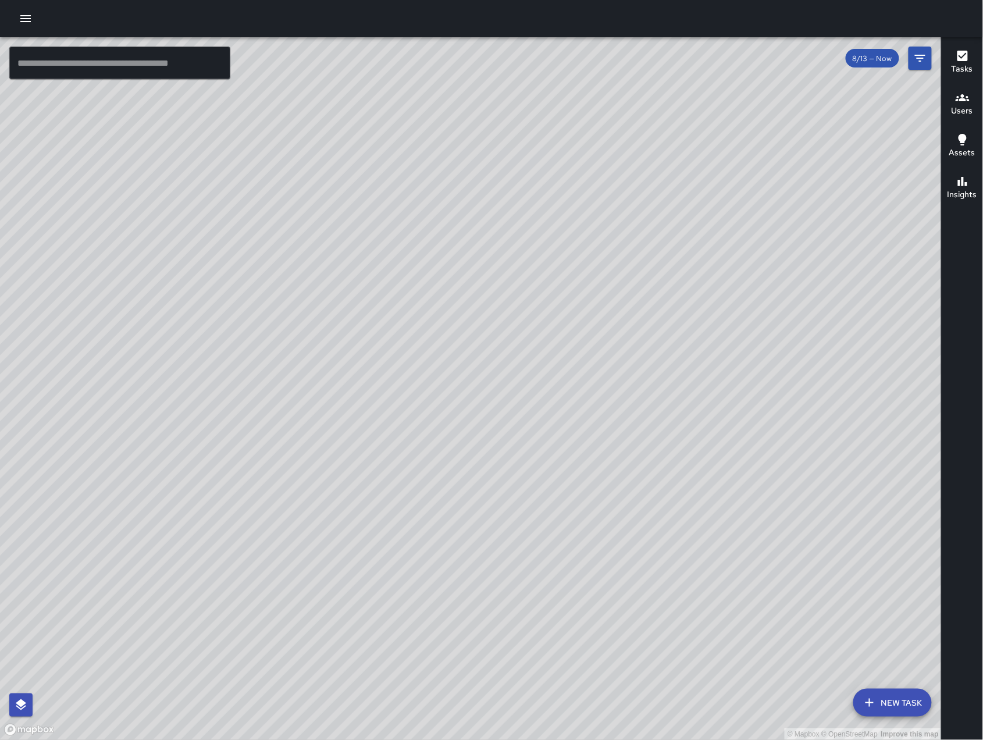
drag, startPoint x: 488, startPoint y: 545, endPoint x: 498, endPoint y: 559, distance: 17.1
click at [498, 559] on div "© Mapbox © OpenStreetMap Improve this map" at bounding box center [471, 388] width 942 height 703
drag, startPoint x: 654, startPoint y: 665, endPoint x: 562, endPoint y: 551, distance: 146.4
click at [563, 552] on div "© Mapbox © OpenStreetMap Improve this map" at bounding box center [471, 388] width 942 height 703
drag, startPoint x: 553, startPoint y: 491, endPoint x: 626, endPoint y: 559, distance: 99.6
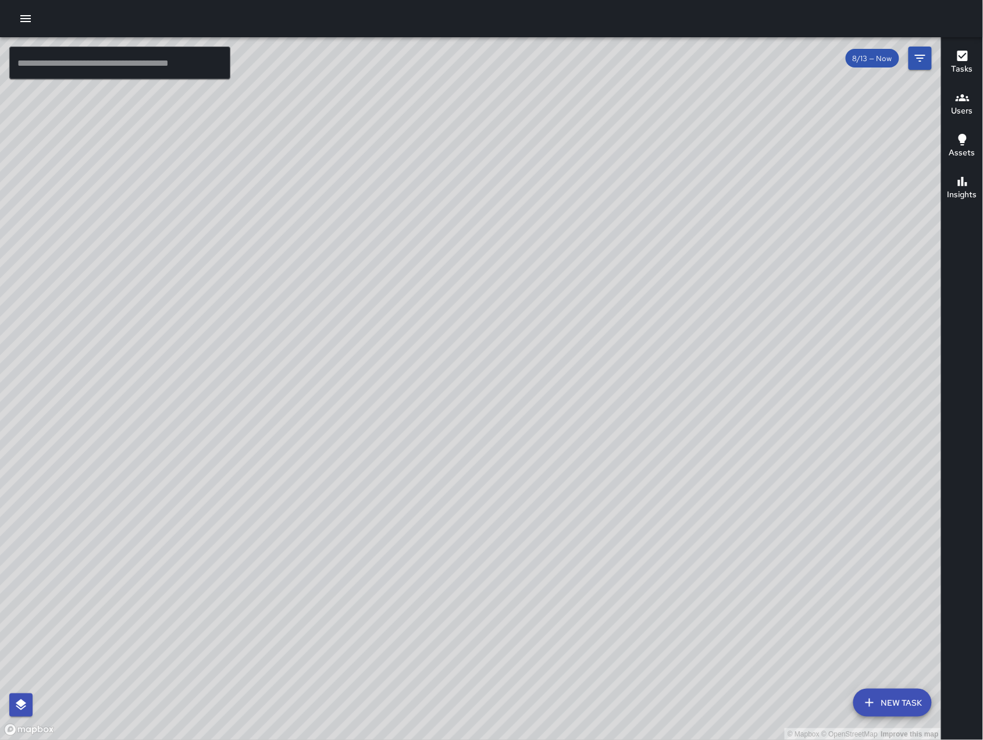
click at [625, 558] on div "© Mapbox © OpenStreetMap Improve this map" at bounding box center [471, 388] width 942 height 703
drag, startPoint x: 726, startPoint y: 593, endPoint x: 538, endPoint y: 362, distance: 297.6
click at [550, 390] on div "© Mapbox © OpenStreetMap Improve this map" at bounding box center [471, 388] width 942 height 703
drag, startPoint x: 395, startPoint y: 641, endPoint x: 486, endPoint y: 607, distance: 96.5
click at [488, 607] on div "© Mapbox © OpenStreetMap Improve this map" at bounding box center [471, 388] width 942 height 703
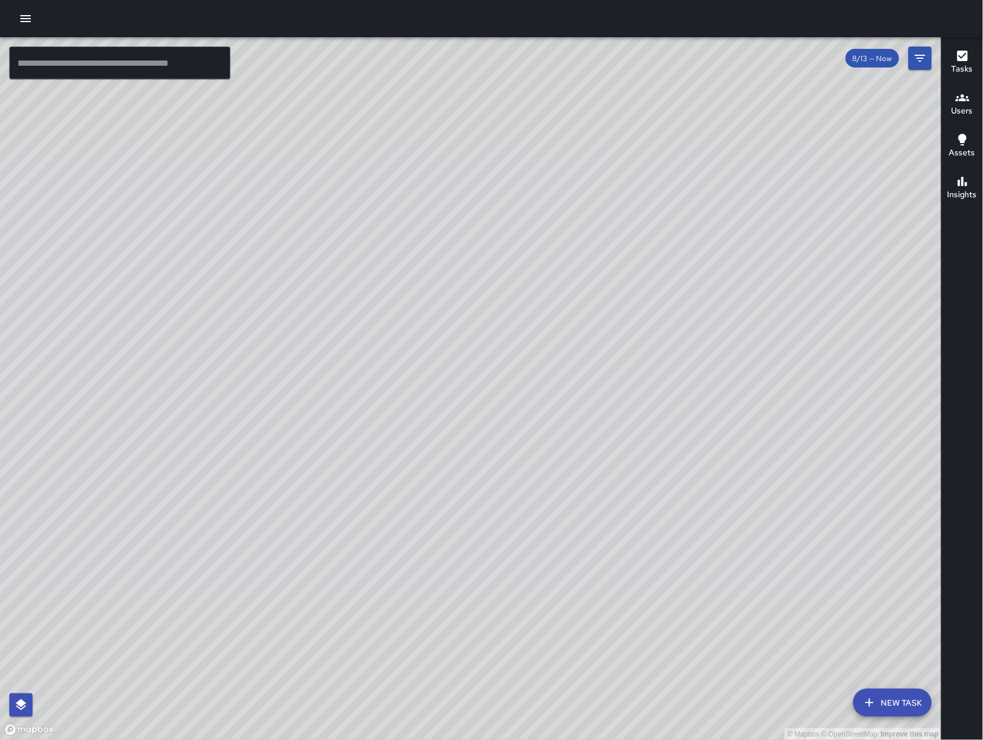
drag, startPoint x: 590, startPoint y: 639, endPoint x: 501, endPoint y: 565, distance: 115.6
click at [501, 565] on div "© Mapbox © OpenStreetMap Improve this map" at bounding box center [471, 388] width 942 height 703
drag, startPoint x: 477, startPoint y: 521, endPoint x: 519, endPoint y: 532, distance: 42.7
click at [519, 532] on div "© Mapbox © OpenStreetMap Improve this map" at bounding box center [471, 388] width 942 height 703
drag, startPoint x: 590, startPoint y: 418, endPoint x: 557, endPoint y: 450, distance: 46.1
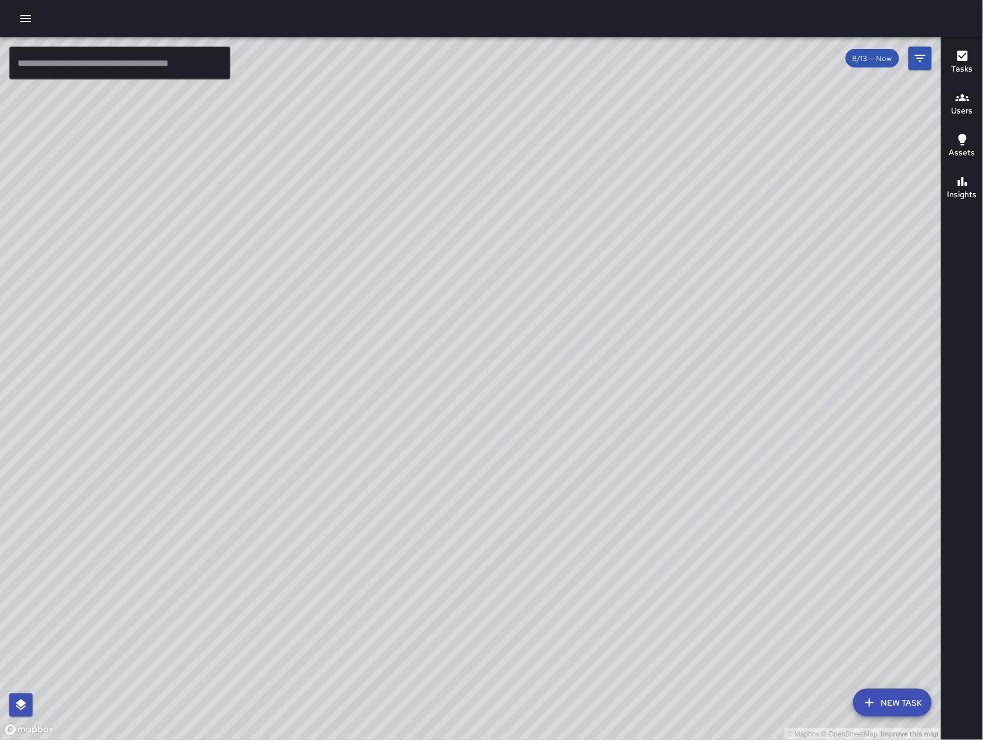
click at [554, 453] on div "© Mapbox © OpenStreetMap Improve this map" at bounding box center [471, 388] width 942 height 703
drag, startPoint x: 554, startPoint y: 451, endPoint x: 530, endPoint y: 460, distance: 26.1
click at [531, 461] on div "© Mapbox © OpenStreetMap Improve this map" at bounding box center [471, 388] width 942 height 703
drag, startPoint x: 637, startPoint y: 562, endPoint x: 564, endPoint y: 562, distance: 73.3
click at [564, 562] on div "© Mapbox © OpenStreetMap Improve this map" at bounding box center [471, 388] width 942 height 703
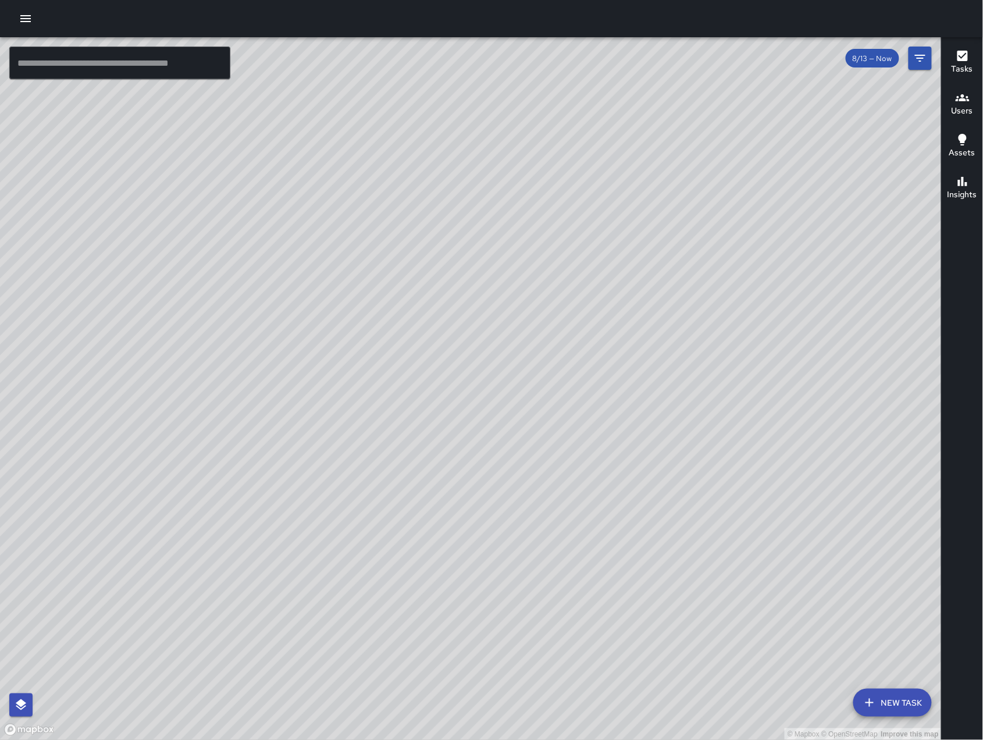
drag, startPoint x: 528, startPoint y: 526, endPoint x: 576, endPoint y: 553, distance: 55.2
click at [576, 553] on div "© Mapbox © OpenStreetMap Improve this map" at bounding box center [471, 388] width 942 height 703
drag, startPoint x: 503, startPoint y: 579, endPoint x: 408, endPoint y: 518, distance: 113.1
click at [407, 517] on div "© Mapbox © OpenStreetMap Improve this map" at bounding box center [471, 388] width 942 height 703
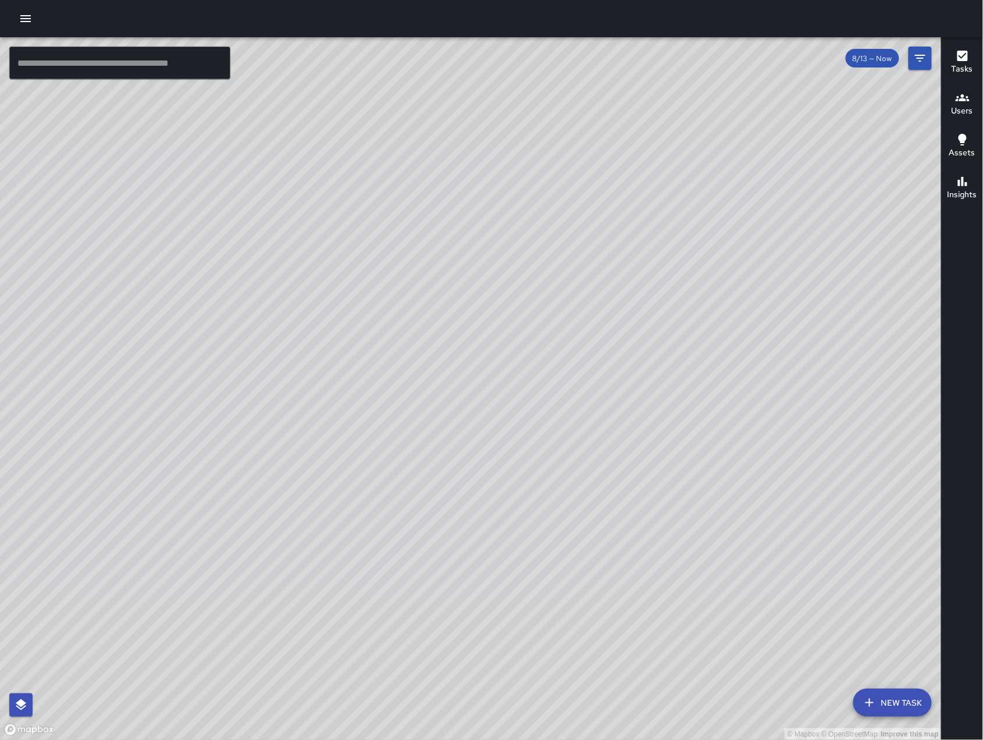
drag, startPoint x: 459, startPoint y: 567, endPoint x: 409, endPoint y: 534, distance: 60.2
click at [409, 534] on div "© Mapbox © OpenStreetMap Improve this map" at bounding box center [471, 388] width 942 height 703
drag, startPoint x: 462, startPoint y: 540, endPoint x: 420, endPoint y: 505, distance: 54.5
click at [422, 508] on div "© Mapbox © OpenStreetMap Improve this map" at bounding box center [471, 388] width 942 height 703
click at [420, 363] on div "© Mapbox © OpenStreetMap Improve this map" at bounding box center [471, 388] width 942 height 703
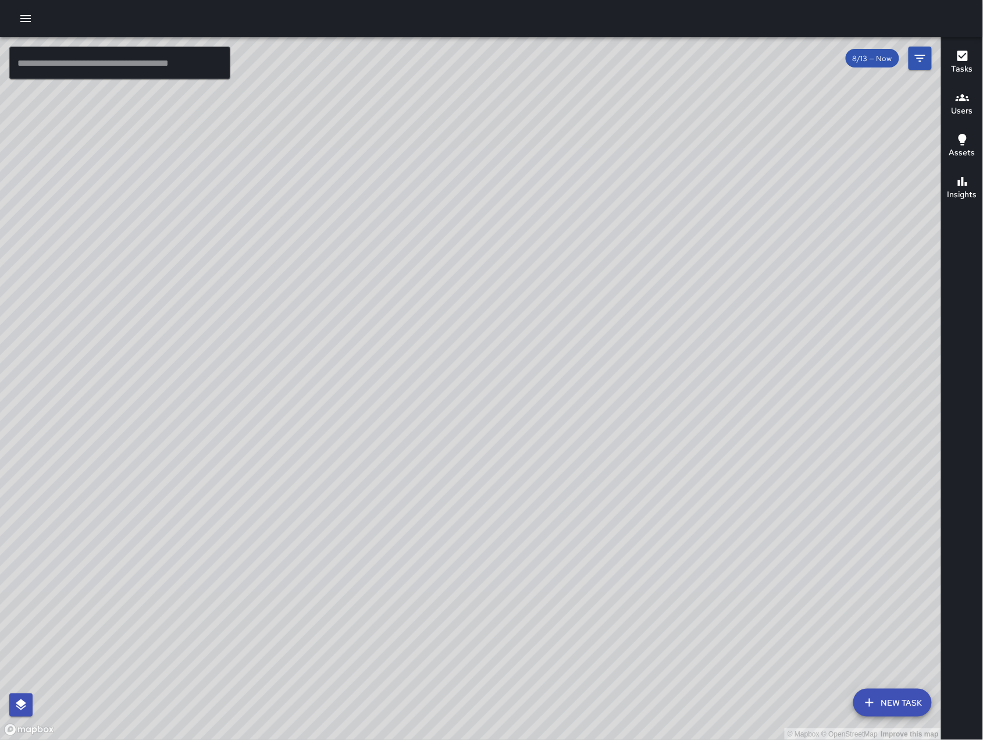
click at [420, 363] on div "© Mapbox © OpenStreetMap Improve this map" at bounding box center [471, 388] width 942 height 703
drag, startPoint x: 423, startPoint y: 396, endPoint x: 420, endPoint y: 535, distance: 139.0
click at [420, 542] on div "© Mapbox © OpenStreetMap Improve this map" at bounding box center [471, 388] width 942 height 703
drag, startPoint x: 368, startPoint y: 430, endPoint x: 391, endPoint y: 480, distance: 54.4
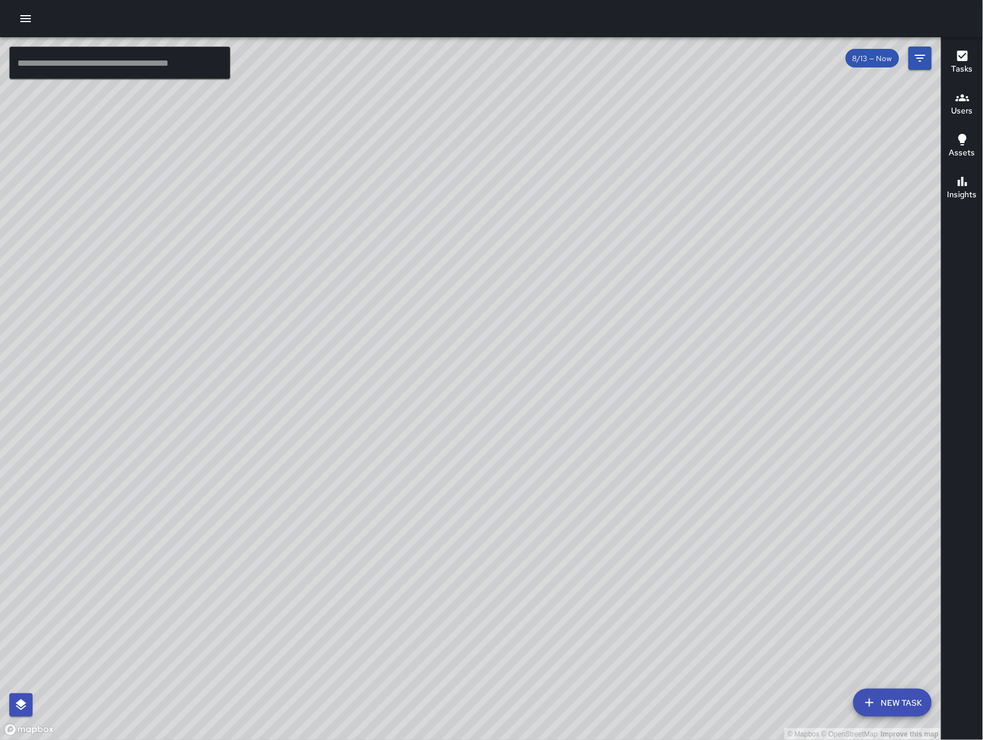
click at [391, 479] on div "© Mapbox © OpenStreetMap Improve this map" at bounding box center [471, 388] width 942 height 703
drag, startPoint x: 408, startPoint y: 420, endPoint x: 557, endPoint y: 533, distance: 186.8
click at [556, 535] on div "© Mapbox © OpenStreetMap Improve this map" at bounding box center [471, 388] width 942 height 703
drag, startPoint x: 498, startPoint y: 501, endPoint x: 534, endPoint y: 564, distance: 72.2
click at [534, 564] on div "© Mapbox © OpenStreetMap Improve this map" at bounding box center [471, 388] width 942 height 703
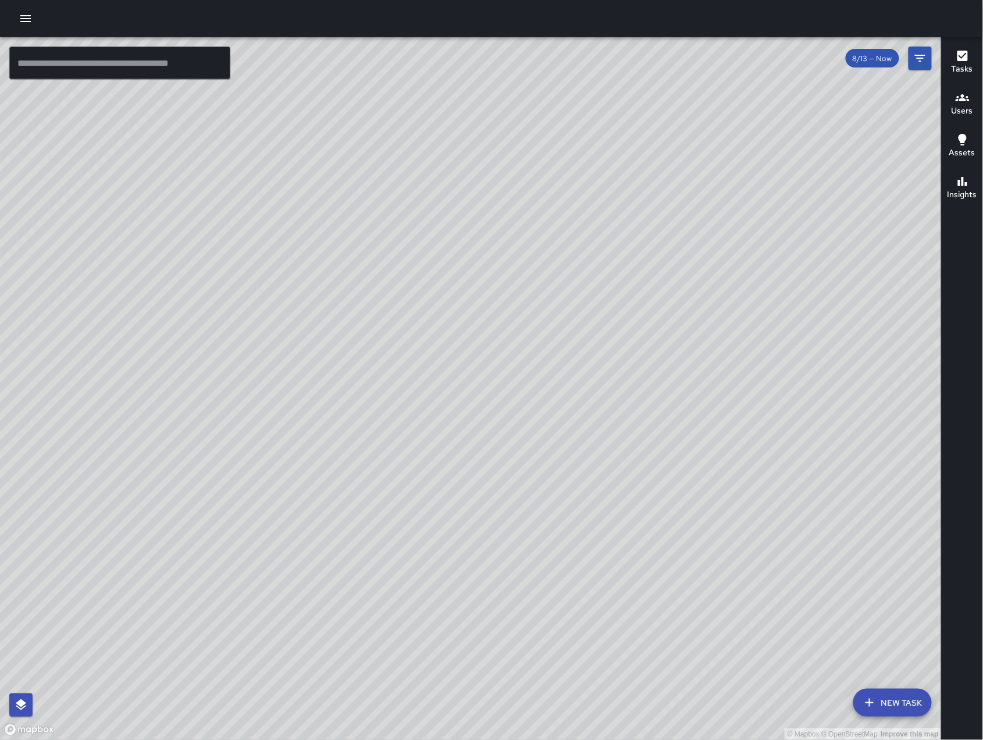
drag, startPoint x: 532, startPoint y: 534, endPoint x: 542, endPoint y: 510, distance: 26.6
click at [542, 510] on div "© Mapbox © OpenStreetMap Improve this map" at bounding box center [471, 388] width 942 height 703
drag, startPoint x: 434, startPoint y: 561, endPoint x: 522, endPoint y: 443, distance: 147.1
click at [522, 443] on div "© Mapbox © OpenStreetMap Improve this map" at bounding box center [471, 388] width 942 height 703
drag, startPoint x: 532, startPoint y: 423, endPoint x: 396, endPoint y: 261, distance: 211.8
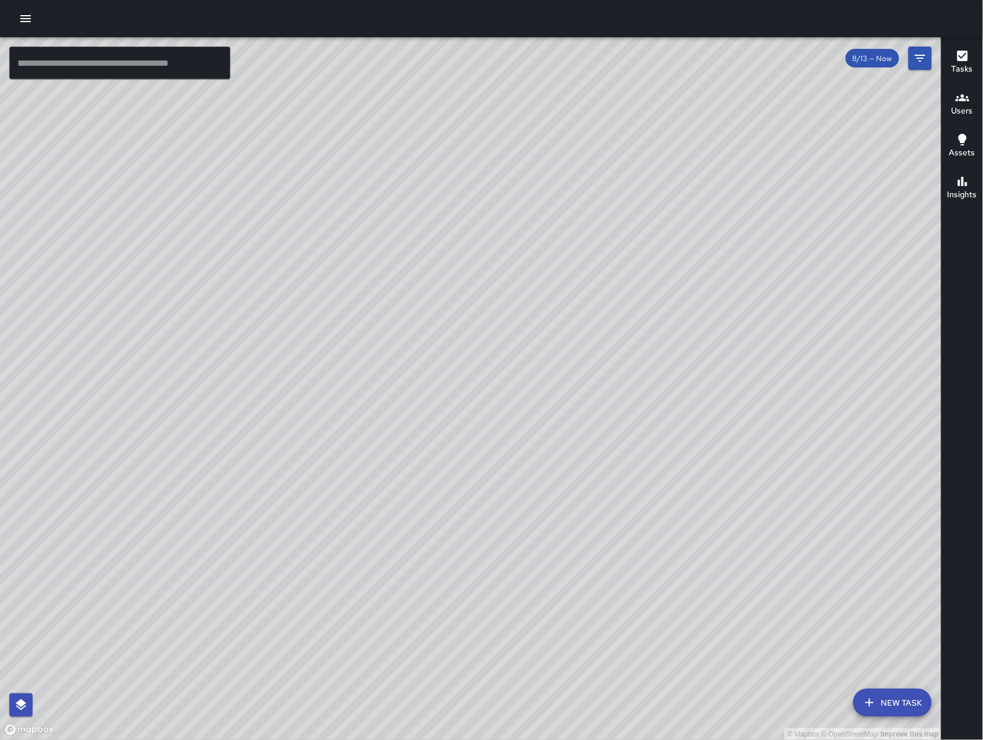
click at [398, 259] on div "© Mapbox © OpenStreetMap Improve this map" at bounding box center [471, 388] width 942 height 703
drag, startPoint x: 531, startPoint y: 621, endPoint x: 585, endPoint y: 478, distance: 152.4
click at [532, 469] on div "© Mapbox © OpenStreetMap Improve this map" at bounding box center [471, 388] width 942 height 703
drag, startPoint x: 529, startPoint y: 559, endPoint x: 644, endPoint y: 440, distance: 166.2
click at [532, 554] on div "© Mapbox © OpenStreetMap Improve this map" at bounding box center [471, 388] width 942 height 703
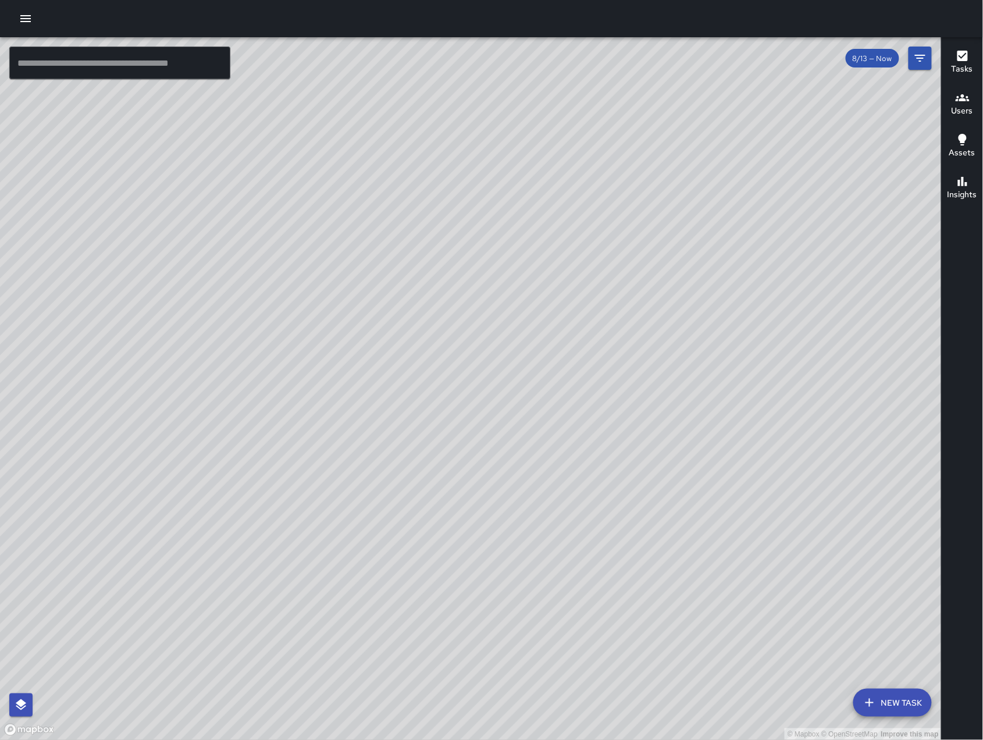
drag, startPoint x: 644, startPoint y: 440, endPoint x: 625, endPoint y: 507, distance: 69.6
click at [625, 507] on div "© Mapbox © OpenStreetMap Improve this map" at bounding box center [471, 388] width 942 height 703
drag, startPoint x: 624, startPoint y: 602, endPoint x: 498, endPoint y: 507, distance: 157.8
click at [638, 619] on div "© Mapbox © OpenStreetMap Improve this map" at bounding box center [471, 388] width 942 height 703
drag, startPoint x: 504, startPoint y: 568, endPoint x: 466, endPoint y: 532, distance: 51.4
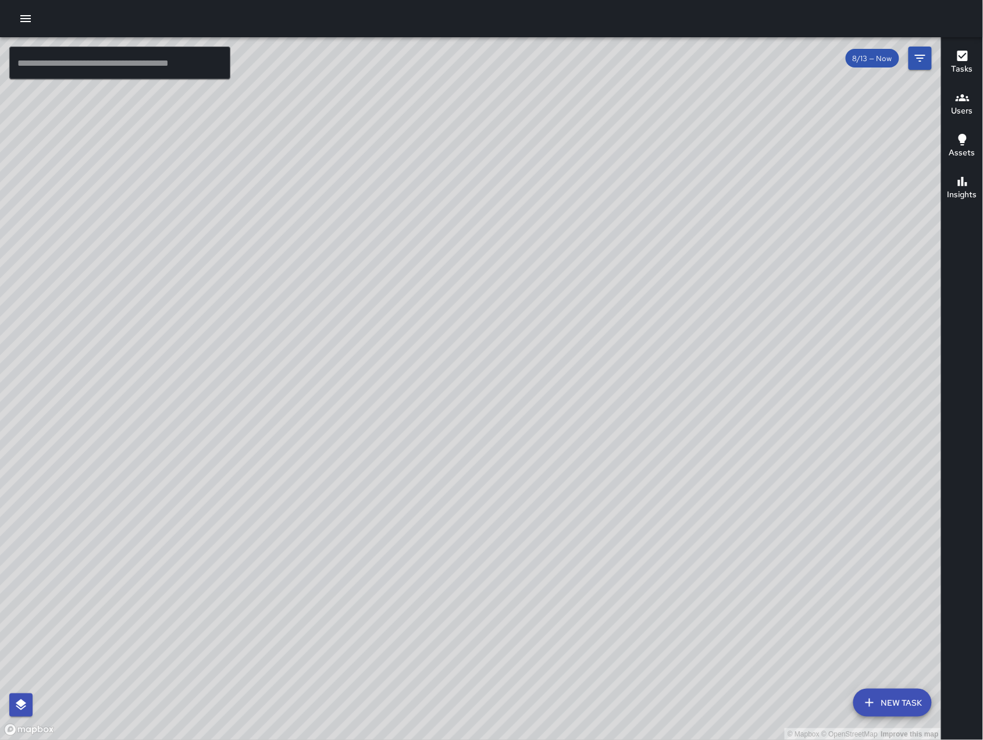
click at [512, 578] on div "© Mapbox © OpenStreetMap Improve this map" at bounding box center [471, 388] width 942 height 703
drag, startPoint x: 525, startPoint y: 617, endPoint x: 533, endPoint y: 612, distance: 10.2
click at [544, 625] on div "© Mapbox © OpenStreetMap Improve this map" at bounding box center [471, 388] width 942 height 703
click at [569, 672] on div "© Mapbox © OpenStreetMap Improve this map" at bounding box center [471, 388] width 942 height 703
drag, startPoint x: 610, startPoint y: 627, endPoint x: 594, endPoint y: 614, distance: 20.7
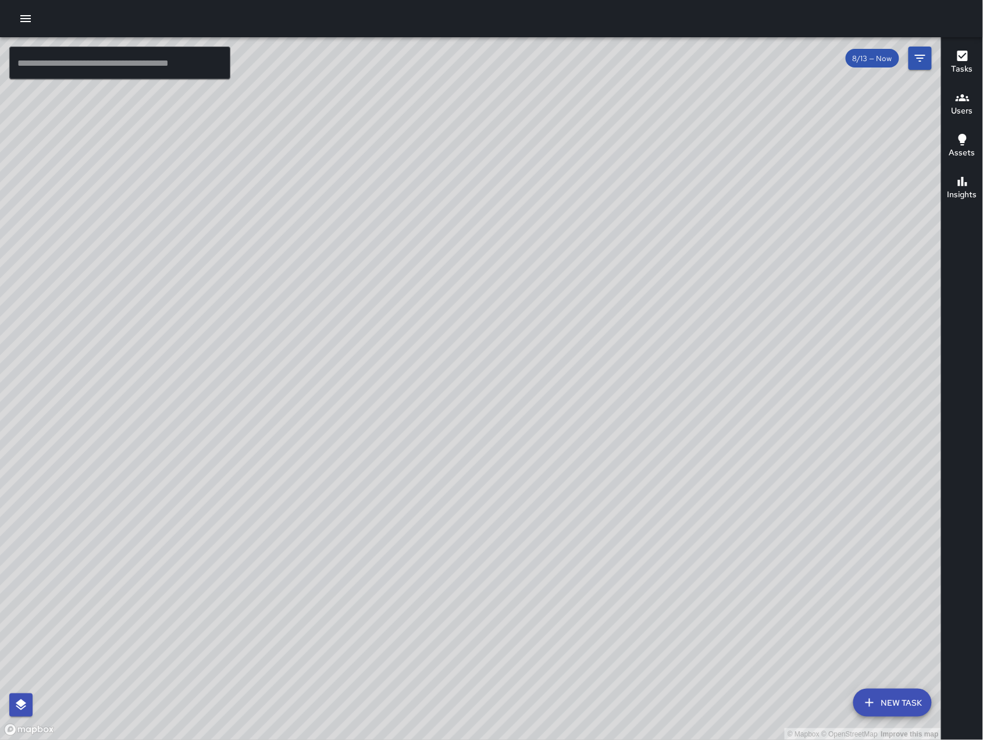
click at [610, 626] on div "© Mapbox © OpenStreetMap Improve this map" at bounding box center [471, 388] width 942 height 703
drag, startPoint x: 469, startPoint y: 560, endPoint x: 572, endPoint y: 603, distance: 111.4
click at [584, 647] on div "© Mapbox © OpenStreetMap Improve this map" at bounding box center [471, 388] width 942 height 703
drag, startPoint x: 544, startPoint y: 543, endPoint x: 615, endPoint y: 603, distance: 93.7
click at [607, 630] on div "© Mapbox © OpenStreetMap Improve this map" at bounding box center [471, 388] width 942 height 703
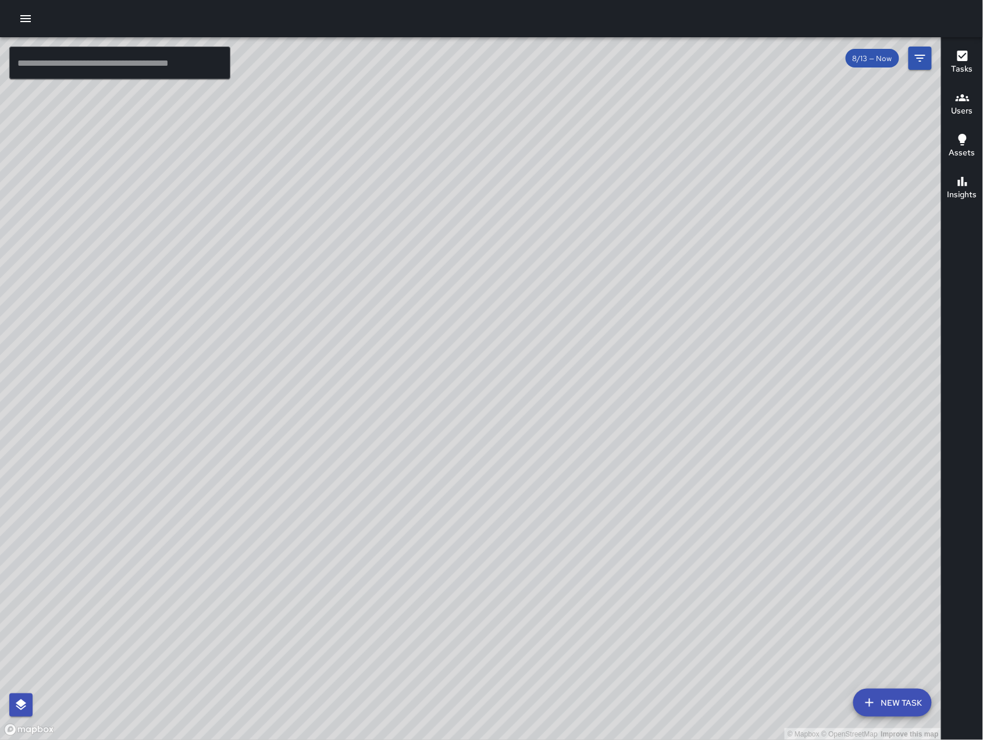
drag, startPoint x: 596, startPoint y: 614, endPoint x: 544, endPoint y: 601, distance: 53.2
click at [580, 618] on div "© Mapbox © OpenStreetMap Improve this map" at bounding box center [471, 388] width 942 height 703
drag, startPoint x: 512, startPoint y: 436, endPoint x: 509, endPoint y: 451, distance: 15.0
click at [528, 394] on div "© Mapbox © OpenStreetMap Improve this map" at bounding box center [471, 388] width 942 height 703
drag, startPoint x: 659, startPoint y: 314, endPoint x: 703, endPoint y: 261, distance: 69.0
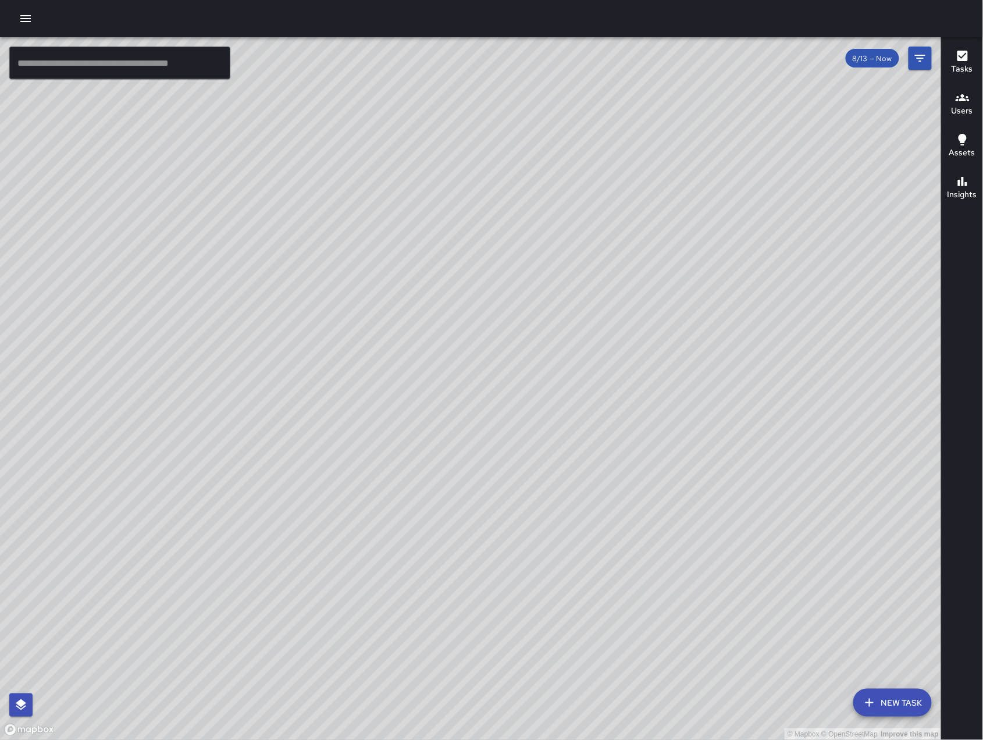
click at [703, 261] on div "© Mapbox © OpenStreetMap Improve this map" at bounding box center [471, 388] width 942 height 703
drag, startPoint x: 553, startPoint y: 493, endPoint x: 589, endPoint y: 353, distance: 144.7
click at [582, 356] on div "© Mapbox © OpenStreetMap Improve this map" at bounding box center [471, 388] width 942 height 703
drag, startPoint x: 622, startPoint y: 483, endPoint x: 490, endPoint y: 351, distance: 187.1
click at [491, 351] on div "© Mapbox © OpenStreetMap Improve this map" at bounding box center [471, 388] width 942 height 703
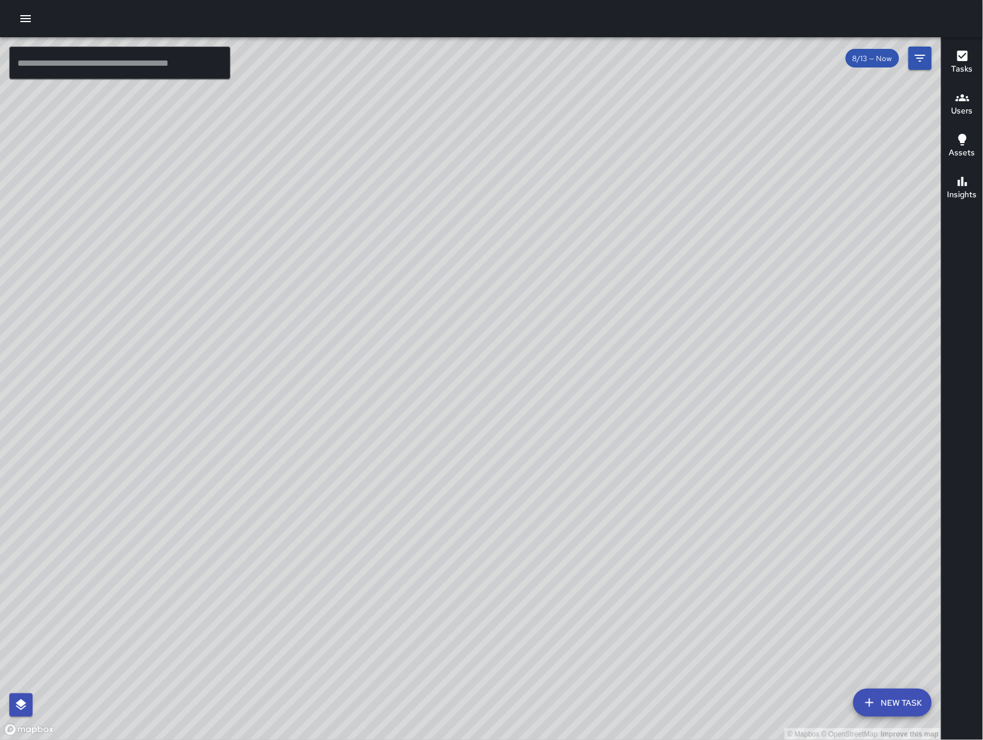
drag, startPoint x: 598, startPoint y: 493, endPoint x: 448, endPoint y: 334, distance: 219.3
click at [448, 334] on div "© Mapbox © OpenStreetMap Improve this map" at bounding box center [471, 388] width 942 height 703
drag, startPoint x: 602, startPoint y: 529, endPoint x: 441, endPoint y: 446, distance: 180.8
click at [441, 446] on div "© Mapbox © OpenStreetMap Improve this map" at bounding box center [471, 388] width 942 height 703
drag, startPoint x: 610, startPoint y: 562, endPoint x: 486, endPoint y: 411, distance: 195.5
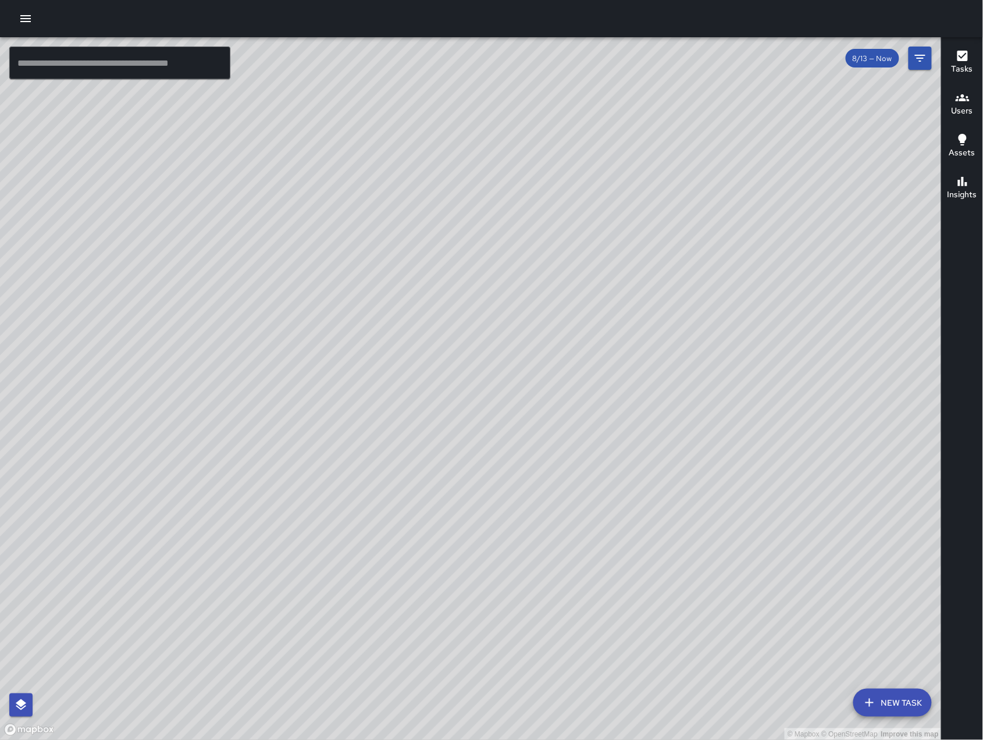
click at [486, 411] on div "© Mapbox © OpenStreetMap Improve this map" at bounding box center [471, 388] width 942 height 703
drag, startPoint x: 677, startPoint y: 302, endPoint x: 612, endPoint y: 400, distance: 117.9
click at [612, 400] on div "© Mapbox © OpenStreetMap Improve this map" at bounding box center [471, 388] width 942 height 703
drag
click at [532, 497] on div "© Mapbox © OpenStreetMap Improve this map" at bounding box center [471, 388] width 942 height 703
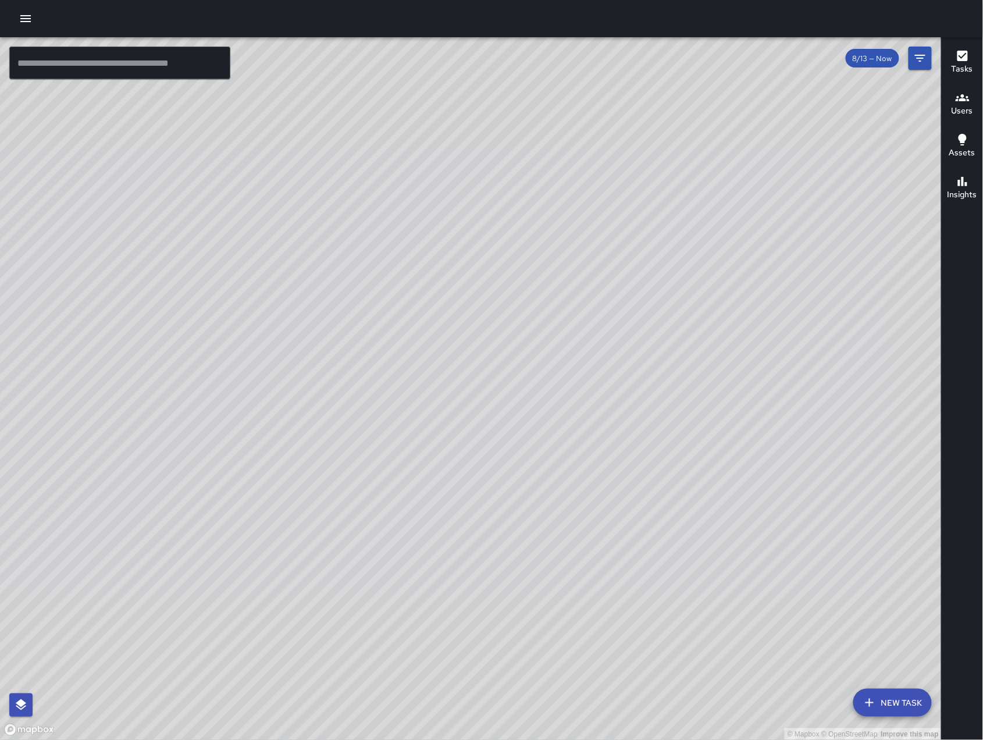
click at [542, 441] on div "© Mapbox © OpenStreetMap Improve this map" at bounding box center [471, 388] width 942 height 703
click at [593, 635] on div "© Mapbox © OpenStreetMap Improve this map" at bounding box center [471, 388] width 942 height 703
click at [653, 644] on div "© Mapbox © OpenStreetMap Improve this map" at bounding box center [471, 388] width 942 height 703
click at [629, 660] on div "© Mapbox © OpenStreetMap Improve this map" at bounding box center [471, 388] width 942 height 703
click at [705, 566] on div "© Mapbox © OpenStreetMap Improve this map" at bounding box center [471, 388] width 942 height 703
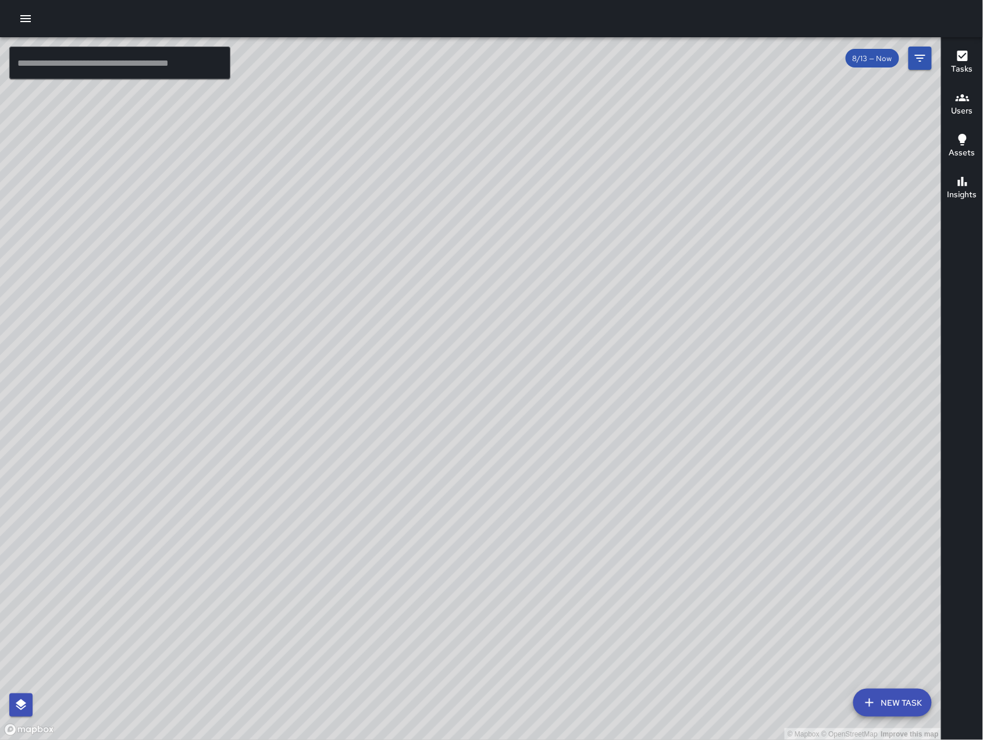
click at [833, 243] on div "© Mapbox © OpenStreetMap Improve this map" at bounding box center [471, 388] width 942 height 703
click at [631, 281] on div "© Mapbox © OpenStreetMap Improve this map" at bounding box center [471, 388] width 942 height 703
click at [554, 316] on div "© Mapbox © OpenStreetMap Improve this map" at bounding box center [471, 388] width 942 height 703
click at [396, 299] on div "© Mapbox © OpenStreetMap Improve this map" at bounding box center [471, 388] width 942 height 703
click at [391, 300] on div "© Mapbox © OpenStreetMap Improve this map" at bounding box center [471, 388] width 942 height 703
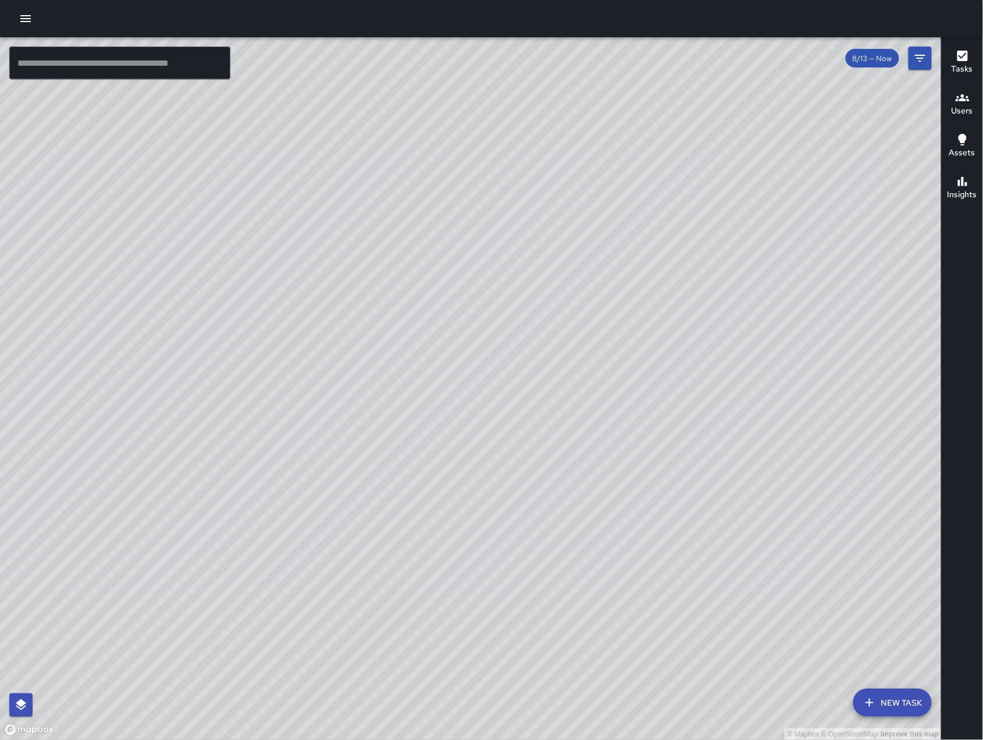
click at [208, 506] on div "© Mapbox © OpenStreetMap Improve this map" at bounding box center [471, 388] width 942 height 703
drag, startPoint x: 500, startPoint y: 320, endPoint x: 541, endPoint y: 341, distance: 46.8
click at [541, 341] on div "© Mapbox © OpenStreetMap Improve this map" at bounding box center [471, 388] width 942 height 703
drag, startPoint x: 439, startPoint y: 482, endPoint x: 395, endPoint y: 494, distance: 45.5
click at [473, 502] on div "© Mapbox © OpenStreetMap Improve this map" at bounding box center [471, 388] width 942 height 703
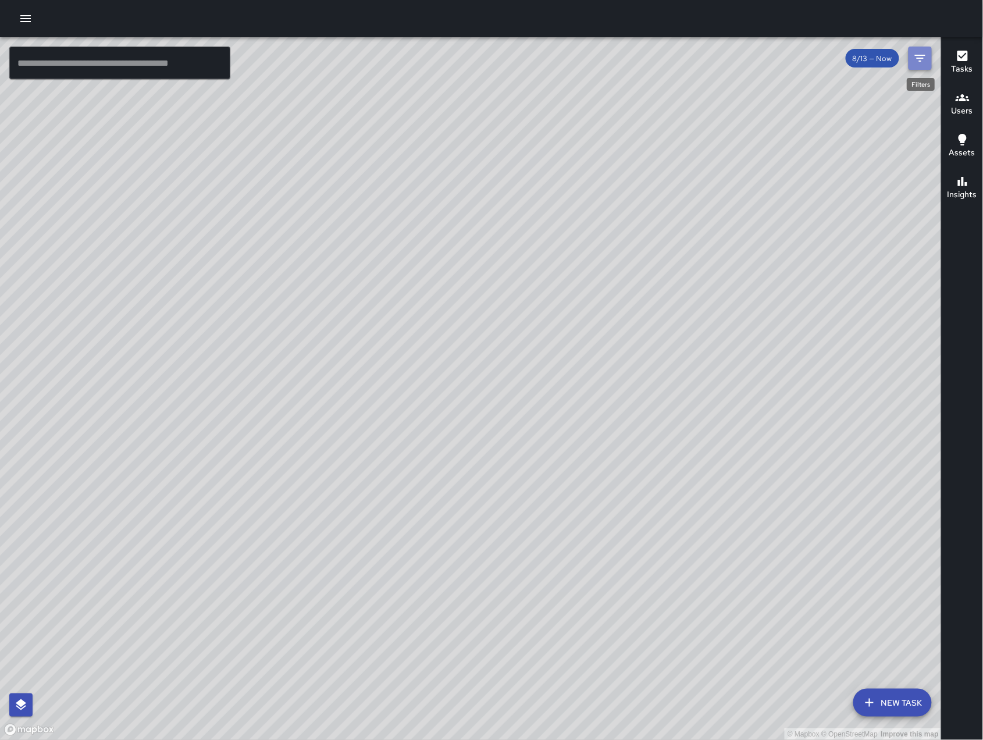
click at [920, 64] on icon "Filters" at bounding box center [920, 58] width 14 height 14
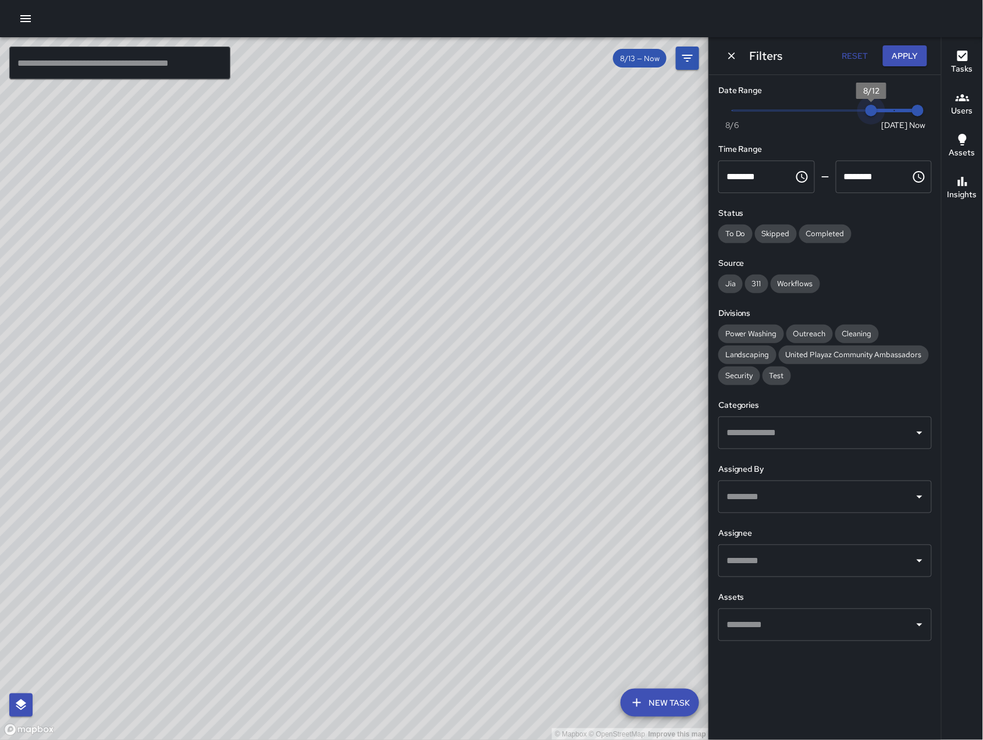
type input "*"
drag, startPoint x: 883, startPoint y: 114, endPoint x: 582, endPoint y: 108, distance: 301.3
click at [582, 108] on div "© Mapbox © OpenStreetMap Improve this map ​ New Task 8/13 — Now Map Layers Task…" at bounding box center [491, 388] width 983 height 703
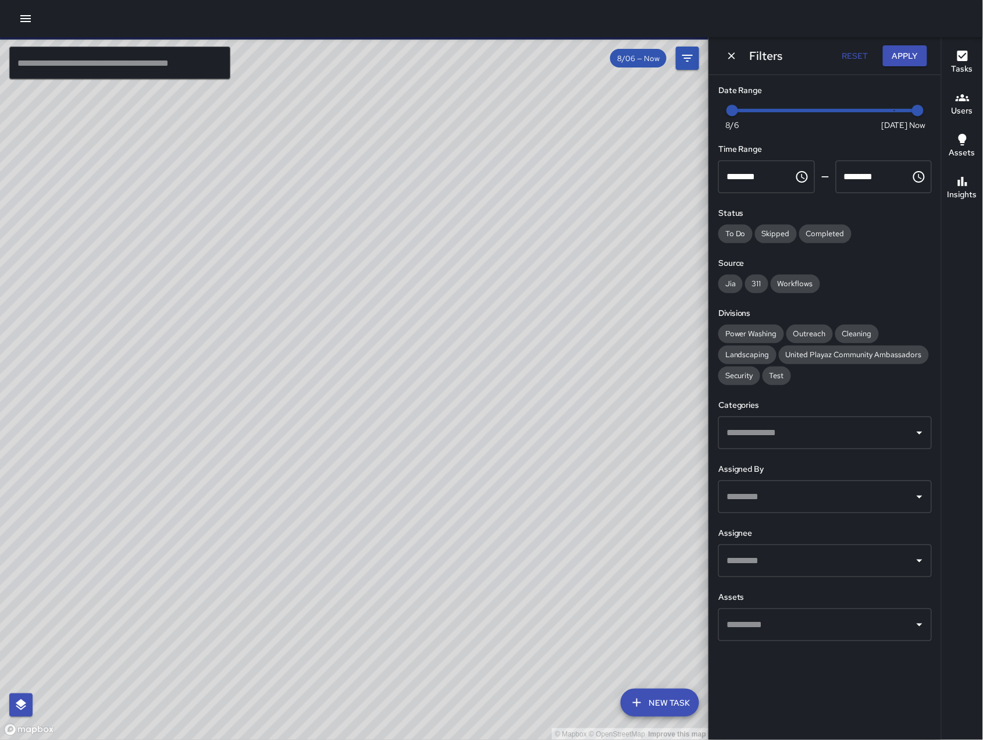
drag, startPoint x: 202, startPoint y: 400, endPoint x: 679, endPoint y: 368, distance: 478.0
click at [357, 508] on div "© Mapbox © OpenStreetMap Improve this map" at bounding box center [354, 388] width 709 height 703
drag, startPoint x: 326, startPoint y: 512, endPoint x: 261, endPoint y: 439, distance: 97.2
click at [251, 434] on div "© Mapbox © OpenStreetMap Improve this map" at bounding box center [354, 388] width 709 height 703
click at [776, 427] on input "text" at bounding box center [817, 433] width 186 height 22
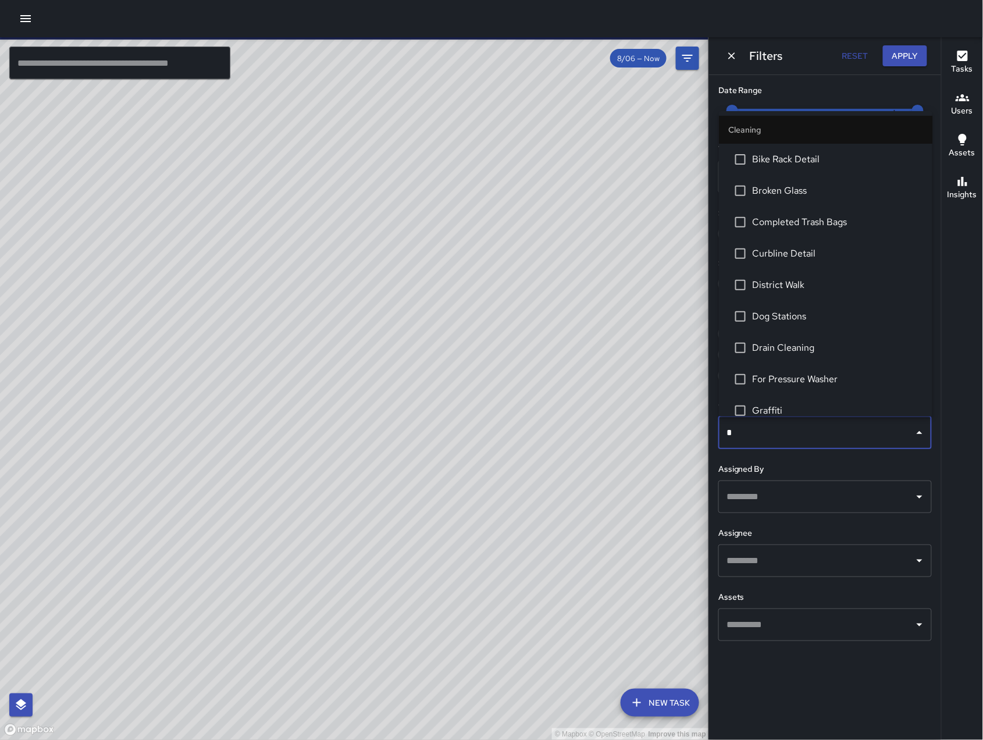
type input "*"
drag, startPoint x: 741, startPoint y: 579, endPoint x: 746, endPoint y: 565, distance: 14.7
click at [741, 579] on div "Date Range Now [DATE] [DATE] 7:55 am Time Range ******** ​ ******** ​ Status To…" at bounding box center [825, 362] width 232 height 575
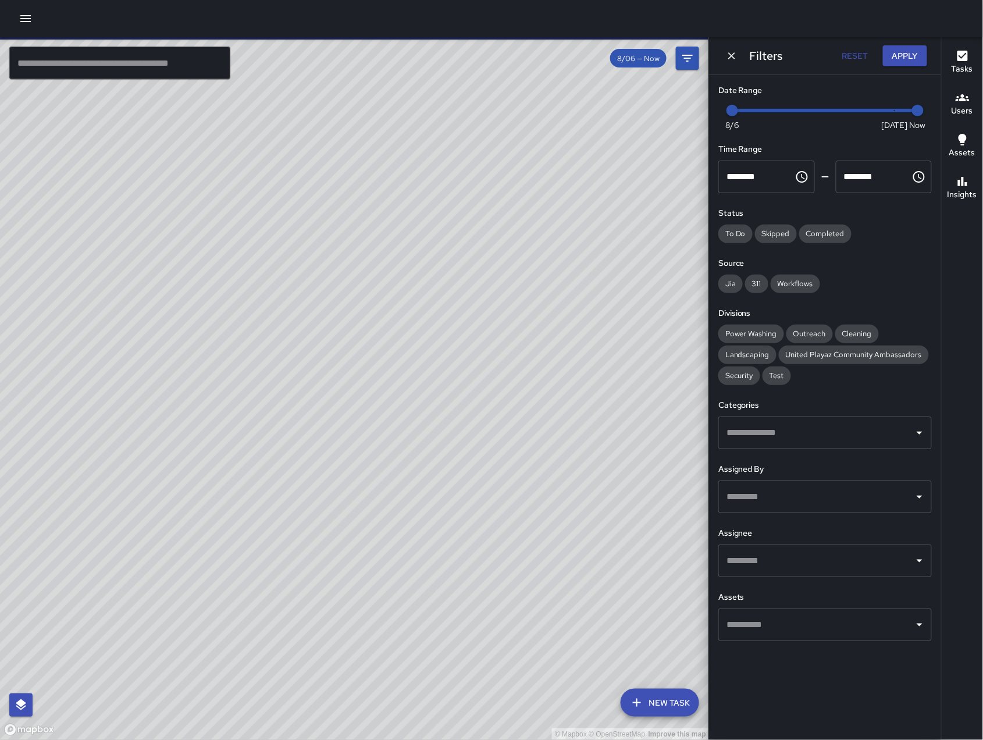
click at [744, 564] on input "text" at bounding box center [817, 561] width 186 height 22
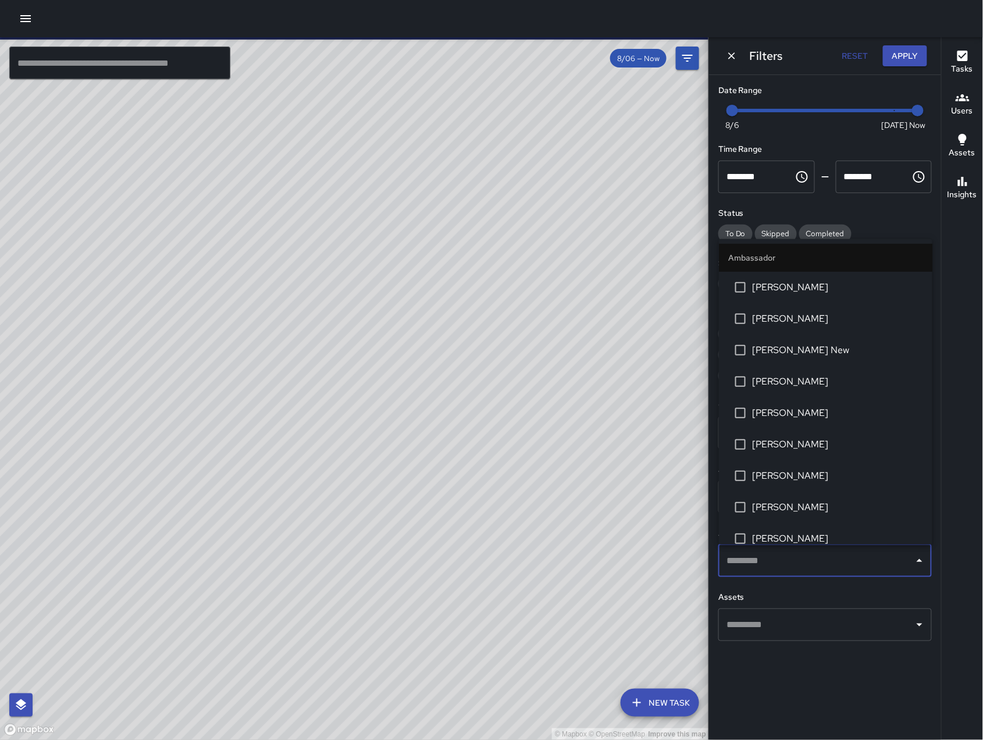
type input "*"
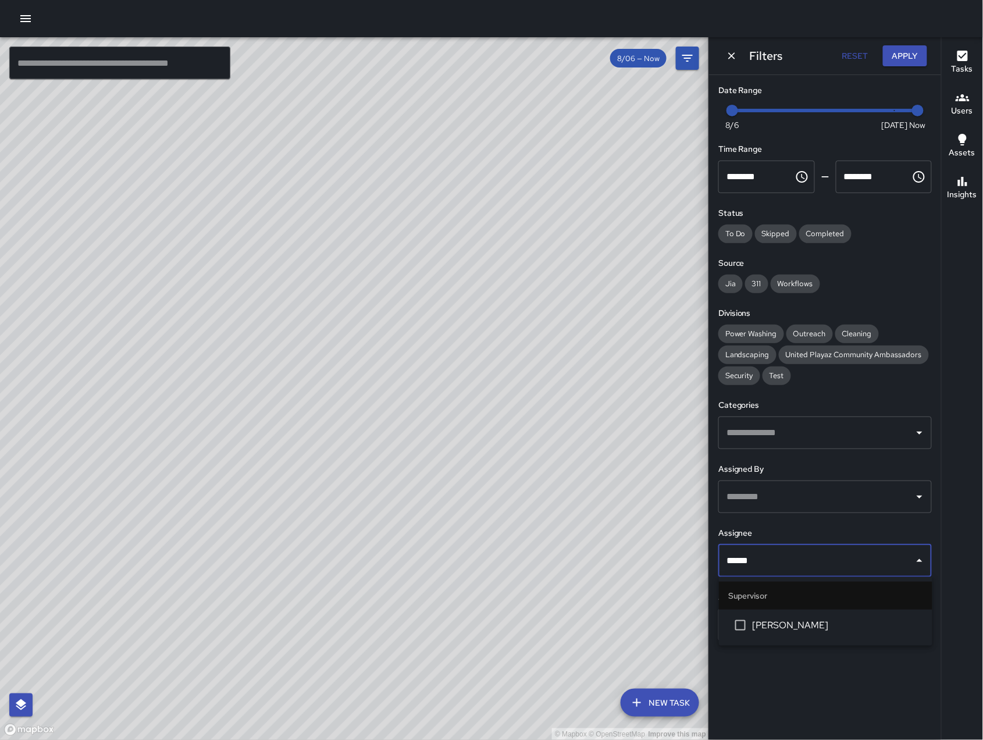
type input "*******"
drag, startPoint x: 767, startPoint y: 625, endPoint x: 690, endPoint y: 453, distance: 188.0
click at [768, 625] on span "[PERSON_NAME]" at bounding box center [838, 625] width 170 height 14
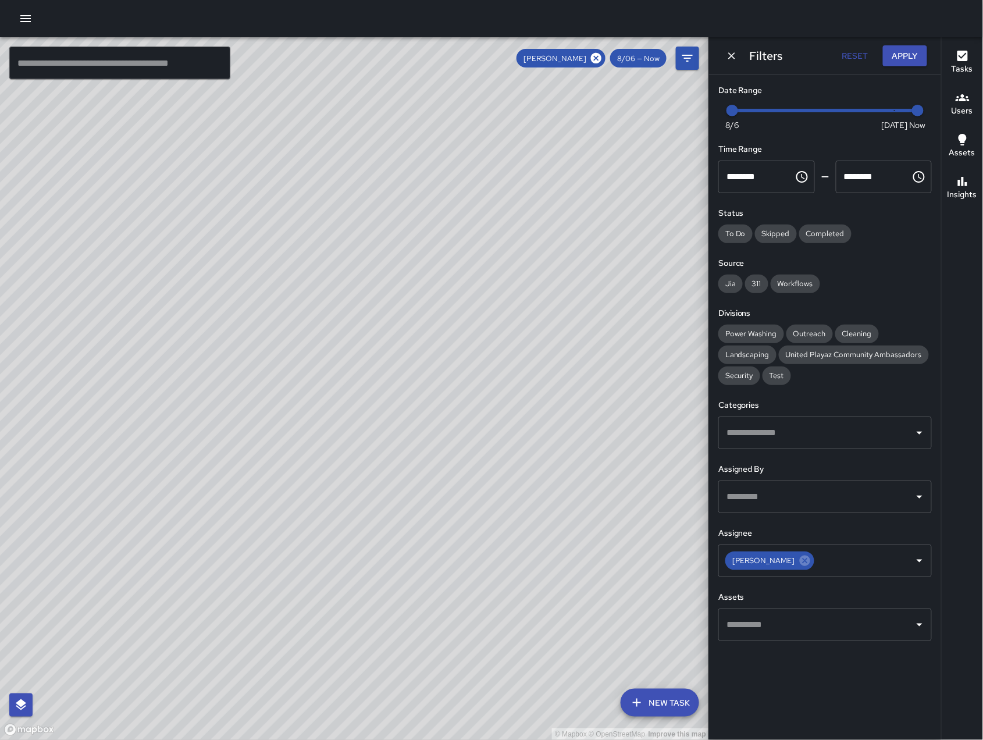
drag, startPoint x: 572, startPoint y: 439, endPoint x: 455, endPoint y: 504, distance: 133.8
click at [455, 504] on div "© Mapbox © OpenStreetMap Improve this map" at bounding box center [354, 388] width 709 height 703
click at [597, 60] on icon at bounding box center [596, 58] width 10 height 10
click at [733, 58] on icon "Dismiss" at bounding box center [732, 56] width 12 height 12
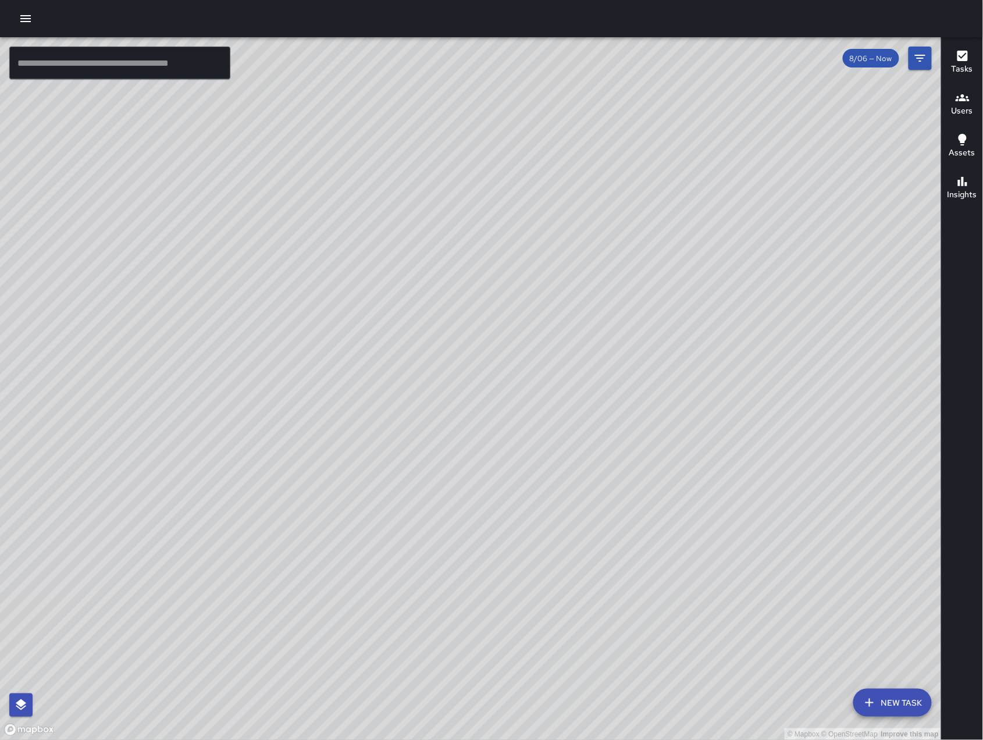
drag, startPoint x: 628, startPoint y: 362, endPoint x: 613, endPoint y: 391, distance: 32.0
click at [627, 363] on div "© Mapbox © OpenStreetMap Improve this map" at bounding box center [471, 388] width 942 height 703
drag, startPoint x: 613, startPoint y: 391, endPoint x: 611, endPoint y: 399, distance: 8.5
click at [611, 399] on div "© Mapbox © OpenStreetMap Improve this map" at bounding box center [471, 388] width 942 height 703
drag, startPoint x: 785, startPoint y: 280, endPoint x: 779, endPoint y: 269, distance: 12.5
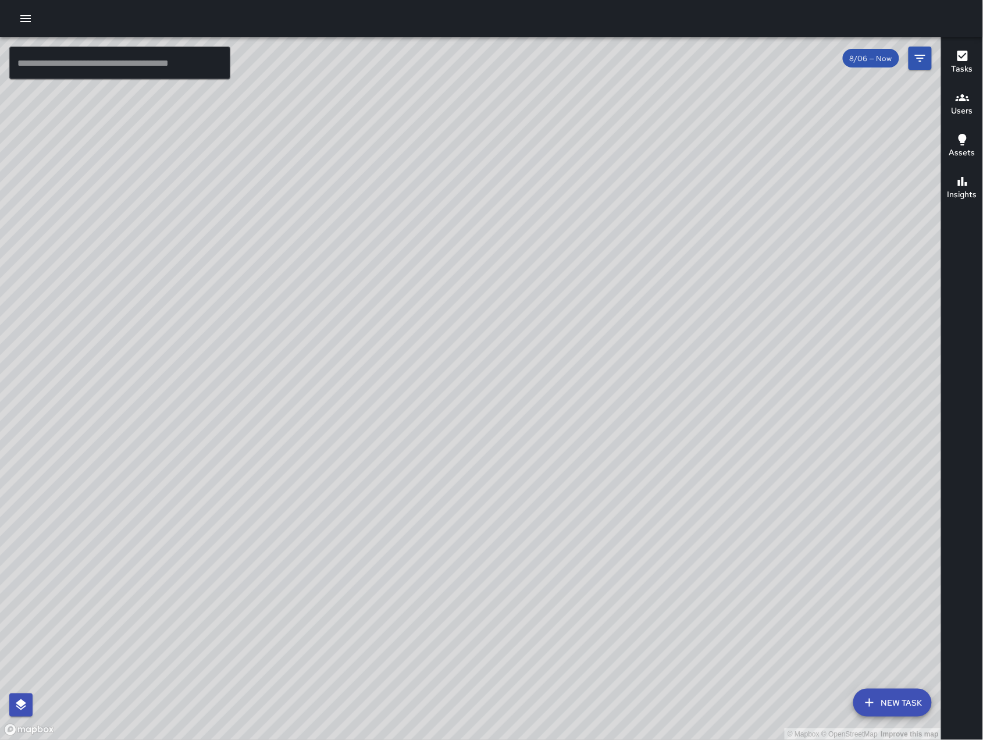
click at [779, 269] on div "© Mapbox © OpenStreetMap Improve this map" at bounding box center [471, 388] width 942 height 703
drag, startPoint x: 776, startPoint y: 508, endPoint x: 796, endPoint y: 522, distance: 24.2
click at [796, 522] on div "© Mapbox © OpenStreetMap Improve this map" at bounding box center [471, 388] width 942 height 703
drag, startPoint x: 346, startPoint y: 569, endPoint x: 826, endPoint y: 435, distance: 498.3
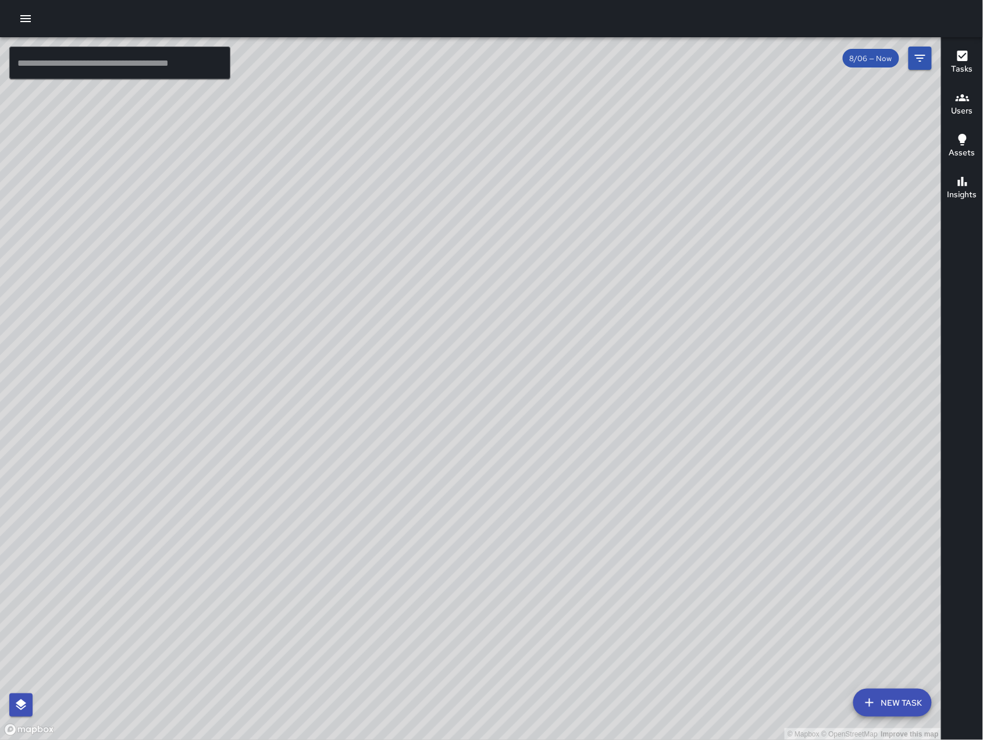
click at [826, 434] on div "© Mapbox © OpenStreetMap Improve this map" at bounding box center [471, 388] width 942 height 703
drag, startPoint x: 416, startPoint y: 424, endPoint x: 425, endPoint y: 383, distance: 41.6
click at [424, 383] on div "© Mapbox © OpenStreetMap Improve this map" at bounding box center [471, 388] width 942 height 703
drag, startPoint x: 533, startPoint y: 499, endPoint x: 371, endPoint y: 482, distance: 162.6
click at [371, 482] on div "© Mapbox © OpenStreetMap Improve this map" at bounding box center [471, 388] width 942 height 703
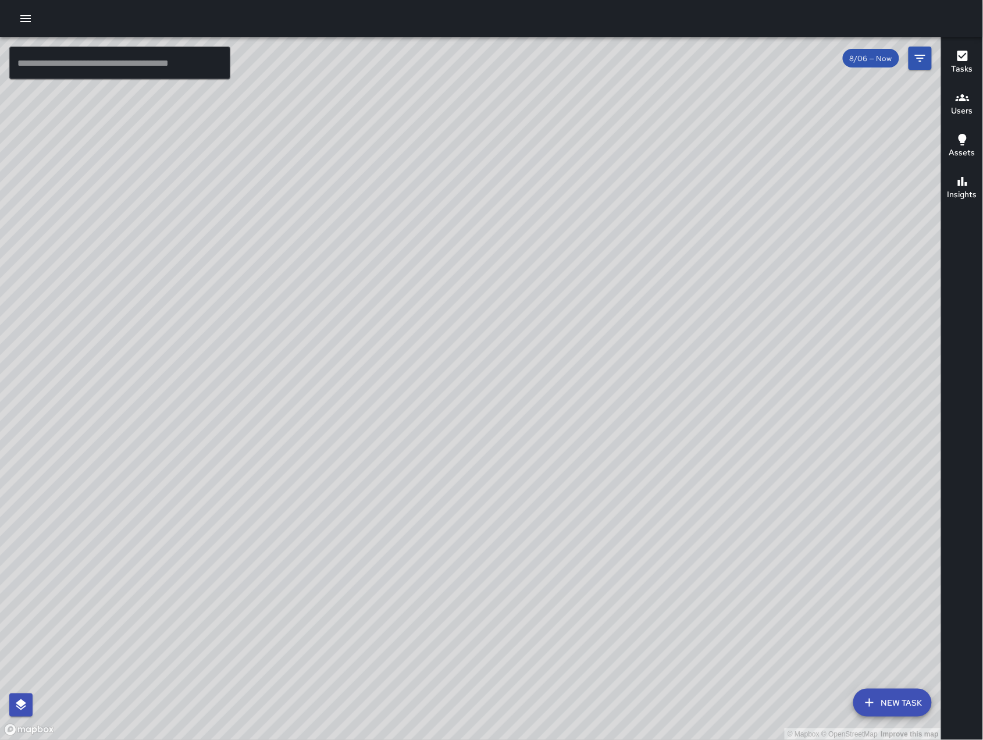
drag, startPoint x: 465, startPoint y: 457, endPoint x: 480, endPoint y: 480, distance: 27.7
click at [480, 480] on div "© Mapbox © OpenStreetMap Improve this map [PERSON_NAME] [STREET_ADDRESS][PERSON…" at bounding box center [471, 388] width 942 height 703
drag, startPoint x: 705, startPoint y: 495, endPoint x: 544, endPoint y: 471, distance: 162.9
click at [544, 472] on div "© Mapbox © OpenStreetMap Improve this map" at bounding box center [471, 388] width 942 height 703
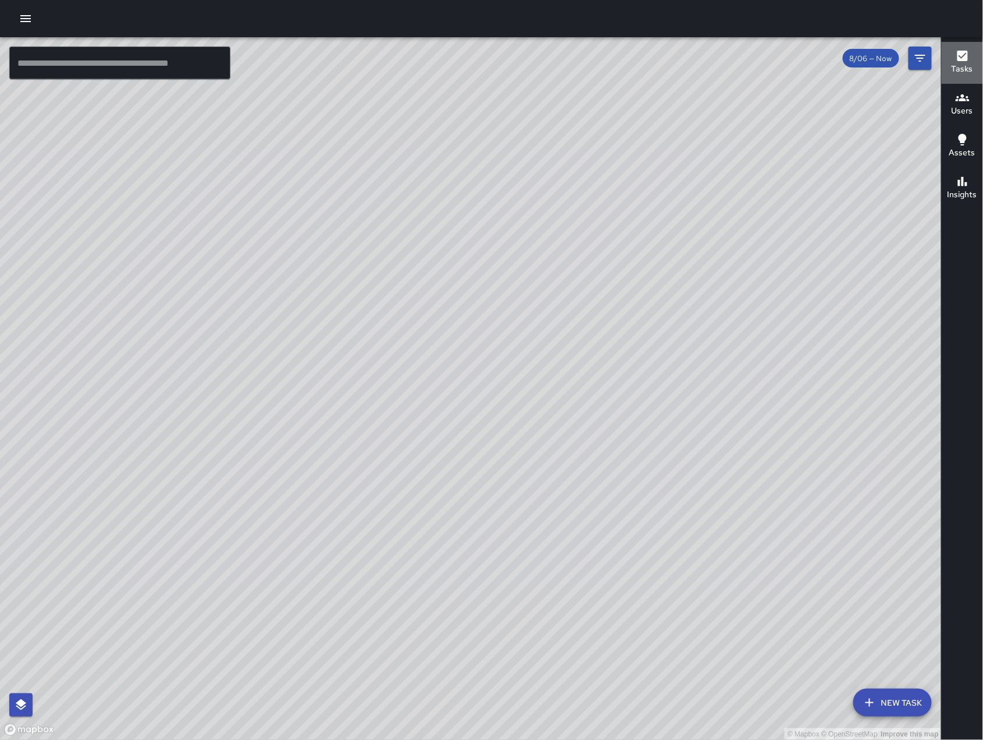
click at [964, 77] on button "Tasks" at bounding box center [962, 63] width 41 height 42
click at [919, 65] on button "Filters" at bounding box center [919, 58] width 23 height 23
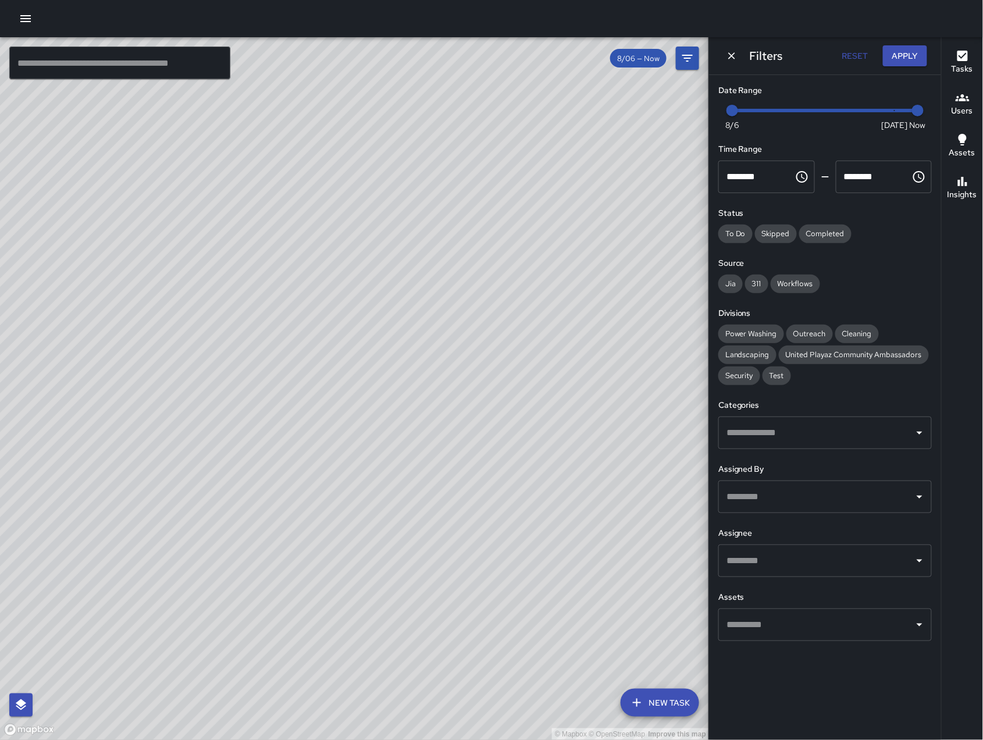
click at [821, 561] on input "text" at bounding box center [817, 561] width 186 height 22
type input "***"
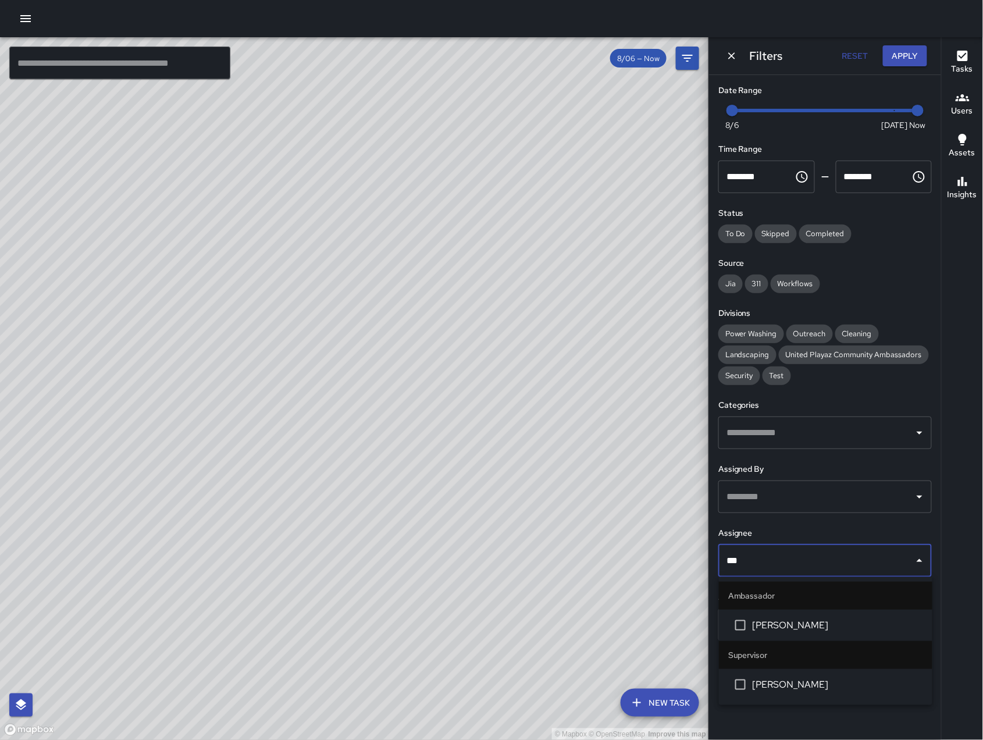
click at [804, 683] on span "[PERSON_NAME]" at bounding box center [838, 685] width 170 height 14
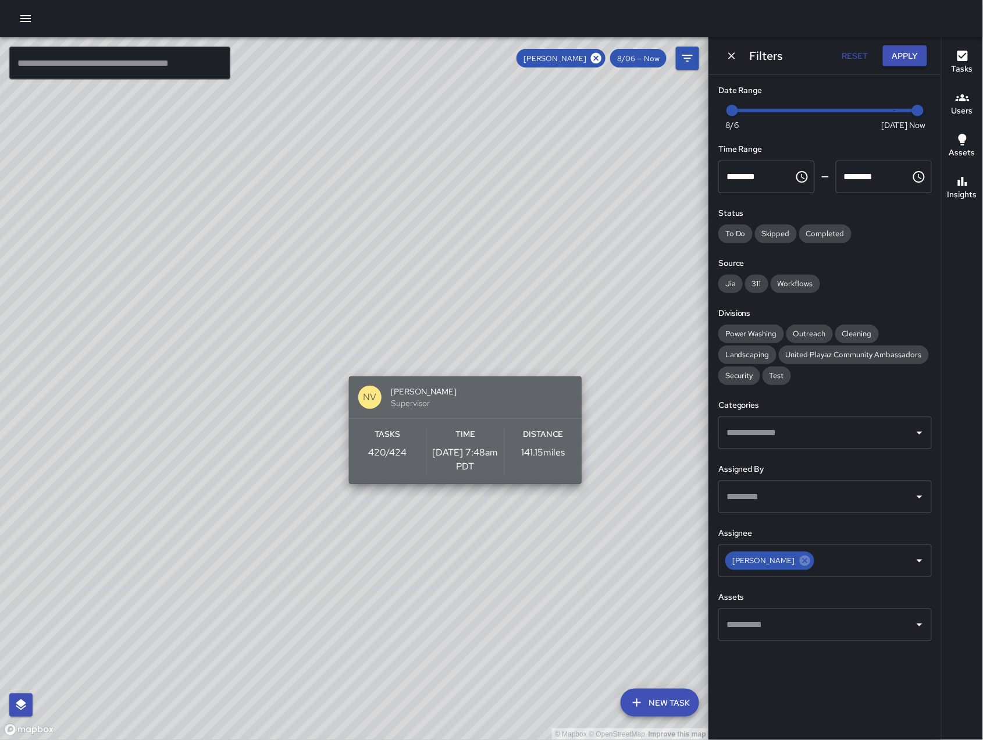
drag, startPoint x: 287, startPoint y: 644, endPoint x: 488, endPoint y: 419, distance: 302.4
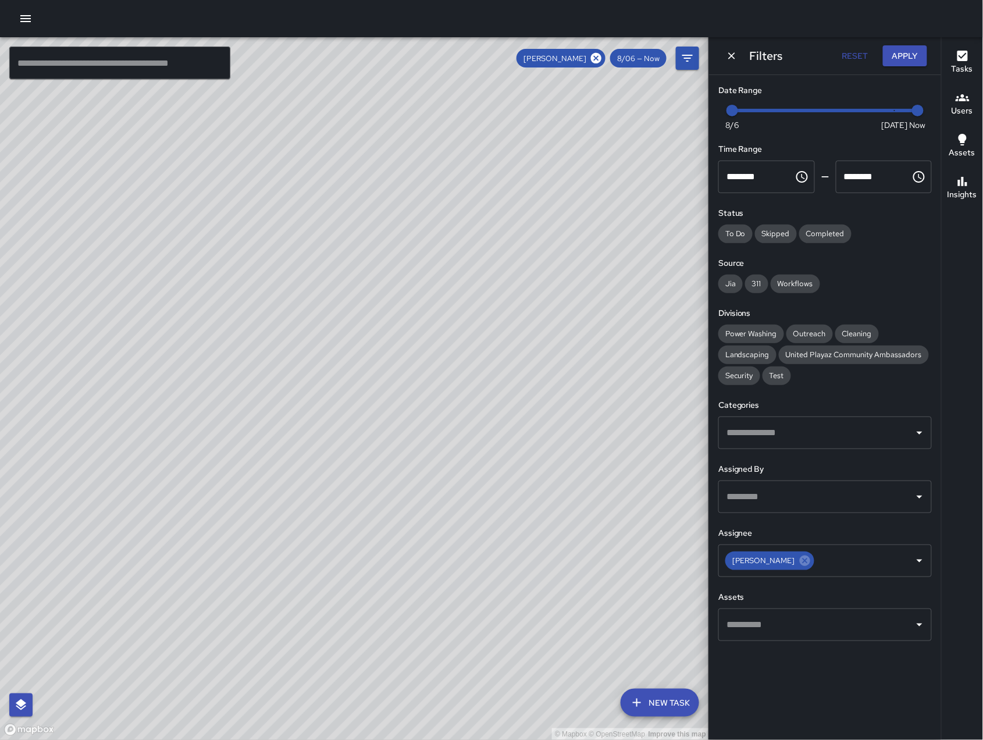
drag, startPoint x: 547, startPoint y: 523, endPoint x: 76, endPoint y: 551, distance: 472.5
click at [76, 551] on div "© Mapbox © OpenStreetMap Improve this map" at bounding box center [354, 388] width 709 height 703
drag, startPoint x: 360, startPoint y: 425, endPoint x: 347, endPoint y: 514, distance: 90.6
click at [347, 514] on div "© Mapbox © OpenStreetMap Improve this map" at bounding box center [354, 388] width 709 height 703
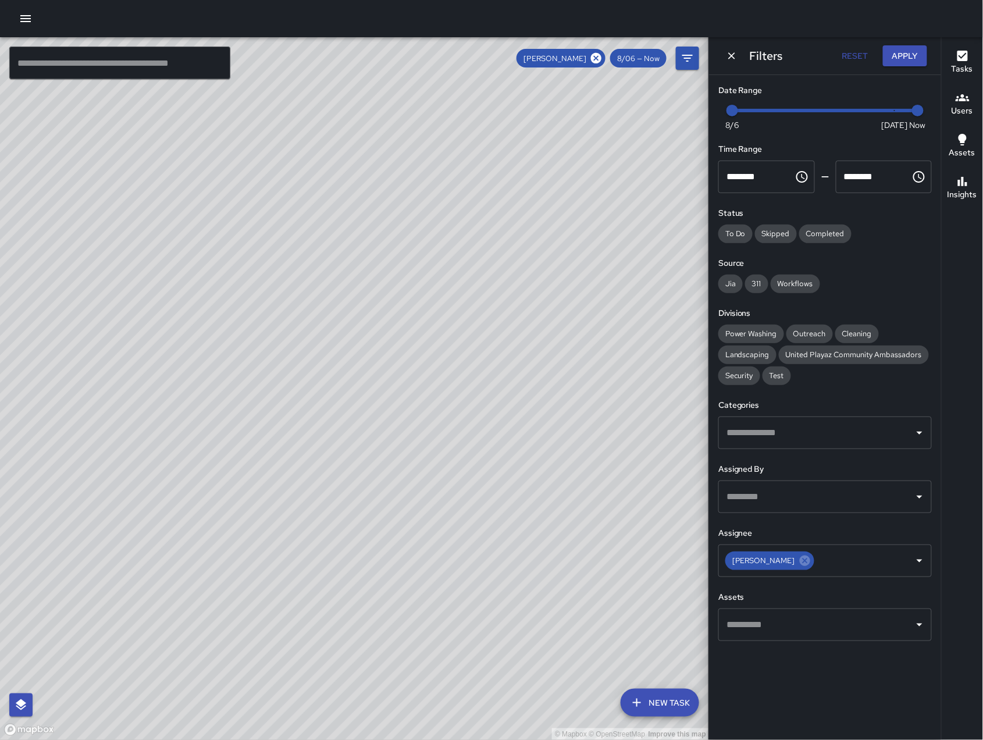
drag, startPoint x: 528, startPoint y: 563, endPoint x: 320, endPoint y: 515, distance: 213.2
click at [320, 515] on div "© Mapbox © OpenStreetMap Improve this map" at bounding box center [354, 388] width 709 height 703
click at [733, 59] on icon "Dismiss" at bounding box center [732, 56] width 12 height 12
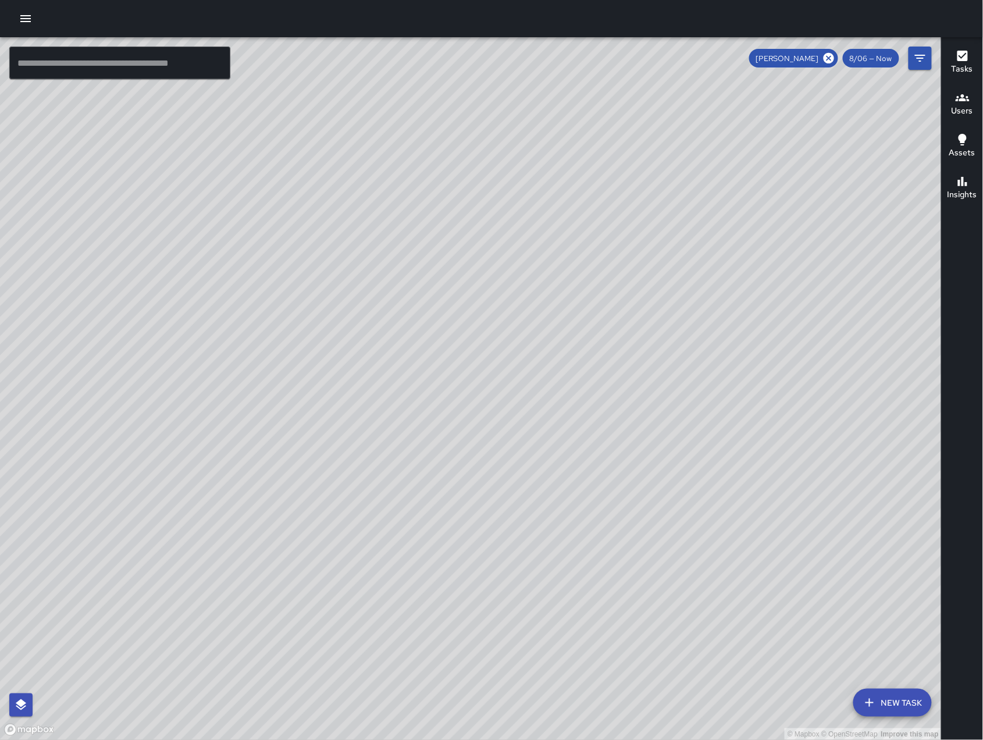
drag, startPoint x: 700, startPoint y: 597, endPoint x: 575, endPoint y: 573, distance: 127.3
click at [575, 569] on div "© Mapbox © OpenStreetMap Improve this map" at bounding box center [471, 388] width 942 height 703
drag, startPoint x: 533, startPoint y: 383, endPoint x: 443, endPoint y: 527, distance: 169.6
click at [443, 527] on div "© Mapbox © OpenStreetMap Improve this map" at bounding box center [471, 388] width 942 height 703
click at [430, 480] on div "© Mapbox © OpenStreetMap Improve this map" at bounding box center [471, 388] width 942 height 703
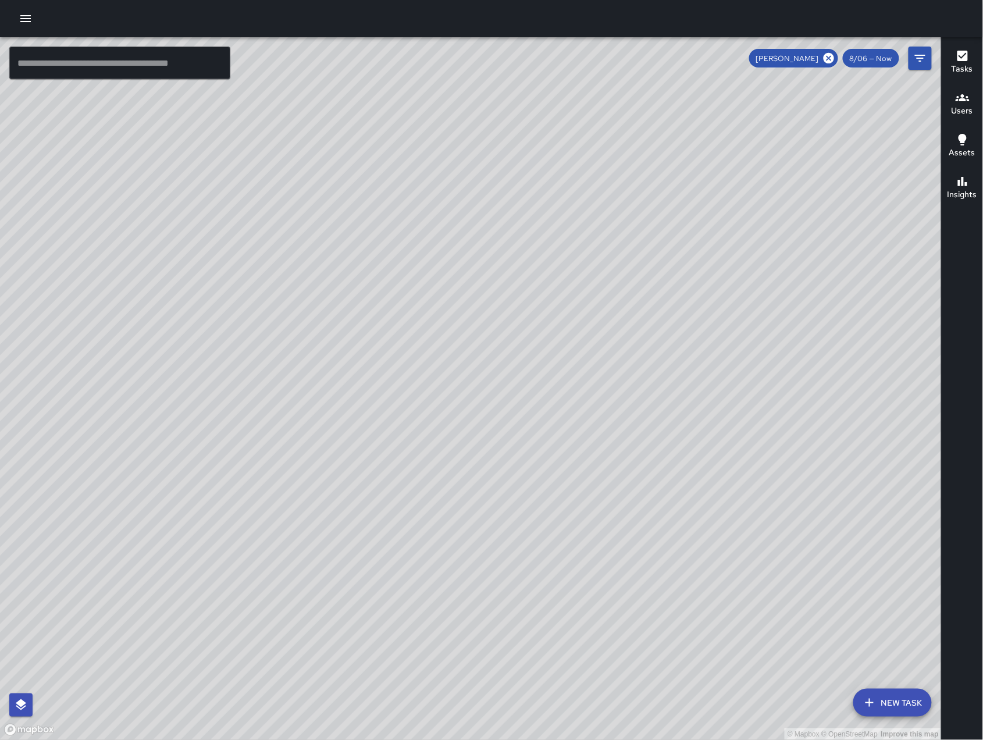
drag, startPoint x: 676, startPoint y: 388, endPoint x: 810, endPoint y: 407, distance: 134.6
click at [811, 407] on div "© Mapbox © OpenStreetMap Improve this map" at bounding box center [471, 388] width 942 height 703
drag, startPoint x: 810, startPoint y: 407, endPoint x: 786, endPoint y: 415, distance: 25.2
click at [807, 409] on div "© Mapbox © OpenStreetMap Improve this map" at bounding box center [471, 388] width 942 height 703
drag, startPoint x: 790, startPoint y: 434, endPoint x: 808, endPoint y: 435, distance: 18.6
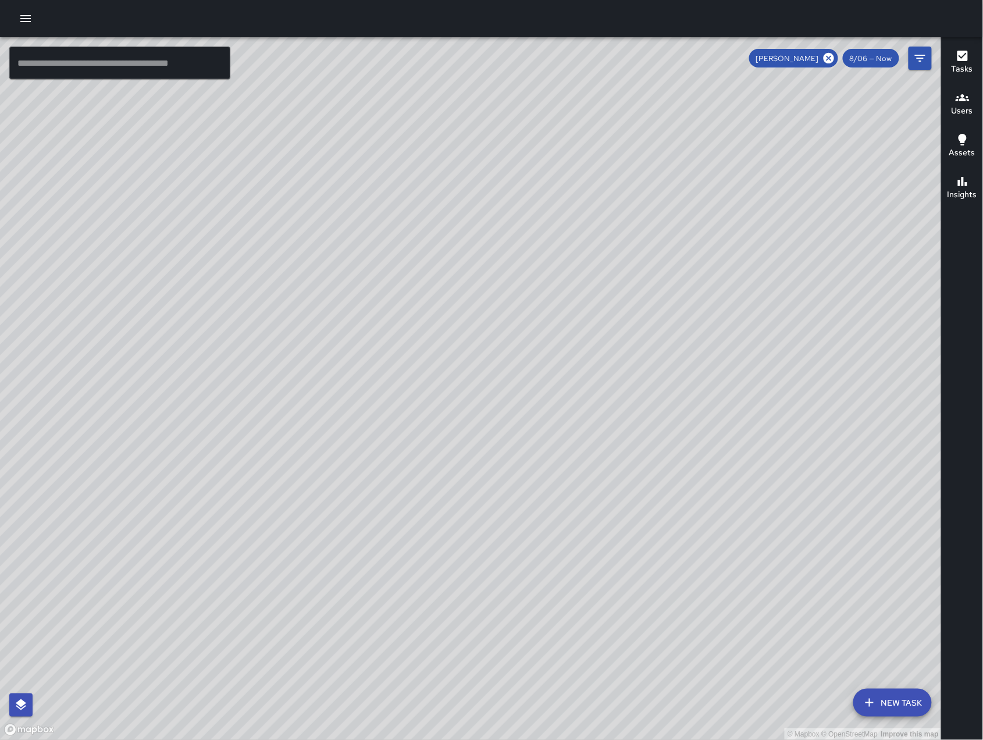
click at [808, 435] on div "© Mapbox © OpenStreetMap Improve this map" at bounding box center [471, 388] width 942 height 703
drag, startPoint x: 803, startPoint y: 430, endPoint x: 839, endPoint y: 411, distance: 41.1
click at [838, 412] on div "© Mapbox © OpenStreetMap Improve this map" at bounding box center [471, 388] width 942 height 703
click at [834, 58] on icon at bounding box center [829, 58] width 10 height 10
click at [920, 65] on button "Filters" at bounding box center [919, 58] width 23 height 23
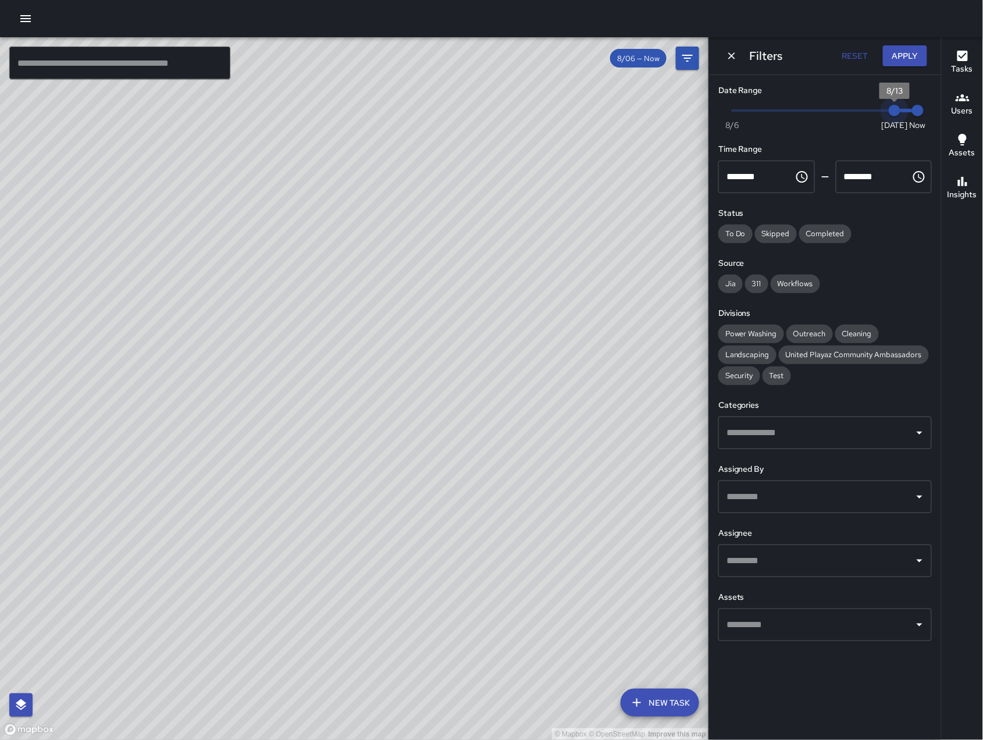
drag, startPoint x: 732, startPoint y: 118, endPoint x: 889, endPoint y: 77, distance: 162.2
click at [889, 116] on span "8/13" at bounding box center [895, 111] width 12 height 12
click at [894, 58] on button "Apply" at bounding box center [905, 56] width 44 height 22
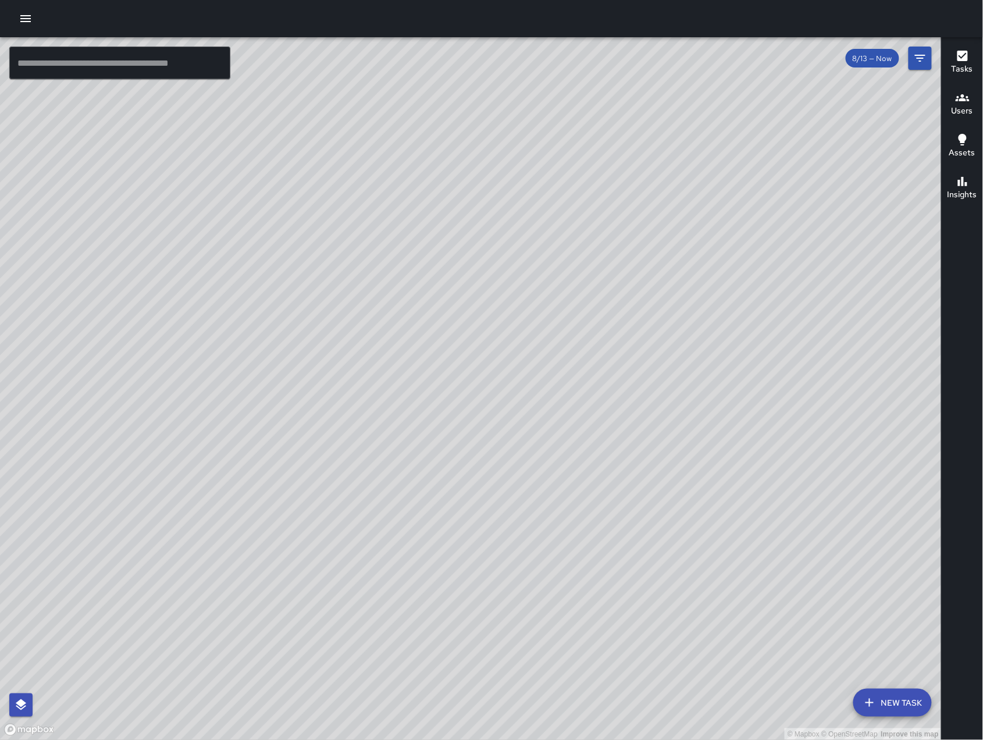
drag, startPoint x: 595, startPoint y: 491, endPoint x: 603, endPoint y: 477, distance: 16.2
click at [603, 477] on div "© Mapbox © OpenStreetMap Improve this map" at bounding box center [471, 388] width 942 height 703
drag, startPoint x: 603, startPoint y: 477, endPoint x: 623, endPoint y: 476, distance: 19.8
click at [623, 476] on div "© Mapbox © OpenStreetMap Improve this map" at bounding box center [471, 388] width 942 height 703
drag, startPoint x: 631, startPoint y: 468, endPoint x: 625, endPoint y: 463, distance: 7.8
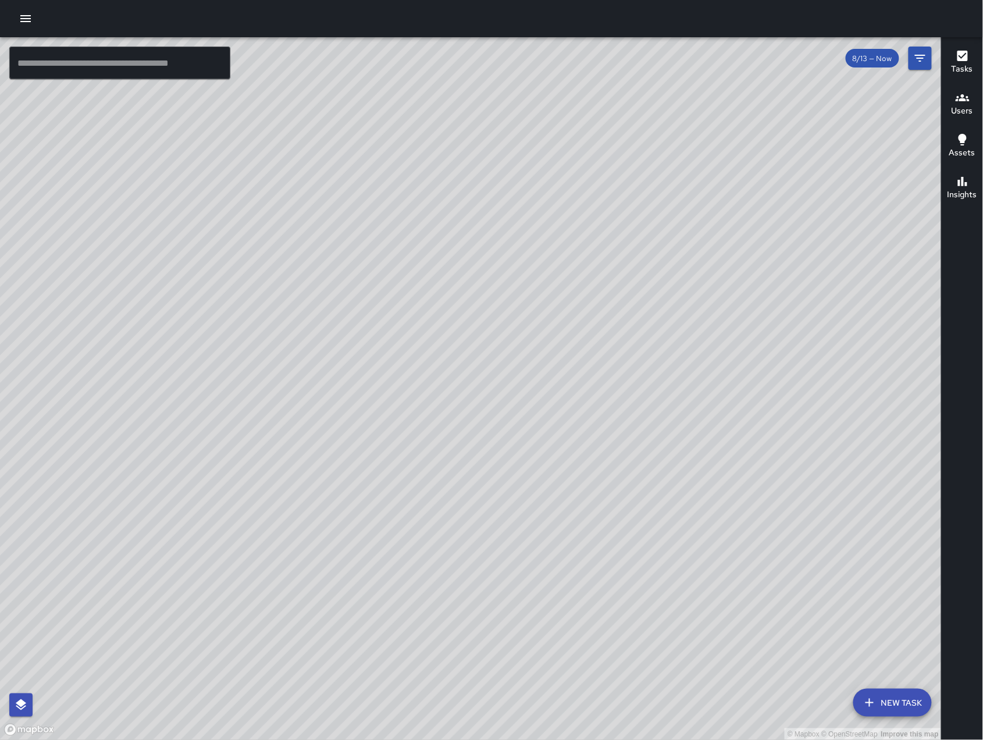
click at [625, 463] on div "© Mapbox © OpenStreetMap Improve this map" at bounding box center [471, 388] width 942 height 703
drag, startPoint x: 406, startPoint y: 538, endPoint x: 416, endPoint y: 543, distance: 11.2
click at [416, 543] on div "© Mapbox © OpenStreetMap Improve this map" at bounding box center [471, 388] width 942 height 703
drag, startPoint x: 416, startPoint y: 543, endPoint x: 390, endPoint y: 538, distance: 26.1
click at [390, 538] on div "© Mapbox © OpenStreetMap Improve this map" at bounding box center [471, 388] width 942 height 703
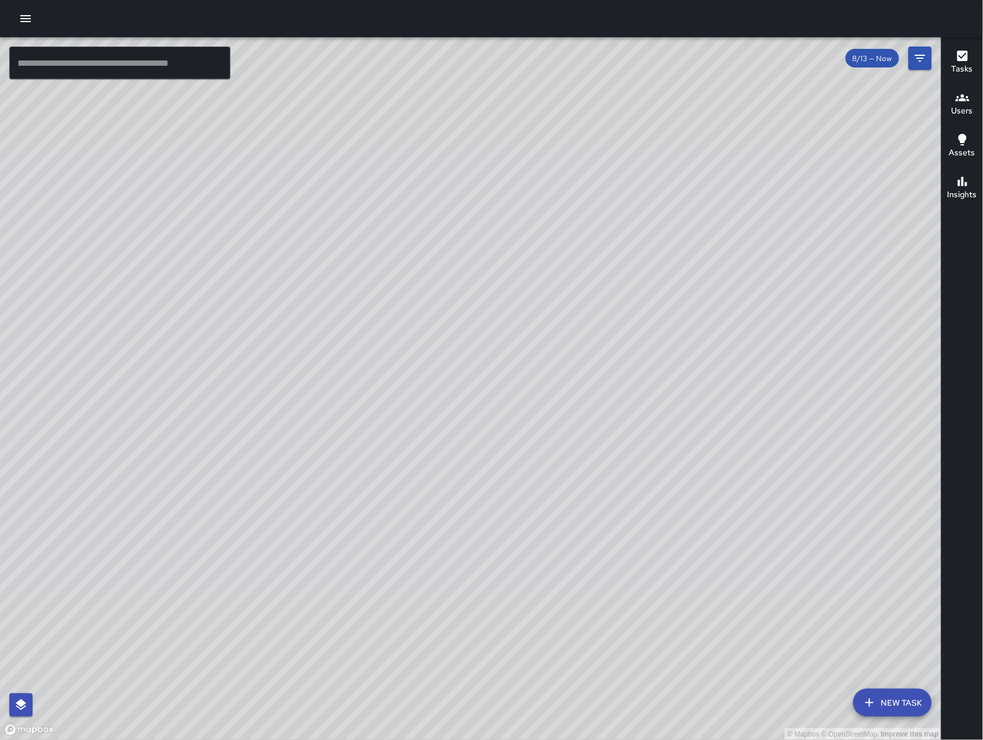
click at [390, 538] on div "© Mapbox © OpenStreetMap Improve this map" at bounding box center [471, 388] width 942 height 703
click at [924, 60] on icon "Filters" at bounding box center [920, 58] width 14 height 14
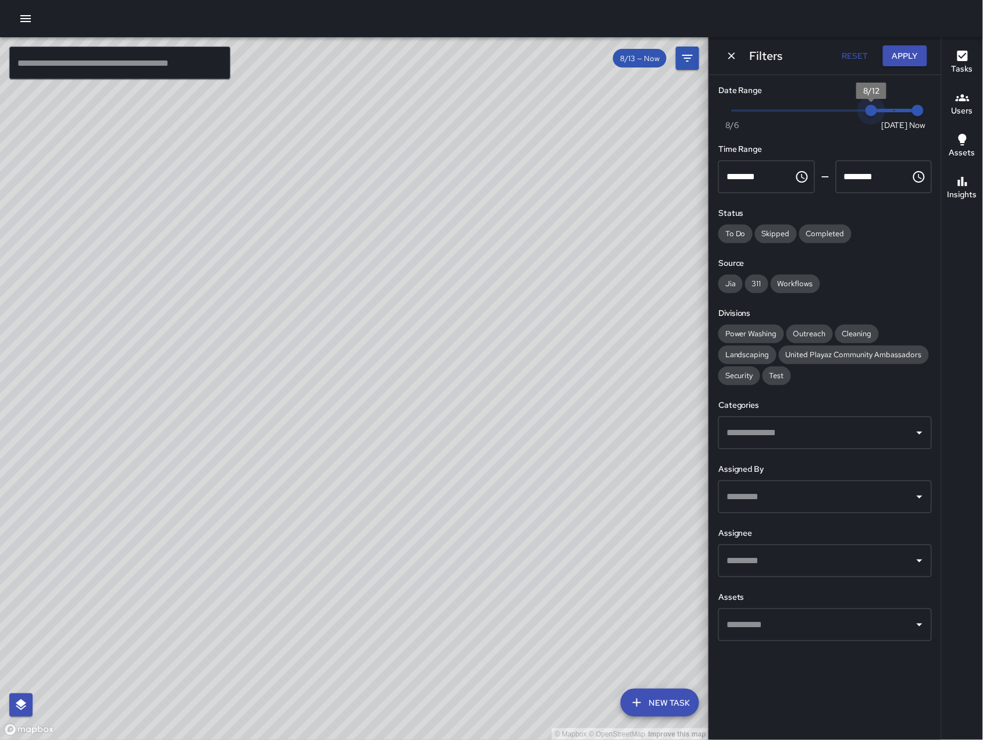
drag, startPoint x: 888, startPoint y: 113, endPoint x: 882, endPoint y: 109, distance: 6.3
click at [877, 109] on span "8/12" at bounding box center [871, 111] width 12 height 12
drag, startPoint x: 869, startPoint y: 111, endPoint x: 621, endPoint y: 111, distance: 248.3
click at [697, 111] on div "© Mapbox © OpenStreetMap Improve this map ​ New Task 8/12 — Now Map Layers Task…" at bounding box center [491, 388] width 983 height 703
click at [621, 111] on div "© Mapbox © OpenStreetMap Improve this map" at bounding box center [354, 388] width 709 height 703
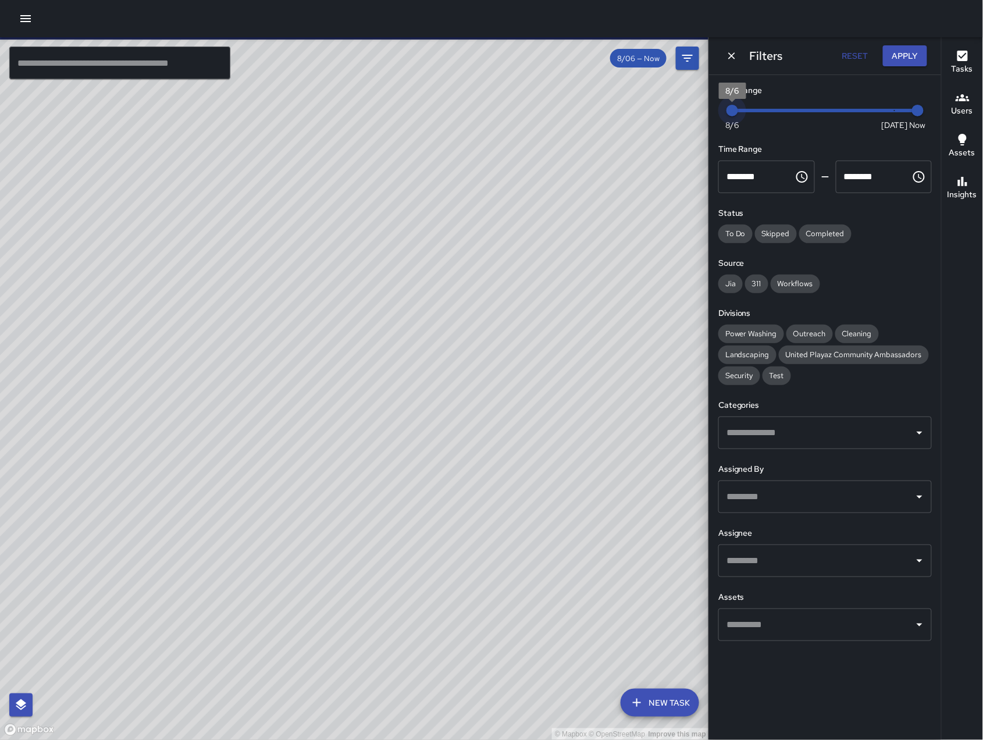
drag, startPoint x: 736, startPoint y: 114, endPoint x: 745, endPoint y: 119, distance: 10.7
click at [745, 119] on div "Now [DATE] [DATE] 8:10 am" at bounding box center [824, 118] width 213 height 32
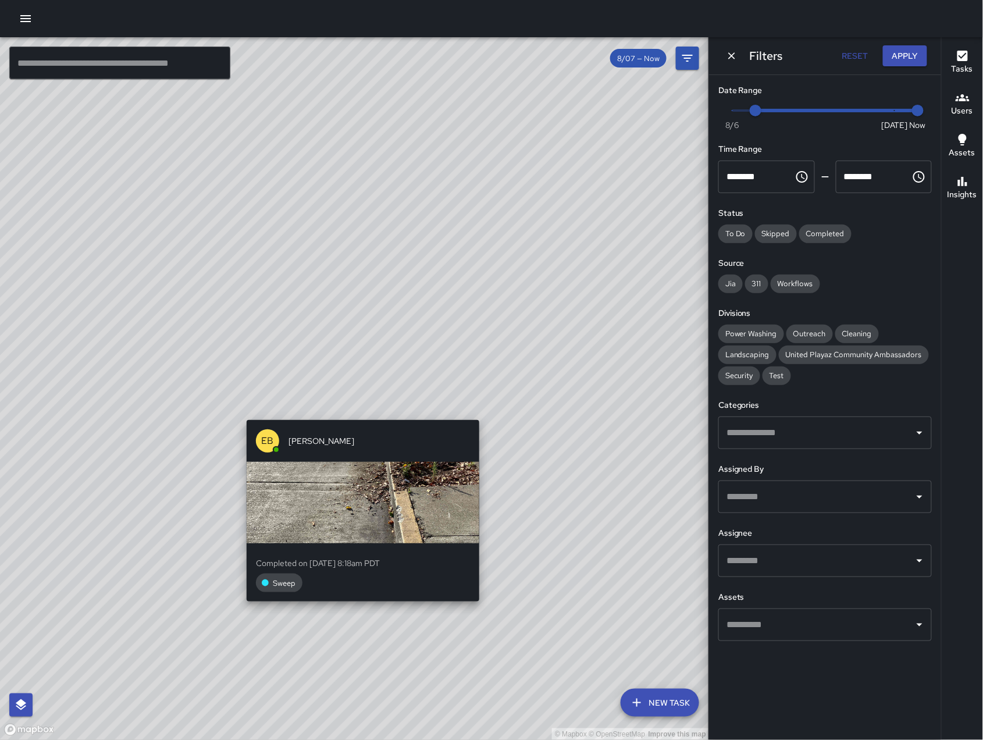
click at [485, 412] on div "© Mapbox © OpenStreetMap Improve this map EB [PERSON_NAME] Completed on [DATE] …" at bounding box center [354, 388] width 709 height 703
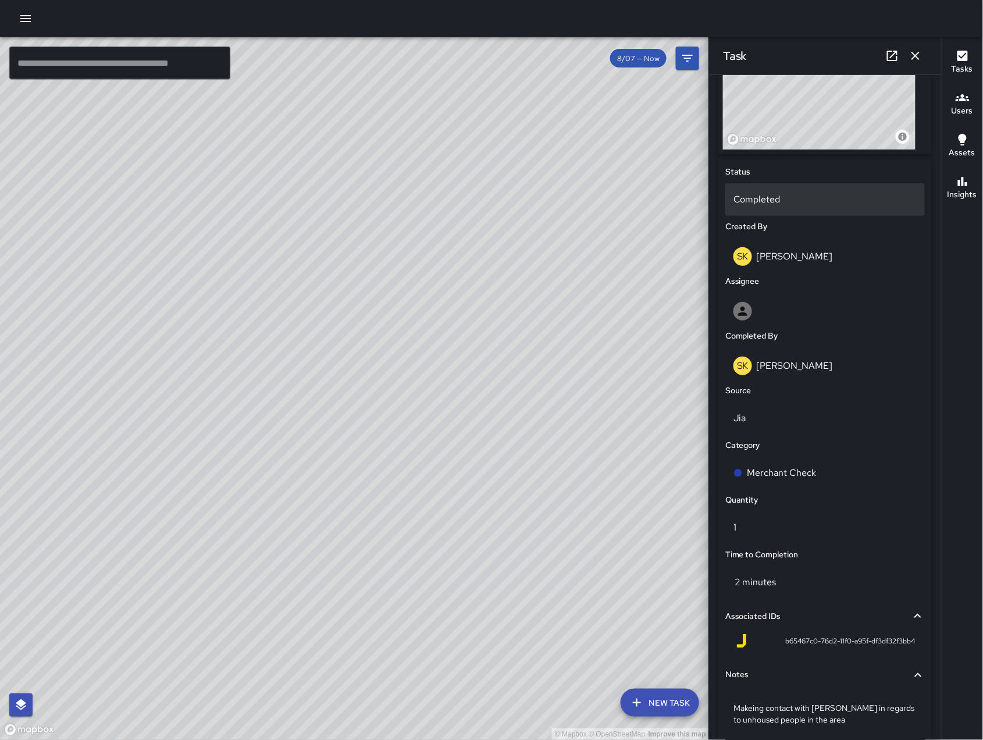
scroll to position [529, 0]
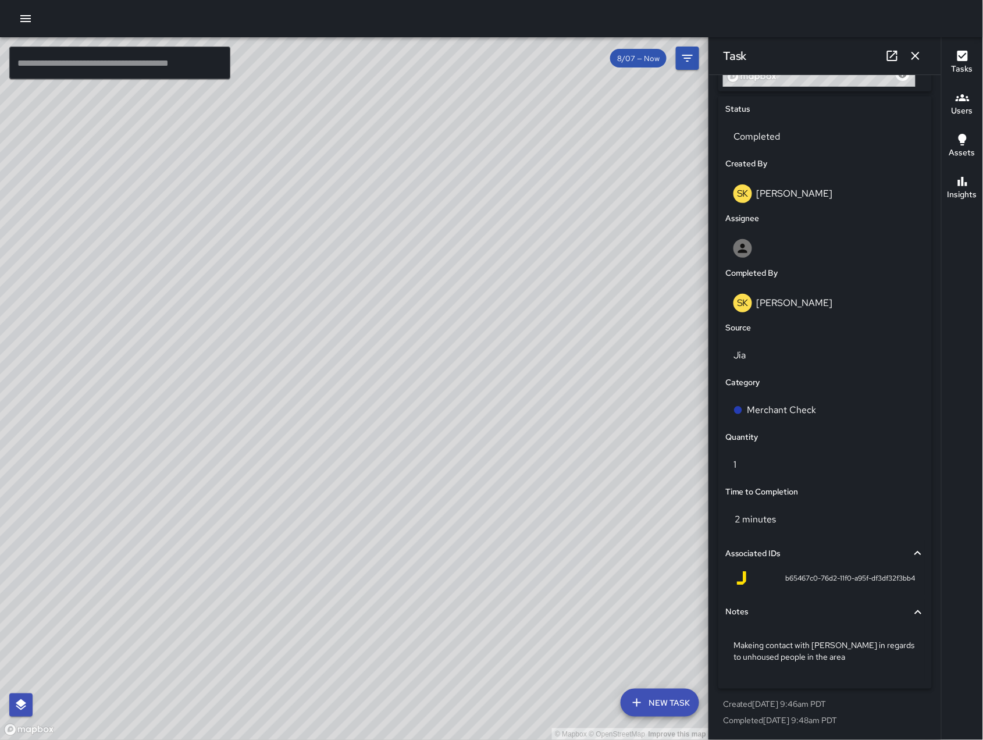
click at [911, 55] on icon "button" at bounding box center [915, 56] width 14 height 14
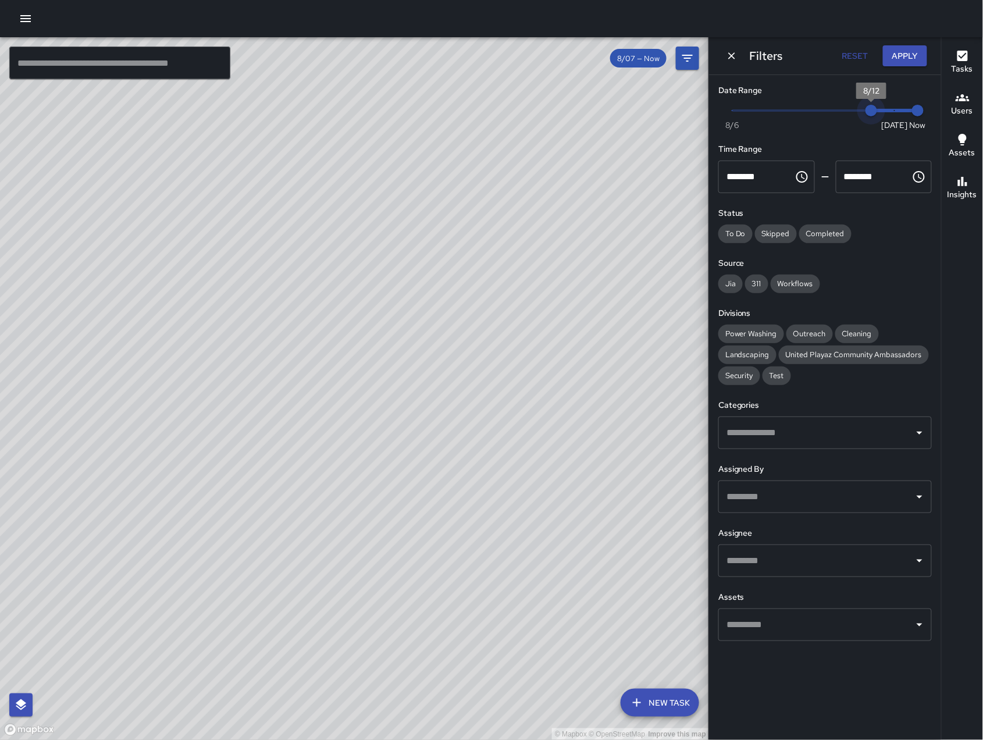
type input "*"
drag, startPoint x: 755, startPoint y: 111, endPoint x: 842, endPoint y: 109, distance: 86.7
click at [842, 109] on span "8/11" at bounding box center [848, 111] width 12 height 12
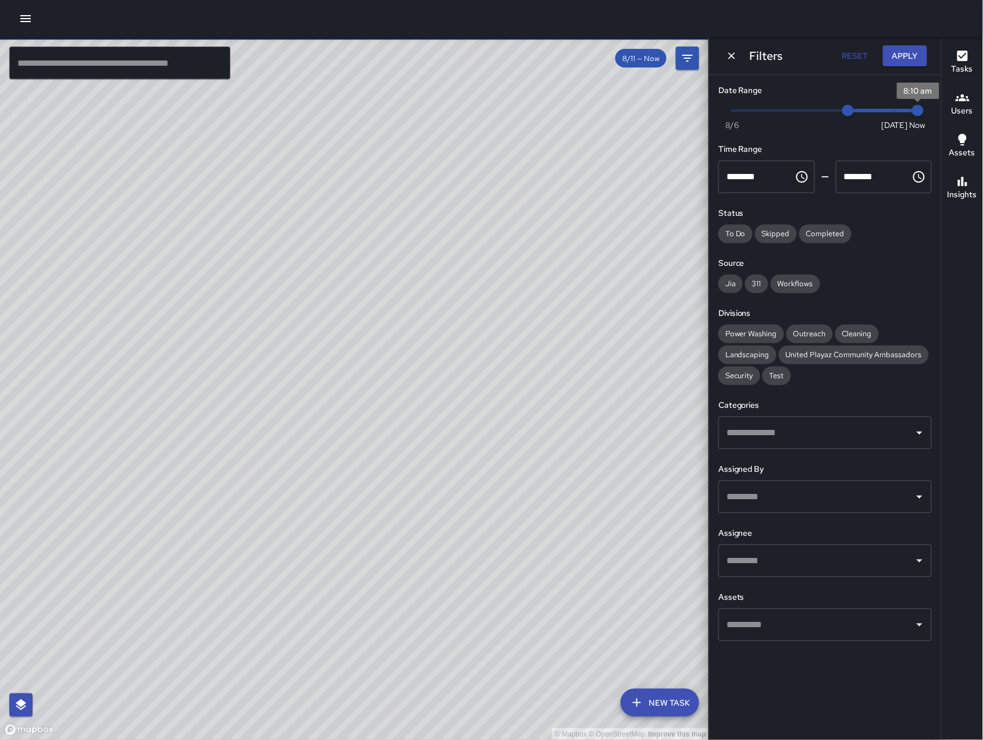
drag, startPoint x: 919, startPoint y: 112, endPoint x: 880, endPoint y: 115, distance: 39.1
click at [897, 114] on span "Now [DATE] [DATE] 8:10 am" at bounding box center [825, 110] width 186 height 17
type input "*"
click at [796, 113] on span "Now [DATE] 8/11 8/12" at bounding box center [825, 110] width 186 height 17
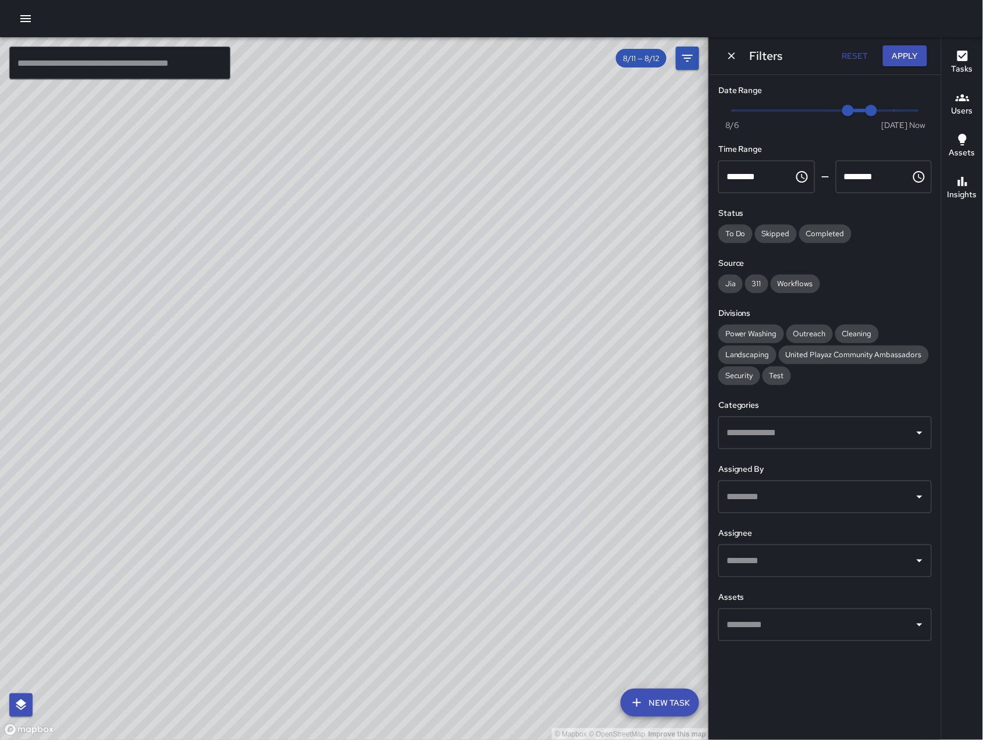
click at [437, 568] on div "© Mapbox © OpenStreetMap Improve this map" at bounding box center [354, 388] width 709 height 703
drag, startPoint x: 415, startPoint y: 343, endPoint x: 425, endPoint y: 425, distance: 82.6
click at [425, 425] on div "© Mapbox © OpenStreetMap Improve this map" at bounding box center [354, 388] width 709 height 703
drag, startPoint x: 430, startPoint y: 366, endPoint x: 436, endPoint y: 372, distance: 7.8
click at [432, 372] on div "© Mapbox © OpenStreetMap Improve this map" at bounding box center [354, 388] width 709 height 703
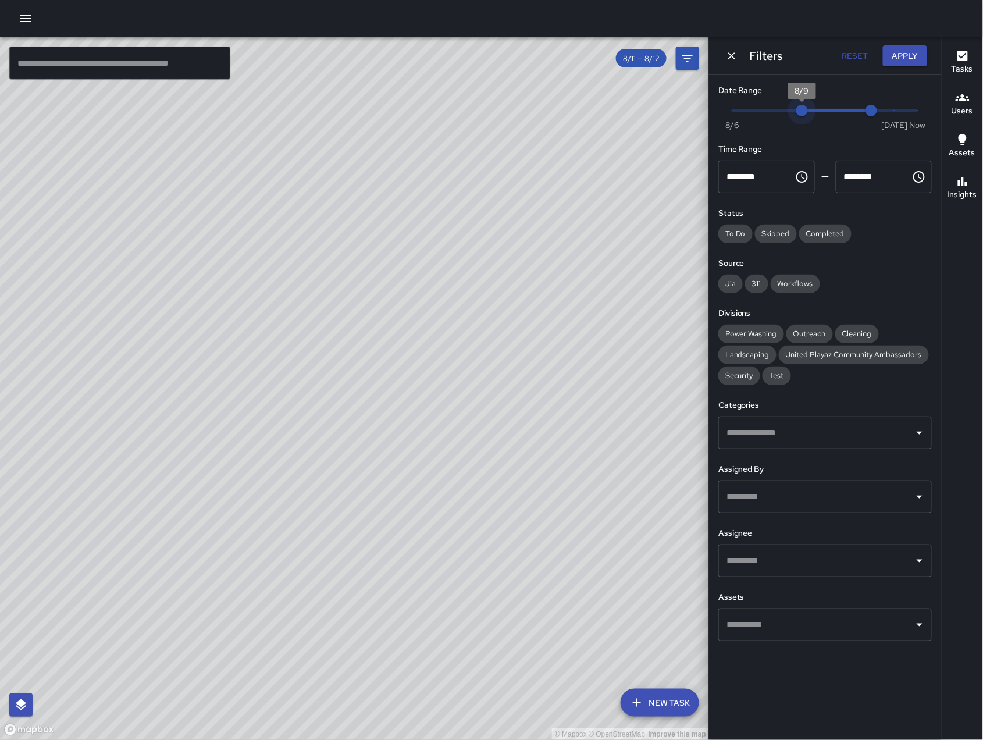
type input "*"
drag, startPoint x: 847, startPoint y: 112, endPoint x: 686, endPoint y: 115, distance: 160.5
click at [686, 115] on div "© Mapbox © OpenStreetMap Improve this map ​ New Task 8/11 — 8/12 Map Layers Tas…" at bounding box center [491, 388] width 983 height 703
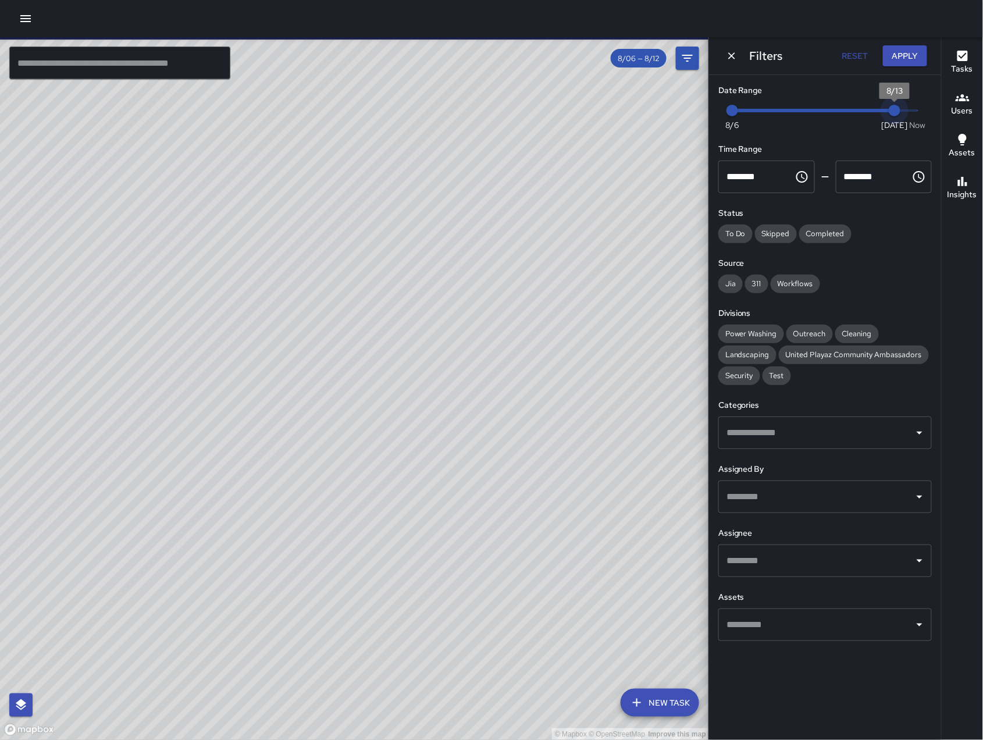
type input "*"
drag, startPoint x: 874, startPoint y: 109, endPoint x: 965, endPoint y: 138, distance: 95.8
click at [965, 139] on div "© Mapbox © OpenStreetMap Improve this map ​ New Task 8/06 — 8/12 Map Layers Tas…" at bounding box center [491, 388] width 983 height 703
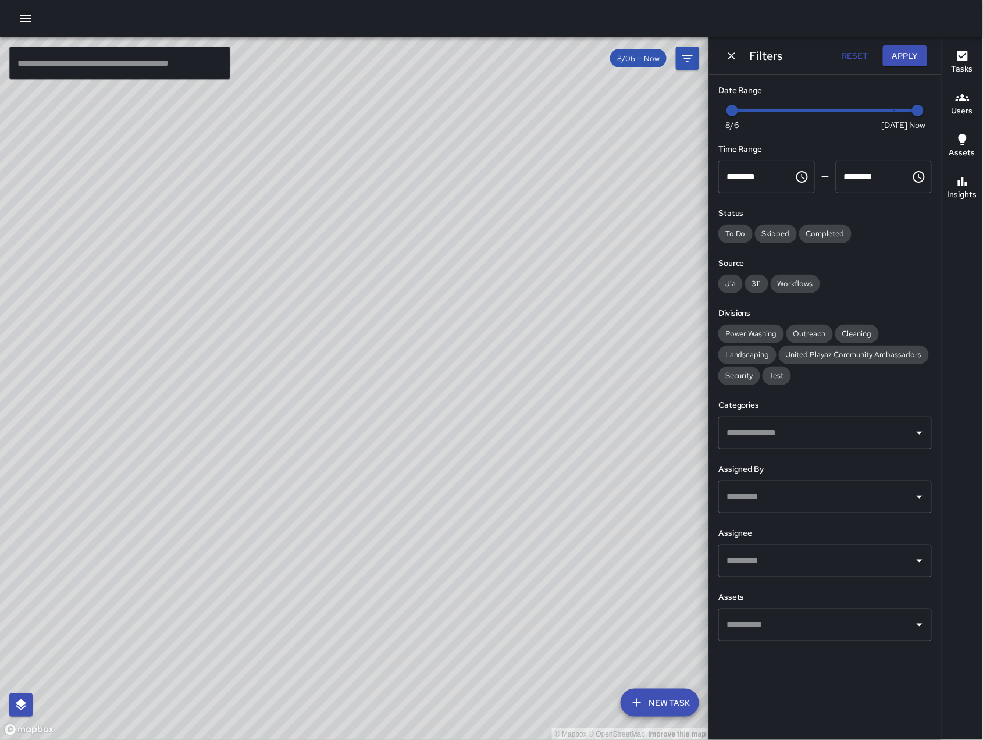
click at [729, 56] on icon "Dismiss" at bounding box center [732, 56] width 12 height 12
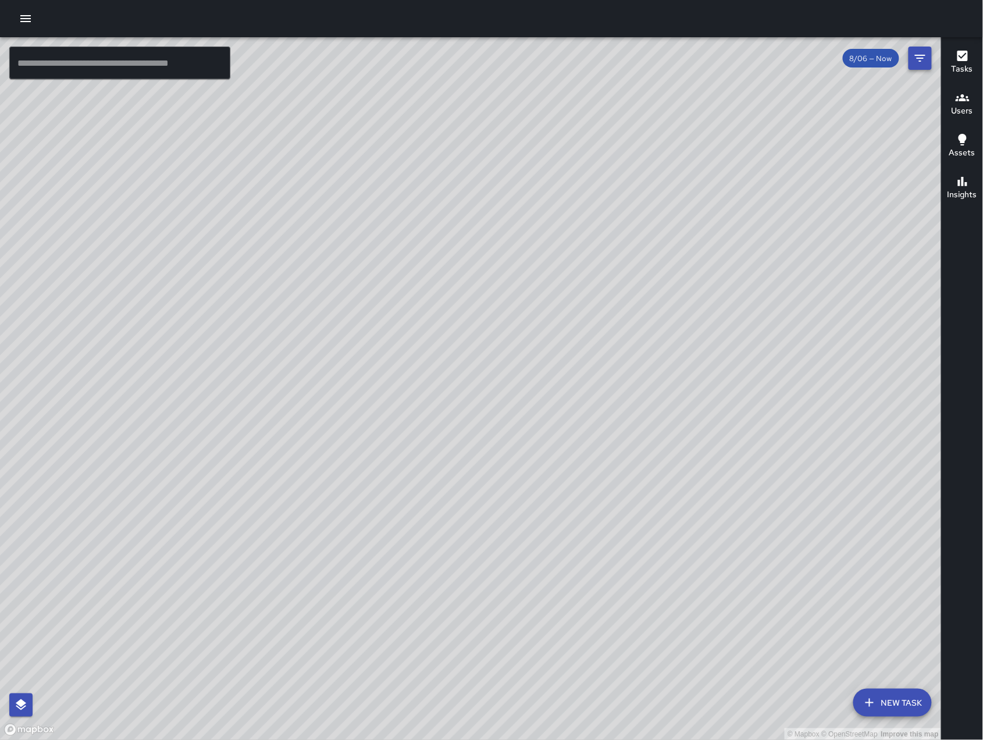
click at [925, 63] on icon "Filters" at bounding box center [920, 58] width 14 height 14
click at [922, 61] on div "© Mapbox © OpenStreetMap Improve this map" at bounding box center [471, 388] width 942 height 703
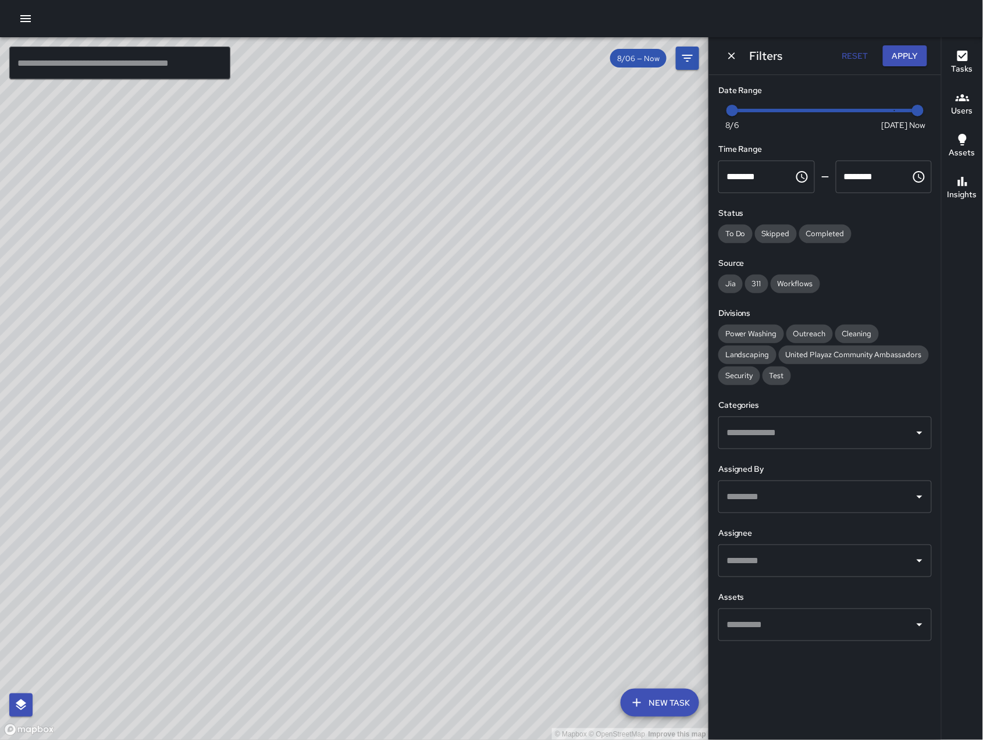
drag, startPoint x: 647, startPoint y: 362, endPoint x: 470, endPoint y: 351, distance: 177.7
click at [470, 351] on div "© Mapbox © OpenStreetMap Improve this map" at bounding box center [354, 388] width 709 height 703
drag, startPoint x: 737, startPoint y: 113, endPoint x: 914, endPoint y: 113, distance: 176.2
click at [914, 113] on span "Now [DATE] [DATE] 8:15 am" at bounding box center [825, 110] width 186 height 17
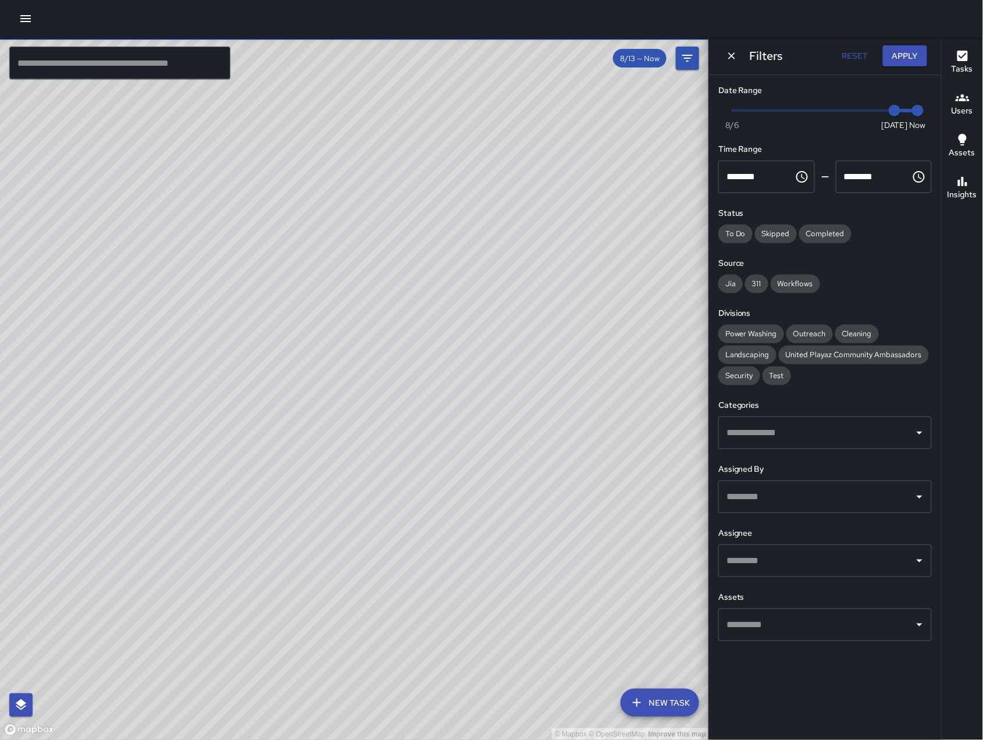
click at [737, 55] on icon "Dismiss" at bounding box center [732, 56] width 12 height 12
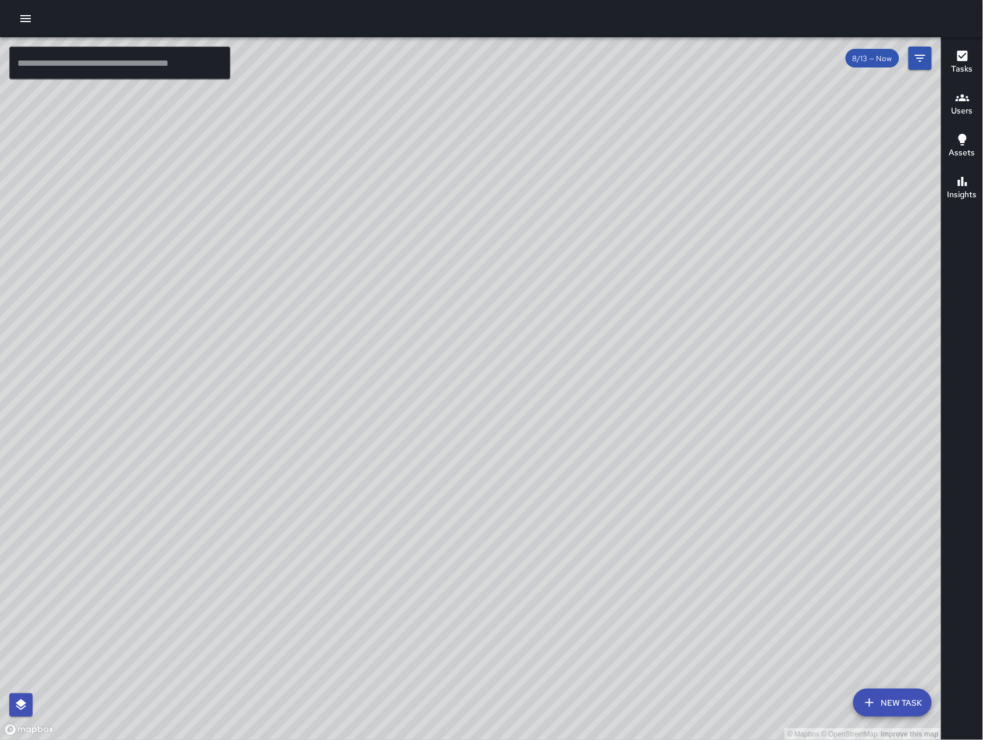
drag, startPoint x: 487, startPoint y: 583, endPoint x: 479, endPoint y: 523, distance: 60.5
click at [482, 575] on div "© Mapbox © OpenStreetMap Improve this map" at bounding box center [471, 388] width 942 height 703
drag, startPoint x: 267, startPoint y: 447, endPoint x: 337, endPoint y: 447, distance: 70.4
click at [337, 447] on div "© Mapbox © OpenStreetMap Improve this map" at bounding box center [471, 388] width 942 height 703
click at [338, 447] on div "© Mapbox © OpenStreetMap Improve this map" at bounding box center [471, 388] width 942 height 703
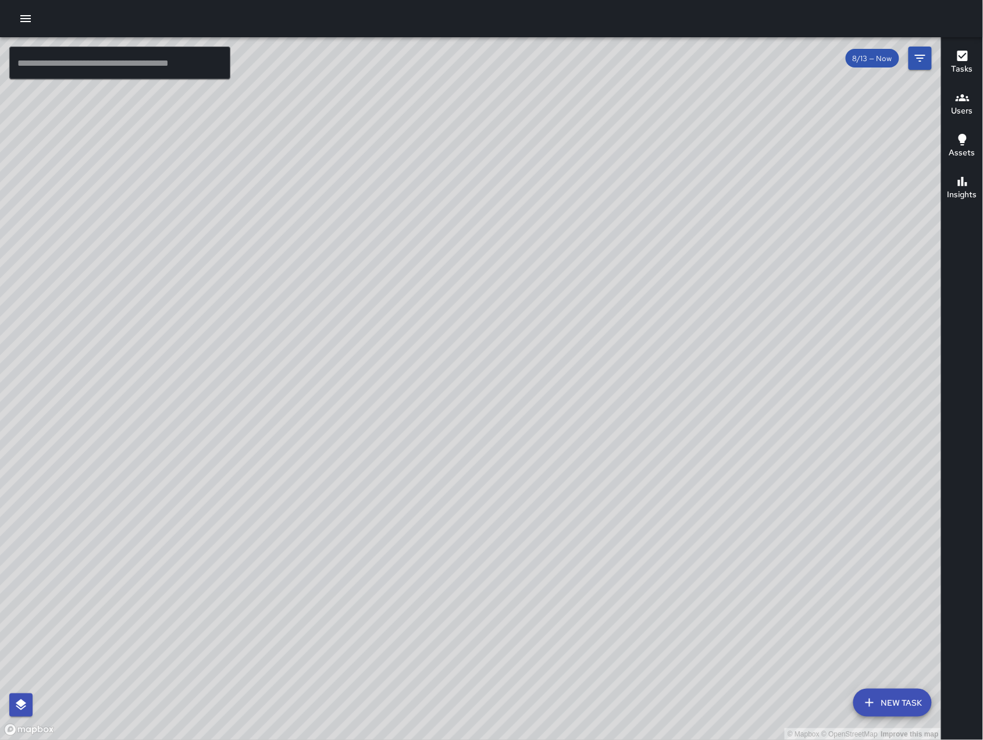
drag, startPoint x: 330, startPoint y: 451, endPoint x: 422, endPoint y: 467, distance: 93.2
click at [422, 467] on div "© Mapbox © OpenStreetMap Improve this map" at bounding box center [471, 388] width 942 height 703
drag, startPoint x: 459, startPoint y: 483, endPoint x: 616, endPoint y: 498, distance: 157.2
click at [622, 495] on div "© Mapbox © OpenStreetMap Improve this map" at bounding box center [471, 388] width 942 height 703
click at [617, 498] on div "© Mapbox © OpenStreetMap Improve this map" at bounding box center [471, 388] width 942 height 703
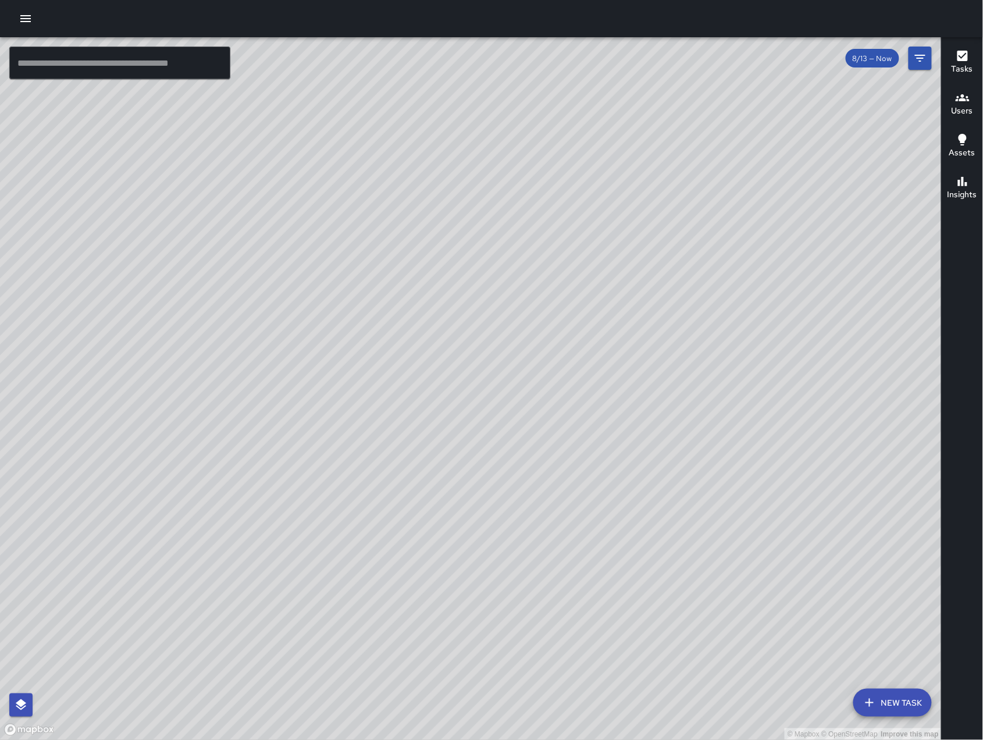
click at [615, 498] on div "© Mapbox © OpenStreetMap Improve this map" at bounding box center [471, 388] width 942 height 703
drag, startPoint x: 525, startPoint y: 268, endPoint x: 501, endPoint y: 384, distance: 118.7
click at [501, 384] on div "© Mapbox © OpenStreetMap Improve this map" at bounding box center [471, 388] width 942 height 703
click at [914, 63] on icon "Filters" at bounding box center [920, 58] width 14 height 14
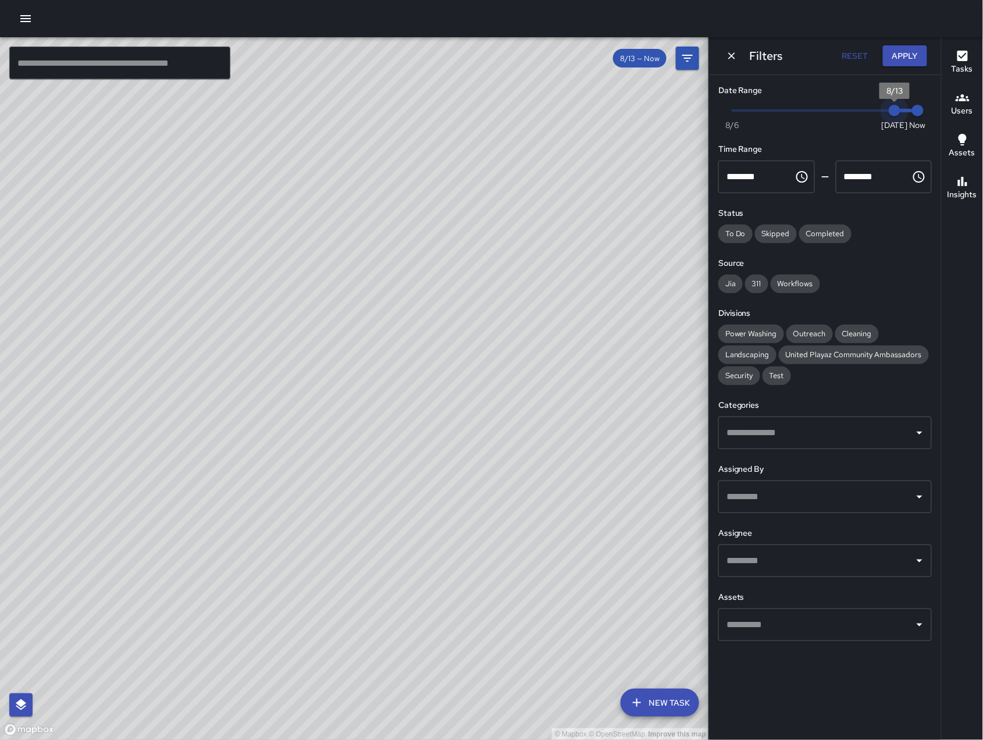
type input "*"
drag, startPoint x: 888, startPoint y: 113, endPoint x: 881, endPoint y: 109, distance: 8.6
click at [889, 109] on span "8/13" at bounding box center [895, 111] width 12 height 12
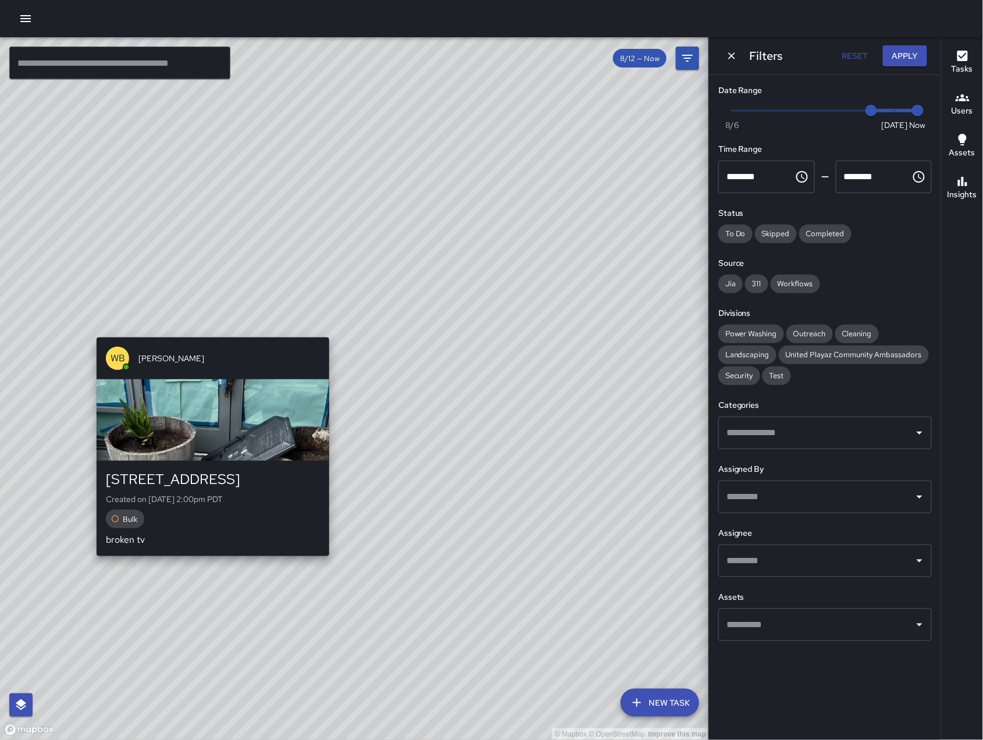
click at [214, 333] on div "WB [PERSON_NAME] [STREET_ADDRESS] Created on [DATE] 2:00pm PDT Bulk broken tv" at bounding box center [213, 447] width 242 height 228
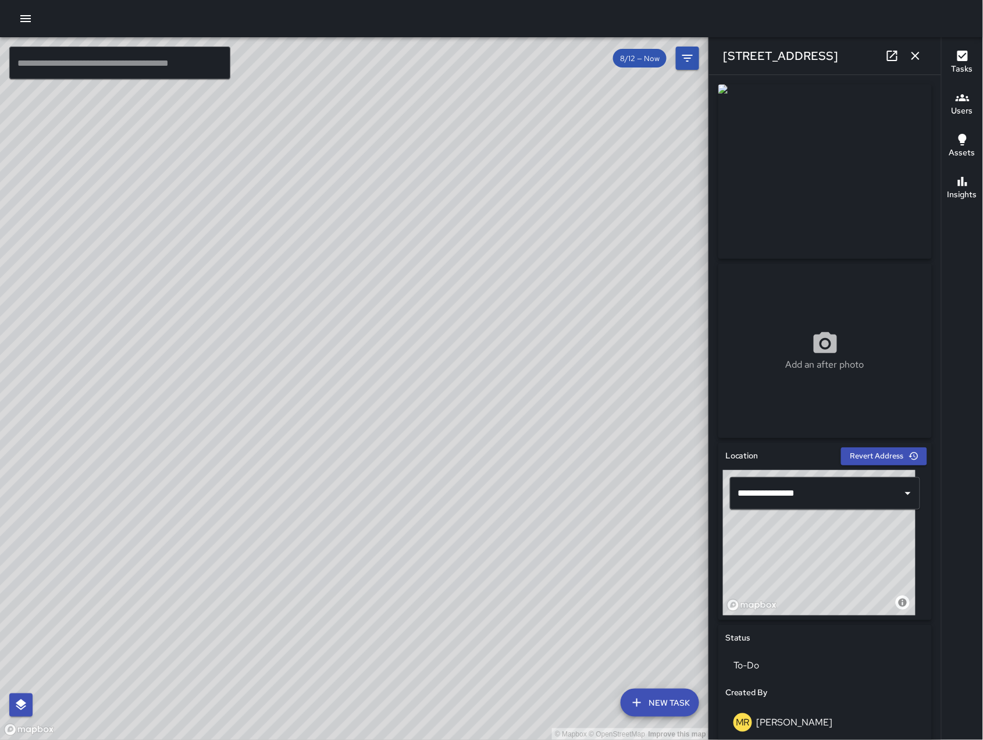
scroll to position [391, 0]
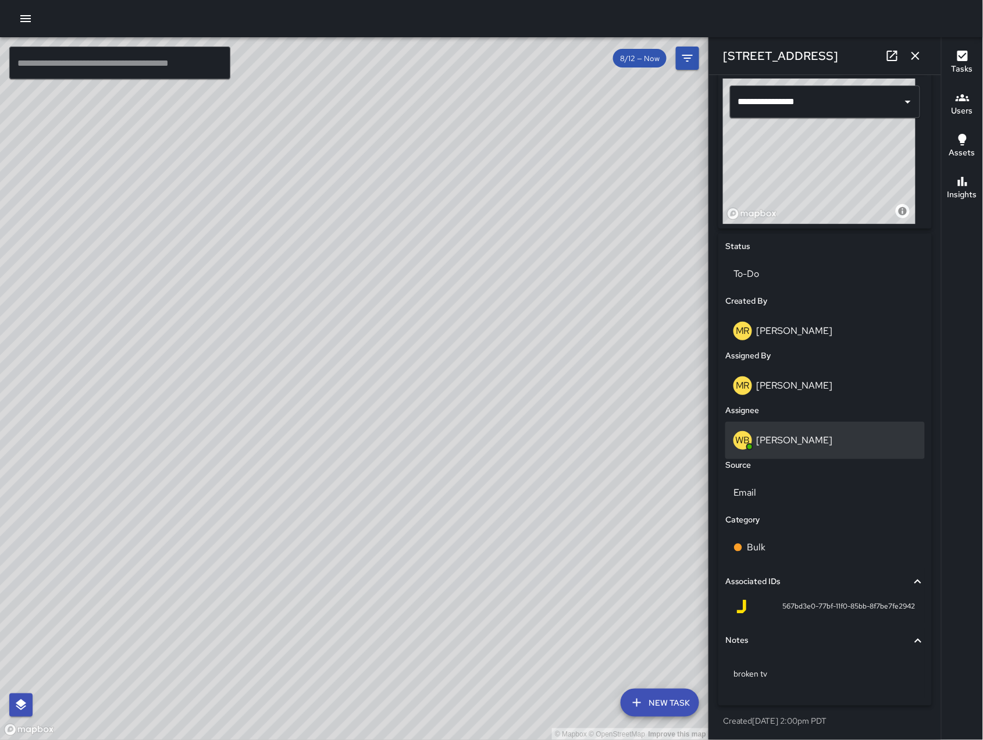
click at [822, 445] on div "WB [PERSON_NAME]" at bounding box center [824, 440] width 183 height 19
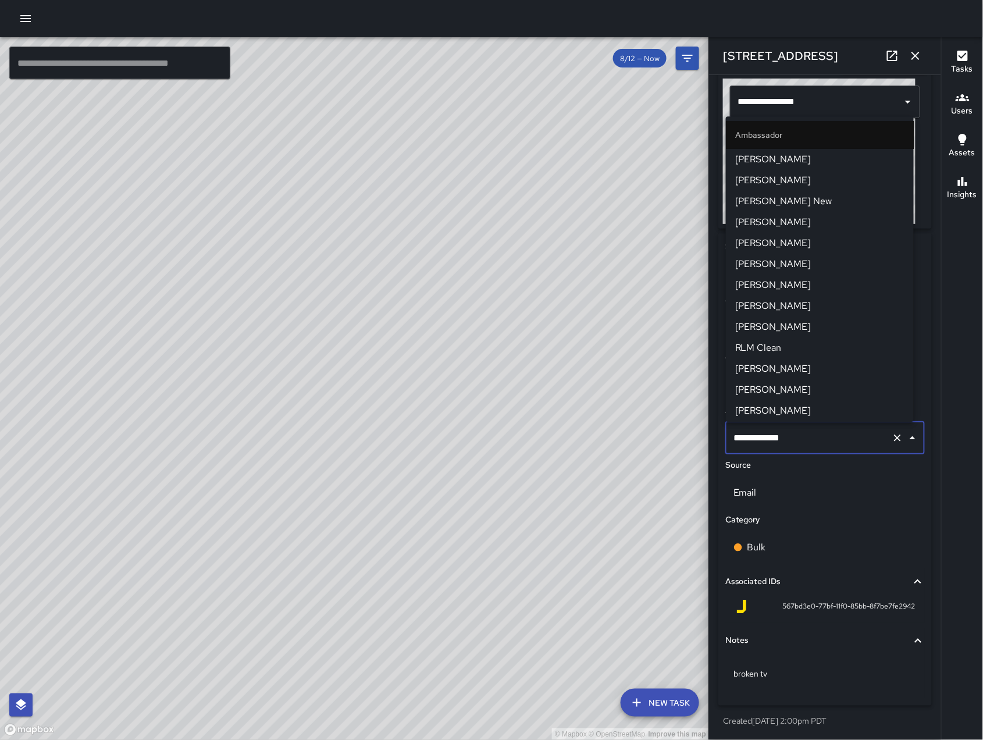
click at [822, 445] on input "**********" at bounding box center [808, 438] width 156 height 22
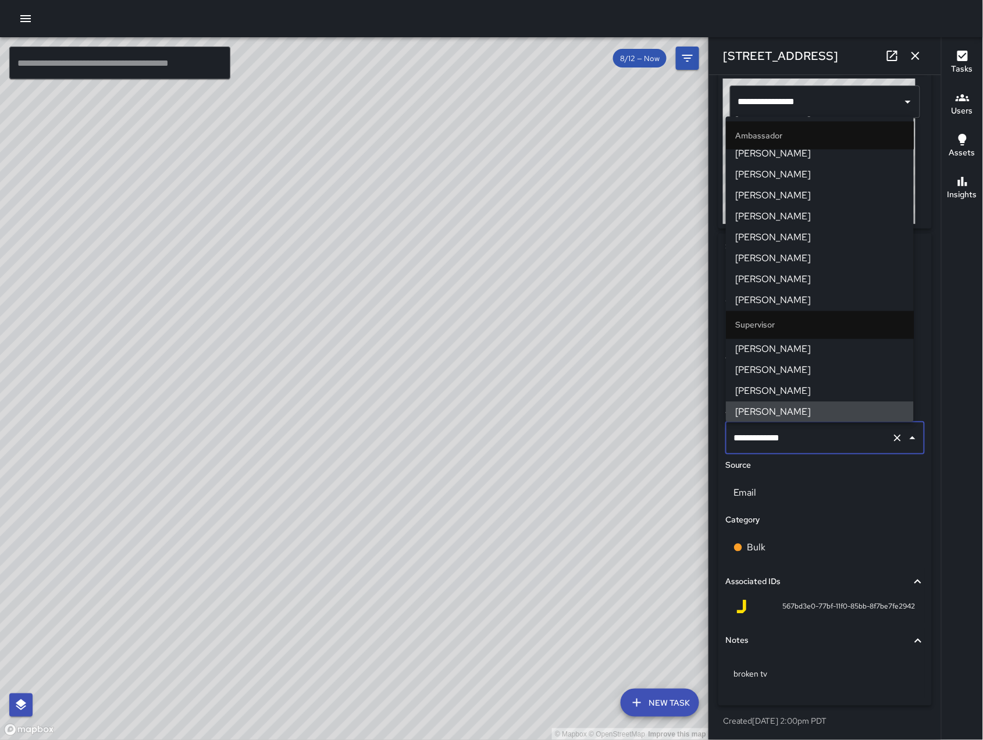
click at [822, 446] on input "**********" at bounding box center [808, 438] width 156 height 22
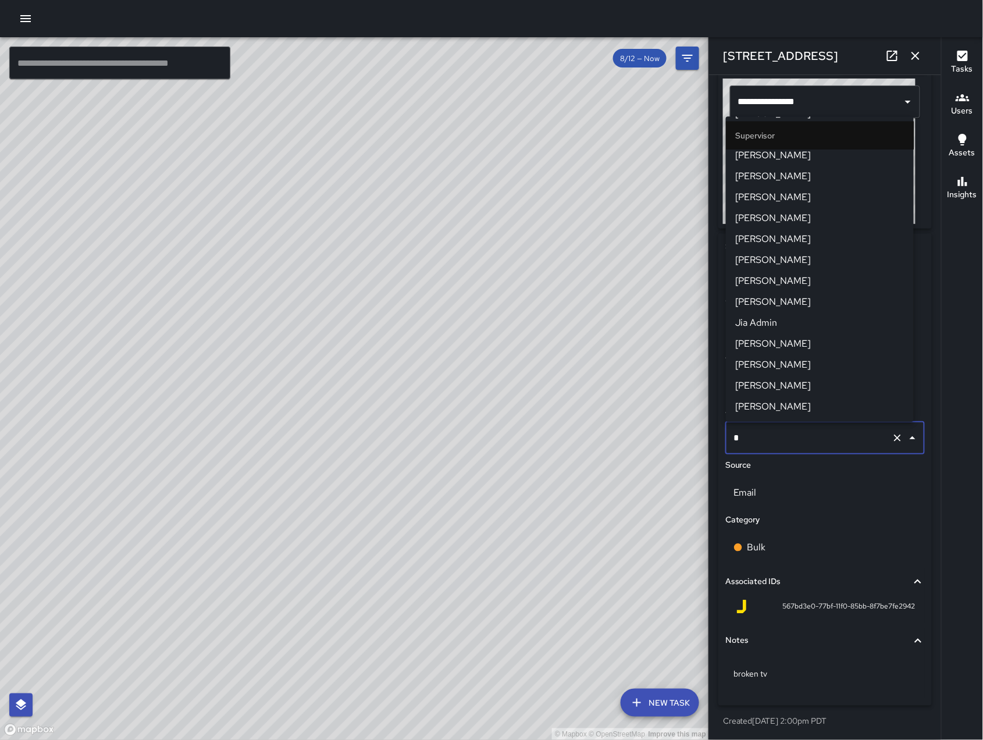
scroll to position [0, 0]
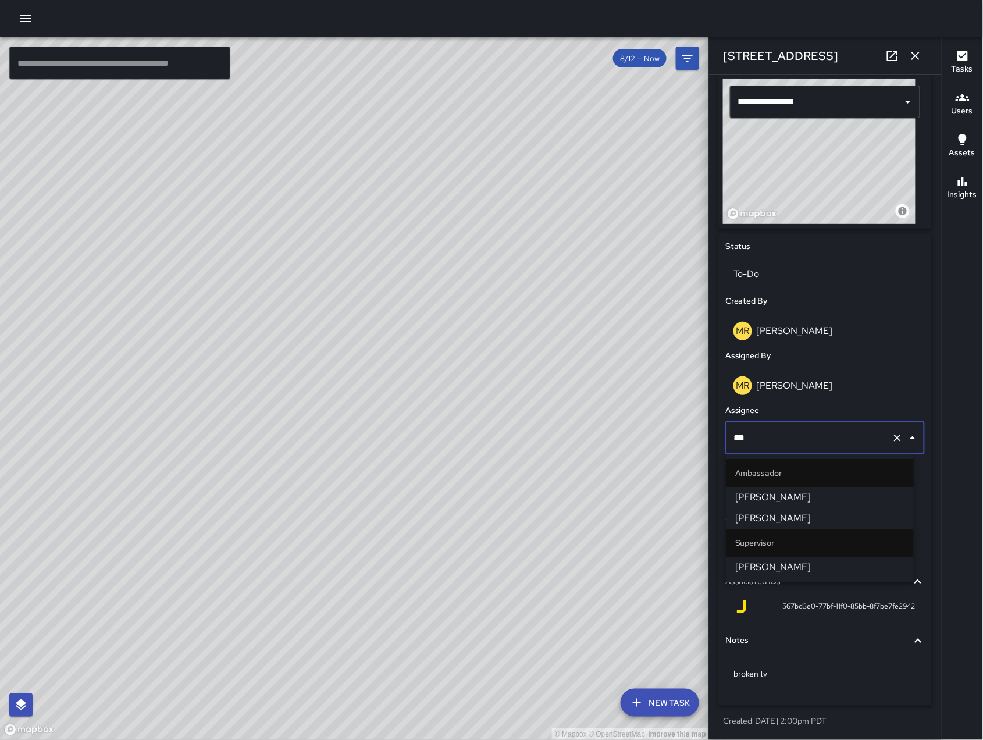
type input "****"
click at [783, 564] on span "[PERSON_NAME]" at bounding box center [819, 567] width 169 height 14
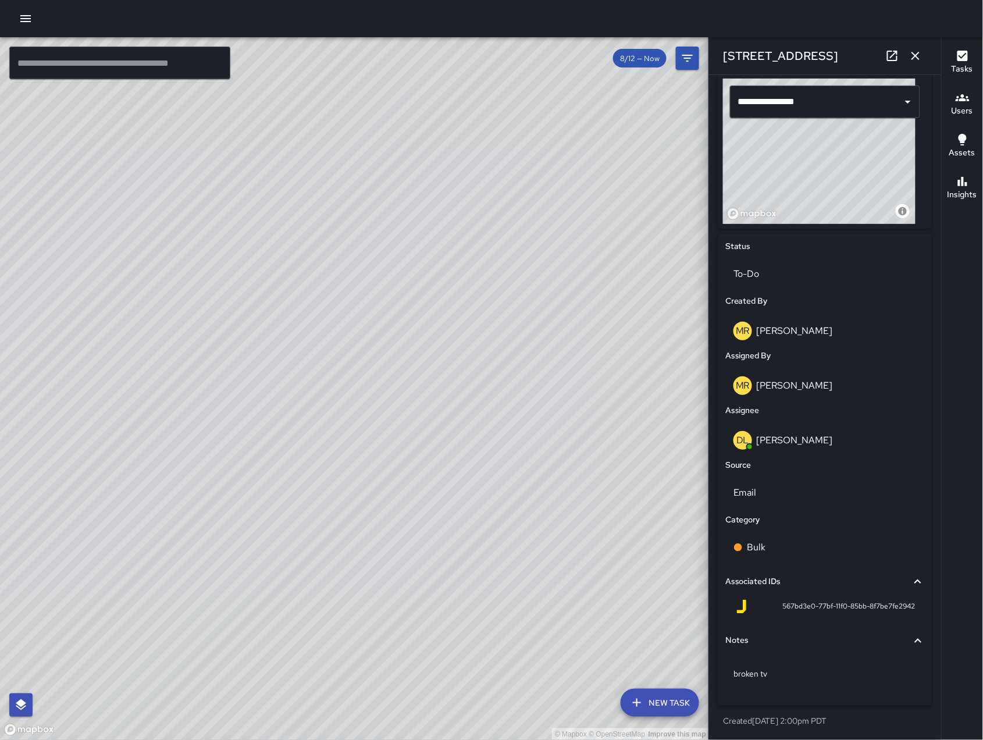
click at [920, 59] on icon "button" at bounding box center [915, 56] width 14 height 14
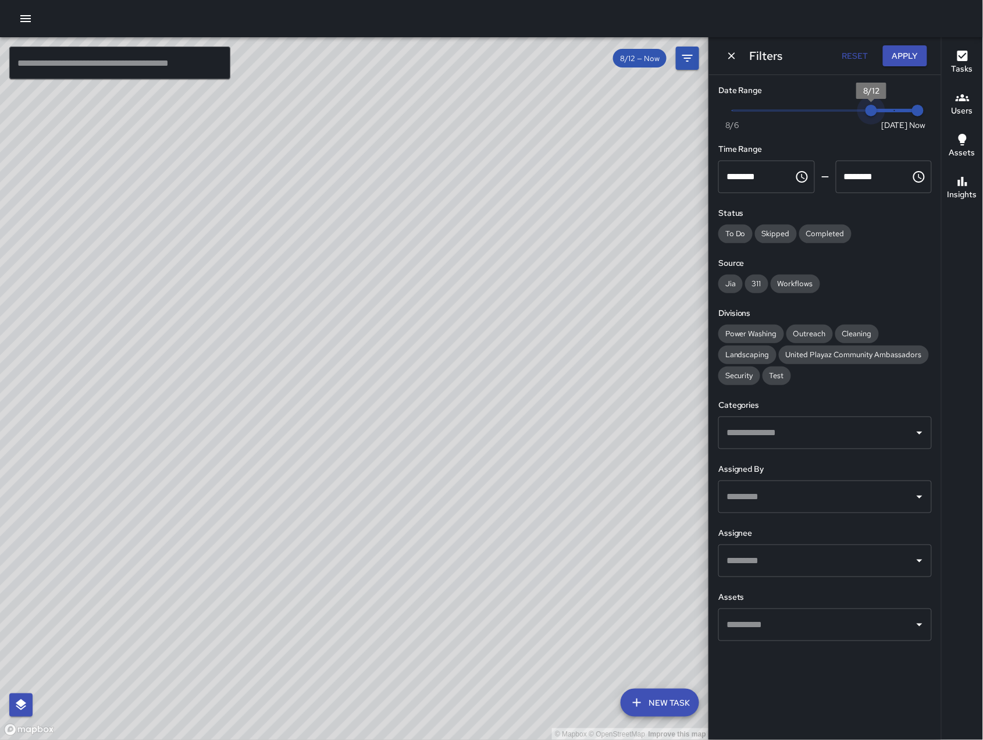
type input "*"
drag, startPoint x: 878, startPoint y: 108, endPoint x: 901, endPoint y: 123, distance: 26.9
click at [901, 119] on span "Now [DATE] [DATE] 8:20 am" at bounding box center [825, 110] width 186 height 17
click at [726, 58] on icon "Dismiss" at bounding box center [732, 56] width 12 height 12
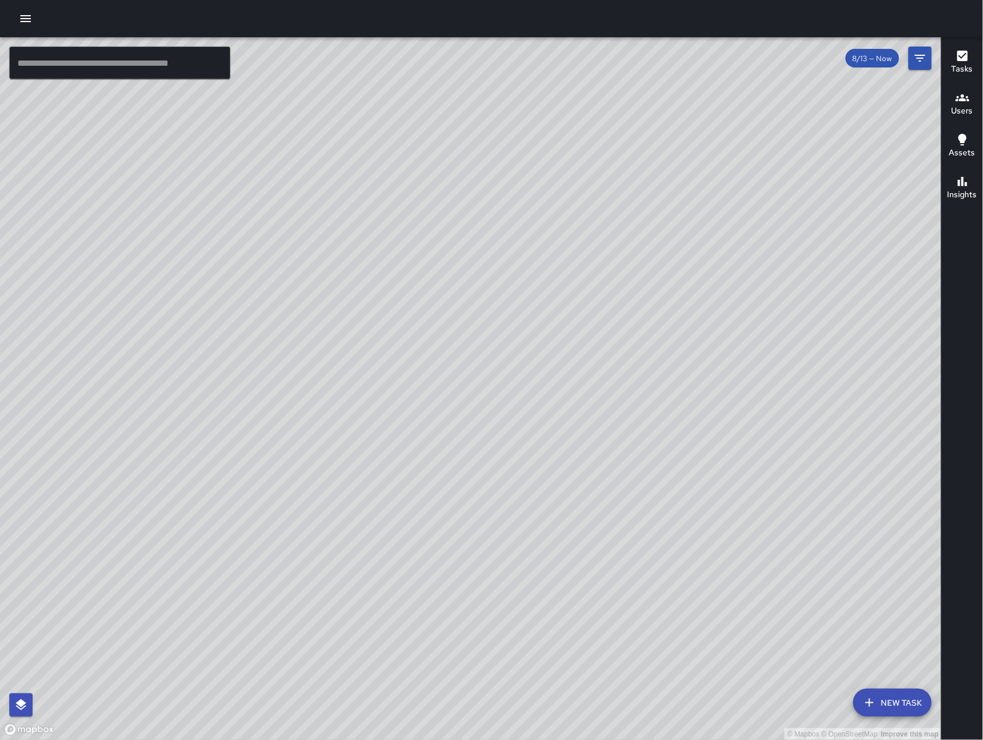
drag, startPoint x: 625, startPoint y: 725, endPoint x: 545, endPoint y: 550, distance: 193.1
click at [613, 653] on div "© Mapbox © OpenStreetMap Improve this map" at bounding box center [471, 388] width 942 height 703
drag, startPoint x: 893, startPoint y: 523, endPoint x: 743, endPoint y: 543, distance: 150.7
click at [731, 529] on div "© Mapbox © OpenStreetMap Improve this map" at bounding box center [471, 388] width 942 height 703
drag, startPoint x: 701, startPoint y: 539, endPoint x: 483, endPoint y: 440, distance: 239.2
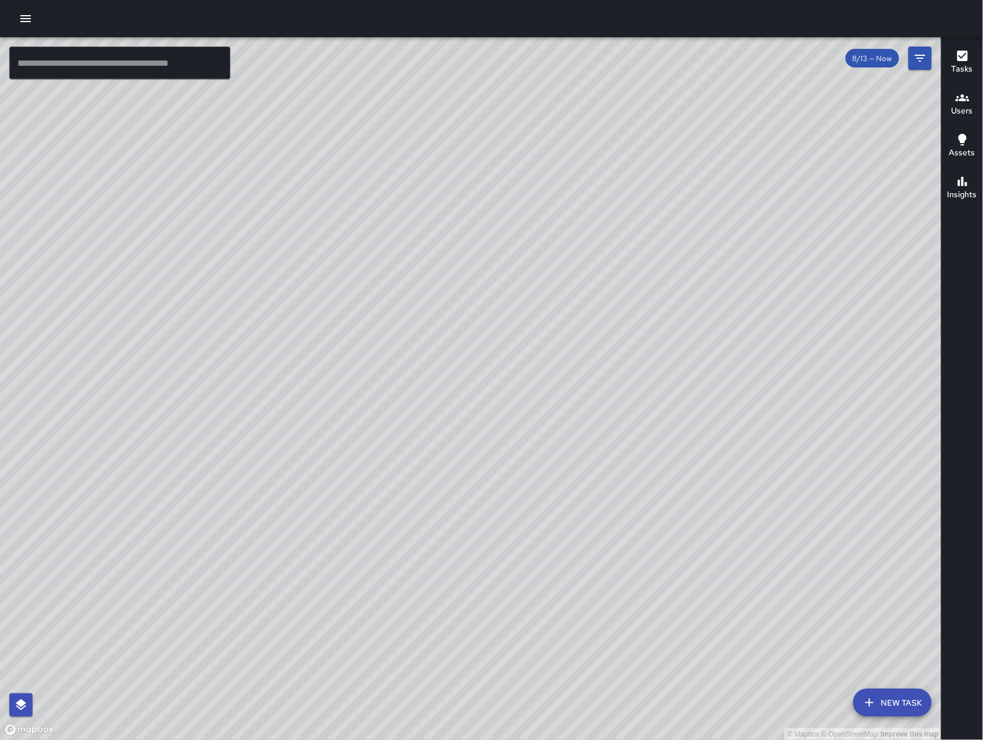
click at [483, 440] on div "© Mapbox © OpenStreetMap Improve this map" at bounding box center [471, 388] width 942 height 703
click at [134, 72] on input "text" at bounding box center [119, 63] width 221 height 33
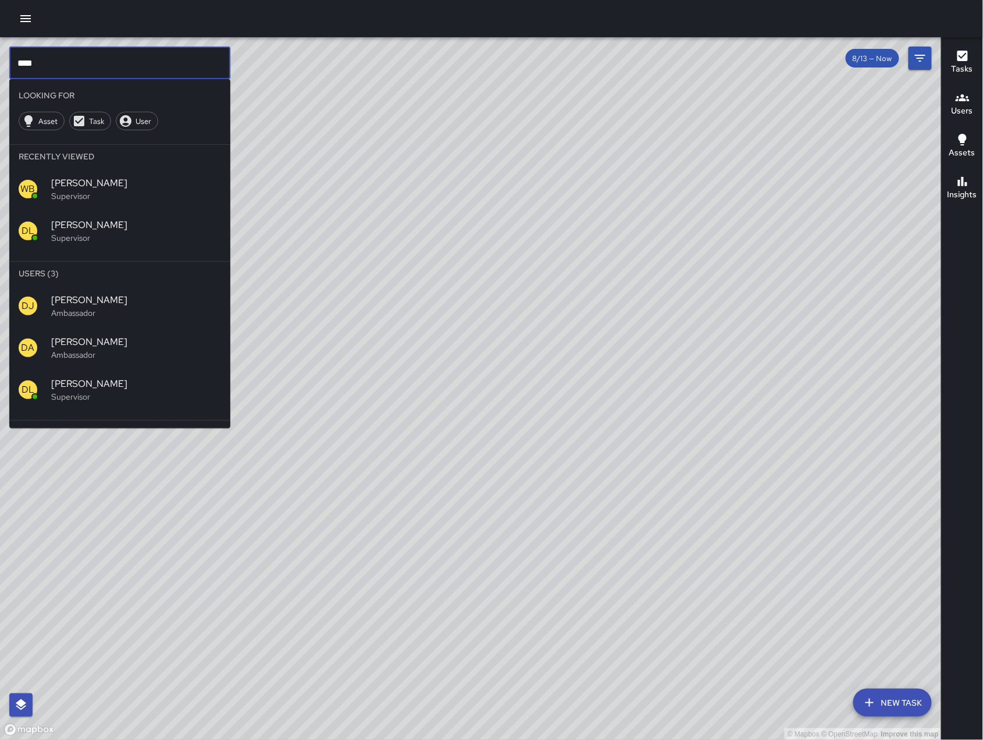
type input "****"
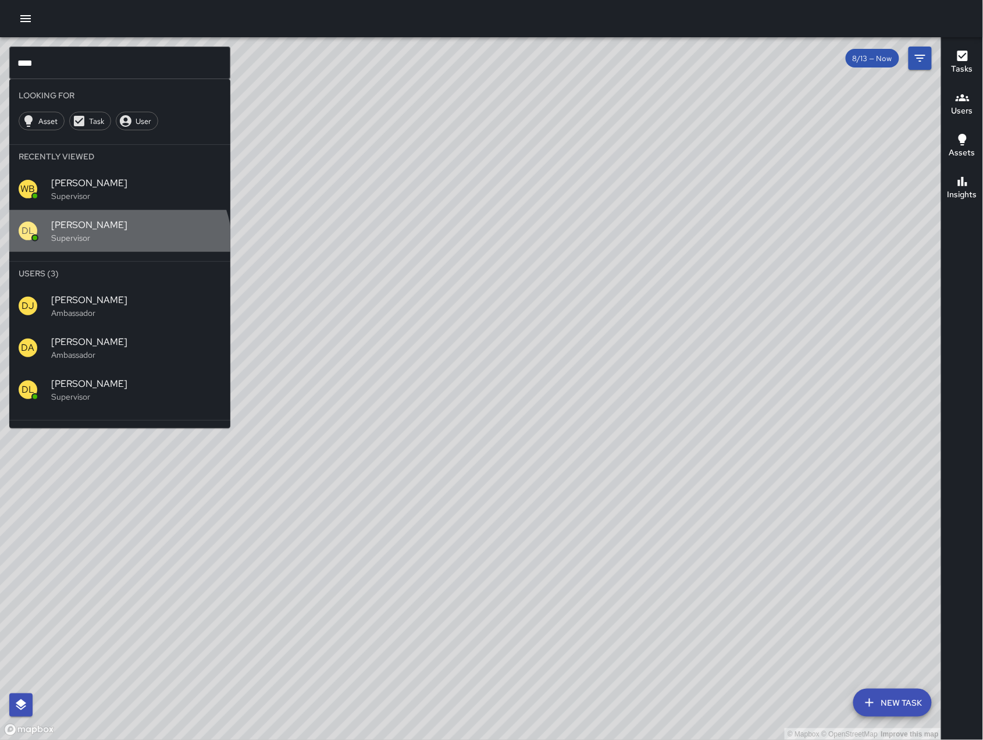
click at [117, 245] on div "DL [PERSON_NAME] Supervisor" at bounding box center [119, 231] width 221 height 42
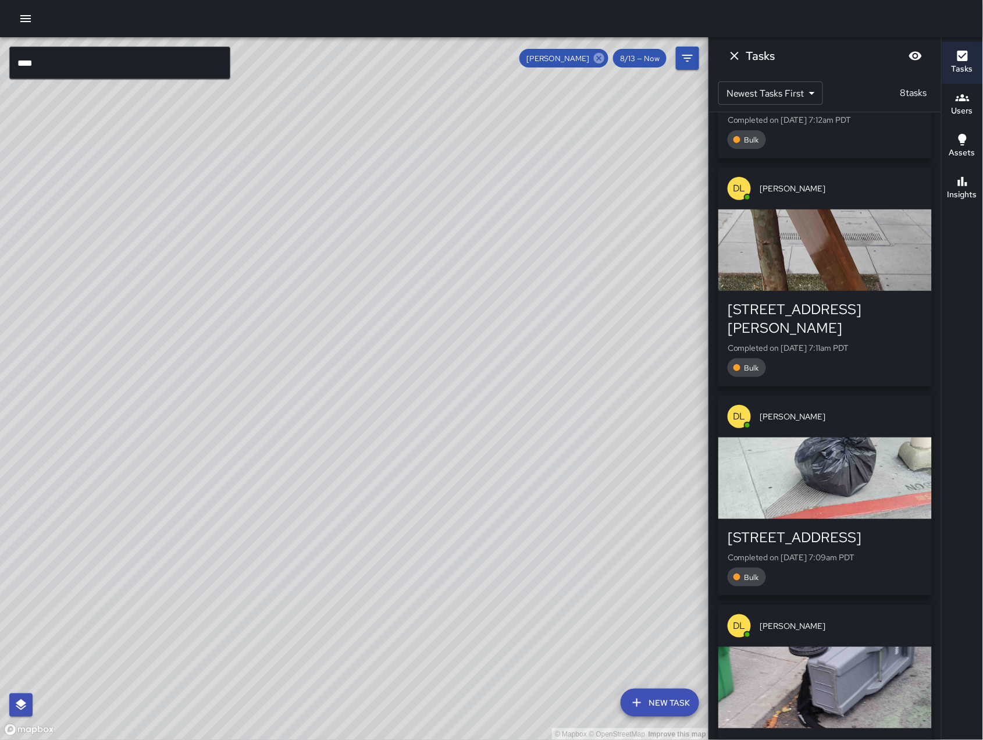
click at [603, 57] on icon at bounding box center [599, 58] width 10 height 10
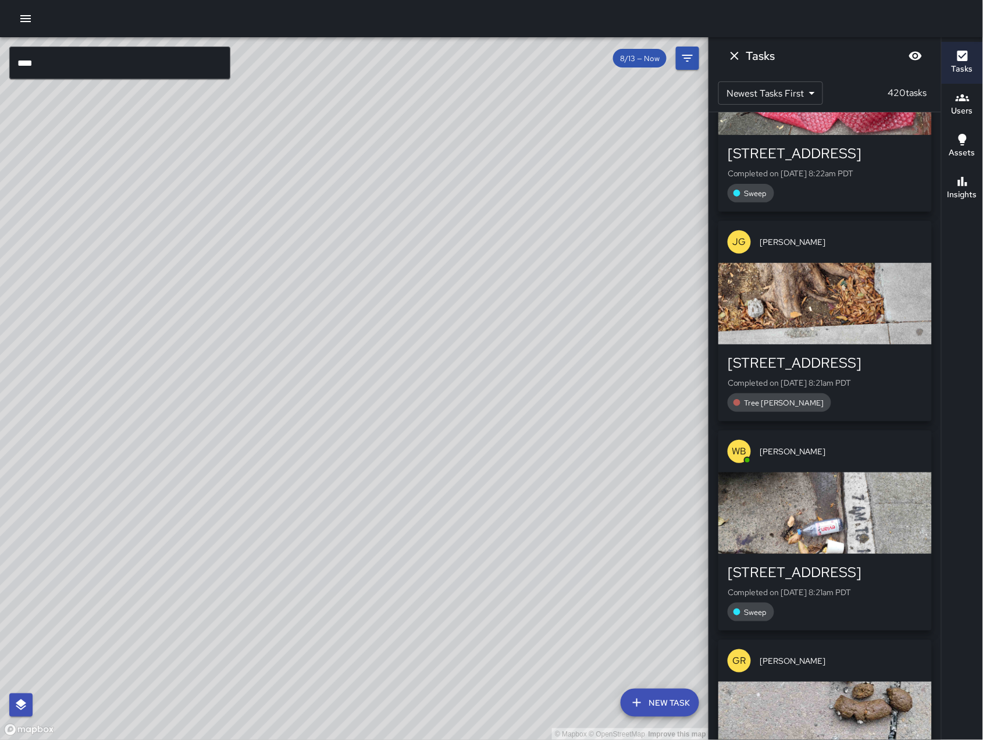
scroll to position [7121, 0]
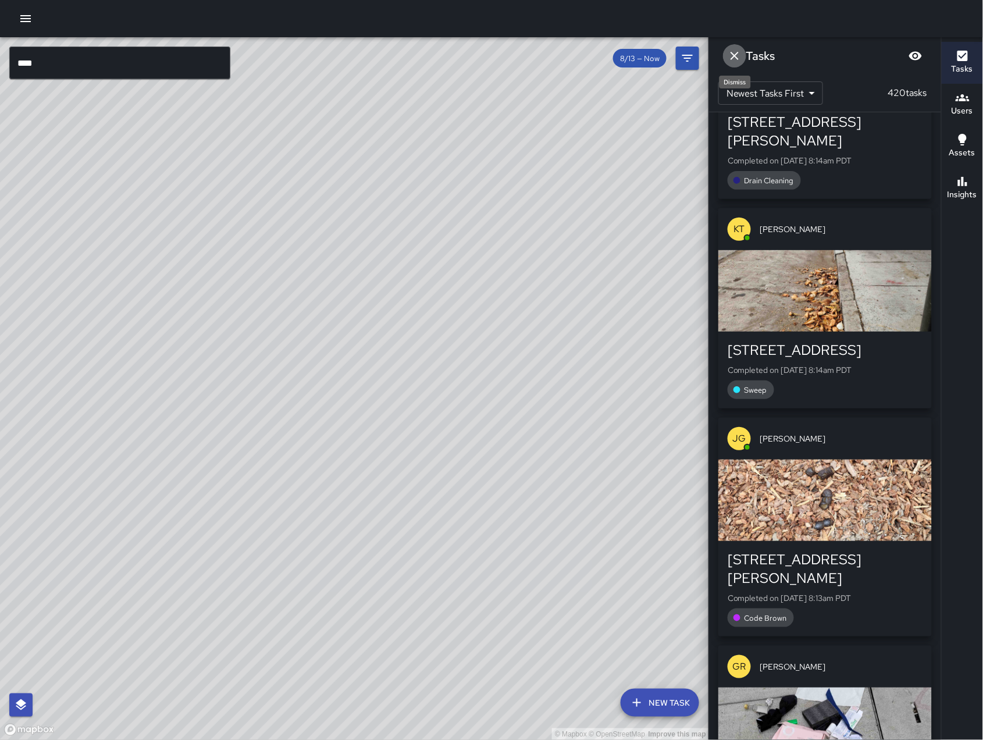
click at [745, 56] on button "Dismiss" at bounding box center [734, 55] width 23 height 23
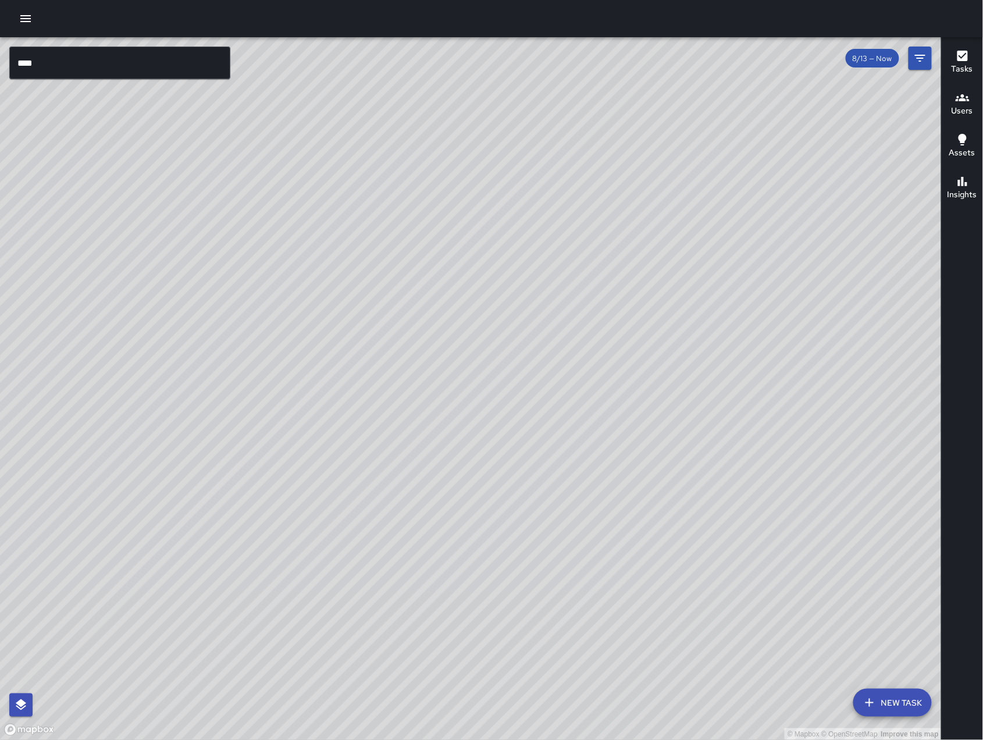
drag, startPoint x: 534, startPoint y: 399, endPoint x: 604, endPoint y: 379, distance: 72.7
click at [603, 379] on div "© Mapbox © OpenStreetMap Improve this map" at bounding box center [471, 388] width 942 height 703
click at [645, 374] on div "© Mapbox © OpenStreetMap Improve this map" at bounding box center [471, 388] width 942 height 703
drag, startPoint x: 623, startPoint y: 379, endPoint x: 641, endPoint y: 367, distance: 21.8
click at [641, 367] on div "© Mapbox © OpenStreetMap Improve this map" at bounding box center [471, 388] width 942 height 703
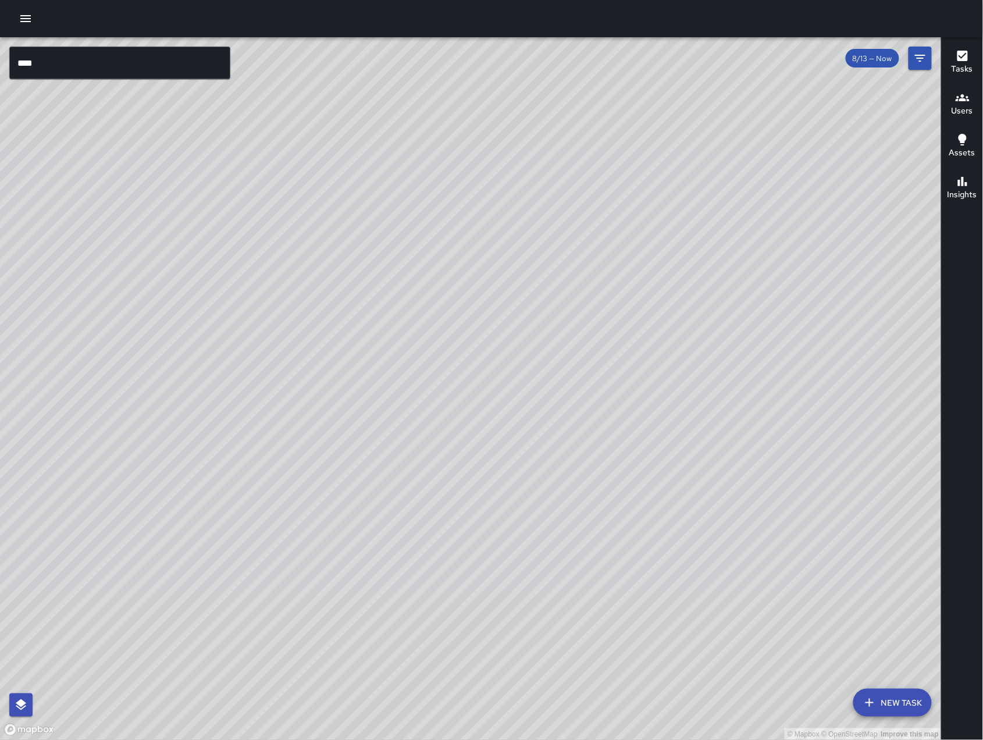
drag, startPoint x: 575, startPoint y: 628, endPoint x: 589, endPoint y: 628, distance: 14.0
click at [589, 629] on div "© Mapbox © OpenStreetMap Improve this map" at bounding box center [471, 388] width 942 height 703
click at [573, 619] on div "© Mapbox © OpenStreetMap Improve this map" at bounding box center [471, 388] width 942 height 703
drag, startPoint x: 579, startPoint y: 622, endPoint x: 587, endPoint y: 628, distance: 10.0
click at [587, 628] on div "© Mapbox © OpenStreetMap Improve this map" at bounding box center [471, 388] width 942 height 703
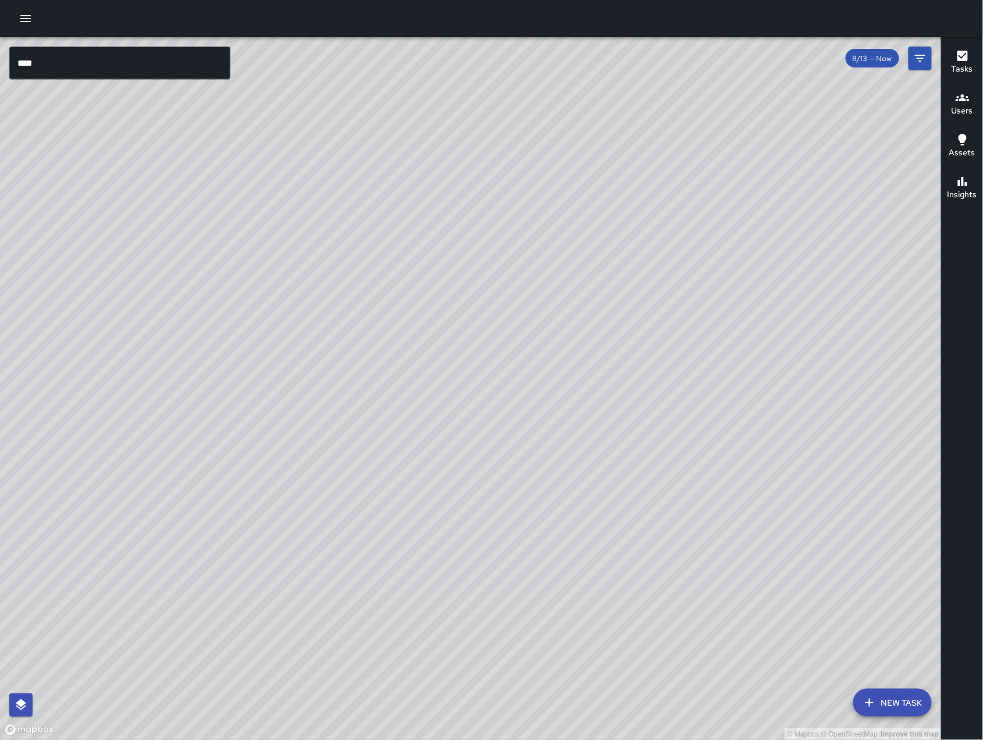
drag, startPoint x: 761, startPoint y: 216, endPoint x: 702, endPoint y: 314, distance: 114.0
click at [702, 314] on div "© Mapbox © OpenStreetMap Improve this map" at bounding box center [471, 388] width 942 height 703
click at [914, 59] on icon "Filters" at bounding box center [920, 58] width 14 height 14
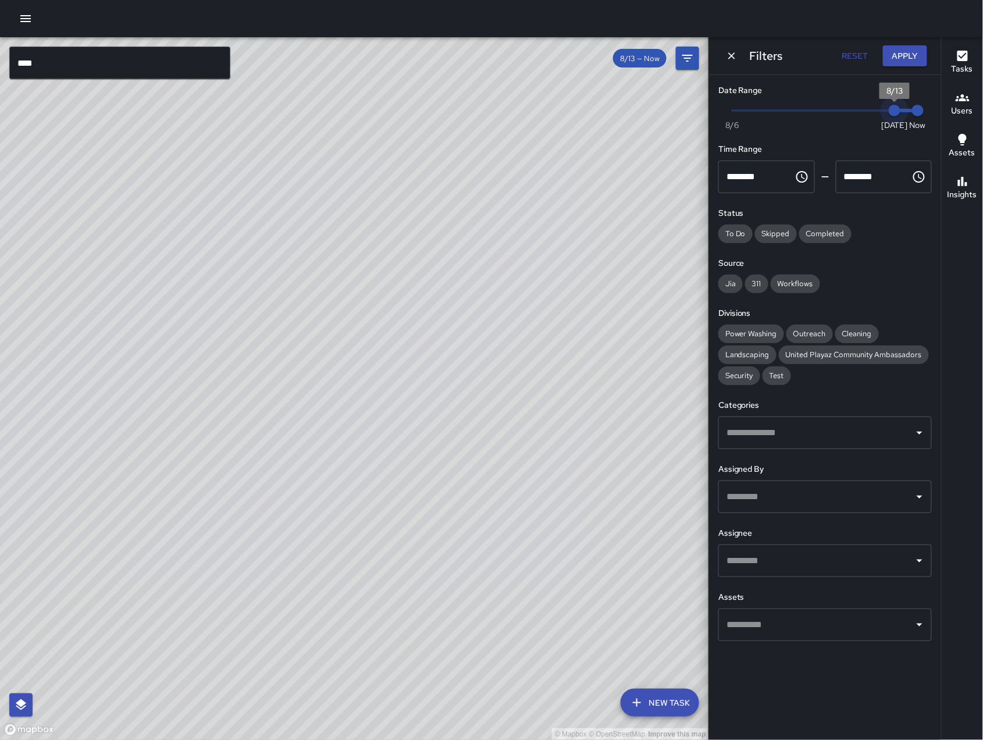
type input "*"
drag, startPoint x: 894, startPoint y: 111, endPoint x: 881, endPoint y: 109, distance: 13.5
click at [889, 109] on span "8/13" at bounding box center [895, 111] width 12 height 12
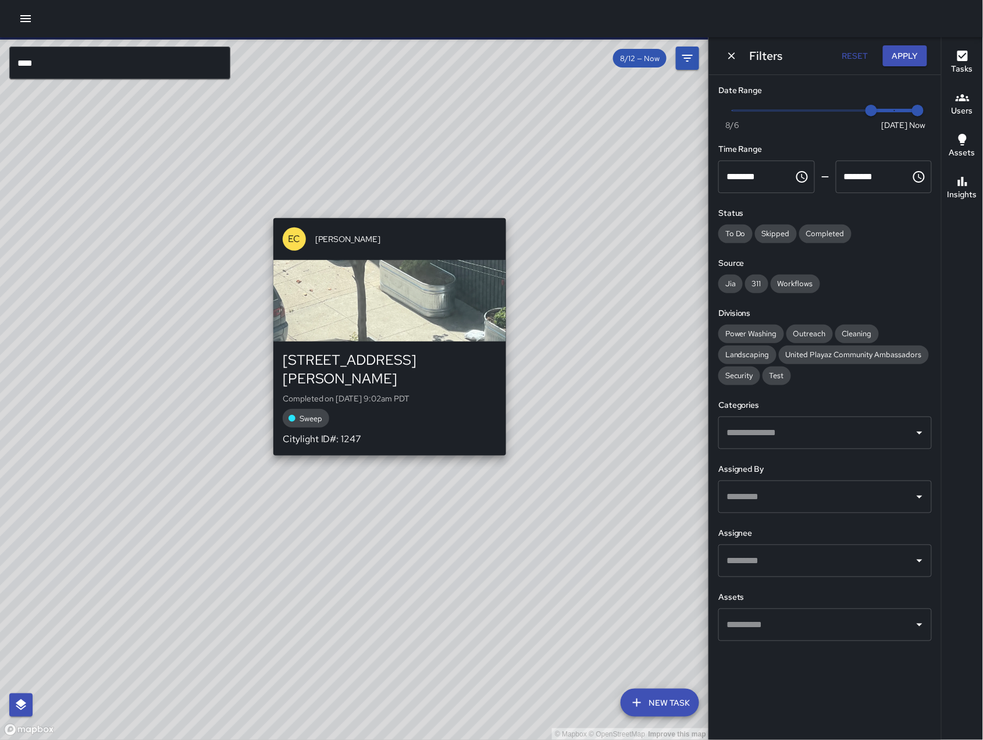
click at [394, 209] on div "© Mapbox © OpenStreetMap Improve this map EC [PERSON_NAME] [STREET_ADDRESS][PER…" at bounding box center [354, 388] width 709 height 703
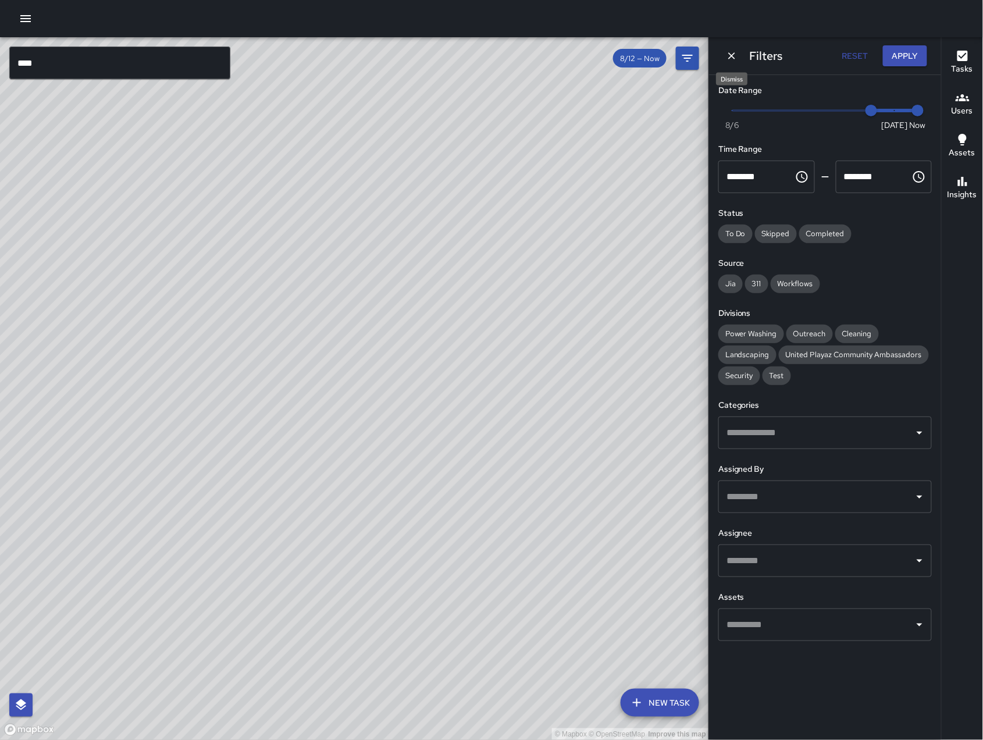
click at [733, 61] on icon "Dismiss" at bounding box center [732, 56] width 12 height 12
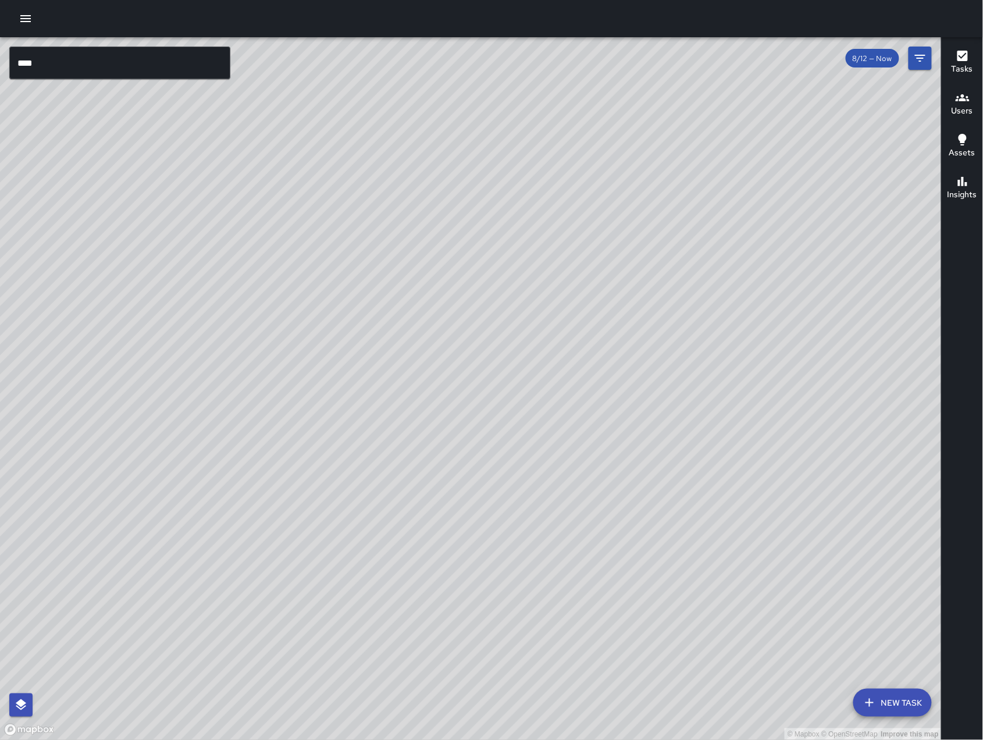
click at [151, 67] on input "****" at bounding box center [119, 63] width 221 height 33
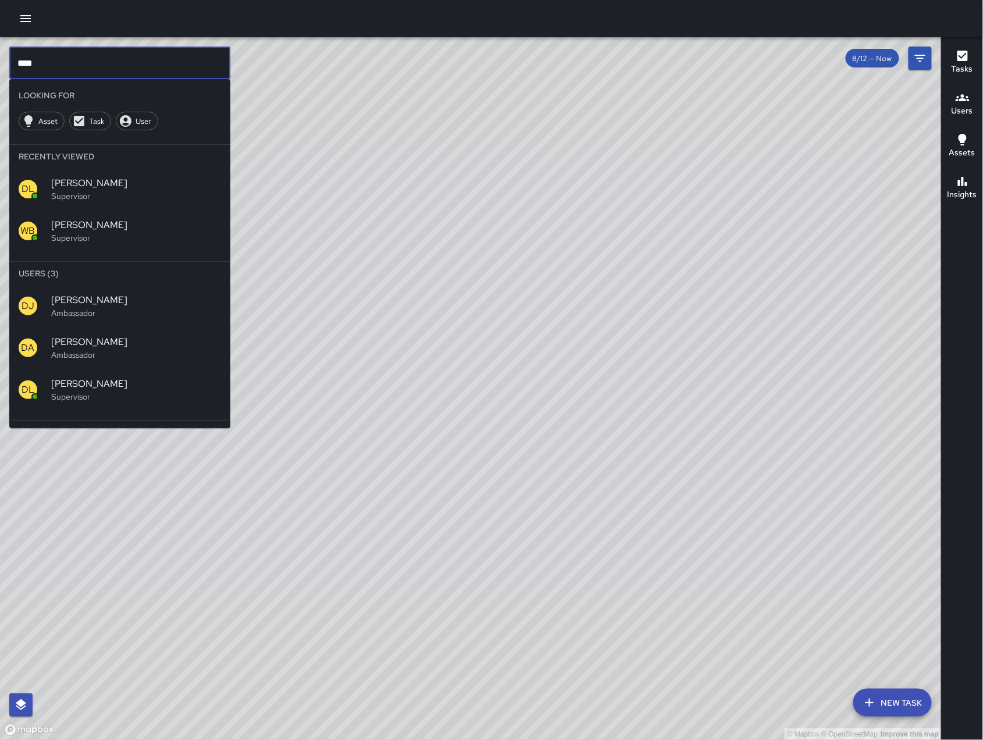
click at [151, 67] on input "****" at bounding box center [119, 63] width 221 height 33
type input "*"
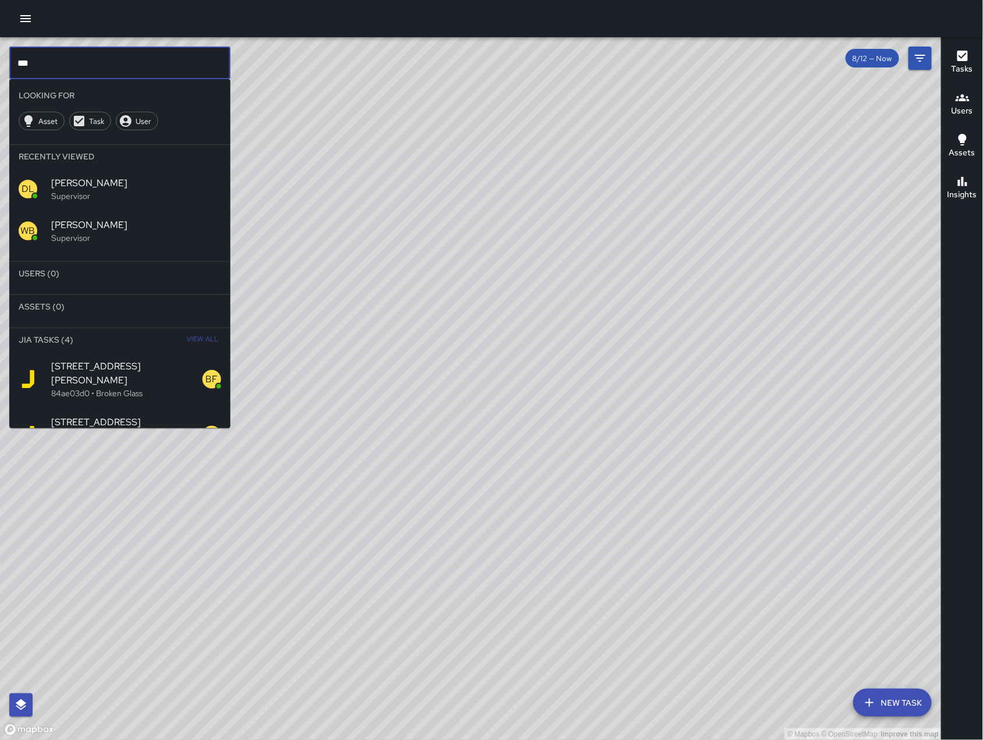
scroll to position [23, 0]
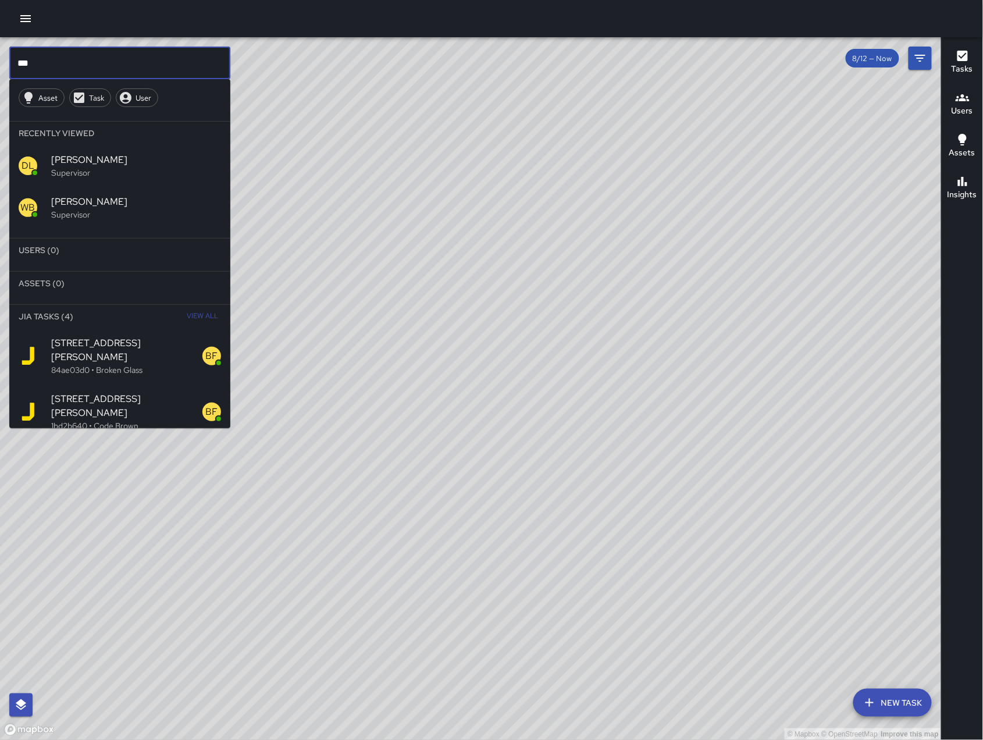
type input "***"
click at [145, 336] on span "[STREET_ADDRESS][PERSON_NAME]" at bounding box center [126, 350] width 151 height 28
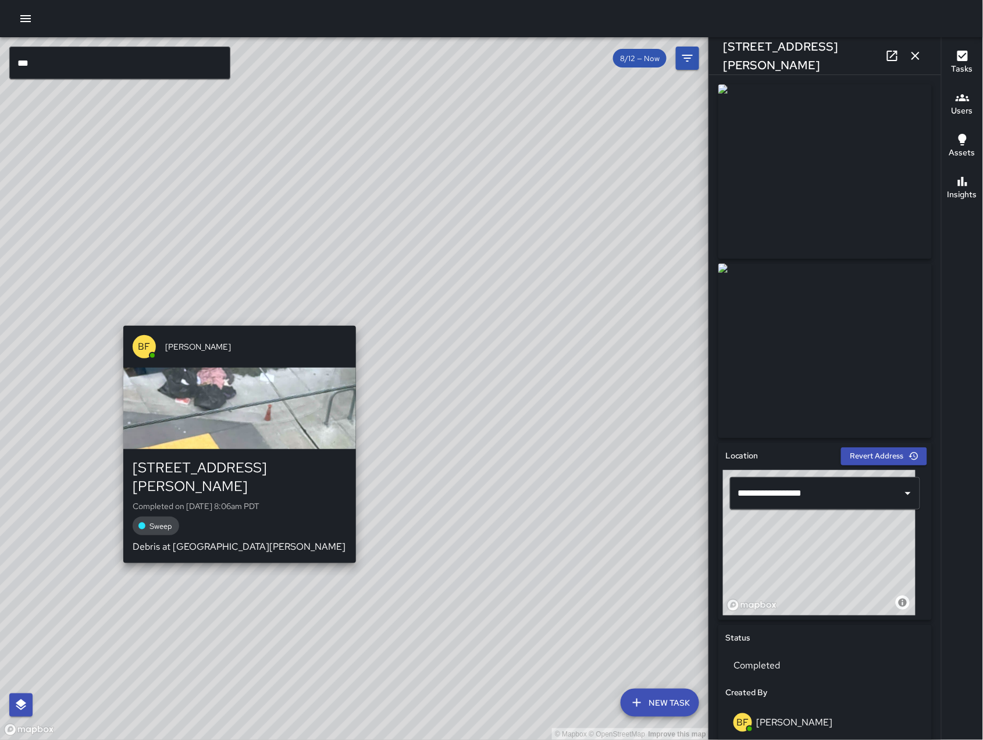
click at [239, 315] on div "© Mapbox © OpenStreetMap Improve this map BF [PERSON_NAME] [STREET_ADDRESS][PER…" at bounding box center [354, 388] width 709 height 703
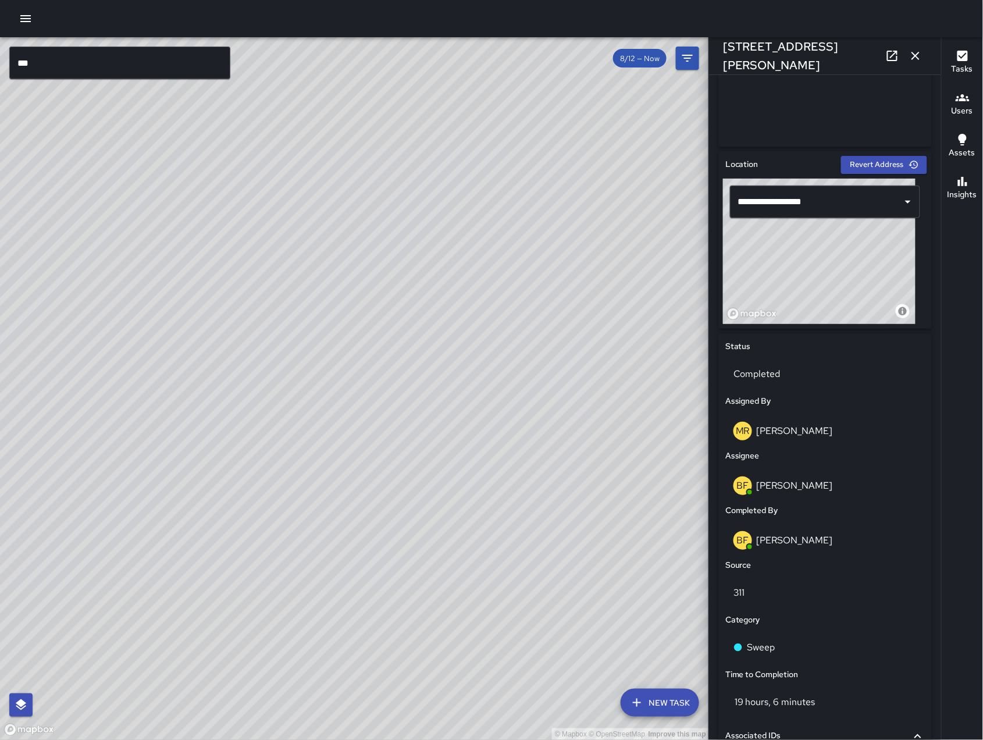
scroll to position [0, 0]
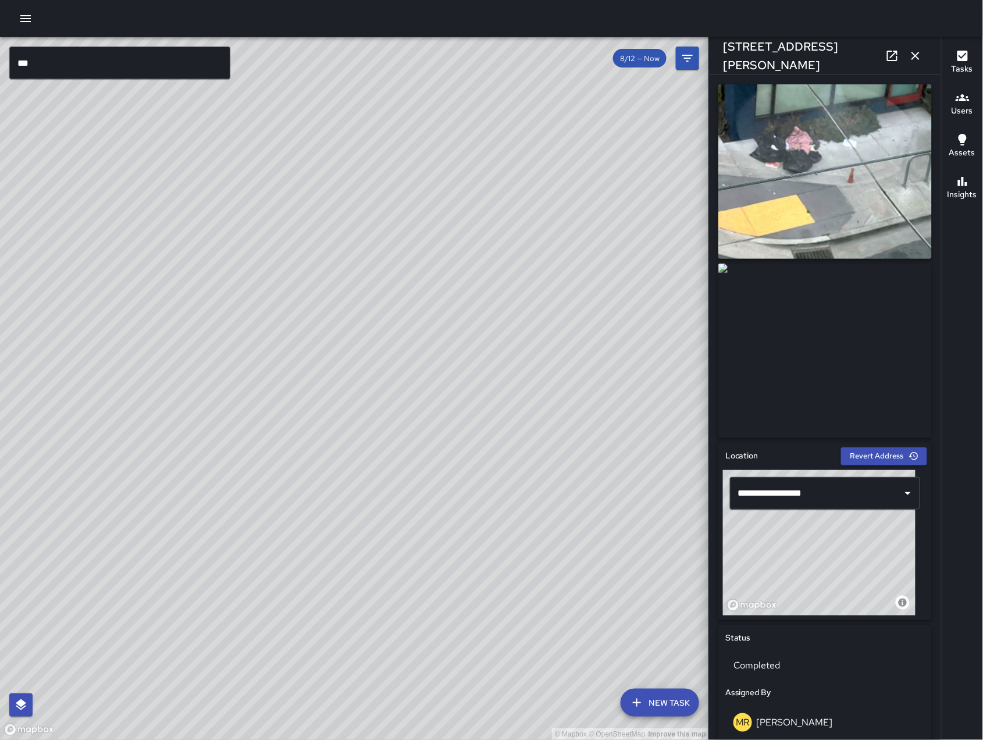
click at [890, 58] on icon at bounding box center [892, 56] width 14 height 14
click at [914, 57] on icon "button" at bounding box center [915, 56] width 8 height 8
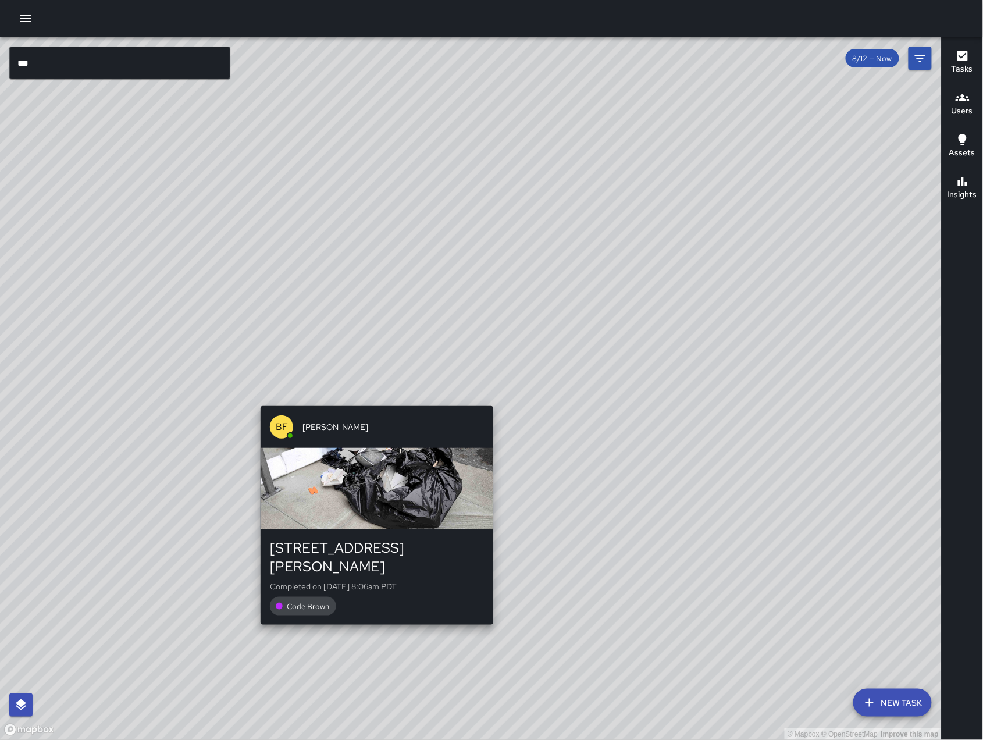
click at [366, 390] on div "© Mapbox © OpenStreetMap Improve this map BF [PERSON_NAME] [STREET_ADDRESS][PER…" at bounding box center [471, 388] width 942 height 703
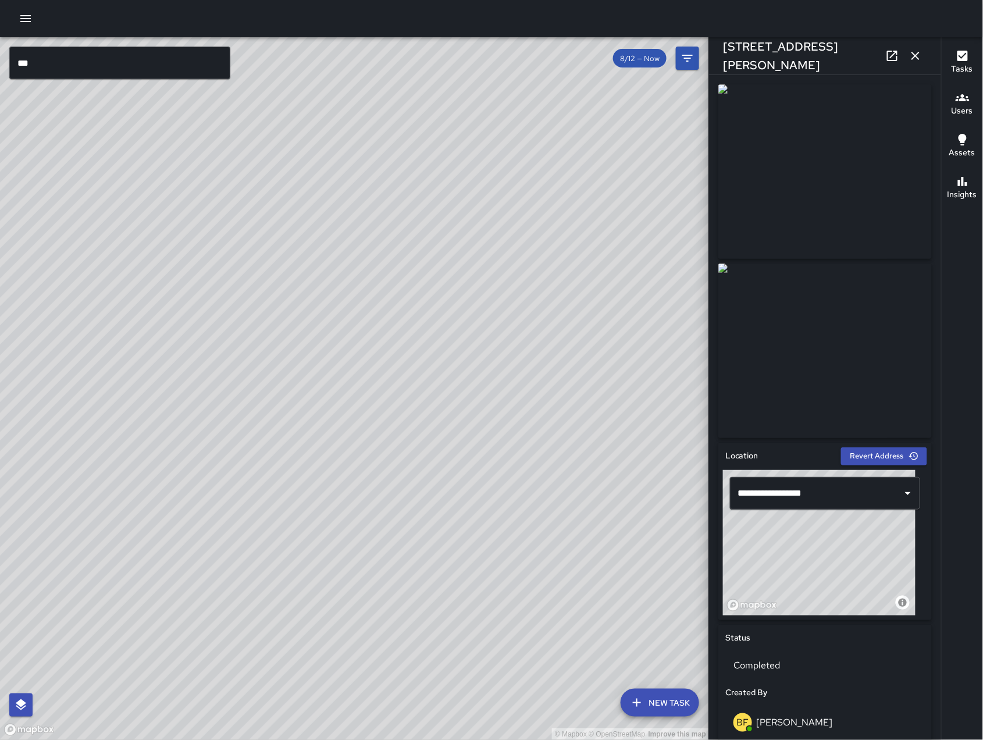
click at [894, 55] on icon at bounding box center [892, 56] width 10 height 10
click at [925, 58] on button "button" at bounding box center [915, 55] width 23 height 23
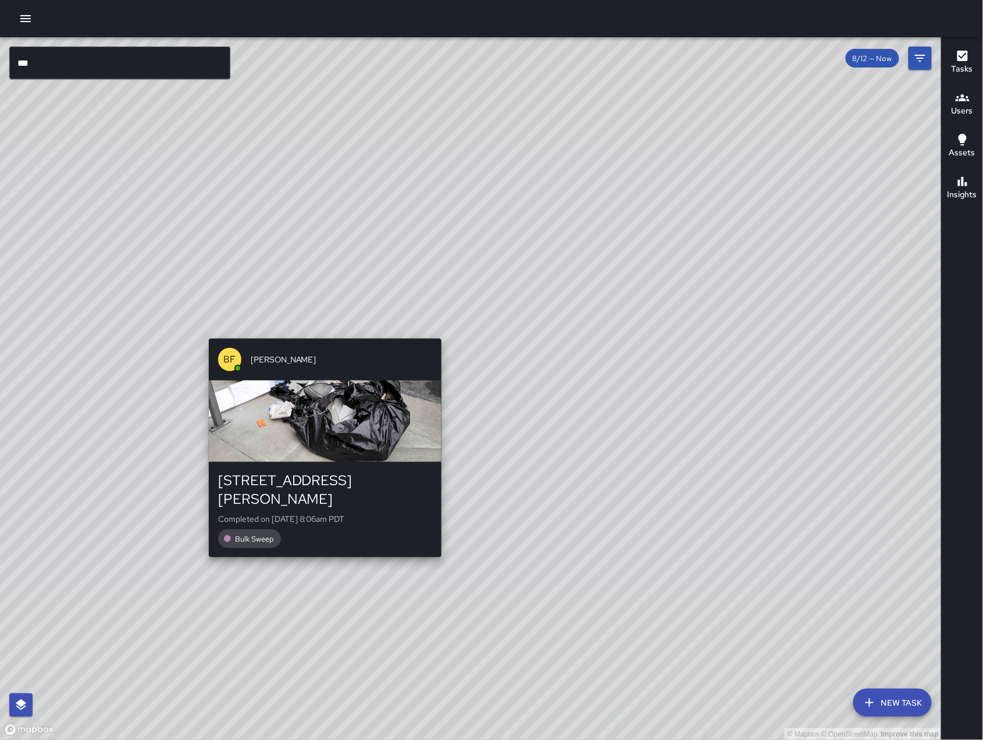
click at [441, 307] on div "© Mapbox © OpenStreetMap Improve this map BF [PERSON_NAME] [STREET_ADDRESS][PER…" at bounding box center [471, 388] width 942 height 703
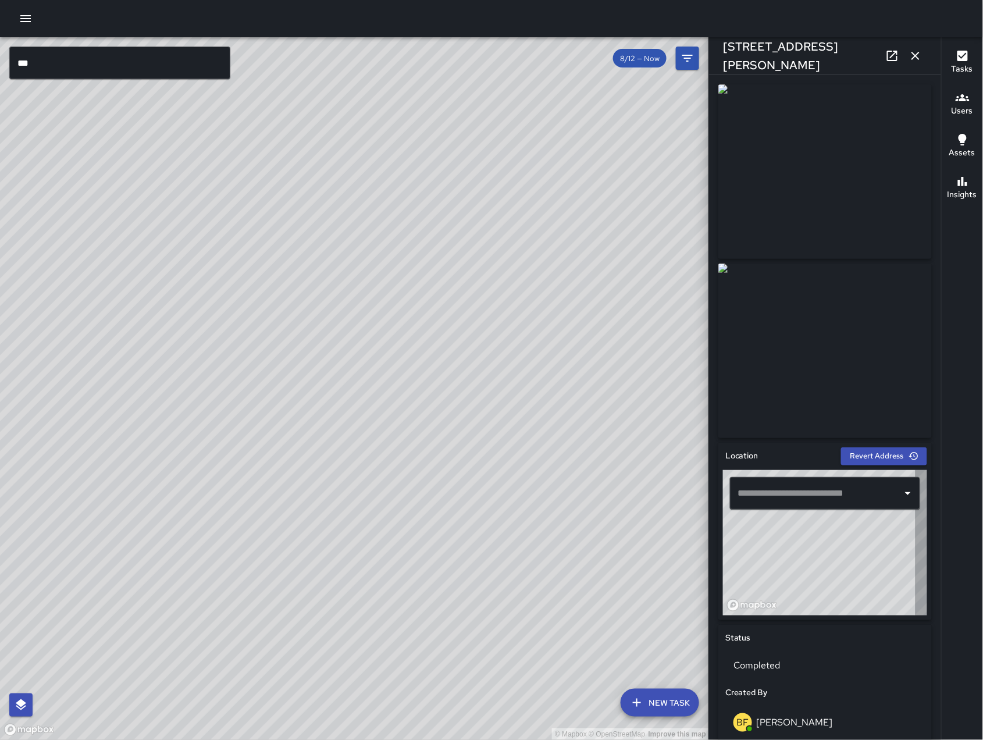
type input "**********"
click at [911, 52] on icon "button" at bounding box center [915, 56] width 14 height 14
click at [699, 53] on button "Filters" at bounding box center [687, 58] width 23 height 23
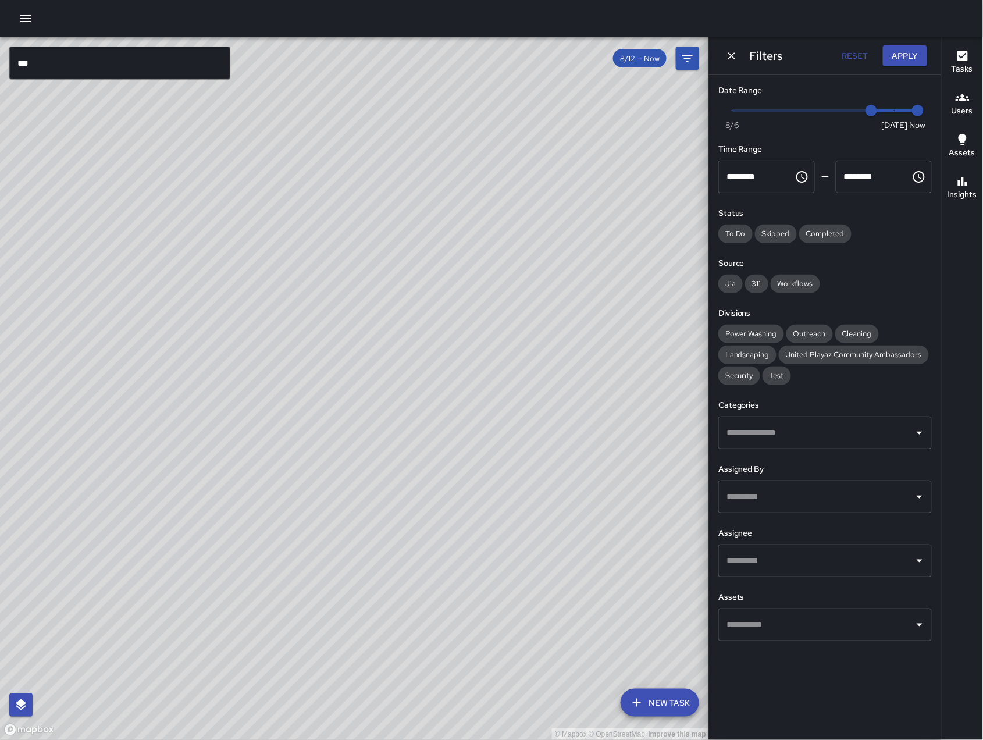
click at [725, 64] on div "Filters Reset Apply" at bounding box center [825, 55] width 232 height 37
click at [732, 55] on icon "Dismiss" at bounding box center [731, 55] width 7 height 7
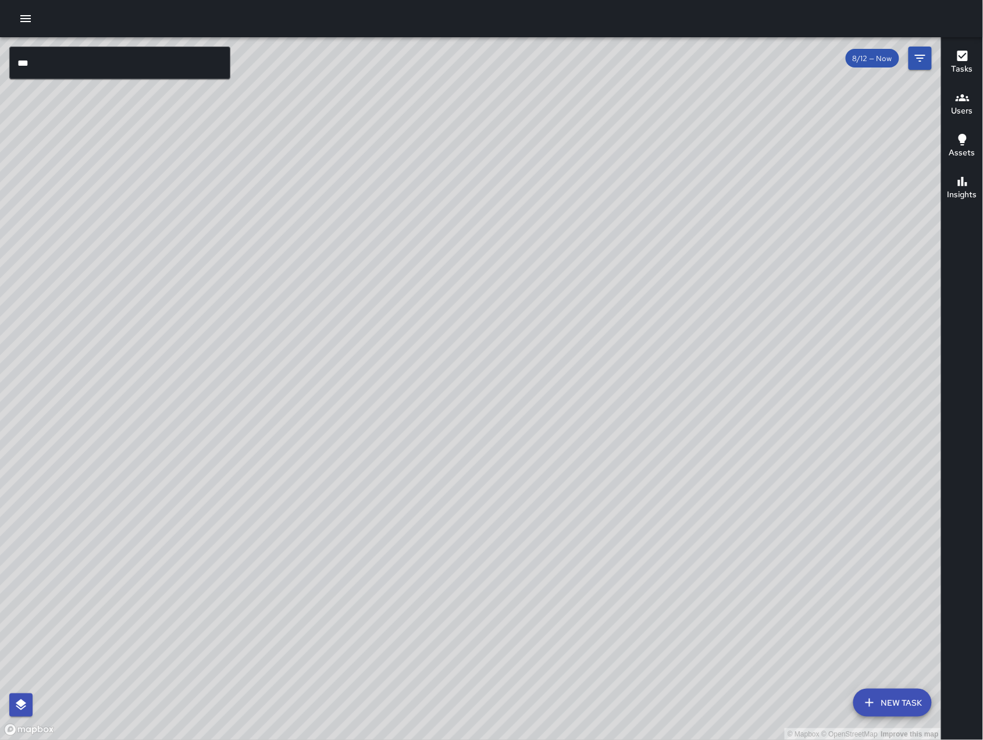
click at [904, 698] on button "New Task" at bounding box center [892, 703] width 79 height 28
click at [904, 698] on div "© Mapbox © OpenStreetMap Improve this map *** ​ New Task 8/12 — Now Map Layers …" at bounding box center [470, 388] width 941 height 703
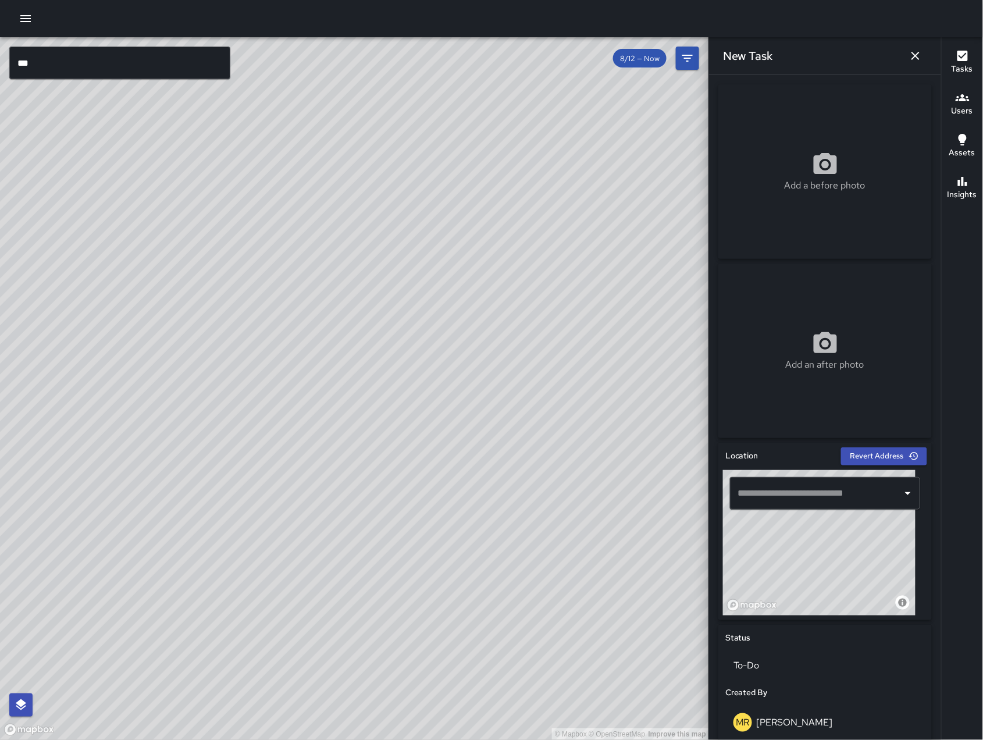
click at [783, 506] on div "​" at bounding box center [825, 493] width 190 height 33
paste input "**********"
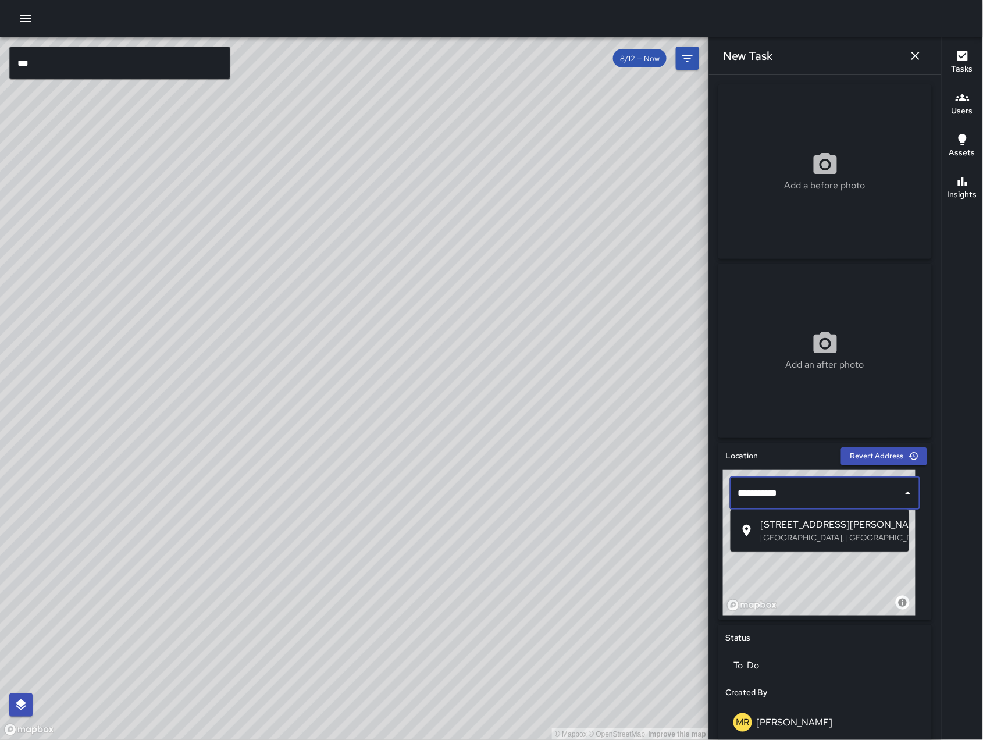
click at [803, 522] on span "[STREET_ADDRESS][PERSON_NAME]" at bounding box center [830, 525] width 139 height 14
type input "**********"
click at [767, 196] on div "Add a before photo" at bounding box center [824, 171] width 213 height 174
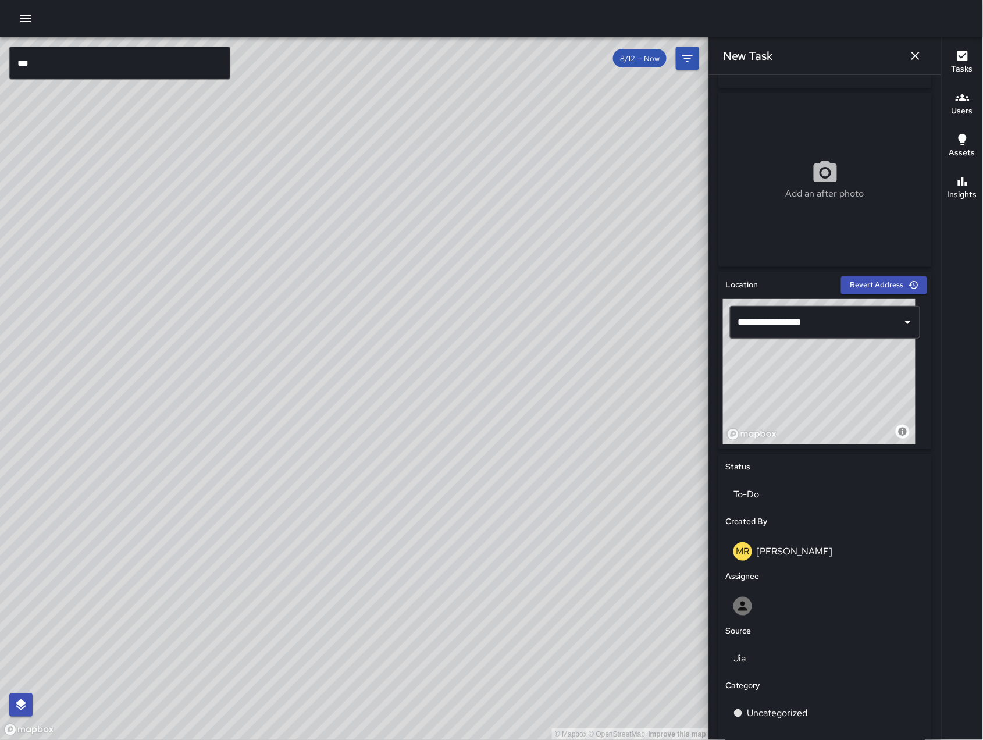
scroll to position [297, 0]
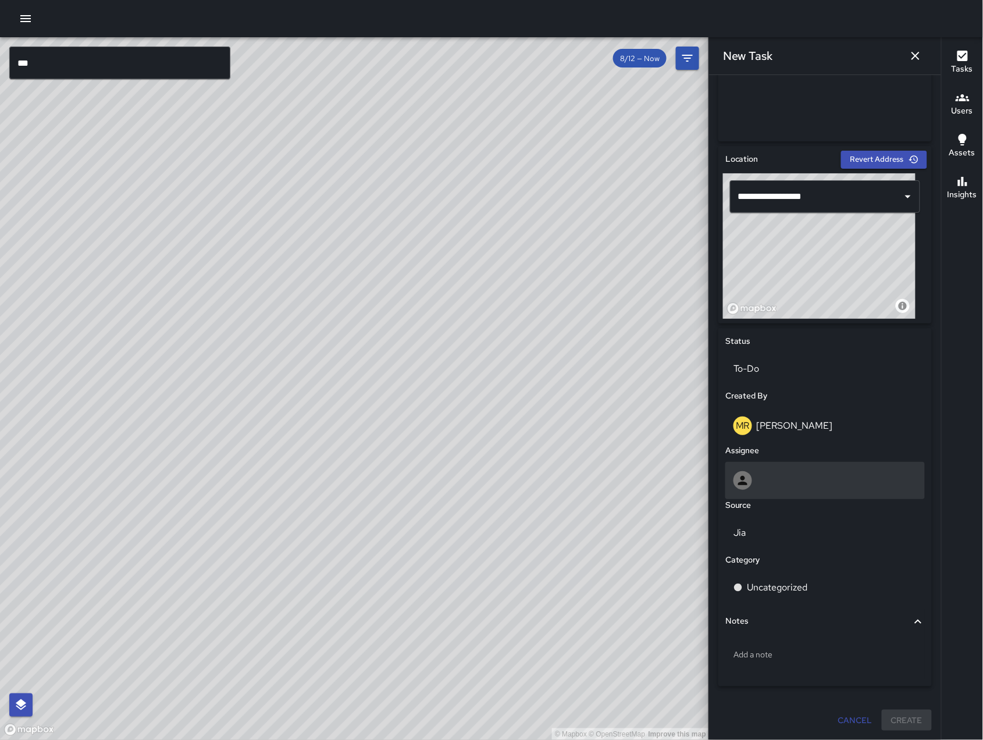
click at [842, 469] on div at bounding box center [824, 480] width 199 height 37
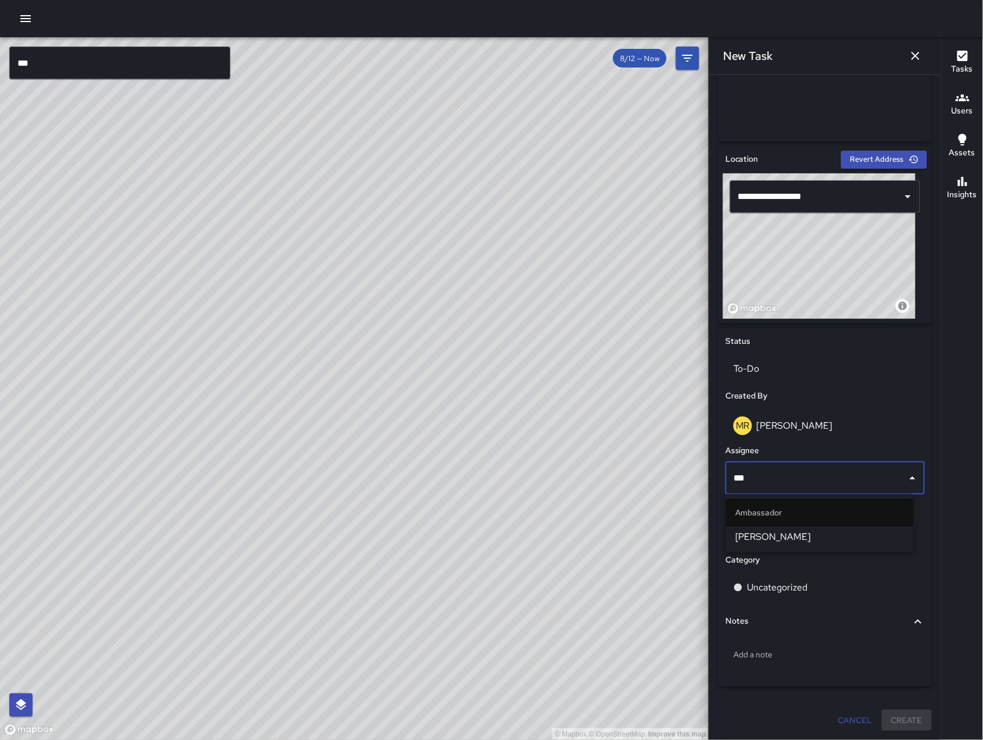
type input "****"
click at [842, 529] on li "[PERSON_NAME]" at bounding box center [820, 536] width 188 height 21
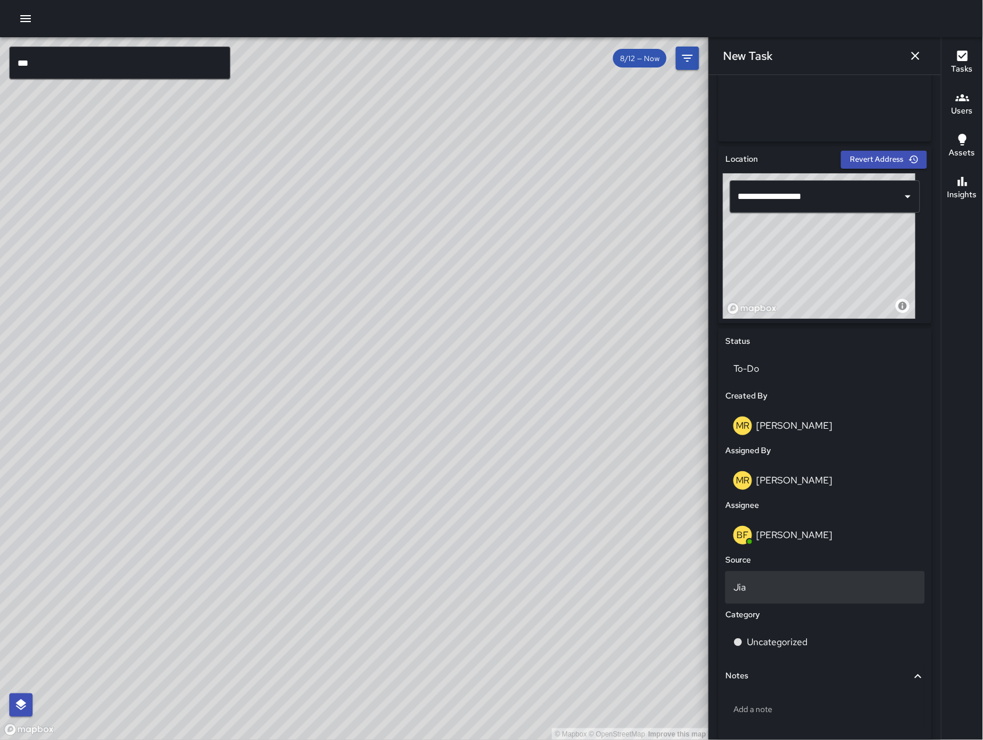
click at [799, 598] on div "Jia" at bounding box center [824, 587] width 199 height 33
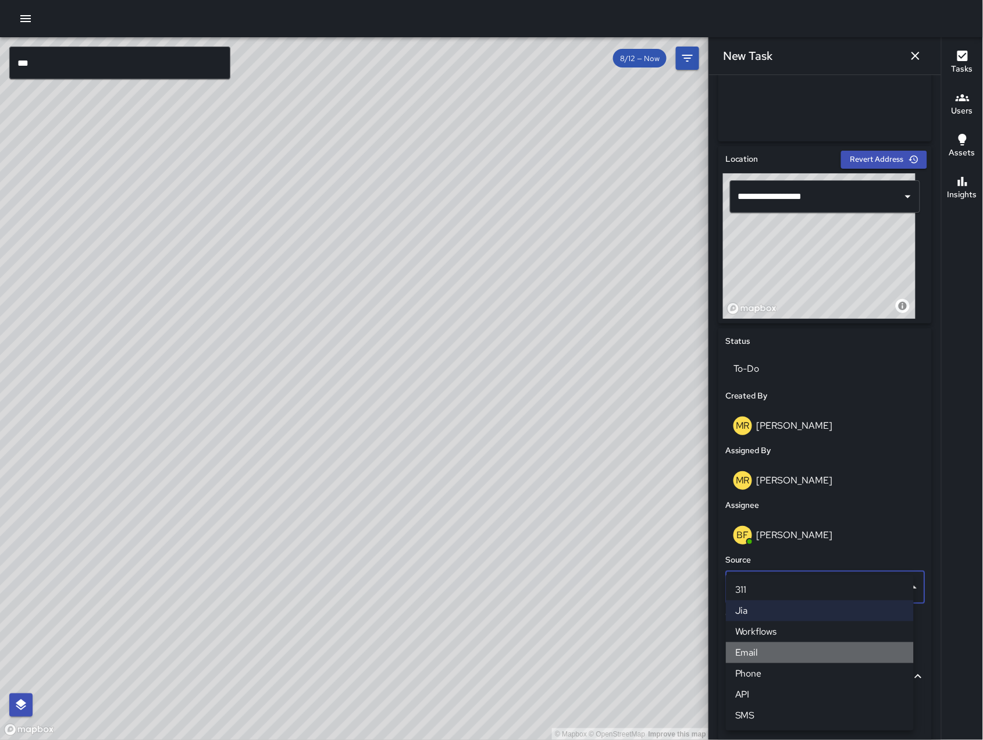
click at [803, 642] on li "Email" at bounding box center [820, 652] width 188 height 21
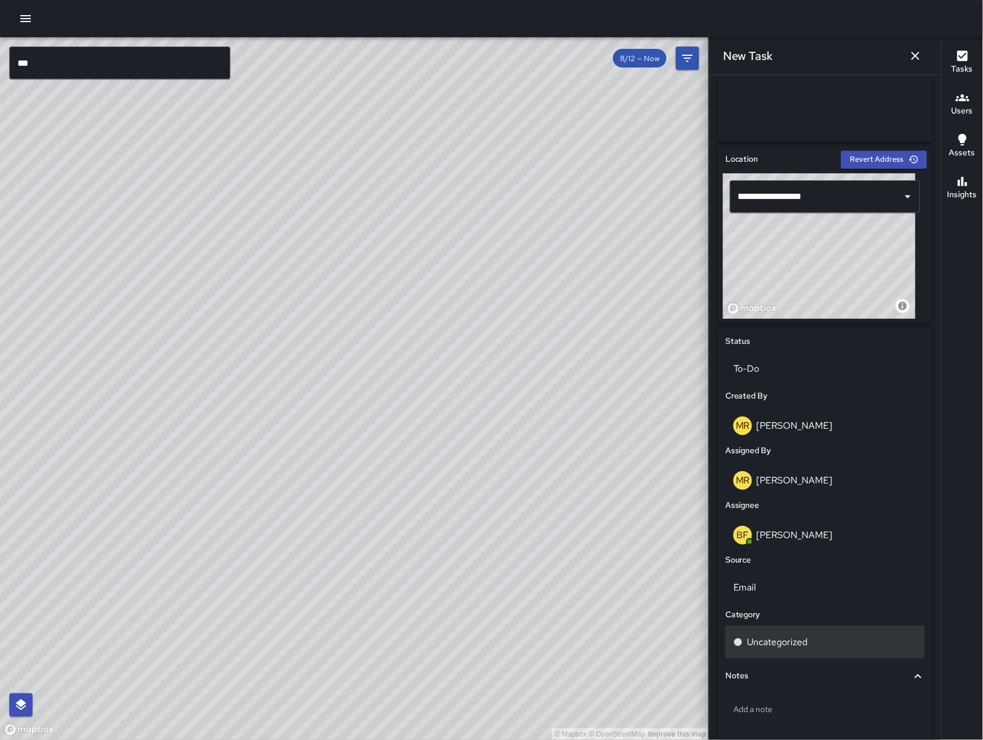
click at [805, 643] on p "Uncategorized" at bounding box center [777, 642] width 60 height 14
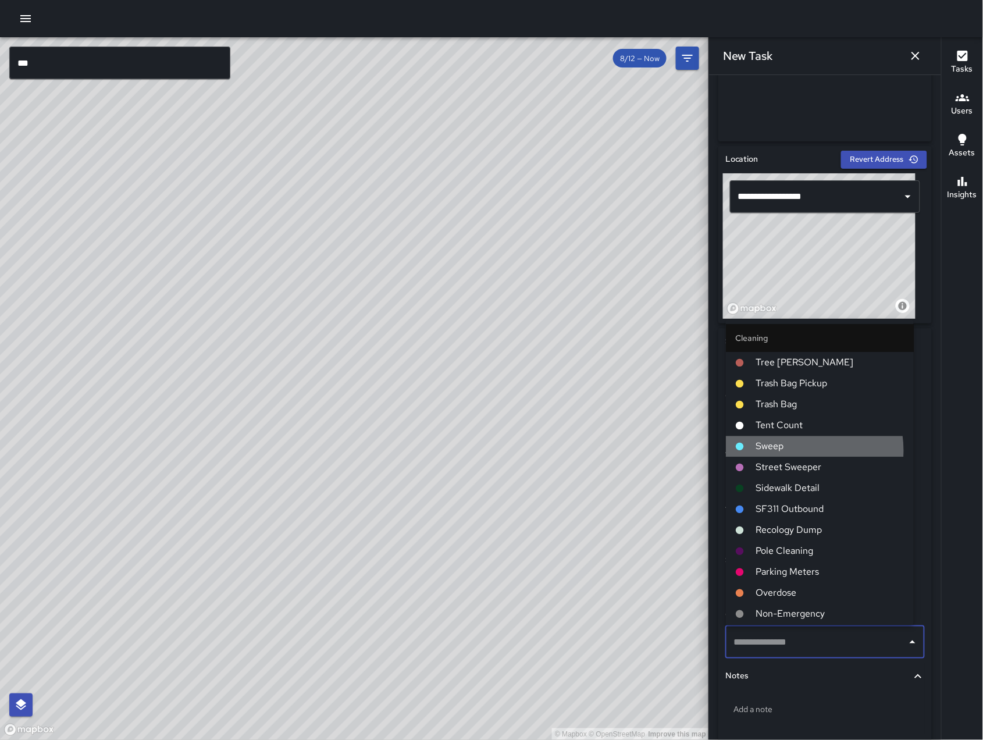
click at [797, 450] on span "Sweep" at bounding box center [830, 447] width 148 height 14
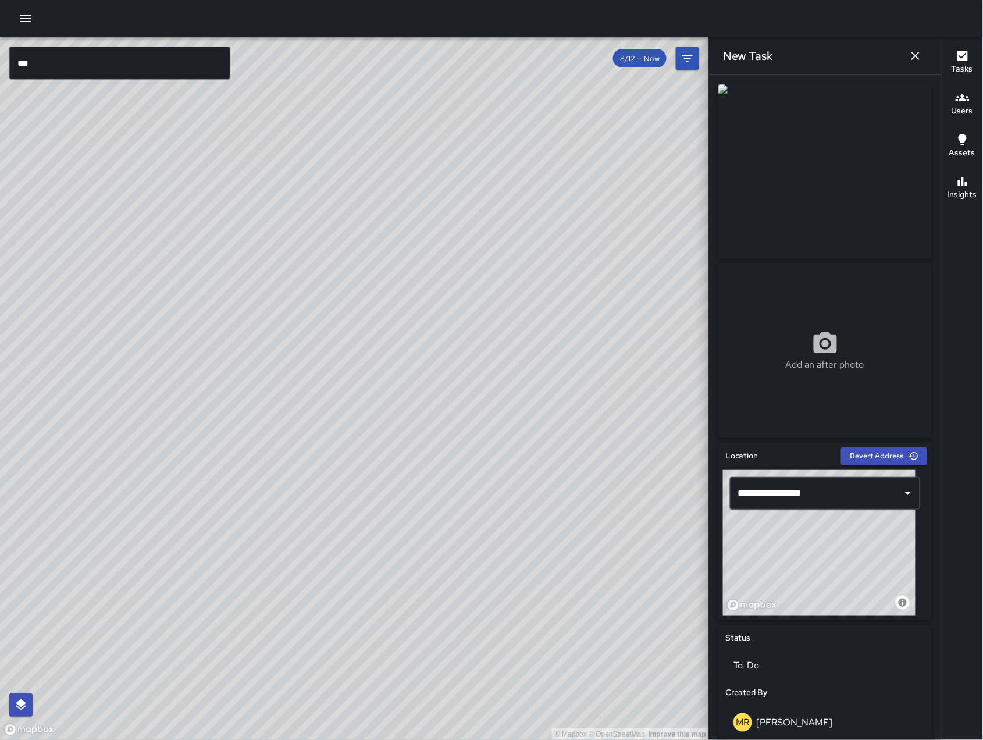
scroll to position [351, 0]
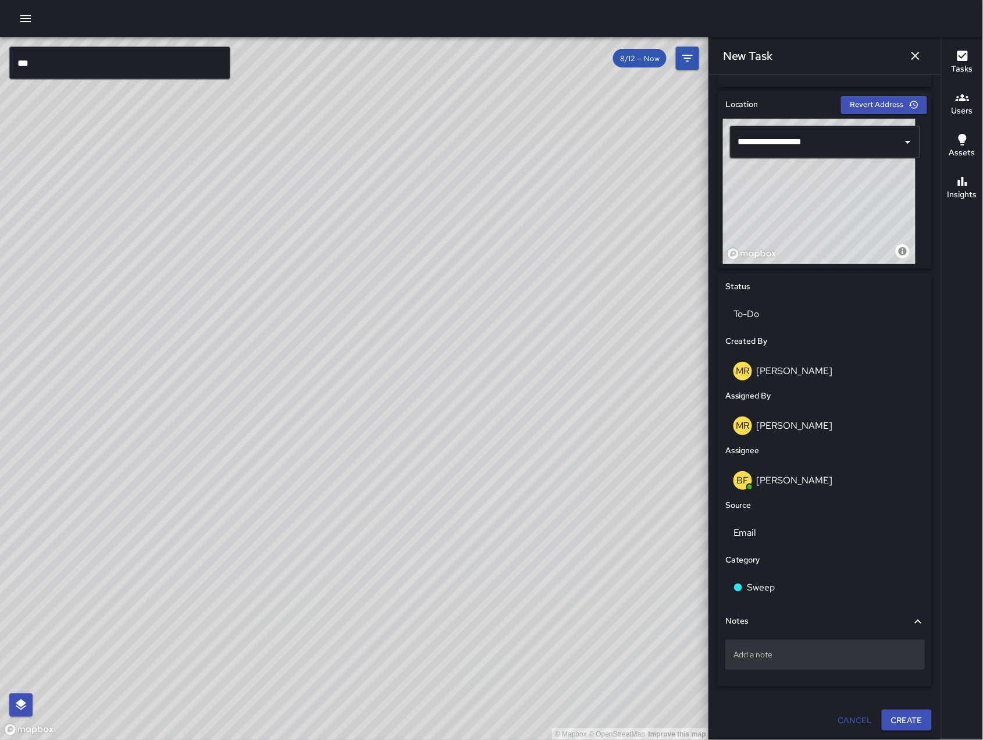
click at [766, 650] on p "Add a note" at bounding box center [824, 655] width 183 height 12
click at [783, 667] on div "Add a note" at bounding box center [824, 655] width 199 height 30
click at [732, 657] on div "Add a note" at bounding box center [824, 655] width 199 height 30
type textarea "**********"
click at [876, 657] on p "Mucha basura en la esquina del 238-" at bounding box center [824, 655] width 183 height 12
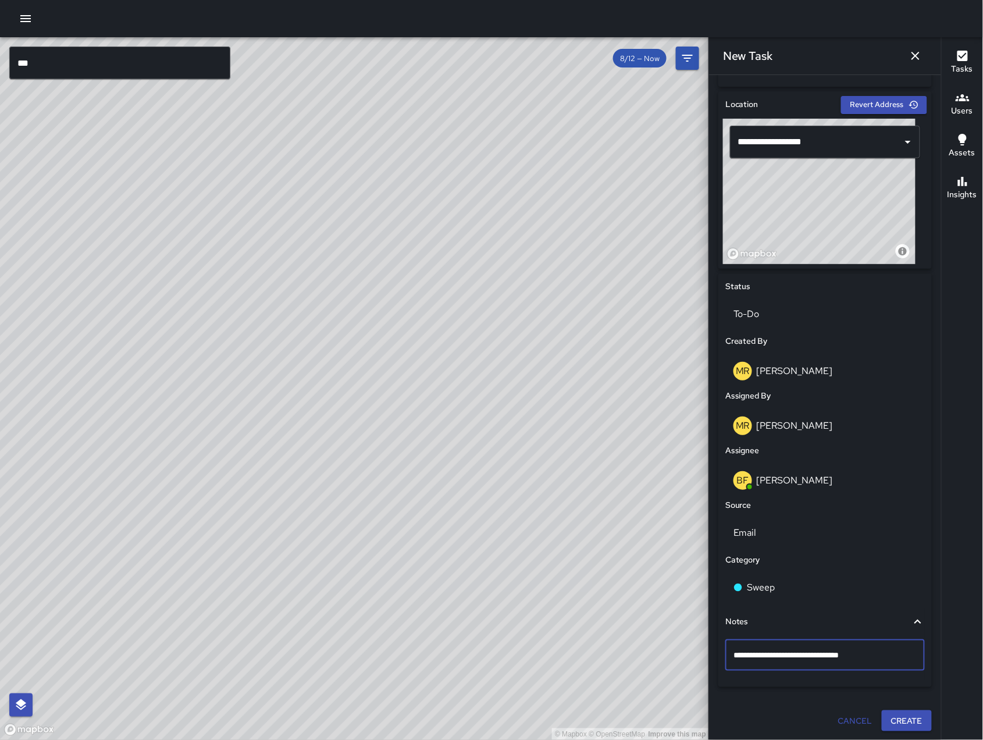
type textarea "**********"
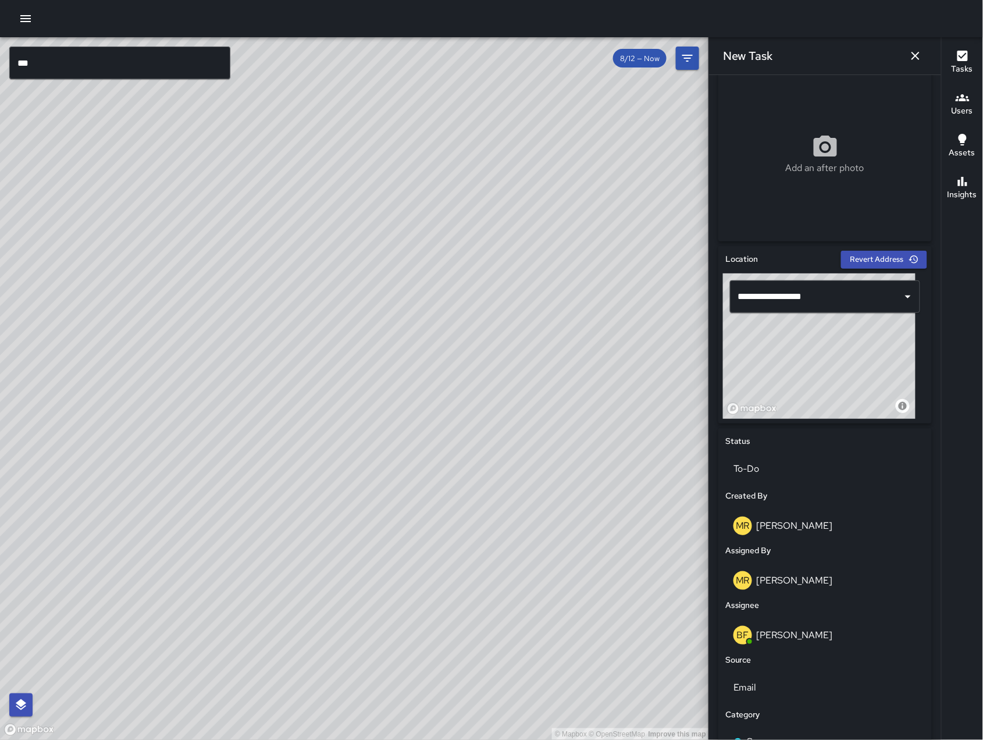
scroll to position [363, 0]
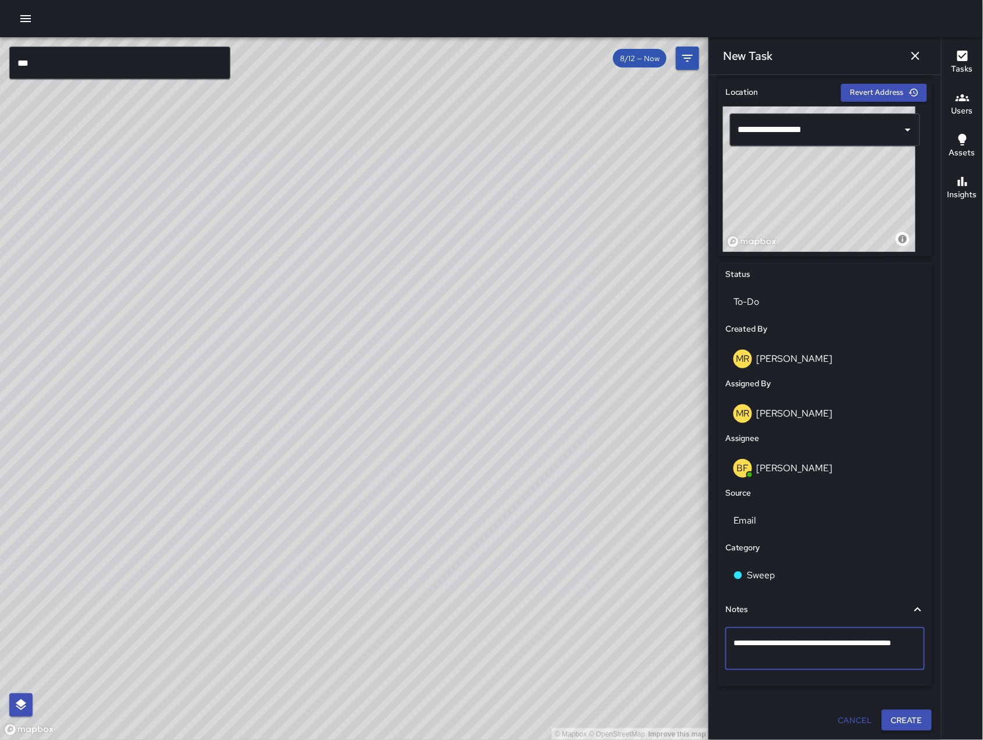
click at [908, 717] on button "Create" at bounding box center [907, 721] width 50 height 22
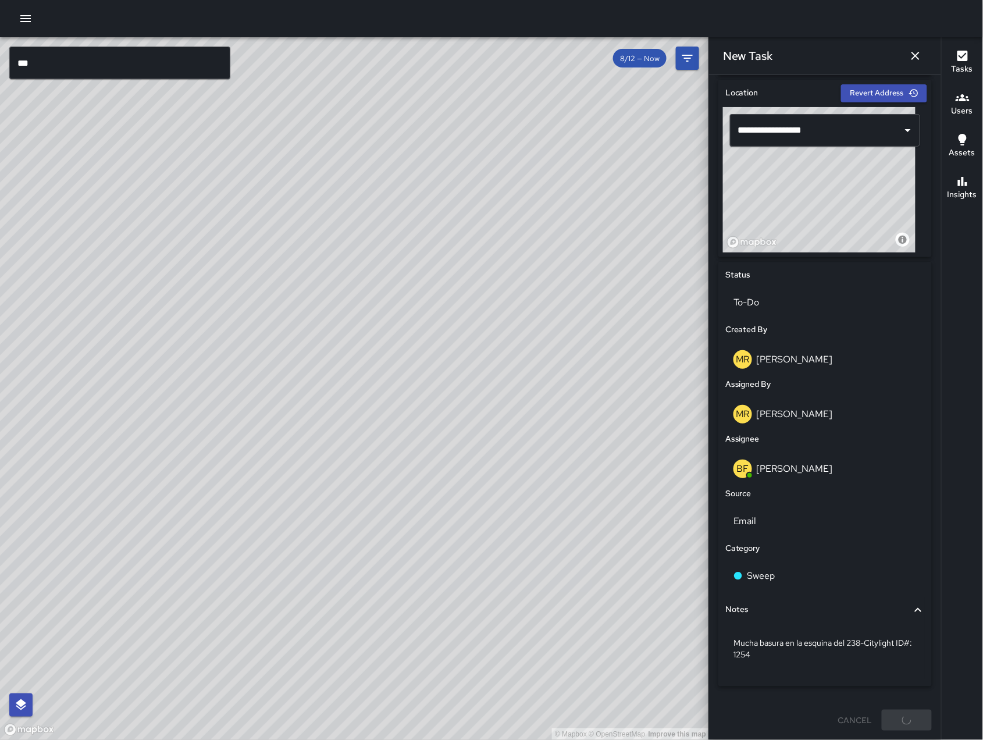
scroll to position [363, 0]
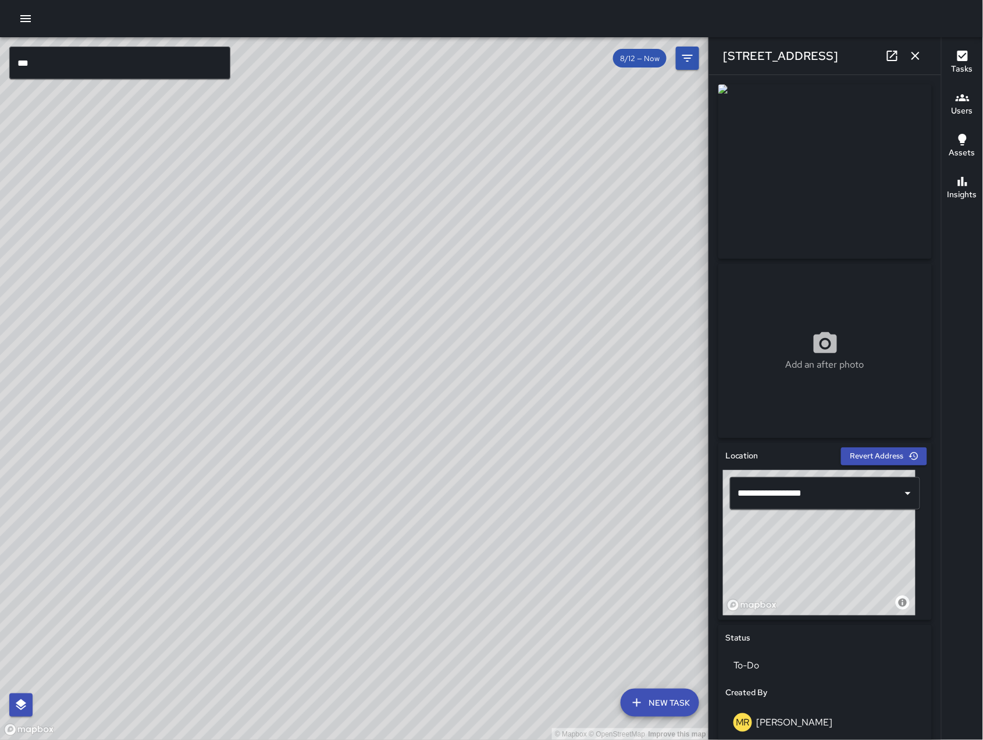
drag, startPoint x: 818, startPoint y: 569, endPoint x: 829, endPoint y: 541, distance: 30.0
click at [829, 541] on div "© Mapbox © OpenStreetMap Improve this map" at bounding box center [819, 542] width 193 height 145
drag, startPoint x: 827, startPoint y: 577, endPoint x: 813, endPoint y: 588, distance: 17.8
click at [817, 591] on div "© Mapbox © OpenStreetMap Improve this map" at bounding box center [819, 542] width 193 height 145
click at [814, 589] on div "© Mapbox © OpenStreetMap Improve this map" at bounding box center [819, 542] width 193 height 145
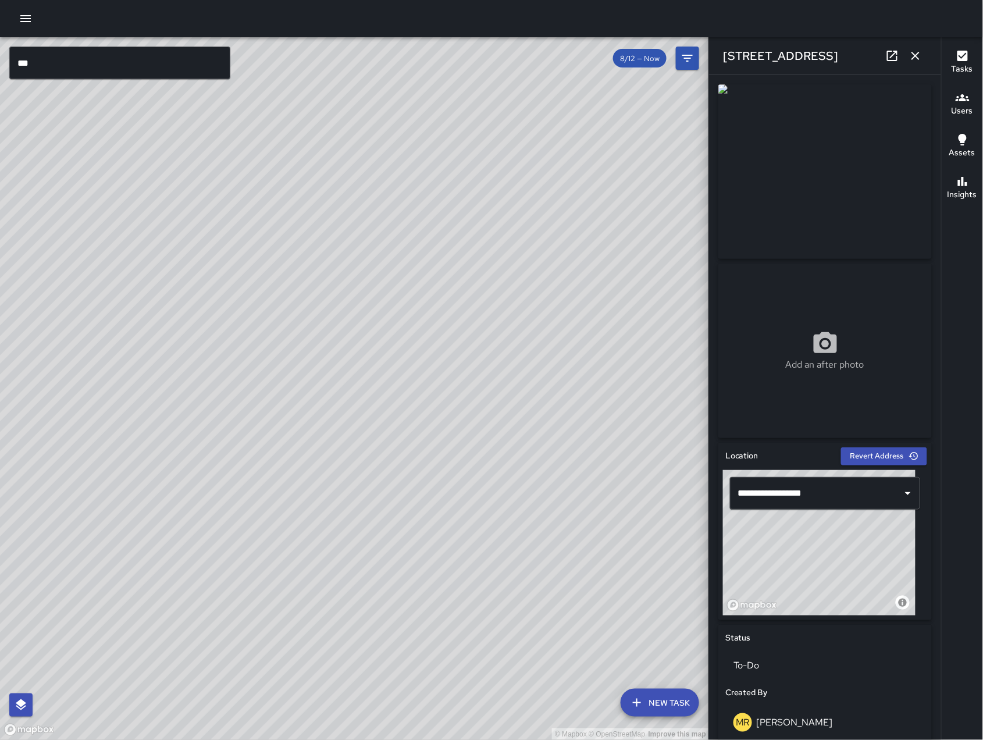
drag, startPoint x: 829, startPoint y: 580, endPoint x: 835, endPoint y: 564, distance: 17.5
click at [835, 564] on div "© Mapbox © OpenStreetMap Improve this map" at bounding box center [819, 542] width 193 height 145
type input "**********"
click at [917, 50] on icon "button" at bounding box center [915, 56] width 14 height 14
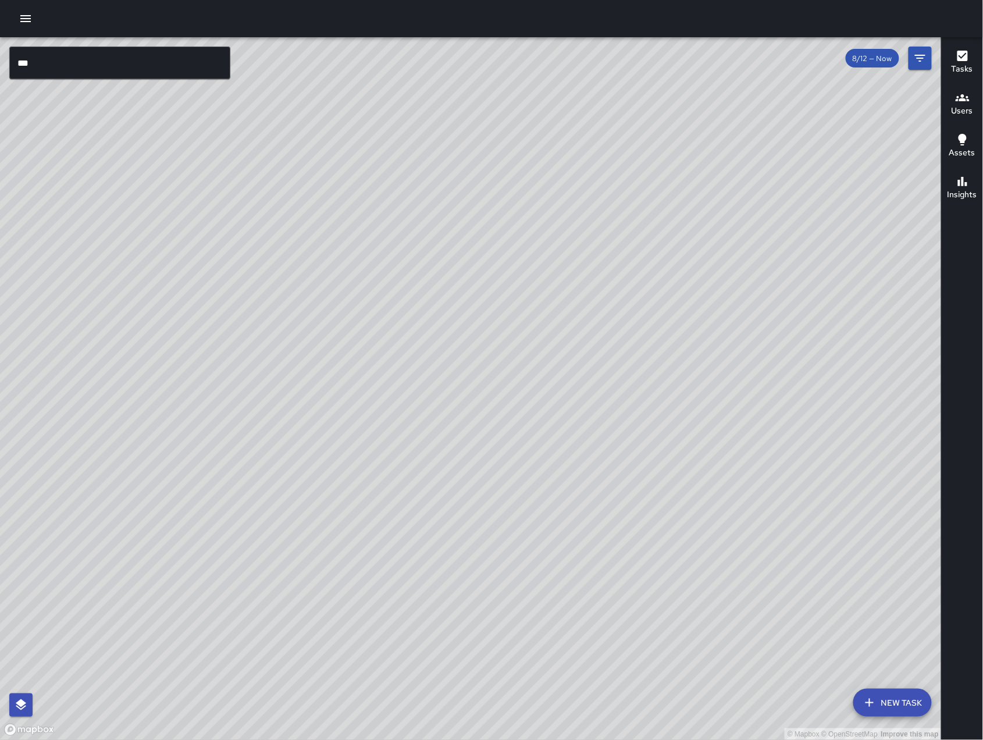
drag, startPoint x: 680, startPoint y: 337, endPoint x: 864, endPoint y: 156, distance: 257.9
click at [846, 168] on div "© Mapbox © OpenStreetMap Improve this map" at bounding box center [471, 388] width 942 height 703
click at [854, 163] on div "© Mapbox © OpenStreetMap Improve this map" at bounding box center [471, 388] width 942 height 703
click at [126, 69] on input "***" at bounding box center [119, 63] width 221 height 33
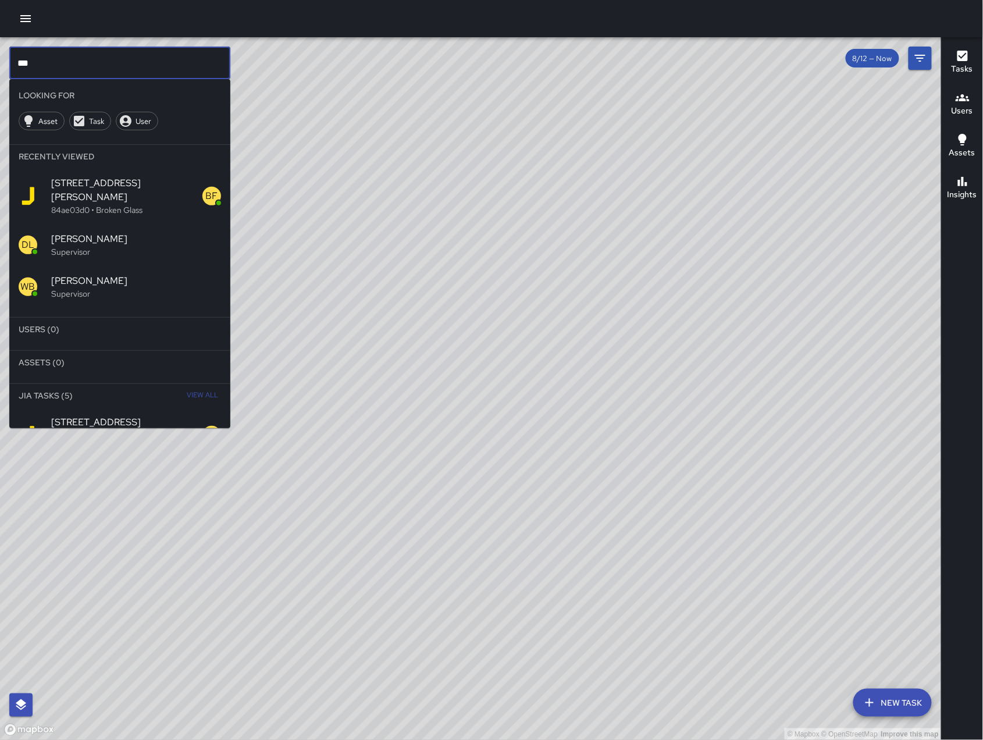
click at [126, 69] on input "***" at bounding box center [119, 63] width 221 height 33
type input "*"
type input "***"
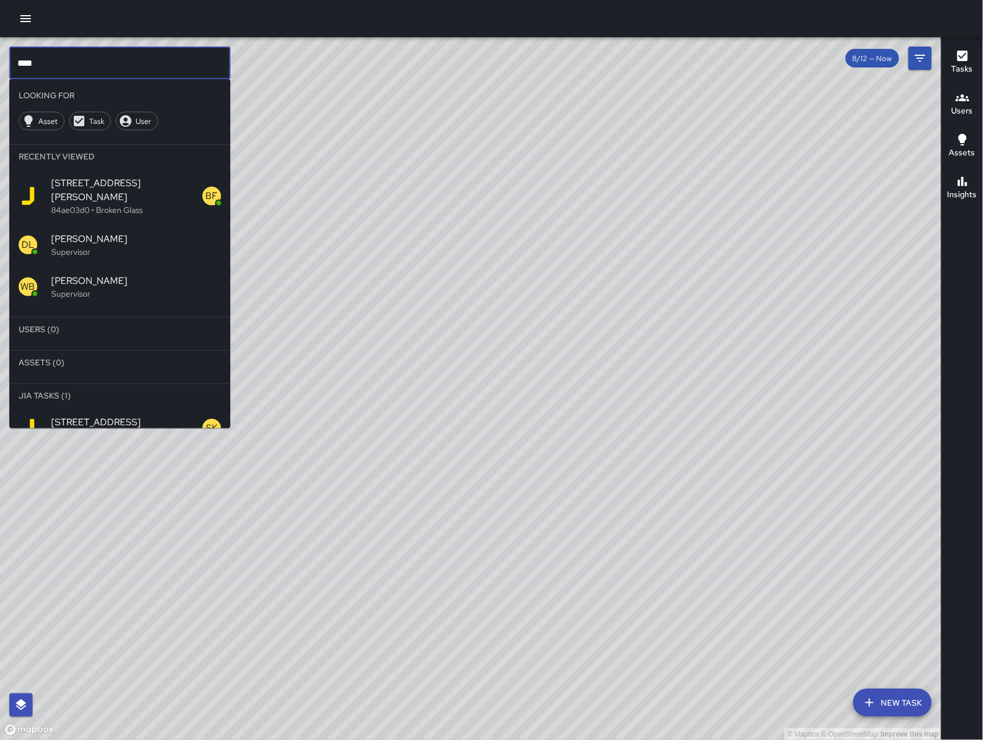
click at [136, 407] on div "[STREET_ADDRESS] • Loitering" at bounding box center [119, 428] width 221 height 42
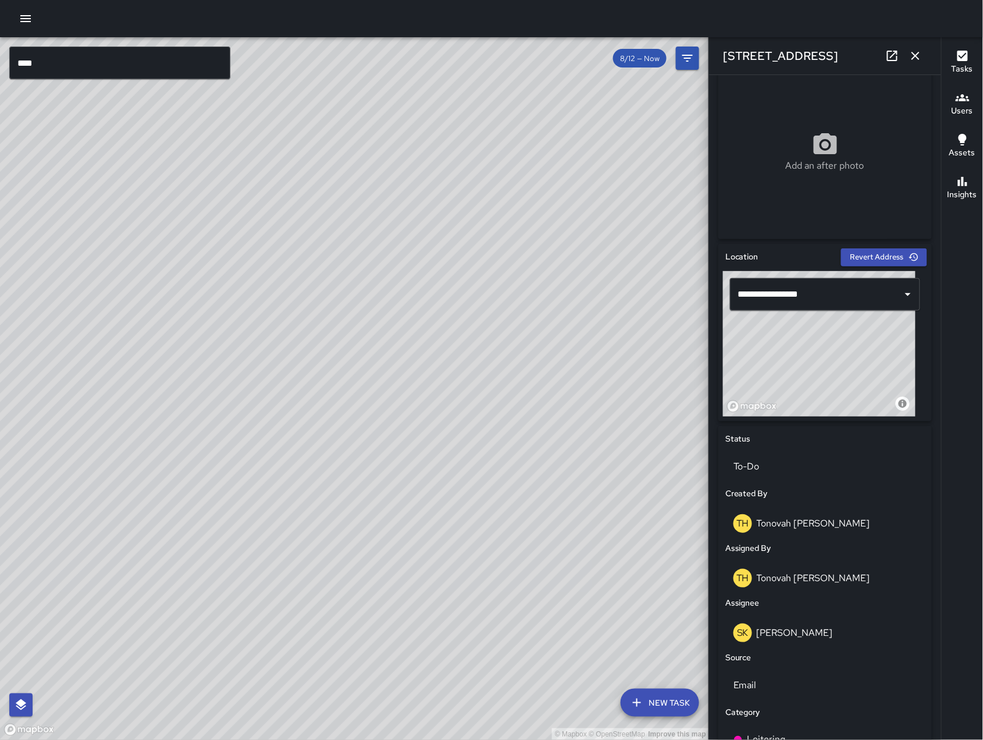
scroll to position [391, 0]
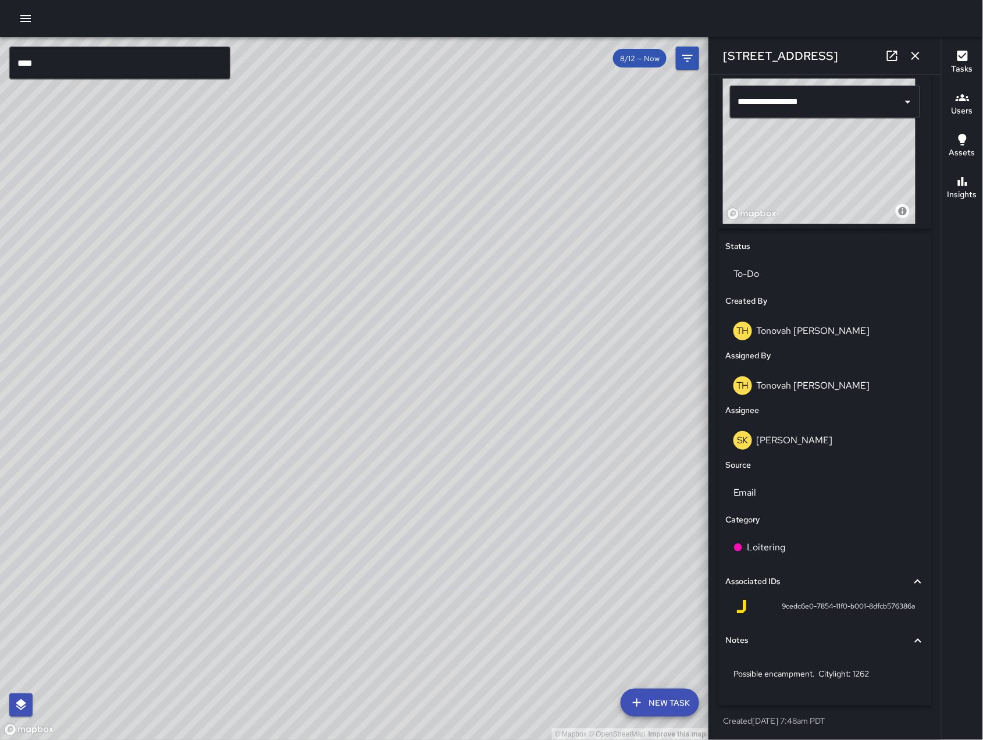
drag, startPoint x: 514, startPoint y: 605, endPoint x: 496, endPoint y: 553, distance: 55.4
click at [496, 553] on div "© Mapbox © OpenStreetMap Improve this map" at bounding box center [354, 388] width 709 height 703
click at [794, 547] on div "Loitering" at bounding box center [824, 547] width 183 height 14
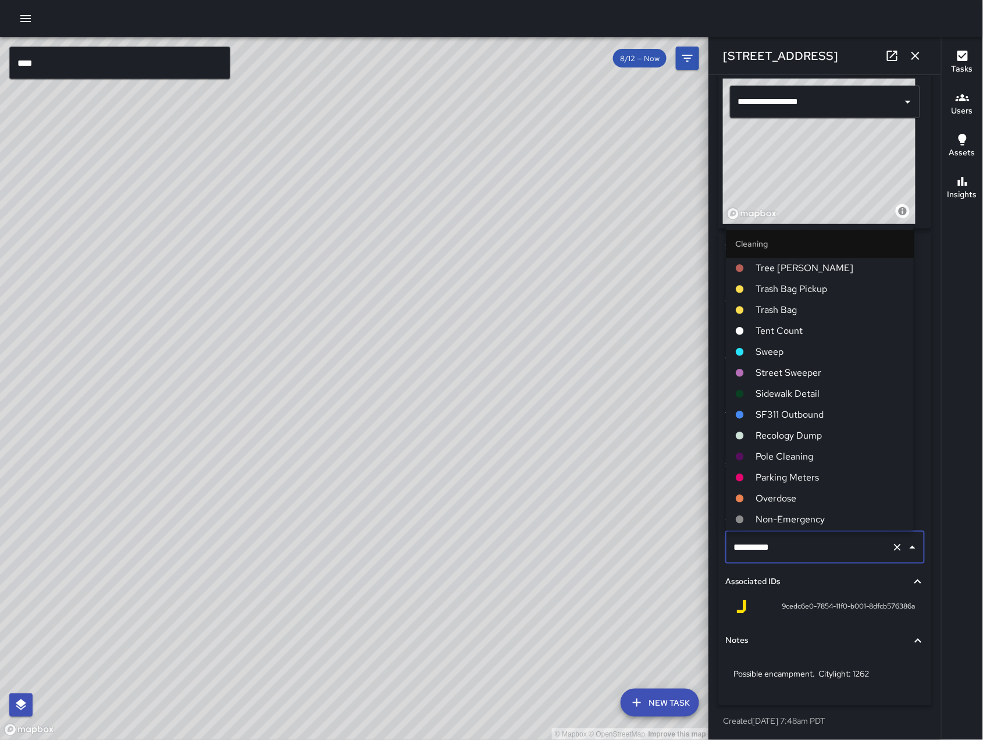
scroll to position [1639, 0]
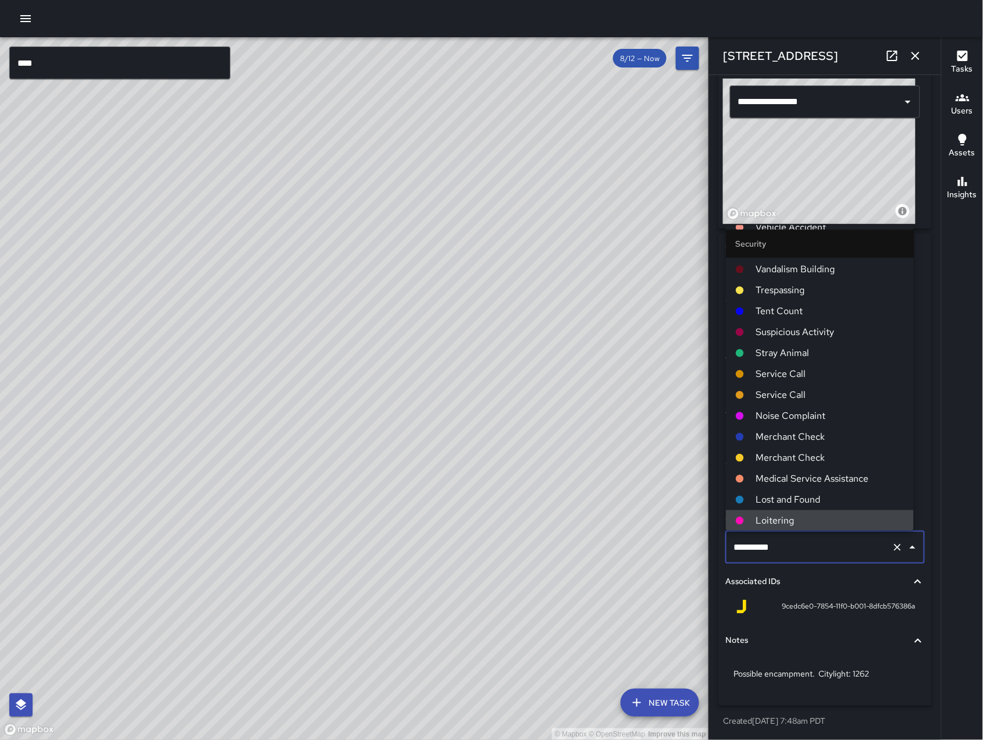
click at [685, 573] on div "© Mapbox © OpenStreetMap Improve this map" at bounding box center [354, 388] width 709 height 703
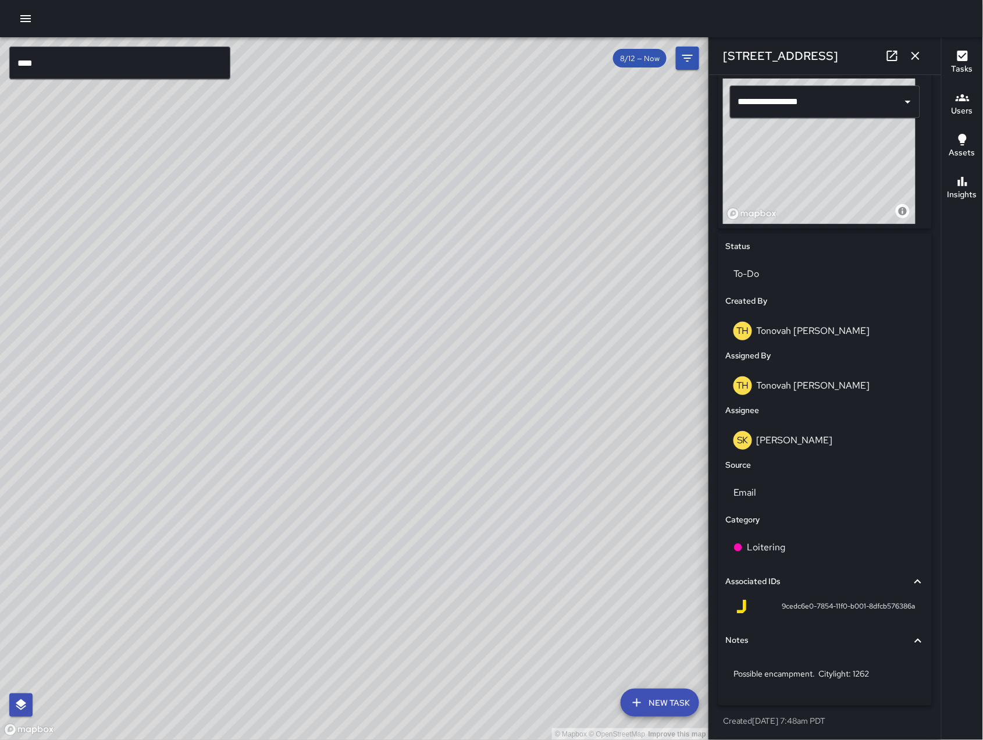
drag, startPoint x: 478, startPoint y: 357, endPoint x: 535, endPoint y: 352, distance: 57.2
click at [470, 357] on div "© Mapbox © OpenStreetMap Improve this map" at bounding box center [354, 388] width 709 height 703
drag, startPoint x: 477, startPoint y: 433, endPoint x: 463, endPoint y: 429, distance: 15.3
click at [463, 429] on div "© Mapbox © OpenStreetMap Improve this map" at bounding box center [354, 388] width 709 height 703
drag, startPoint x: 518, startPoint y: 435, endPoint x: 418, endPoint y: 386, distance: 111.9
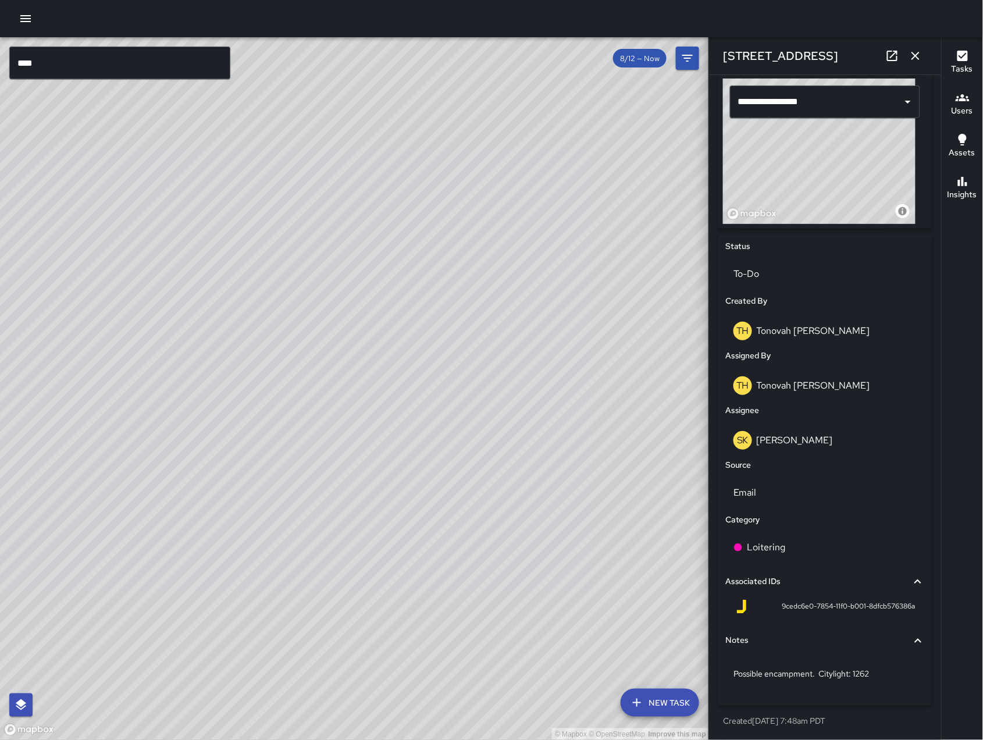
click at [418, 386] on div "© Mapbox © OpenStreetMap Improve this map" at bounding box center [354, 388] width 709 height 703
click at [914, 54] on icon "button" at bounding box center [915, 56] width 8 height 8
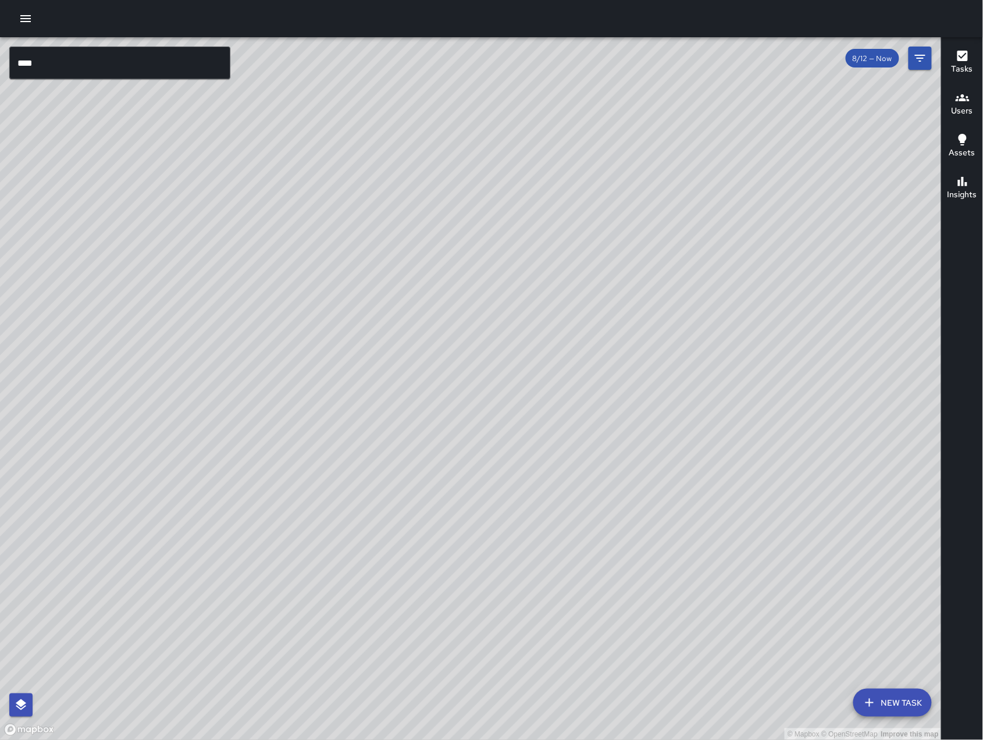
drag, startPoint x: 702, startPoint y: 386, endPoint x: 633, endPoint y: 340, distance: 83.1
click at [633, 340] on div "© Mapbox © OpenStreetMap Improve this map" at bounding box center [471, 388] width 942 height 703
drag, startPoint x: 645, startPoint y: 382, endPoint x: 628, endPoint y: 377, distance: 18.1
click at [629, 380] on div "© Mapbox © OpenStreetMap Improve this map" at bounding box center [471, 388] width 942 height 703
drag, startPoint x: 409, startPoint y: 174, endPoint x: 381, endPoint y: 251, distance: 81.7
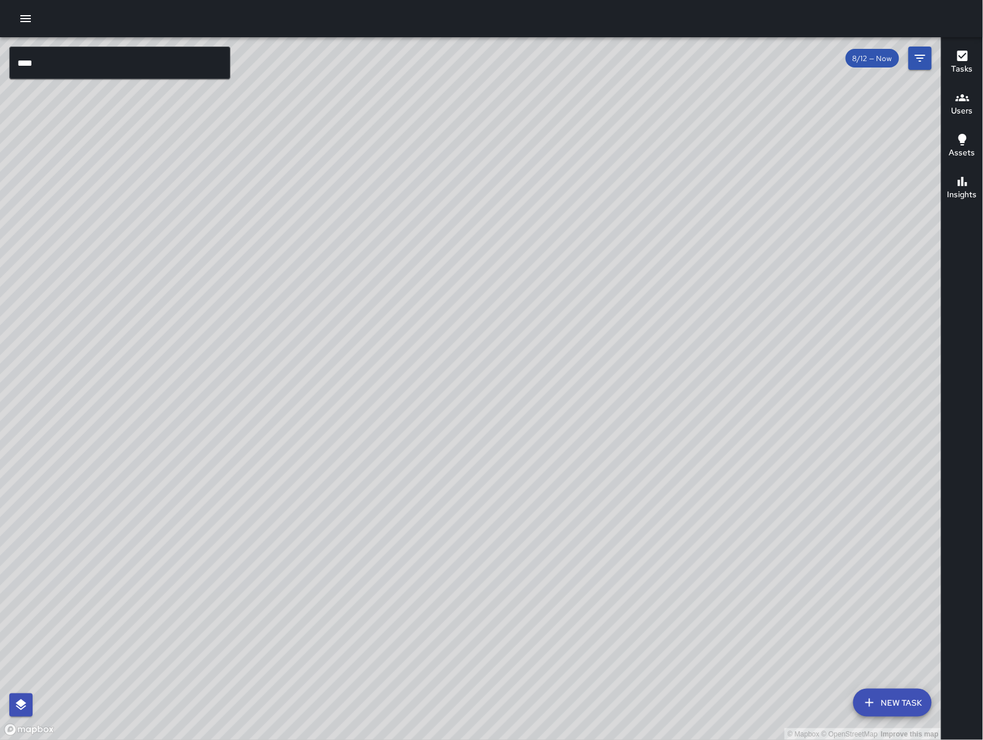
click at [382, 251] on div "© Mapbox © OpenStreetMap Improve this map" at bounding box center [471, 388] width 942 height 703
drag, startPoint x: 569, startPoint y: 443, endPoint x: 542, endPoint y: 416, distance: 38.7
click at [571, 447] on div "© Mapbox © OpenStreetMap Improve this map" at bounding box center [471, 388] width 942 height 703
drag, startPoint x: 555, startPoint y: 441, endPoint x: 523, endPoint y: 444, distance: 32.1
click at [558, 443] on div "© Mapbox © OpenStreetMap Improve this map" at bounding box center [471, 388] width 942 height 703
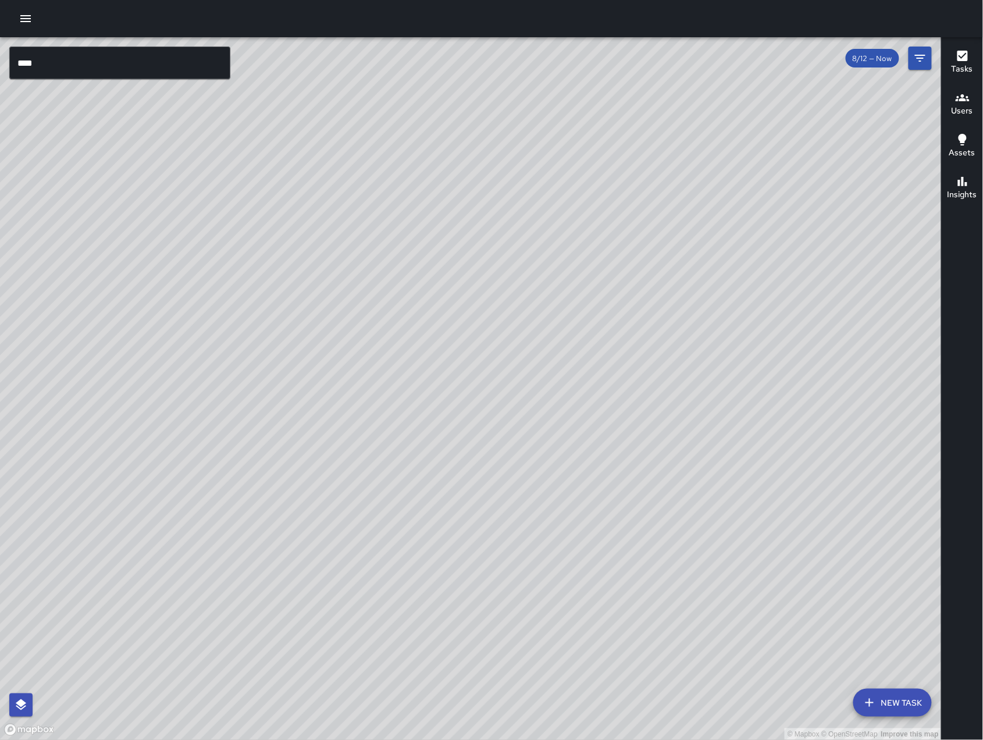
drag, startPoint x: 618, startPoint y: 435, endPoint x: 631, endPoint y: 433, distance: 13.5
click at [631, 433] on div "© Mapbox © OpenStreetMap Improve this map" at bounding box center [471, 388] width 942 height 703
drag, startPoint x: 771, startPoint y: 188, endPoint x: 586, endPoint y: 325, distance: 229.5
click at [587, 323] on div "© Mapbox © OpenStreetMap Improve this map" at bounding box center [471, 388] width 942 height 703
drag, startPoint x: 747, startPoint y: 229, endPoint x: 497, endPoint y: 354, distance: 279.6
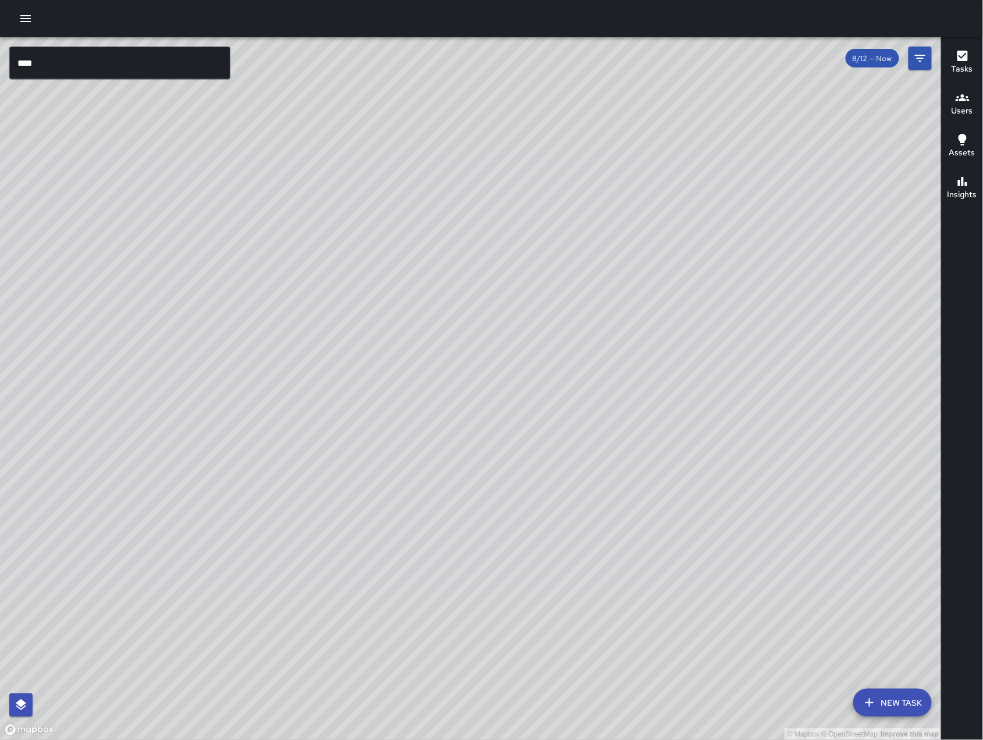
click at [678, 284] on div "© Mapbox © OpenStreetMap Improve this map" at bounding box center [471, 388] width 942 height 703
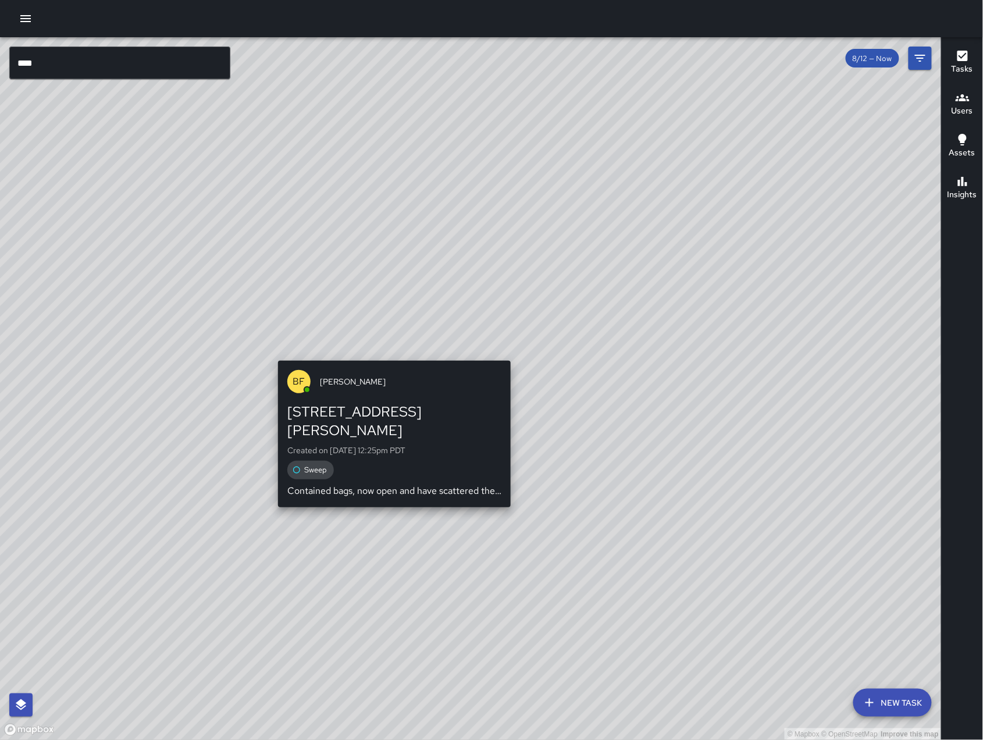
click at [383, 348] on div "© Mapbox © OpenStreetMap Improve this map BF [PERSON_NAME] [STREET_ADDRESS][PER…" at bounding box center [471, 388] width 942 height 703
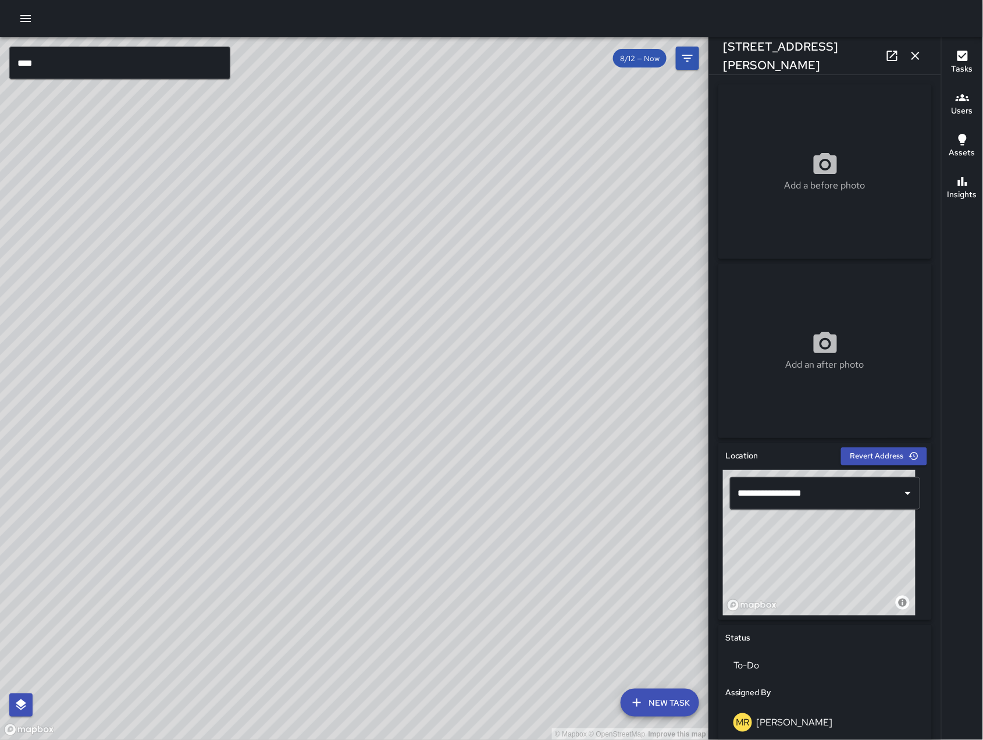
scroll to position [372, 0]
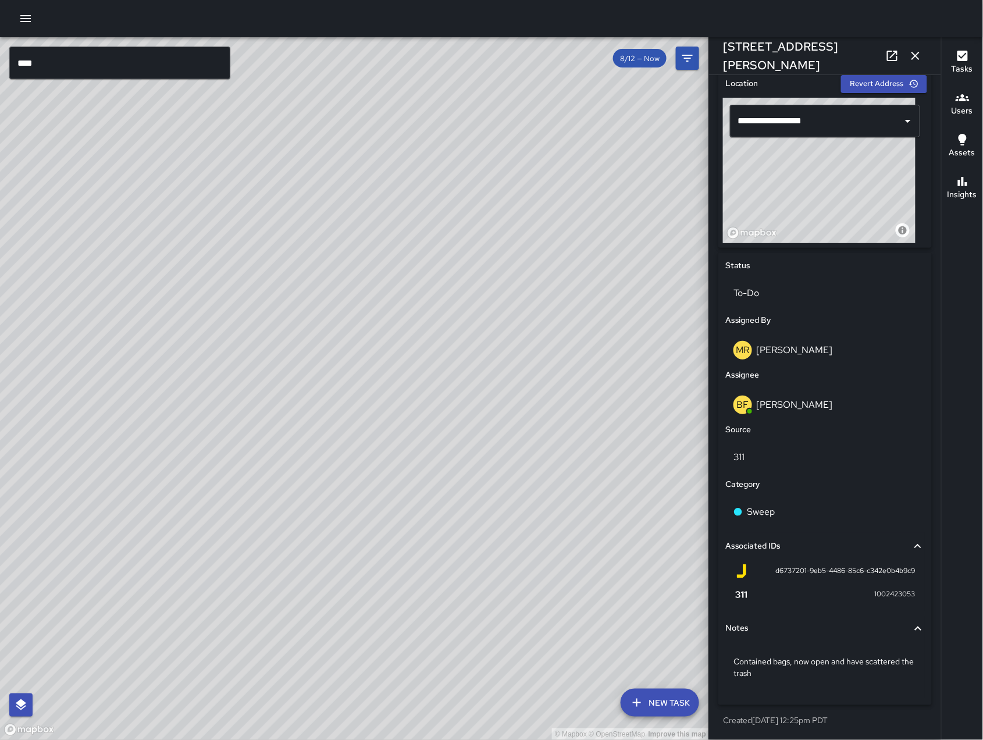
click at [298, 450] on div "© Mapbox © OpenStreetMap Improve this map" at bounding box center [354, 388] width 709 height 703
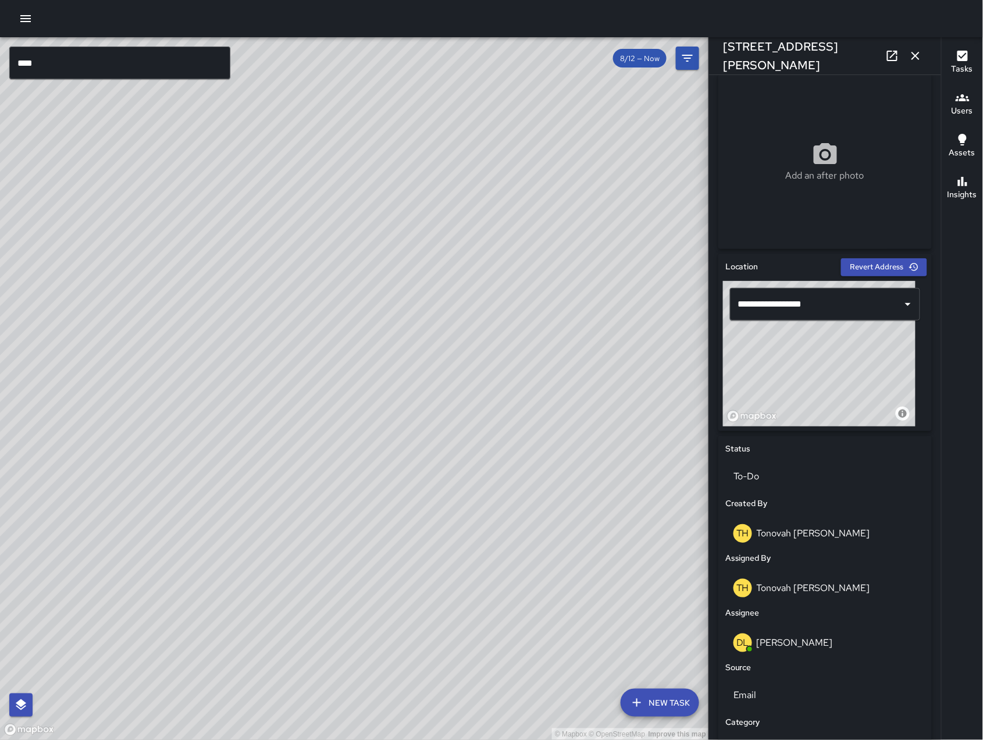
scroll to position [391, 0]
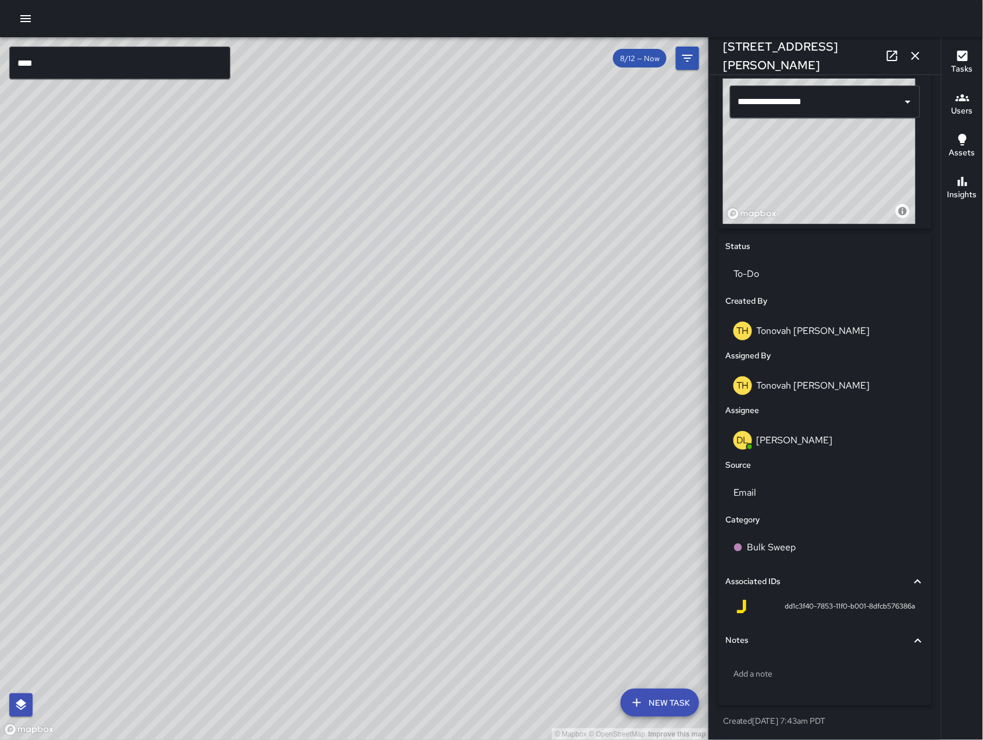
click at [348, 282] on div "© Mapbox © OpenStreetMap Improve this map" at bounding box center [354, 388] width 709 height 703
click at [412, 333] on div "© Mapbox © OpenStreetMap Improve this map BF [PERSON_NAME] [STREET_ADDRESS][PER…" at bounding box center [354, 388] width 709 height 703
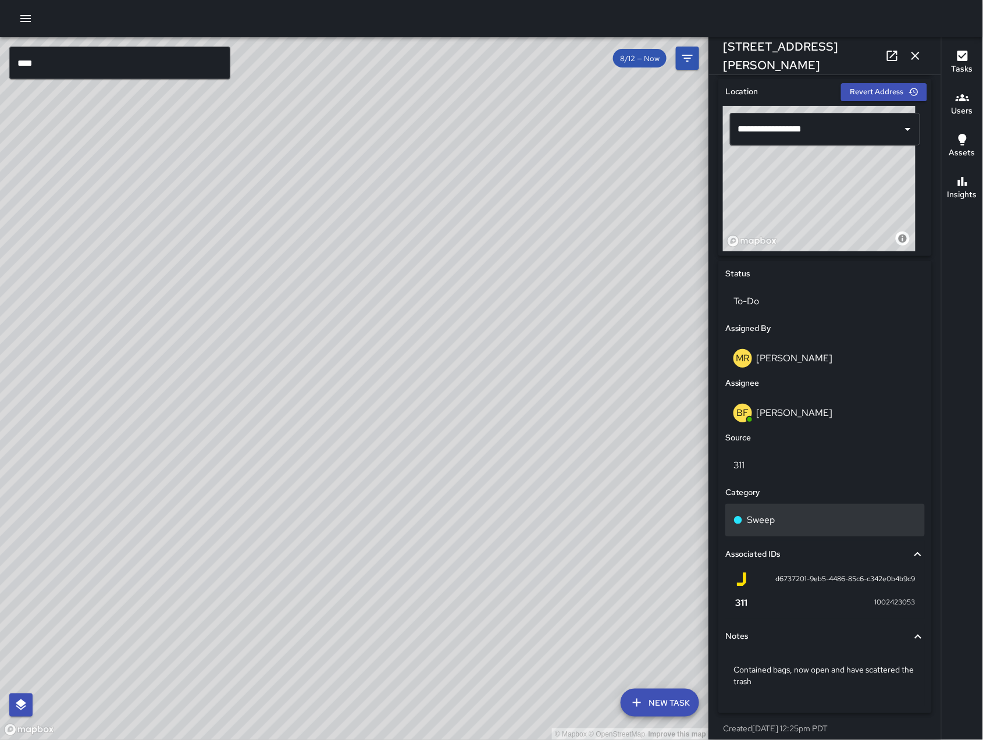
scroll to position [372, 0]
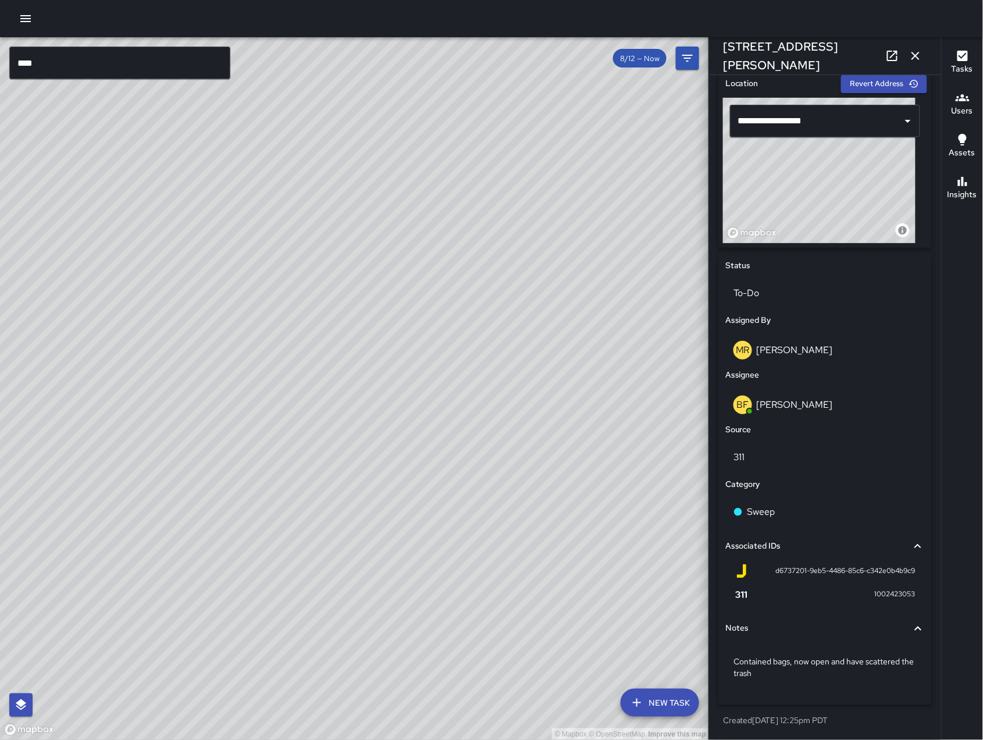
click at [920, 59] on icon "button" at bounding box center [915, 56] width 8 height 8
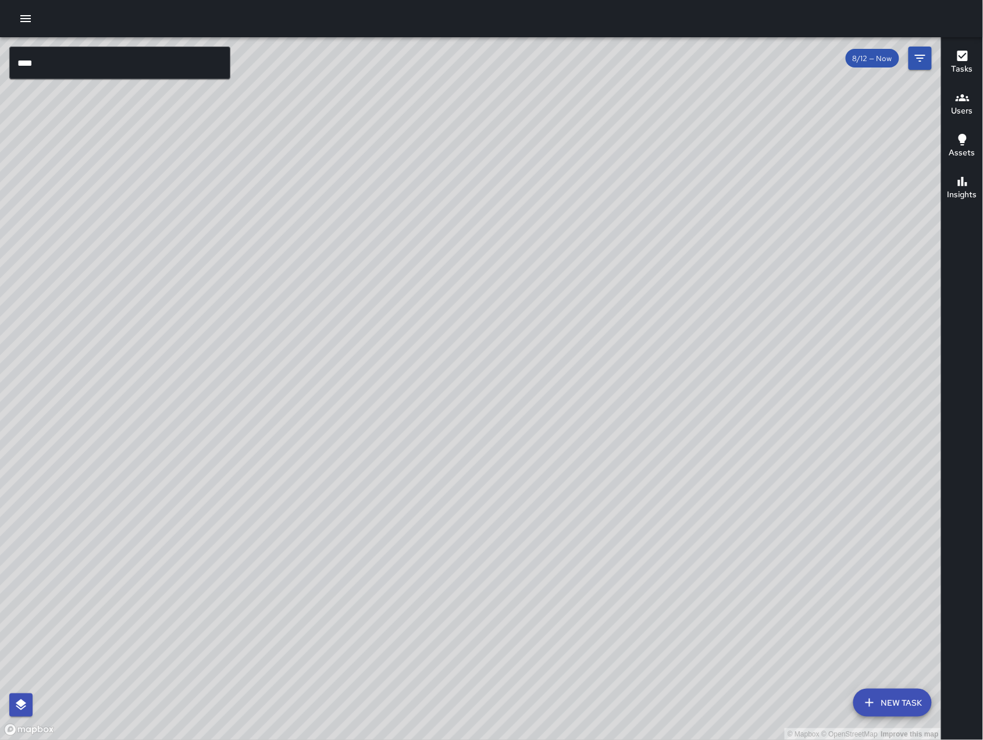
click at [903, 711] on button "New Task" at bounding box center [892, 703] width 79 height 28
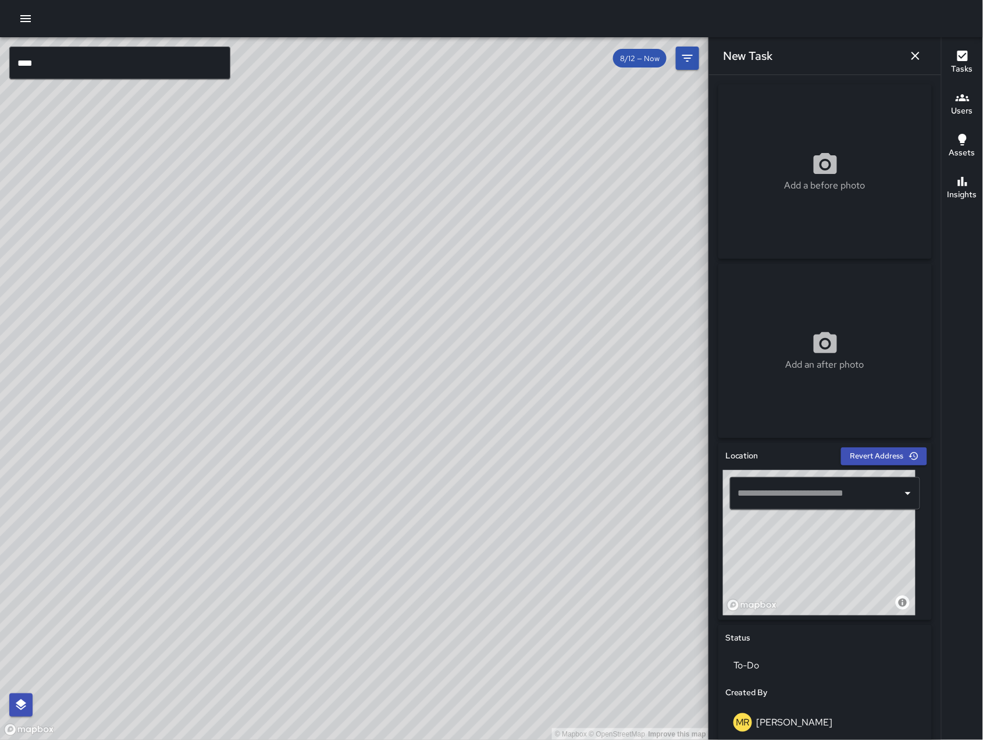
click at [790, 503] on input "text" at bounding box center [816, 493] width 162 height 22
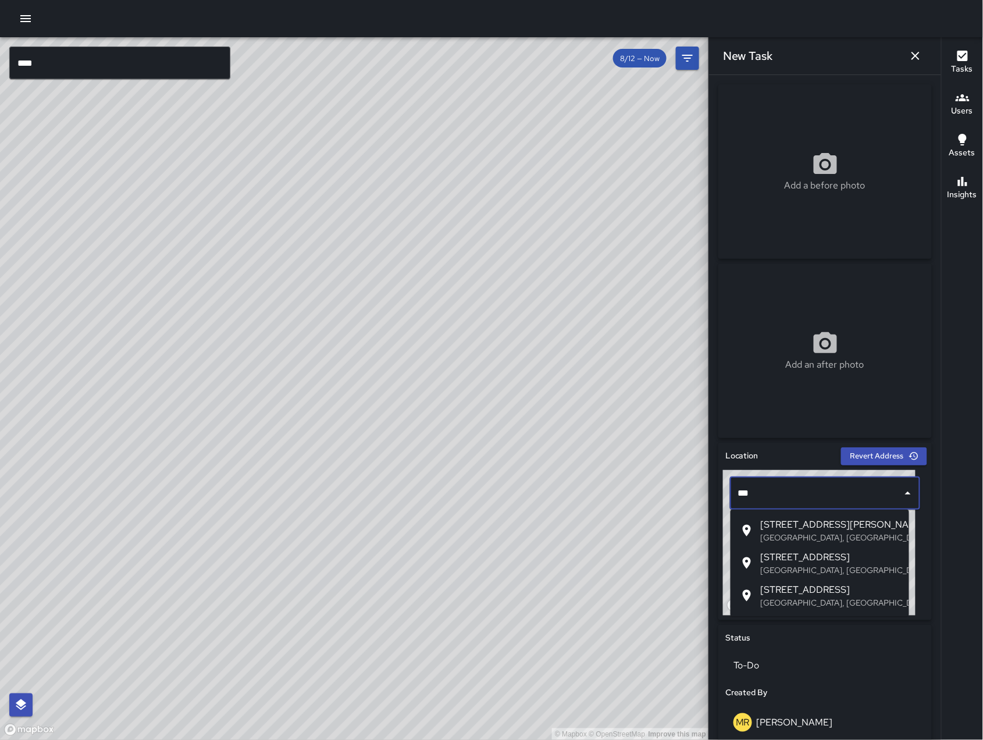
click at [796, 543] on p "[GEOGRAPHIC_DATA], [GEOGRAPHIC_DATA], [GEOGRAPHIC_DATA]" at bounding box center [830, 538] width 139 height 12
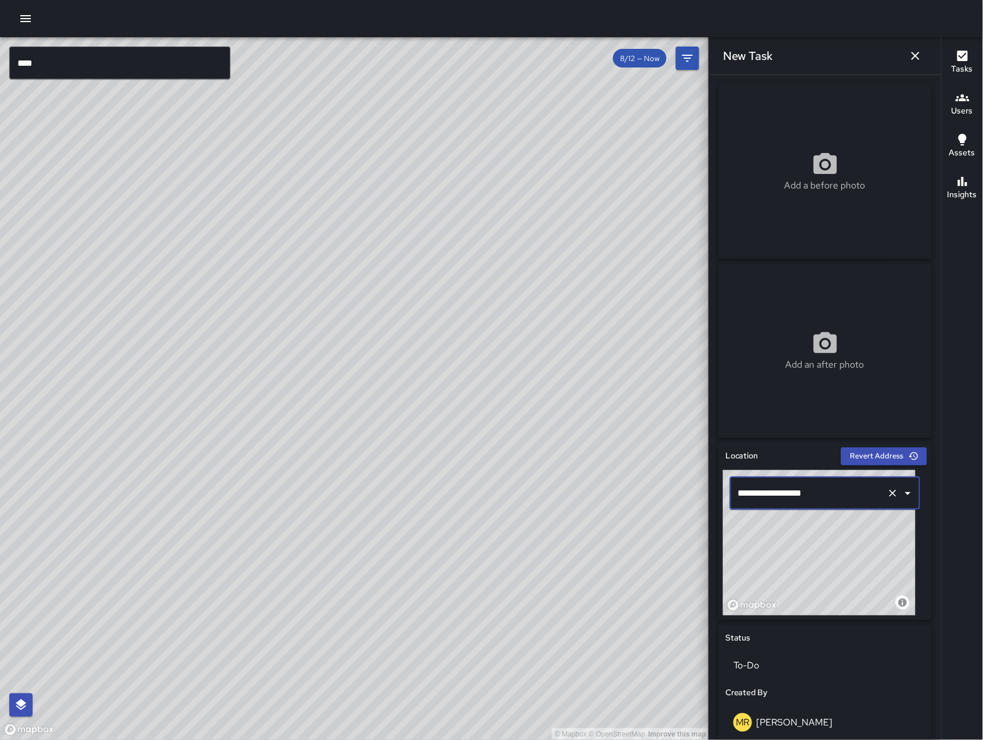
type input "**********"
click at [917, 55] on icon "button" at bounding box center [915, 56] width 8 height 8
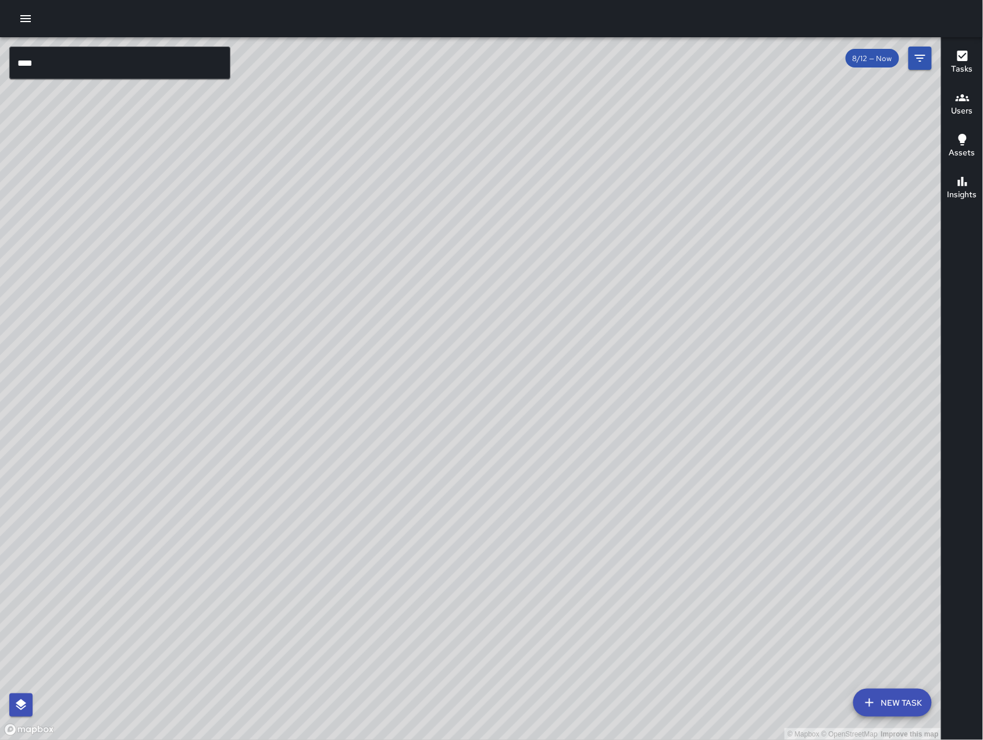
click at [459, 465] on div "© Mapbox © OpenStreetMap Improve this map DL [PERSON_NAME] [STREET_ADDRESS][PER…" at bounding box center [471, 388] width 942 height 703
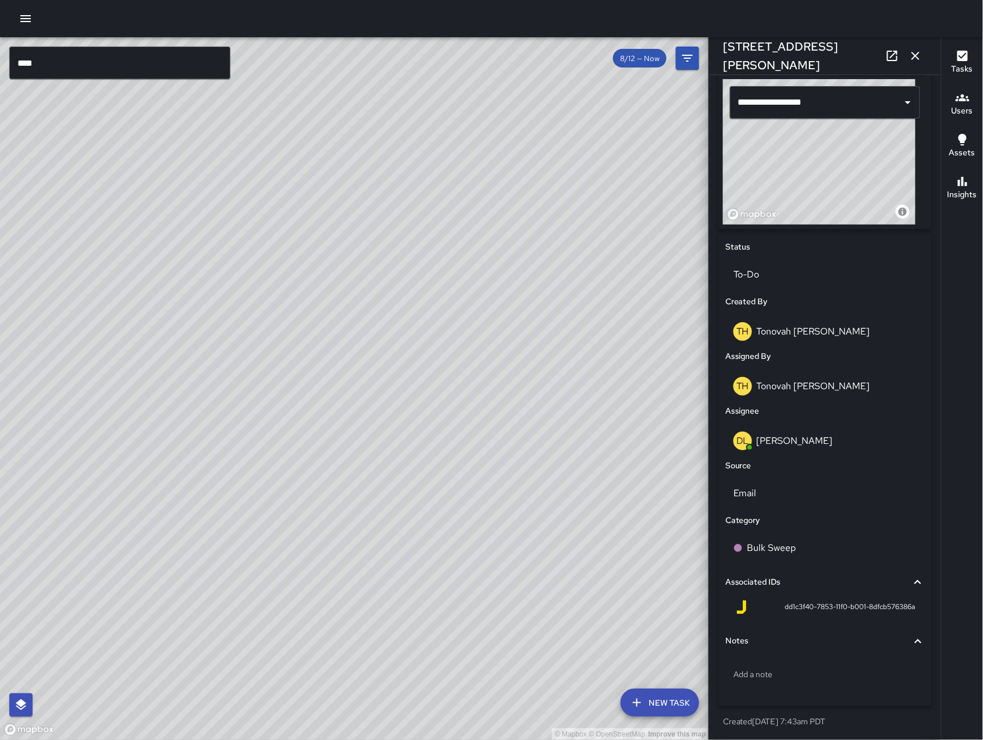
scroll to position [391, 0]
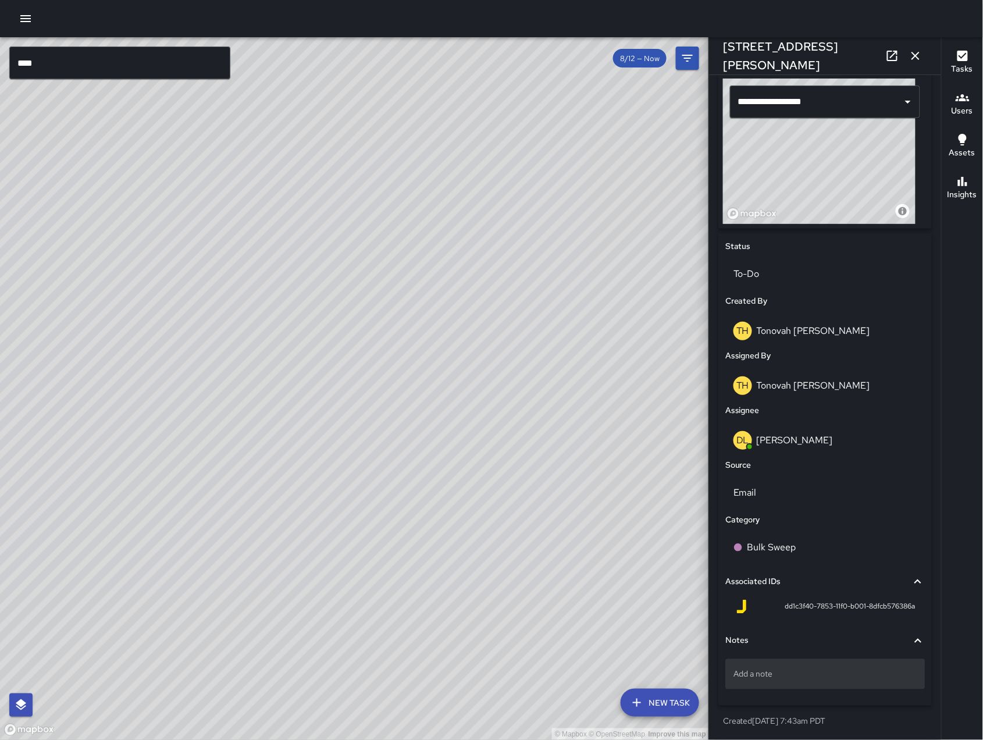
click at [815, 687] on div "Add a note" at bounding box center [824, 674] width 199 height 30
click at [813, 686] on div "Add a note" at bounding box center [824, 674] width 199 height 30
drag, startPoint x: 813, startPoint y: 686, endPoint x: 740, endPoint y: 676, distance: 73.3
click at [744, 675] on p "Add a note" at bounding box center [824, 674] width 183 height 12
type textarea "**********"
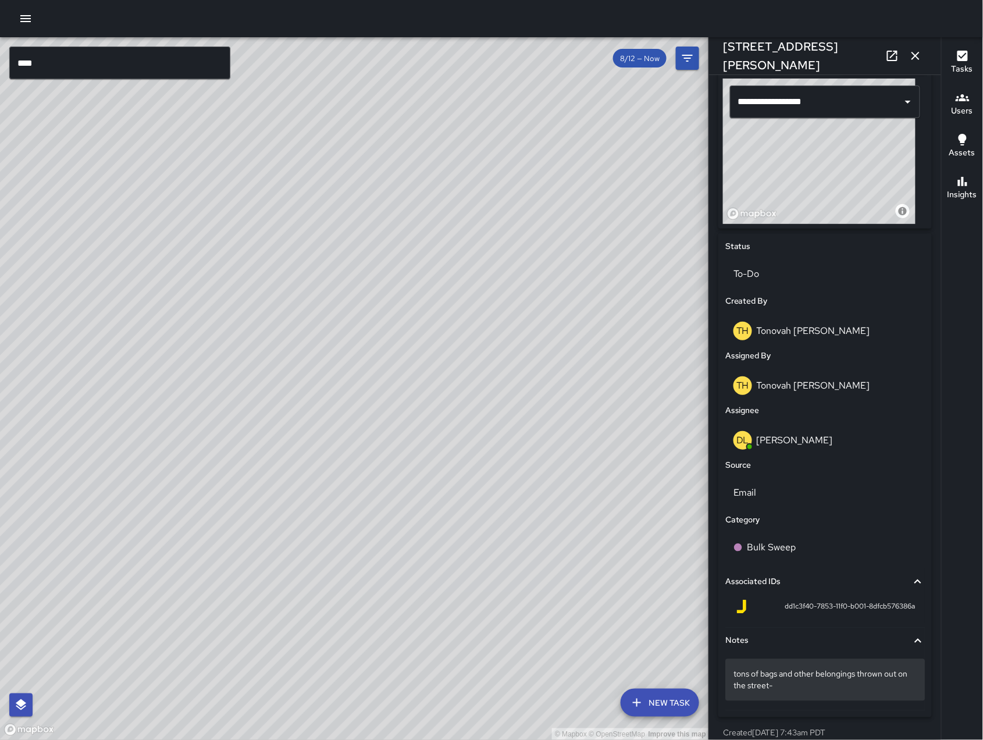
click at [807, 681] on p "tons of bags and other belongings thrown out on the street-" at bounding box center [824, 679] width 183 height 23
type textarea "**********"
click at [628, 575] on div "© Mapbox © OpenStreetMap Improve this map" at bounding box center [354, 388] width 709 height 703
click at [916, 59] on icon "button" at bounding box center [915, 56] width 14 height 14
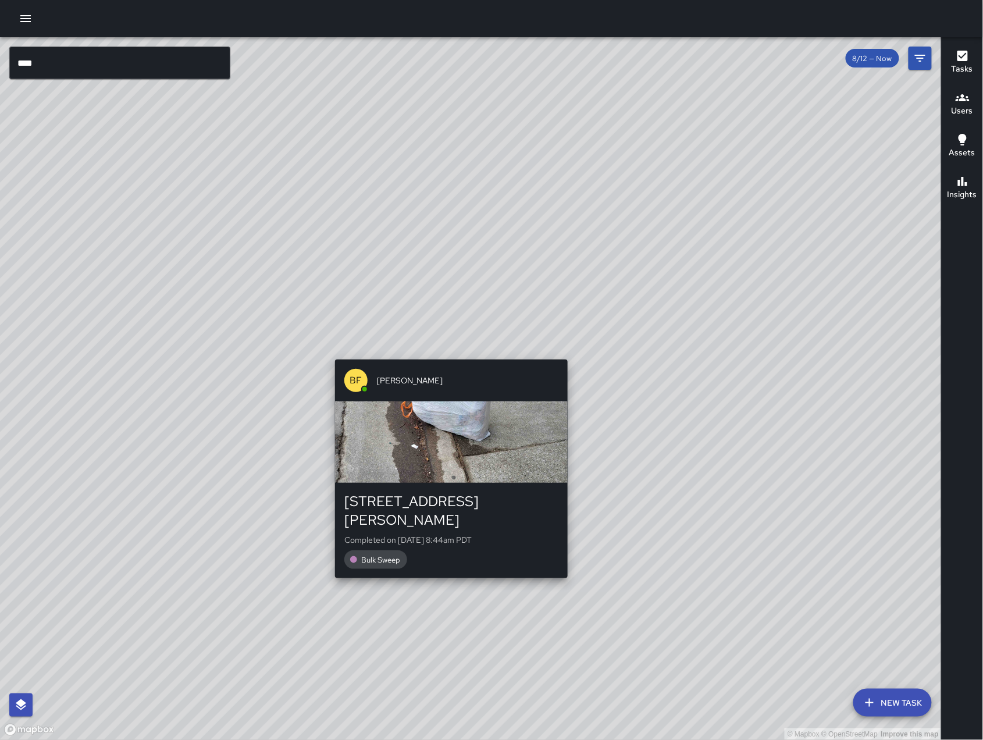
click at [450, 355] on div "BF [PERSON_NAME] [STREET_ADDRESS][PERSON_NAME] Completed on [DATE] 8:44am PDT B…" at bounding box center [451, 469] width 242 height 228
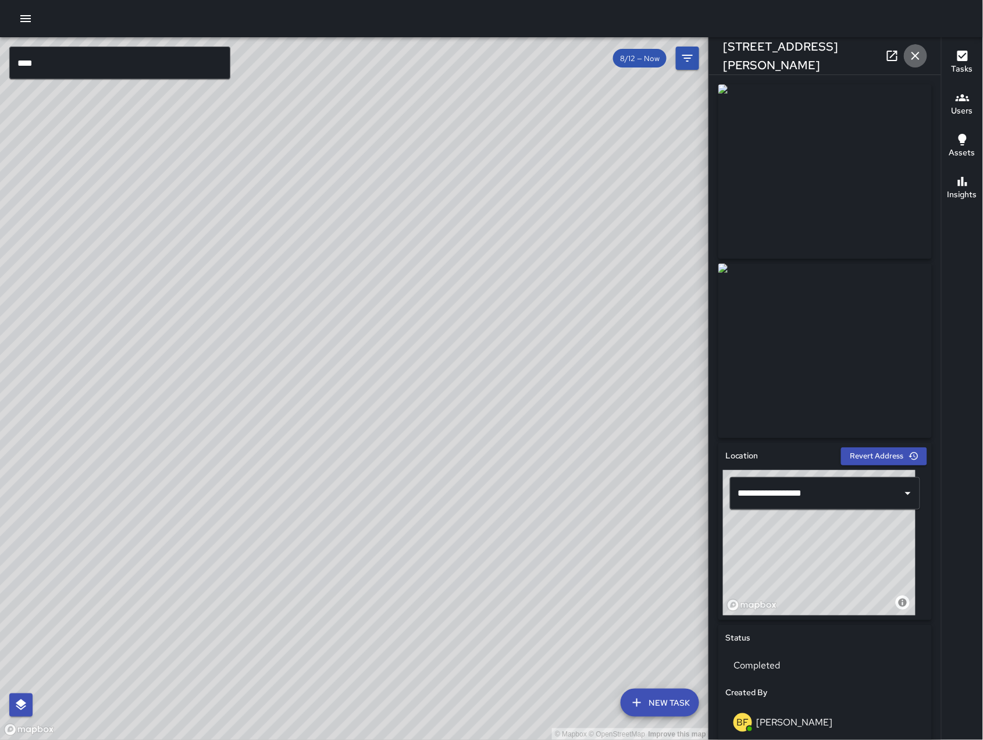
click at [912, 60] on icon "button" at bounding box center [915, 56] width 14 height 14
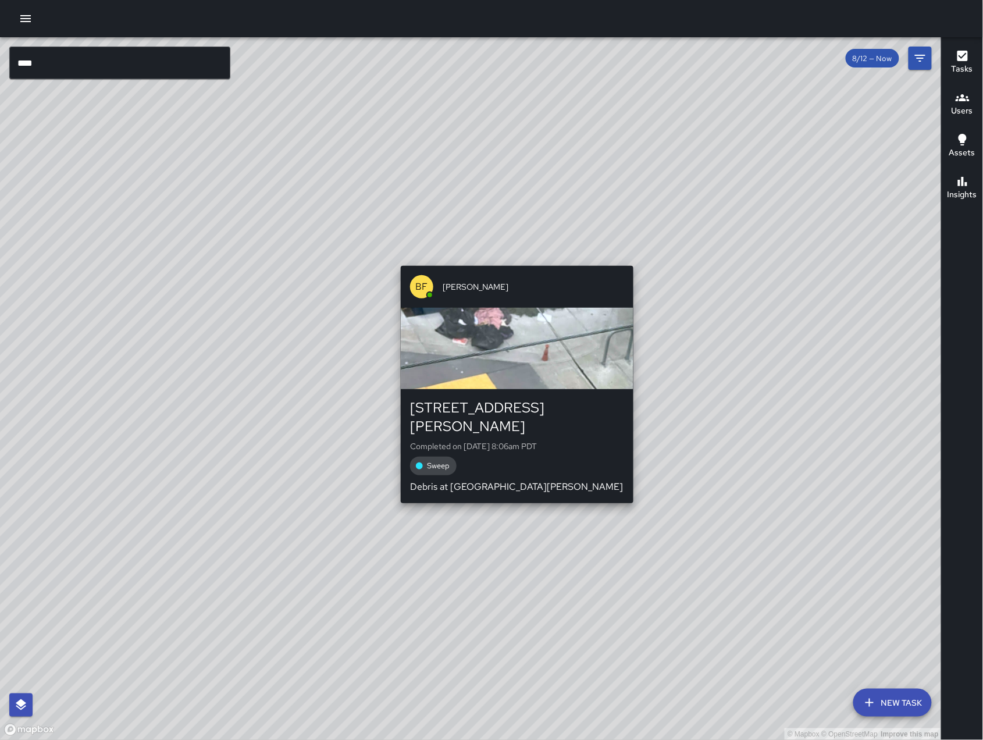
click at [527, 262] on div "BF [PERSON_NAME] [STREET_ADDRESS][PERSON_NAME] Completed on [DATE] 8:06am PDT S…" at bounding box center [517, 384] width 242 height 247
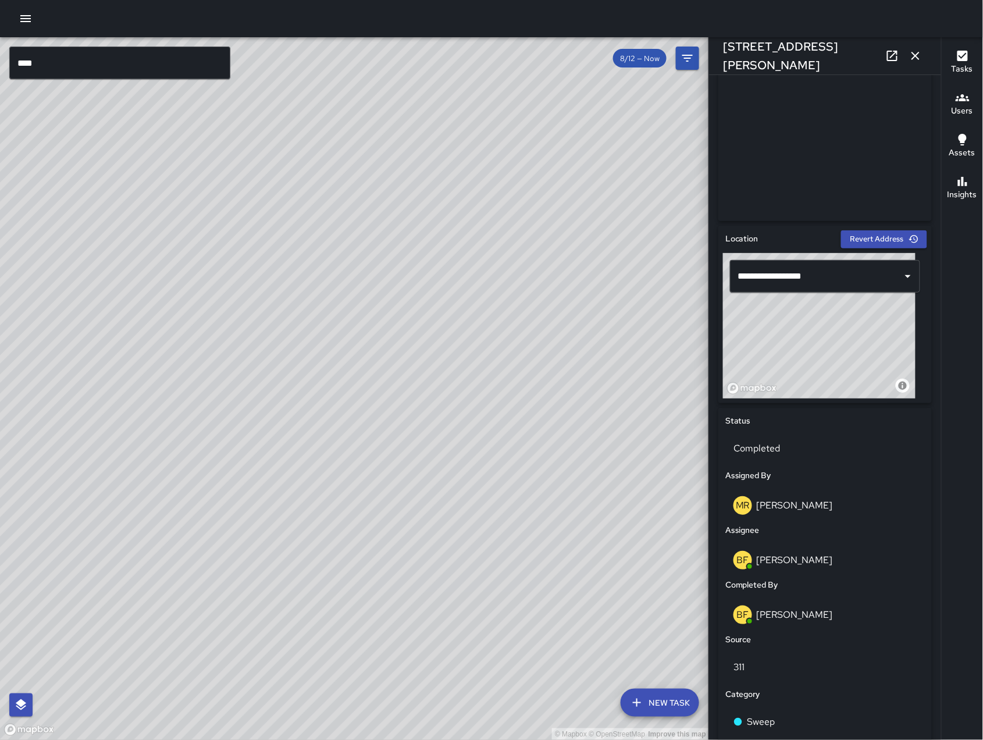
scroll to position [250, 0]
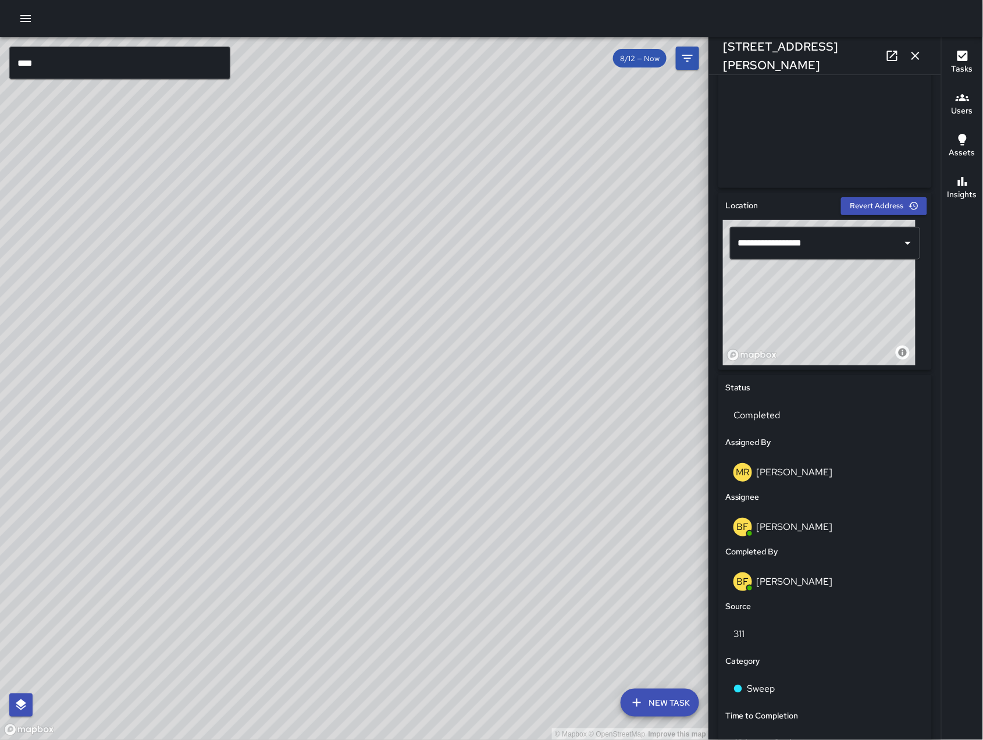
click at [920, 57] on icon "button" at bounding box center [915, 56] width 14 height 14
click at [920, 57] on div "© Mapbox © OpenStreetMap Improve this map *** ​ New Task 8/12 — Now Map Layers …" at bounding box center [491, 388] width 983 height 703
click at [694, 57] on icon "Filters" at bounding box center [687, 58] width 14 height 14
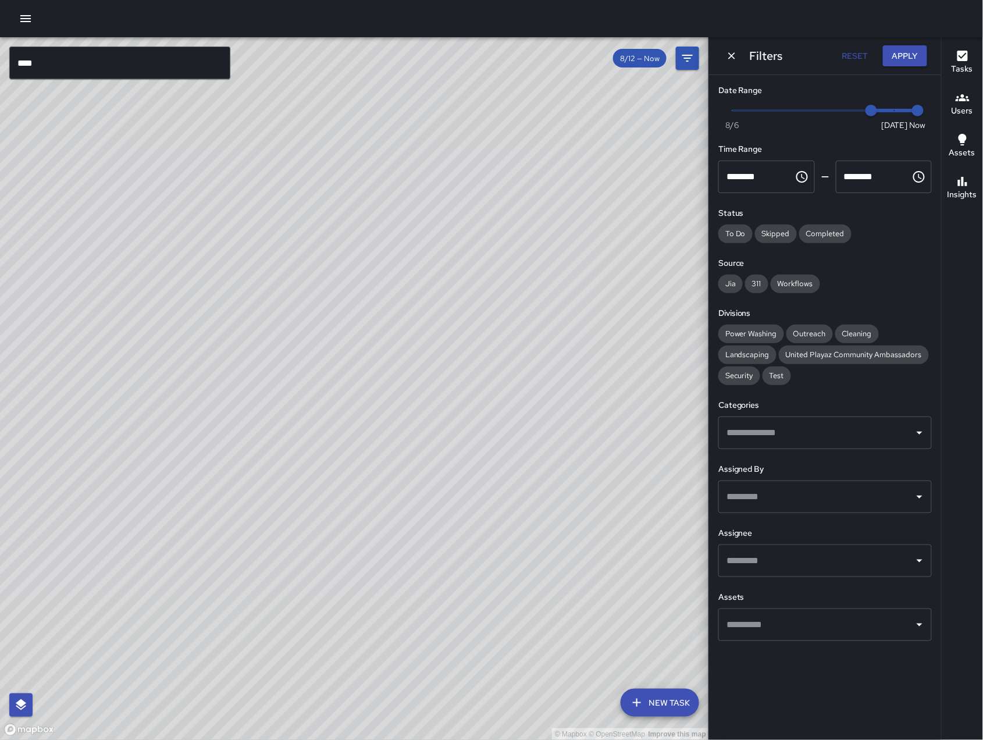
drag, startPoint x: 288, startPoint y: 611, endPoint x: 455, endPoint y: 480, distance: 212.1
click at [459, 483] on div "© Mapbox © OpenStreetMap Improve this map" at bounding box center [354, 388] width 709 height 703
drag, startPoint x: 521, startPoint y: 425, endPoint x: 483, endPoint y: 492, distance: 77.1
click at [483, 492] on div "© Mapbox © OpenStreetMap Improve this map" at bounding box center [354, 388] width 709 height 703
drag, startPoint x: 476, startPoint y: 410, endPoint x: 434, endPoint y: 518, distance: 116.0
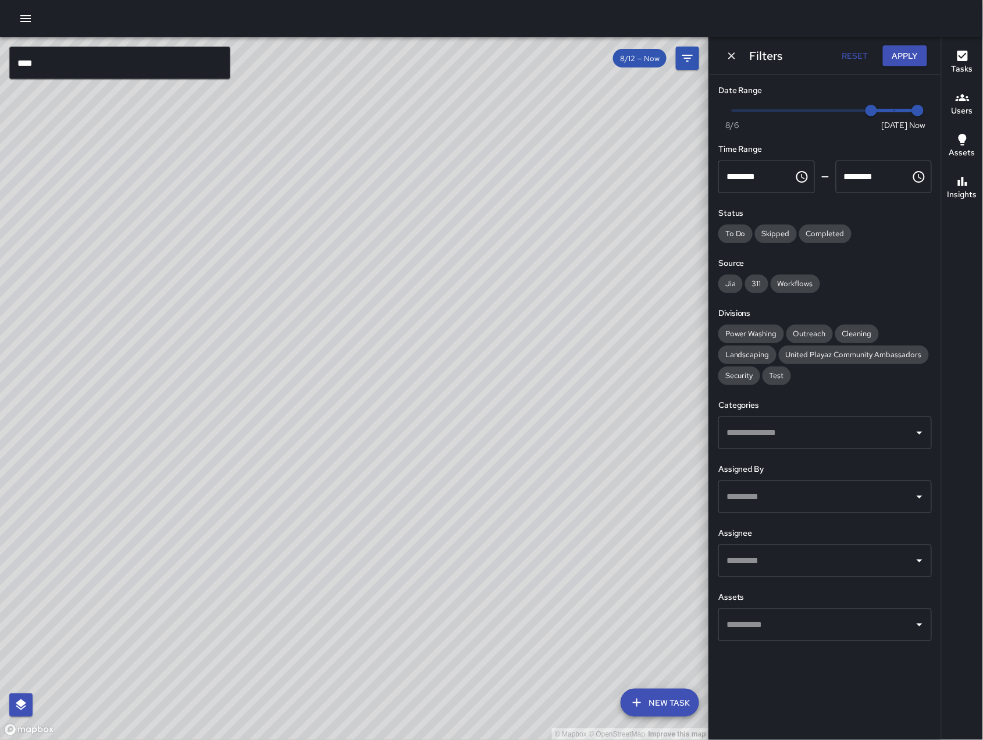
click at [434, 518] on div "© Mapbox © OpenStreetMap Improve this map" at bounding box center [354, 388] width 709 height 703
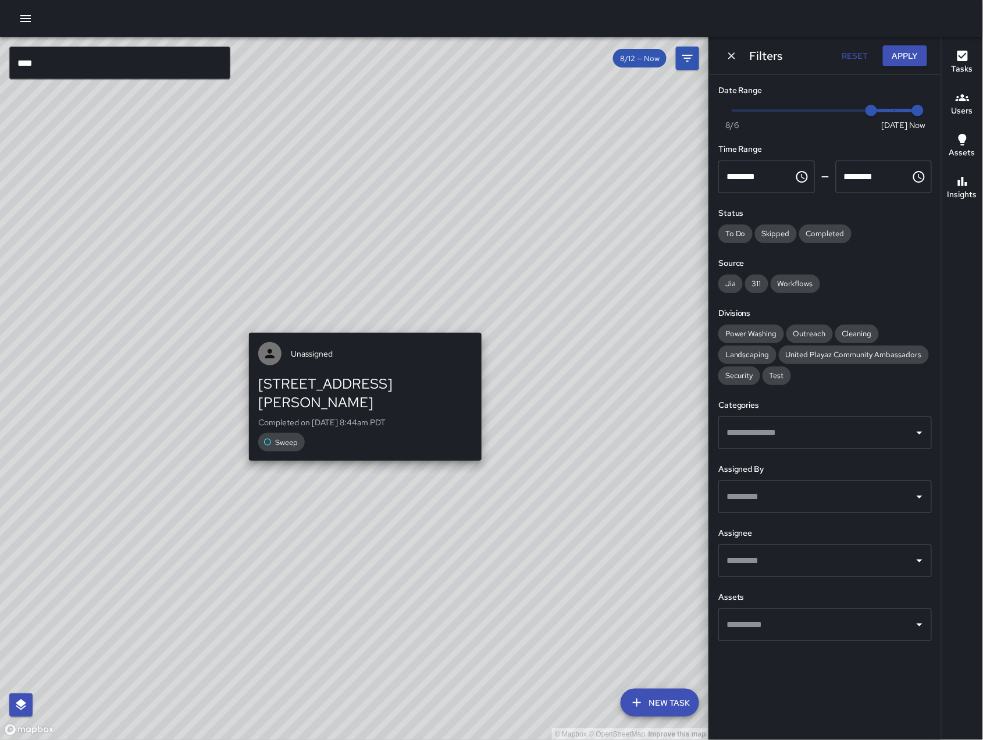
click at [366, 317] on div "© Mapbox © OpenStreetMap Improve this map Unassigned [STREET_ADDRESS][PERSON_NA…" at bounding box center [354, 388] width 709 height 703
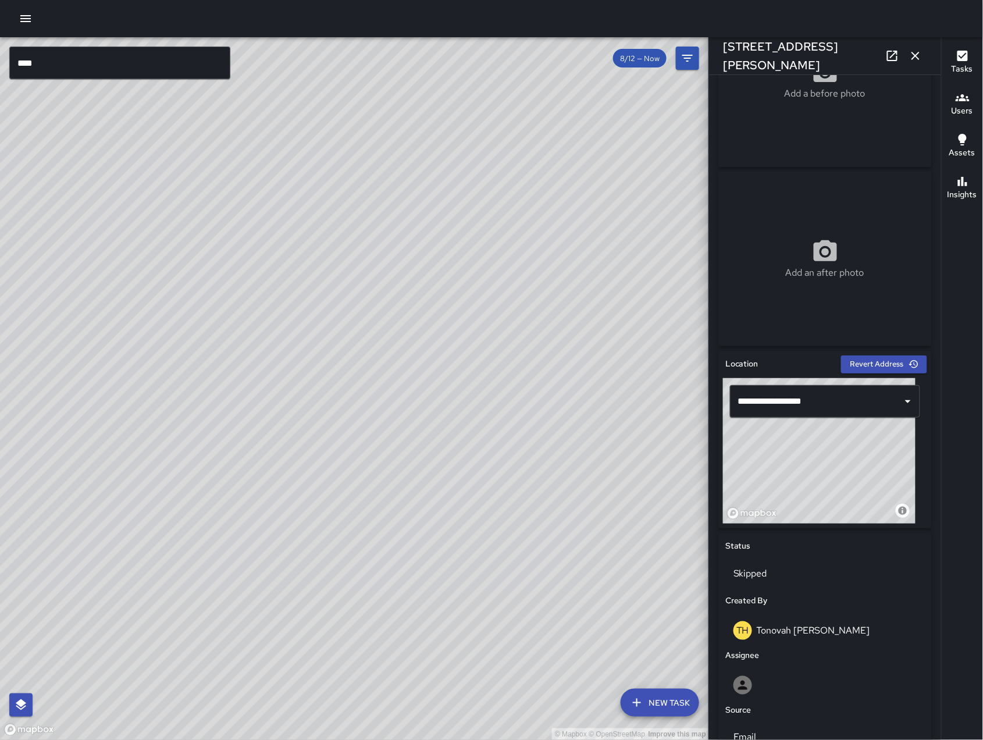
scroll to position [408, 0]
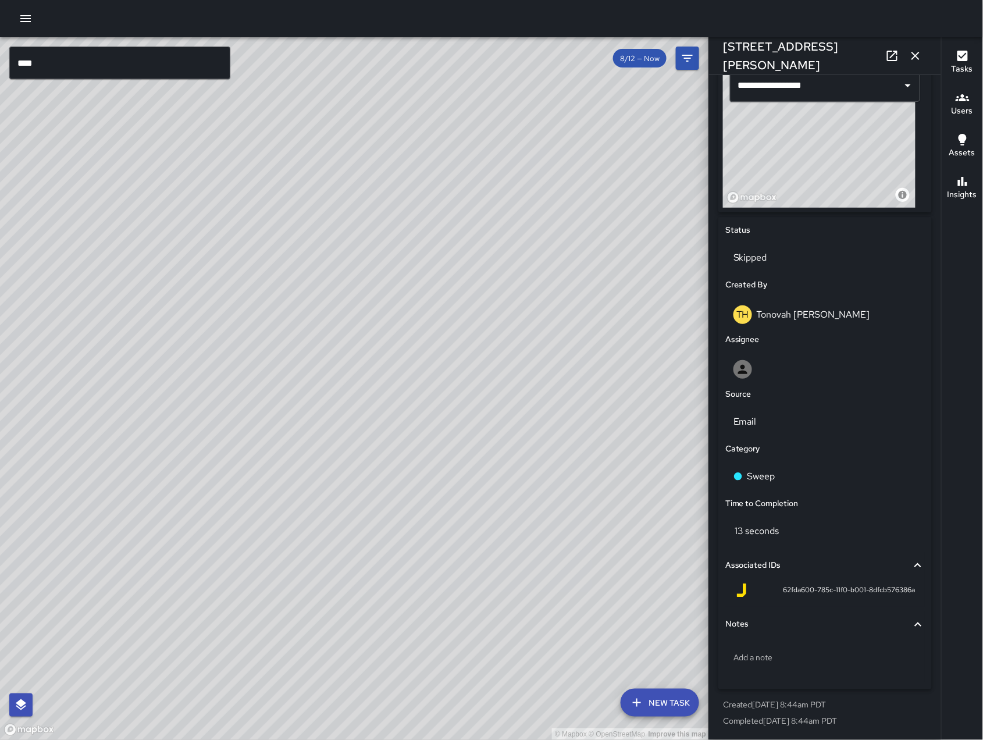
click at [916, 63] on button "button" at bounding box center [915, 55] width 23 height 23
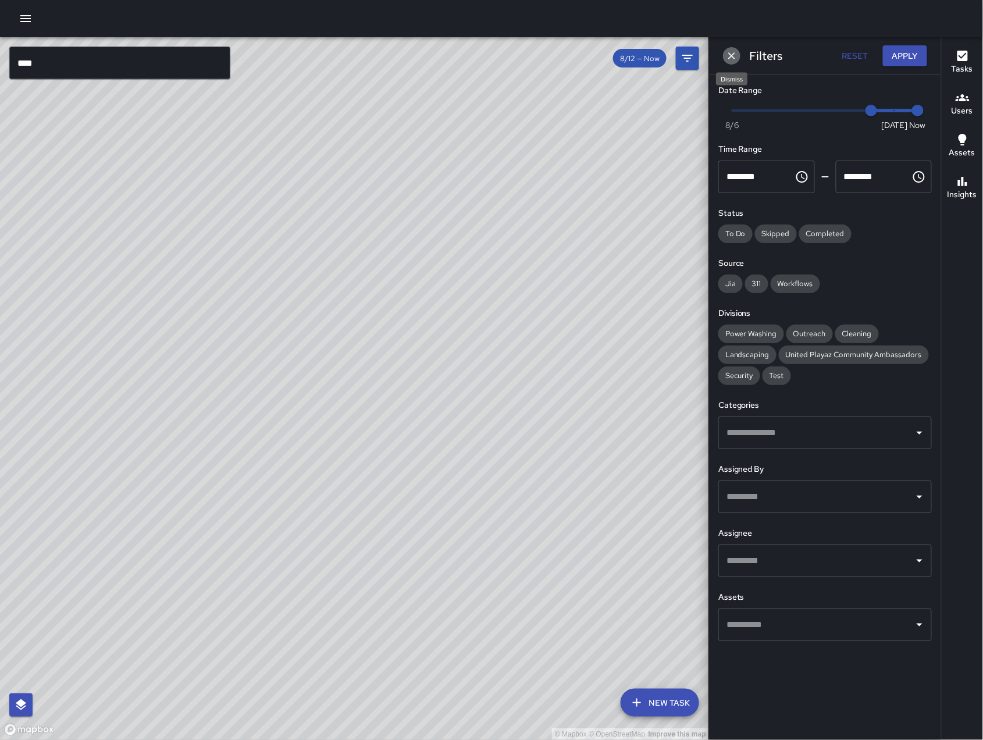
click at [735, 62] on button "Dismiss" at bounding box center [731, 55] width 17 height 17
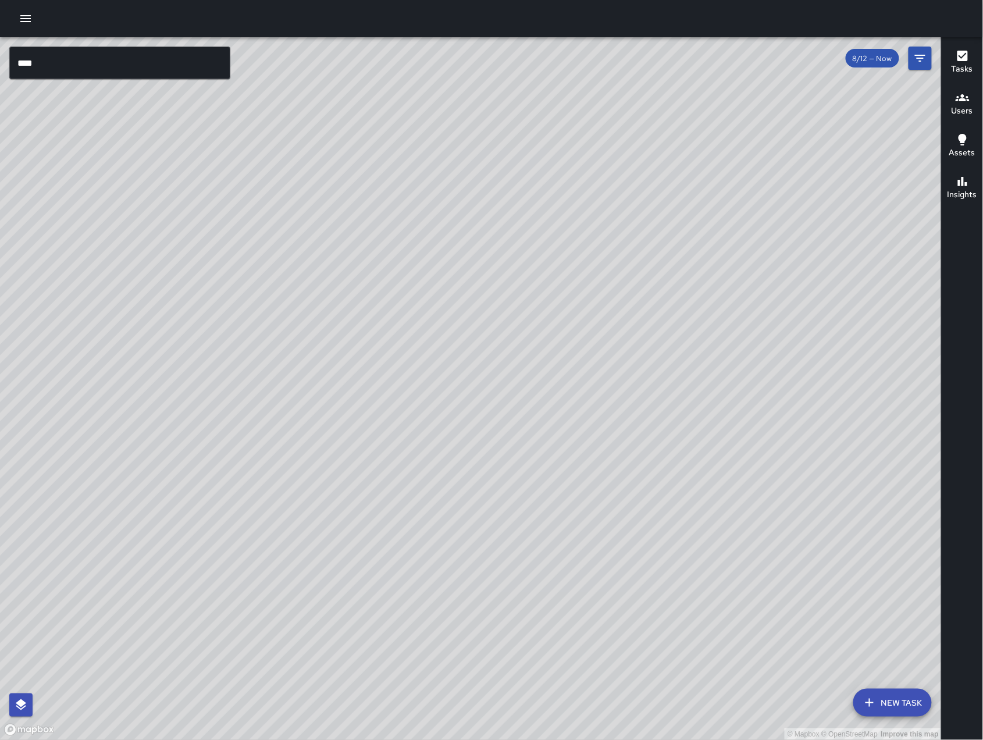
drag, startPoint x: 458, startPoint y: 476, endPoint x: 612, endPoint y: 425, distance: 161.7
click at [611, 426] on div "© Mapbox © OpenStreetMap Improve this map" at bounding box center [471, 388] width 942 height 703
click at [924, 60] on icon "Filters" at bounding box center [920, 58] width 14 height 14
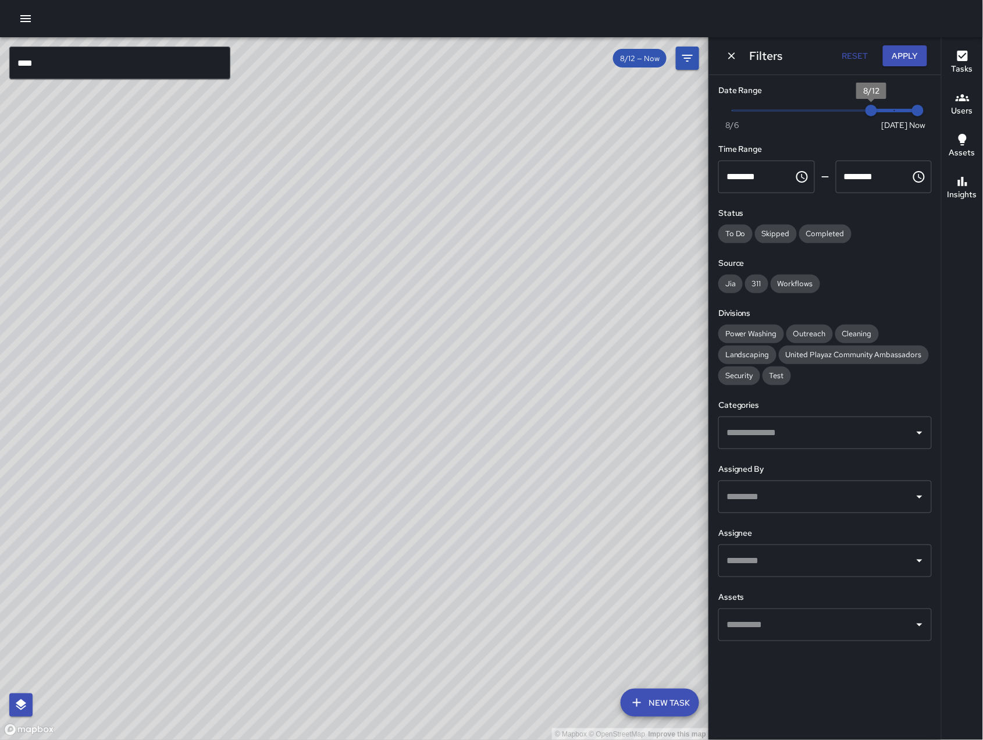
type input "*"
drag, startPoint x: 879, startPoint y: 118, endPoint x: 892, endPoint y: 119, distance: 12.8
click at [891, 116] on span "8/13" at bounding box center [895, 111] width 12 height 12
click at [901, 45] on button "Apply" at bounding box center [905, 56] width 44 height 22
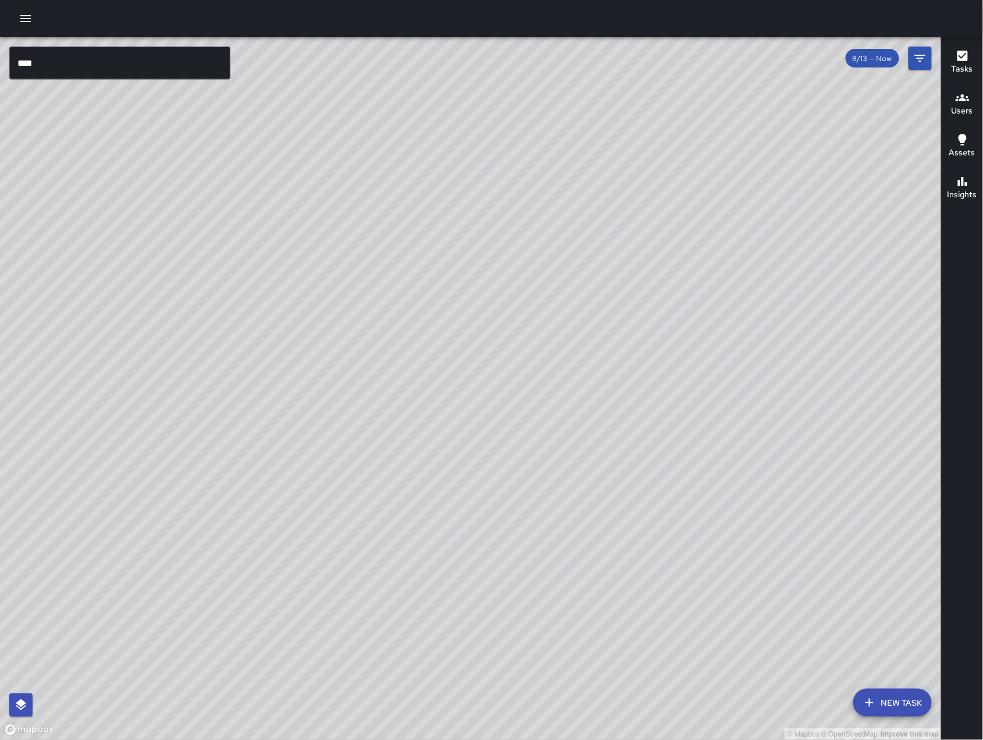
drag, startPoint x: 690, startPoint y: 660, endPoint x: 654, endPoint y: 587, distance: 81.4
click at [654, 587] on div "© Mapbox © OpenStreetMap Improve this map" at bounding box center [471, 388] width 942 height 703
drag, startPoint x: 638, startPoint y: 512, endPoint x: 661, endPoint y: 313, distance: 200.2
click at [661, 313] on div "© Mapbox © OpenStreetMap Improve this map" at bounding box center [471, 388] width 942 height 703
drag, startPoint x: 172, startPoint y: 532, endPoint x: 448, endPoint y: 475, distance: 282.2
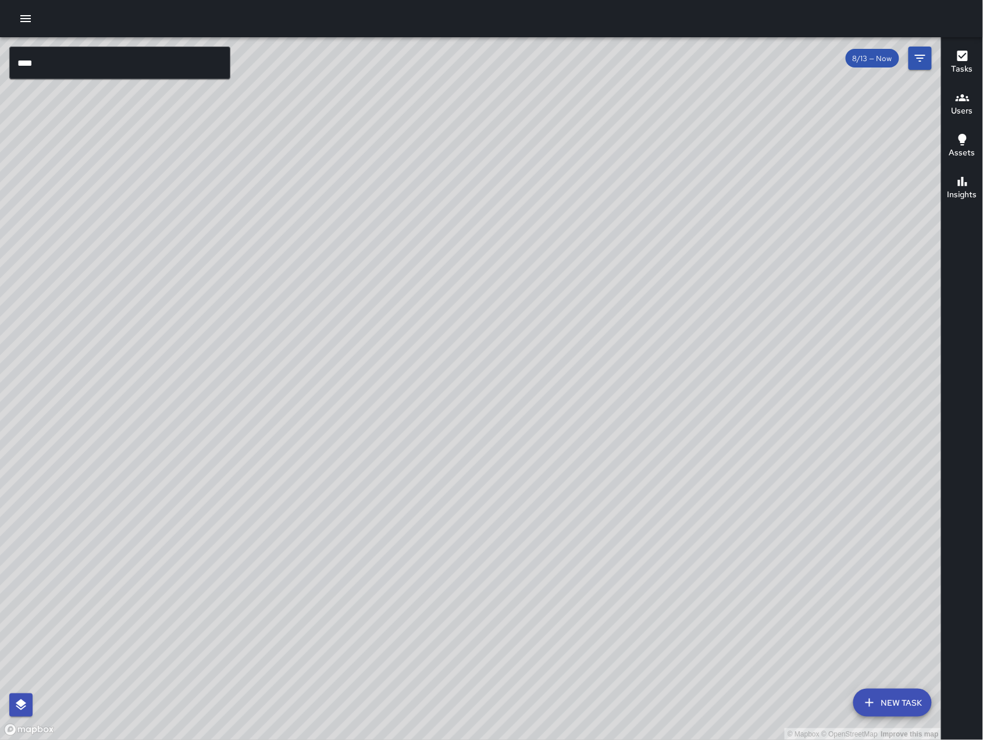
click at [327, 494] on div "© Mapbox © OpenStreetMap Improve this map" at bounding box center [471, 388] width 942 height 703
drag, startPoint x: 341, startPoint y: 520, endPoint x: 593, endPoint y: 501, distance: 253.1
click at [395, 511] on div "© Mapbox © OpenStreetMap Improve this map" at bounding box center [471, 388] width 942 height 703
drag, startPoint x: 223, startPoint y: 546, endPoint x: 737, endPoint y: 547, distance: 514.1
click at [693, 540] on div "© Mapbox © OpenStreetMap Improve this map" at bounding box center [471, 388] width 942 height 703
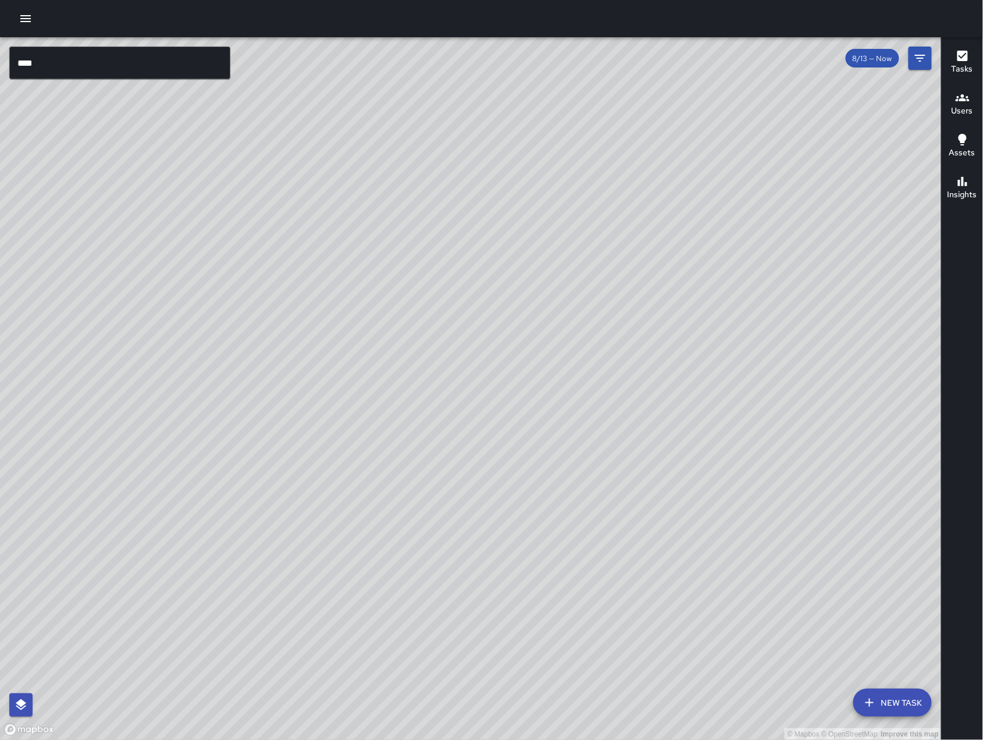
drag, startPoint x: 419, startPoint y: 507, endPoint x: 611, endPoint y: 487, distance: 193.5
click at [526, 483] on div "© Mapbox © OpenStreetMap Improve this map" at bounding box center [471, 388] width 942 height 703
click at [376, 541] on div "© Mapbox © OpenStreetMap Improve this map" at bounding box center [471, 388] width 942 height 703
drag, startPoint x: 536, startPoint y: 536, endPoint x: 362, endPoint y: 396, distance: 223.8
click at [311, 343] on div "© Mapbox © OpenStreetMap Improve this map" at bounding box center [471, 388] width 942 height 703
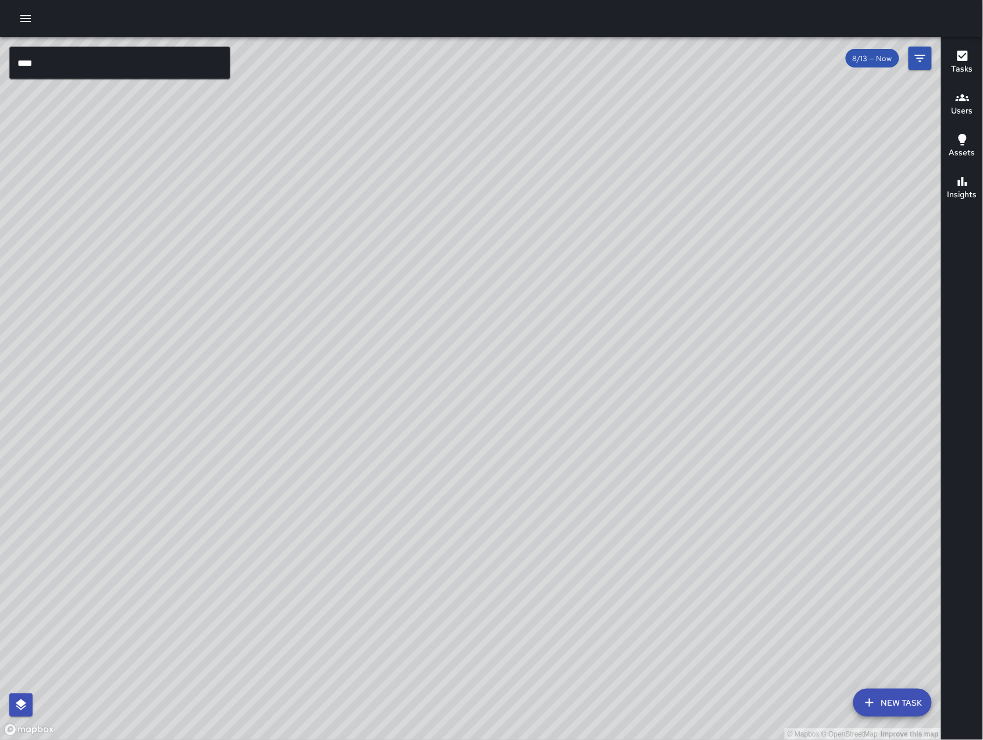
click at [113, 52] on input "***" at bounding box center [119, 63] width 221 height 33
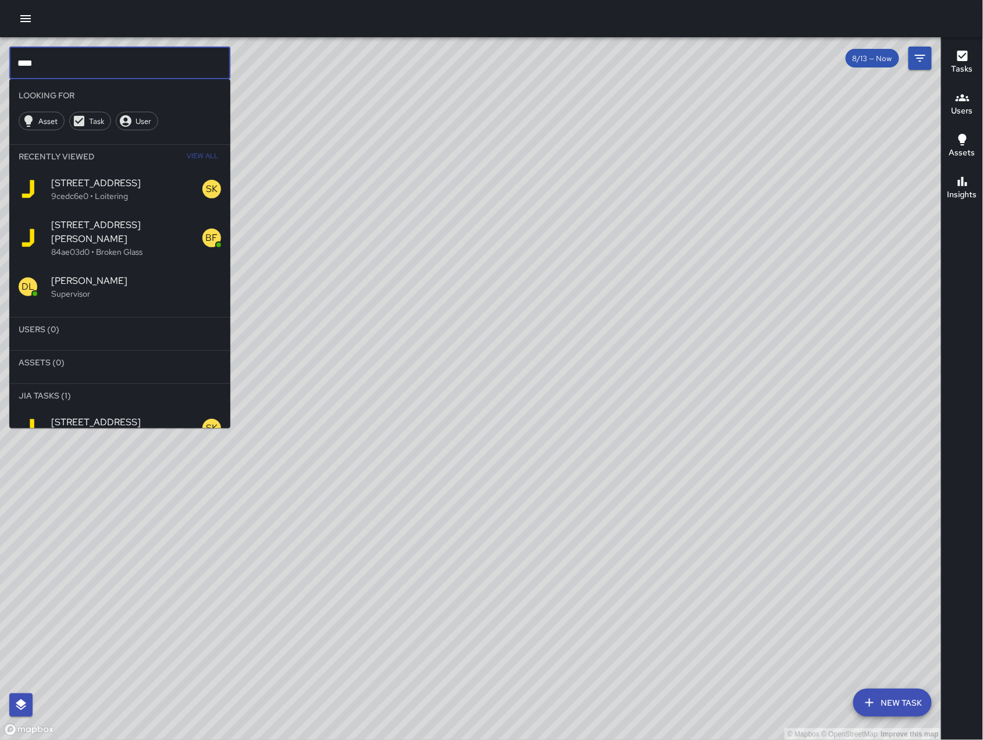
click at [113, 52] on input "***" at bounding box center [119, 63] width 221 height 33
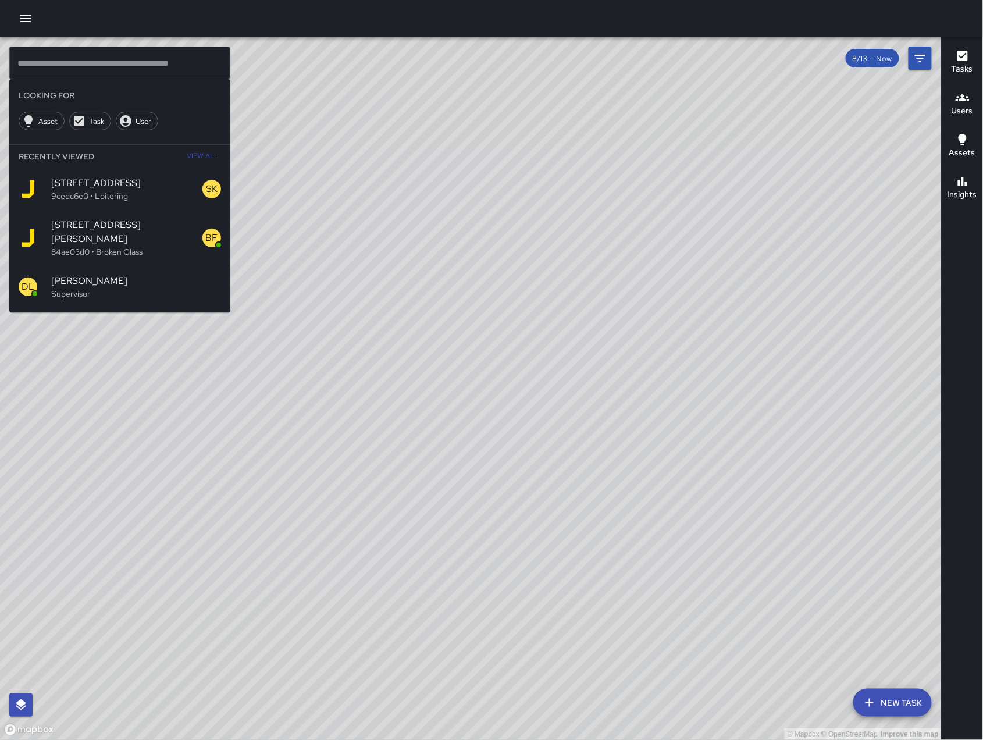
click at [451, 544] on div "© Mapbox © OpenStreetMap Improve this map" at bounding box center [471, 388] width 942 height 703
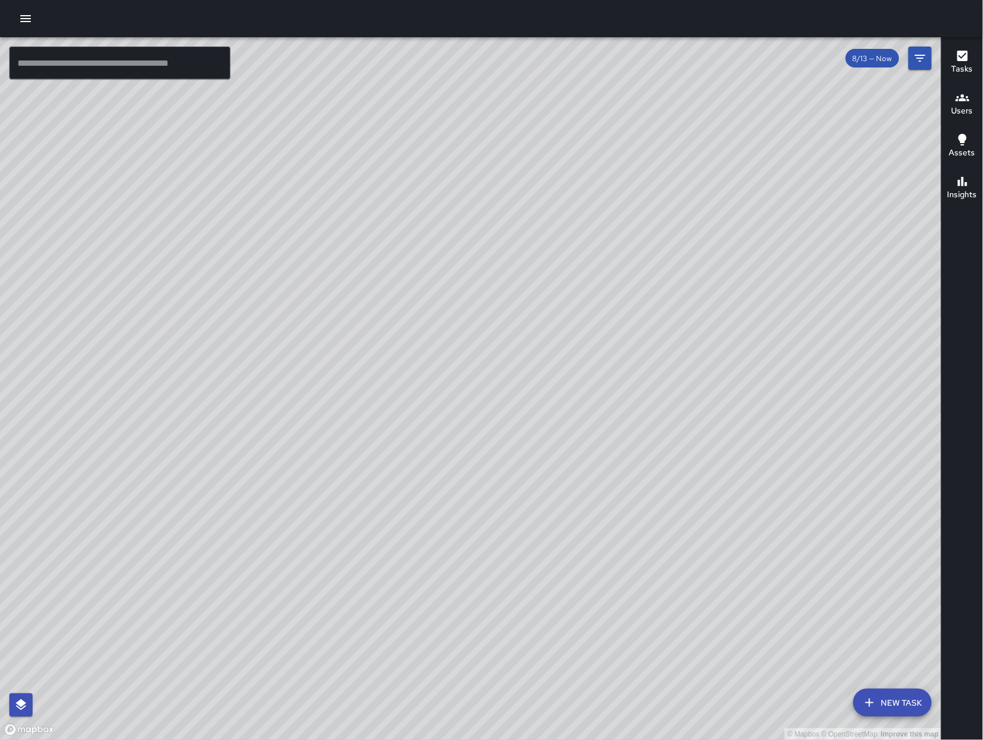
drag, startPoint x: 183, startPoint y: 313, endPoint x: 263, endPoint y: 368, distance: 96.6
click at [263, 368] on div "© Mapbox © OpenStreetMap Improve this map" at bounding box center [471, 388] width 942 height 703
click at [262, 367] on div "© Mapbox © OpenStreetMap Improve this map" at bounding box center [471, 388] width 942 height 703
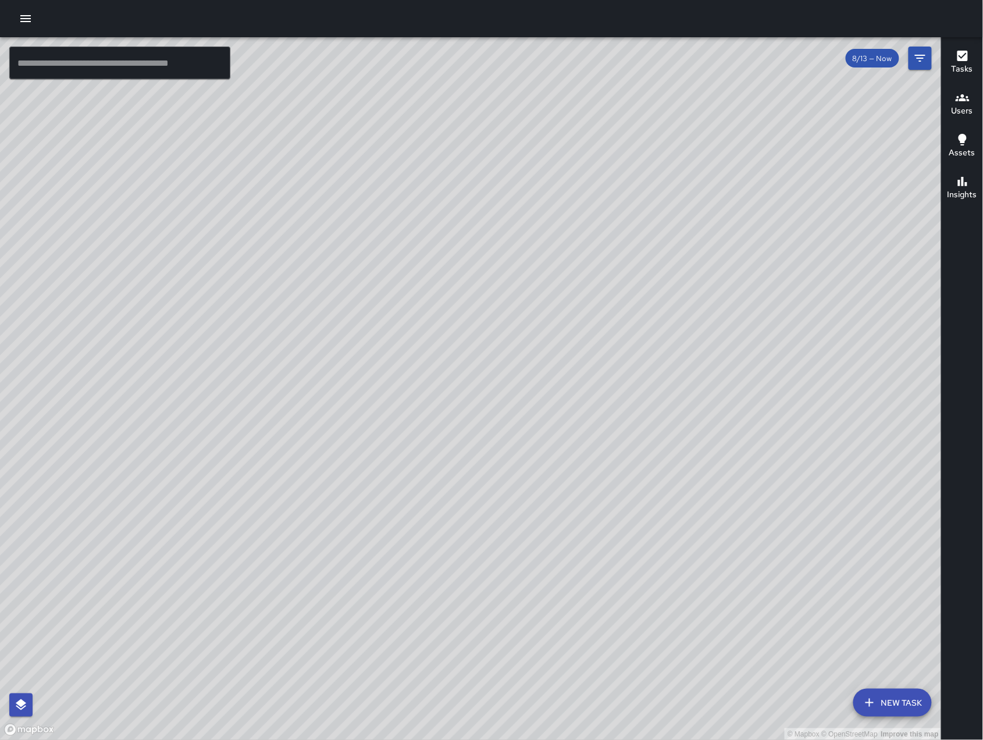
drag, startPoint x: 644, startPoint y: 601, endPoint x: 567, endPoint y: 377, distance: 236.7
click at [567, 377] on div "© Mapbox © OpenStreetMap Improve this map" at bounding box center [471, 388] width 942 height 703
drag, startPoint x: 703, startPoint y: 393, endPoint x: 665, endPoint y: 449, distance: 67.9
click at [665, 449] on div "© Mapbox © OpenStreetMap Improve this map" at bounding box center [471, 388] width 942 height 703
drag, startPoint x: 548, startPoint y: 221, endPoint x: 501, endPoint y: 362, distance: 148.8
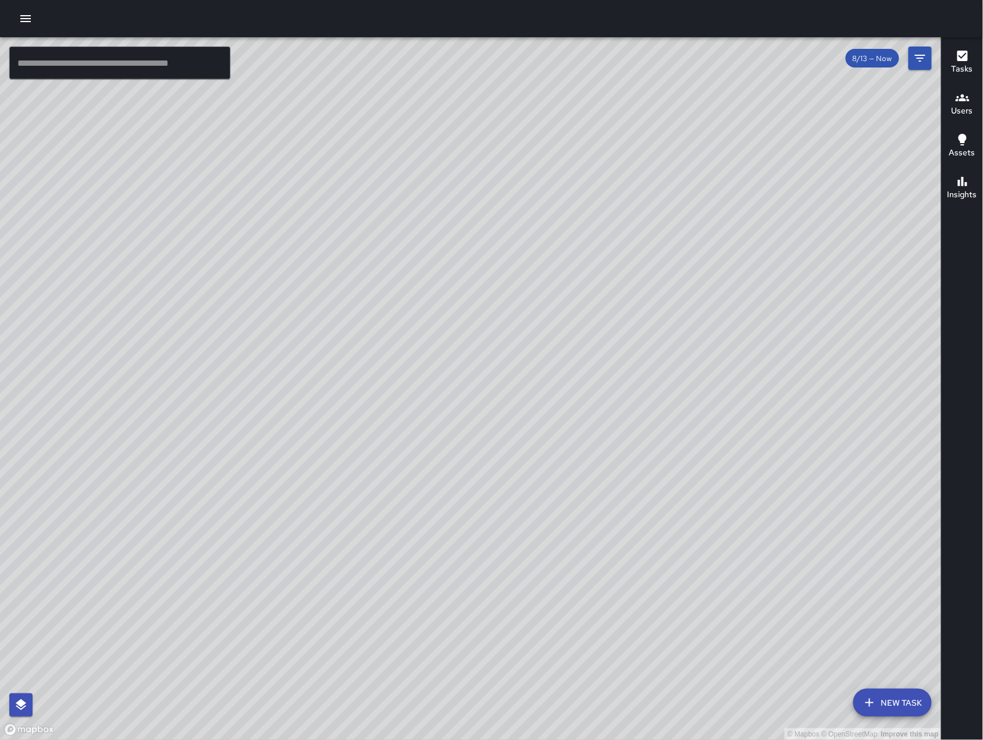
click at [502, 362] on div "© Mapbox © OpenStreetMap Improve this map" at bounding box center [471, 388] width 942 height 703
drag, startPoint x: 822, startPoint y: 412, endPoint x: 266, endPoint y: 414, distance: 555.4
click at [479, 415] on div "© Mapbox © OpenStreetMap Improve this map" at bounding box center [471, 388] width 942 height 703
click at [123, 412] on div "© Mapbox © OpenStreetMap Improve this map" at bounding box center [471, 388] width 942 height 703
click at [323, 404] on div "© Mapbox © OpenStreetMap Improve this map" at bounding box center [471, 388] width 942 height 703
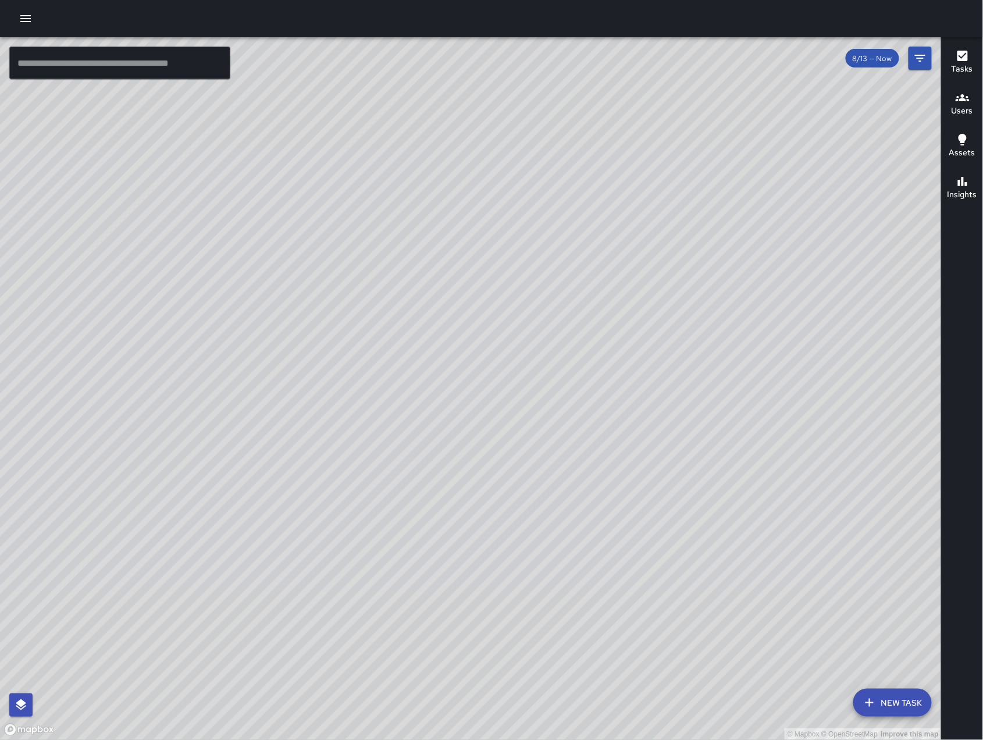
click at [603, 272] on div "© Mapbox © OpenStreetMap Improve this map DL [PERSON_NAME] [STREET_ADDRESS][PER…" at bounding box center [471, 388] width 942 height 703
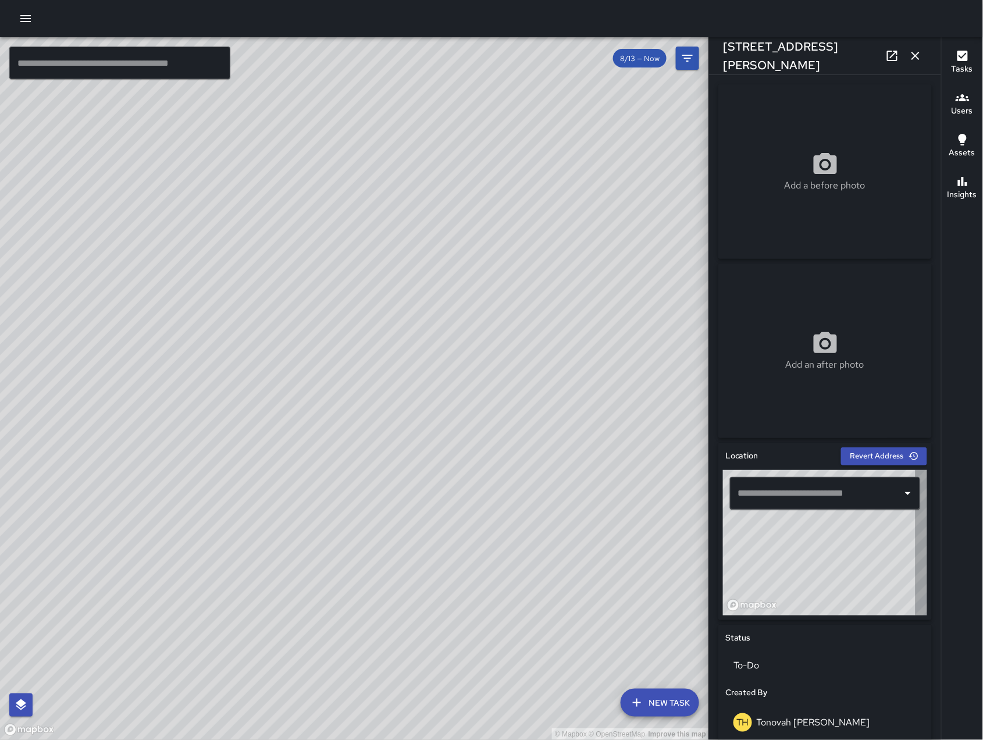
type input "**********"
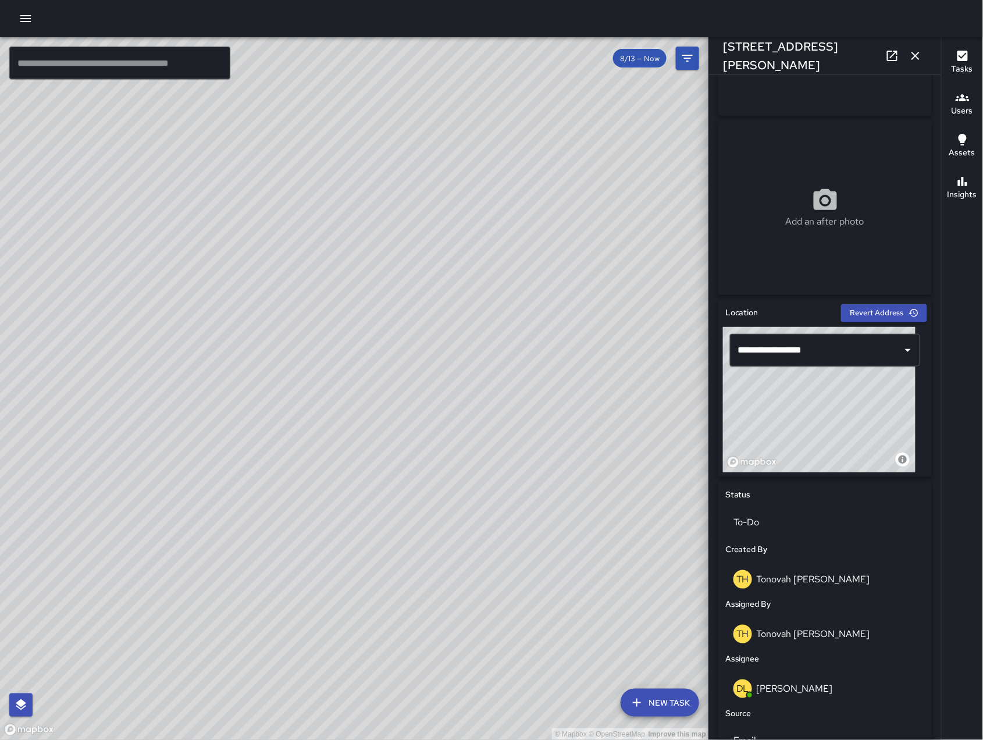
scroll to position [321, 0]
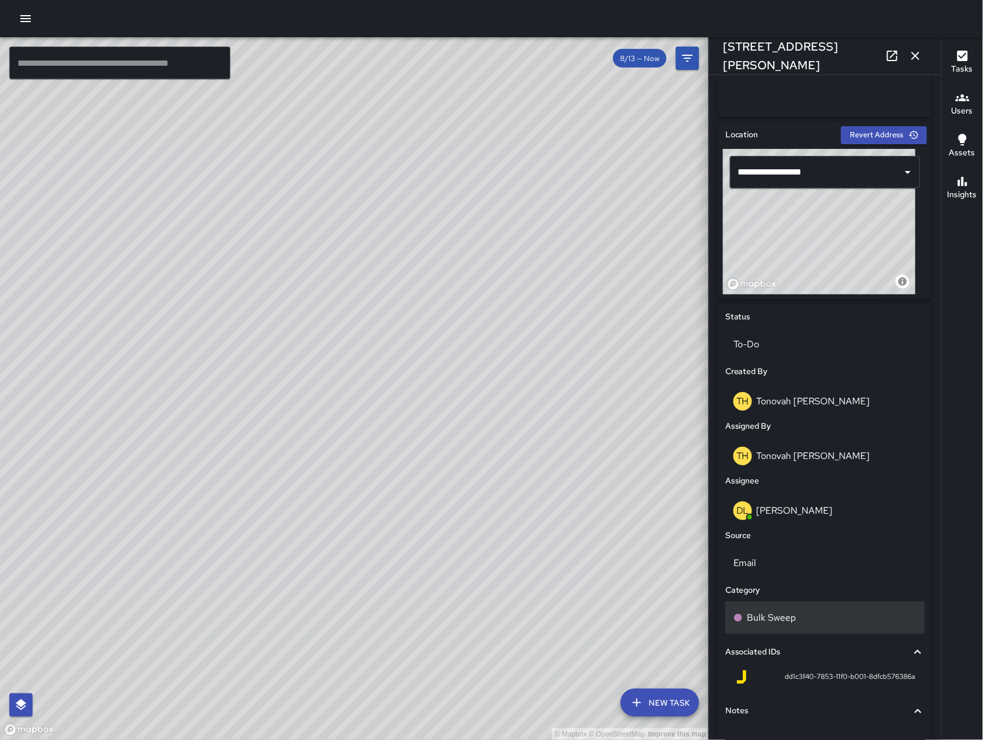
click at [812, 615] on div "Bulk Sweep" at bounding box center [824, 618] width 183 height 14
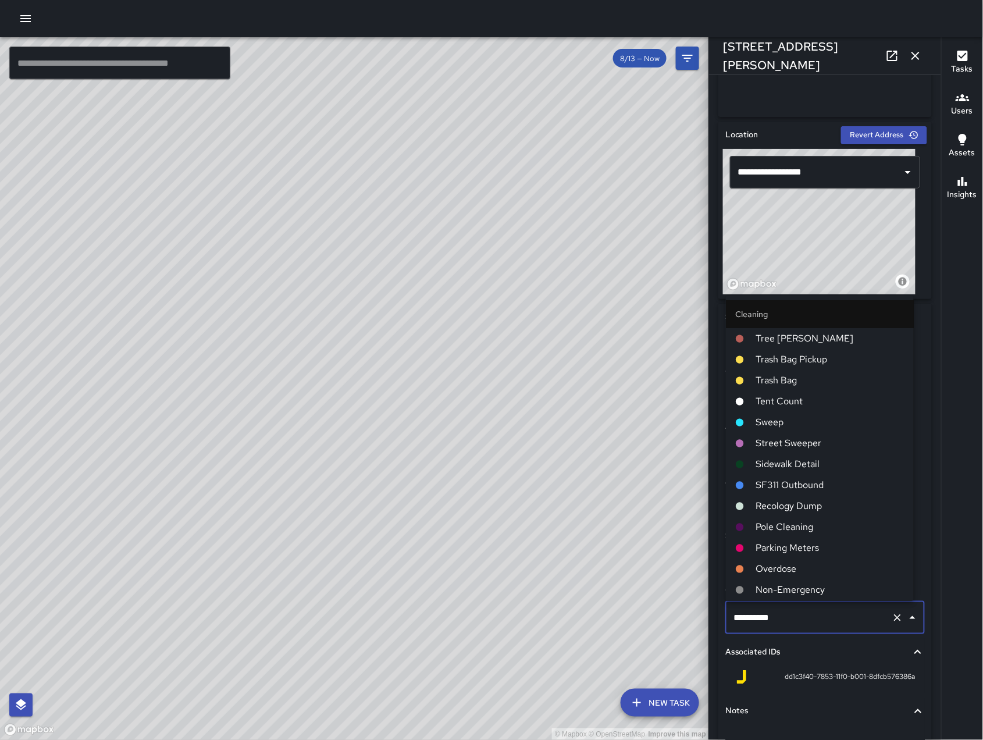
click at [812, 615] on input "**********" at bounding box center [808, 618] width 156 height 22
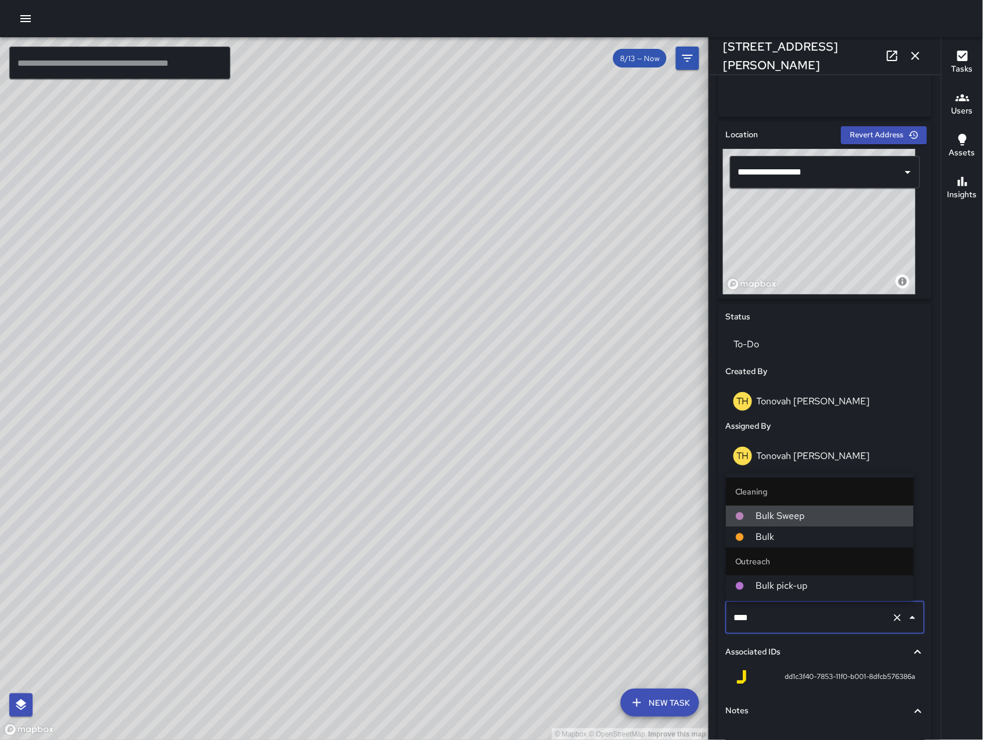
scroll to position [0, 0]
type input "****"
click at [821, 539] on span "Bulk" at bounding box center [830, 537] width 148 height 14
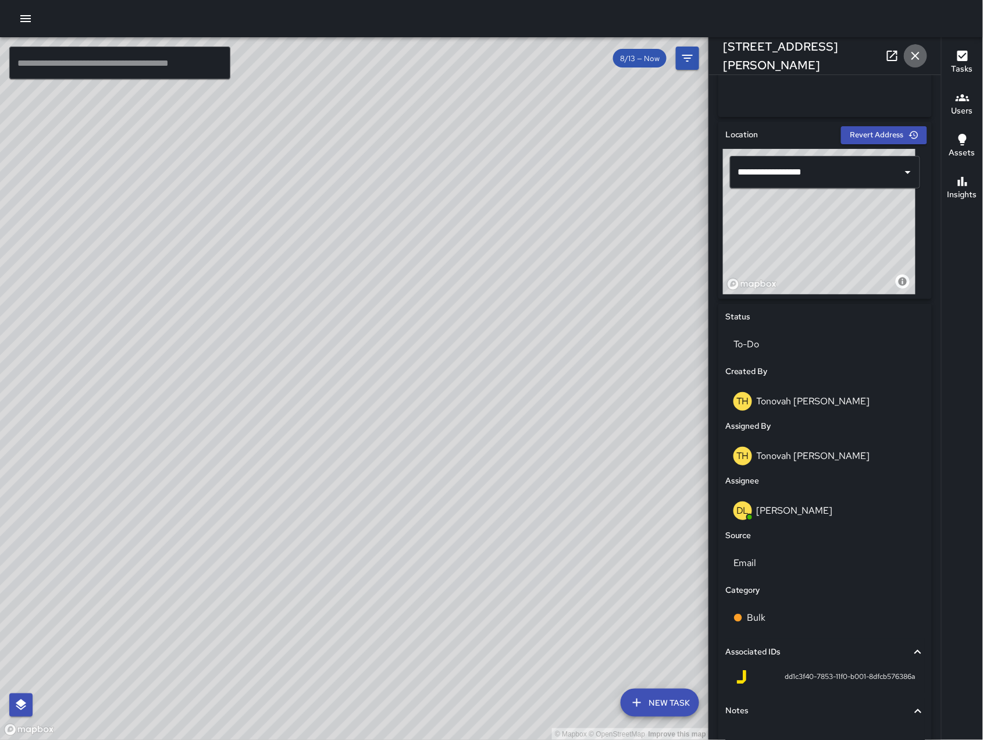
click at [914, 59] on icon "button" at bounding box center [915, 56] width 14 height 14
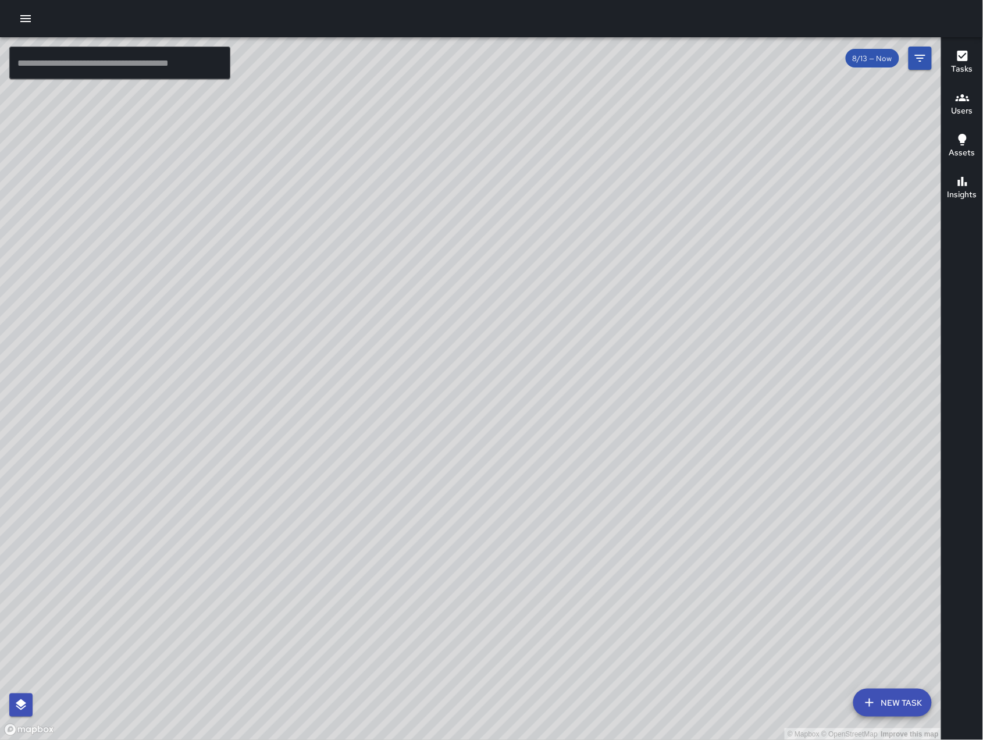
drag, startPoint x: 548, startPoint y: 418, endPoint x: 657, endPoint y: 236, distance: 212.9
click at [657, 236] on div "© Mapbox © OpenStreetMap Improve this map" at bounding box center [471, 388] width 942 height 703
drag, startPoint x: 308, startPoint y: 576, endPoint x: 489, endPoint y: 590, distance: 182.0
click at [489, 590] on div "© Mapbox © OpenStreetMap Improve this map" at bounding box center [471, 388] width 942 height 703
drag, startPoint x: 538, startPoint y: 518, endPoint x: 313, endPoint y: 355, distance: 277.8
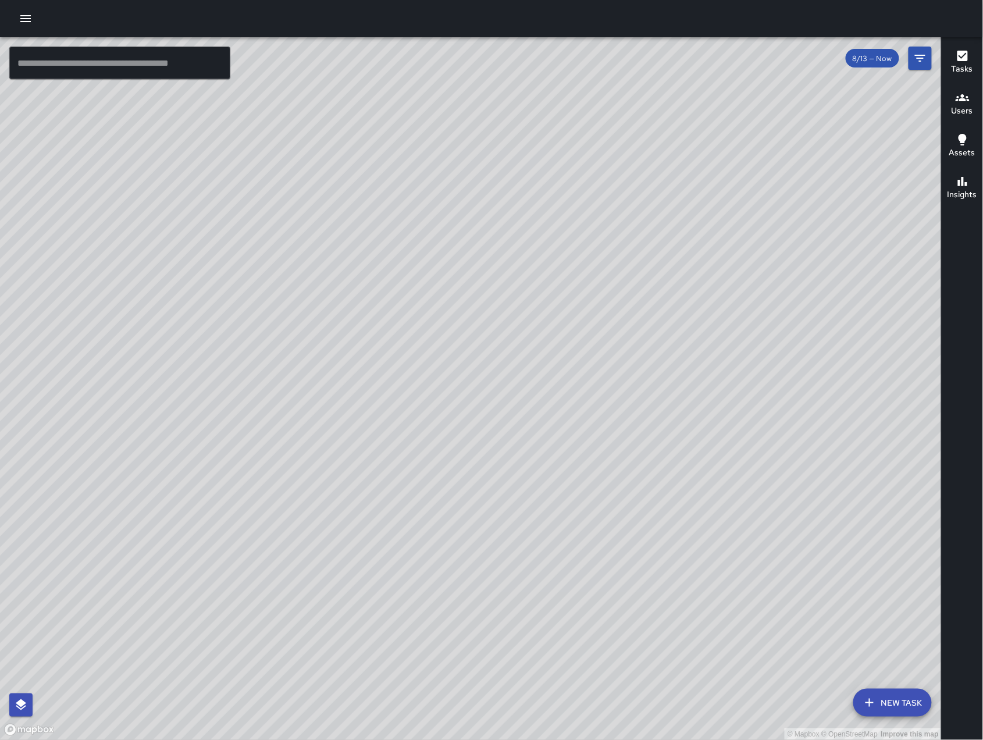
click at [369, 431] on div "© Mapbox © OpenStreetMap Improve this map" at bounding box center [471, 388] width 942 height 703
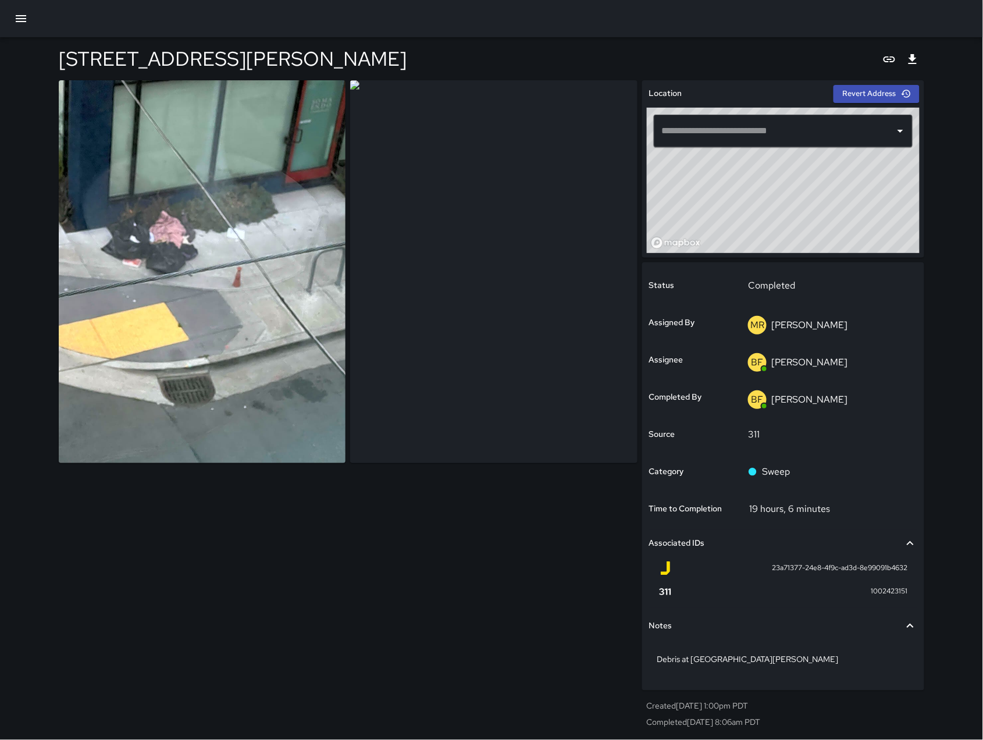
type input "**********"
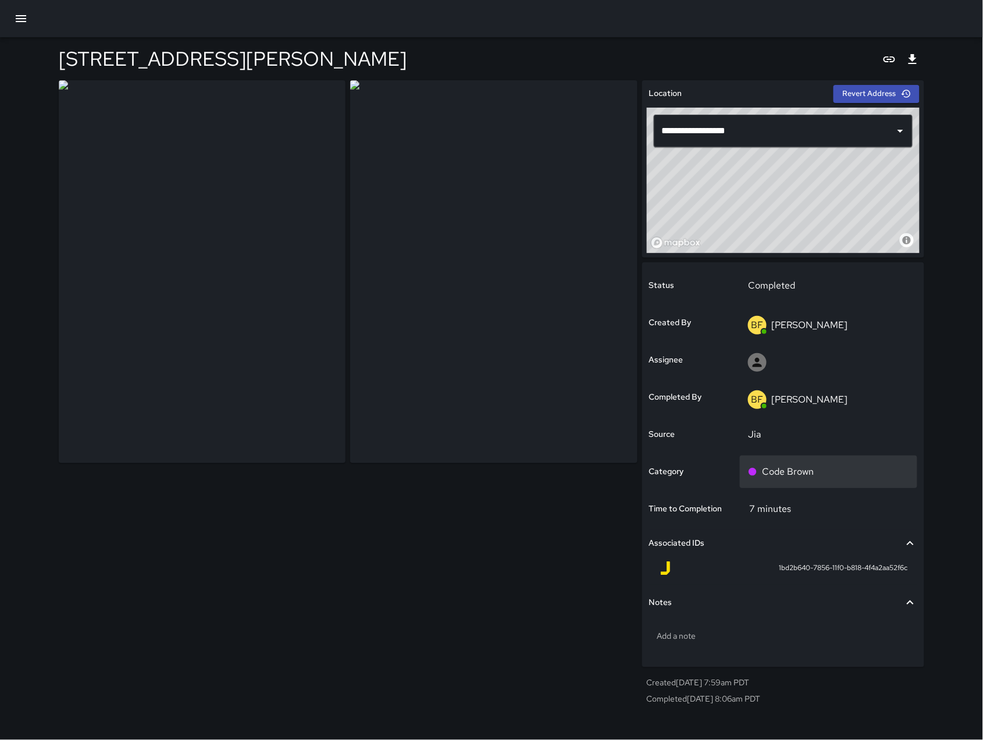
click at [829, 467] on div "Code Brown" at bounding box center [828, 472] width 161 height 14
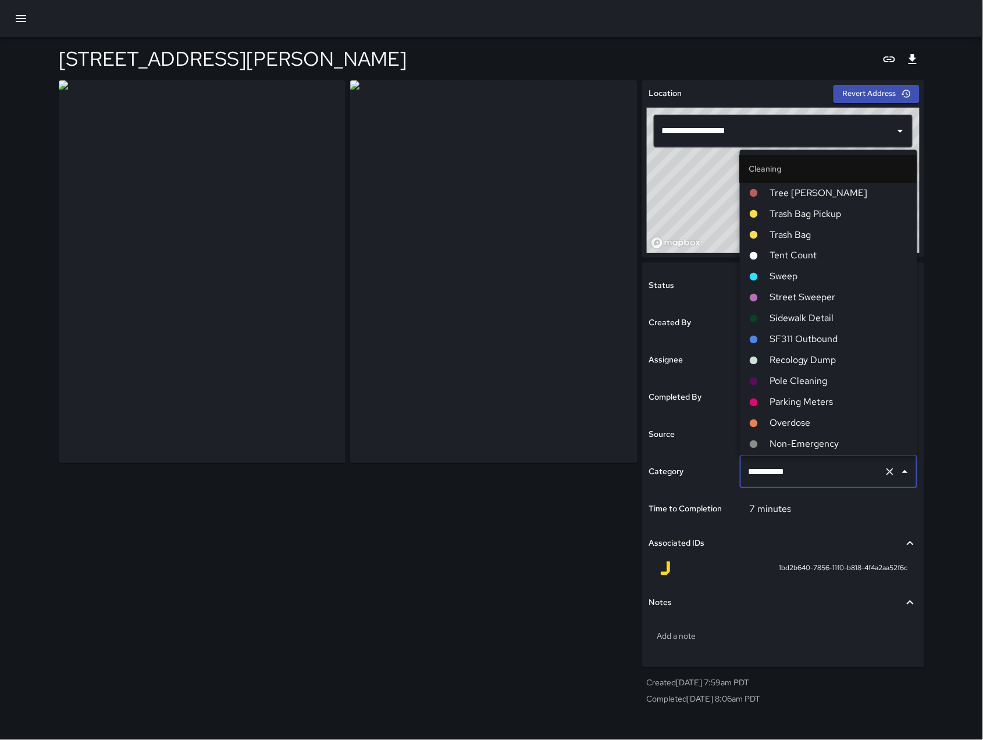
scroll to position [292, 0]
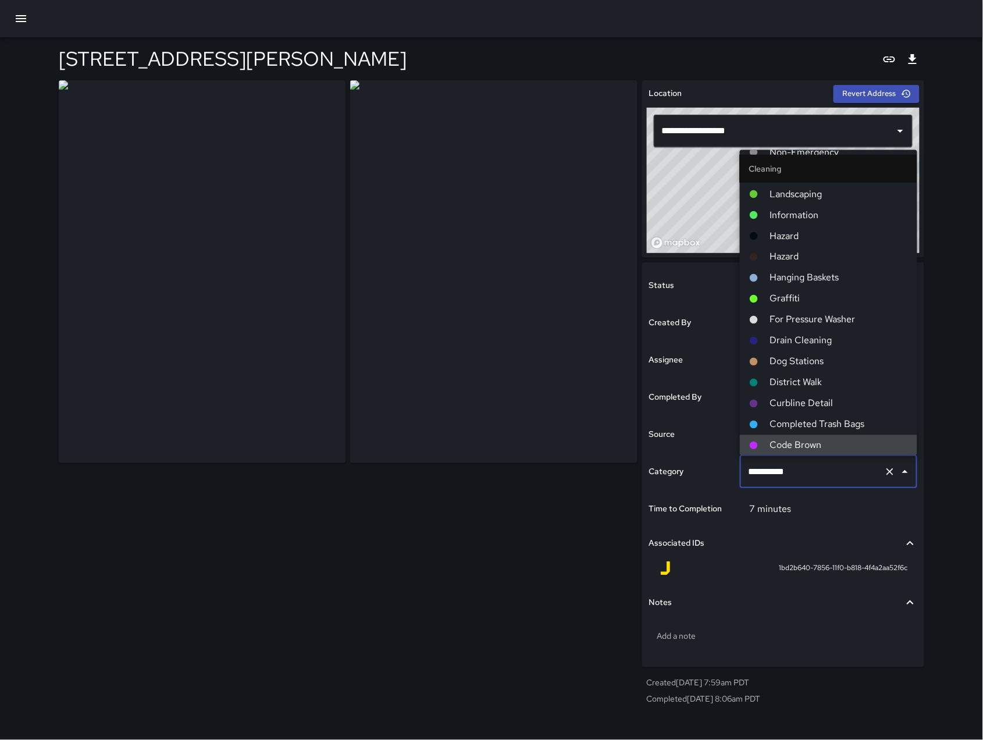
click at [825, 480] on input "**********" at bounding box center [812, 472] width 134 height 22
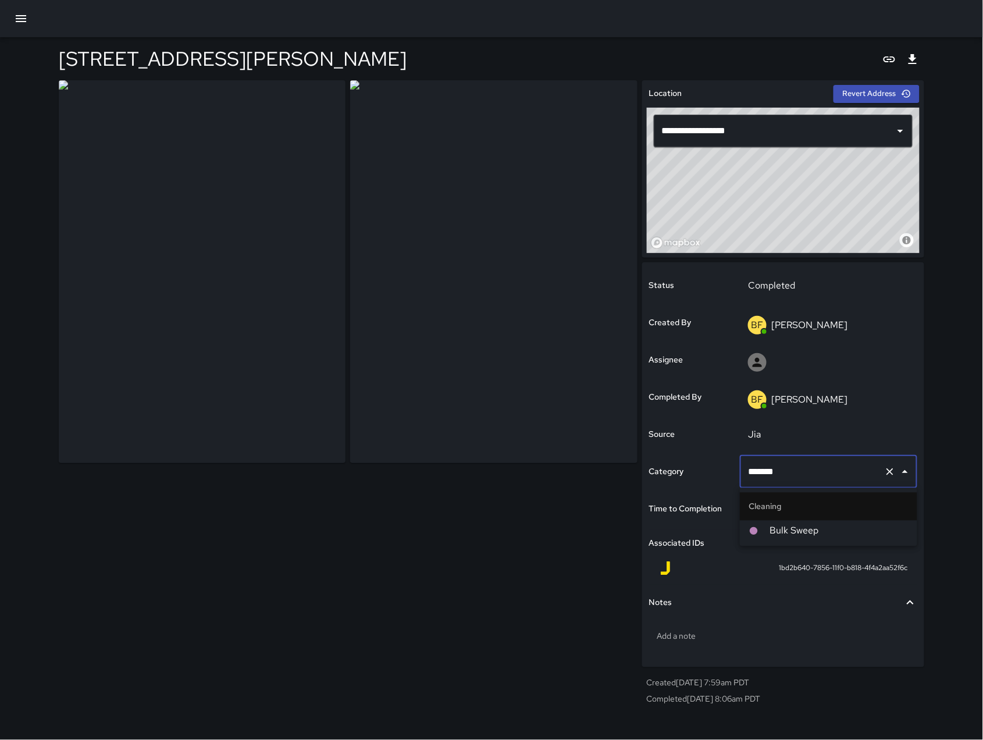
type input "********"
click at [872, 528] on span "Bulk Sweep" at bounding box center [839, 531] width 138 height 14
